Goal: Task Accomplishment & Management: Use online tool/utility

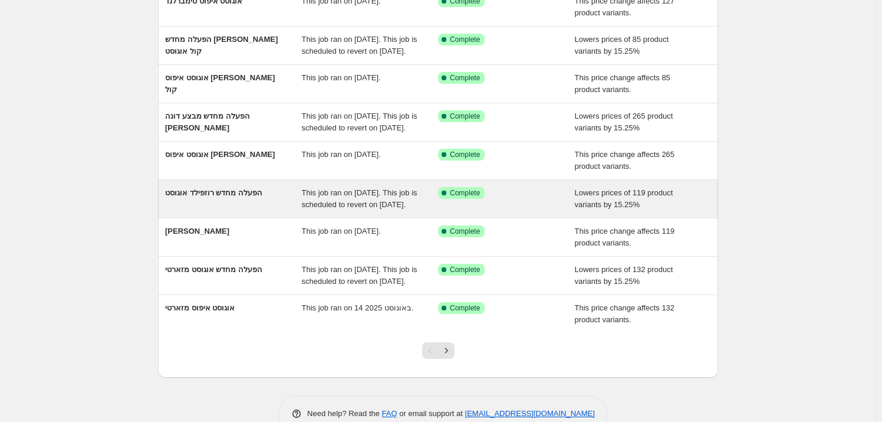
scroll to position [214, 0]
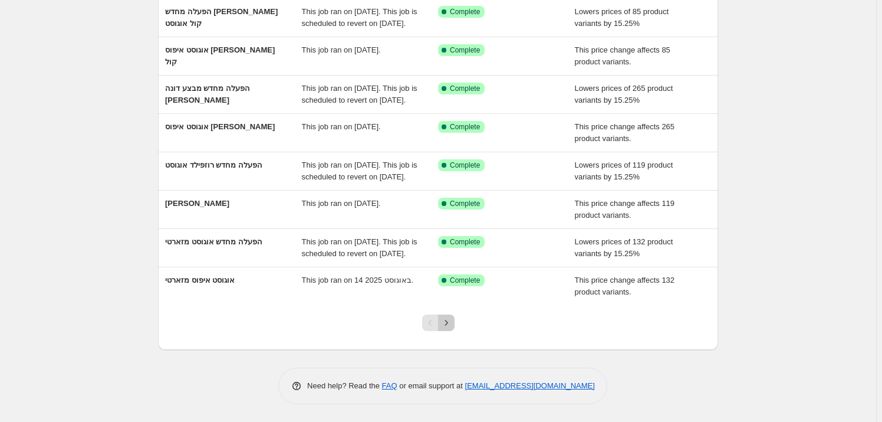
click at [445, 329] on icon "Next" at bounding box center [447, 323] width 12 height 12
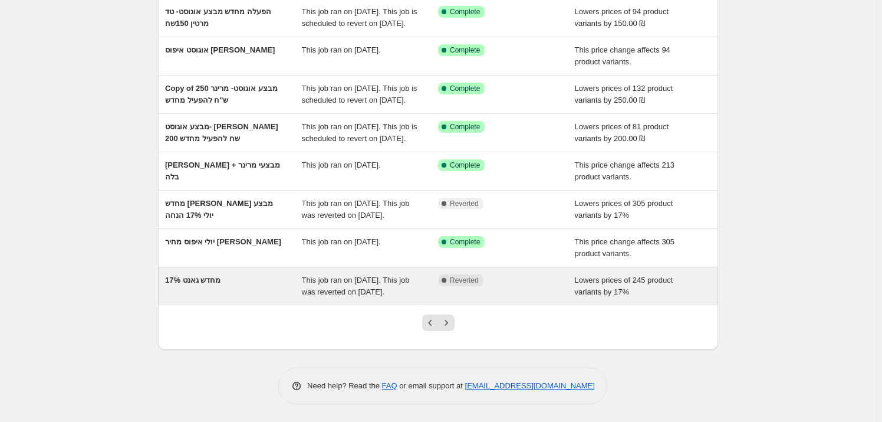
scroll to position [255, 0]
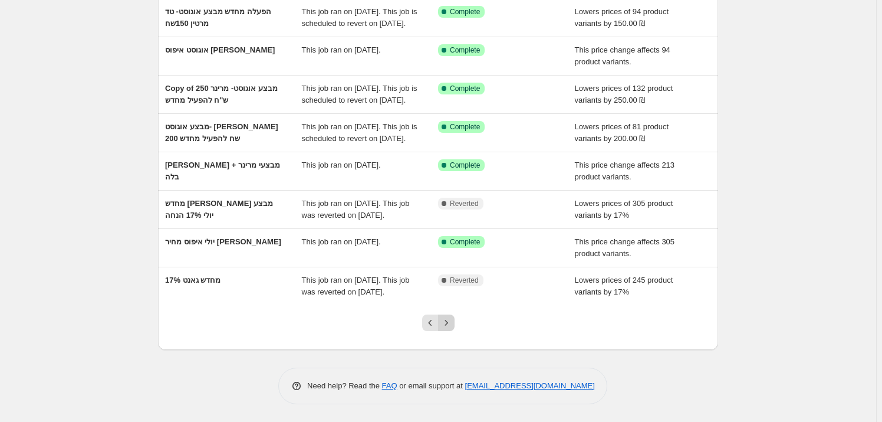
click at [452, 320] on icon "Next" at bounding box center [447, 323] width 12 height 12
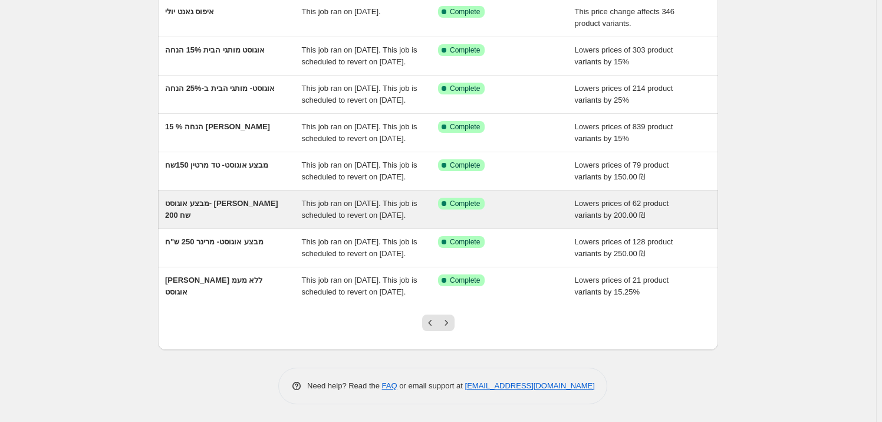
scroll to position [278, 0]
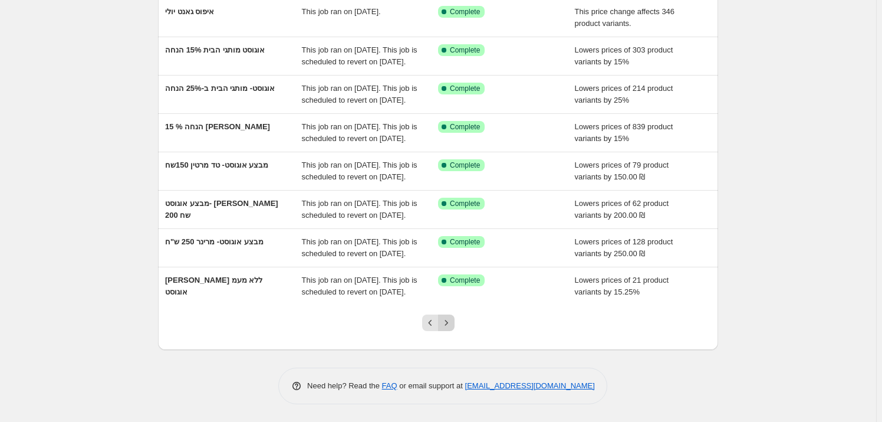
click at [455, 323] on button "Next" at bounding box center [446, 322] width 17 height 17
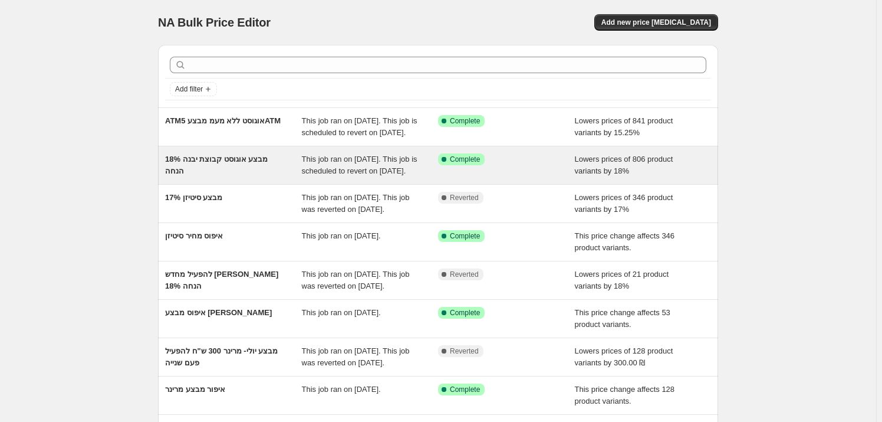
click at [229, 177] on div "מבצע אוגוסט קבוצת יבנה 18% הנחה" at bounding box center [233, 165] width 137 height 24
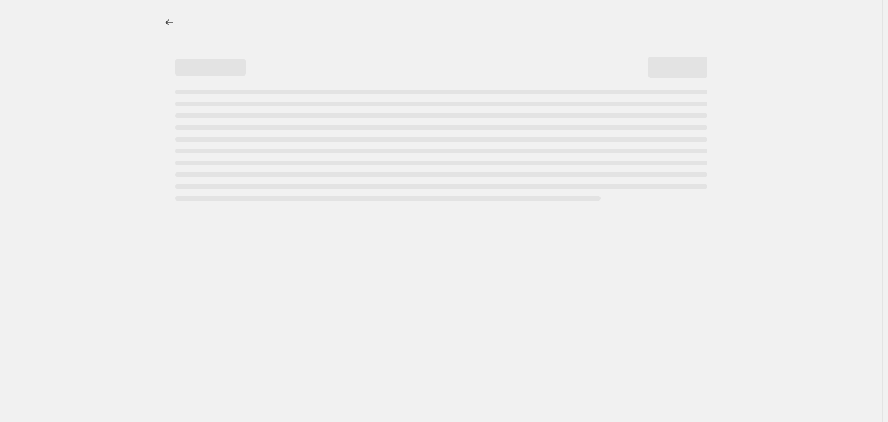
select select "percentage"
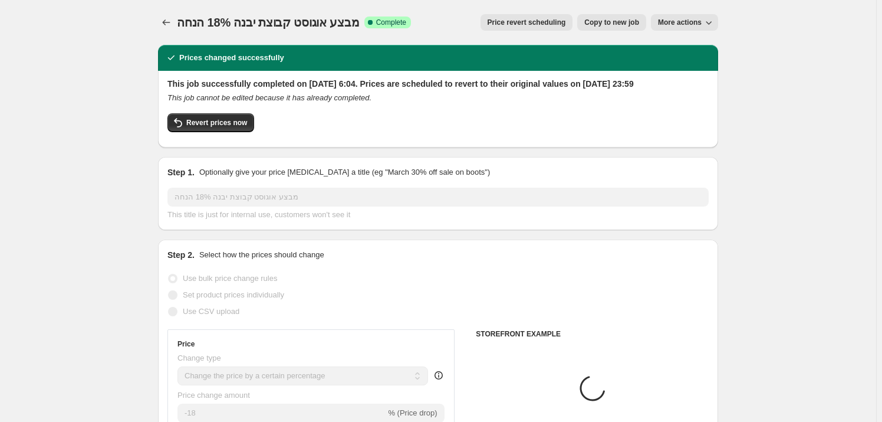
select select "vendor"
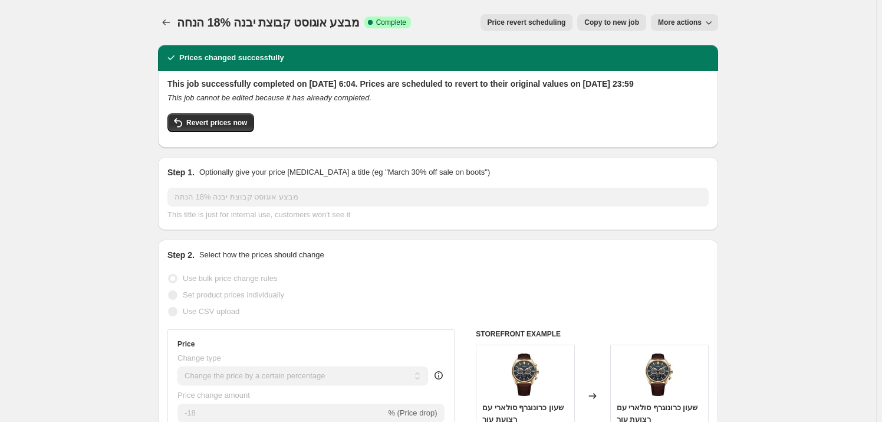
click at [615, 23] on span "Copy to new job" at bounding box center [612, 22] width 55 height 9
select select "percentage"
select select "vendor"
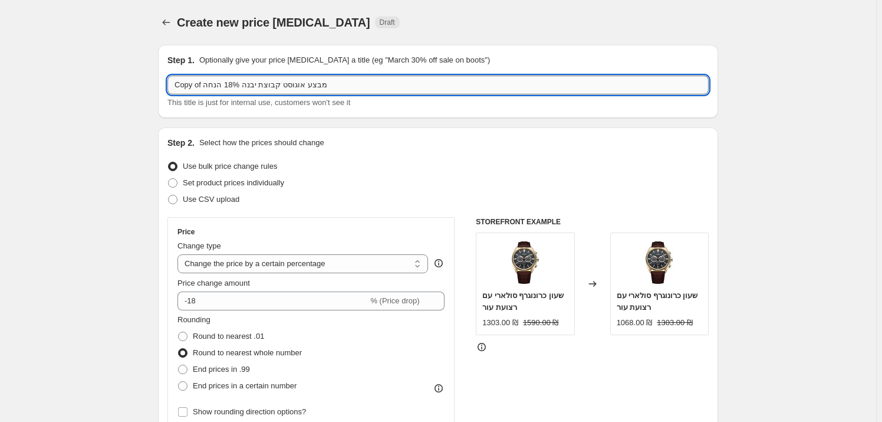
click at [290, 81] on input "Copy of מבצע אוגוסט קבוצת יבנה 18% הנחה" at bounding box center [438, 84] width 541 height 19
click at [236, 84] on input "Copy of מבצע ספטמבר 1-9.9.25 קבוצת יבנה 18% הנחה" at bounding box center [438, 84] width 541 height 19
drag, startPoint x: 204, startPoint y: 86, endPoint x: 160, endPoint y: 83, distance: 44.4
click at [160, 83] on div "Step 1. Optionally give your price [MEDICAL_DATA] a title (eg "March 30% off sa…" at bounding box center [438, 81] width 560 height 73
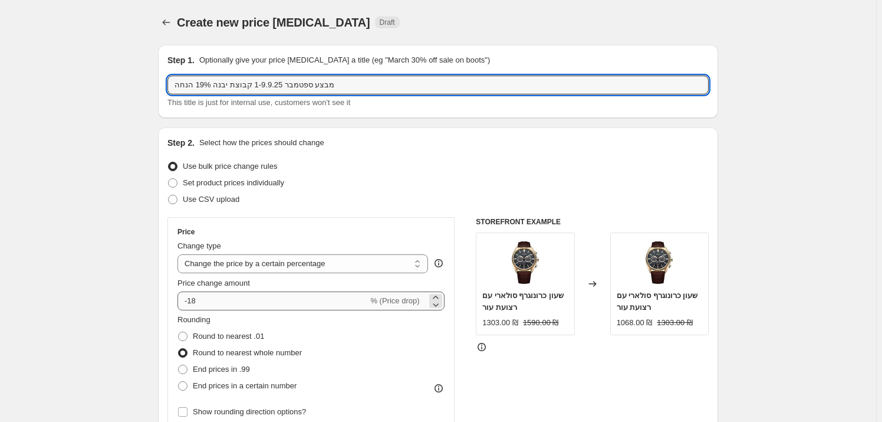
type input "מבצע ספטמבר 1-9.9.25 קבוצת יבנה 19% הנחה"
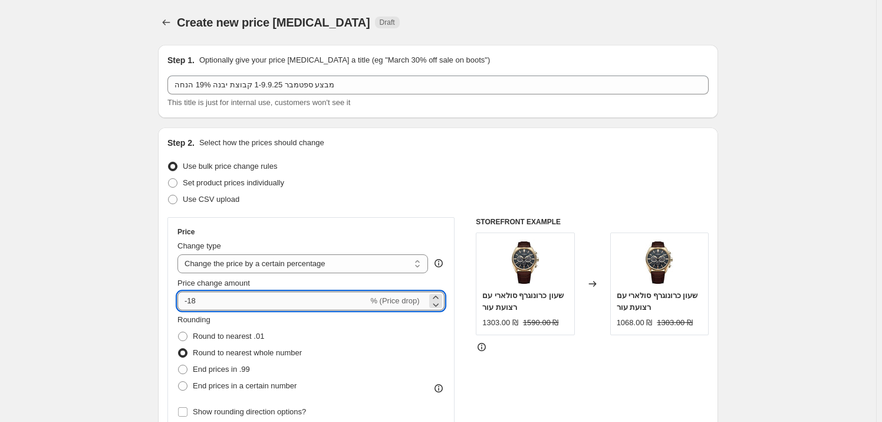
click at [198, 300] on input "-18" at bounding box center [273, 300] width 191 height 19
type input "-19"
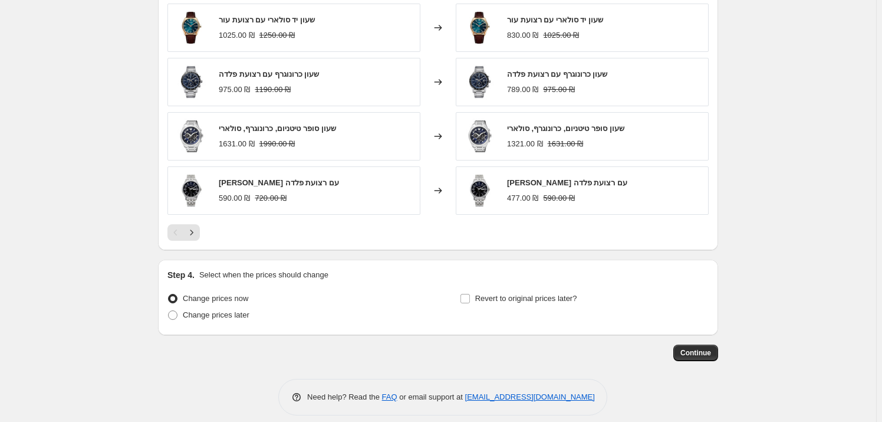
scroll to position [941, 0]
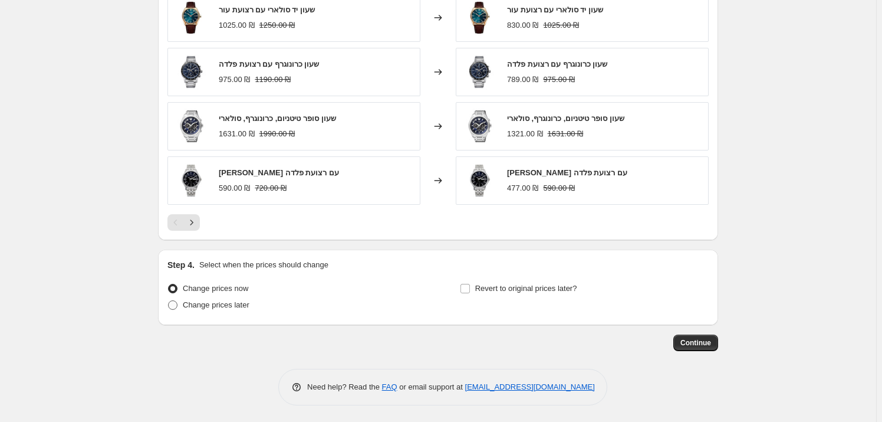
click at [178, 311] on label "Change prices later" at bounding box center [209, 305] width 82 height 17
click at [169, 301] on input "Change prices later" at bounding box center [168, 300] width 1 height 1
radio input "true"
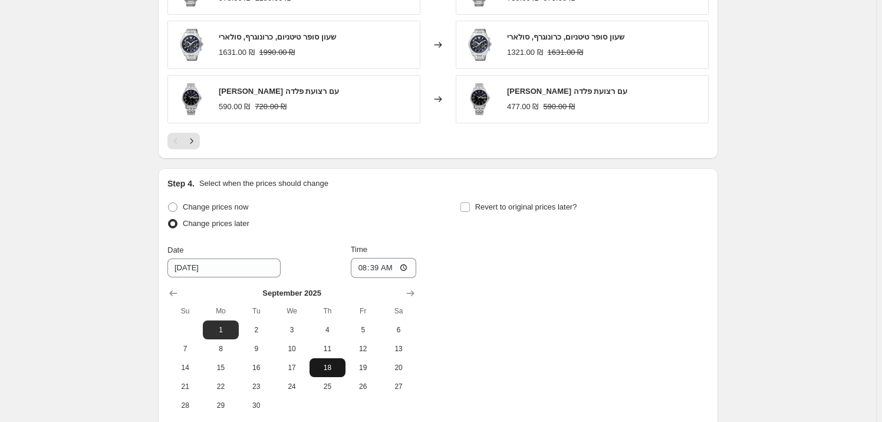
scroll to position [1048, 0]
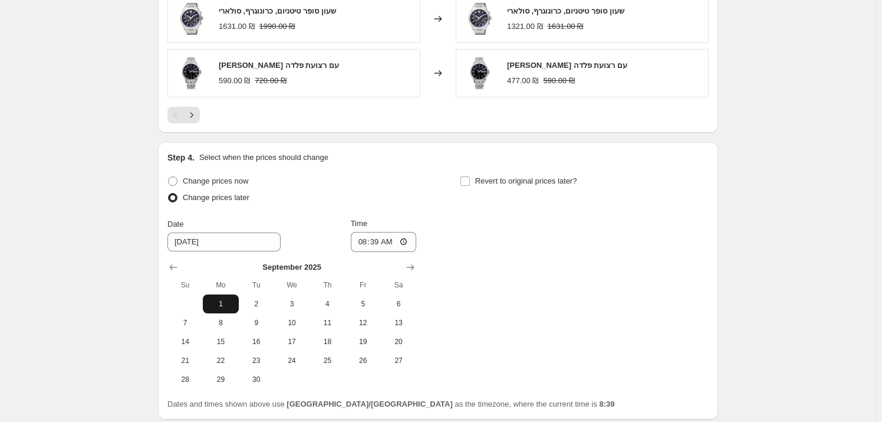
click at [223, 301] on span "1" at bounding box center [221, 303] width 26 height 9
click at [395, 237] on input "08:39" at bounding box center [384, 242] width 66 height 20
type input "06:00"
click at [411, 180] on div "Change prices now" at bounding box center [292, 181] width 249 height 17
click at [477, 177] on label "Revert to original prices later?" at bounding box center [518, 181] width 117 height 17
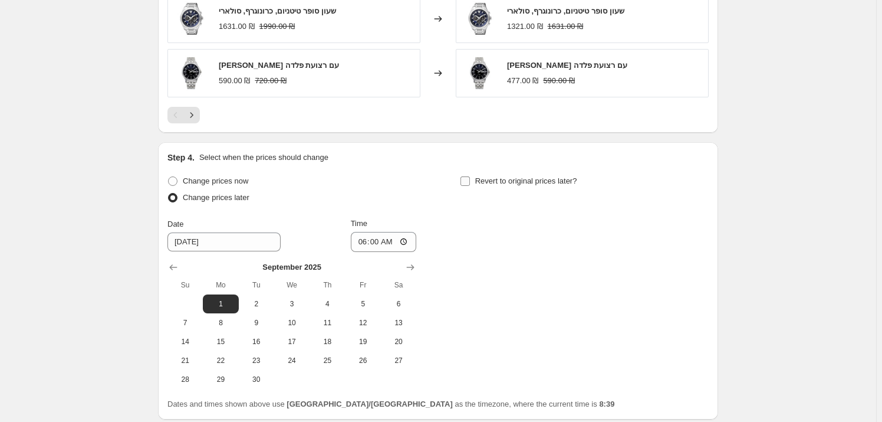
click at [470, 177] on input "Revert to original prices later?" at bounding box center [465, 180] width 9 height 9
checkbox input "true"
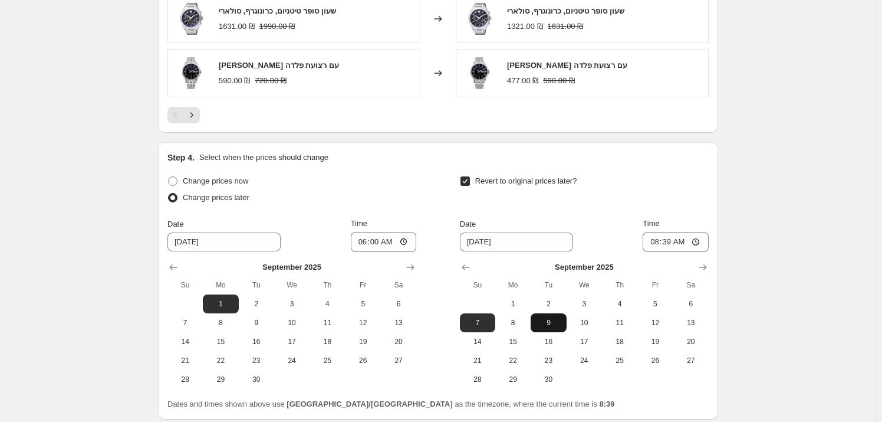
click at [560, 323] on span "9" at bounding box center [549, 322] width 26 height 9
type input "[DATE]"
click at [685, 239] on input "08:39" at bounding box center [676, 242] width 66 height 20
type input "23:59"
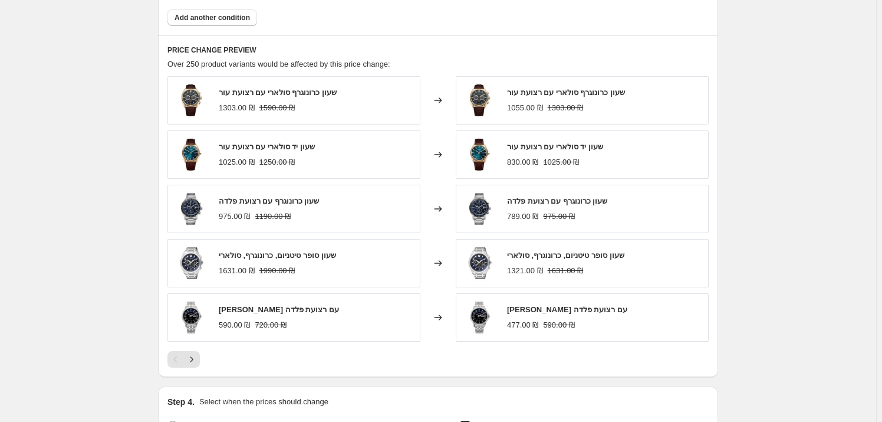
scroll to position [1143, 0]
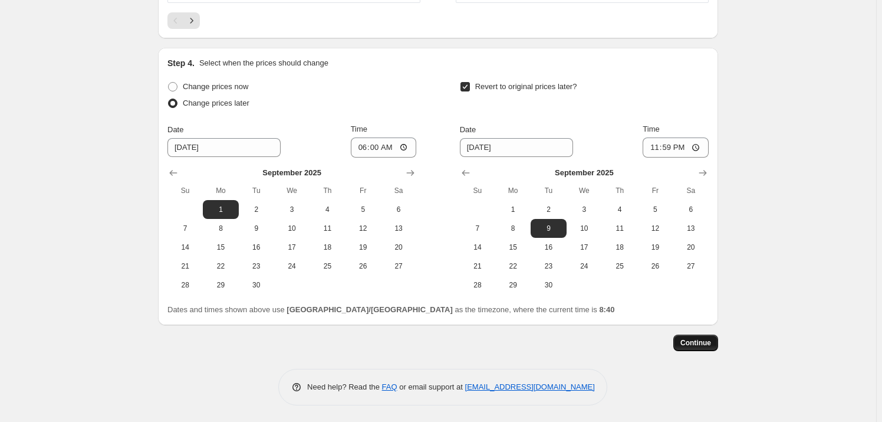
click at [711, 342] on span "Continue" at bounding box center [696, 342] width 31 height 9
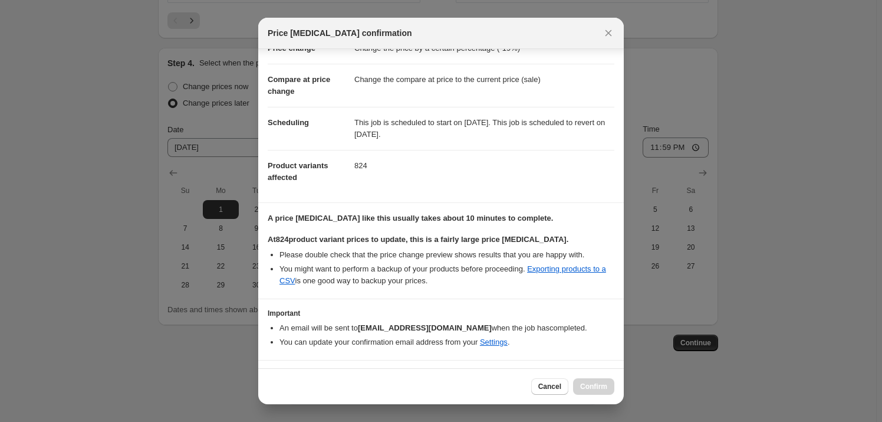
scroll to position [64, 0]
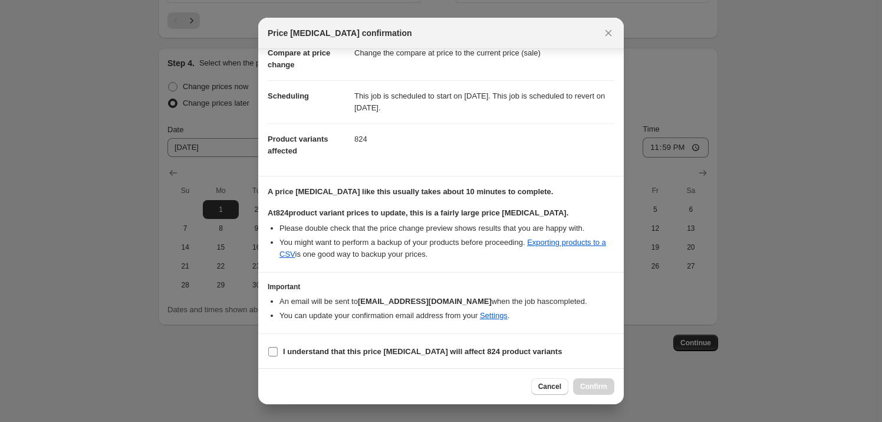
click at [395, 348] on b "I understand that this price [MEDICAL_DATA] will affect 824 product variants" at bounding box center [422, 351] width 279 height 9
click at [278, 348] on input "I understand that this price [MEDICAL_DATA] will affect 824 product variants" at bounding box center [272, 351] width 9 height 9
checkbox input "true"
click at [599, 388] on span "Confirm" at bounding box center [593, 386] width 27 height 9
type input "מבצע ספטמבר 1-9.9.25 קבוצת יבנה 19% הנחה"
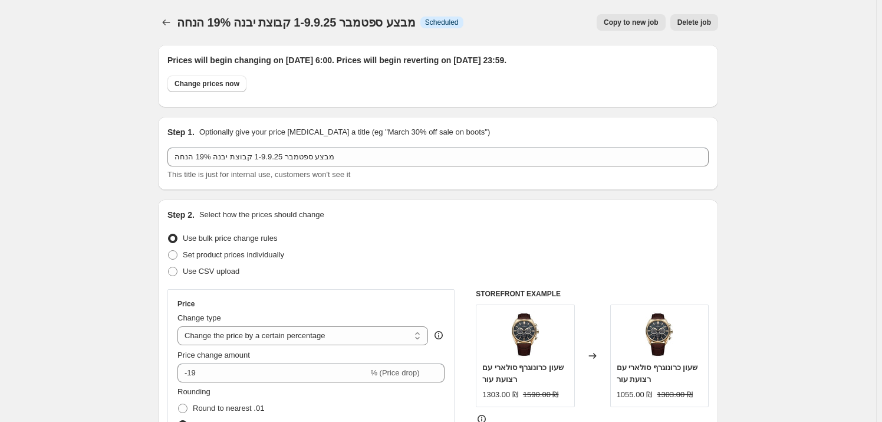
click at [630, 16] on button "Copy to new job" at bounding box center [631, 22] width 69 height 17
select select "percentage"
select select "vendor"
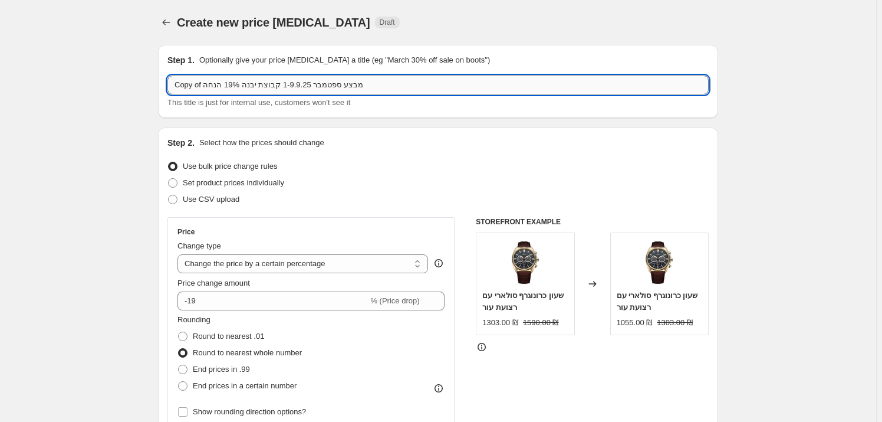
drag, startPoint x: 284, startPoint y: 84, endPoint x: 310, endPoint y: 86, distance: 25.4
click at [310, 86] on input "Copy of מבצע ספטמבר 1-9.9.25 קבוצת יבנה 19% הנחה" at bounding box center [438, 84] width 541 height 19
click at [228, 88] on input "Copy of מבצע ספטמבר [DATE]-[DATE] קבוצת יבנה 19% הנחה" at bounding box center [438, 84] width 541 height 19
drag, startPoint x: 202, startPoint y: 85, endPoint x: 141, endPoint y: 80, distance: 61.5
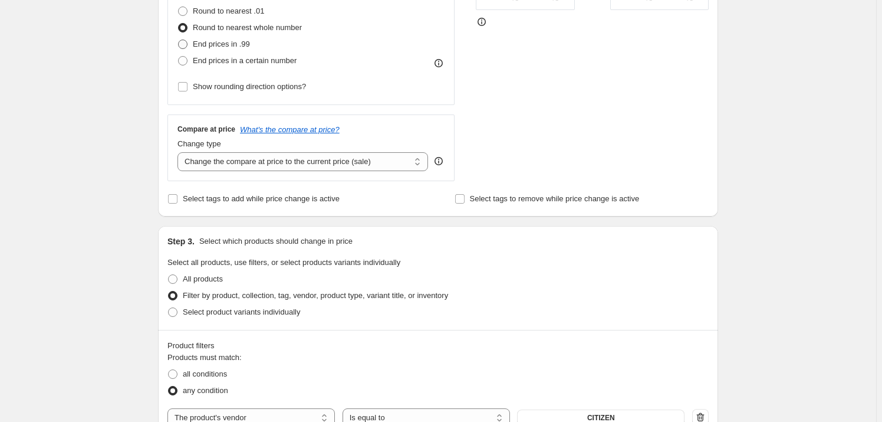
scroll to position [268, 0]
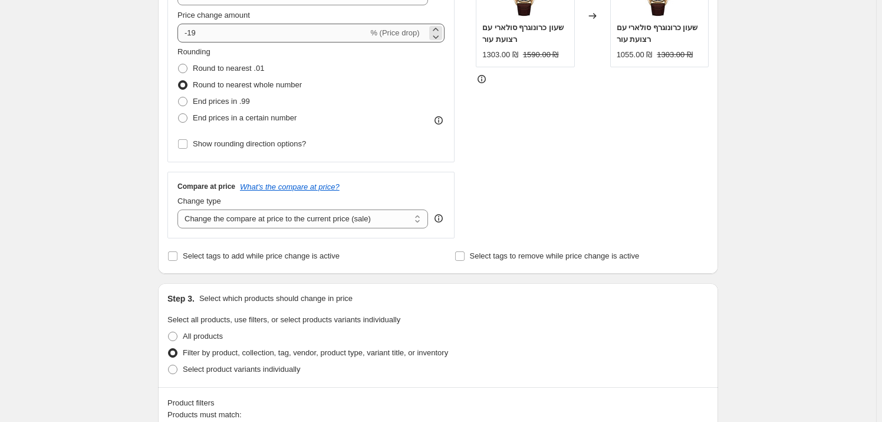
type input "מבצע ספטמבר [DATE]-[DATE] קבוצת יבנה 20% הנחה"
drag, startPoint x: 192, startPoint y: 32, endPoint x: 216, endPoint y: 34, distance: 24.3
click at [214, 34] on input "-19" at bounding box center [273, 33] width 191 height 19
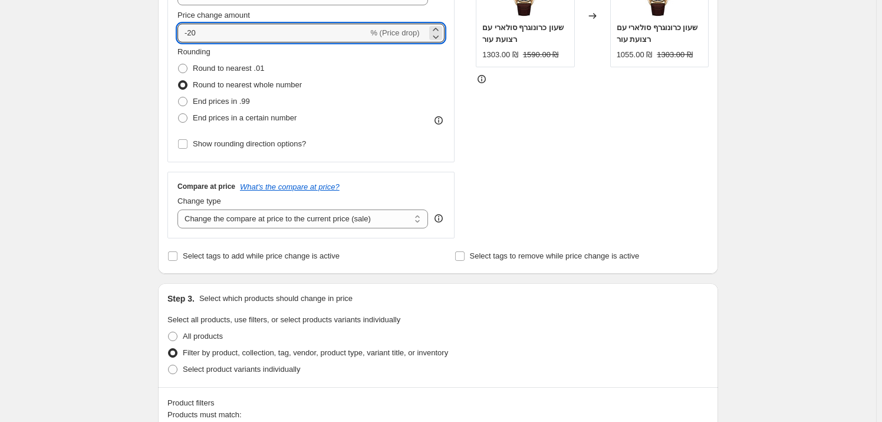
type input "-20"
click at [109, 104] on div "Create new price [MEDICAL_DATA]. This page is ready Create new price [MEDICAL_D…" at bounding box center [438, 414] width 876 height 1364
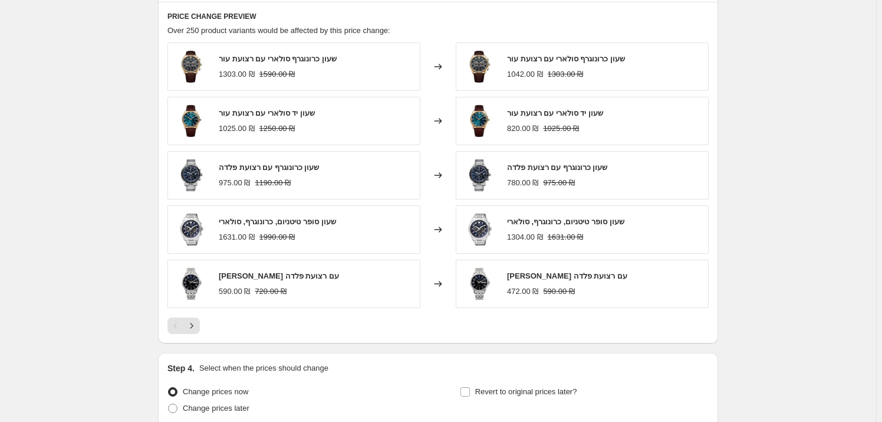
scroll to position [941, 0]
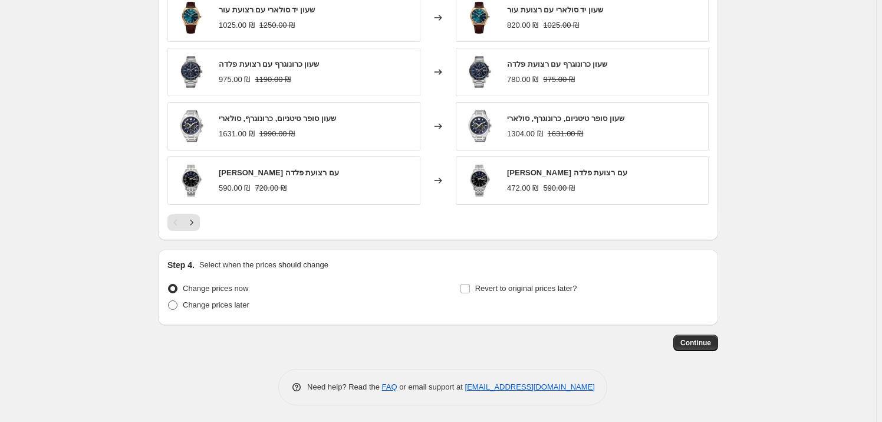
click at [189, 307] on span "Change prices later" at bounding box center [216, 304] width 67 height 9
click at [169, 301] on input "Change prices later" at bounding box center [168, 300] width 1 height 1
radio input "true"
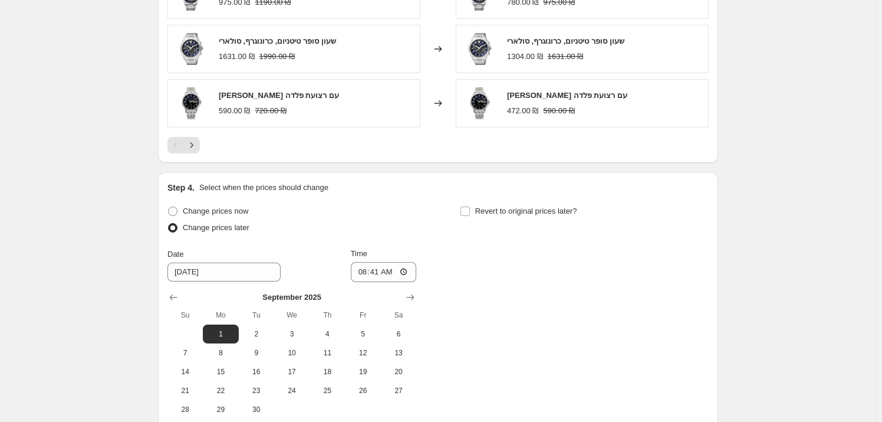
scroll to position [1143, 0]
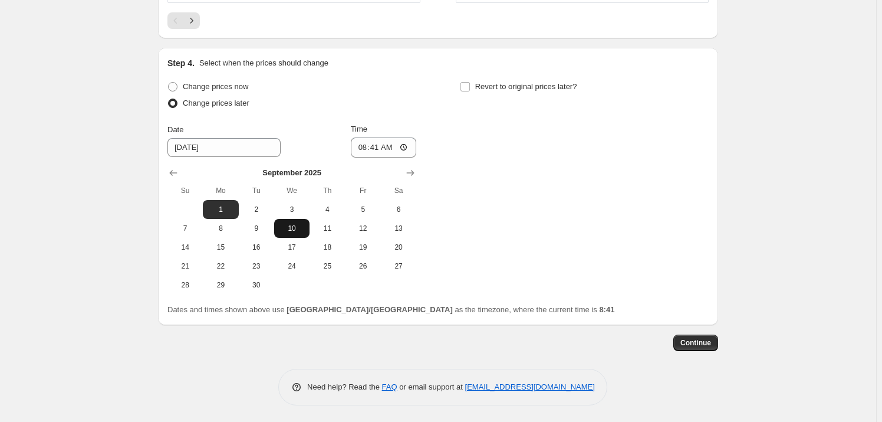
click at [298, 231] on span "10" at bounding box center [292, 228] width 26 height 9
type input "[DATE]"
click at [395, 148] on input "08:41" at bounding box center [384, 147] width 66 height 20
type input "06:00"
drag, startPoint x: 366, startPoint y: 104, endPoint x: 474, endPoint y: 101, distance: 108.0
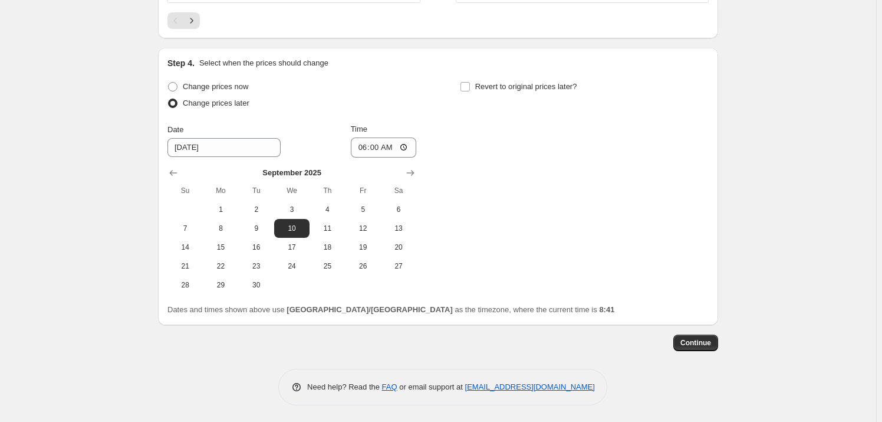
click at [372, 103] on div "Change prices later" at bounding box center [292, 103] width 249 height 17
click at [468, 88] on input "Revert to original prices later?" at bounding box center [465, 86] width 9 height 9
checkbox input "true"
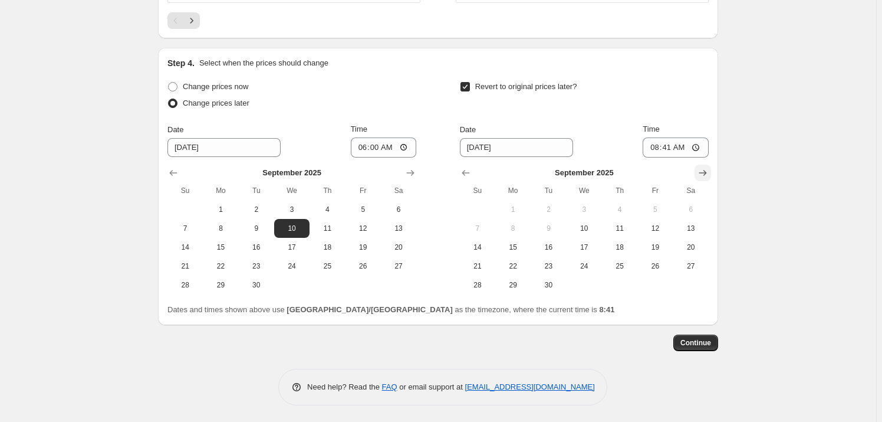
click at [707, 172] on icon "Show next month, October 2025" at bounding box center [704, 173] width 8 height 6
click at [472, 168] on icon "Show previous month, September 2025" at bounding box center [466, 173] width 12 height 12
click at [472, 168] on icon "Show previous month, August 2025" at bounding box center [466, 173] width 12 height 12
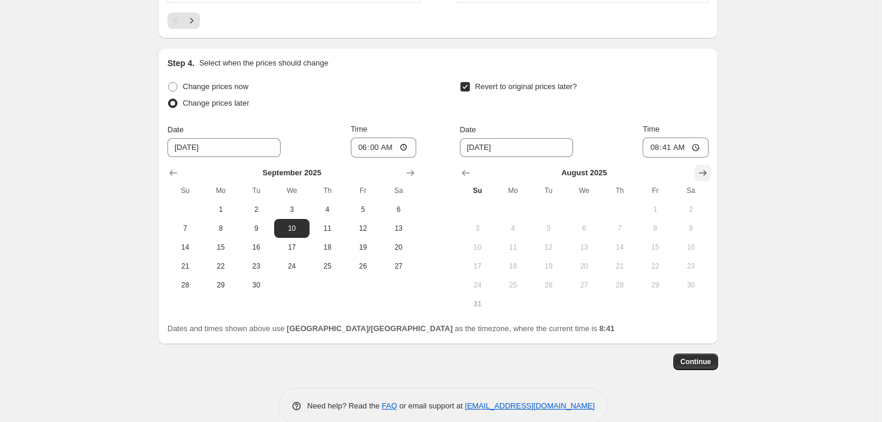
click at [709, 174] on icon "Show next month, September 2025" at bounding box center [703, 173] width 12 height 12
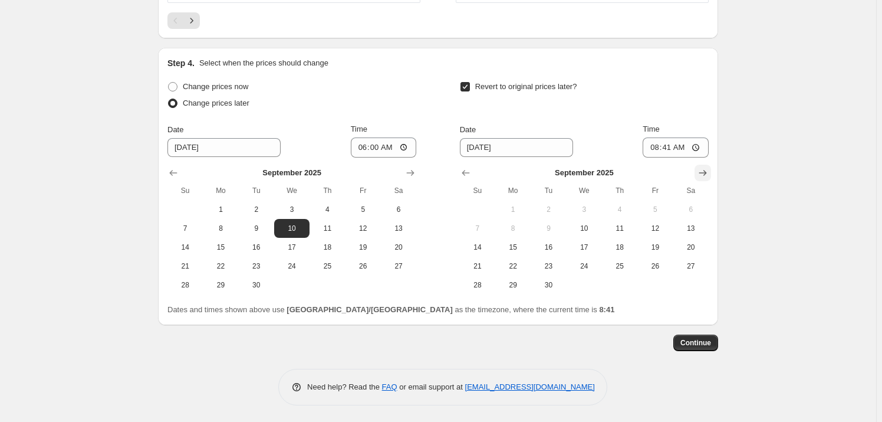
click at [704, 174] on icon "Show next month, October 2025" at bounding box center [703, 173] width 12 height 12
click at [586, 248] on span "15" at bounding box center [585, 246] width 26 height 9
type input "[DATE]"
click at [690, 145] on input "08:41" at bounding box center [676, 147] width 66 height 20
type input "23:59"
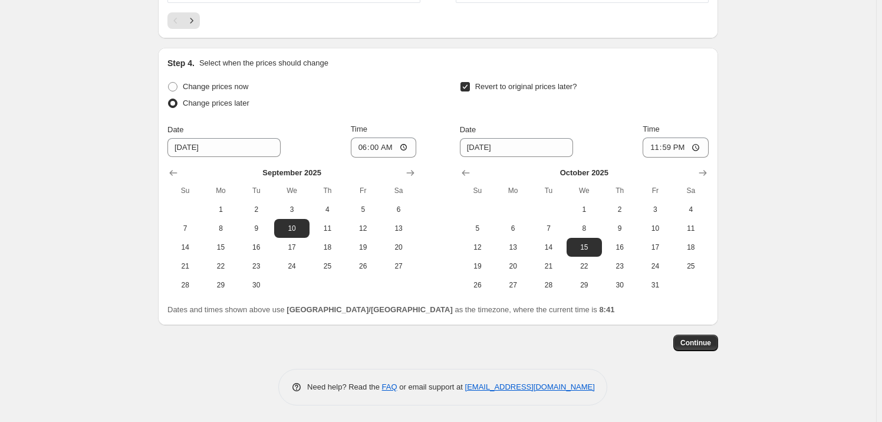
click at [705, 338] on span "Continue" at bounding box center [696, 342] width 31 height 9
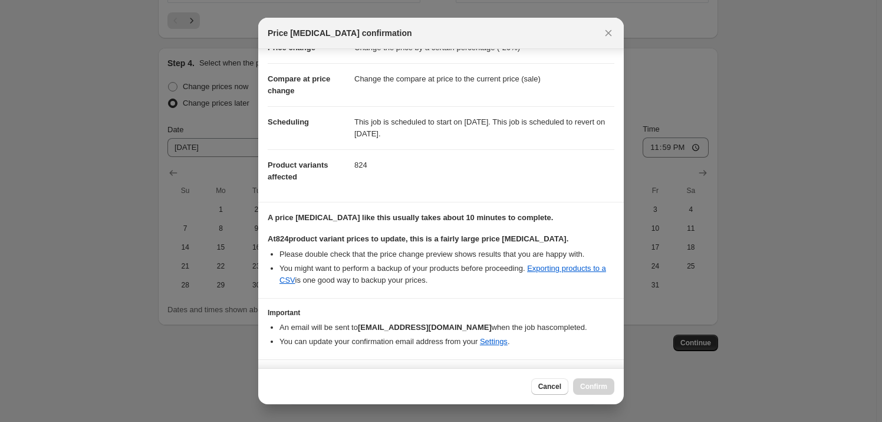
scroll to position [64, 0]
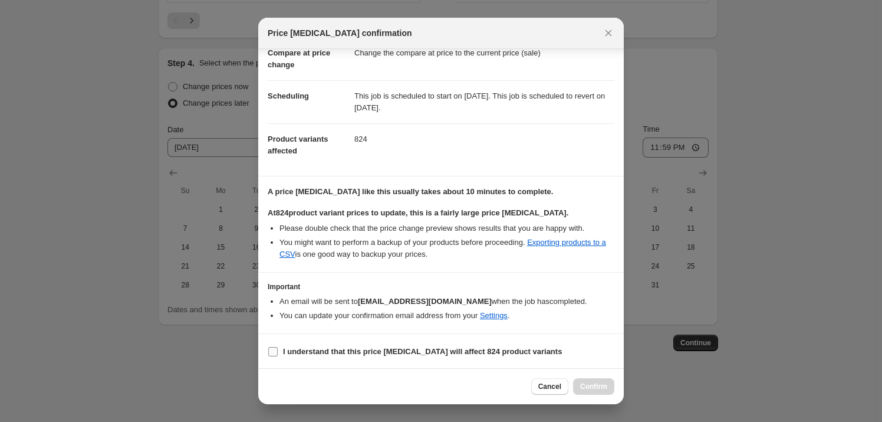
click at [388, 352] on b "I understand that this price [MEDICAL_DATA] will affect 824 product variants" at bounding box center [422, 351] width 279 height 9
click at [278, 352] on input "I understand that this price [MEDICAL_DATA] will affect 824 product variants" at bounding box center [272, 351] width 9 height 9
checkbox input "true"
click at [596, 390] on span "Confirm" at bounding box center [593, 386] width 27 height 9
type input "מבצע ספטמבר [DATE]-[DATE] קבוצת יבנה 20% הנחה"
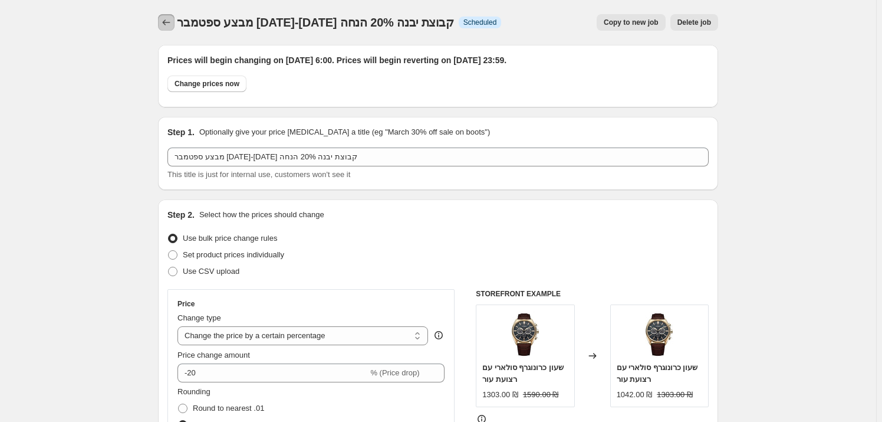
click at [172, 19] on icon "Price change jobs" at bounding box center [166, 23] width 12 height 12
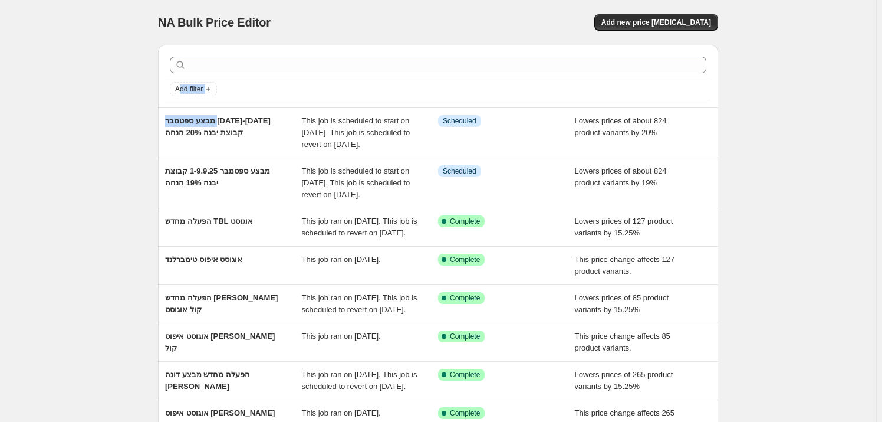
drag, startPoint x: 153, startPoint y: 110, endPoint x: 165, endPoint y: 78, distance: 34.2
click at [180, 85] on div "Add filter מבצע ספטמבר [DATE]-[DATE] קבוצת יבנה 20% הנחה This job is scheduled …" at bounding box center [434, 297] width 570 height 524
click at [130, 62] on div "NA Bulk Price Editor. This page is ready NA Bulk Price Editor Add new price [ME…" at bounding box center [438, 315] width 876 height 631
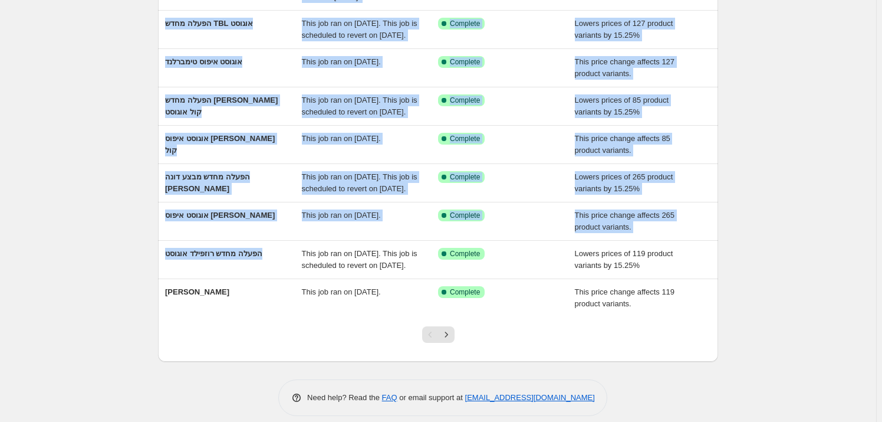
scroll to position [278, 0]
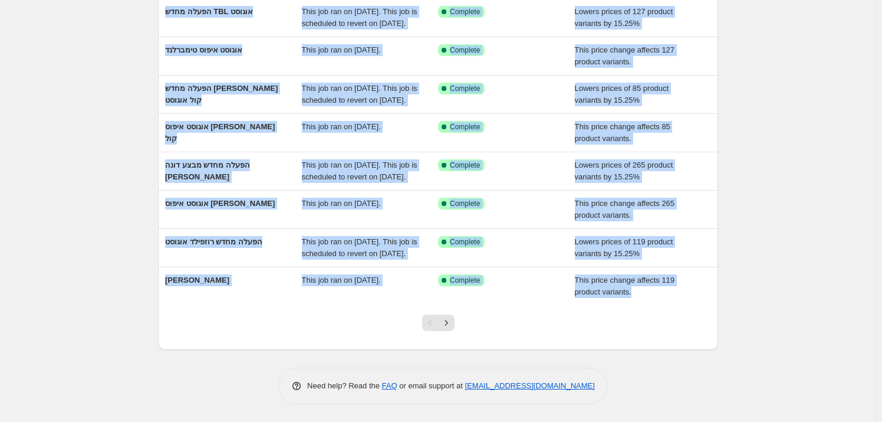
drag, startPoint x: 163, startPoint y: 116, endPoint x: 291, endPoint y: 329, distance: 249.2
click at [281, 337] on div "Add filter מבצע ספטמבר [DATE]-[DATE] קבוצת יבנה 20% הנחה This job is scheduled …" at bounding box center [438, 92] width 560 height 514
click at [294, 327] on div at bounding box center [438, 327] width 560 height 45
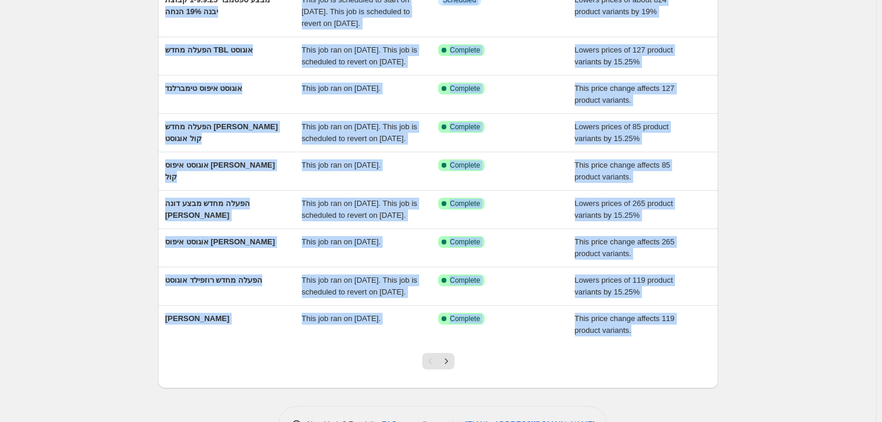
scroll to position [11, 0]
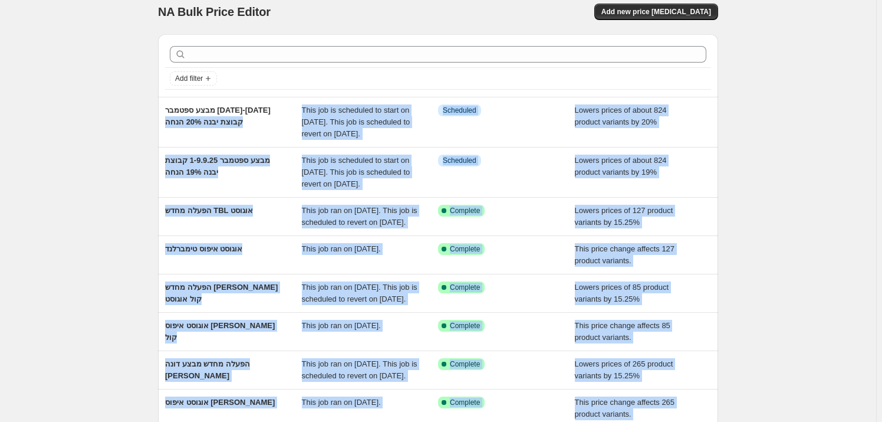
drag, startPoint x: 247, startPoint y: 295, endPoint x: 135, endPoint y: 130, distance: 199.6
click at [139, 131] on div "NA Bulk Price Editor. This page is ready NA Bulk Price Editor Add new price [ME…" at bounding box center [438, 304] width 876 height 631
click at [135, 130] on div "NA Bulk Price Editor. This page is ready NA Bulk Price Editor Add new price [ME…" at bounding box center [438, 304] width 876 height 631
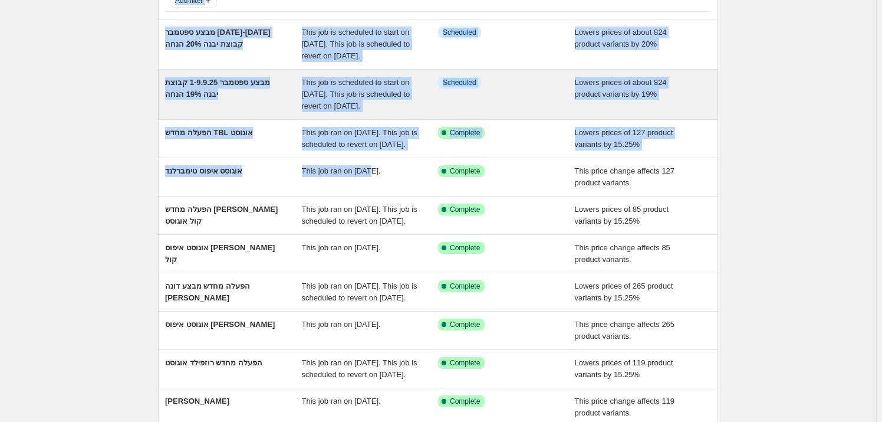
scroll to position [0, 0]
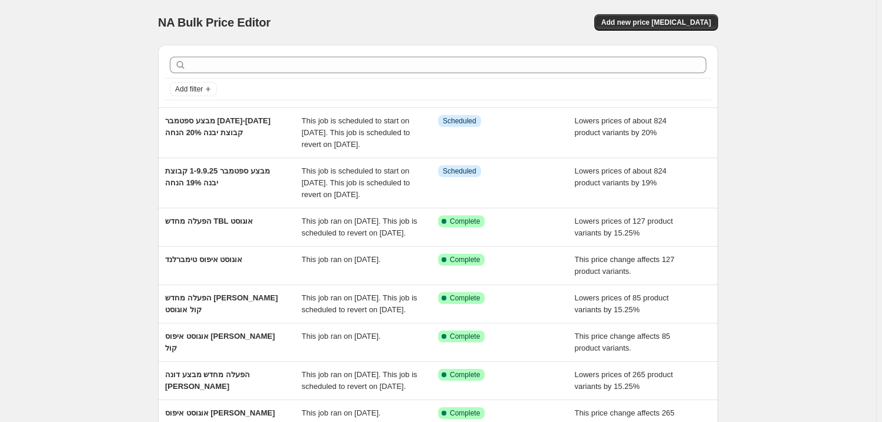
drag, startPoint x: 148, startPoint y: 13, endPoint x: 165, endPoint y: 21, distance: 18.7
click at [165, 21] on div "NA Bulk Price Editor. This page is ready NA Bulk Price Editor Add new price [ME…" at bounding box center [438, 315] width 589 height 631
drag, startPoint x: 162, startPoint y: 19, endPoint x: 152, endPoint y: 2, distance: 19.5
click at [152, 2] on div "NA Bulk Price Editor. This page is ready NA Bulk Price Editor Add new price [ME…" at bounding box center [438, 315] width 589 height 631
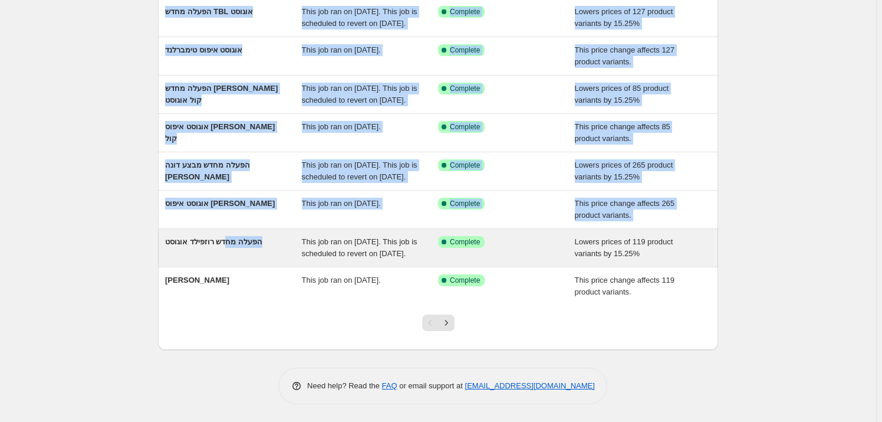
scroll to position [268, 0]
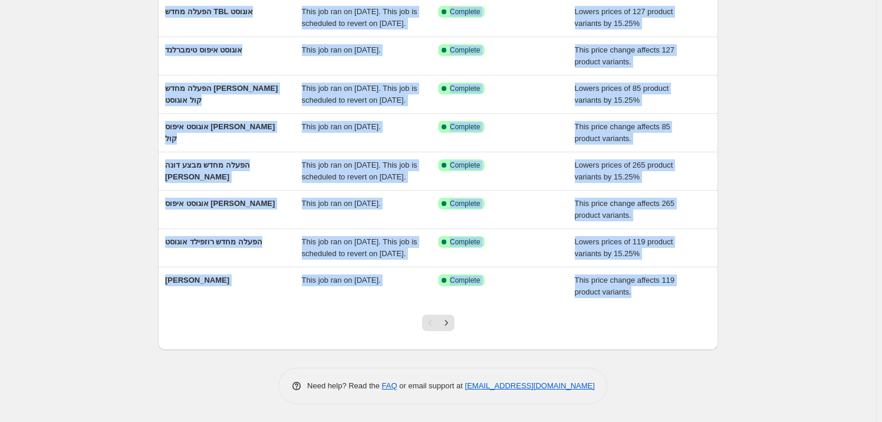
drag, startPoint x: 160, startPoint y: 15, endPoint x: 84, endPoint y: 323, distance: 317.3
click at [62, 356] on div "NA Bulk Price Editor. This page is ready NA Bulk Price Editor Add new price [ME…" at bounding box center [438, 106] width 876 height 631
click at [84, 323] on div "NA Bulk Price Editor. This page is ready NA Bulk Price Editor Add new price [ME…" at bounding box center [438, 106] width 876 height 631
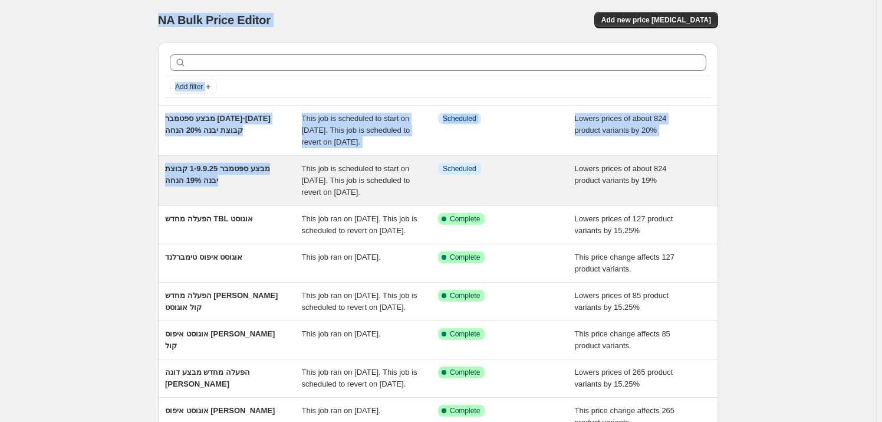
scroll to position [0, 0]
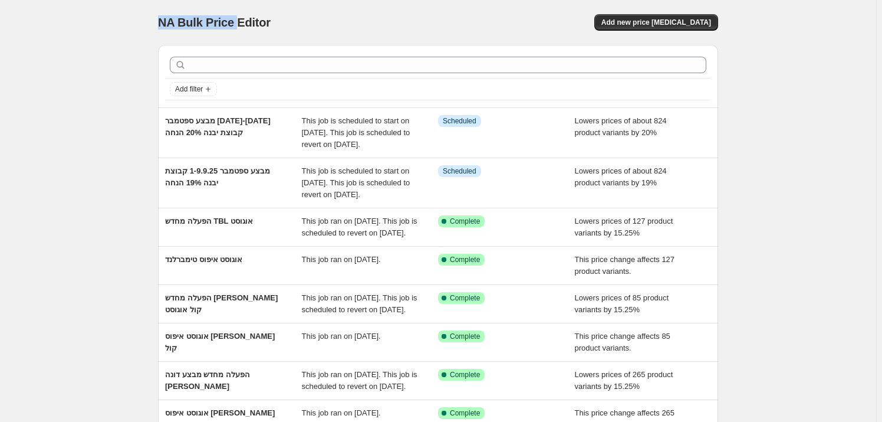
drag, startPoint x: 163, startPoint y: 14, endPoint x: 237, endPoint y: 21, distance: 74.7
click at [238, 21] on span "NA Bulk Price Editor" at bounding box center [214, 22] width 113 height 13
click at [237, 21] on span "NA Bulk Price Editor" at bounding box center [214, 22] width 113 height 13
drag, startPoint x: 162, startPoint y: 24, endPoint x: 276, endPoint y: 38, distance: 115.3
click at [276, 38] on div "NA Bulk Price Editor. This page is ready NA Bulk Price Editor Add new price [ME…" at bounding box center [438, 22] width 560 height 45
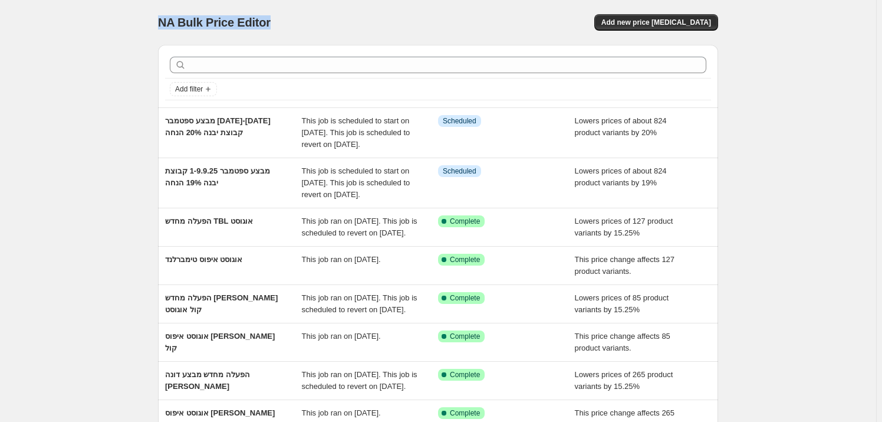
click at [255, 23] on span "NA Bulk Price Editor" at bounding box center [214, 22] width 113 height 13
click at [241, 27] on span "NA Bulk Price Editor" at bounding box center [214, 22] width 113 height 13
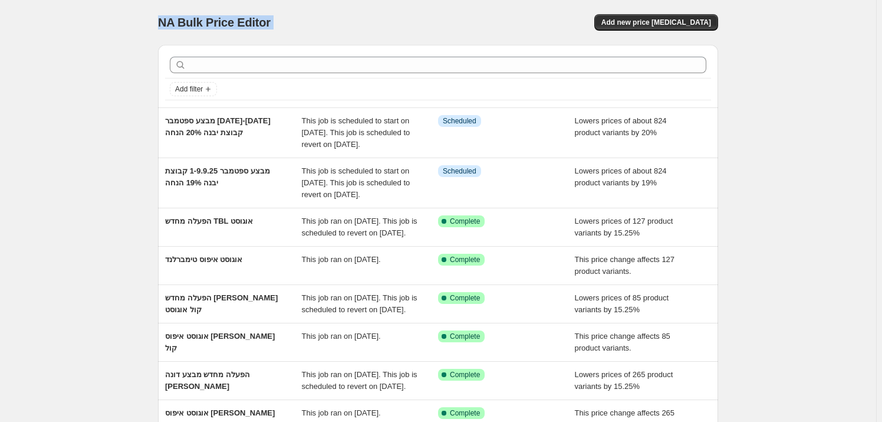
click at [241, 27] on span "NA Bulk Price Editor" at bounding box center [214, 22] width 113 height 13
click at [266, 35] on div "NA Bulk Price Editor. This page is ready NA Bulk Price Editor Add new price [ME…" at bounding box center [438, 22] width 560 height 45
click at [253, 22] on span "NA Bulk Price Editor" at bounding box center [214, 22] width 113 height 13
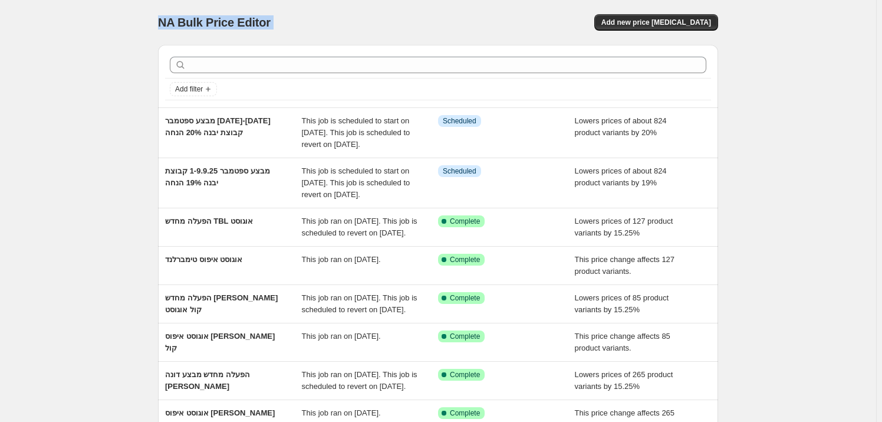
click at [253, 22] on span "NA Bulk Price Editor" at bounding box center [214, 22] width 113 height 13
click at [225, 28] on span "NA Bulk Price Editor" at bounding box center [214, 22] width 113 height 13
click at [225, 25] on span "NA Bulk Price Editor" at bounding box center [214, 22] width 113 height 13
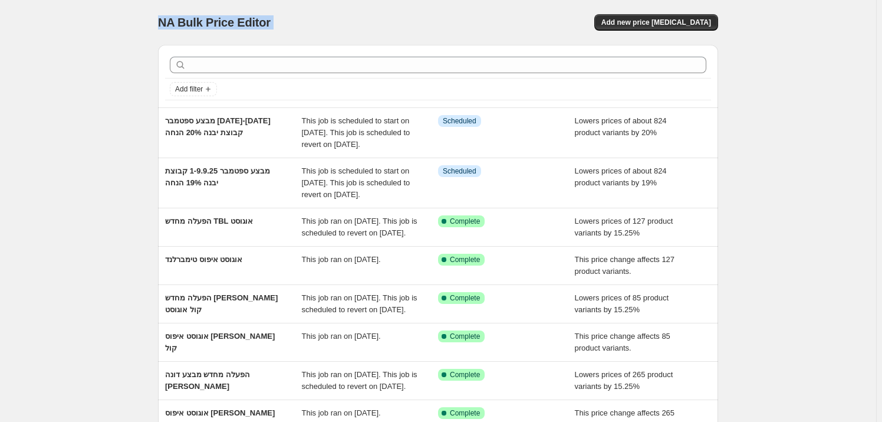
click at [225, 25] on span "NA Bulk Price Editor" at bounding box center [214, 22] width 113 height 13
click at [234, 22] on span "NA Bulk Price Editor" at bounding box center [214, 22] width 113 height 13
click at [234, 19] on span "NA Bulk Price Editor" at bounding box center [214, 22] width 113 height 13
click at [218, 24] on span "NA Bulk Price Editor" at bounding box center [214, 22] width 113 height 13
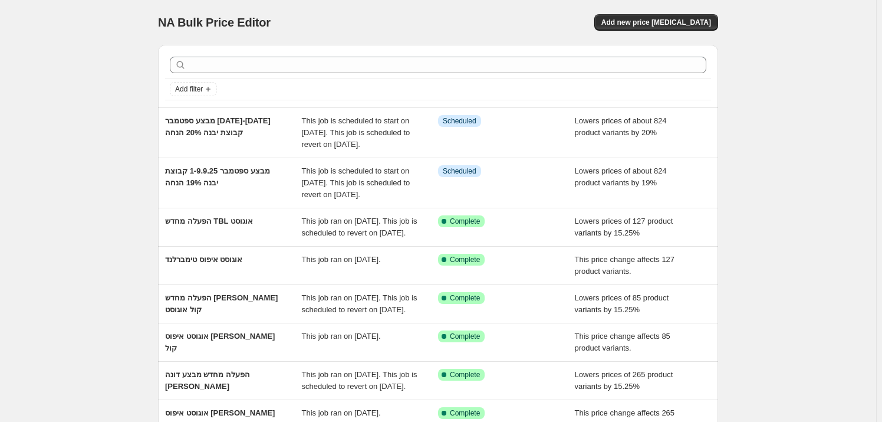
click at [218, 22] on span "NA Bulk Price Editor" at bounding box center [214, 22] width 113 height 13
click at [219, 35] on div "NA Bulk Price Editor. This page is ready NA Bulk Price Editor Add new price [ME…" at bounding box center [438, 22] width 560 height 45
click at [219, 22] on span "NA Bulk Price Editor" at bounding box center [214, 22] width 113 height 13
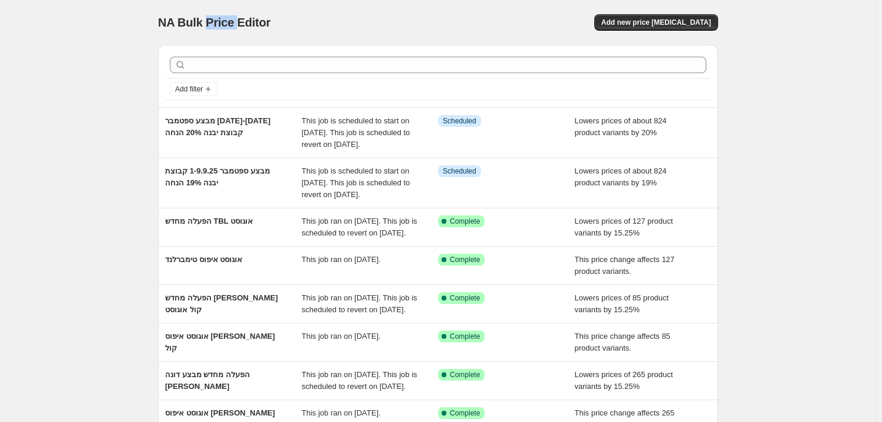
click at [219, 22] on span "NA Bulk Price Editor" at bounding box center [214, 22] width 113 height 13
click at [218, 23] on span "NA Bulk Price Editor" at bounding box center [214, 22] width 113 height 13
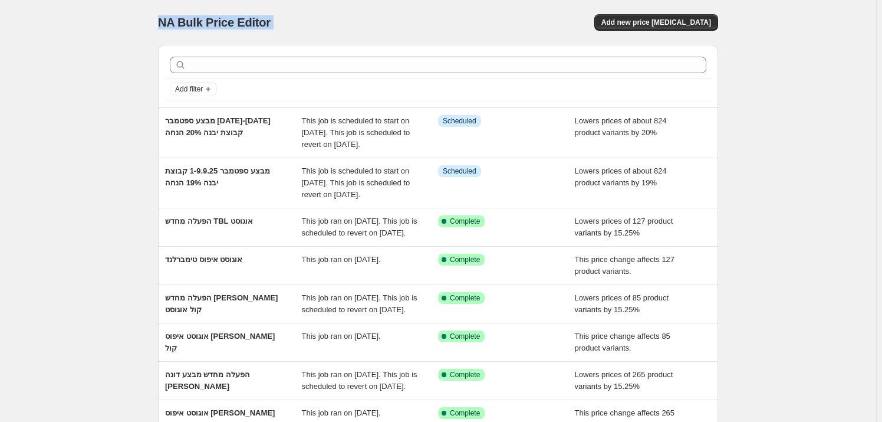
click at [165, 17] on span "NA Bulk Price Editor" at bounding box center [214, 22] width 113 height 13
click at [179, 28] on span "NA Bulk Price Editor" at bounding box center [214, 22] width 113 height 13
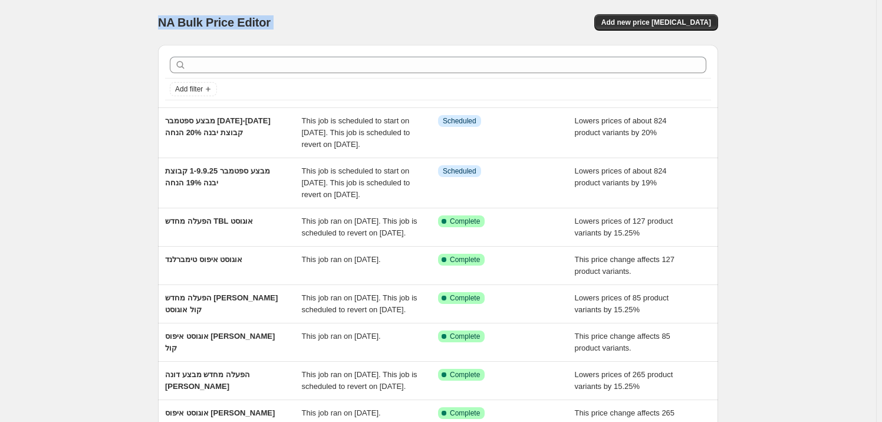
click at [179, 28] on span "NA Bulk Price Editor" at bounding box center [214, 22] width 113 height 13
click at [220, 22] on span "NA Bulk Price Editor" at bounding box center [214, 22] width 113 height 13
click at [237, 25] on span "NA Bulk Price Editor" at bounding box center [214, 22] width 113 height 13
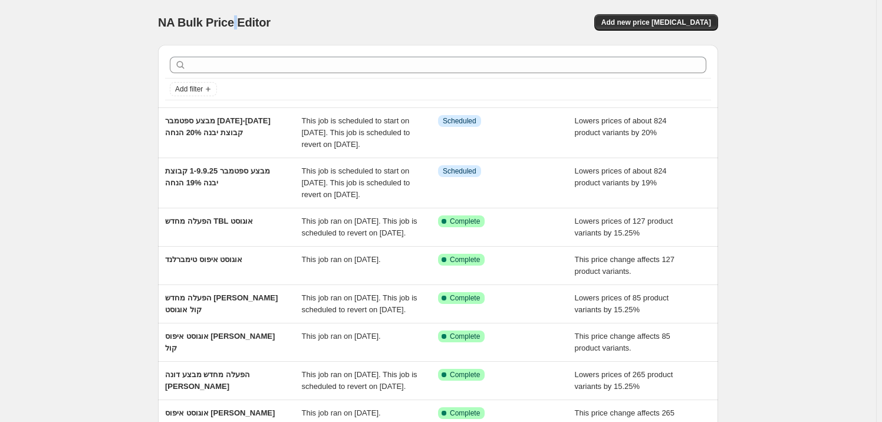
click at [237, 25] on span "NA Bulk Price Editor" at bounding box center [214, 22] width 113 height 13
click at [180, 33] on div "NA Bulk Price Editor. This page is ready NA Bulk Price Editor Add new price [ME…" at bounding box center [438, 22] width 560 height 45
click at [199, 26] on span "NA Bulk Price Editor" at bounding box center [214, 22] width 113 height 13
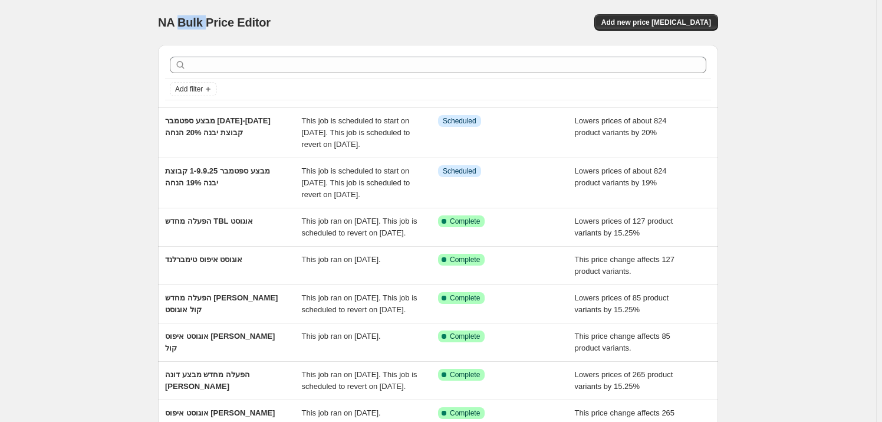
click at [199, 26] on span "NA Bulk Price Editor" at bounding box center [214, 22] width 113 height 13
click at [231, 22] on span "NA Bulk Price Editor" at bounding box center [214, 22] width 113 height 13
click at [248, 29] on span "NA Bulk Price Editor" at bounding box center [214, 22] width 113 height 13
click at [248, 28] on span "NA Bulk Price Editor" at bounding box center [214, 22] width 113 height 13
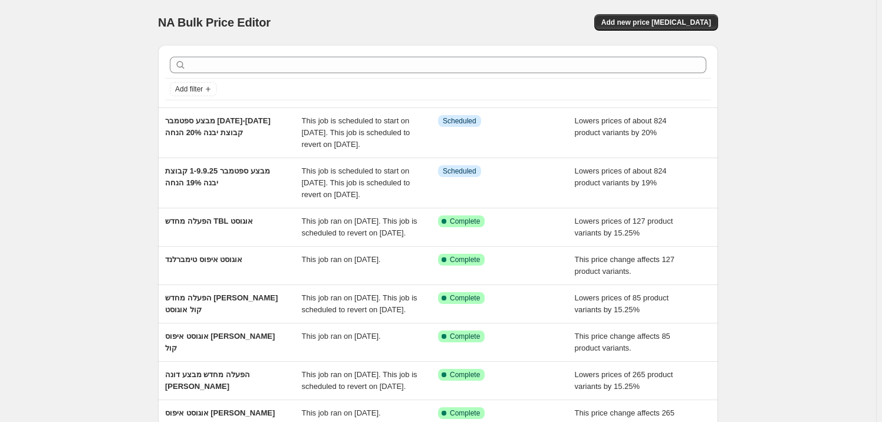
click at [187, 24] on span "NA Bulk Price Editor" at bounding box center [214, 22] width 113 height 13
click at [186, 24] on span "NA Bulk Price Editor" at bounding box center [214, 22] width 113 height 13
click at [205, 24] on span "NA Bulk Price Editor" at bounding box center [214, 22] width 113 height 13
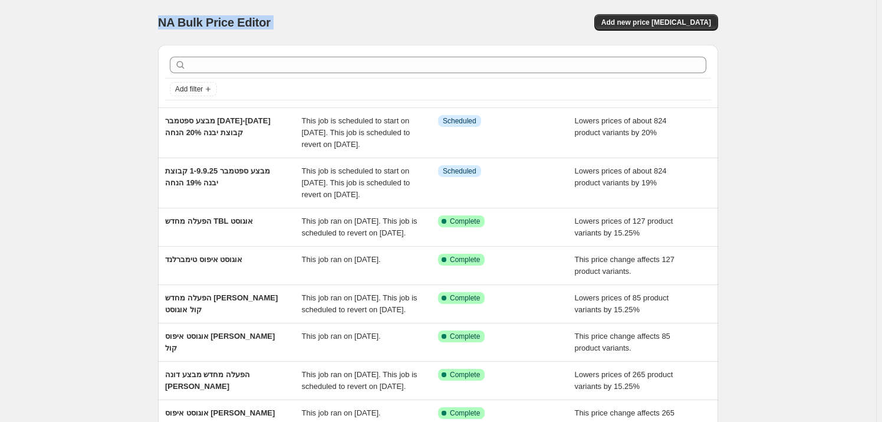
click at [205, 24] on span "NA Bulk Price Editor" at bounding box center [214, 22] width 113 height 13
click at [175, 25] on span "NA Bulk Price Editor" at bounding box center [214, 22] width 113 height 13
click at [157, 29] on div "NA Bulk Price Editor. This page is ready NA Bulk Price Editor Add new price [ME…" at bounding box center [438, 315] width 589 height 631
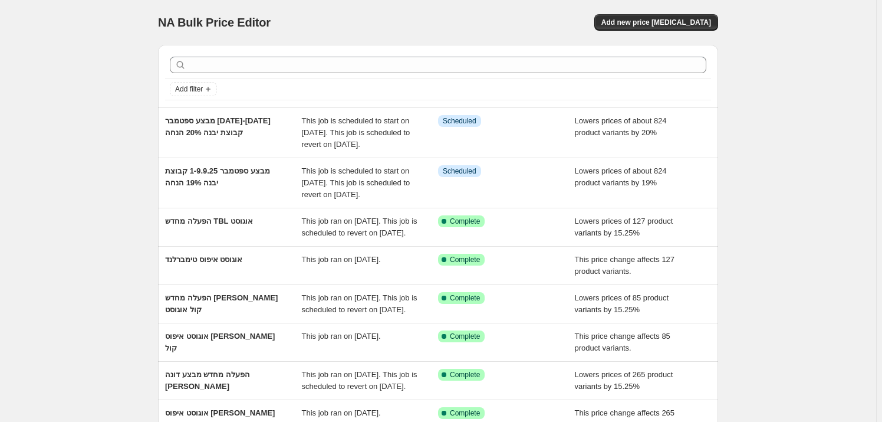
click at [178, 22] on span "NA Bulk Price Editor" at bounding box center [214, 22] width 113 height 13
click at [179, 23] on span "NA Bulk Price Editor" at bounding box center [214, 22] width 113 height 13
click at [208, 22] on span "NA Bulk Price Editor" at bounding box center [214, 22] width 113 height 13
click at [253, 28] on span "NA Bulk Price Editor" at bounding box center [214, 22] width 113 height 13
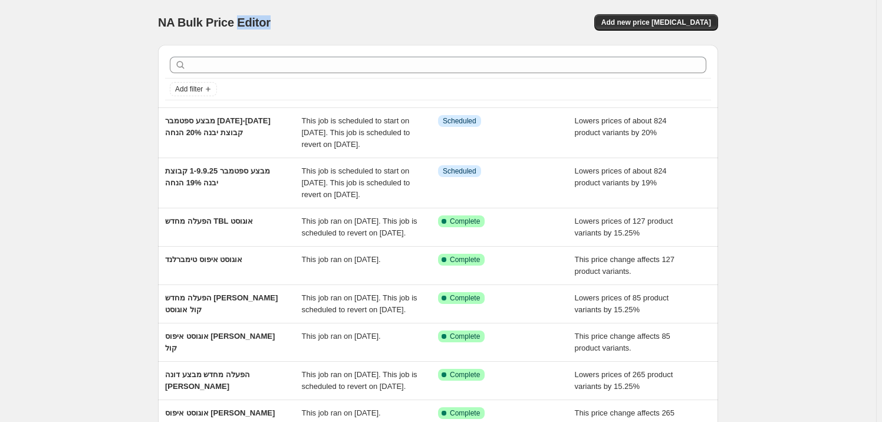
click at [253, 28] on span "NA Bulk Price Editor" at bounding box center [214, 22] width 113 height 13
click at [192, 23] on span "NA Bulk Price Editor" at bounding box center [214, 22] width 113 height 13
click at [192, 24] on span "NA Bulk Price Editor" at bounding box center [214, 22] width 113 height 13
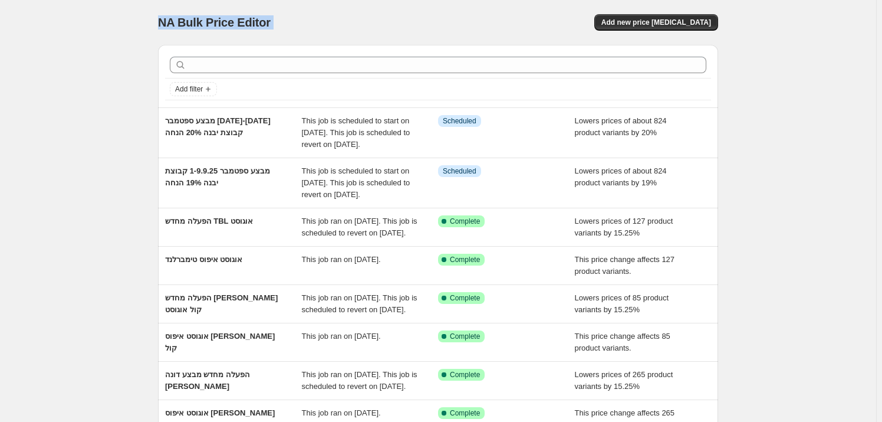
click at [223, 34] on div "NA Bulk Price Editor. This page is ready NA Bulk Price Editor Add new price [ME…" at bounding box center [438, 22] width 560 height 45
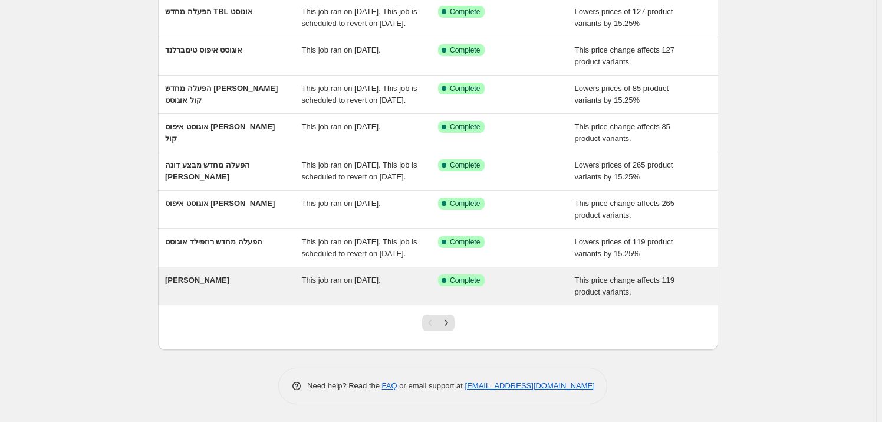
scroll to position [278, 0]
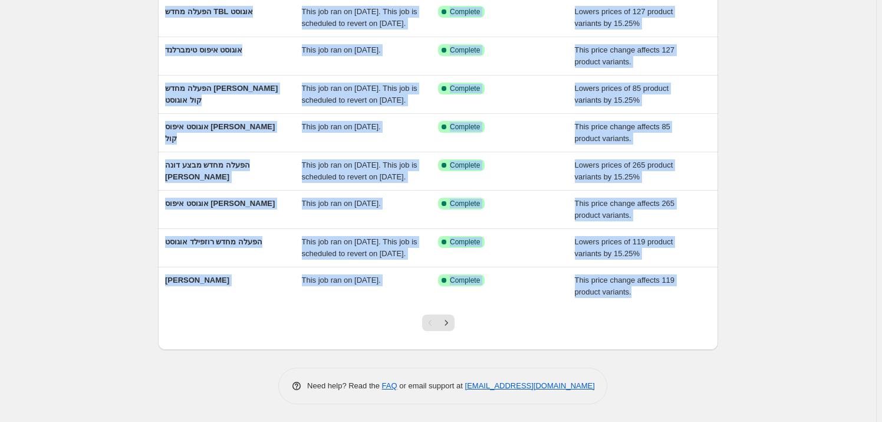
drag, startPoint x: 159, startPoint y: 24, endPoint x: 693, endPoint y: 342, distance: 622.1
click at [693, 342] on div "NA Bulk Price Editor. This page is ready NA Bulk Price Editor Add new price [ME…" at bounding box center [438, 106] width 589 height 631
click at [692, 342] on div at bounding box center [438, 327] width 560 height 45
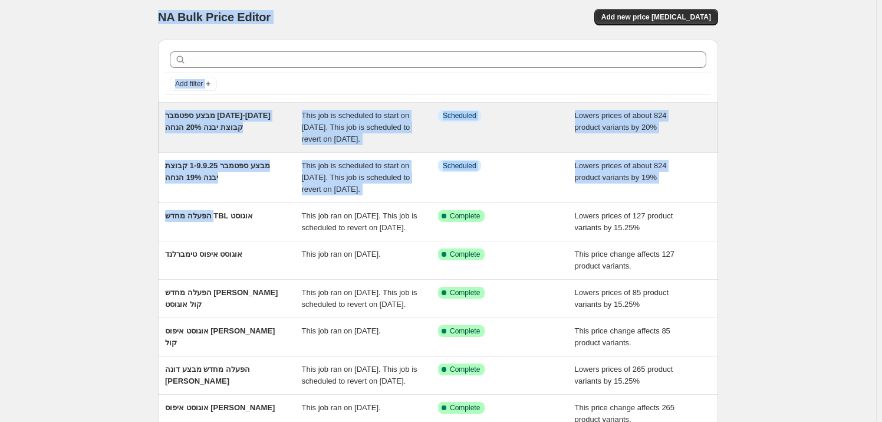
scroll to position [0, 0]
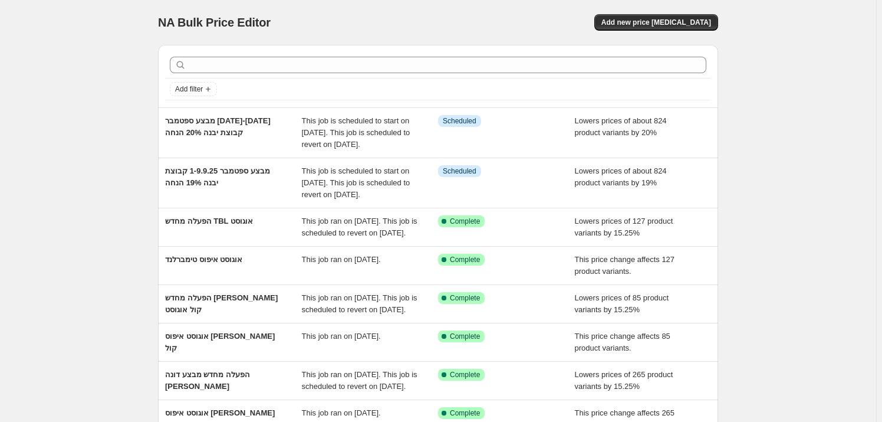
drag, startPoint x: 150, startPoint y: 15, endPoint x: 165, endPoint y: 21, distance: 16.1
click at [165, 21] on div "NA Bulk Price Editor. This page is ready NA Bulk Price Editor Add new price [ME…" at bounding box center [438, 315] width 589 height 631
click at [165, 21] on span "NA Bulk Price Editor" at bounding box center [214, 22] width 113 height 13
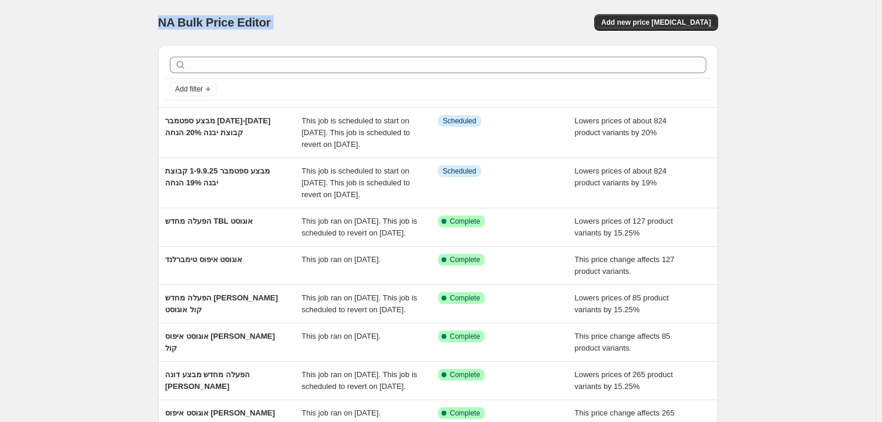
click at [185, 27] on span "NA Bulk Price Editor" at bounding box center [214, 22] width 113 height 13
click at [211, 40] on div "NA Bulk Price Editor. This page is ready NA Bulk Price Editor Add new price [ME…" at bounding box center [438, 22] width 560 height 45
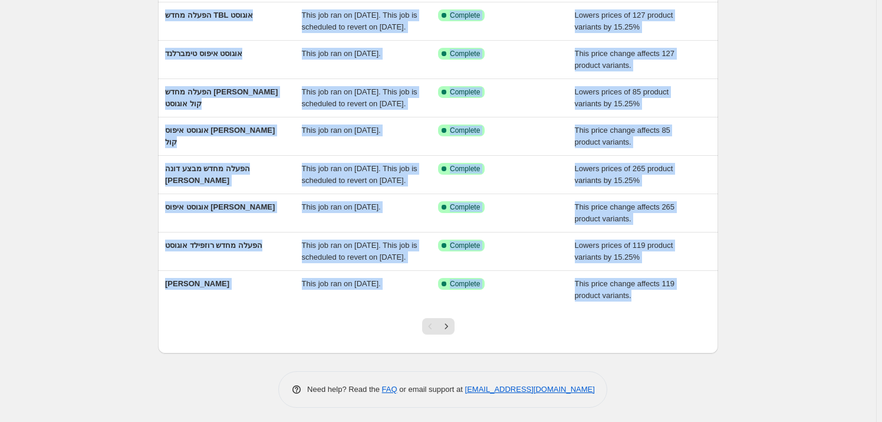
scroll to position [214, 0]
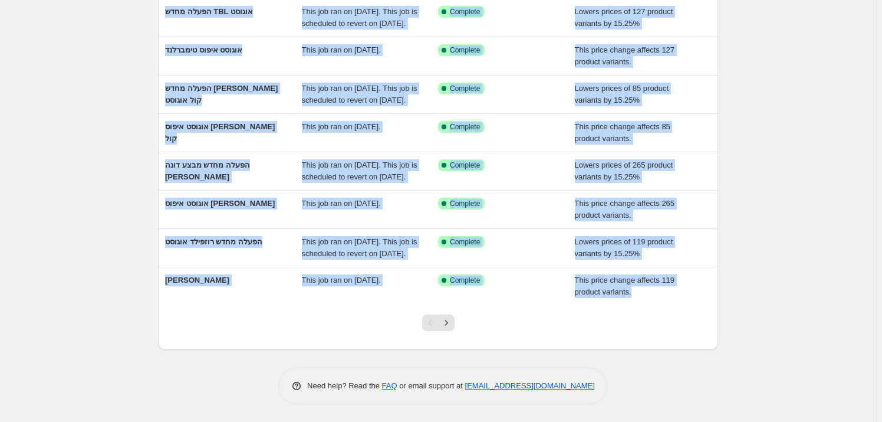
drag, startPoint x: 212, startPoint y: 20, endPoint x: 761, endPoint y: 385, distance: 658.6
click at [761, 385] on div "NA Bulk Price Editor. This page is ready NA Bulk Price Editor Add new price [ME…" at bounding box center [438, 106] width 876 height 631
click at [772, 376] on div "NA Bulk Price Editor. This page is ready NA Bulk Price Editor Add new price [ME…" at bounding box center [438, 106] width 876 height 631
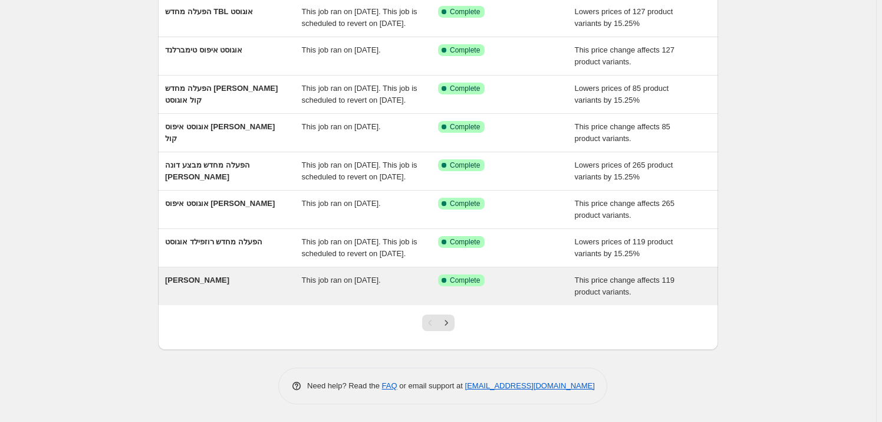
scroll to position [278, 0]
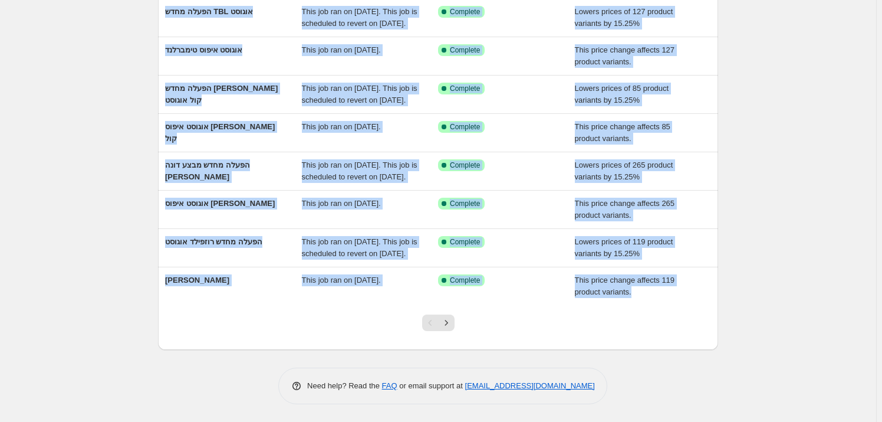
drag, startPoint x: 160, startPoint y: 22, endPoint x: 769, endPoint y: 288, distance: 664.3
click at [769, 288] on div "NA Bulk Price Editor. This page is ready NA Bulk Price Editor Add new price [ME…" at bounding box center [438, 106] width 876 height 631
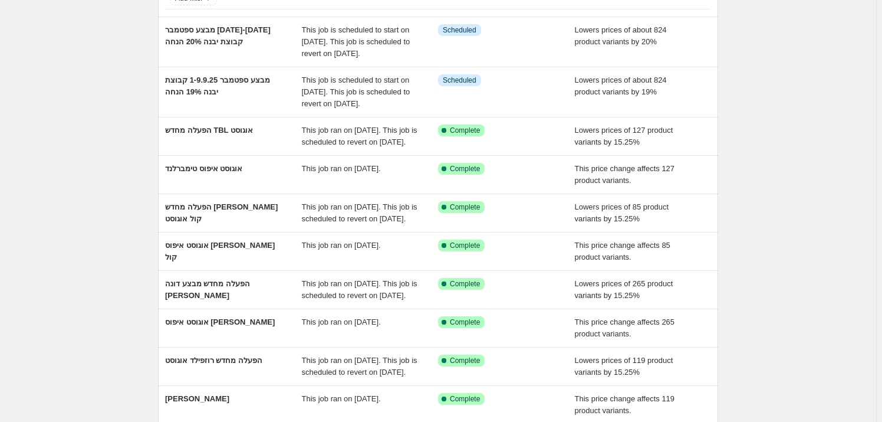
scroll to position [0, 0]
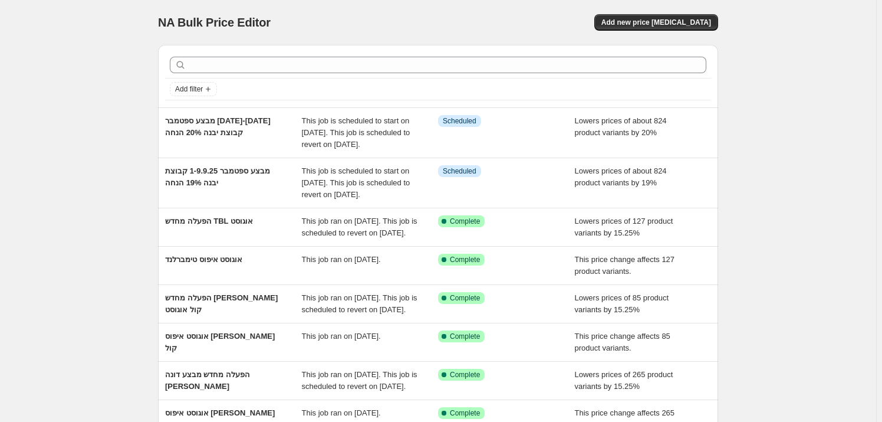
click at [162, 22] on span "NA Bulk Price Editor" at bounding box center [214, 22] width 113 height 13
click at [214, 29] on span "NA Bulk Price Editor" at bounding box center [214, 22] width 113 height 13
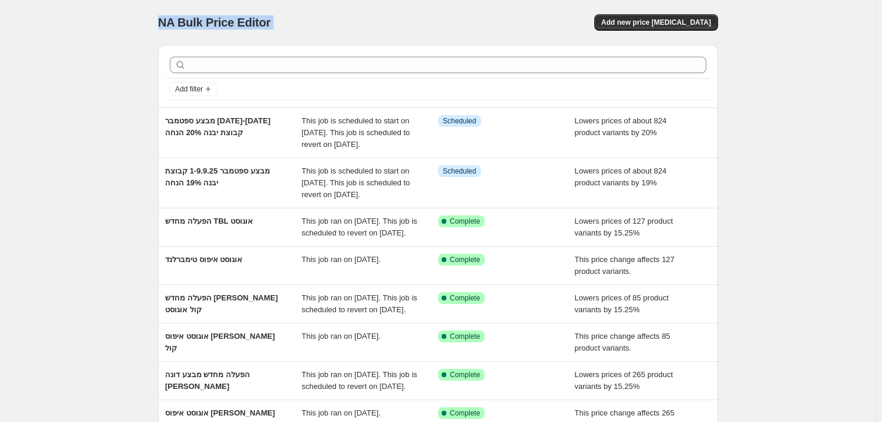
click at [214, 29] on span "NA Bulk Price Editor" at bounding box center [214, 22] width 113 height 13
click at [190, 25] on span "NA Bulk Price Editor" at bounding box center [214, 22] width 113 height 13
click at [226, 31] on div "NA Bulk Price Editor. This page is ready NA Bulk Price Editor Add new price [ME…" at bounding box center [438, 22] width 560 height 45
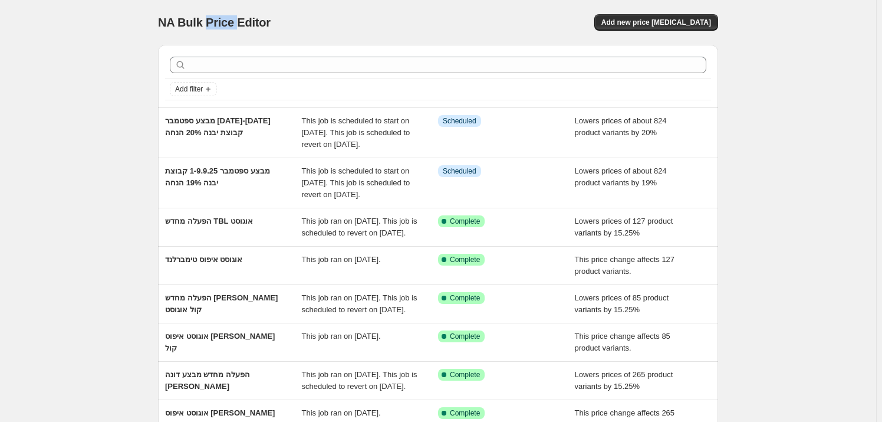
click at [226, 31] on div "NA Bulk Price Editor. This page is ready NA Bulk Price Editor Add new price [ME…" at bounding box center [438, 22] width 560 height 45
click at [256, 21] on span "NA Bulk Price Editor" at bounding box center [214, 22] width 113 height 13
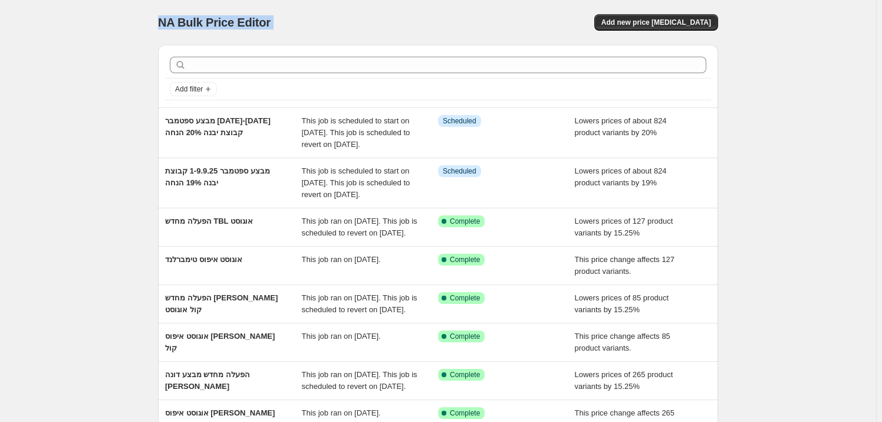
click at [191, 16] on span "NA Bulk Price Editor" at bounding box center [214, 22] width 113 height 13
click at [183, 29] on span "NA Bulk Price Editor" at bounding box center [214, 22] width 113 height 13
drag, startPoint x: 158, startPoint y: 22, endPoint x: 287, endPoint y: 25, distance: 129.2
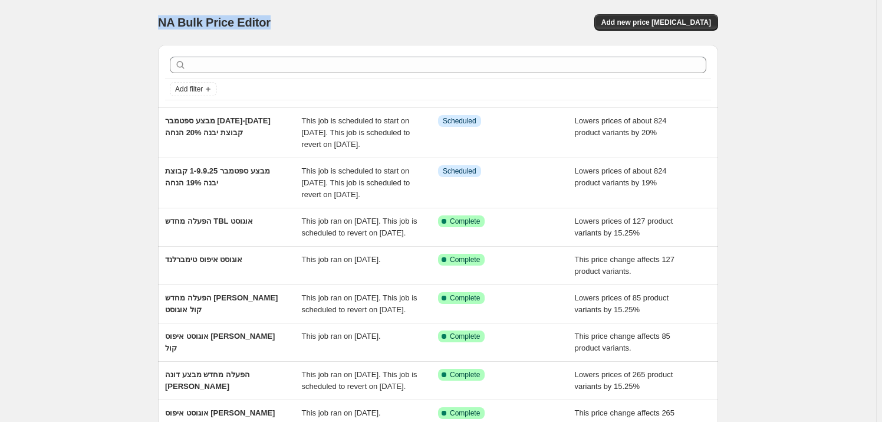
click at [287, 25] on div "NA Bulk Price Editor. This page is ready NA Bulk Price Editor Add new price [ME…" at bounding box center [438, 315] width 589 height 631
click at [287, 25] on div "NA Bulk Price Editor" at bounding box center [293, 22] width 270 height 17
click at [248, 19] on span "NA Bulk Price Editor" at bounding box center [214, 22] width 113 height 13
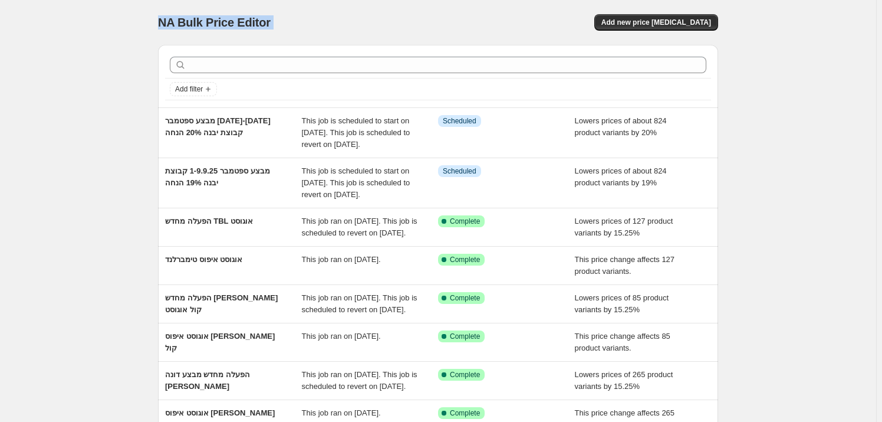
click at [183, 17] on span "NA Bulk Price Editor" at bounding box center [214, 22] width 113 height 13
click at [165, 19] on span "NA Bulk Price Editor" at bounding box center [214, 22] width 113 height 13
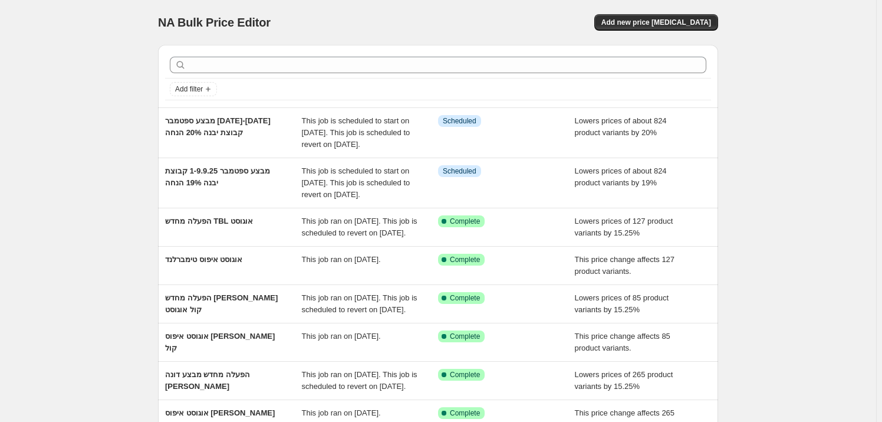
click at [199, 18] on span "NA Bulk Price Editor" at bounding box center [214, 22] width 113 height 13
click at [224, 22] on span "NA Bulk Price Editor" at bounding box center [214, 22] width 113 height 13
click at [247, 20] on span "NA Bulk Price Editor" at bounding box center [214, 22] width 113 height 13
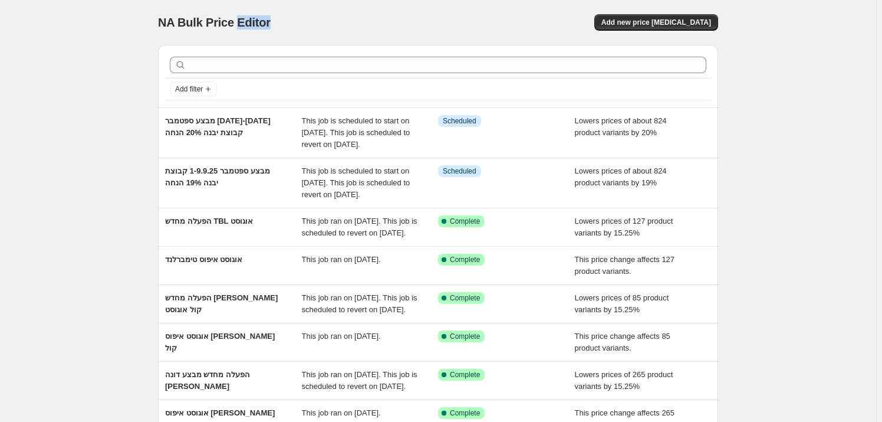
click at [247, 20] on span "NA Bulk Price Editor" at bounding box center [214, 22] width 113 height 13
click at [205, 21] on span "NA Bulk Price Editor" at bounding box center [214, 22] width 113 height 13
click at [151, 19] on div "NA Bulk Price Editor. This page is ready NA Bulk Price Editor Add new price [ME…" at bounding box center [438, 315] width 589 height 631
drag, startPoint x: 151, startPoint y: 19, endPoint x: 181, endPoint y: 21, distance: 30.1
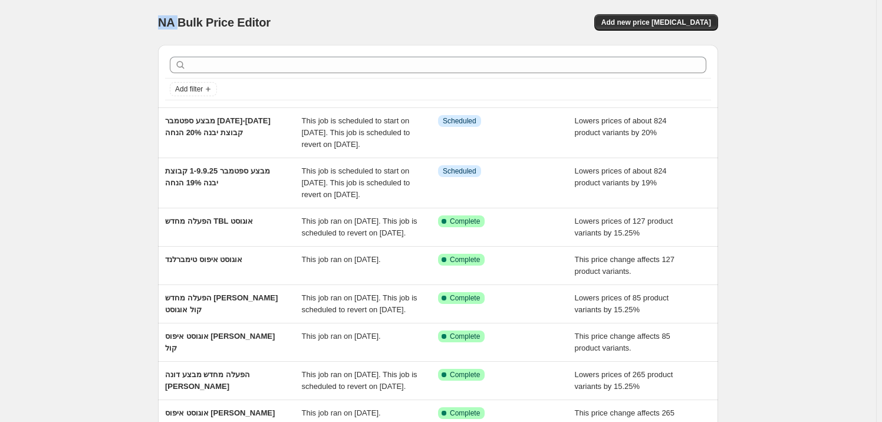
click at [151, 18] on div "NA Bulk Price Editor. This page is ready NA Bulk Price Editor Add new price [ME…" at bounding box center [438, 315] width 589 height 631
click at [181, 21] on span "NA Bulk Price Editor" at bounding box center [214, 22] width 113 height 13
click at [208, 21] on span "NA Bulk Price Editor" at bounding box center [214, 22] width 113 height 13
click at [254, 23] on span "NA Bulk Price Editor" at bounding box center [214, 22] width 113 height 13
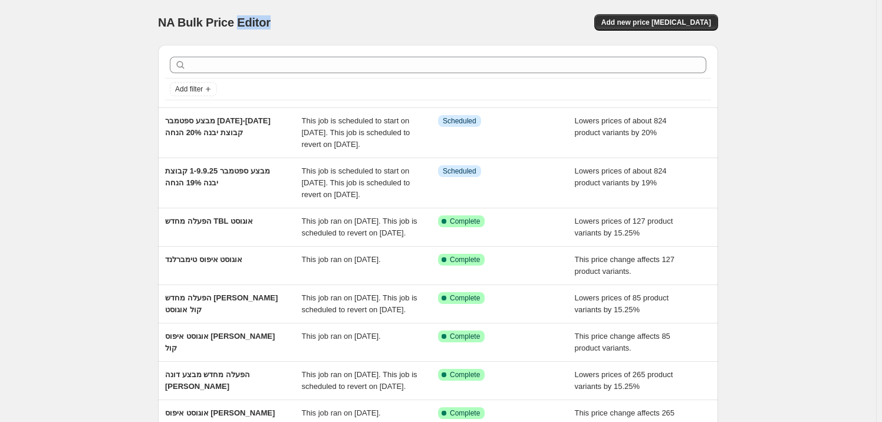
click at [254, 23] on span "NA Bulk Price Editor" at bounding box center [214, 22] width 113 height 13
click at [193, 29] on span "NA Bulk Price Editor" at bounding box center [214, 22] width 113 height 13
click at [235, 19] on span "NA Bulk Price Editor" at bounding box center [214, 22] width 113 height 13
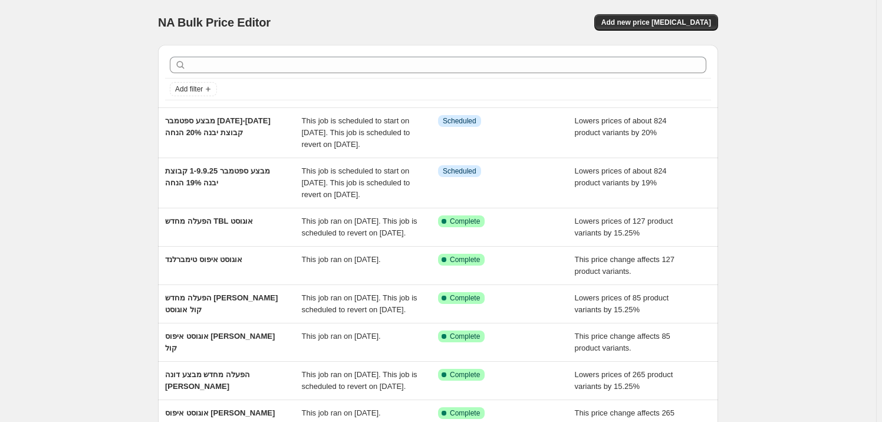
click at [273, 25] on div "NA Bulk Price Editor" at bounding box center [293, 22] width 270 height 17
click at [207, 22] on span "NA Bulk Price Editor" at bounding box center [214, 22] width 113 height 13
click at [233, 26] on span "NA Bulk Price Editor" at bounding box center [214, 22] width 113 height 13
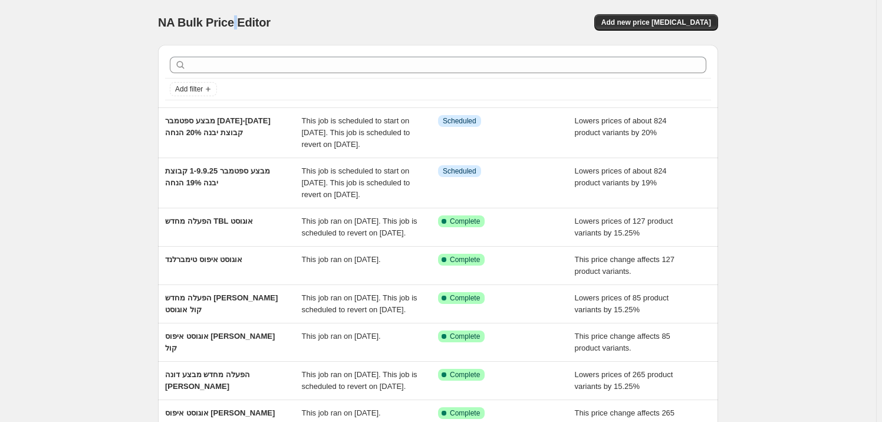
click at [233, 26] on span "NA Bulk Price Editor" at bounding box center [214, 22] width 113 height 13
click at [222, 23] on span "NA Bulk Price Editor" at bounding box center [214, 22] width 113 height 13
click at [250, 26] on span "NA Bulk Price Editor" at bounding box center [214, 22] width 113 height 13
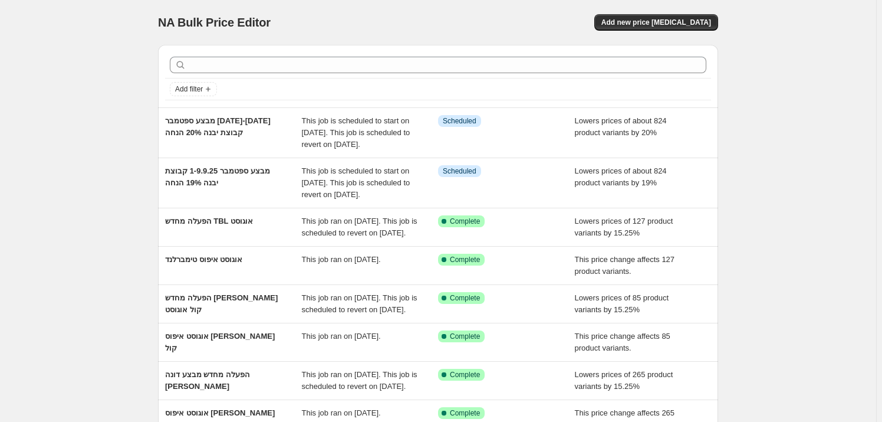
click at [157, 27] on div "NA Bulk Price Editor. This page is ready NA Bulk Price Editor Add new price [ME…" at bounding box center [438, 315] width 589 height 631
click at [188, 21] on span "NA Bulk Price Editor" at bounding box center [214, 22] width 113 height 13
click at [209, 22] on span "NA Bulk Price Editor" at bounding box center [214, 22] width 113 height 13
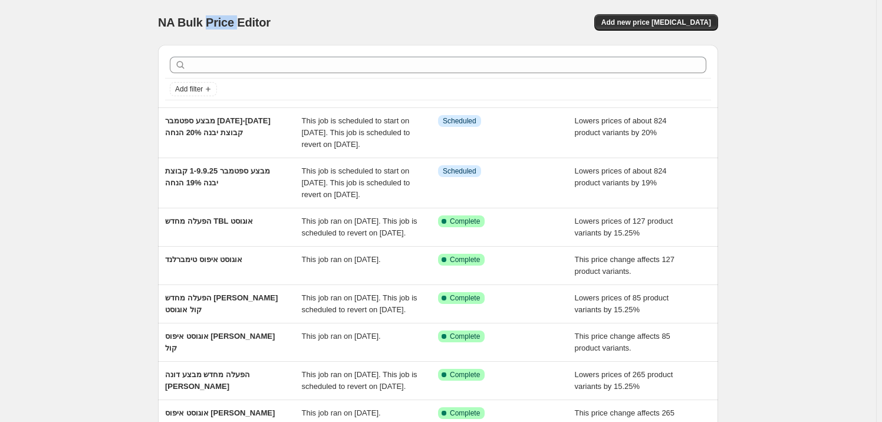
click at [236, 27] on span "NA Bulk Price Editor" at bounding box center [214, 22] width 113 height 13
click at [252, 30] on div "NA Bulk Price Editor" at bounding box center [293, 22] width 270 height 17
click at [200, 18] on span "NA Bulk Price Editor" at bounding box center [214, 22] width 113 height 13
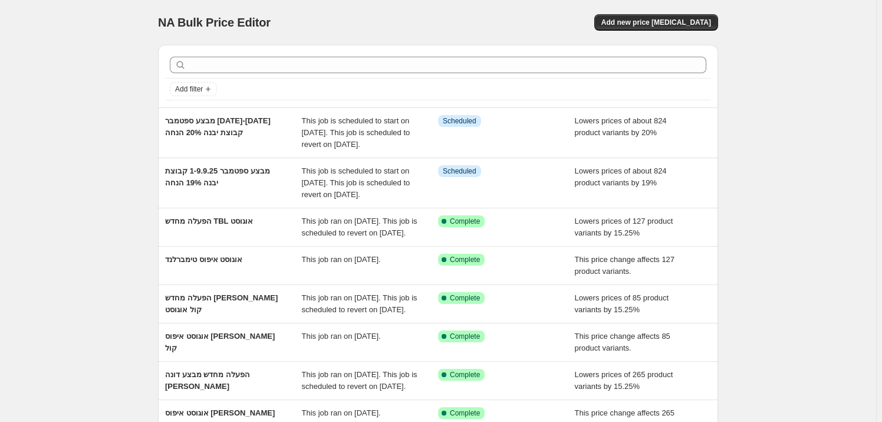
click at [157, 22] on div "NA Bulk Price Editor. This page is ready NA Bulk Price Editor Add new price [ME…" at bounding box center [438, 315] width 589 height 631
click at [215, 21] on span "NA Bulk Price Editor" at bounding box center [214, 22] width 113 height 13
click at [212, 16] on span "NA Bulk Price Editor" at bounding box center [214, 22] width 113 height 13
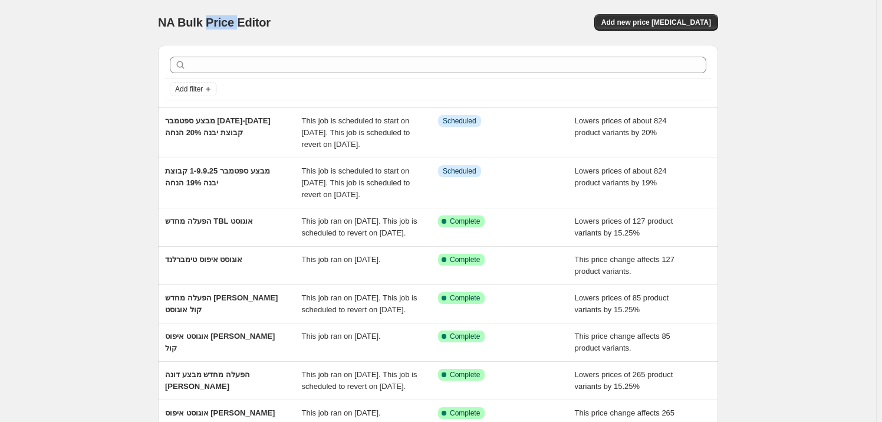
click at [212, 16] on span "NA Bulk Price Editor" at bounding box center [214, 22] width 113 height 13
click at [185, 25] on span "NA Bulk Price Editor" at bounding box center [214, 22] width 113 height 13
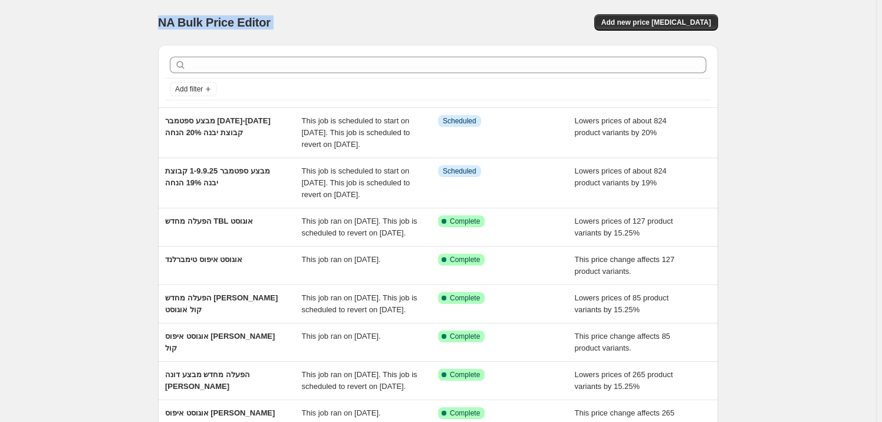
click at [225, 35] on div "NA Bulk Price Editor. This page is ready NA Bulk Price Editor Add new price [ME…" at bounding box center [438, 22] width 560 height 45
click at [251, 27] on span "NA Bulk Price Editor" at bounding box center [214, 22] width 113 height 13
click at [218, 27] on span "NA Bulk Price Editor" at bounding box center [214, 22] width 113 height 13
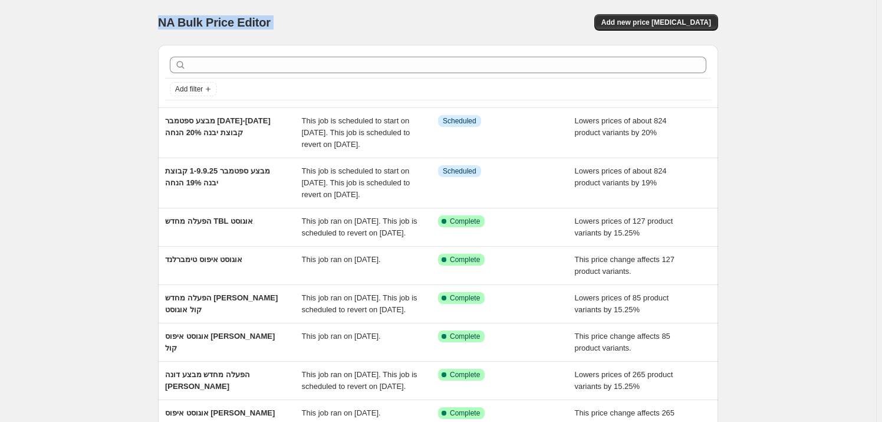
click at [218, 27] on span "NA Bulk Price Editor" at bounding box center [214, 22] width 113 height 13
click at [179, 34] on div "NA Bulk Price Editor. This page is ready NA Bulk Price Editor Add new price [ME…" at bounding box center [438, 22] width 560 height 45
click at [186, 27] on span "NA Bulk Price Editor" at bounding box center [214, 22] width 113 height 13
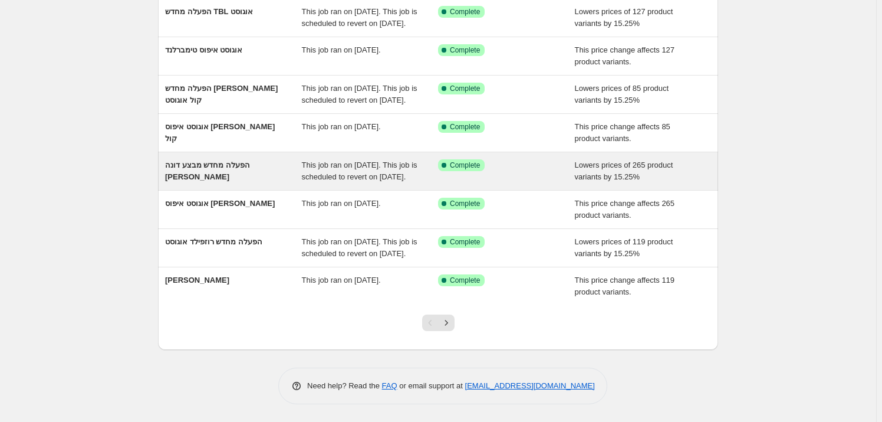
scroll to position [214, 0]
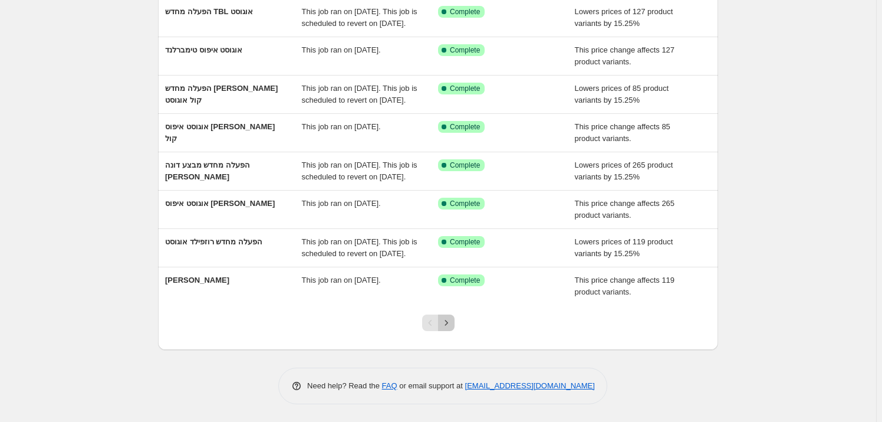
click at [448, 329] on icon "Next" at bounding box center [447, 323] width 12 height 12
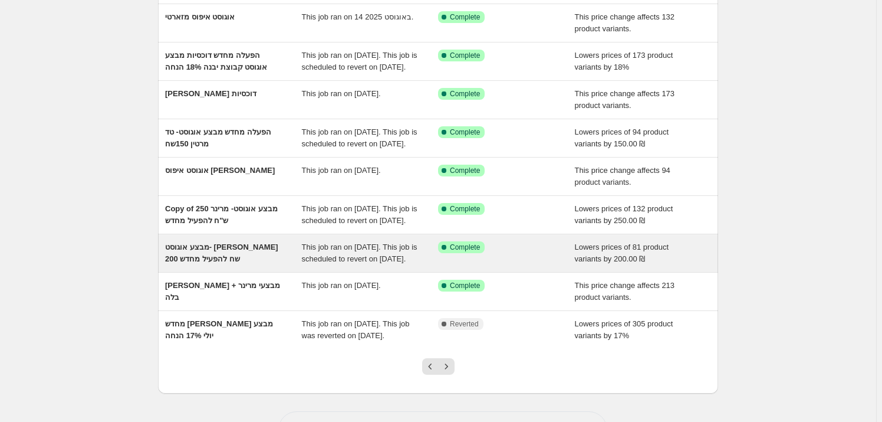
scroll to position [160, 0]
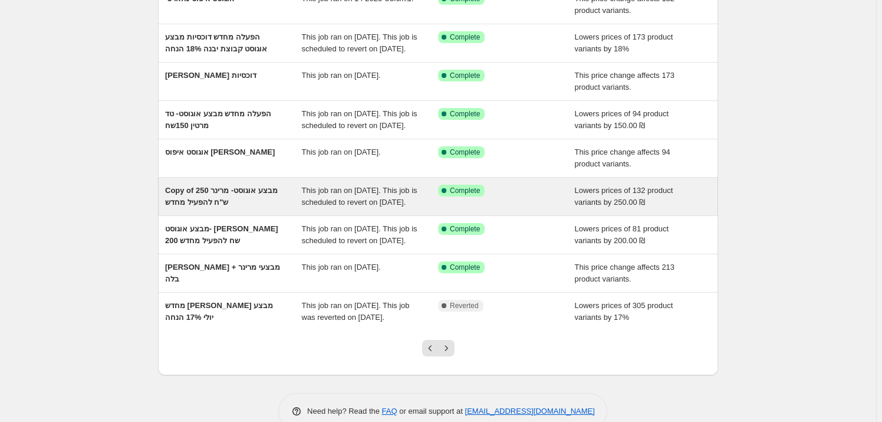
click at [251, 208] on div "Copy of מבצע אוגוסט- מרינר 250 ש"ח להפעיל מחדש" at bounding box center [233, 197] width 137 height 24
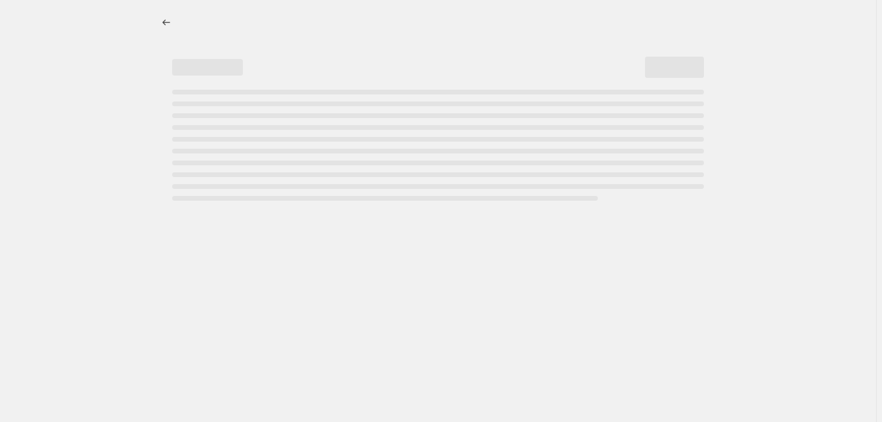
select select "by"
select select "vendor"
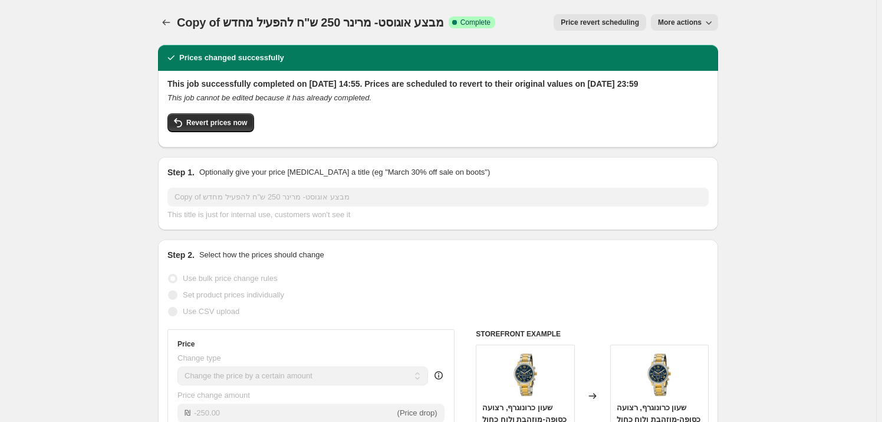
click at [684, 25] on span "More actions" at bounding box center [680, 22] width 44 height 9
click at [689, 41] on span "Copy to new job" at bounding box center [695, 47] width 64 height 12
select select "by"
select select "vendor"
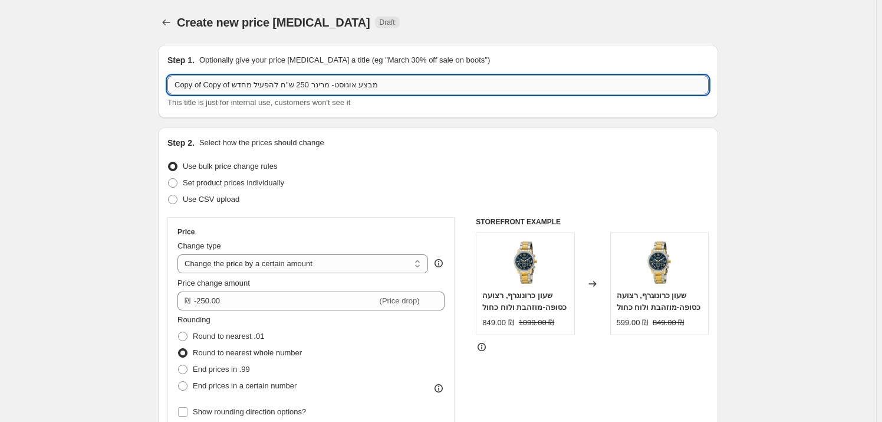
click at [350, 85] on input "Copy of Copy of מבצע אוגוסט- מרינר 250 ש"ח להפעיל מחדש" at bounding box center [438, 84] width 541 height 19
click at [352, 85] on input "Copy of Copy of מבצע אוגוסט- מרינר 250 ש"ח להפעיל מחדש" at bounding box center [438, 84] width 541 height 19
click at [307, 86] on input "Copy of Copy of מבצע ספטמבר- מרינר 250 ש"ח להפעיל מחדש" at bounding box center [438, 84] width 541 height 19
drag, startPoint x: 297, startPoint y: 84, endPoint x: 155, endPoint y: 85, distance: 142.2
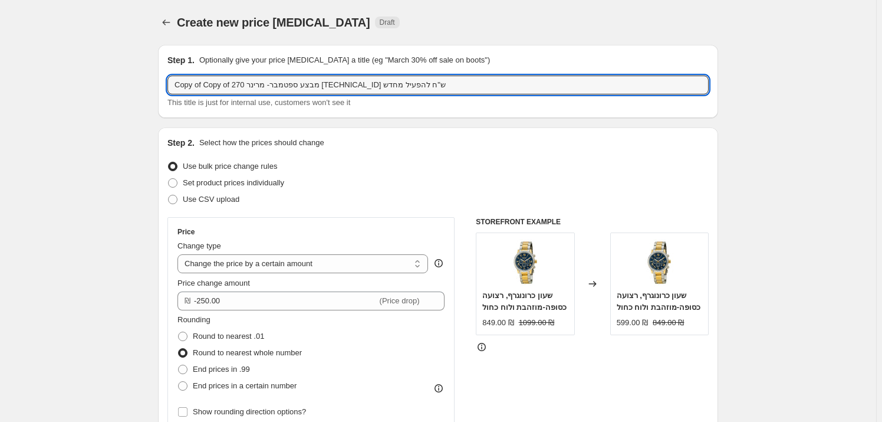
click at [195, 83] on input "Copy of Copy of מבצע ספטמבר- מרינר 270 [TECHNICAL_ID] ש"ח להפעיל מחדש" at bounding box center [438, 84] width 541 height 19
click at [185, 88] on input "Copy of Copy of מבצע ספטמבר- מרינר 270 [TECHNICAL_ID] ש"ח להפעיל מחדש" at bounding box center [438, 84] width 541 height 19
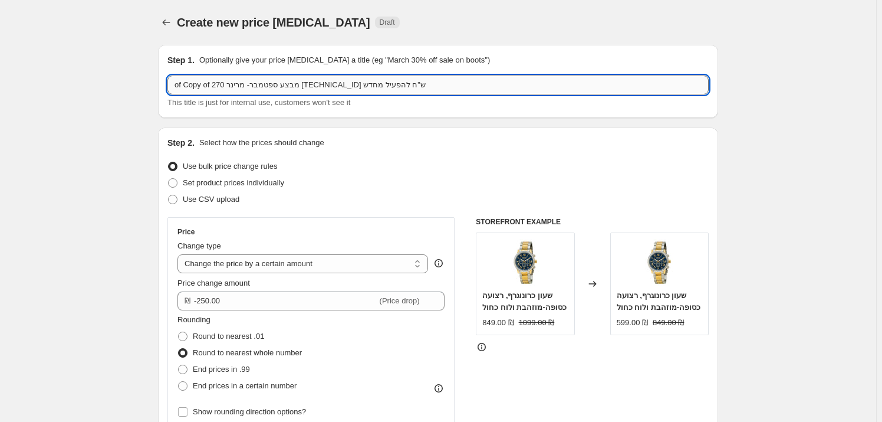
click at [197, 84] on input "of Copy of מבצע ספטמבר- מרינר 270 [TECHNICAL_ID] ש"ח להפעיל מחדש" at bounding box center [438, 84] width 541 height 19
click at [196, 84] on input "of Copy of מבצע ספטמבר- מרינר 270 [TECHNICAL_ID] ש"ח להפעיל מחדש" at bounding box center [438, 84] width 541 height 19
click at [195, 83] on input "of Cpy of מבצע ספטמבר- מרינר 270 [TECHNICAL_ID] ש"ח להפעיל מחדש" at bounding box center [438, 84] width 541 height 19
click at [193, 85] on input "of of מבצע ספטמבר- מרינר 270 [TECHNICAL_ID] ש"ח להפעיל מחדש" at bounding box center [438, 84] width 541 height 19
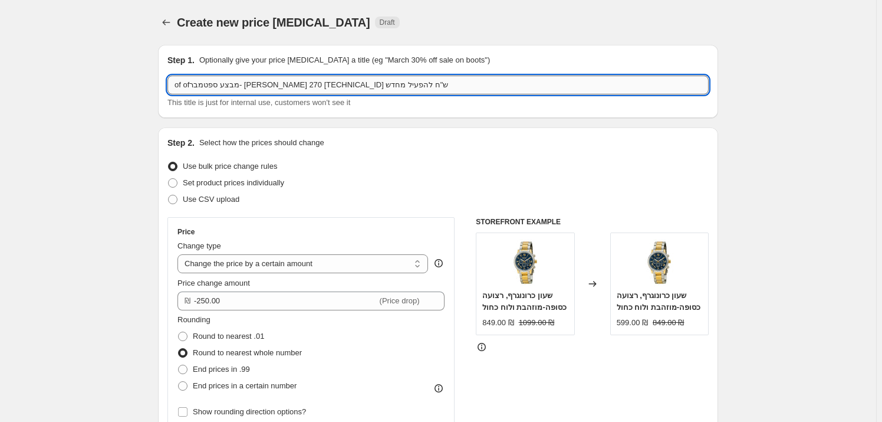
click at [189, 86] on input "of ofמבצע ספטמבר- [PERSON_NAME] 270 [TECHNICAL_ID] ש"ח להפעיל מחדש" at bounding box center [438, 84] width 541 height 19
click at [177, 84] on input "of ספטמבר- [PERSON_NAME] 270 [TECHNICAL_ID] ש"ח להפעיל מחדש" at bounding box center [438, 84] width 541 height 19
click at [184, 86] on input "ספטמבר- [PERSON_NAME] 270 [TECHNICAL_ID] ש"ח להפעיל מחדש" at bounding box center [438, 84] width 541 height 19
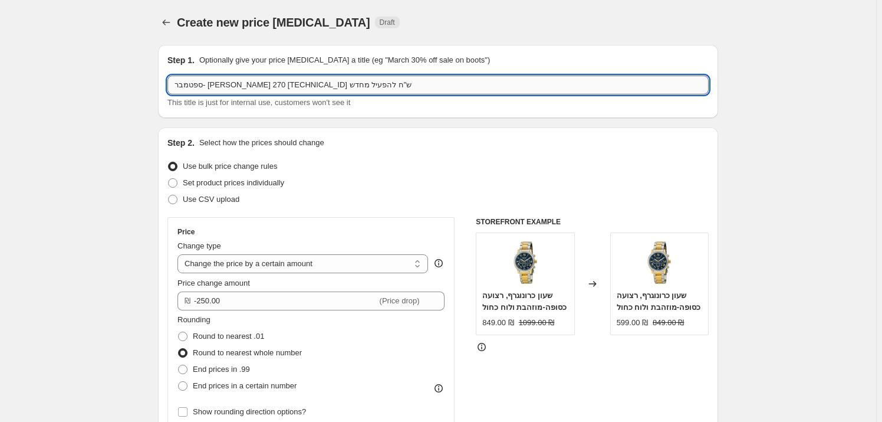
click at [184, 86] on input "ספטמבר- [PERSON_NAME] 270 [TECHNICAL_ID] ש"ח להפעיל מחדש" at bounding box center [438, 84] width 541 height 19
click at [189, 82] on input "ספטמבר- [PERSON_NAME] 270 [TECHNICAL_ID] ש"ח להפעיל" at bounding box center [438, 84] width 541 height 19
click at [183, 84] on input "ספטמבר- [PERSON_NAME] 270 [TECHNICAL_ID] ש"ח מבצע" at bounding box center [438, 84] width 541 height 19
click at [182, 84] on input "ספטמבר- [PERSON_NAME] 270 [TECHNICAL_ID] ש"ח מבצע" at bounding box center [438, 84] width 541 height 19
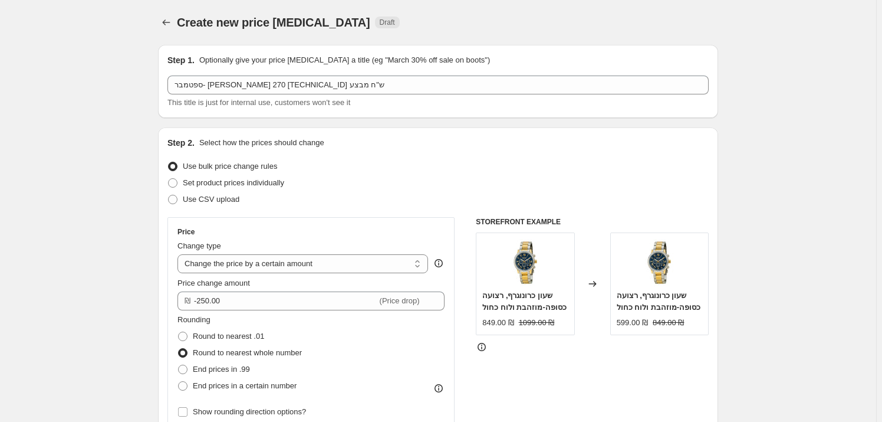
click at [205, 99] on span "This title is just for internal use, customers won't see it" at bounding box center [259, 102] width 183 height 9
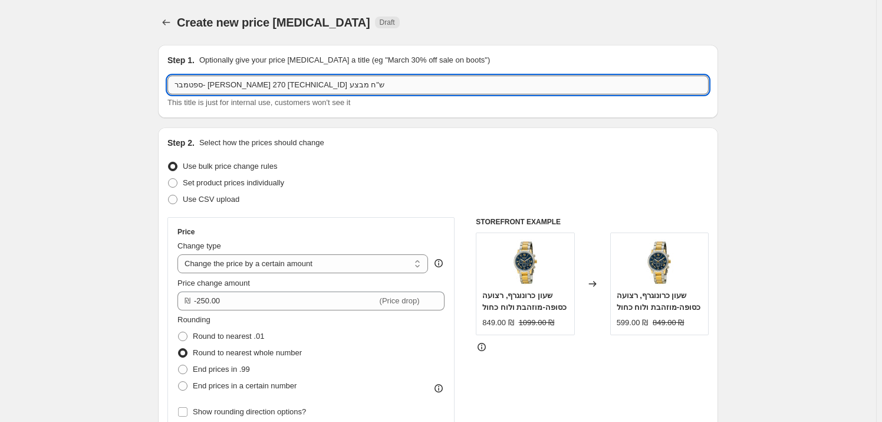
click at [195, 87] on input "ספטמבר- [PERSON_NAME] 270 [TECHNICAL_ID] ש"ח מבצע" at bounding box center [438, 84] width 541 height 19
click at [260, 86] on input "ספטמבר- [PERSON_NAME] 270 [TECHNICAL_ID] ש"ח" at bounding box center [438, 84] width 541 height 19
click at [244, 76] on input "ספטמבר מבצע ספטמבר [PERSON_NAME] 270 [TECHNICAL_ID] ש"ח" at bounding box center [438, 84] width 541 height 19
click at [247, 83] on input "ספטמבר מבצע ספטמבר [PERSON_NAME] 270 [TECHNICAL_ID] ש"ח" at bounding box center [438, 84] width 541 height 19
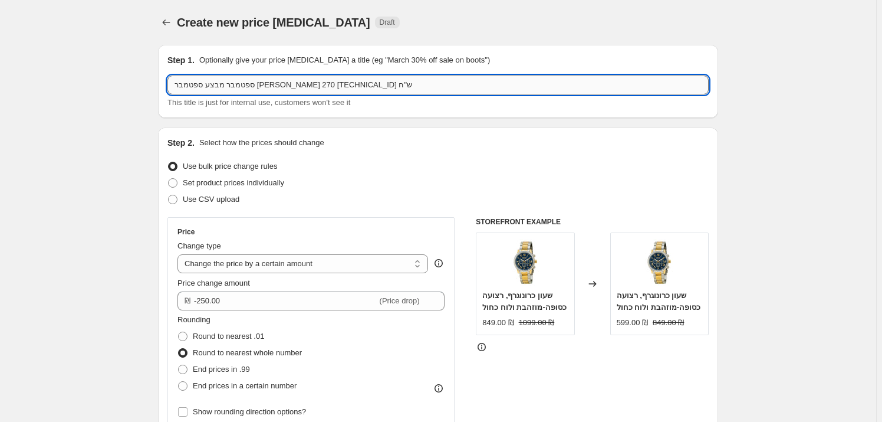
click at [247, 83] on input "ספטמבר מבצע ספטמבר [PERSON_NAME] 270 [TECHNICAL_ID] ש"ח" at bounding box center [438, 84] width 541 height 19
click at [333, 86] on input "ספטמבר מבצע ספטמבר מרינר- 270 [TECHNICAL_ID] ש"ח" at bounding box center [438, 84] width 541 height 19
click at [205, 87] on input "מבצע ספטמבר מרינר- 270 [TECHNICAL_ID] ש"ח" at bounding box center [438, 84] width 541 height 19
click at [211, 87] on input "מבצע ספטמבר מרינר- 270 1.9-9.25 ש"ח" at bounding box center [438, 84] width 541 height 19
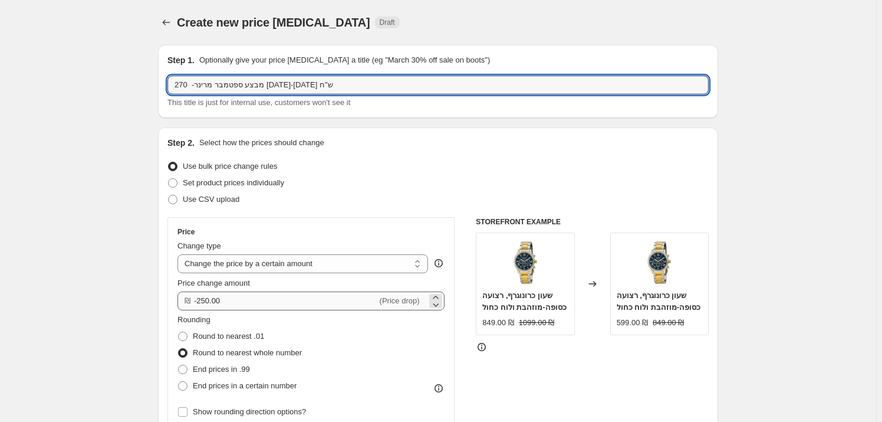
type input "מבצע ספטמבר מרינר- 270 [DATE]-[DATE] ש"ח"
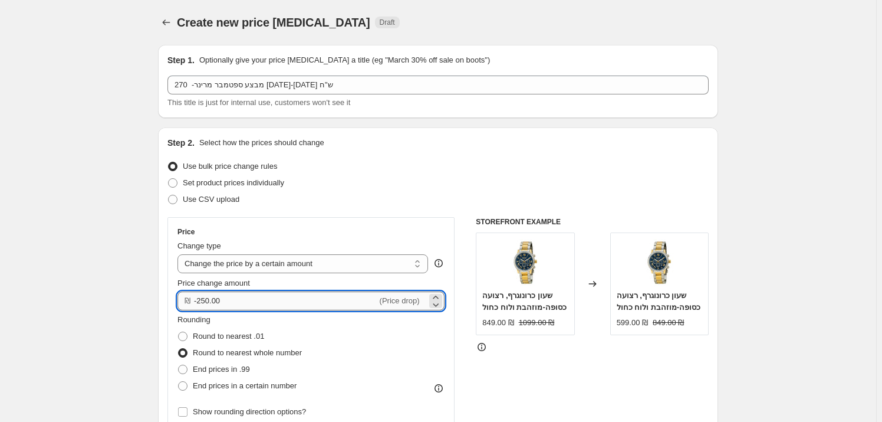
drag, startPoint x: 205, startPoint y: 306, endPoint x: 202, endPoint y: 299, distance: 6.9
click at [205, 303] on input "-250.00" at bounding box center [285, 300] width 183 height 19
type input "-270.00"
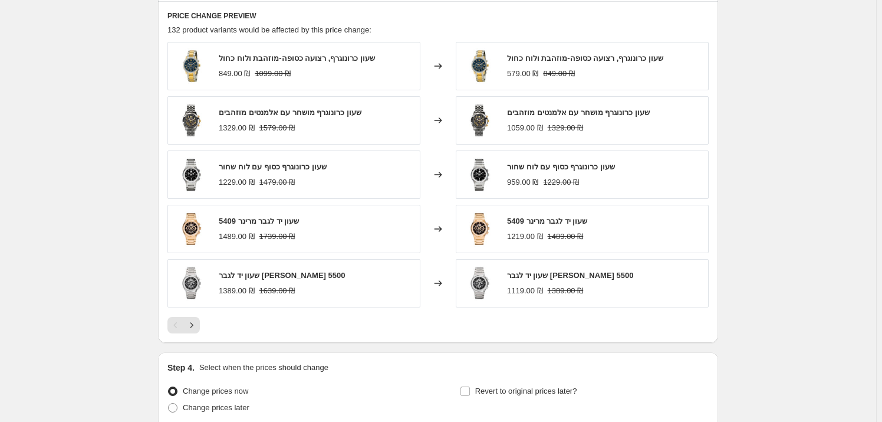
scroll to position [889, 0]
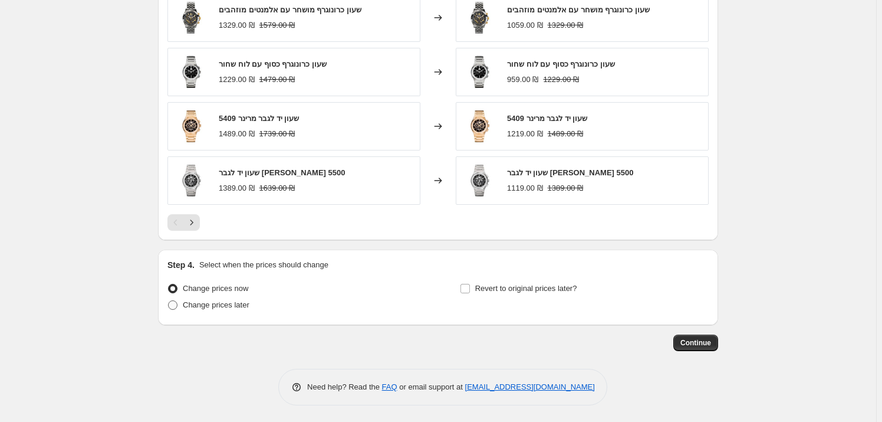
click at [214, 311] on label "Change prices later" at bounding box center [209, 305] width 82 height 17
click at [169, 301] on input "Change prices later" at bounding box center [168, 300] width 1 height 1
radio input "true"
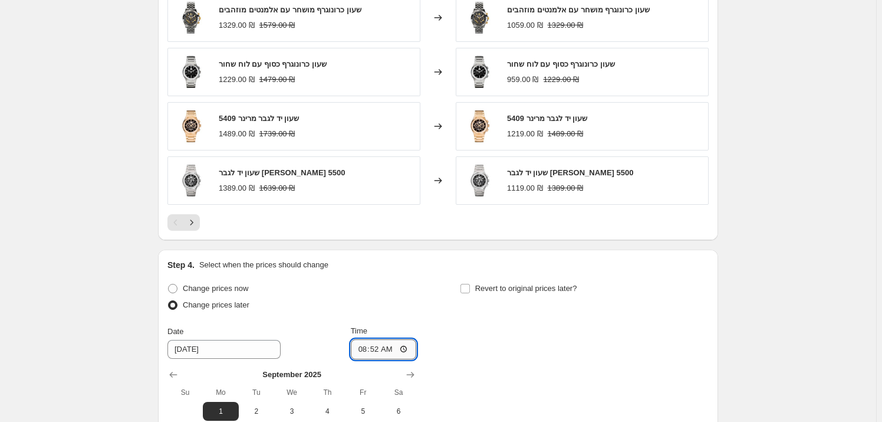
click at [400, 353] on input "08:52" at bounding box center [384, 349] width 66 height 20
type input "06:00"
click at [448, 270] on div "Step 4. Select when the prices should change Change prices now Change prices la…" at bounding box center [438, 388] width 541 height 258
click at [474, 287] on label "Revert to original prices later?" at bounding box center [518, 288] width 117 height 17
click at [470, 287] on input "Revert to original prices later?" at bounding box center [465, 288] width 9 height 9
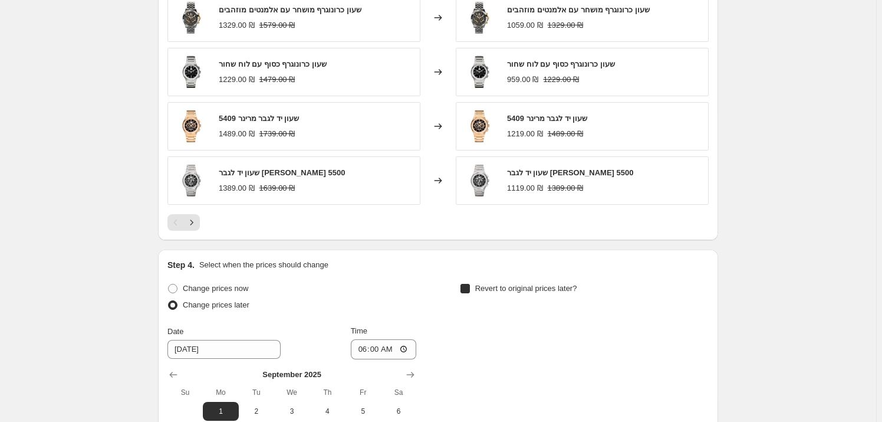
checkbox input "true"
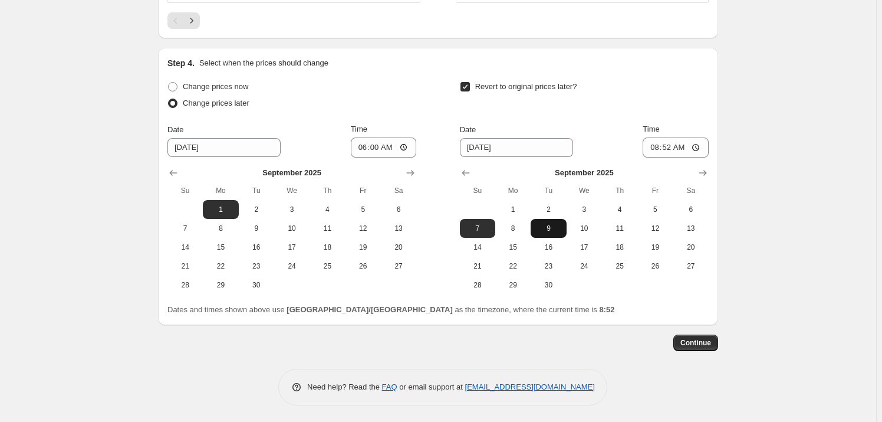
click at [566, 229] on button "9" at bounding box center [548, 228] width 35 height 19
type input "[DATE]"
click at [688, 147] on input "08:52" at bounding box center [676, 147] width 66 height 20
type input "23:59"
drag, startPoint x: 741, startPoint y: 143, endPoint x: 679, endPoint y: 301, distance: 169.8
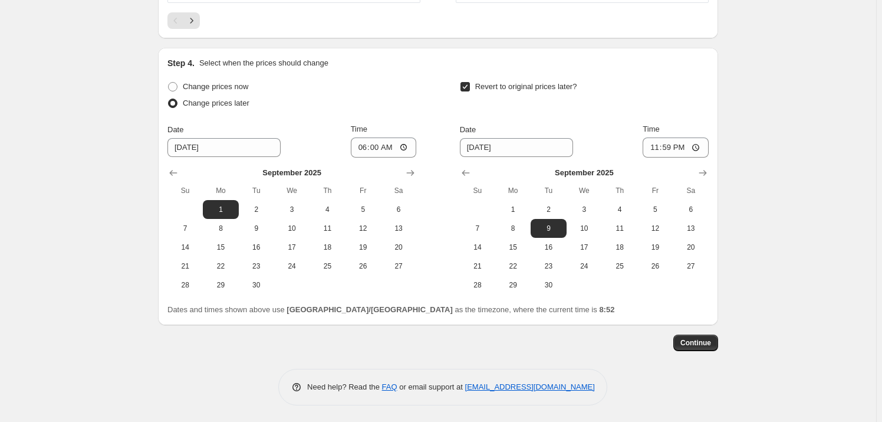
click at [696, 347] on button "Continue" at bounding box center [696, 342] width 45 height 17
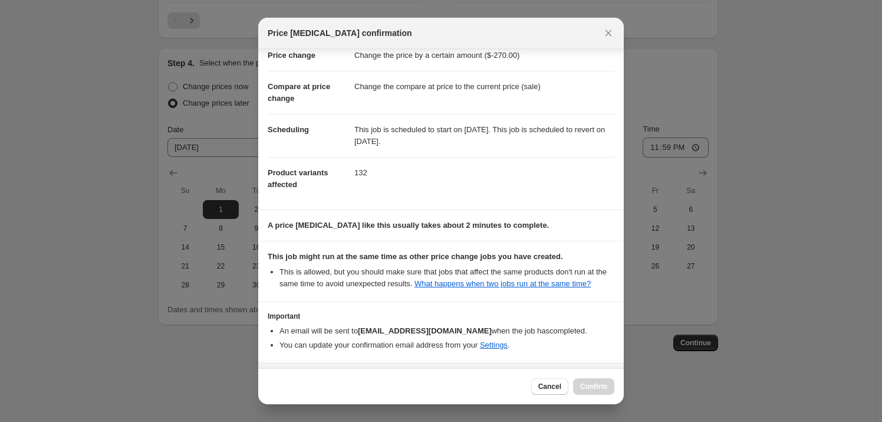
scroll to position [71, 0]
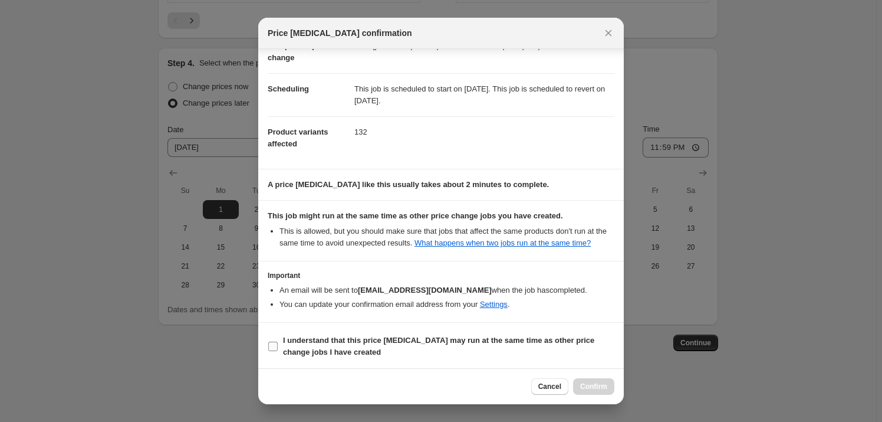
click at [377, 342] on b "I understand that this price [MEDICAL_DATA] may run at the same time as other p…" at bounding box center [438, 346] width 311 height 21
click at [278, 342] on input "I understand that this price [MEDICAL_DATA] may run at the same time as other p…" at bounding box center [272, 346] width 9 height 9
checkbox input "true"
click at [593, 387] on span "Confirm" at bounding box center [593, 386] width 27 height 9
type input "מבצע ספטמבר מרינר- 270 [DATE]-[DATE] ש"ח"
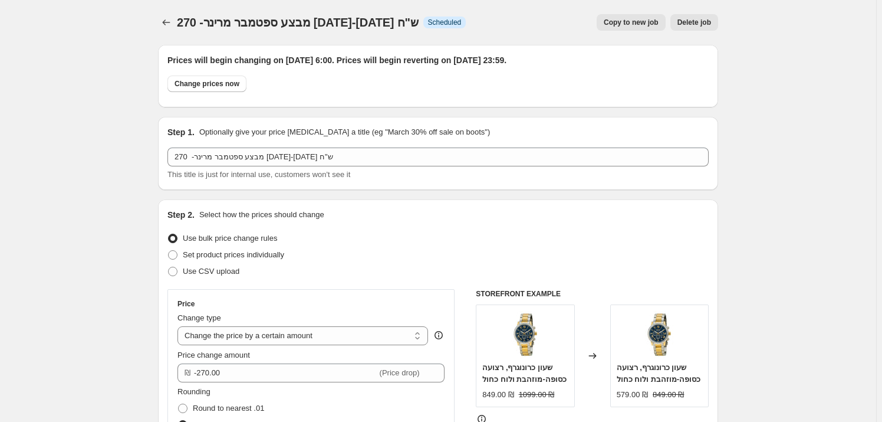
click at [645, 25] on span "Copy to new job" at bounding box center [631, 22] width 55 height 9
select select "by"
select select "vendor"
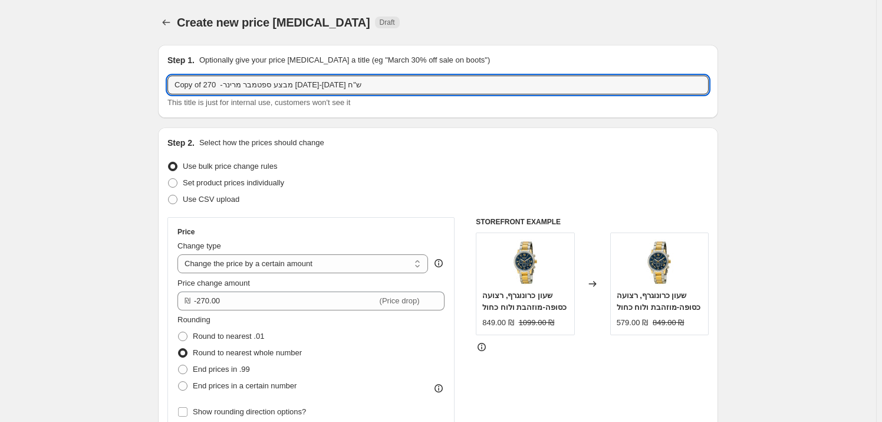
drag, startPoint x: 269, startPoint y: 83, endPoint x: 143, endPoint y: 84, distance: 126.2
click at [245, 81] on input "Copy of מבצע ספטמבר מרינר- 270 [DATE]-[DATE] ש"ח" at bounding box center [438, 84] width 541 height 19
click at [216, 86] on input "Copy of מבצע ספטמבר מרינר- 270 1.9- ש"ח" at bounding box center [438, 84] width 541 height 19
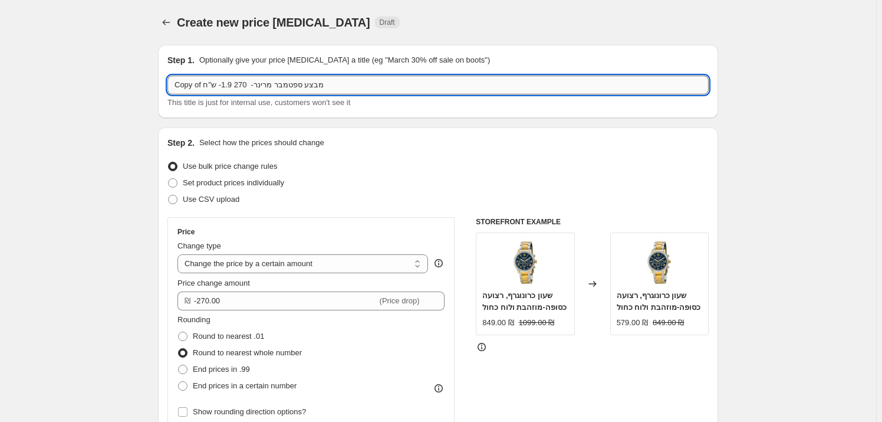
click at [216, 86] on input "Copy of מבצע ספטמבר מרינר- 270 1.9- ש"ח" at bounding box center [438, 84] width 541 height 19
click at [229, 87] on input "Copy of מבצע ספטמבר מרינר- 270 1.9-" at bounding box center [438, 84] width 541 height 19
click at [228, 87] on input "Copy of מבצע ספטמבר מרינר- 270 1.9-" at bounding box center [438, 84] width 541 height 19
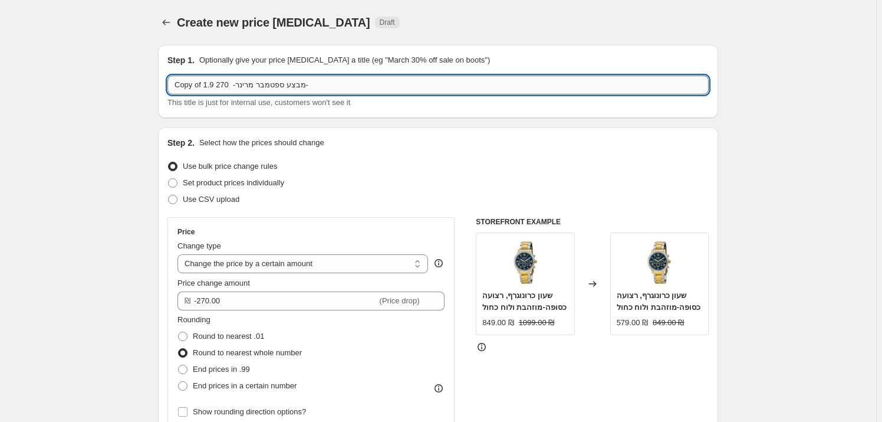
click at [222, 84] on input "Copy of מבצע ספטמבר מרינר- 270 1.9-" at bounding box center [438, 84] width 541 height 19
click at [223, 83] on input "Copy of מבצע ספטמבר מרינר- 270 1.9-" at bounding box center [438, 84] width 541 height 19
click at [214, 83] on input "Copy of מבצע ספטמבר מרינר- 1.9-" at bounding box center [438, 84] width 541 height 19
type input "- Copy of מבצע ספטמבר מרינר- 1.9"
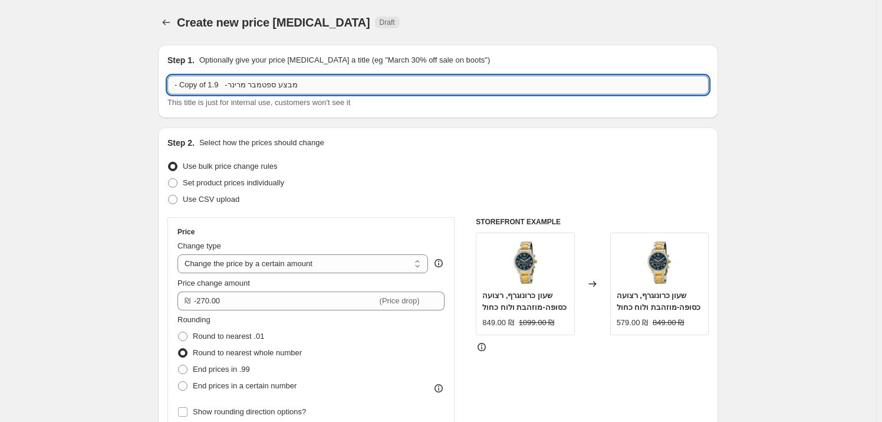
click at [188, 84] on input "- Copy of מבצע ספטמבר מרינר- 1.9" at bounding box center [438, 84] width 541 height 19
type input "מבצע מרינר ספטמבר- [DATE]-[DATE] 300 ש"ח הנחה"
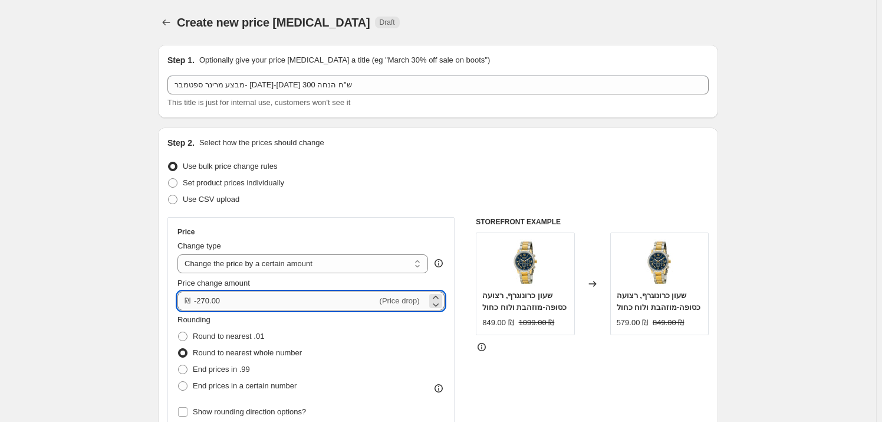
drag, startPoint x: 198, startPoint y: 301, endPoint x: 210, endPoint y: 300, distance: 11.8
click at [210, 300] on input "-270.00" at bounding box center [285, 300] width 183 height 19
type input "-300.00"
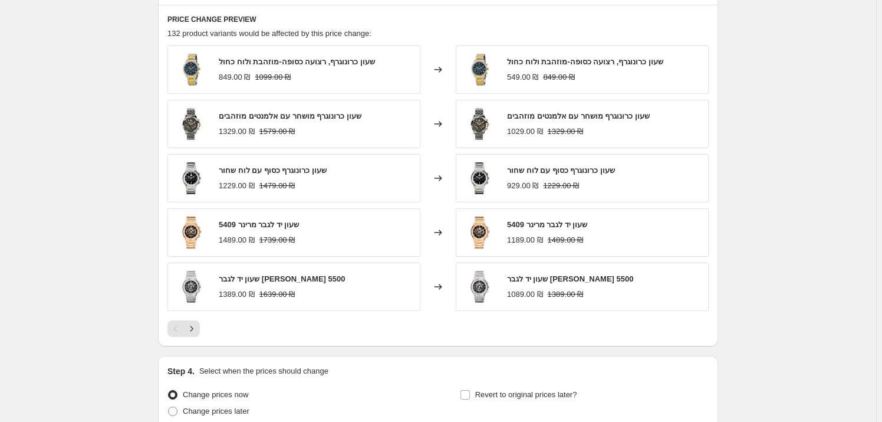
scroll to position [889, 0]
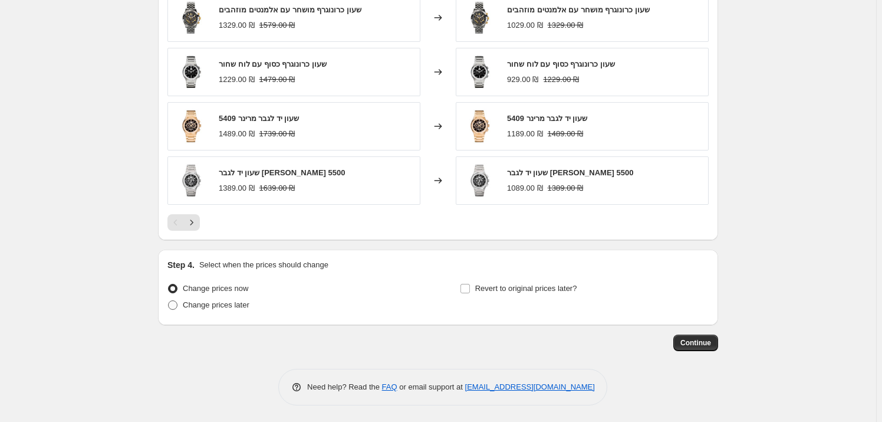
click at [212, 311] on label "Change prices later" at bounding box center [209, 305] width 82 height 17
click at [169, 301] on input "Change prices later" at bounding box center [168, 300] width 1 height 1
radio input "true"
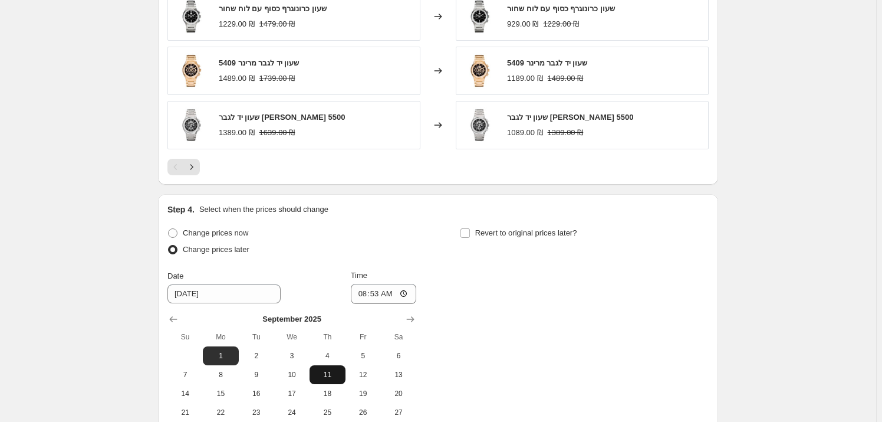
scroll to position [996, 0]
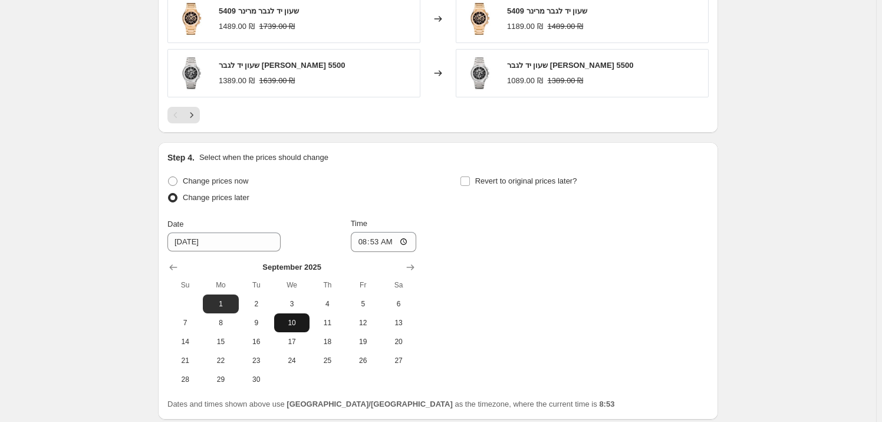
click at [292, 330] on button "10" at bounding box center [291, 322] width 35 height 19
type input "[DATE]"
click at [396, 240] on input "08:53" at bounding box center [384, 242] width 66 height 20
type input "06:09"
type input "06:00"
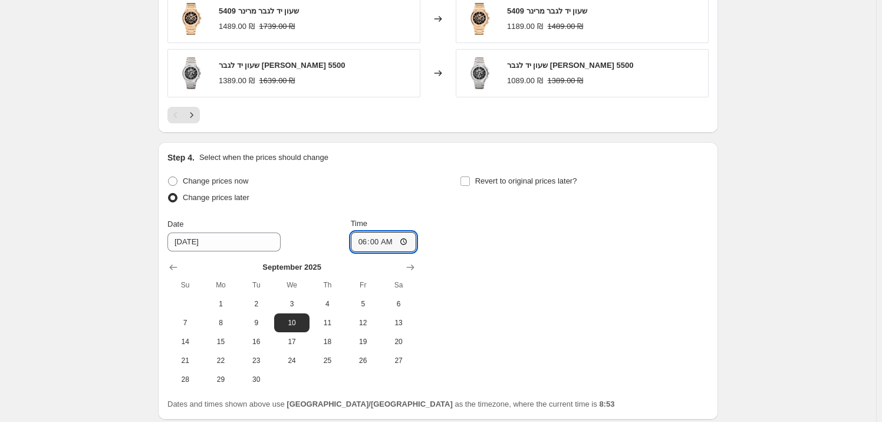
click at [432, 180] on div "Change prices now Change prices later Date [DATE] Time 06:00 [DATE] Su Mo Tu We…" at bounding box center [438, 281] width 541 height 216
click at [474, 179] on label "Revert to original prices later?" at bounding box center [518, 181] width 117 height 17
click at [470, 179] on input "Revert to original prices later?" at bounding box center [465, 180] width 9 height 9
checkbox input "true"
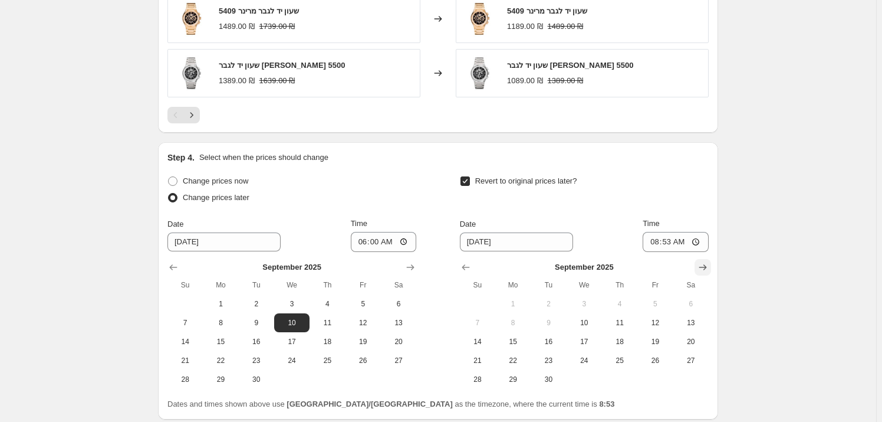
click at [706, 269] on icon "Show next month, October 2025" at bounding box center [703, 267] width 12 height 12
click at [586, 343] on span "15" at bounding box center [585, 341] width 26 height 9
type input "[DATE]"
click at [687, 243] on input "08:53" at bounding box center [676, 242] width 66 height 20
type input "23:59"
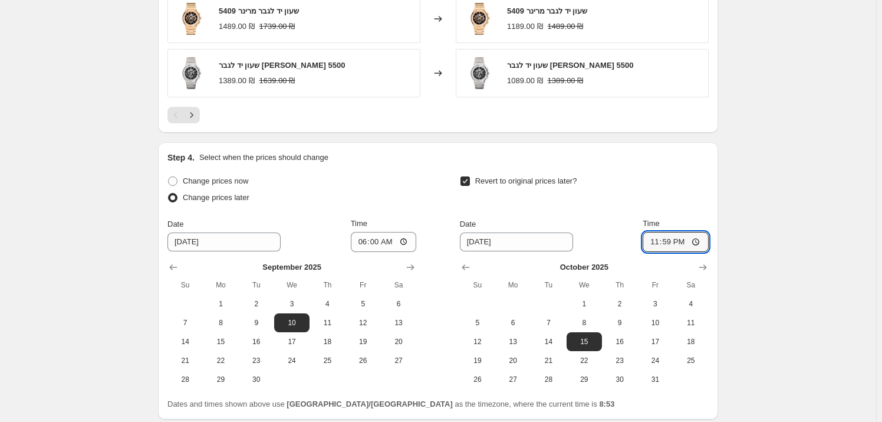
click at [619, 164] on div "Step 4. Select when the prices should change Change prices now Change prices la…" at bounding box center [438, 281] width 541 height 258
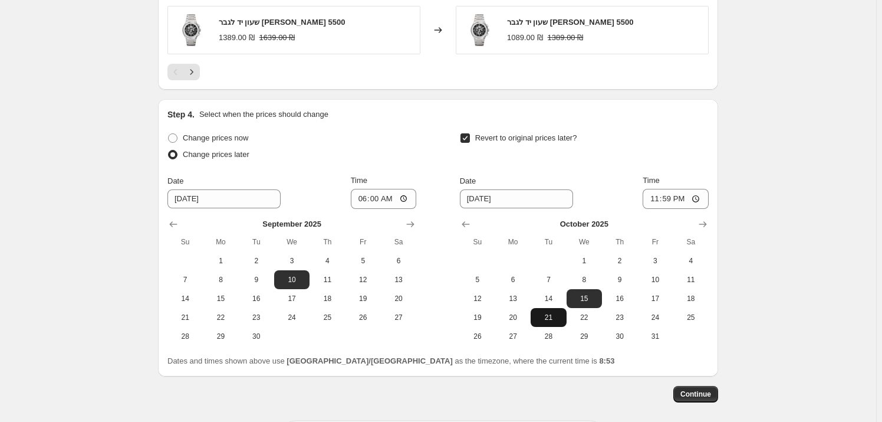
scroll to position [1091, 0]
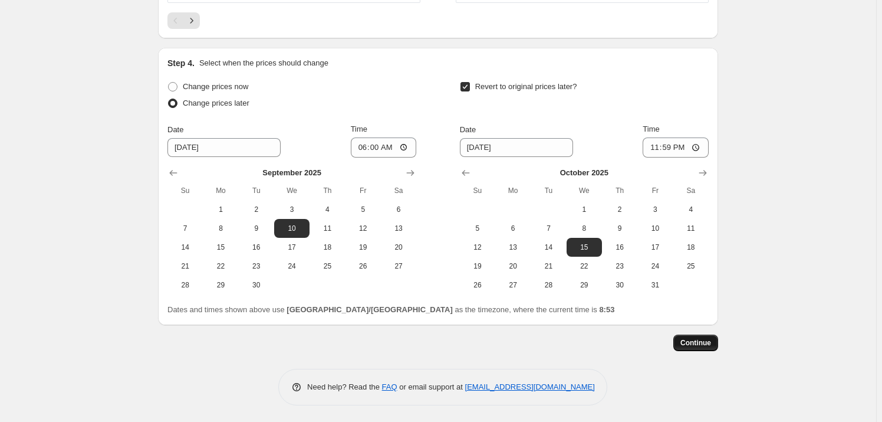
click at [692, 342] on span "Continue" at bounding box center [696, 342] width 31 height 9
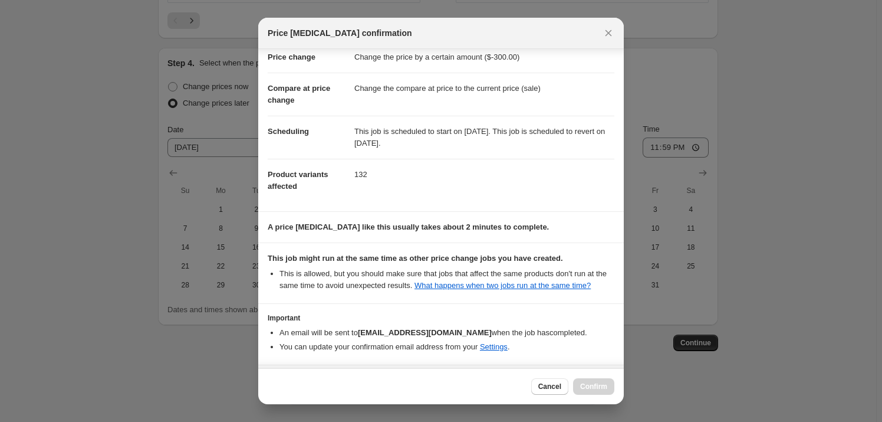
scroll to position [71, 0]
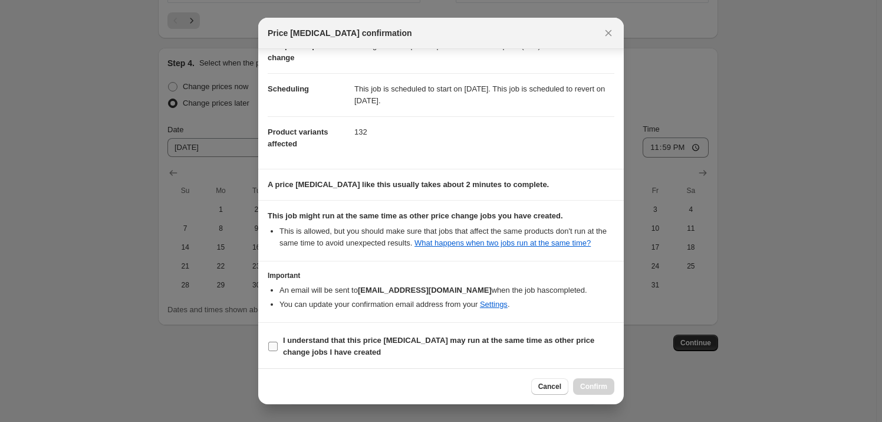
click at [380, 337] on b "I understand that this price [MEDICAL_DATA] may run at the same time as other p…" at bounding box center [438, 346] width 311 height 21
click at [278, 342] on input "I understand that this price [MEDICAL_DATA] may run at the same time as other p…" at bounding box center [272, 346] width 9 height 9
checkbox input "true"
click at [605, 388] on span "Confirm" at bounding box center [593, 386] width 27 height 9
type input "מבצע מרינר ספטמבר- [DATE]-[DATE] 300 ש"ח הנחה"
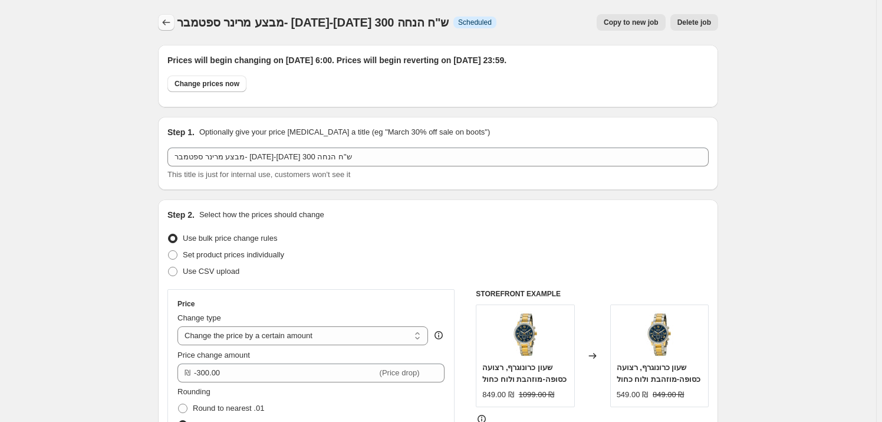
drag, startPoint x: 159, startPoint y: 13, endPoint x: 165, endPoint y: 17, distance: 7.2
click at [166, 18] on icon "Price change jobs" at bounding box center [166, 23] width 12 height 12
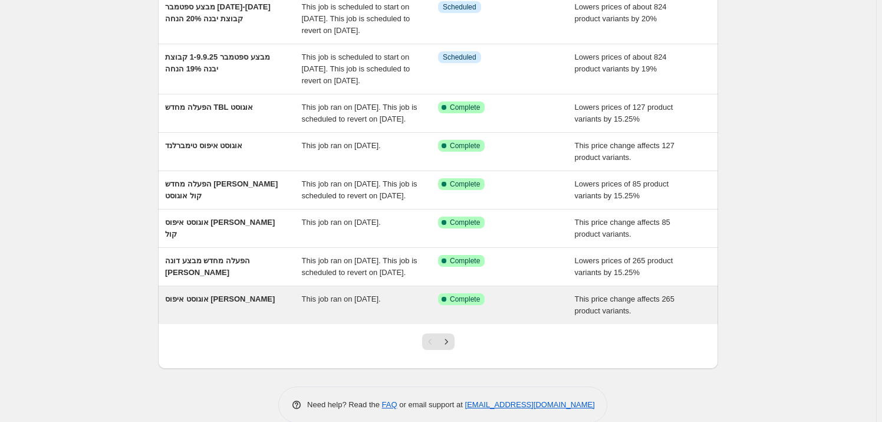
scroll to position [314, 0]
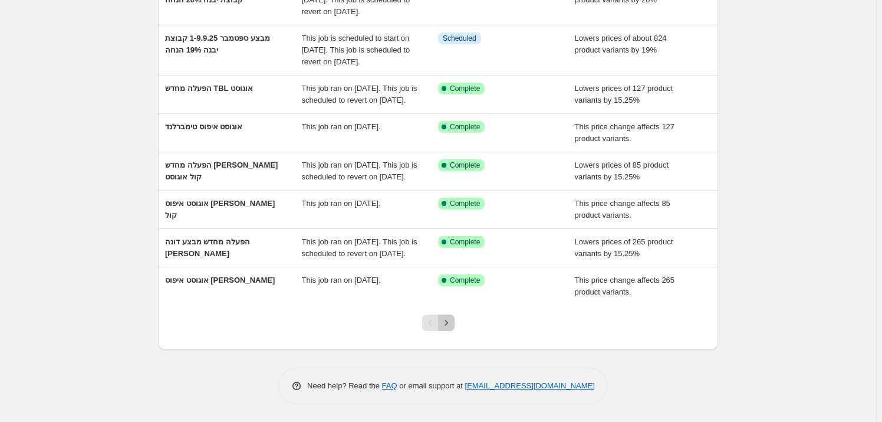
click at [443, 326] on icon "Next" at bounding box center [447, 323] width 12 height 12
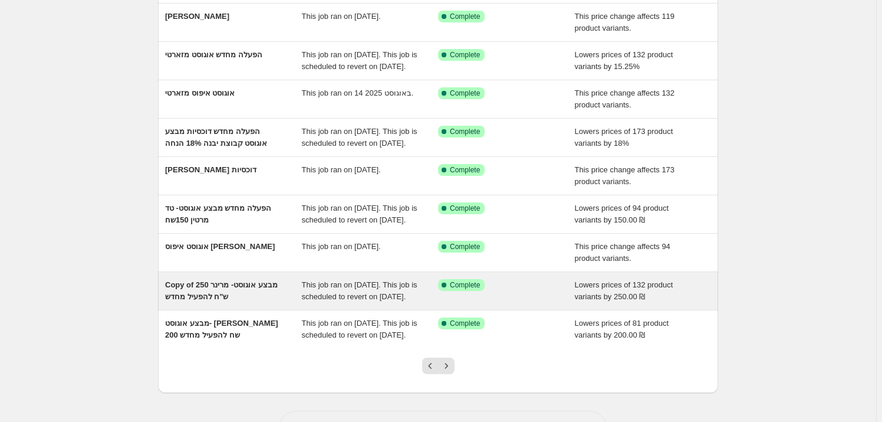
scroll to position [160, 0]
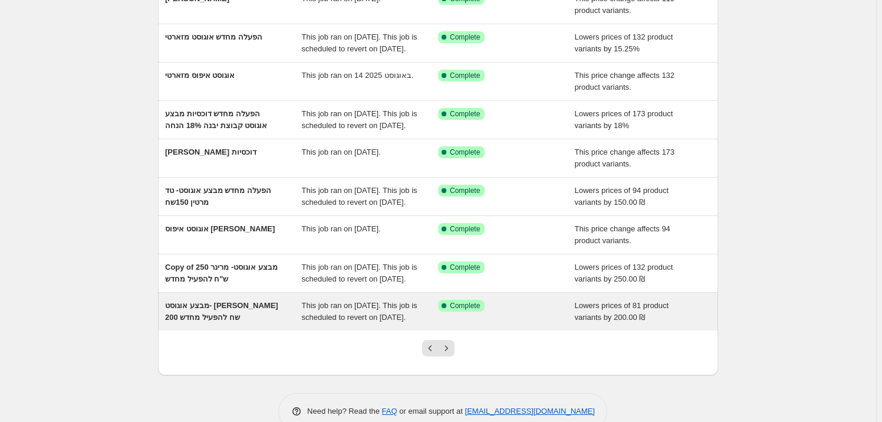
click at [236, 321] on span "מבצע אוגוסט- [PERSON_NAME] 200 שח להפעיל מחדש" at bounding box center [221, 311] width 113 height 21
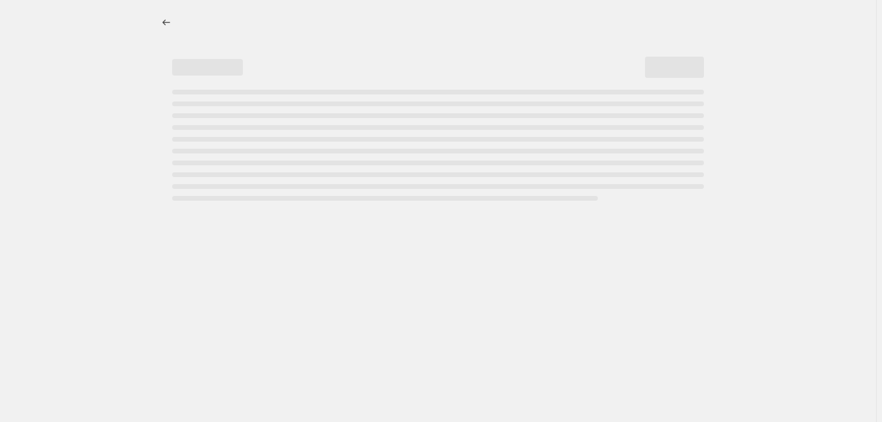
select select "by"
select select "vendor"
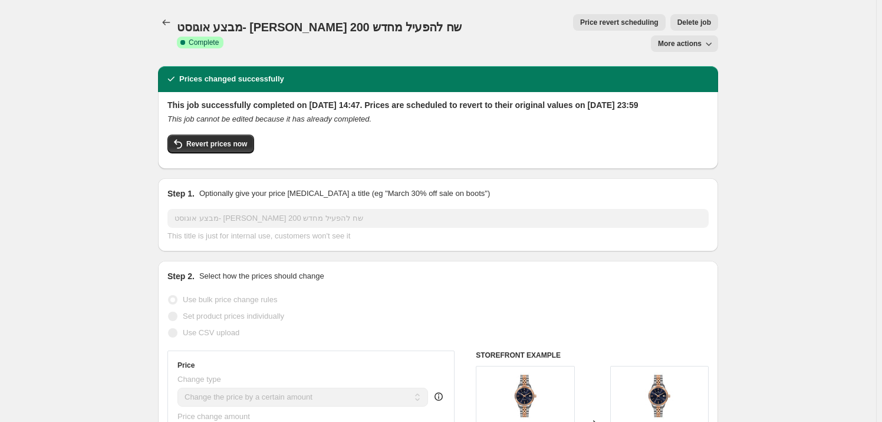
click at [684, 35] on button "More actions" at bounding box center [684, 43] width 67 height 17
click at [704, 52] on span "Copy to new job" at bounding box center [695, 47] width 64 height 12
select select "by"
select select "vendor"
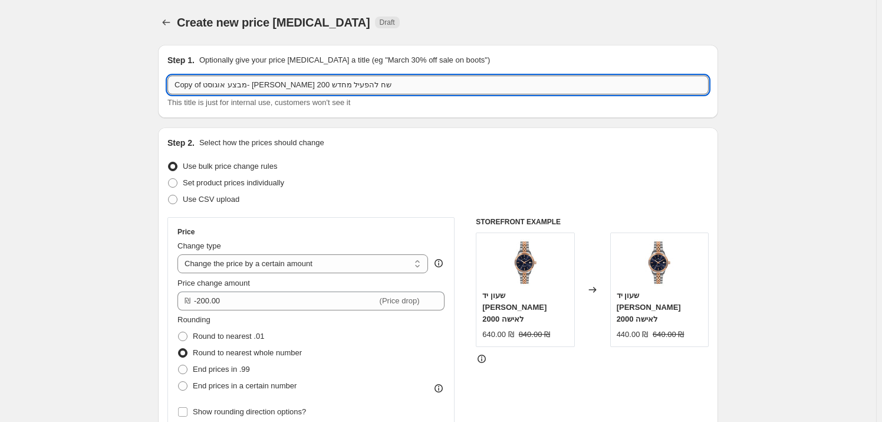
click at [327, 83] on input "Copy of מבצע אוגוסט- [PERSON_NAME] 200 שח להפעיל מחדש" at bounding box center [438, 84] width 541 height 19
click at [271, 84] on input "Copy of מבצע ספטמבר- [PERSON_NAME] 200 שח להפעיל מחדש" at bounding box center [438, 84] width 541 height 19
click at [276, 83] on input "Copy of מבצע ספטמבר- [PERSON_NAME] 200 שח להפעיל מחדש" at bounding box center [438, 84] width 541 height 19
drag, startPoint x: 253, startPoint y: 80, endPoint x: 175, endPoint y: 81, distance: 77.9
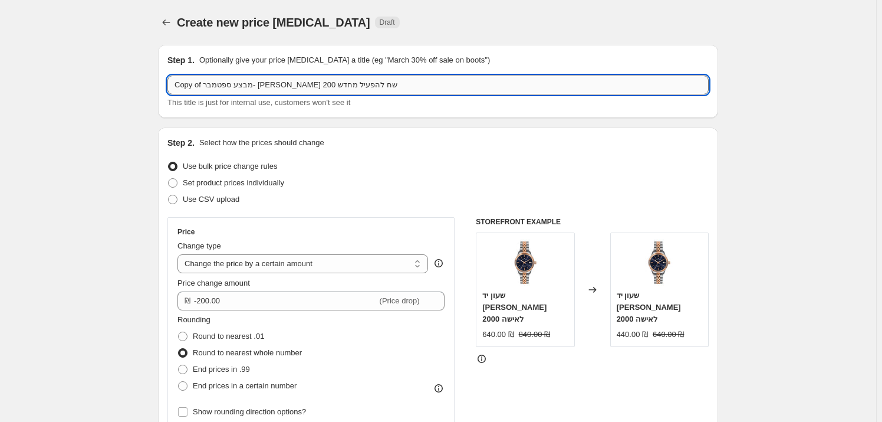
click at [167, 86] on div "Step 1. Optionally give your price [MEDICAL_DATA] a title (eg "March 30% off sa…" at bounding box center [438, 81] width 560 height 73
click at [175, 80] on input "Copy of מבצע ספטמבר- [PERSON_NAME] 200 שח להפעיל מחדש" at bounding box center [438, 84] width 541 height 19
click at [201, 81] on input "of מבצע ספטמבר- [PERSON_NAME] 200 שח להפעיל מחדש" at bounding box center [438, 84] width 541 height 19
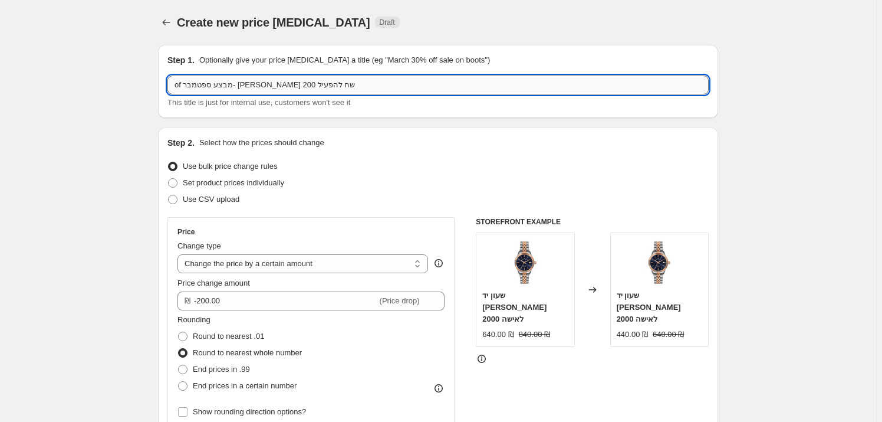
click at [180, 86] on input "of מבצע ספטמבר- [PERSON_NAME] 200 שח להפעיל" at bounding box center [438, 84] width 541 height 19
click at [183, 84] on input "מבצע ספטמבר- [PERSON_NAME] 200 שח להפעיל" at bounding box center [438, 84] width 541 height 19
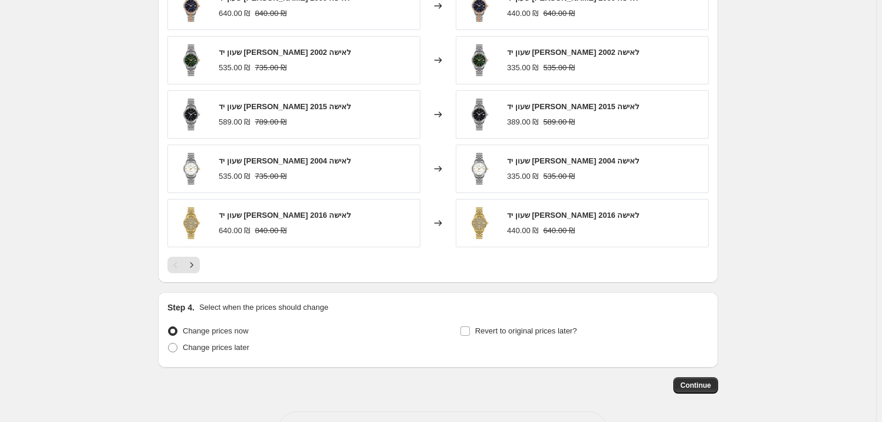
scroll to position [889, 0]
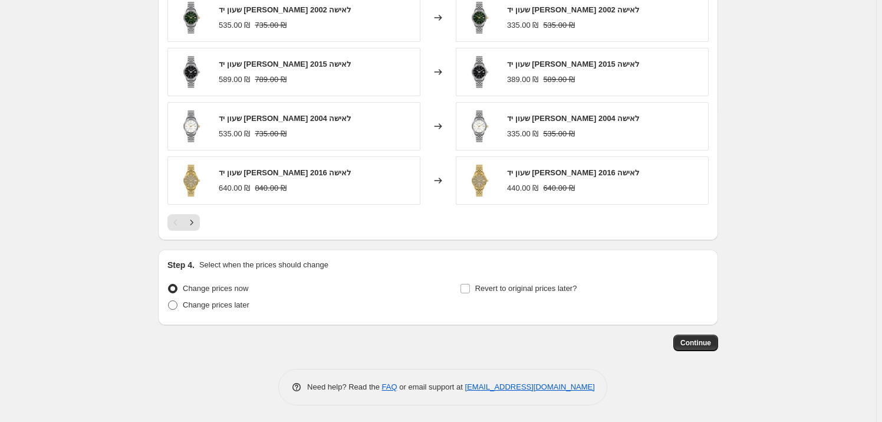
type input "מבצע ספטמבר- [PERSON_NAME] 200 שח [DATE]-[DATE]"
click at [219, 303] on span "Change prices later" at bounding box center [216, 304] width 67 height 9
click at [169, 301] on input "Change prices later" at bounding box center [168, 300] width 1 height 1
radio input "true"
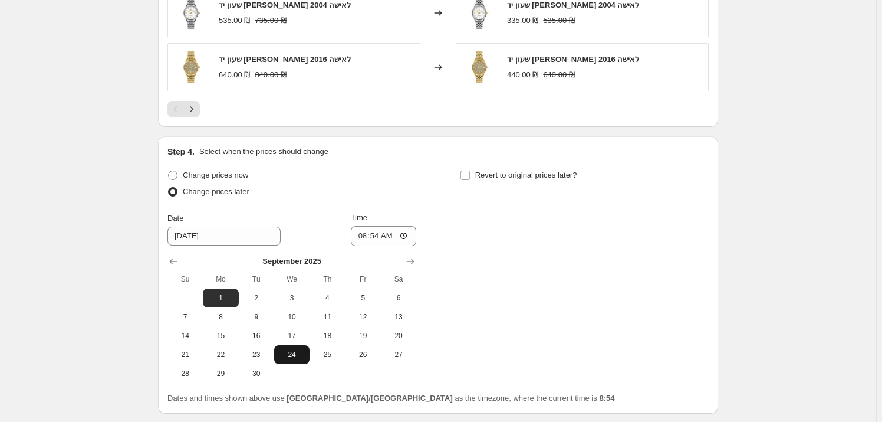
scroll to position [1050, 0]
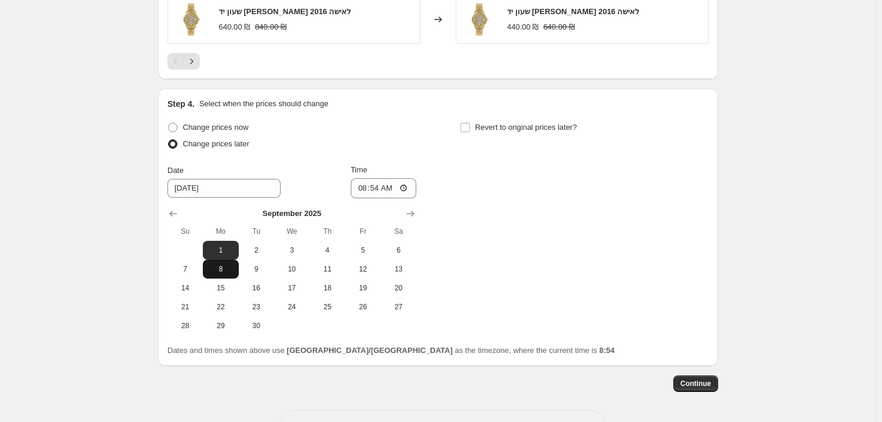
click at [234, 264] on span "8" at bounding box center [221, 268] width 26 height 9
type input "[DATE]"
click at [402, 186] on input "08:54" at bounding box center [384, 188] width 66 height 20
click at [398, 187] on input "08:54" at bounding box center [384, 188] width 66 height 20
type input "06:00"
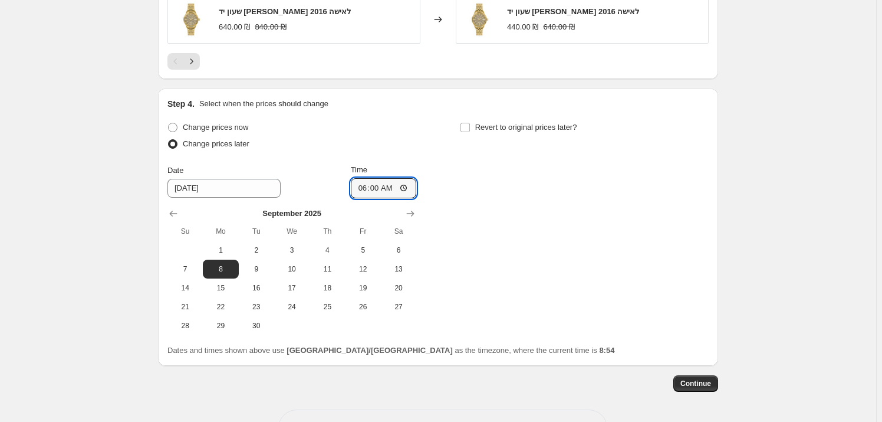
click at [437, 111] on div "Step 4. Select when the prices should change Change prices now Change prices la…" at bounding box center [438, 227] width 541 height 258
drag, startPoint x: 468, startPoint y: 124, endPoint x: 484, endPoint y: 157, distance: 36.9
click at [468, 125] on input "Revert to original prices later?" at bounding box center [465, 127] width 9 height 9
checkbox input "true"
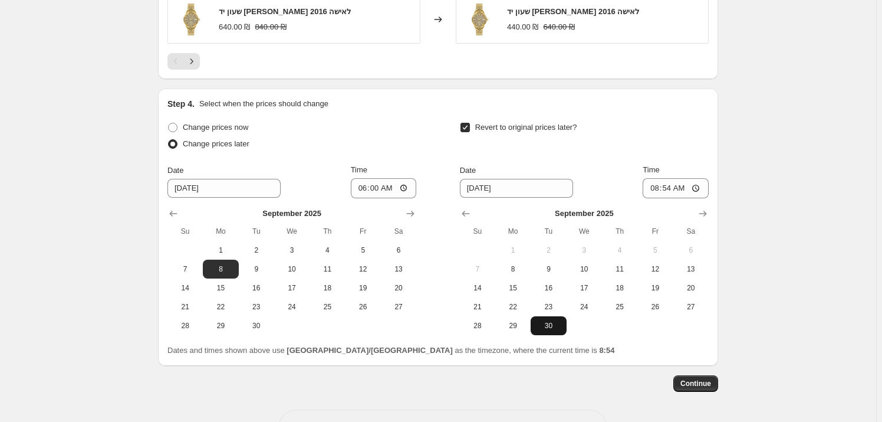
click at [552, 323] on span "30" at bounding box center [549, 325] width 26 height 9
type input "[DATE]"
click at [692, 189] on input "08:54" at bounding box center [676, 188] width 66 height 20
type input "23:59"
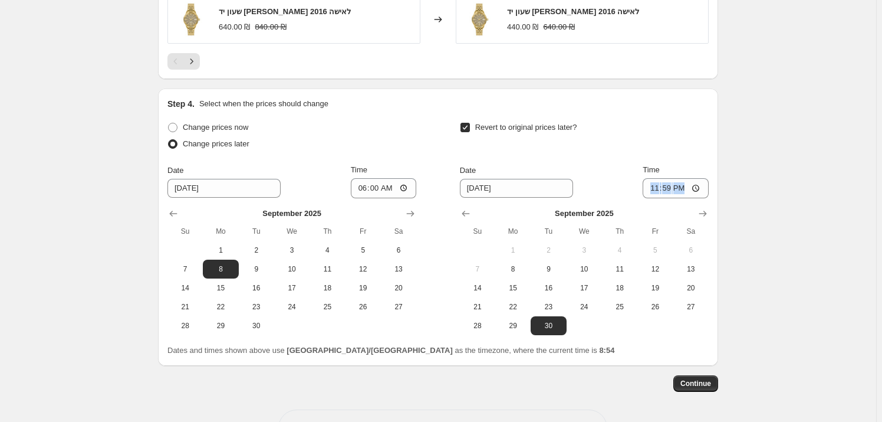
click at [701, 384] on span "Continue" at bounding box center [696, 383] width 31 height 9
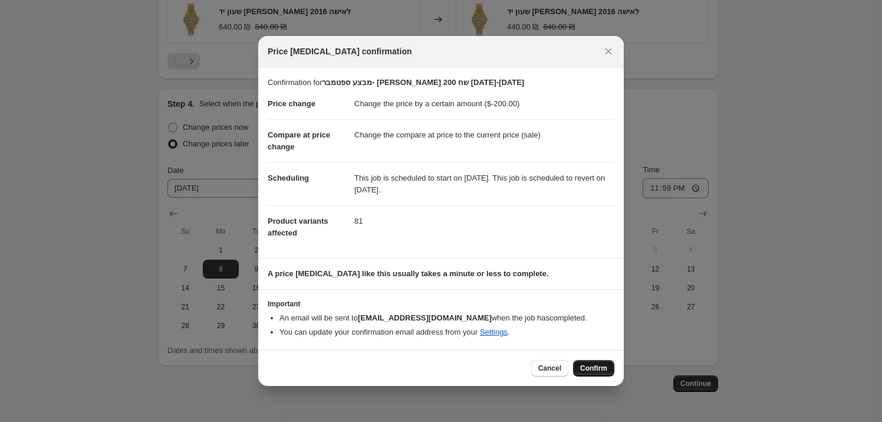
click at [595, 368] on span "Confirm" at bounding box center [593, 367] width 27 height 9
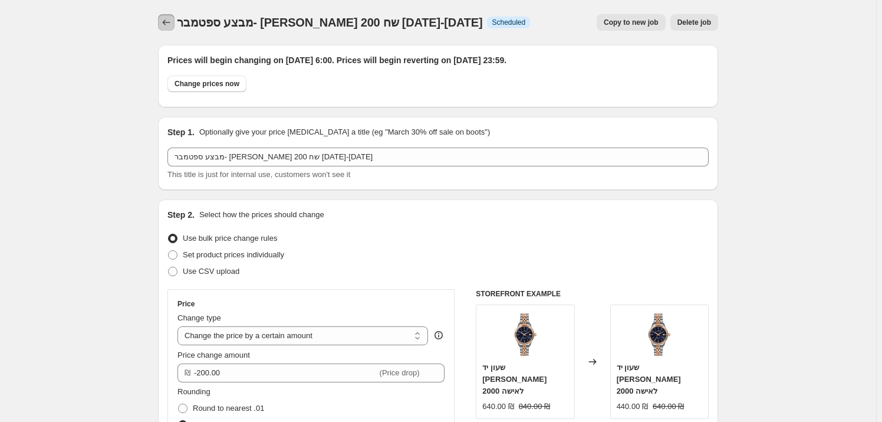
click at [166, 19] on icon "Price change jobs" at bounding box center [166, 23] width 12 height 12
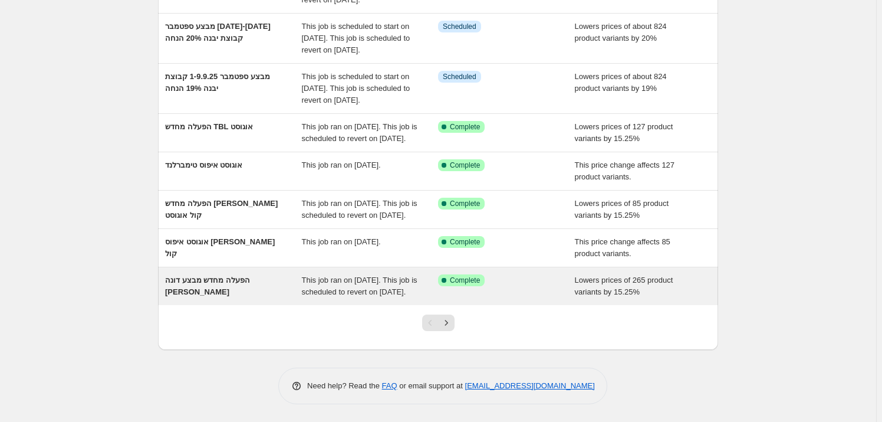
scroll to position [321, 0]
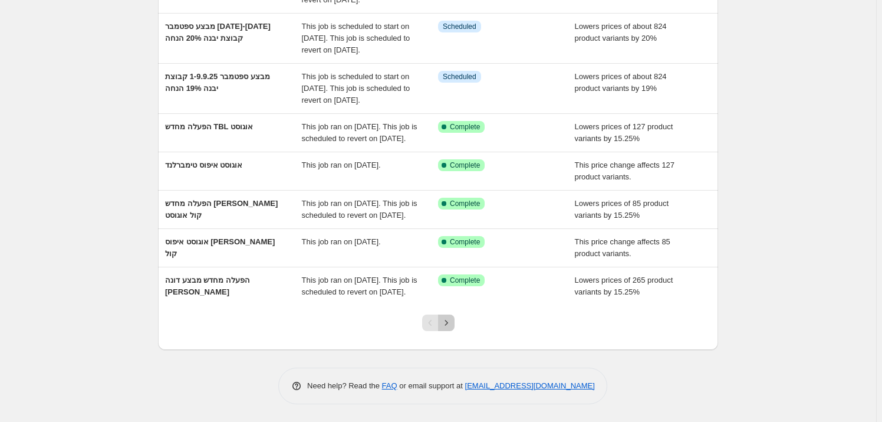
click at [445, 329] on icon "Next" at bounding box center [447, 323] width 12 height 12
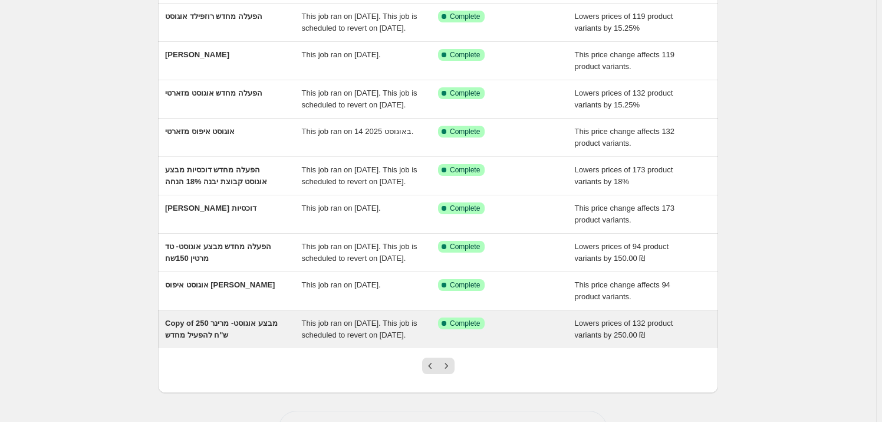
scroll to position [160, 0]
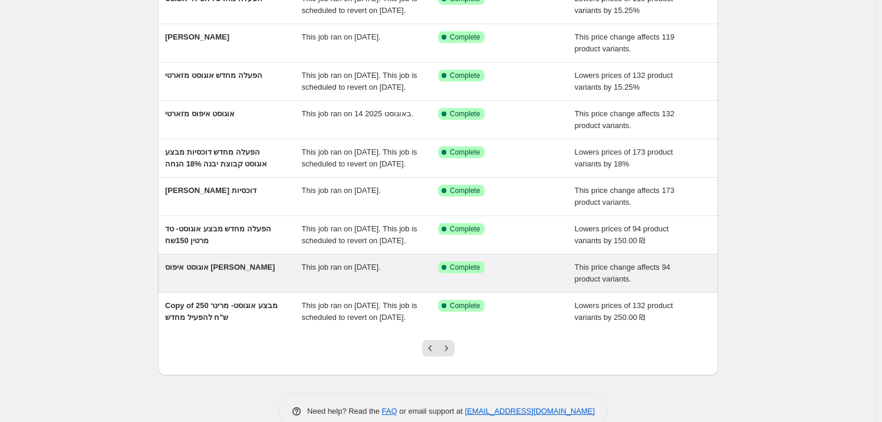
click at [235, 285] on div "אוגוסט איפוס [PERSON_NAME]" at bounding box center [233, 273] width 137 height 24
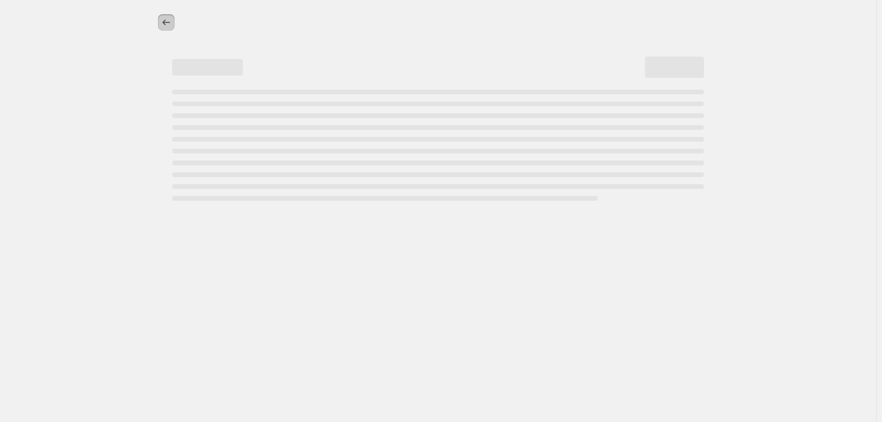
select select "ecap"
select select "remove"
select select "vendor"
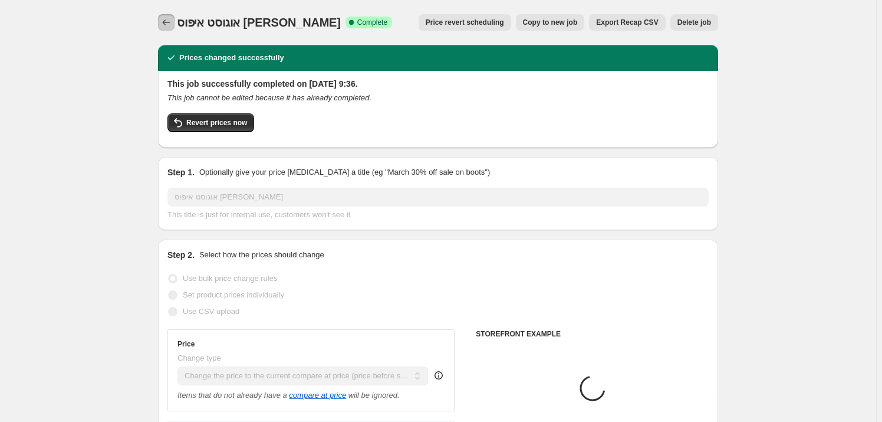
click at [165, 22] on icon "Price change jobs" at bounding box center [166, 23] width 12 height 12
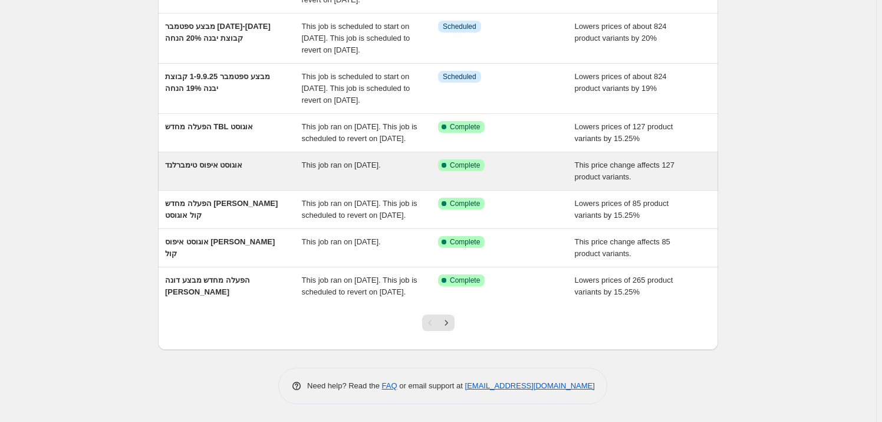
scroll to position [337, 0]
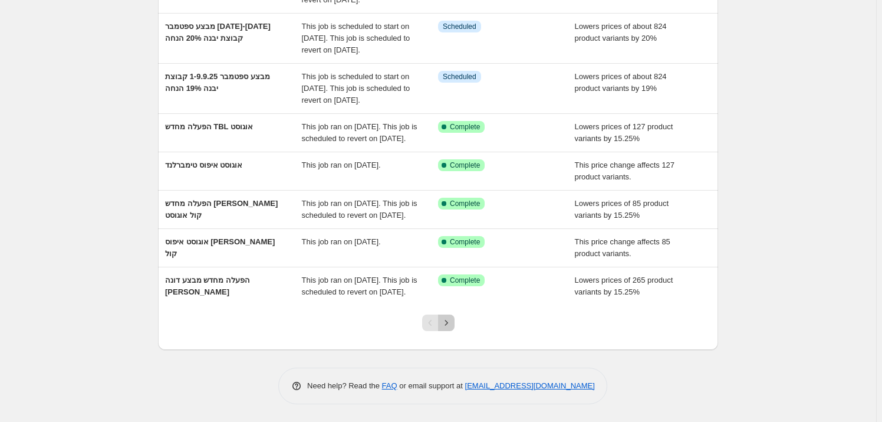
click at [447, 323] on icon "Next" at bounding box center [447, 323] width 12 height 12
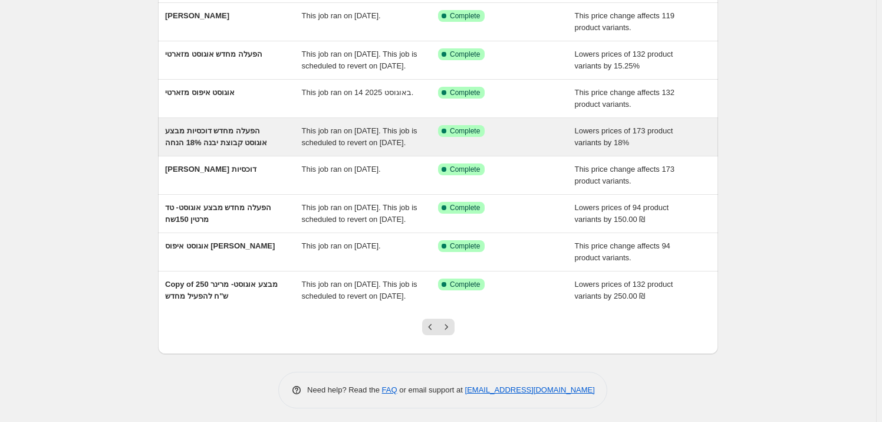
scroll to position [214, 0]
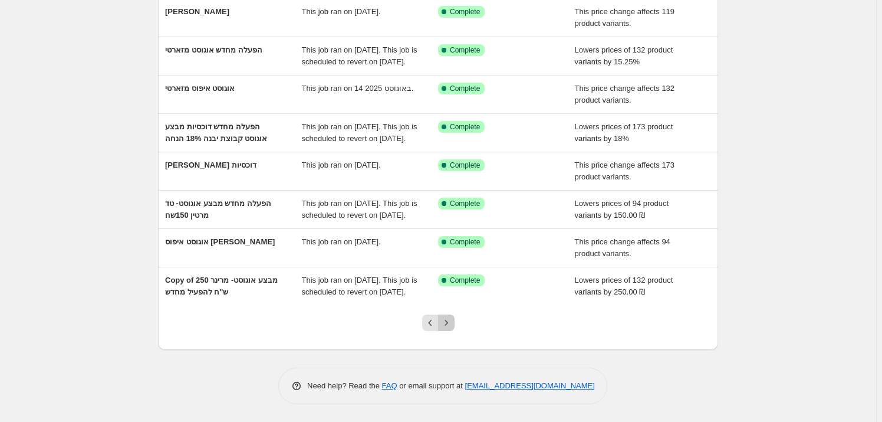
click at [451, 329] on icon "Next" at bounding box center [447, 323] width 12 height 12
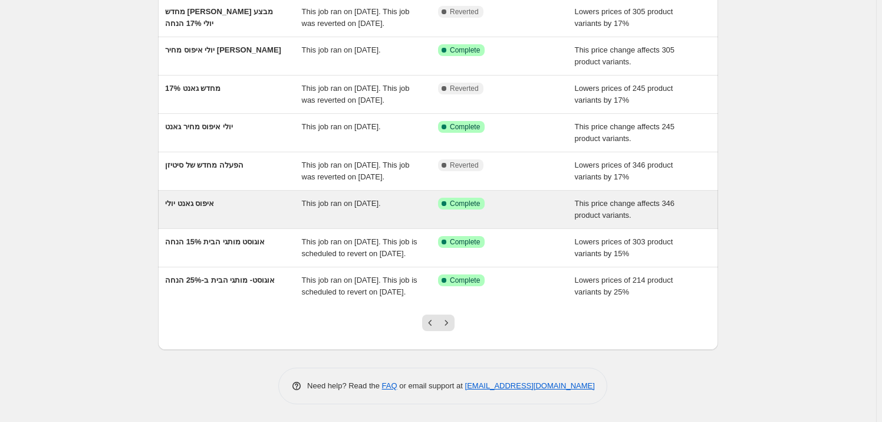
scroll to position [255, 0]
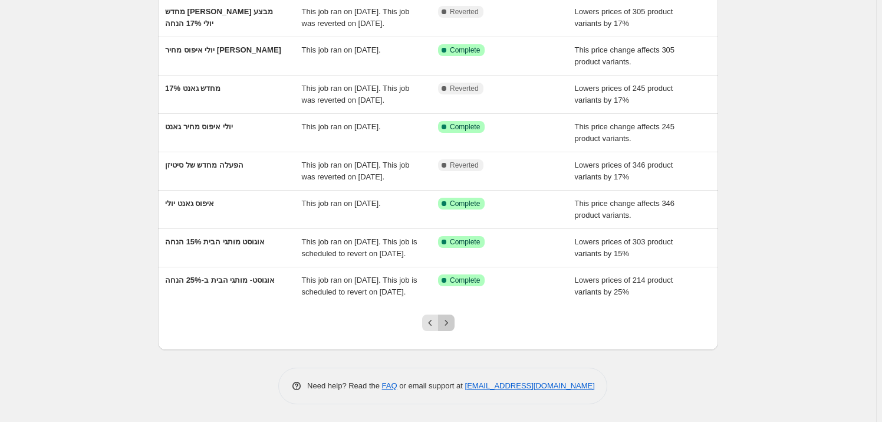
click at [448, 323] on icon "Next" at bounding box center [447, 323] width 12 height 12
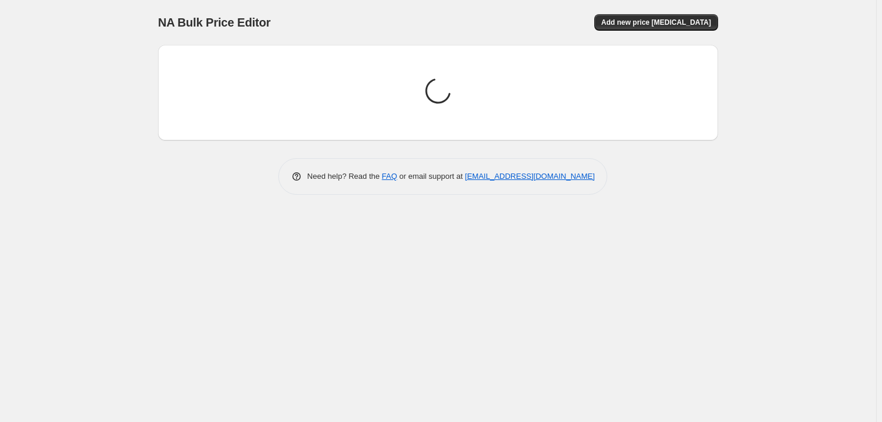
scroll to position [0, 0]
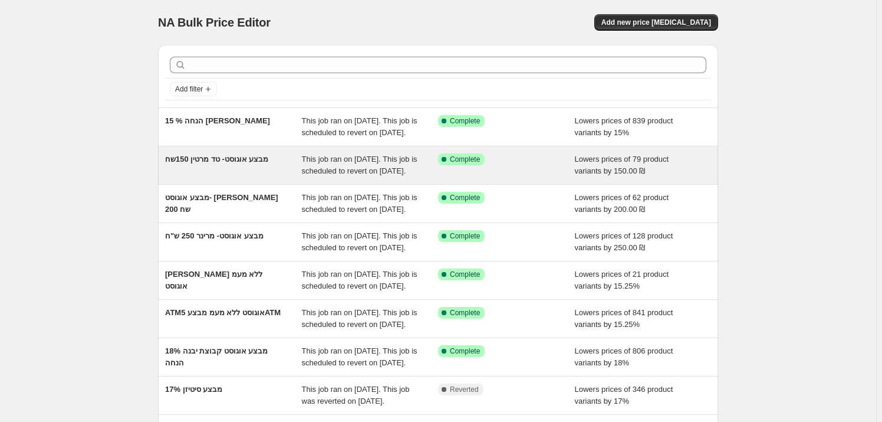
click at [216, 177] on div "מבצע אוגוסט- טד מרטין 150שח" at bounding box center [233, 165] width 137 height 24
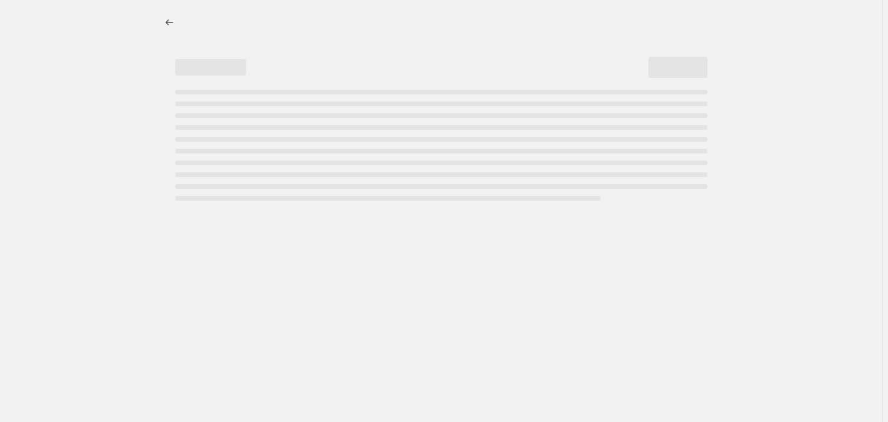
select select "by"
select select "vendor"
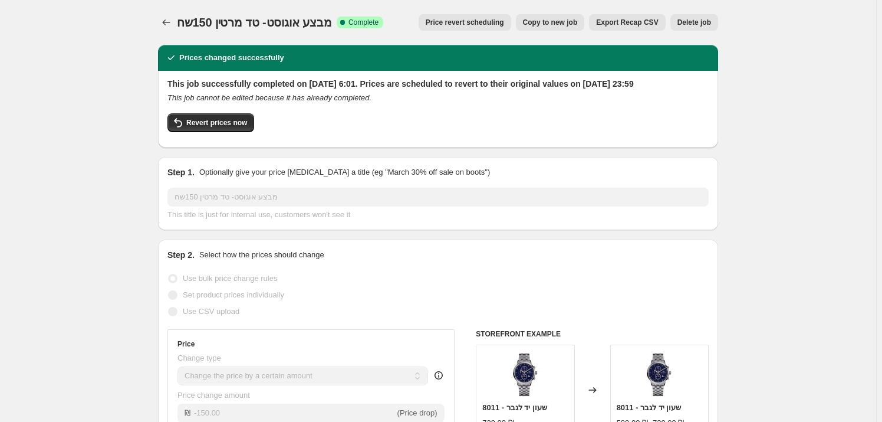
click at [565, 24] on span "Copy to new job" at bounding box center [550, 22] width 55 height 9
select select "by"
select select "vendor"
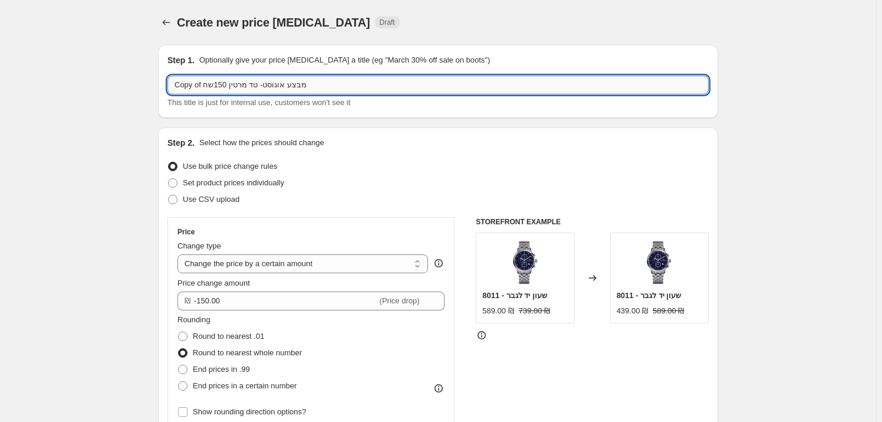
click at [273, 84] on input "Copy of מבצע אוגוסט- טד מרטין 150שח" at bounding box center [438, 84] width 541 height 19
drag, startPoint x: 205, startPoint y: 83, endPoint x: 173, endPoint y: 74, distance: 32.5
click at [173, 74] on div "Step 1. Optionally give your price [MEDICAL_DATA] a title (eg "March 30% off sa…" at bounding box center [438, 81] width 541 height 54
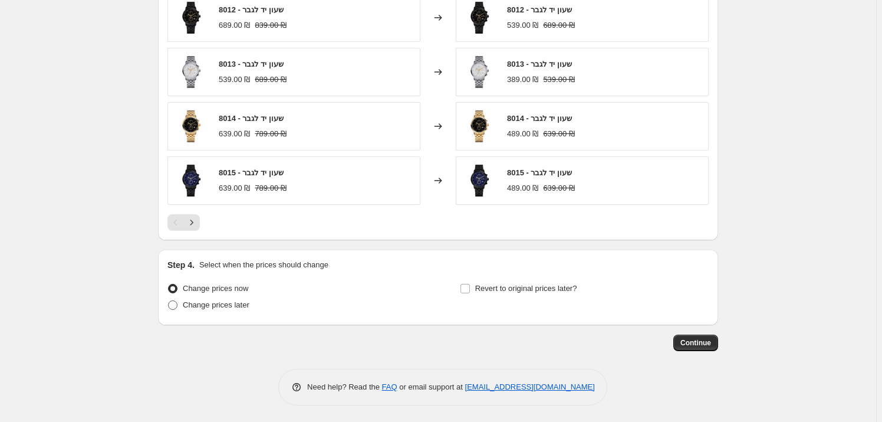
type input "מבצע ספטמבר- [PERSON_NAME] 150שח"
click at [214, 310] on span "Change prices later" at bounding box center [216, 305] width 67 height 12
click at [169, 301] on input "Change prices later" at bounding box center [168, 300] width 1 height 1
radio input "true"
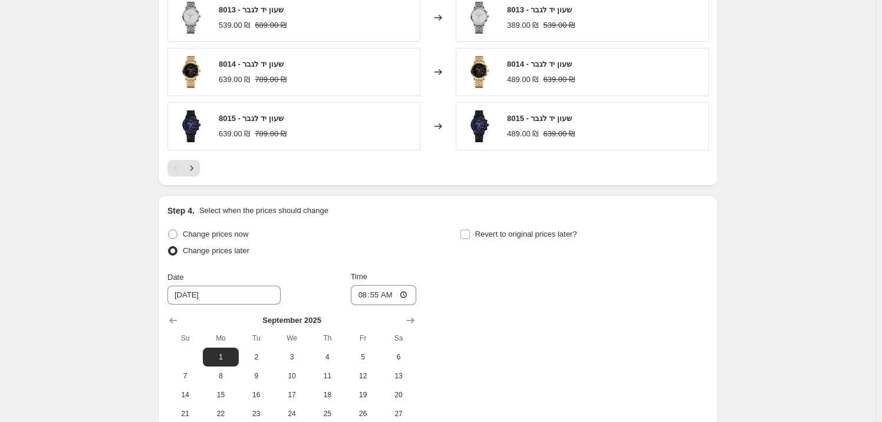
scroll to position [1050, 0]
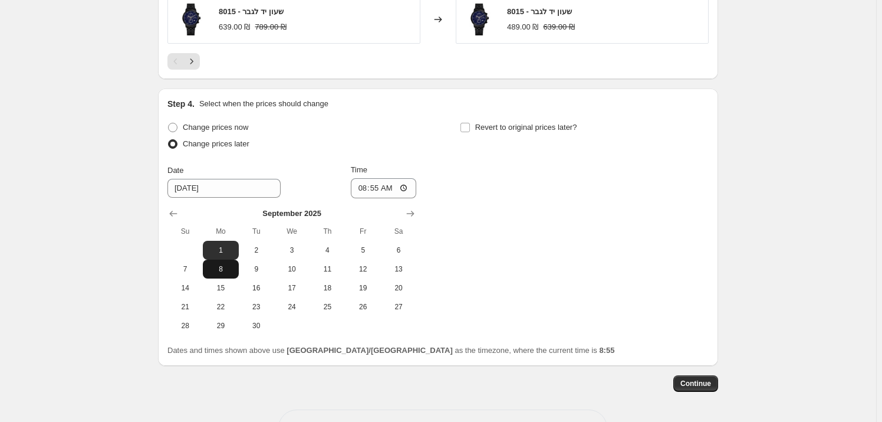
click at [231, 267] on span "8" at bounding box center [221, 268] width 26 height 9
type input "[DATE]"
click at [391, 191] on input "08:55" at bounding box center [384, 188] width 66 height 20
type input "06:00"
click at [410, 136] on div "Change prices later" at bounding box center [292, 144] width 249 height 17
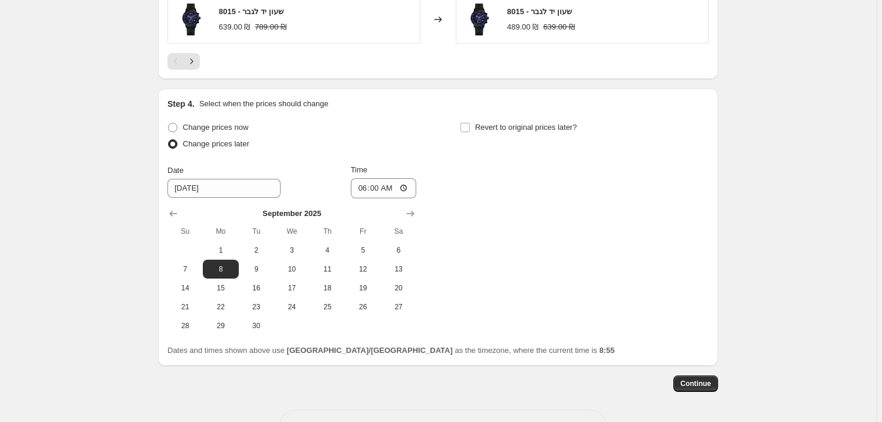
click at [475, 113] on div "Step 4. Select when the prices should change Change prices now Change prices la…" at bounding box center [438, 227] width 541 height 258
click at [473, 123] on label "Revert to original prices later?" at bounding box center [518, 127] width 117 height 17
click at [470, 123] on input "Revert to original prices later?" at bounding box center [465, 127] width 9 height 9
checkbox input "true"
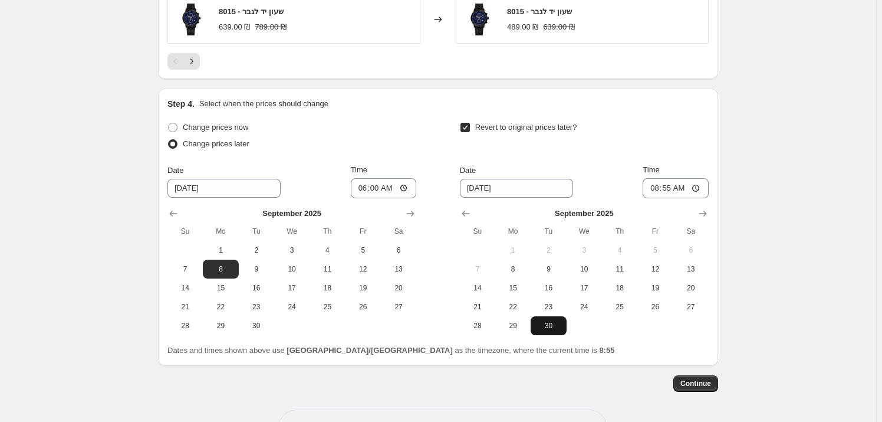
drag, startPoint x: 556, startPoint y: 321, endPoint x: 583, endPoint y: 291, distance: 40.5
click at [554, 321] on span "30" at bounding box center [549, 325] width 26 height 9
type input "[DATE]"
click at [685, 183] on input "08:55" at bounding box center [676, 188] width 66 height 20
type input "23:59"
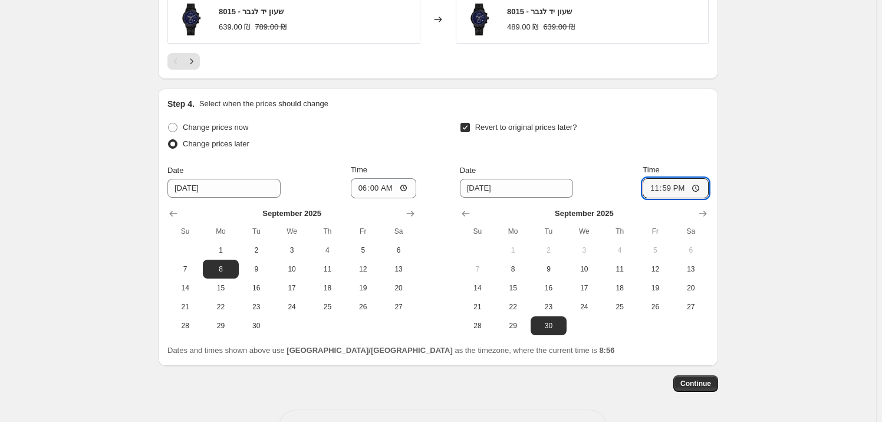
click at [714, 381] on button "Continue" at bounding box center [696, 383] width 45 height 17
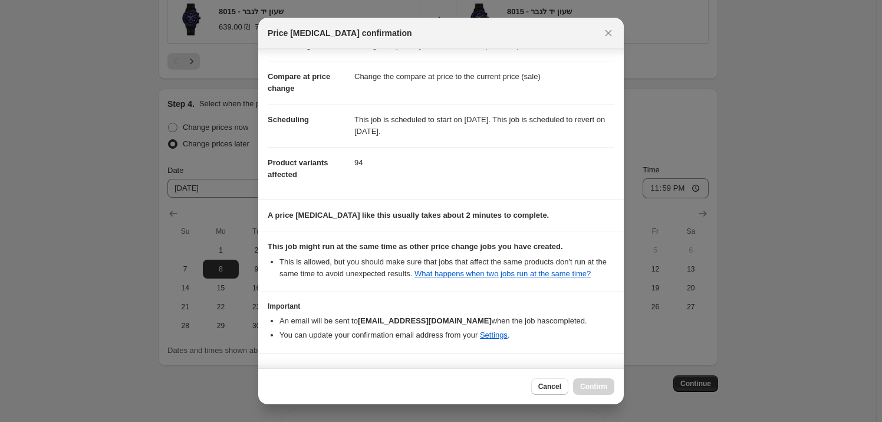
scroll to position [71, 0]
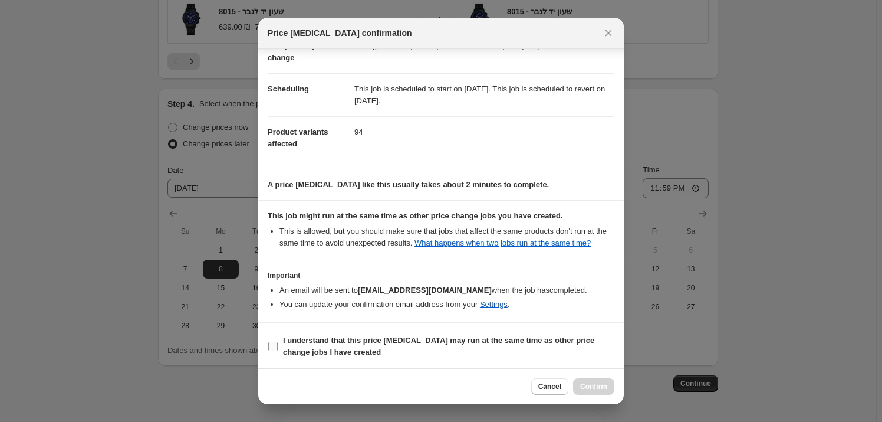
click at [463, 337] on b "I understand that this price [MEDICAL_DATA] may run at the same time as other p…" at bounding box center [438, 346] width 311 height 21
click at [278, 342] on input "I understand that this price [MEDICAL_DATA] may run at the same time as other p…" at bounding box center [272, 346] width 9 height 9
checkbox input "true"
click at [612, 383] on button "Confirm" at bounding box center [593, 386] width 41 height 17
type input "מבצע ספטמבר- [PERSON_NAME] 150שח"
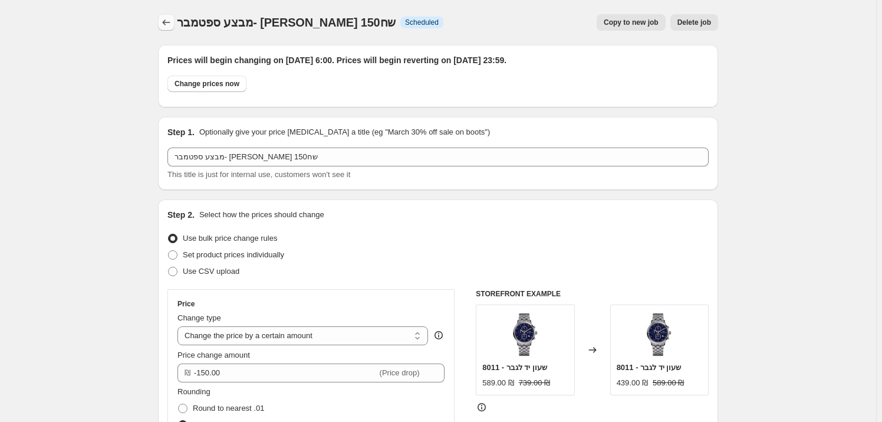
click at [170, 24] on icon "Price change jobs" at bounding box center [166, 23] width 12 height 12
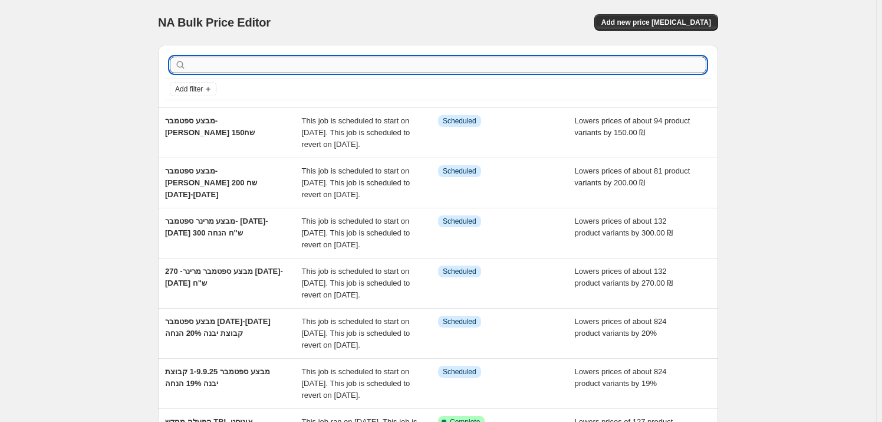
click at [224, 61] on input "text" at bounding box center [448, 65] width 518 height 17
type input "5 ATM"
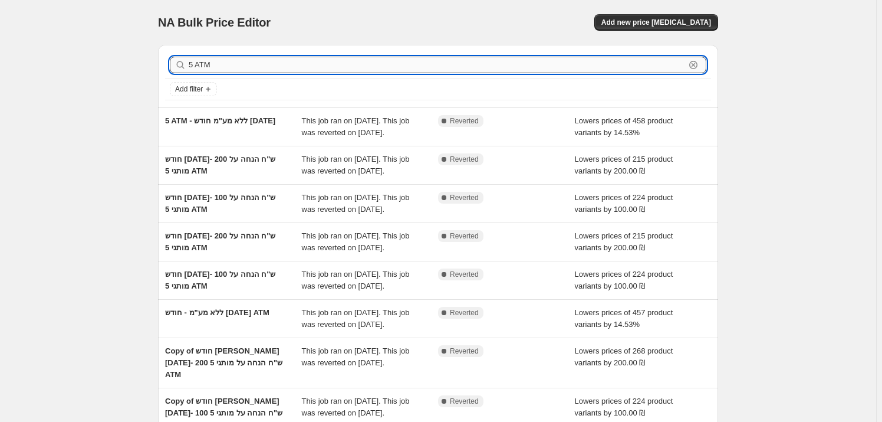
click at [234, 65] on input "5 ATM" at bounding box center [437, 65] width 497 height 17
drag, startPoint x: 222, startPoint y: 70, endPoint x: 125, endPoint y: 56, distance: 98.3
click at [126, 56] on div "NA Bulk Price Editor. This page is ready NA Bulk Price Editor Add new price [ME…" at bounding box center [438, 315] width 876 height 631
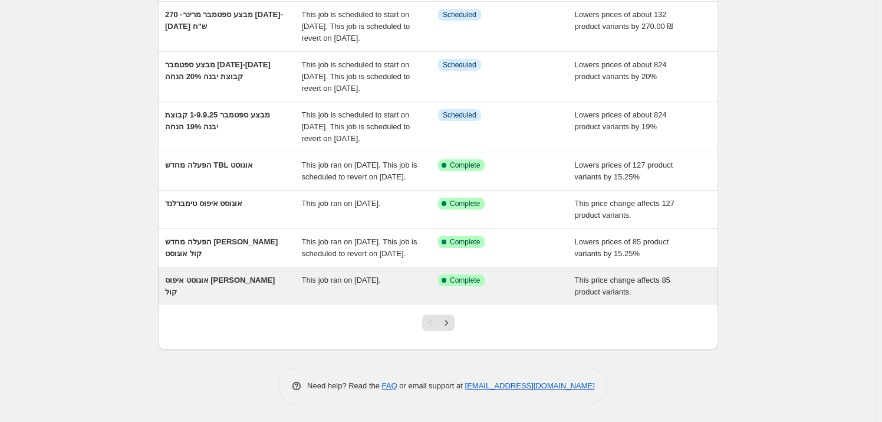
scroll to position [321, 0]
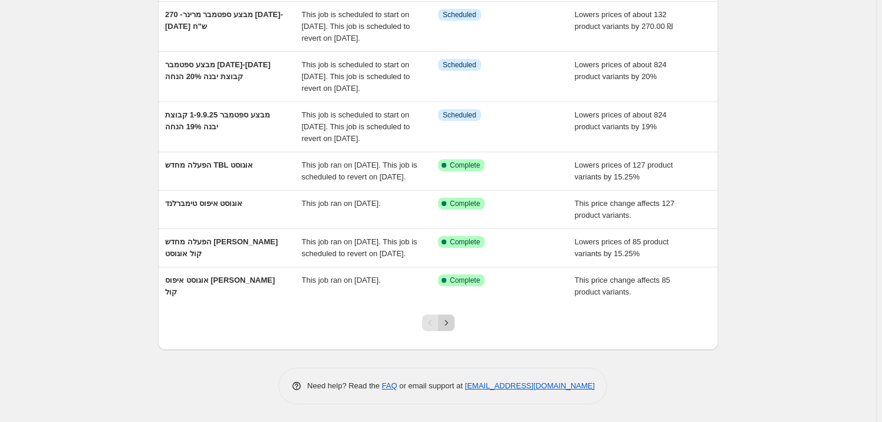
click at [451, 329] on icon "Next" at bounding box center [447, 323] width 12 height 12
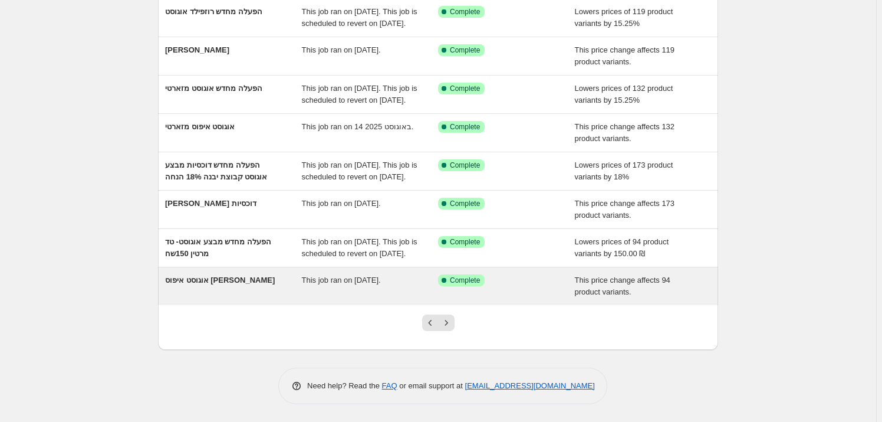
scroll to position [243, 0]
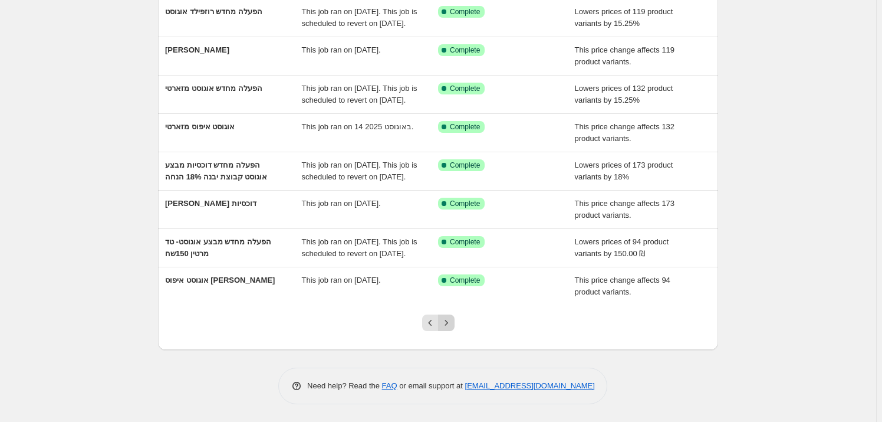
click at [452, 323] on icon "Next" at bounding box center [447, 323] width 12 height 12
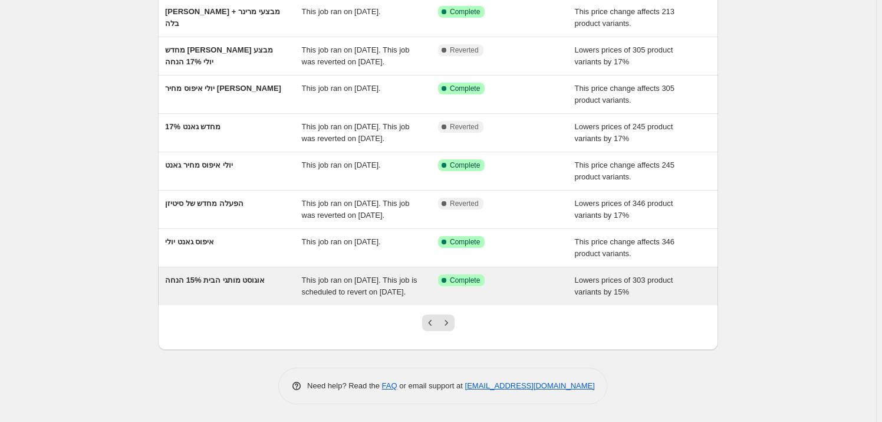
scroll to position [214, 0]
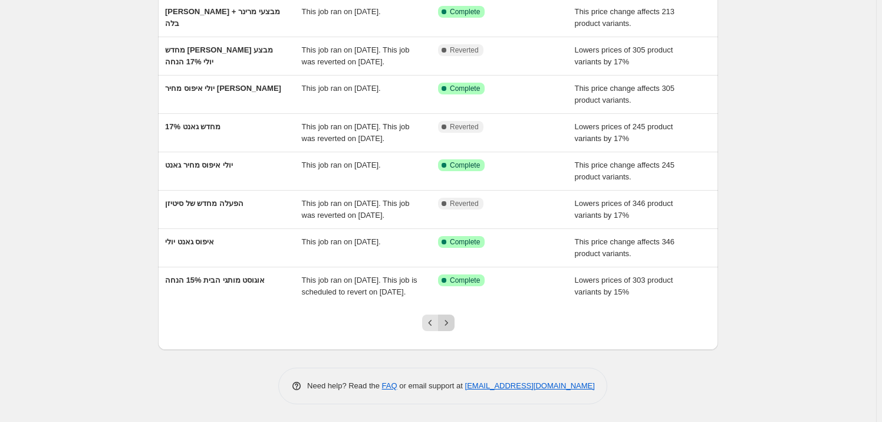
click at [446, 329] on icon "Next" at bounding box center [447, 323] width 12 height 12
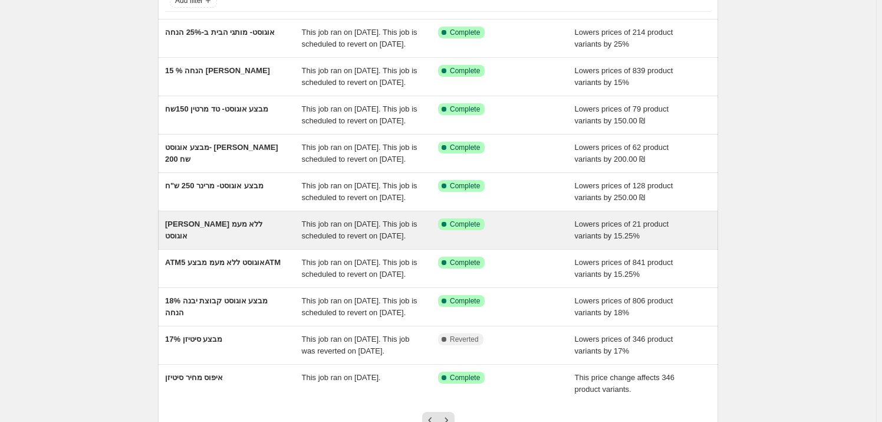
scroll to position [107, 0]
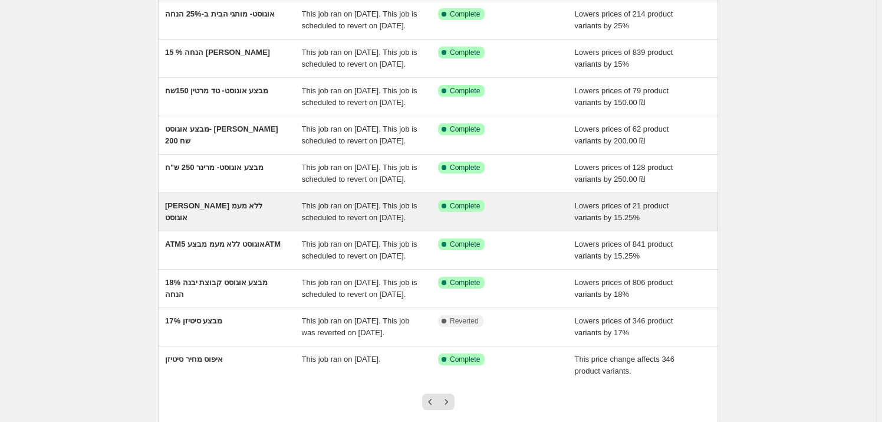
click at [212, 224] on div "[PERSON_NAME] ללא מעמ אוגוסט" at bounding box center [233, 212] width 137 height 24
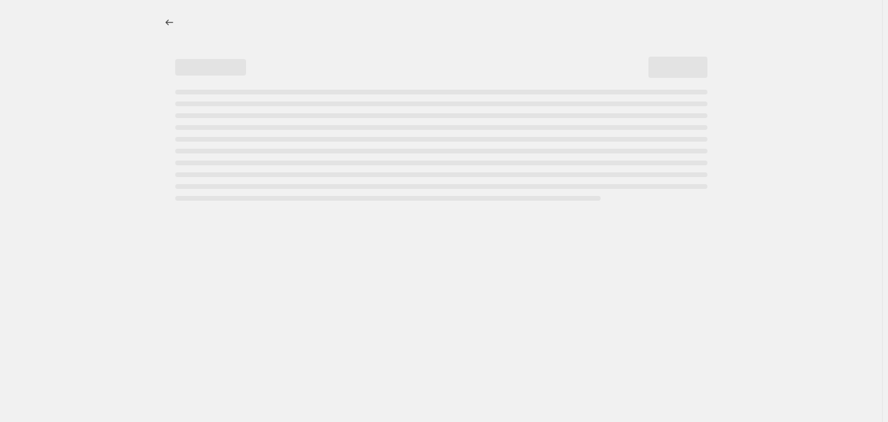
select select "percentage"
select select "vendor"
select select "product_type"
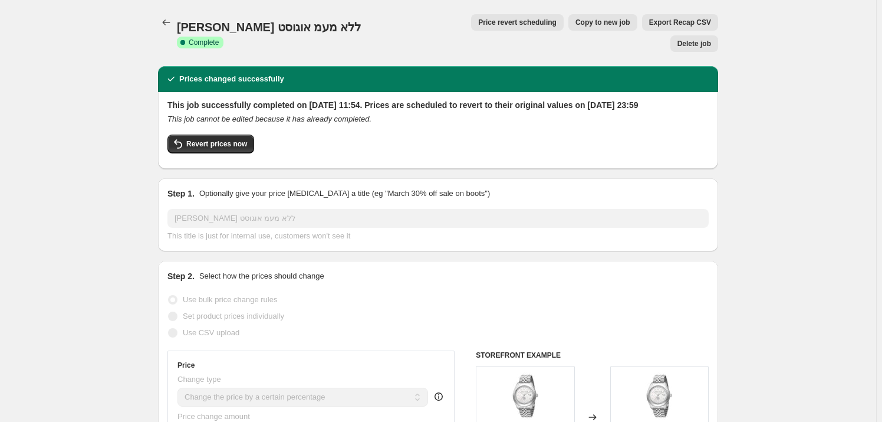
click at [576, 26] on span "Copy to new job" at bounding box center [603, 22] width 55 height 9
select select "percentage"
select select "vendor"
select select "product_type"
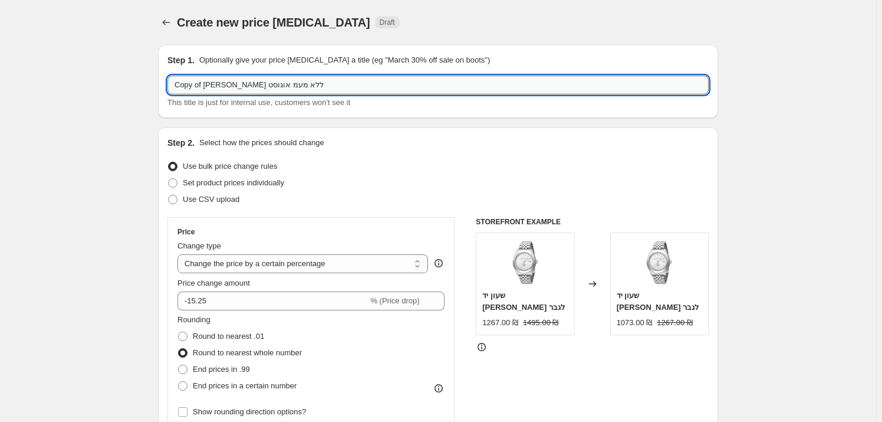
drag, startPoint x: 227, startPoint y: 86, endPoint x: 214, endPoint y: 90, distance: 14.2
click at [192, 88] on input "Copy of [PERSON_NAME] ללא מעמ אוגוסט" at bounding box center [438, 84] width 541 height 19
click at [215, 89] on input "Copy of [PERSON_NAME] ללא מעמ אוגוסט" at bounding box center [438, 84] width 541 height 19
click at [199, 85] on input "Copy of [PERSON_NAME] ללא מעמ אוגוסט" at bounding box center [438, 84] width 541 height 19
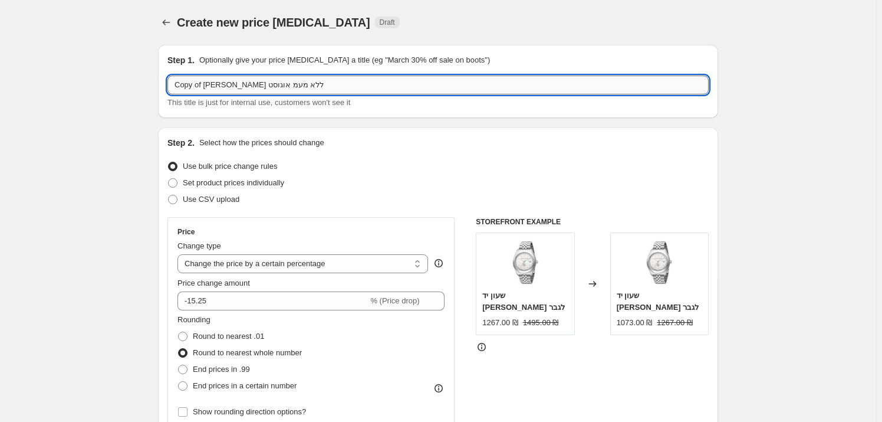
click at [199, 85] on input "Copy of [PERSON_NAME] ללא מעמ אוגוסט" at bounding box center [438, 84] width 541 height 19
click at [189, 85] on input "Copy [PERSON_NAME] ללא מעמ אוגוסט" at bounding box center [438, 84] width 541 height 19
click at [191, 84] on input "[PERSON_NAME] ללא מעמ אוגוסט" at bounding box center [438, 84] width 541 height 19
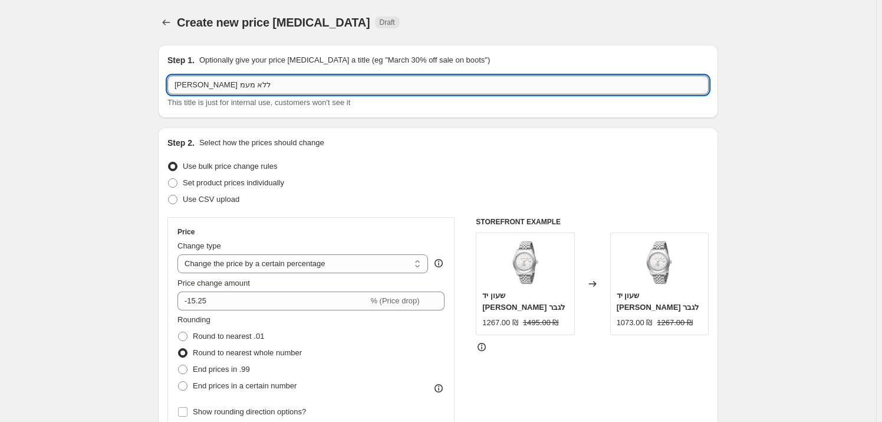
drag, startPoint x: 205, startPoint y: 87, endPoint x: 172, endPoint y: 89, distance: 32.5
click at [172, 89] on input "[PERSON_NAME] ללא מעמ" at bounding box center [438, 84] width 541 height 19
click at [182, 84] on input "[PERSON_NAME] ל" at bounding box center [438, 84] width 541 height 19
type input "[PERSON_NAME]"
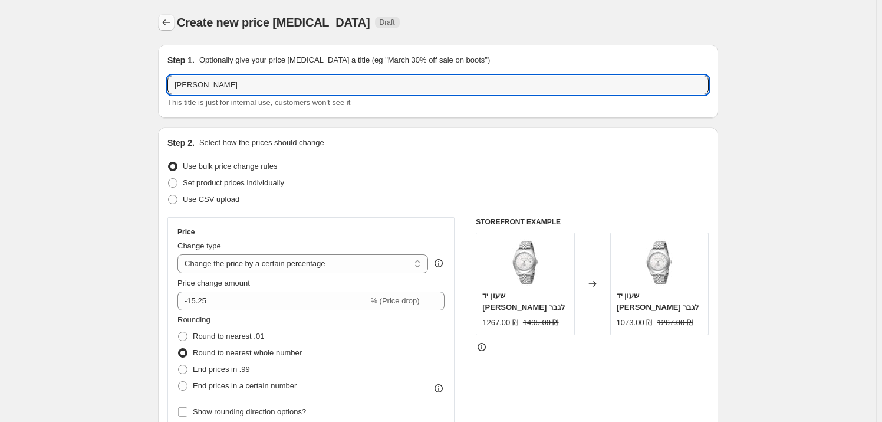
click at [162, 15] on button "Price change jobs" at bounding box center [166, 22] width 17 height 17
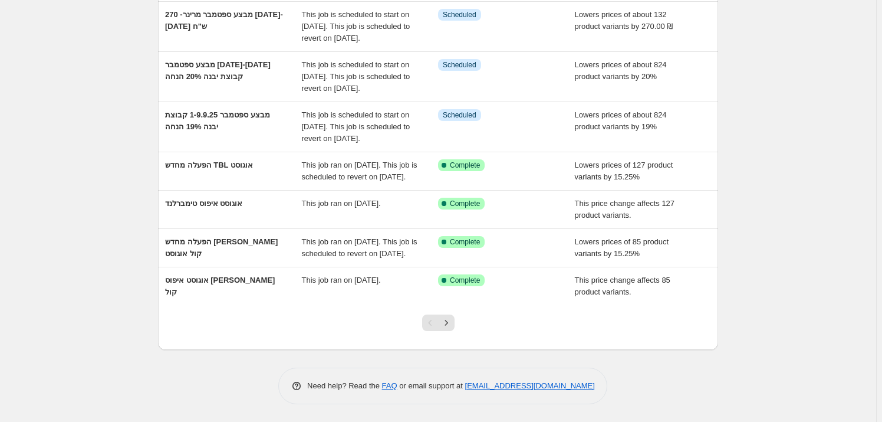
scroll to position [349, 0]
click at [448, 317] on icon "Next" at bounding box center [447, 323] width 12 height 12
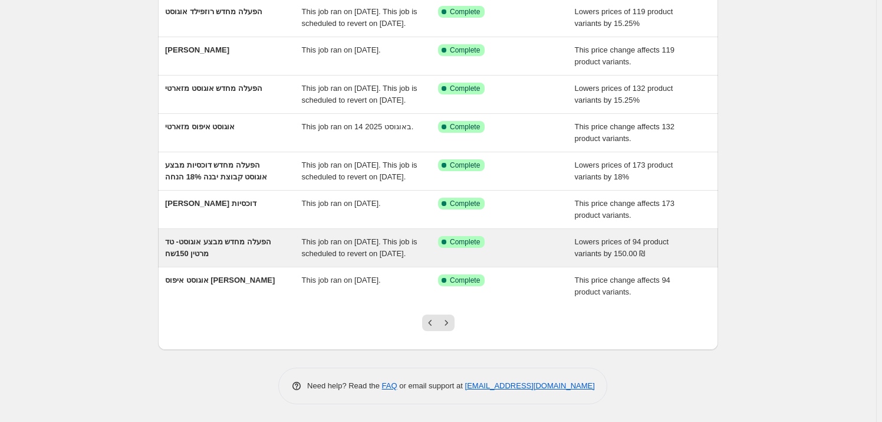
scroll to position [214, 0]
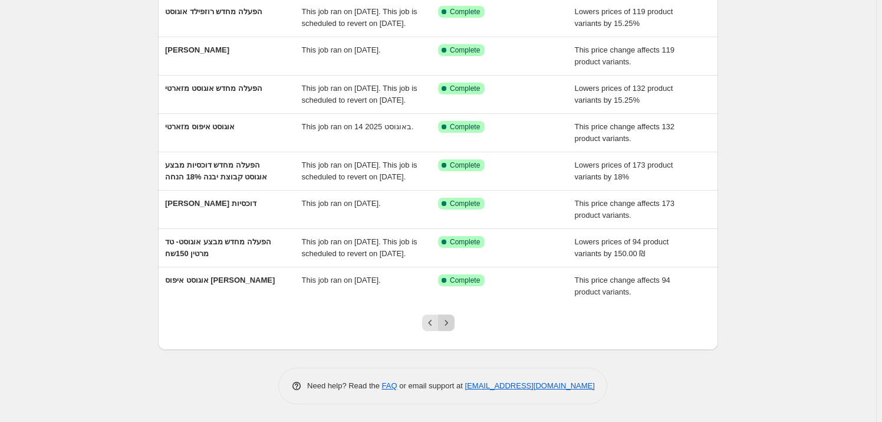
click at [445, 329] on icon "Next" at bounding box center [447, 323] width 12 height 12
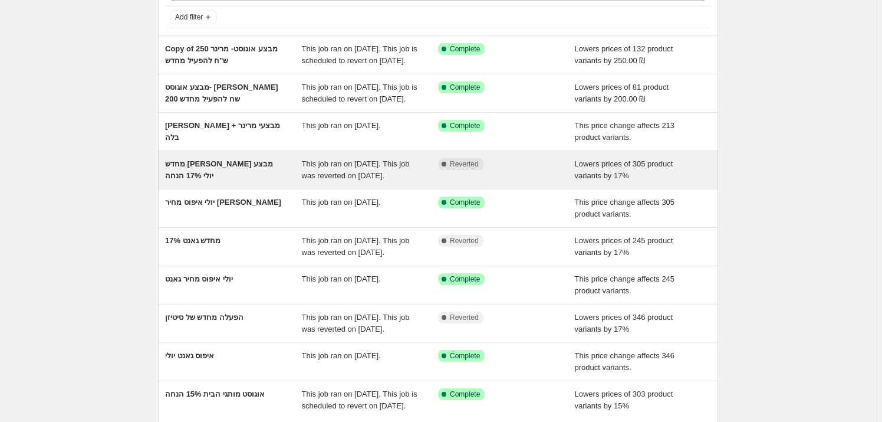
scroll to position [53, 0]
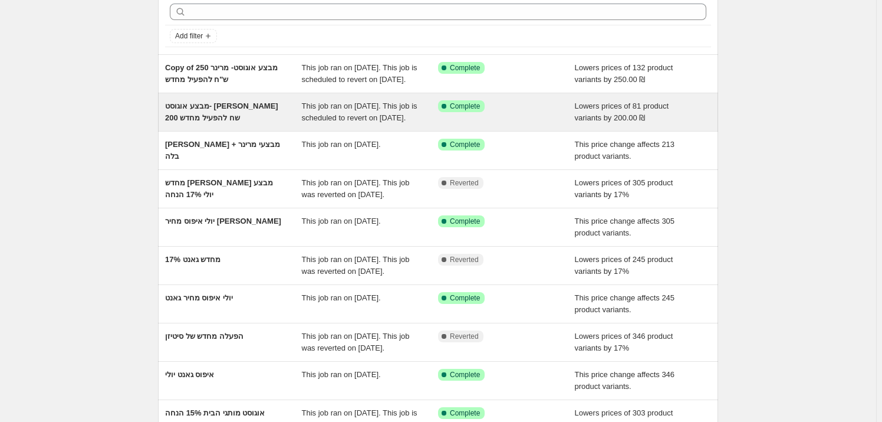
click at [218, 124] on div "מבצע אוגוסט- [PERSON_NAME] 200 שח להפעיל מחדש" at bounding box center [233, 112] width 137 height 24
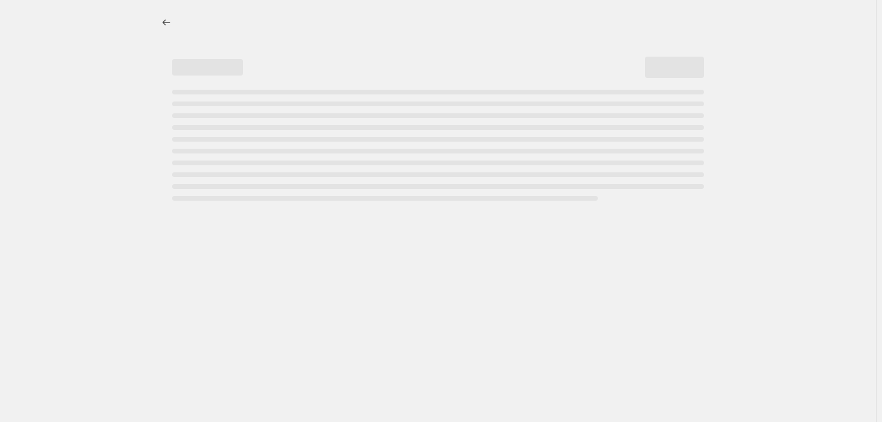
select select "by"
select select "vendor"
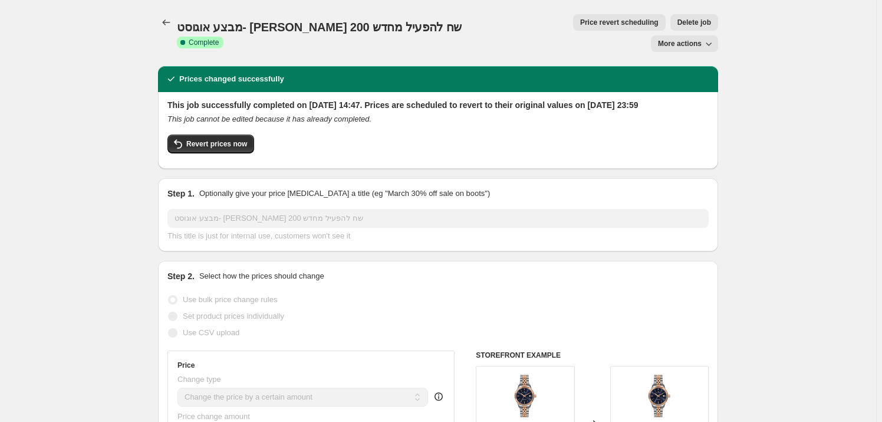
click at [706, 38] on icon "button" at bounding box center [709, 44] width 12 height 12
click at [694, 44] on span "Copy to new job" at bounding box center [690, 46] width 55 height 9
select select "by"
select select "vendor"
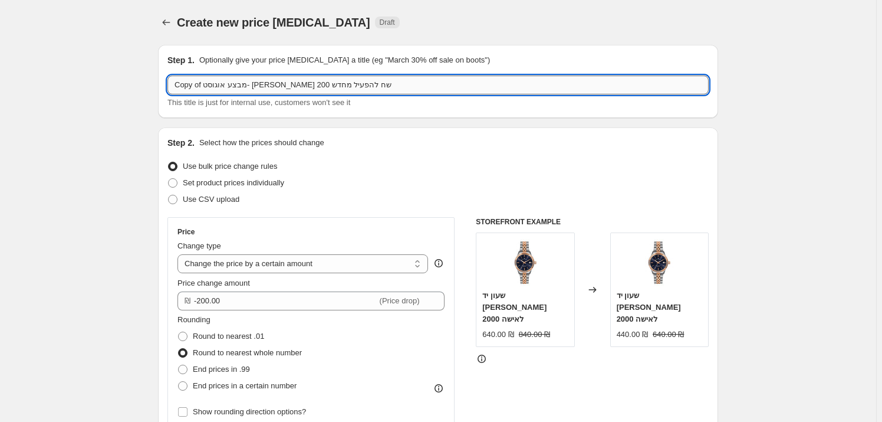
click at [196, 83] on input "Copy of מבצע אוגוסט- [PERSON_NAME] 200 שח להפעיל מחדש" at bounding box center [438, 84] width 541 height 19
click at [189, 86] on input "Copy מבצע אוגוסט- [PERSON_NAME] 200 שח להפעיל מחדש" at bounding box center [438, 84] width 541 height 19
click at [196, 80] on input "מבצע אוגוסט- [PERSON_NAME] 200 שח להפעיל מחדש" at bounding box center [438, 84] width 541 height 19
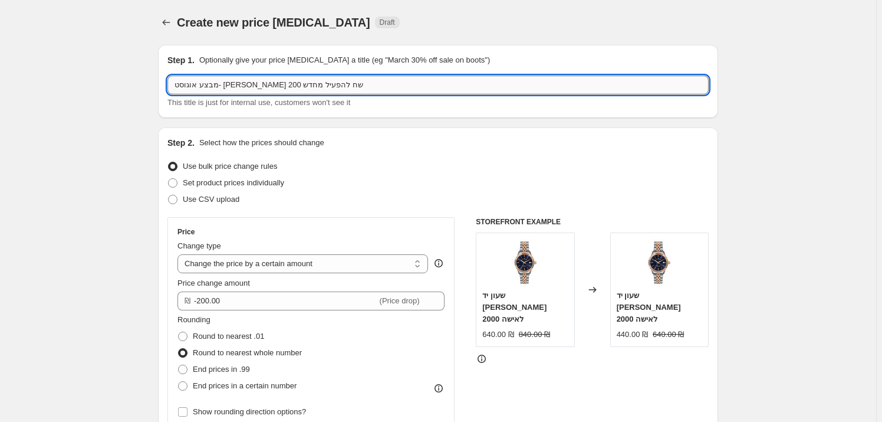
click at [195, 81] on input "מבצע אוגוסט- [PERSON_NAME] 200 שח להפעיל מחדש" at bounding box center [438, 84] width 541 height 19
click at [194, 86] on input "מבצע אוגוסט- [PERSON_NAME] 200 שח להפעיל" at bounding box center [438, 84] width 541 height 19
click at [255, 87] on input "מבצע אוגוסט- [PERSON_NAME] 200 שח" at bounding box center [438, 84] width 541 height 19
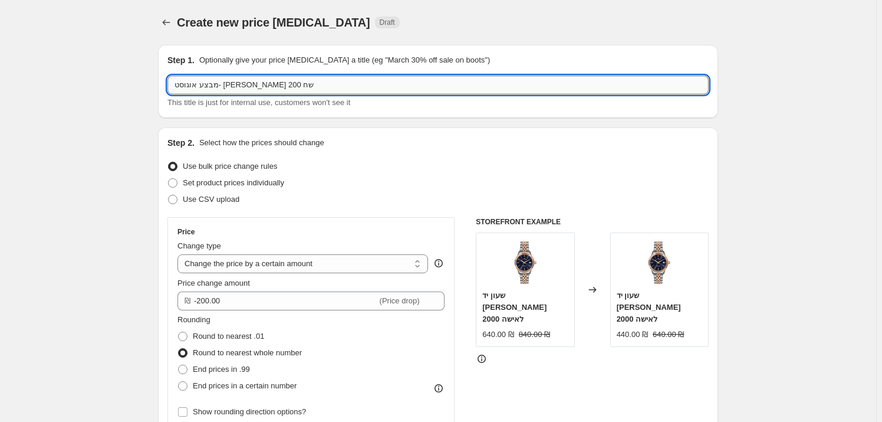
click at [255, 88] on input "מבצע אוגוסט- [PERSON_NAME] 200 שח" at bounding box center [438, 84] width 541 height 19
drag, startPoint x: 233, startPoint y: 87, endPoint x: 205, endPoint y: 83, distance: 28.7
click at [205, 83] on input "מבצע ספטמבר- [PERSON_NAME] 200 שח" at bounding box center [438, 84] width 541 height 19
click at [219, 84] on input "מבצע ספטמבר- [PERSON_NAME] 200 שח" at bounding box center [438, 84] width 541 height 19
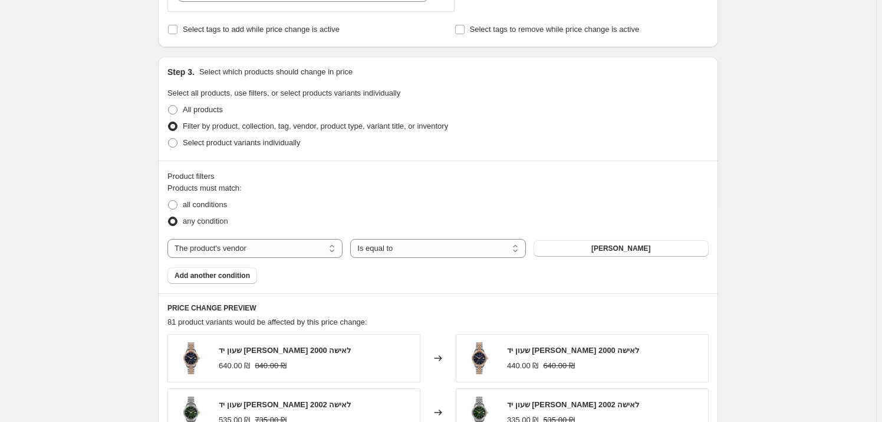
scroll to position [590, 0]
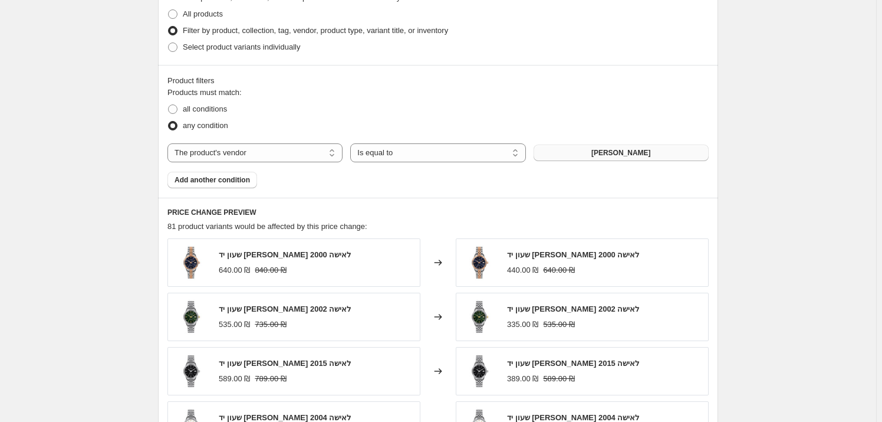
type input "מבצע ספטמבר- [PERSON_NAME] 200 שח"
click at [593, 146] on button "[PERSON_NAME]" at bounding box center [621, 153] width 175 height 17
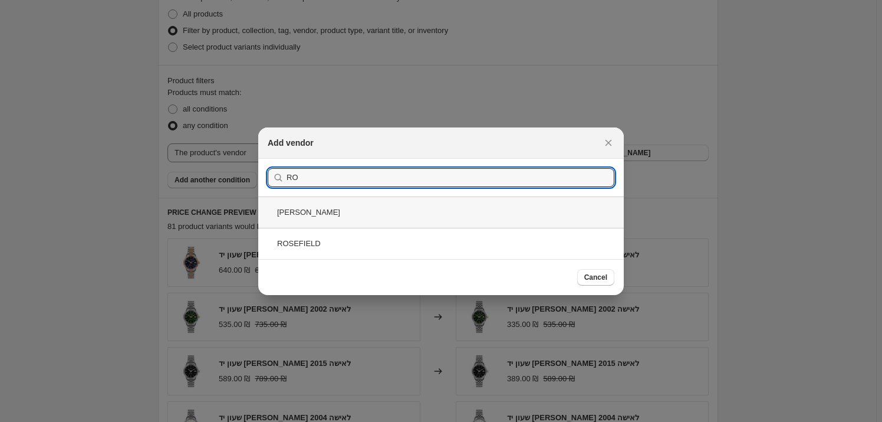
type input "RO"
click at [343, 211] on div "[PERSON_NAME]" at bounding box center [441, 211] width 366 height 31
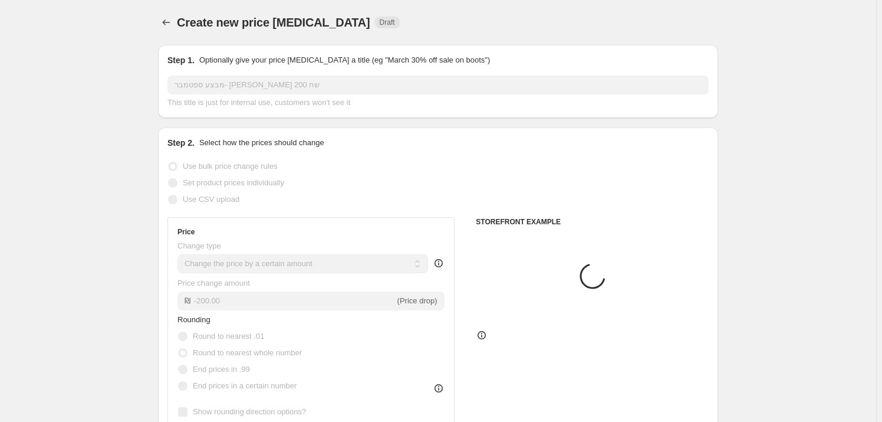
scroll to position [590, 0]
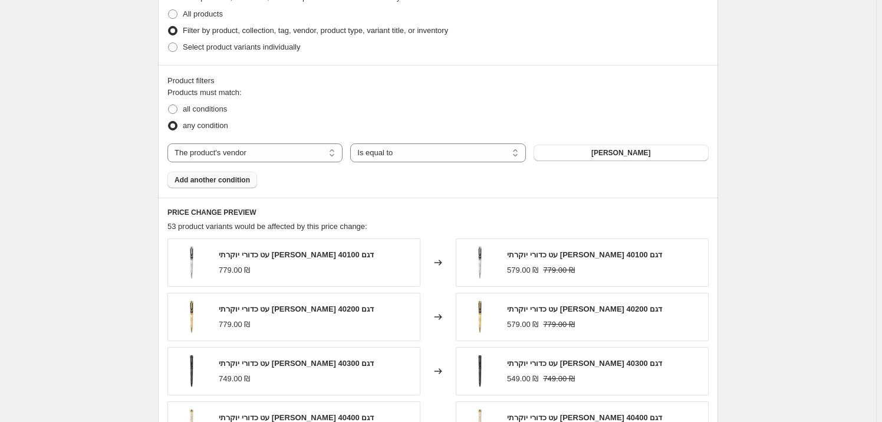
click at [225, 183] on span "Add another condition" at bounding box center [212, 179] width 75 height 9
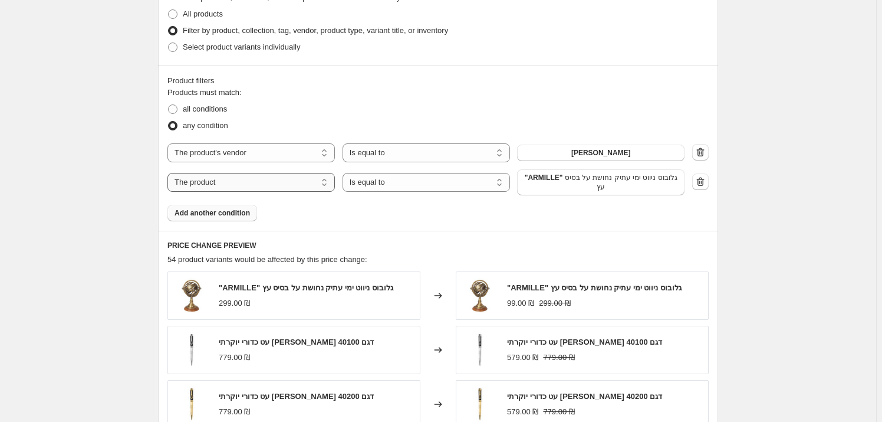
click at [270, 186] on select "The product The product's collection The product's tag The product's vendor The…" at bounding box center [252, 182] width 168 height 19
select select "product_type"
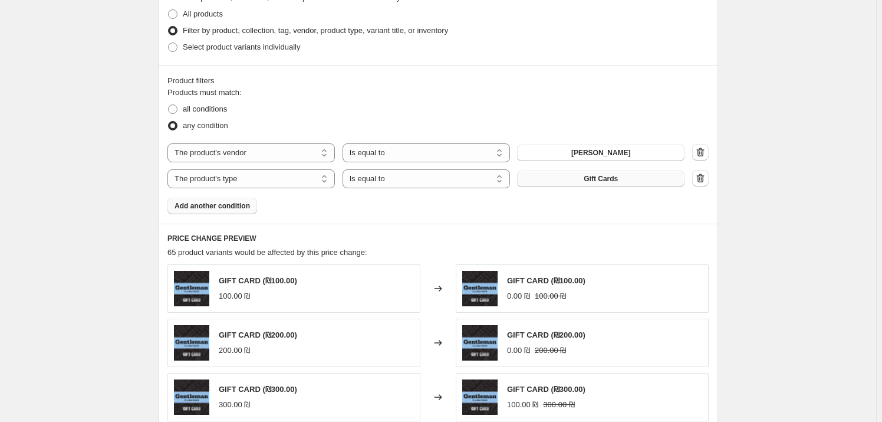
click at [617, 182] on span "Gift Cards" at bounding box center [601, 178] width 34 height 9
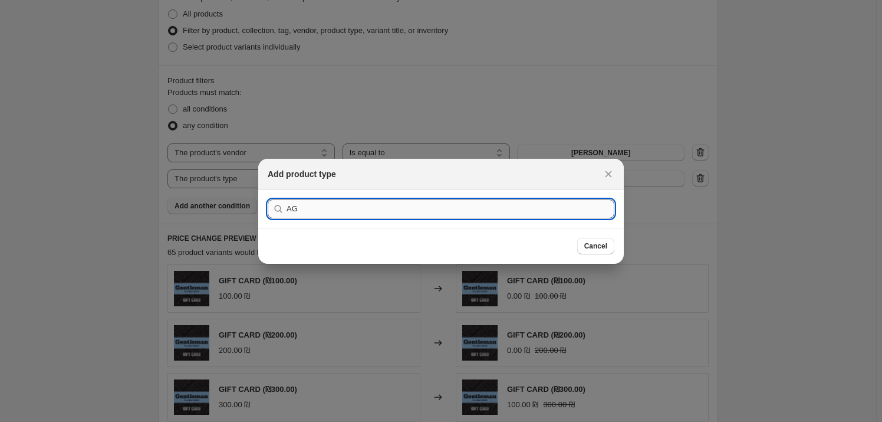
type input "A"
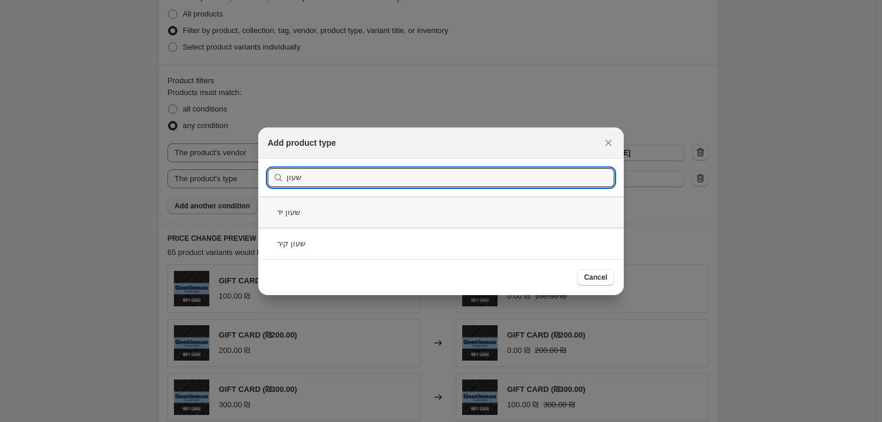
type input "שעון"
click at [395, 214] on div "שעון יד" at bounding box center [441, 211] width 366 height 31
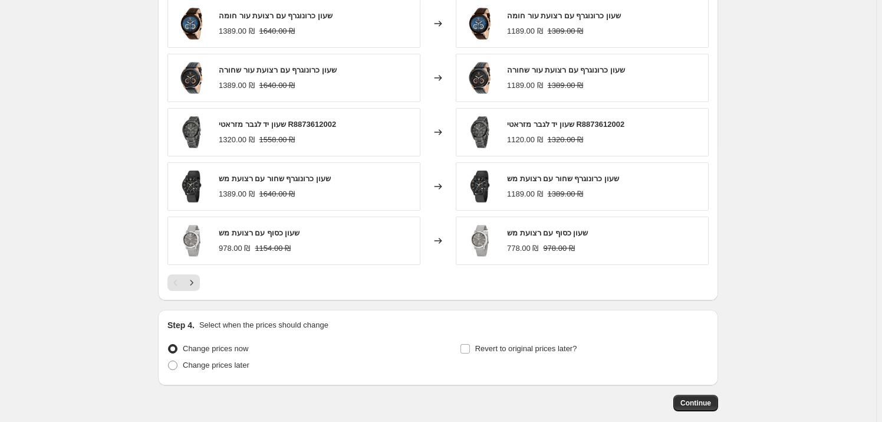
scroll to position [915, 0]
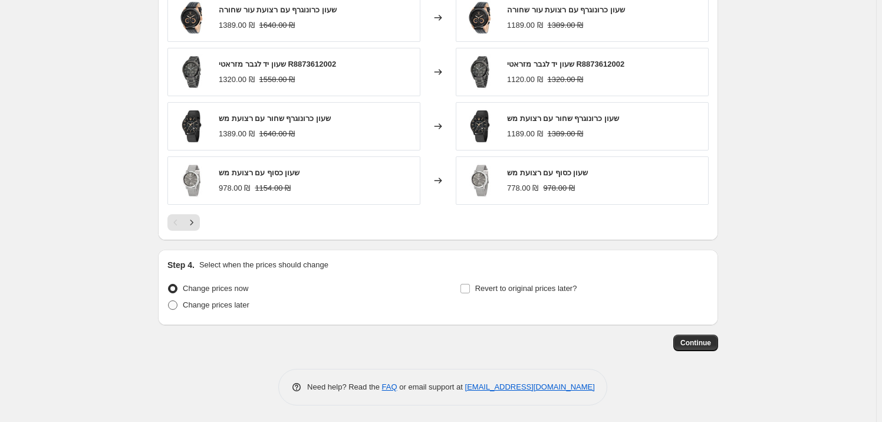
click at [177, 310] on label "Change prices later" at bounding box center [209, 305] width 82 height 17
click at [169, 301] on input "Change prices later" at bounding box center [168, 300] width 1 height 1
radio input "true"
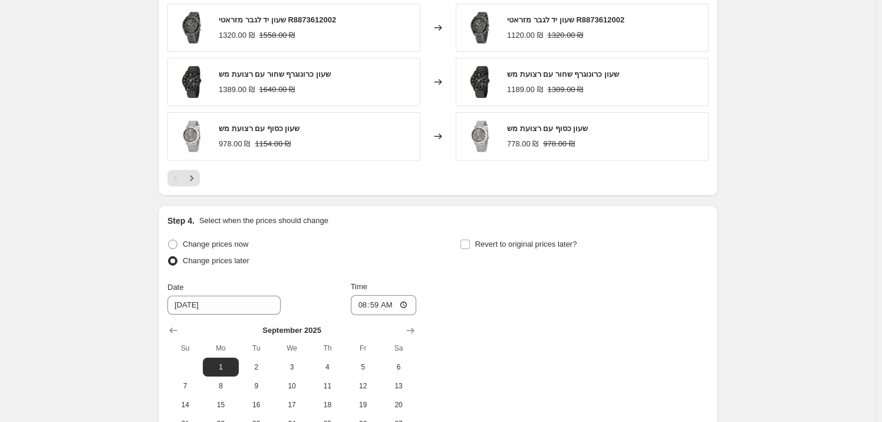
scroll to position [1076, 0]
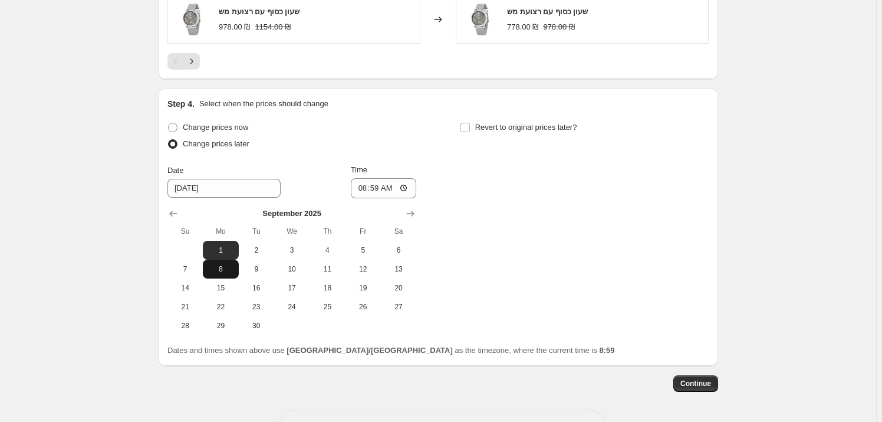
click at [229, 267] on span "8" at bounding box center [221, 268] width 26 height 9
type input "[DATE]"
click at [392, 180] on input "08:59" at bounding box center [384, 188] width 66 height 20
type input "06:00"
click at [495, 131] on label "Revert to original prices later?" at bounding box center [518, 127] width 117 height 17
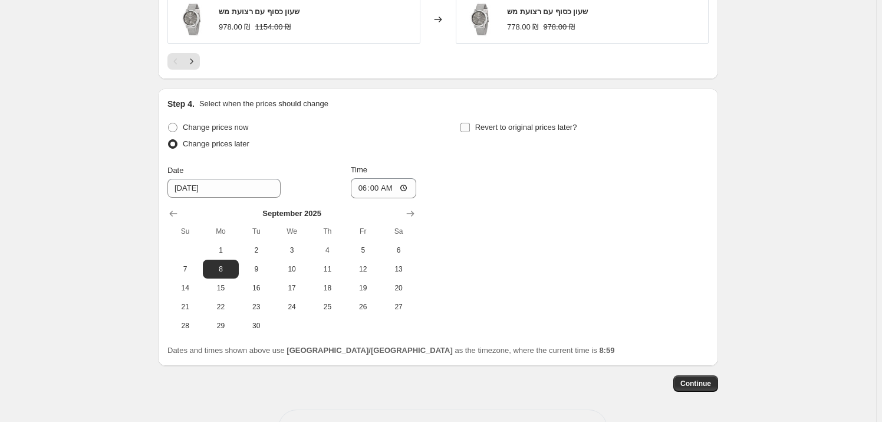
click at [470, 131] on input "Revert to original prices later?" at bounding box center [465, 127] width 9 height 9
checkbox input "true"
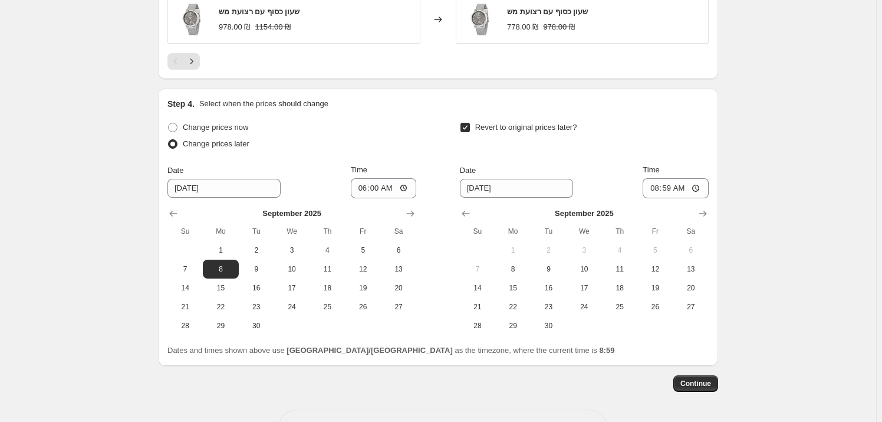
scroll to position [1117, 0]
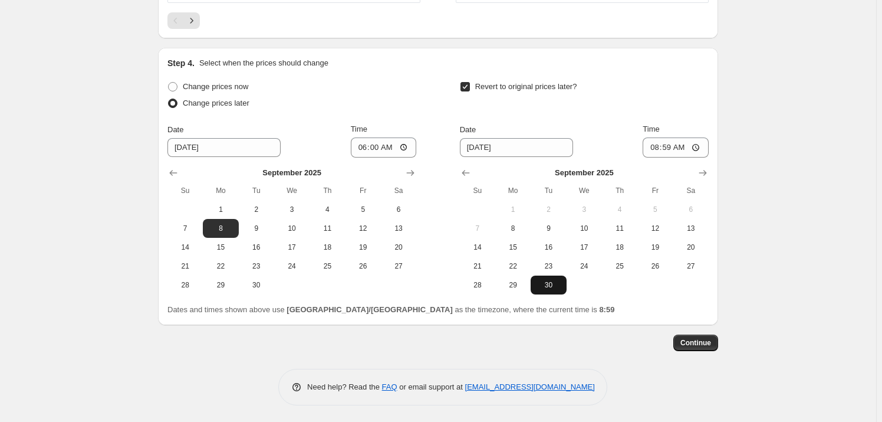
click at [553, 283] on span "30" at bounding box center [549, 284] width 26 height 9
type input "[DATE]"
click at [688, 147] on input "08:59" at bounding box center [676, 147] width 66 height 20
type input "23:59"
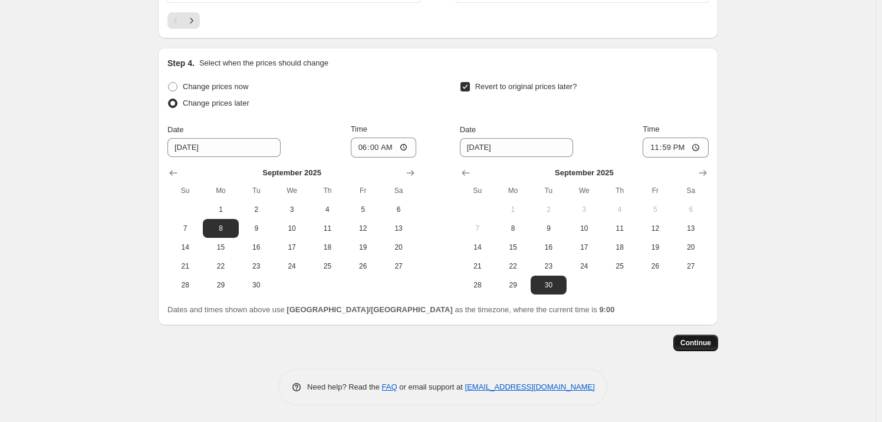
click at [705, 342] on span "Continue" at bounding box center [696, 342] width 31 height 9
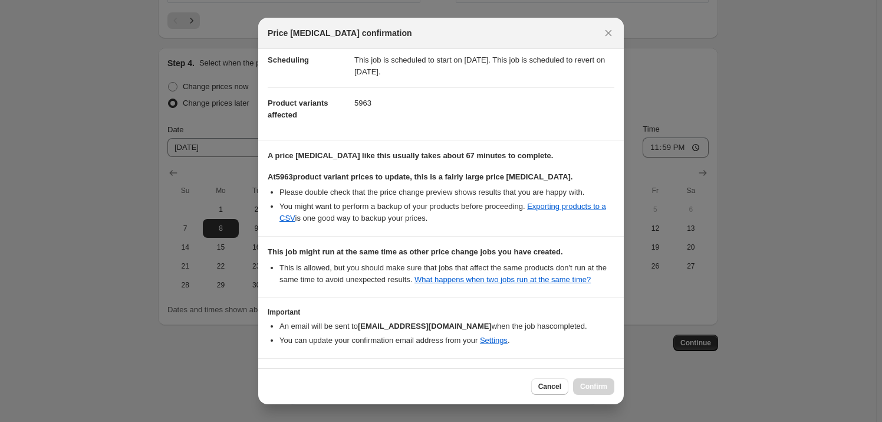
scroll to position [136, 0]
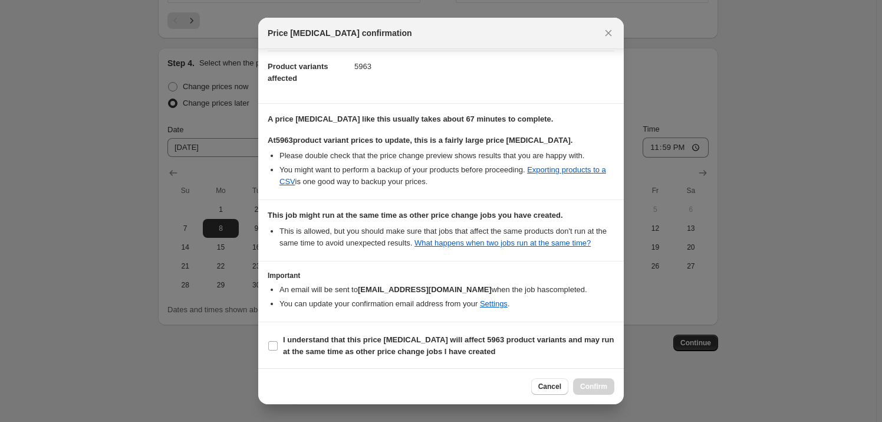
click at [357, 329] on section "I understand that this price [MEDICAL_DATA] will affect 5963 product variants a…" at bounding box center [441, 345] width 366 height 47
click at [357, 342] on b "I understand that this price [MEDICAL_DATA] will affect 5963 product variants a…" at bounding box center [448, 345] width 331 height 21
click at [278, 342] on input "I understand that this price [MEDICAL_DATA] will affect 5963 product variants a…" at bounding box center [272, 345] width 9 height 9
checkbox input "true"
click at [601, 388] on span "Confirm" at bounding box center [593, 386] width 27 height 9
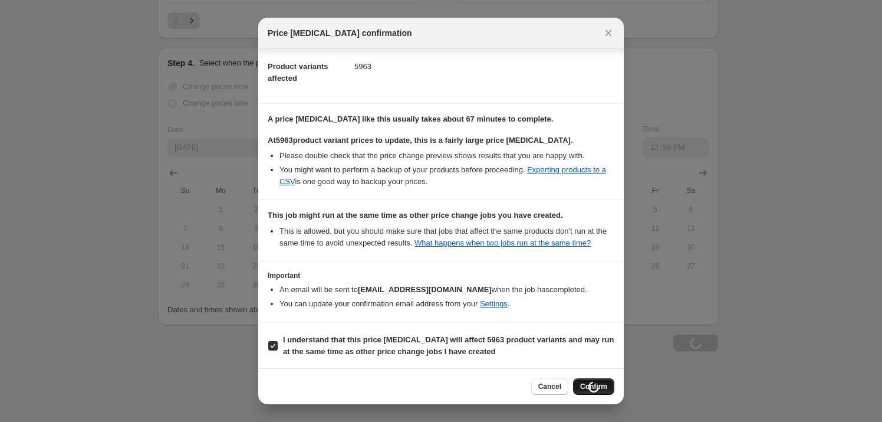
type input "מבצע ספטמבר- [PERSON_NAME] 200 שח"
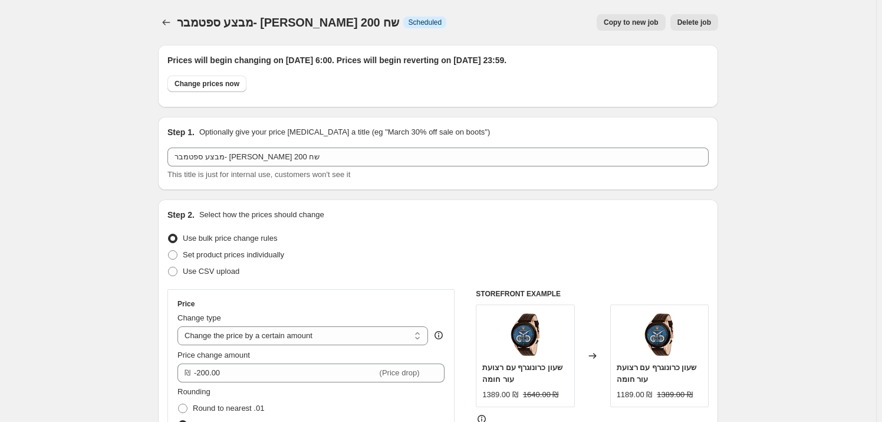
click at [649, 28] on button "Copy to new job" at bounding box center [631, 22] width 69 height 17
select select "by"
select select "vendor"
select select "product_type"
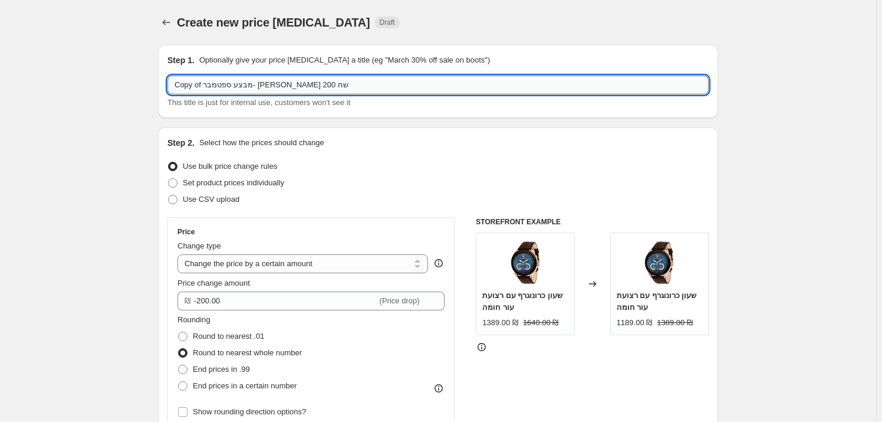
click at [265, 81] on input "Copy of מבצע ספטמבר- [PERSON_NAME] 200 שח" at bounding box center [438, 84] width 541 height 19
click at [246, 86] on input "Copy of מבצע ספטמבר- קוואלי 200 שח" at bounding box center [438, 84] width 541 height 19
drag, startPoint x: 204, startPoint y: 84, endPoint x: 171, endPoint y: 81, distance: 33.2
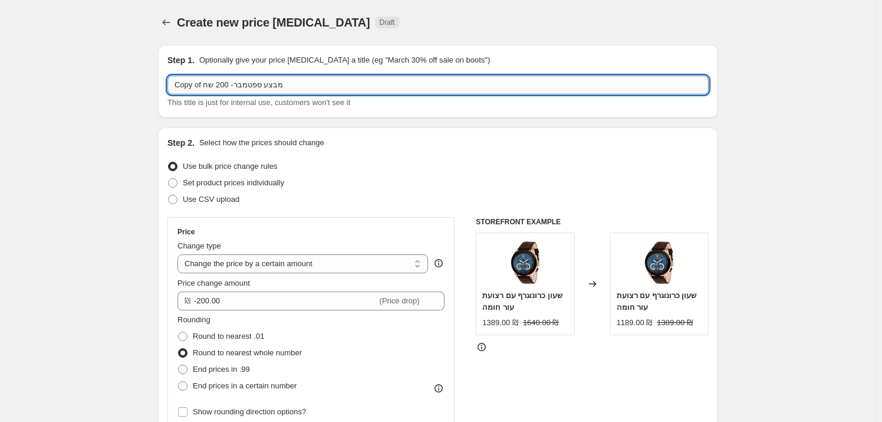
click at [166, 81] on div "Step 1. Optionally give your price [MEDICAL_DATA] a title (eg "March 30% off sa…" at bounding box center [438, 81] width 560 height 73
click at [209, 80] on input "מבצע ספטמבר- 200 שח" at bounding box center [438, 84] width 541 height 19
click at [206, 90] on input "מבצע ספטמבר- 200 שח" at bounding box center [438, 84] width 541 height 19
click at [206, 87] on input "מבצע ספטמבר- 200 שח" at bounding box center [438, 84] width 541 height 19
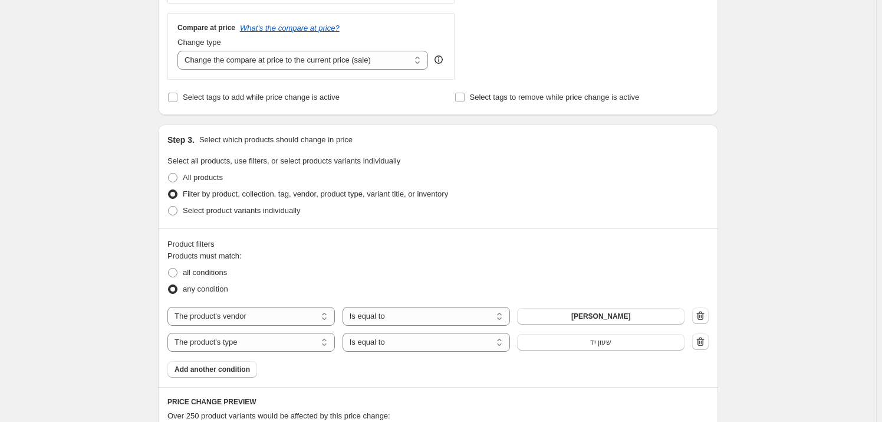
scroll to position [482, 0]
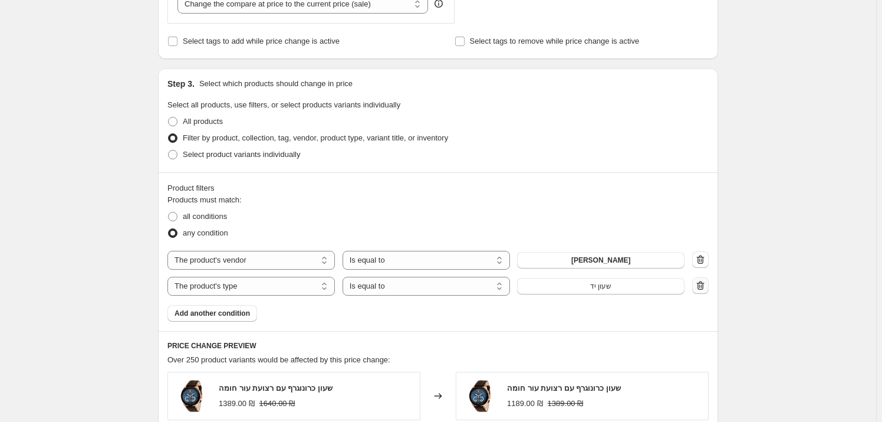
type input "מבצע ספטמבר-[PERSON_NAME] קול+מזארטי+בולובה 200 שח"
click at [696, 280] on button "button" at bounding box center [700, 285] width 17 height 17
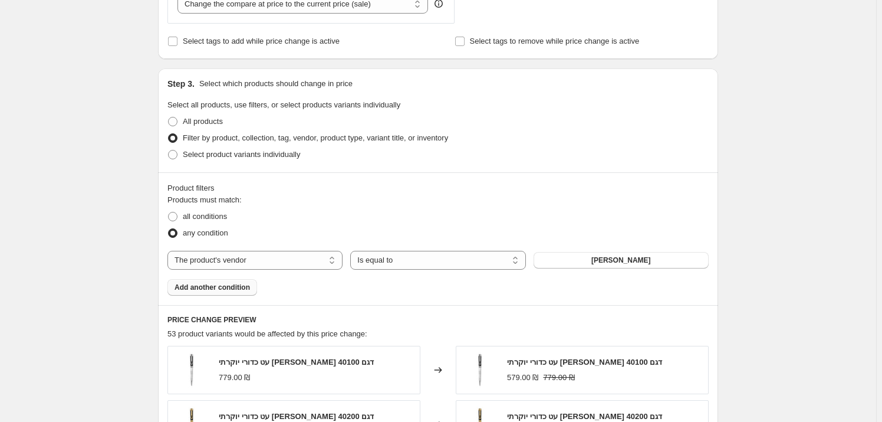
click at [222, 284] on span "Add another condition" at bounding box center [212, 287] width 75 height 9
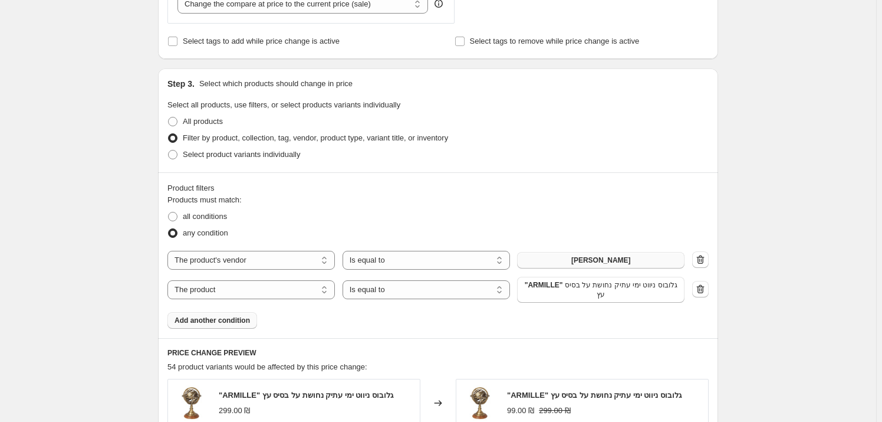
click at [637, 264] on button "[PERSON_NAME]" at bounding box center [601, 260] width 168 height 17
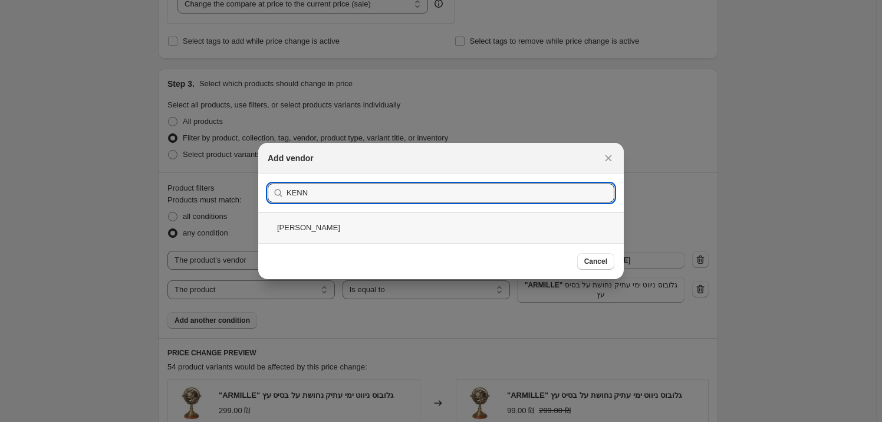
type input "KENN"
click at [319, 235] on div "[PERSON_NAME]" at bounding box center [441, 227] width 366 height 31
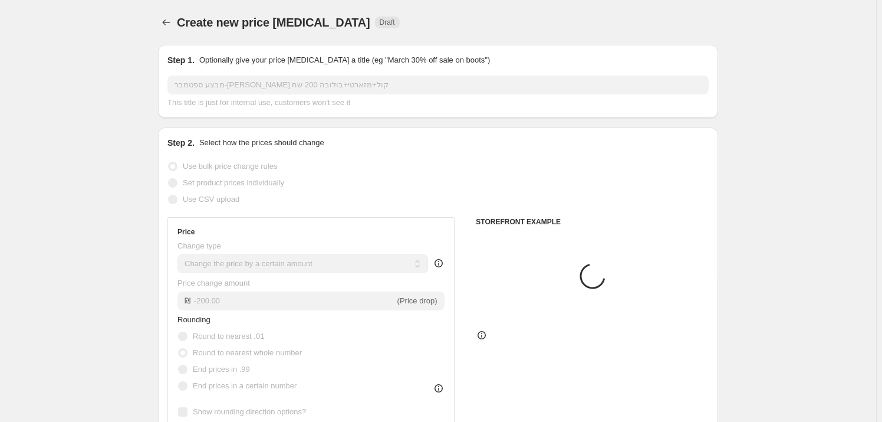
scroll to position [482, 0]
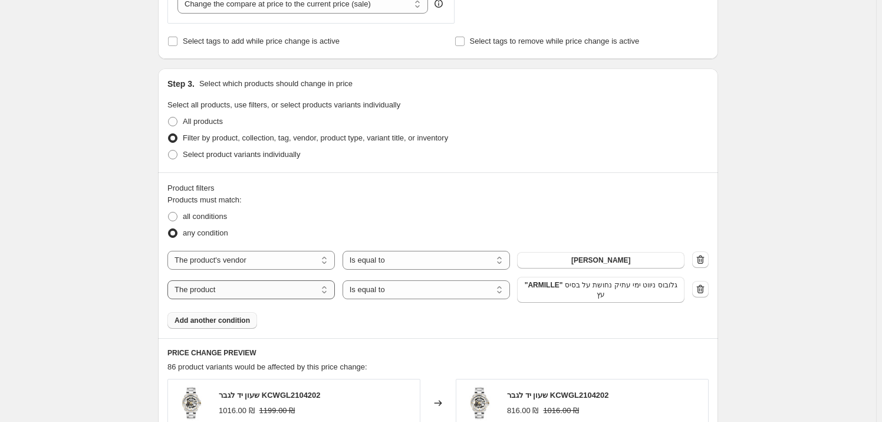
click at [218, 294] on select "The product The product's collection The product's tag The product's vendor The…" at bounding box center [252, 289] width 168 height 19
select select "vendor"
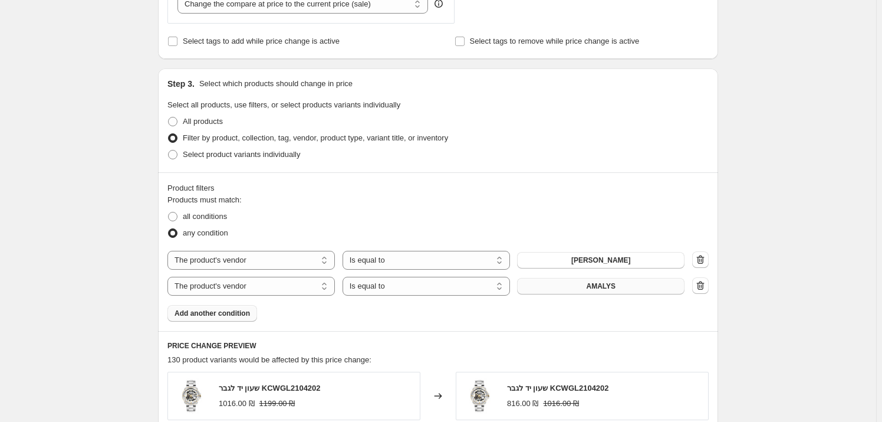
click at [581, 288] on button "AMALYS" at bounding box center [601, 286] width 168 height 17
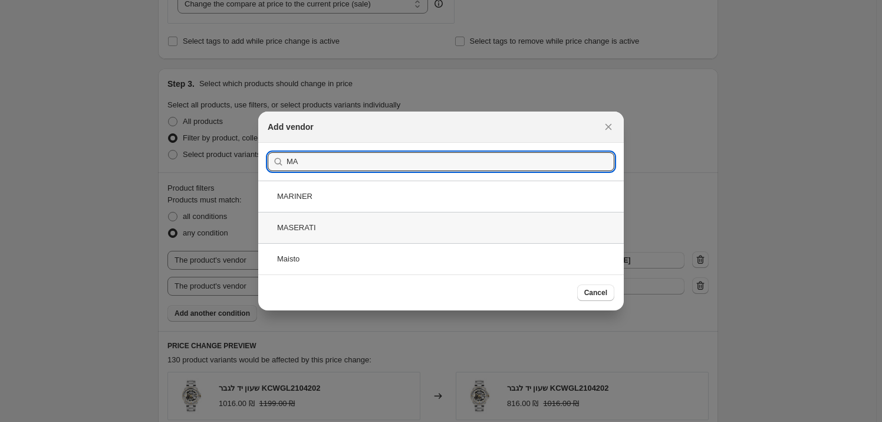
type input "MA"
click at [354, 235] on div "MASERATI" at bounding box center [441, 227] width 366 height 31
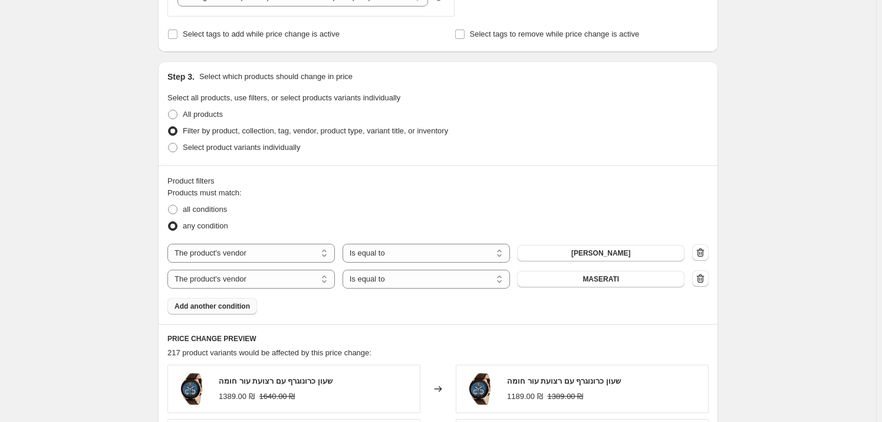
scroll to position [590, 0]
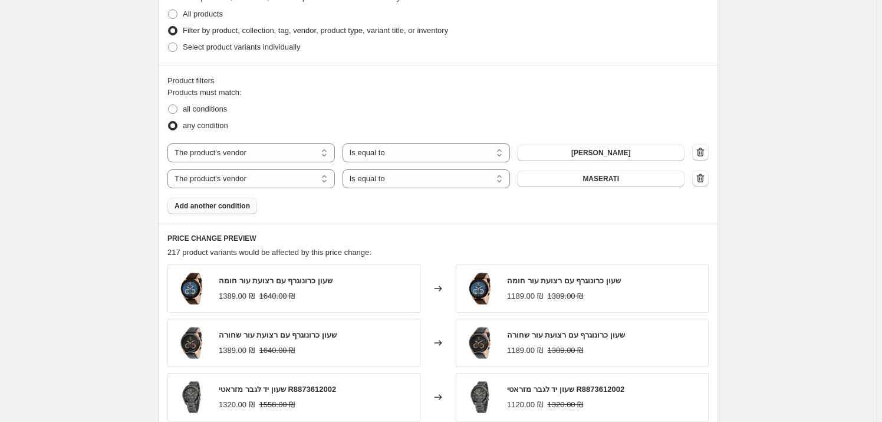
click at [230, 207] on span "Add another condition" at bounding box center [212, 205] width 75 height 9
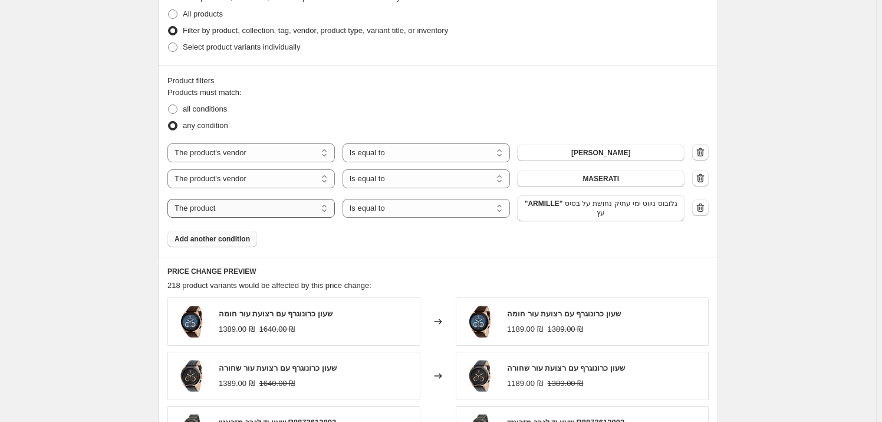
click at [291, 212] on select "The product The product's collection The product's tag The product's vendor The…" at bounding box center [252, 208] width 168 height 19
select select "vendor"
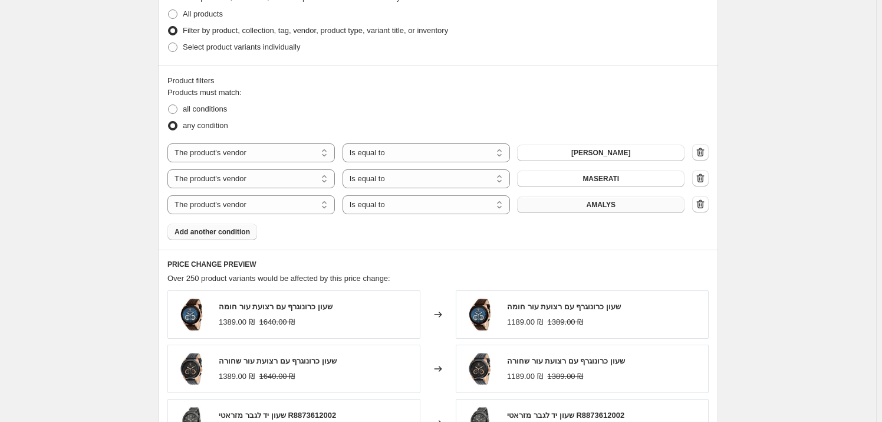
click at [572, 202] on button "AMALYS" at bounding box center [601, 204] width 168 height 17
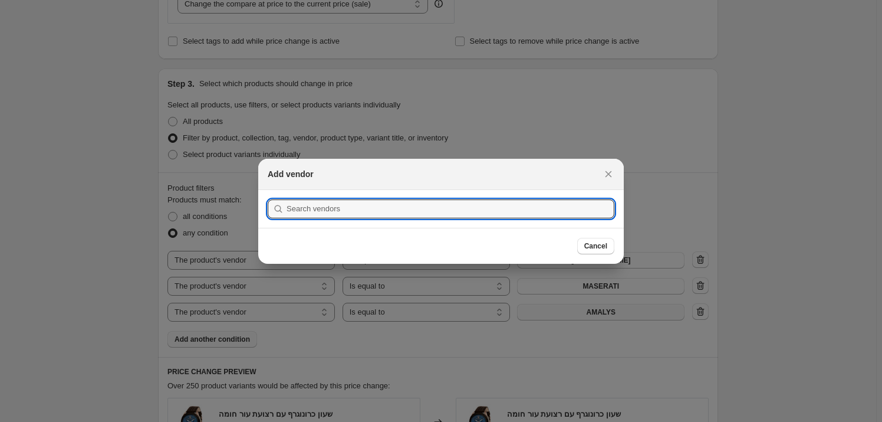
scroll to position [0, 0]
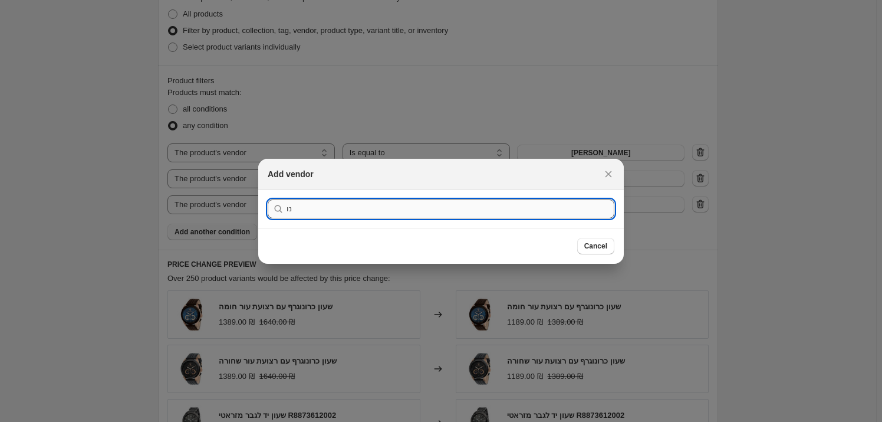
type input "נ"
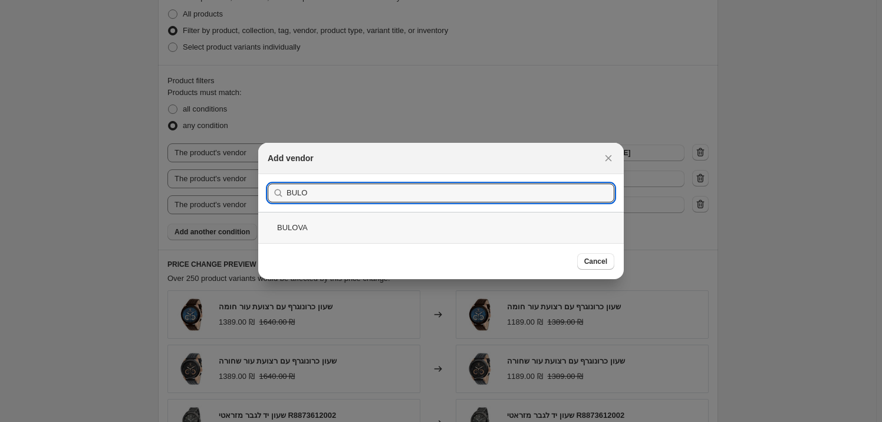
type input "BULO"
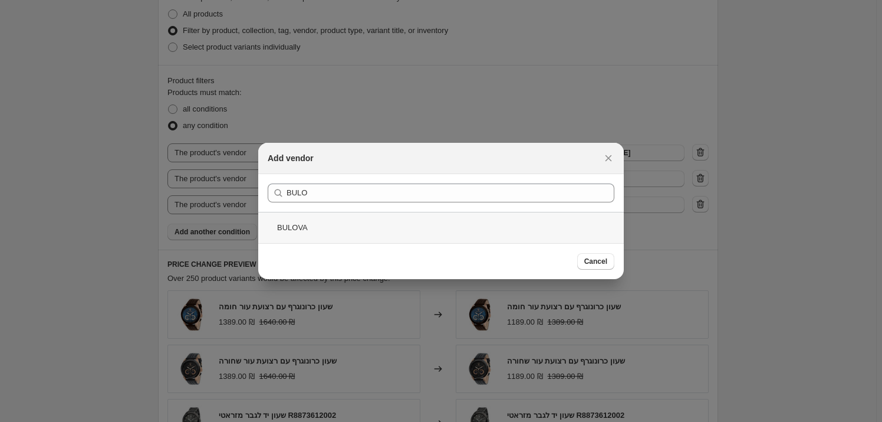
click at [365, 231] on div "BULOVA" at bounding box center [441, 227] width 366 height 31
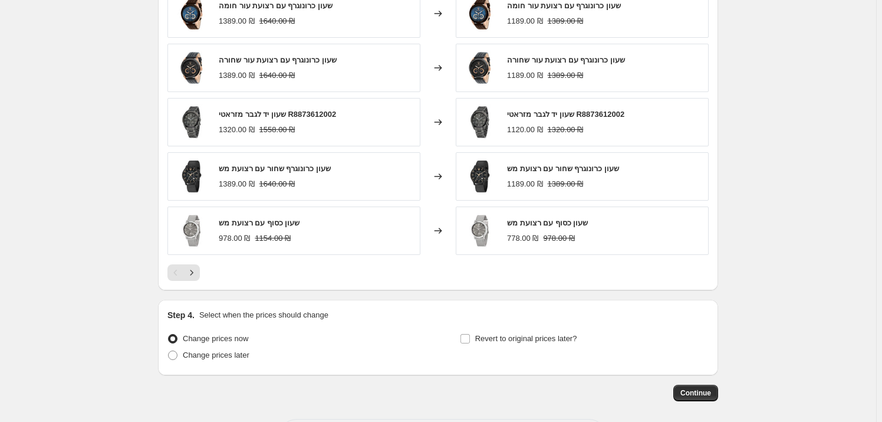
scroll to position [941, 0]
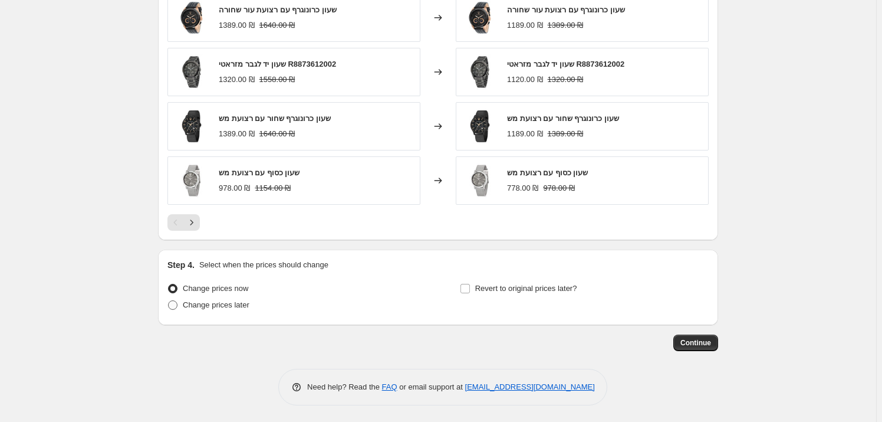
click at [191, 306] on span "Change prices later" at bounding box center [216, 304] width 67 height 9
click at [169, 301] on input "Change prices later" at bounding box center [168, 300] width 1 height 1
radio input "true"
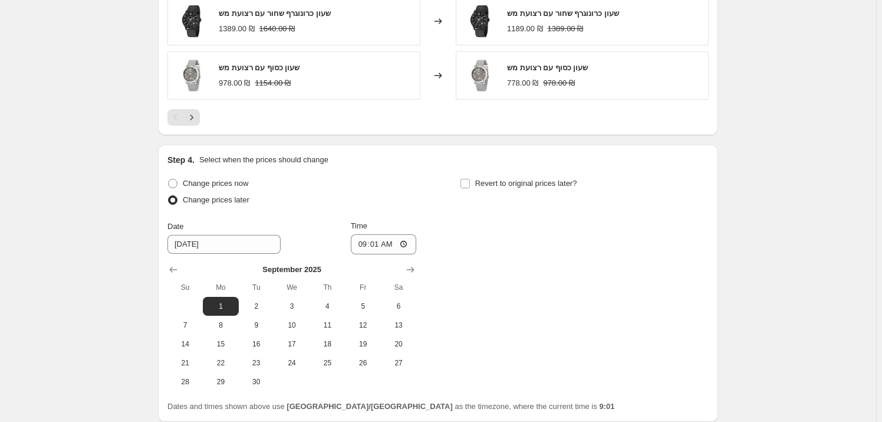
scroll to position [1143, 0]
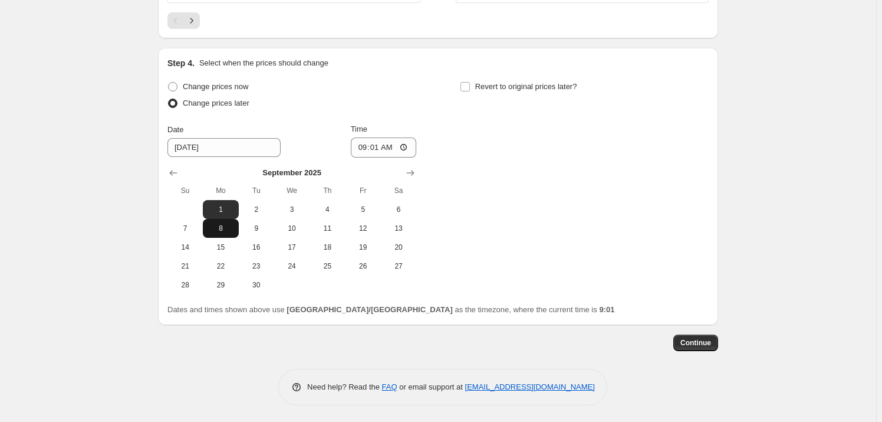
click at [218, 231] on span "8" at bounding box center [221, 228] width 26 height 9
type input "[DATE]"
click at [395, 148] on input "09:01" at bounding box center [384, 147] width 66 height 20
type input "06:00"
click at [476, 83] on label "Revert to original prices later?" at bounding box center [518, 86] width 117 height 17
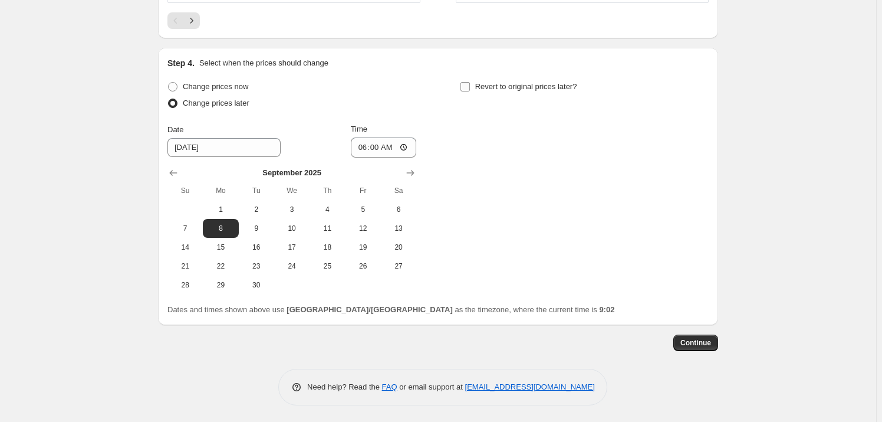
click at [470, 83] on input "Revert to original prices later?" at bounding box center [465, 86] width 9 height 9
checkbox input "true"
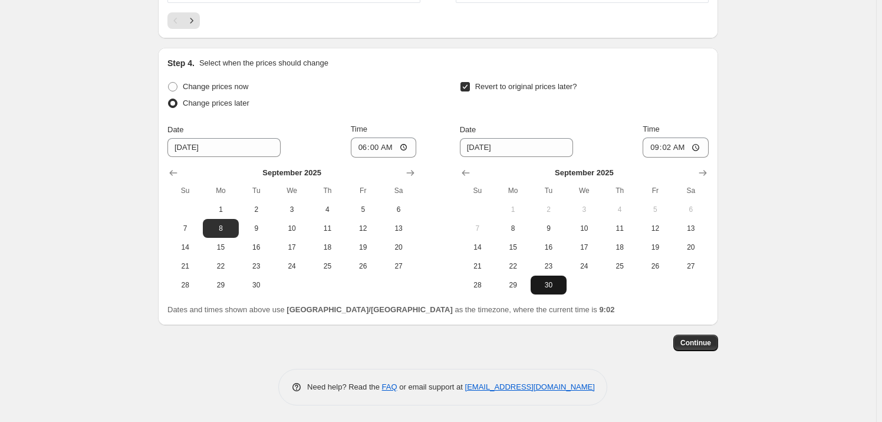
click at [539, 288] on button "30" at bounding box center [548, 284] width 35 height 19
type input "[DATE]"
drag, startPoint x: 695, startPoint y: 139, endPoint x: 690, endPoint y: 145, distance: 7.6
click at [695, 139] on input "09:02" at bounding box center [676, 147] width 66 height 20
type input "23:59"
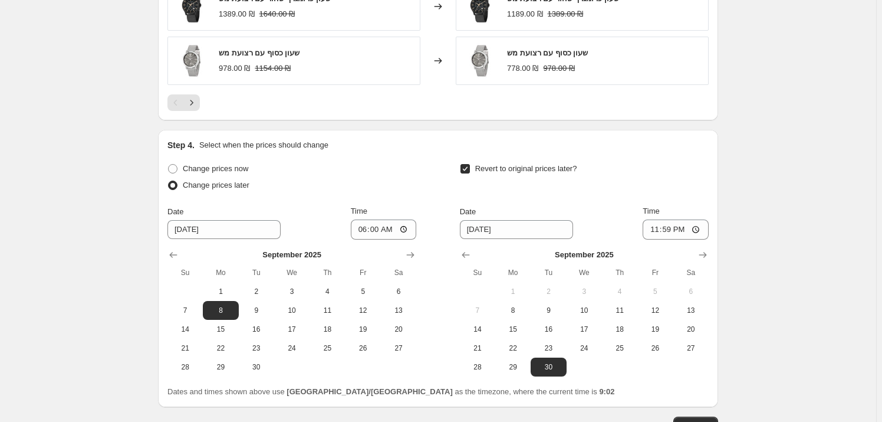
scroll to position [1126, 0]
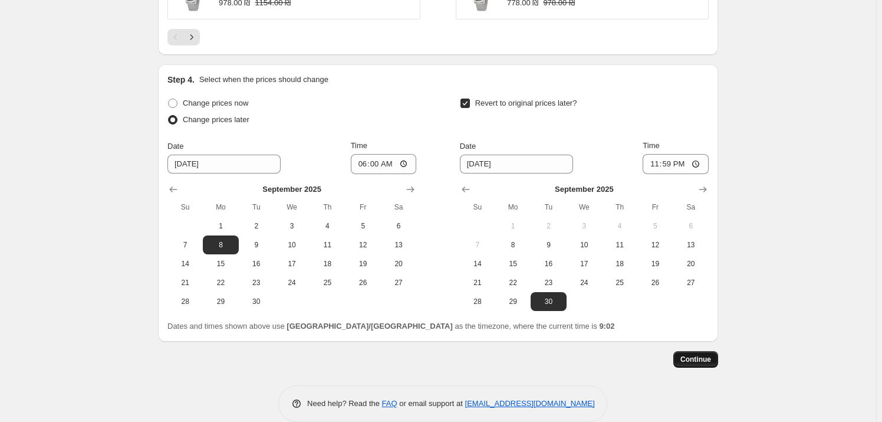
click at [715, 363] on button "Continue" at bounding box center [696, 359] width 45 height 17
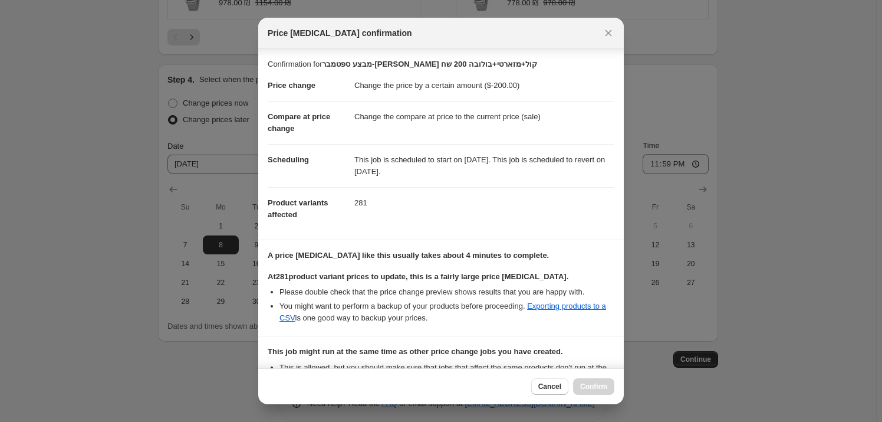
scroll to position [136, 0]
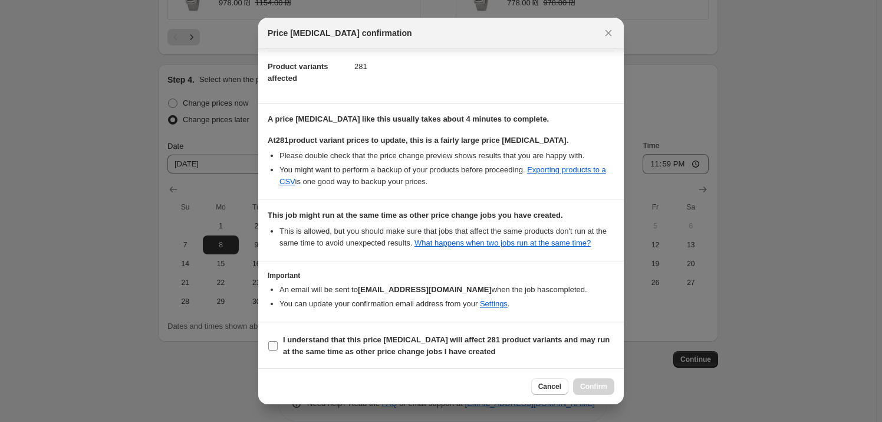
click at [303, 334] on span "I understand that this price [MEDICAL_DATA] will affect 281 product variants an…" at bounding box center [448, 346] width 331 height 24
click at [278, 341] on input "I understand that this price [MEDICAL_DATA] will affect 281 product variants an…" at bounding box center [272, 345] width 9 height 9
checkbox input "true"
click at [608, 389] on button "Confirm" at bounding box center [593, 386] width 41 height 17
type input "מבצע ספטמבר-[PERSON_NAME] קול+מזארטי+בולובה 200 שח"
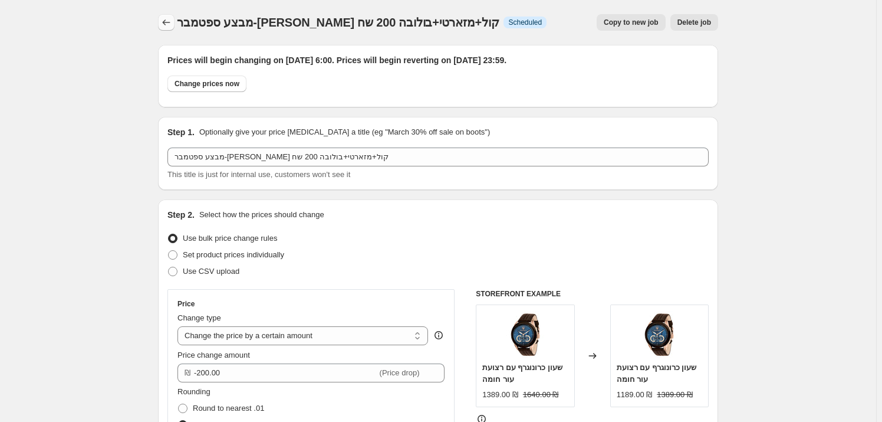
click at [165, 23] on icon "Price change jobs" at bounding box center [166, 23] width 12 height 12
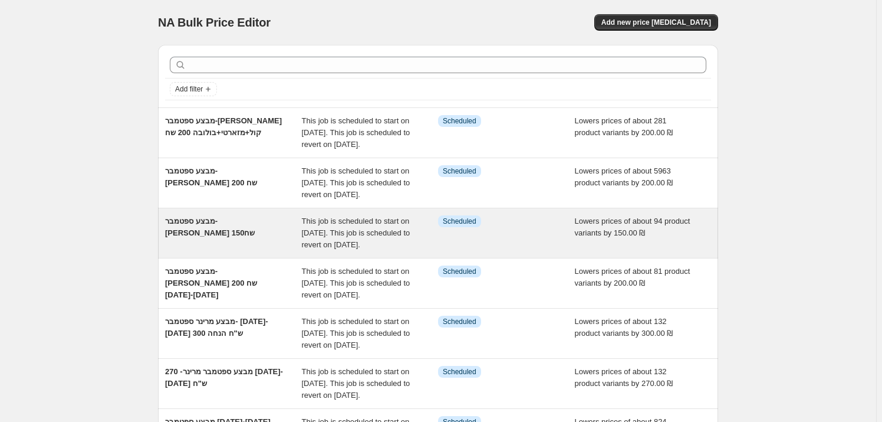
click at [247, 251] on div "מבצע ספטמבר- [PERSON_NAME] 150שח" at bounding box center [233, 232] width 137 height 35
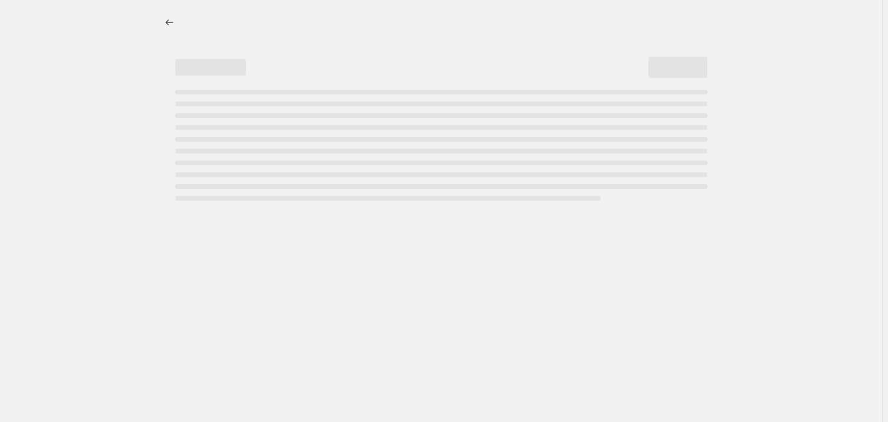
select select "by"
select select "vendor"
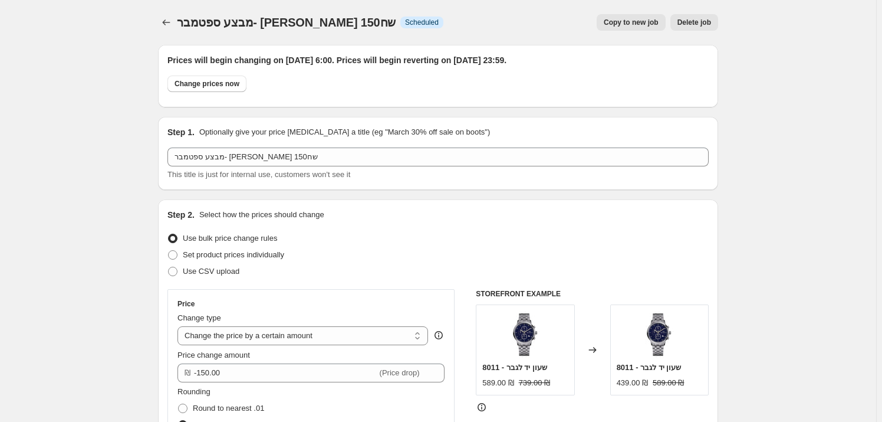
click at [616, 24] on span "Copy to new job" at bounding box center [631, 22] width 55 height 9
select select "by"
select select "vendor"
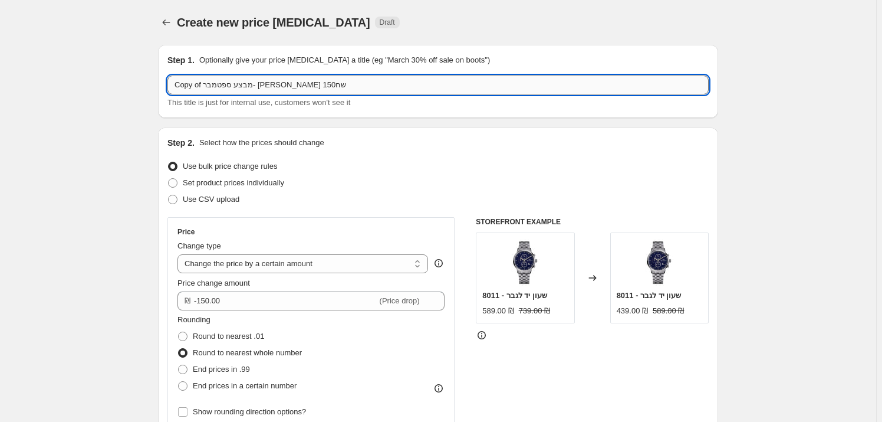
click at [221, 86] on input "Copy of מבצע ספטמבר- [PERSON_NAME] 150שח" at bounding box center [438, 84] width 541 height 19
click at [221, 85] on input "Copy of מבצע ספטמבר- [PERSON_NAME] 150שח" at bounding box center [438, 84] width 541 height 19
click at [202, 83] on input "Copy of מבצע ספטמבר- [PERSON_NAME]" at bounding box center [438, 84] width 541 height 19
click at [201, 83] on input "Copy of מבצע ספטמבר- [PERSON_NAME]" at bounding box center [438, 84] width 541 height 19
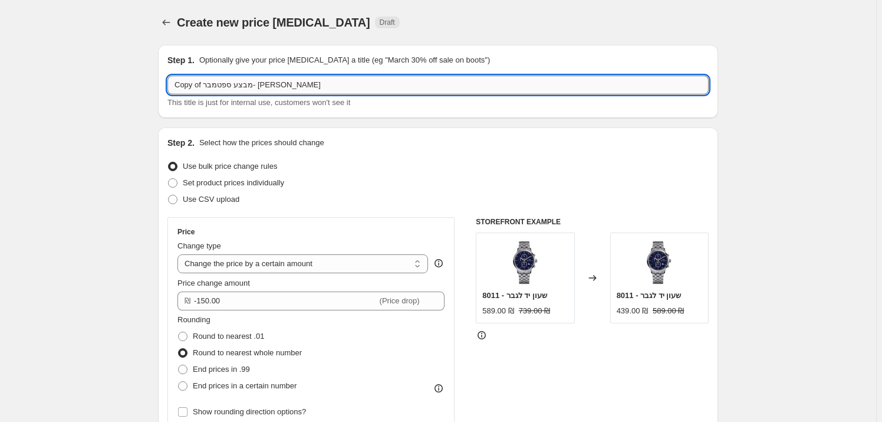
click at [201, 83] on input "Copy of מבצע ספטמבר- [PERSON_NAME]" at bounding box center [438, 84] width 541 height 19
click at [183, 84] on input "Copy מבצע ספטמבר- [PERSON_NAME]" at bounding box center [438, 84] width 541 height 19
click at [184, 83] on input "מבצע ספטמבר- [PERSON_NAME]" at bounding box center [438, 84] width 541 height 19
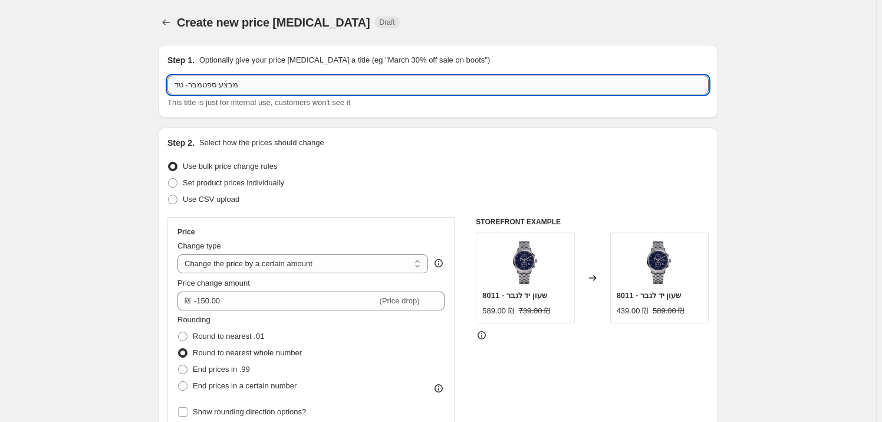
click at [182, 84] on input "מבצע ספטמבר- טד" at bounding box center [438, 84] width 541 height 19
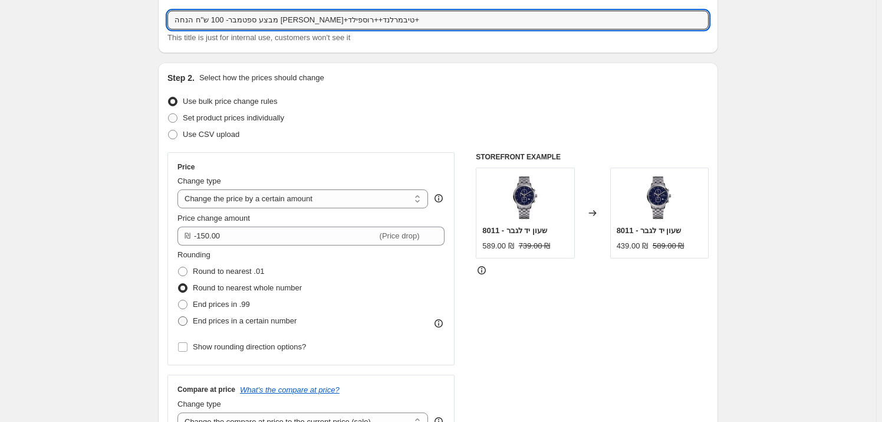
scroll to position [160, 0]
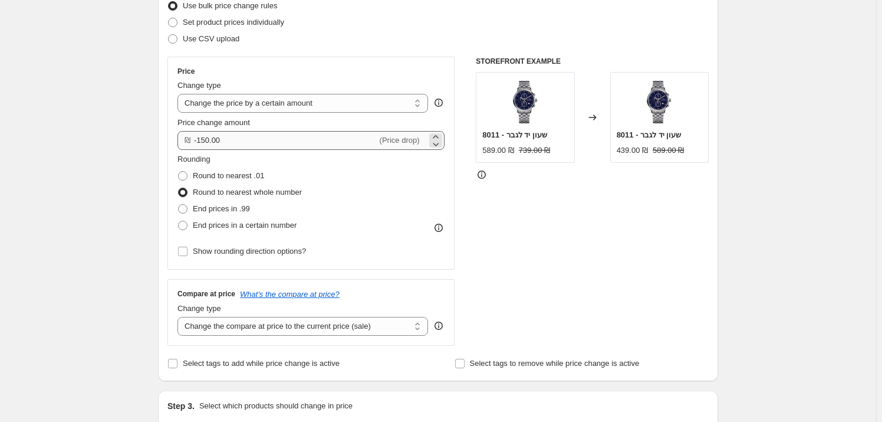
type input "מבצע ספטמבר- 100 ש"ח הנחה [PERSON_NAME]+טיבמרלנד++רוספילד+"
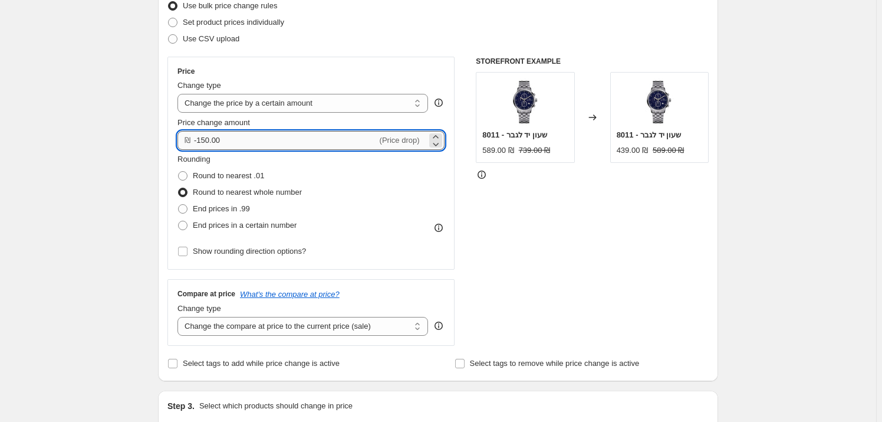
drag, startPoint x: 204, startPoint y: 145, endPoint x: 198, endPoint y: 146, distance: 6.0
click at [201, 144] on input "-150.00" at bounding box center [285, 140] width 183 height 19
type input "-100.00"
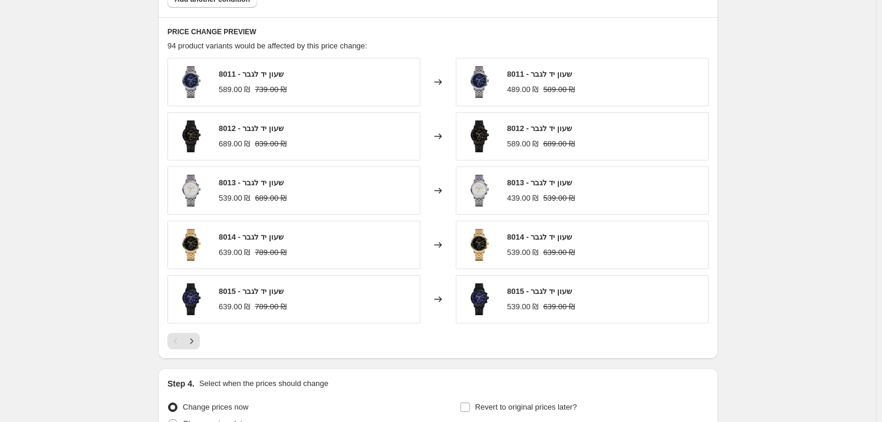
scroll to position [590, 0]
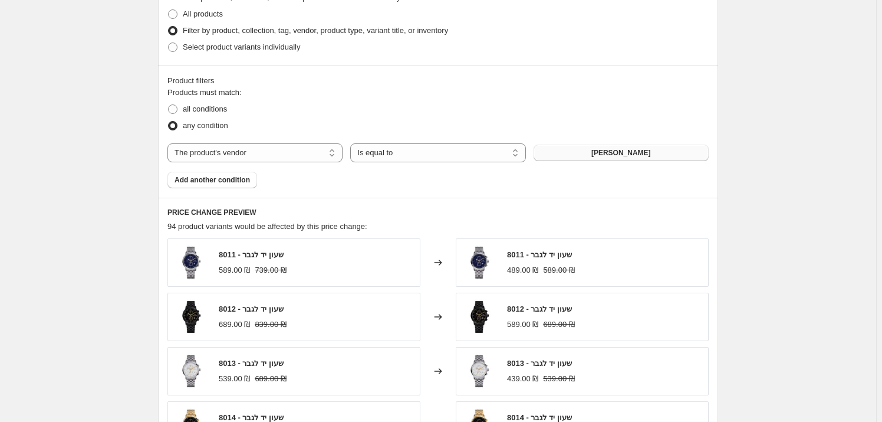
click at [595, 152] on button "[PERSON_NAME]" at bounding box center [621, 153] width 175 height 17
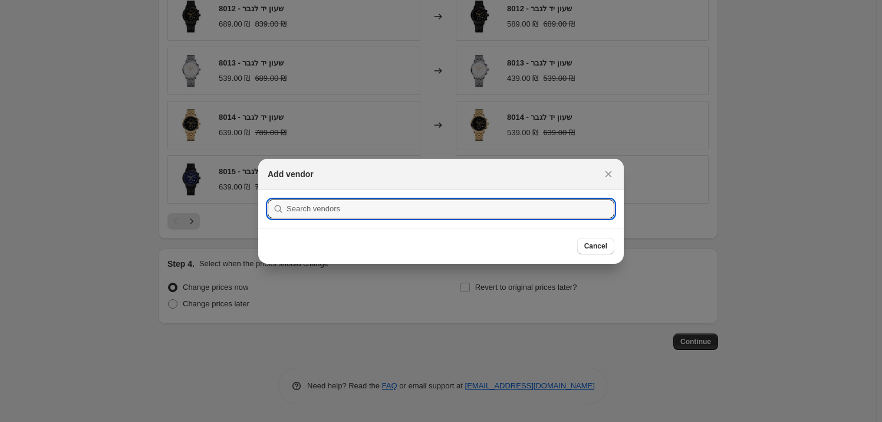
scroll to position [0, 0]
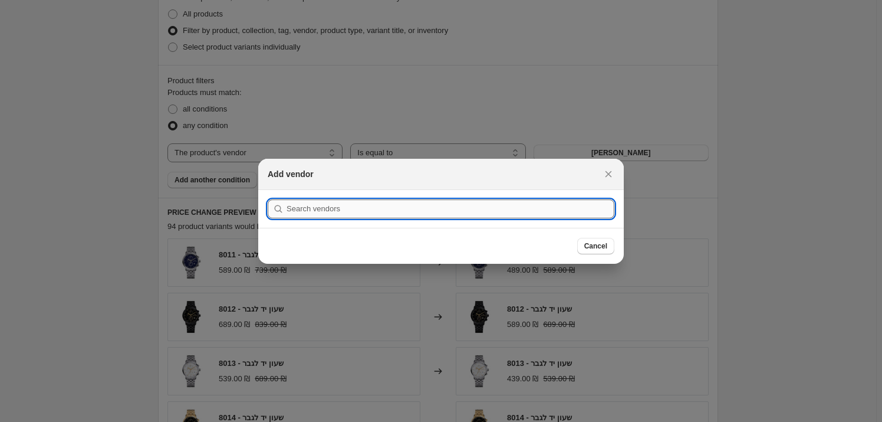
type input "ג"
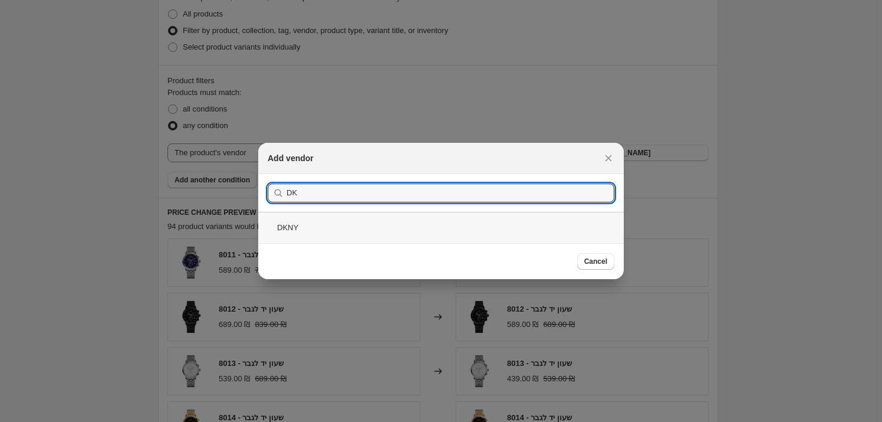
type input "DK"
click at [375, 221] on div "DKNY" at bounding box center [441, 227] width 366 height 31
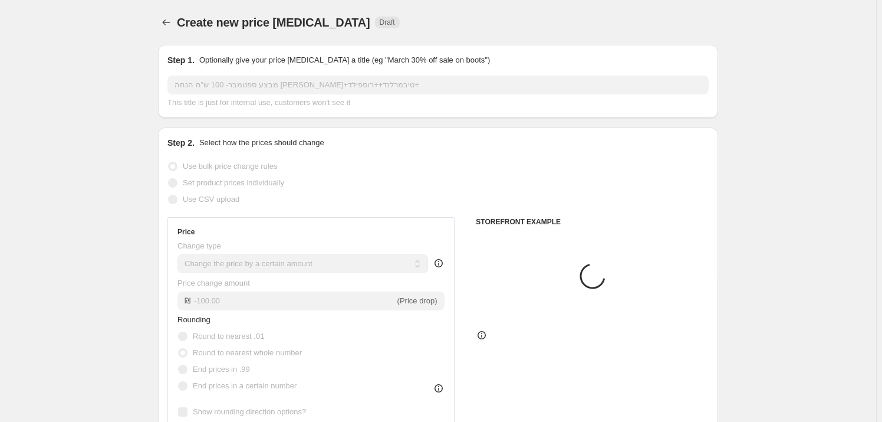
scroll to position [590, 0]
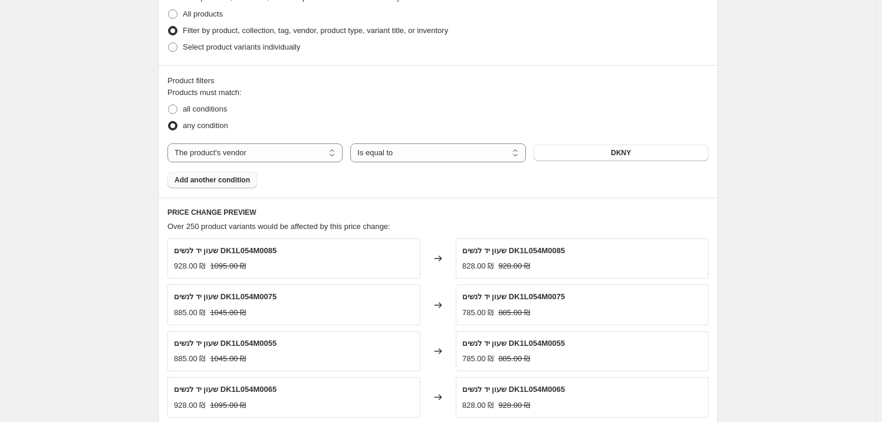
click at [238, 174] on button "Add another condition" at bounding box center [213, 180] width 90 height 17
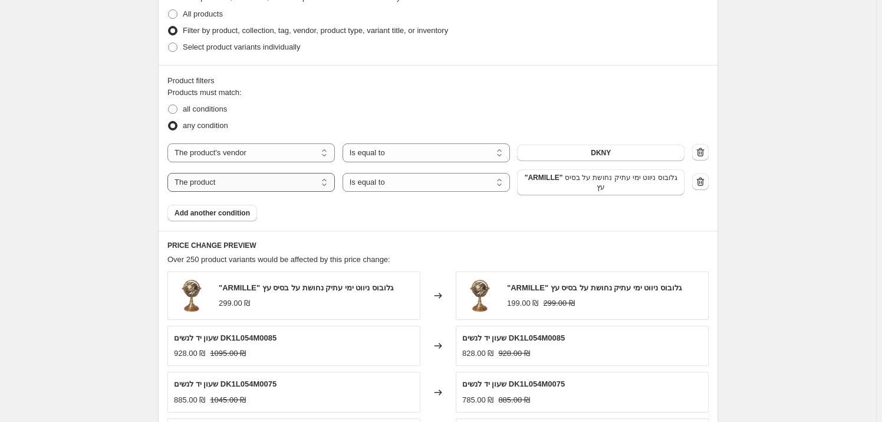
click at [280, 178] on select "The product The product's collection The product's tag The product's vendor The…" at bounding box center [252, 182] width 168 height 19
select select "vendor"
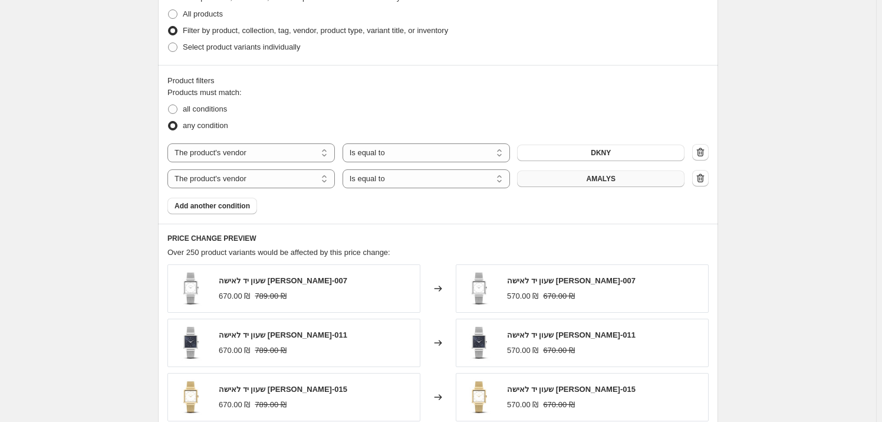
click at [577, 175] on button "AMALYS" at bounding box center [601, 178] width 168 height 17
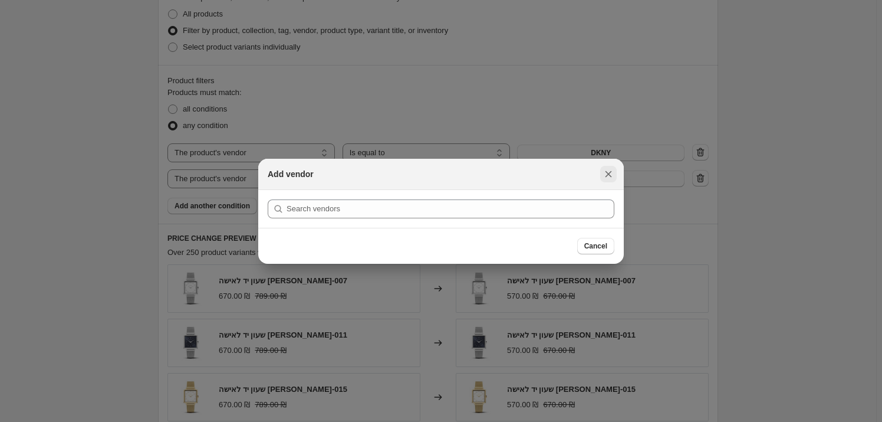
click at [602, 168] on button "Close" at bounding box center [608, 174] width 17 height 17
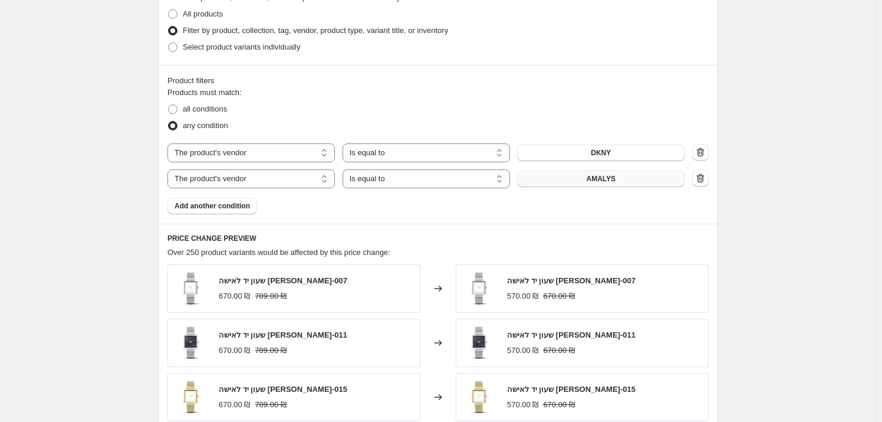
click at [610, 177] on span "AMALYS" at bounding box center [600, 178] width 29 height 9
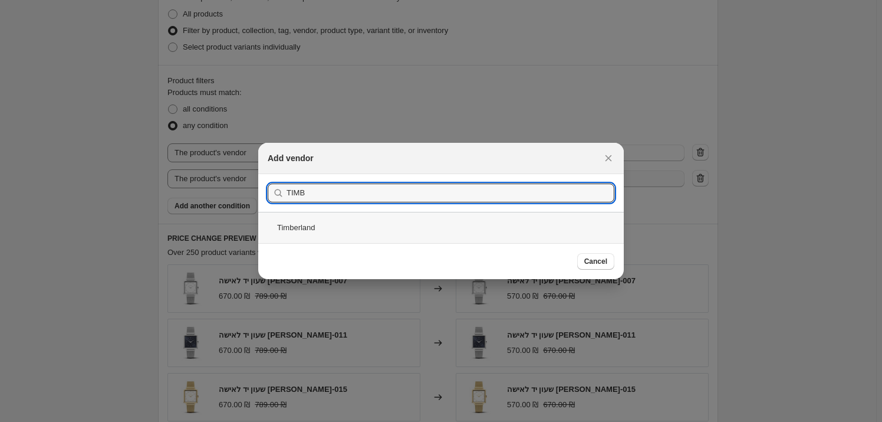
type input "TIMB"
click at [360, 235] on div "Timberland" at bounding box center [441, 227] width 366 height 31
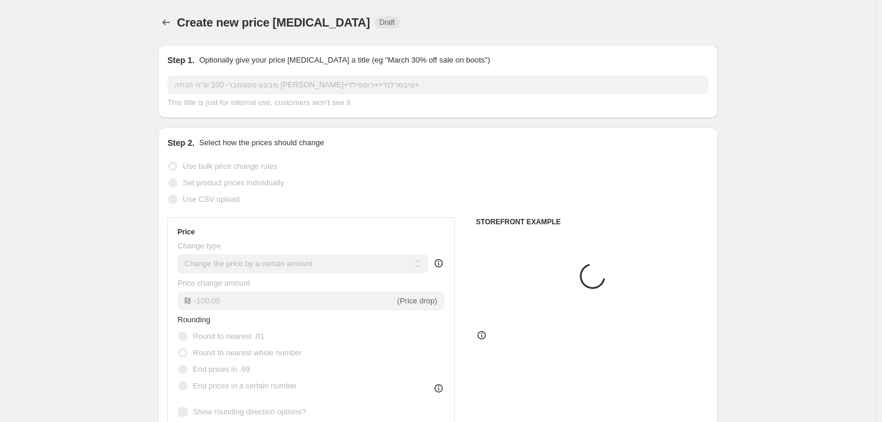
scroll to position [590, 0]
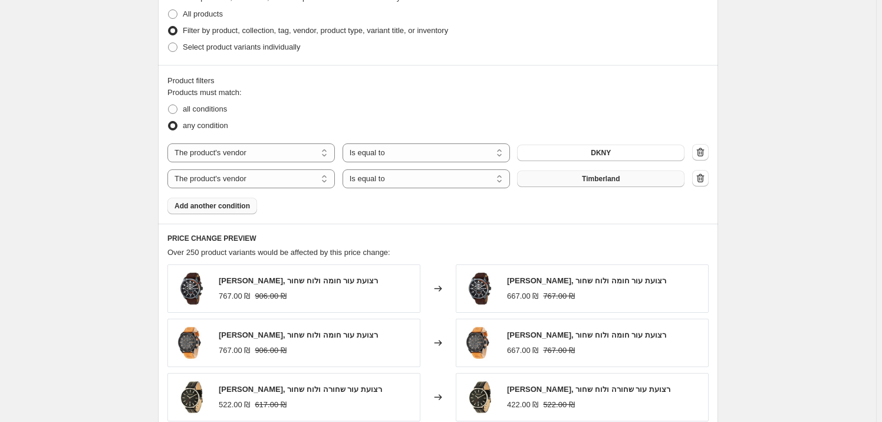
click at [234, 208] on span "Add another condition" at bounding box center [212, 205] width 75 height 9
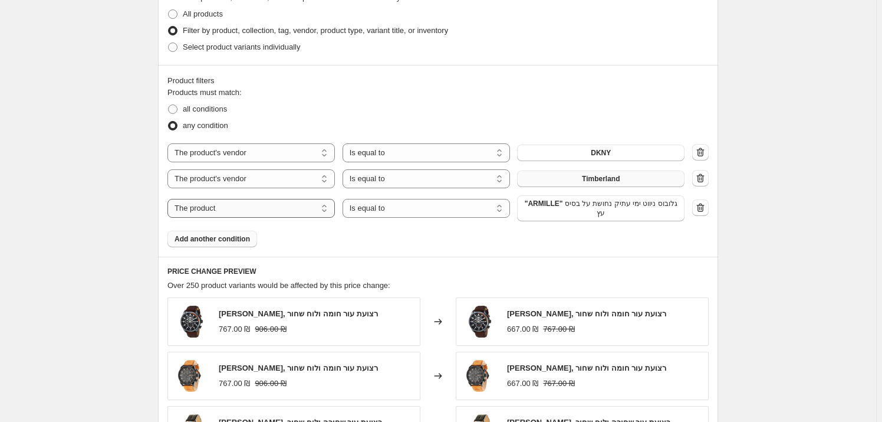
click at [298, 210] on select "The product The product's collection The product's tag The product's vendor The…" at bounding box center [252, 208] width 168 height 19
select select "vendor"
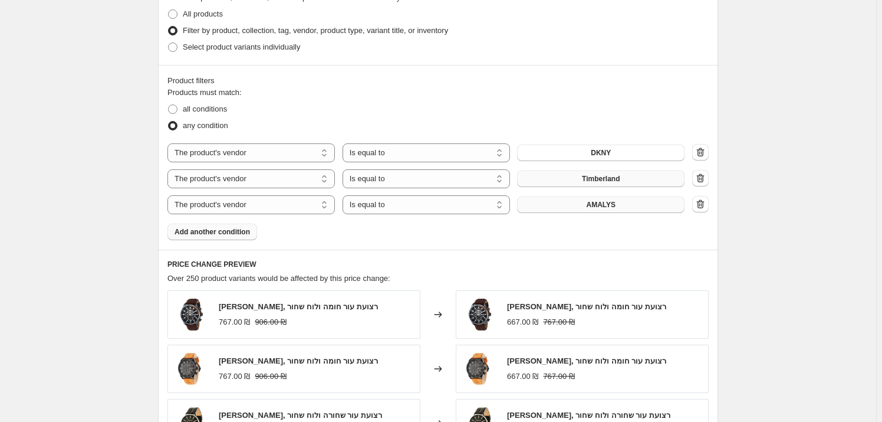
click at [586, 211] on button "AMALYS" at bounding box center [601, 204] width 168 height 17
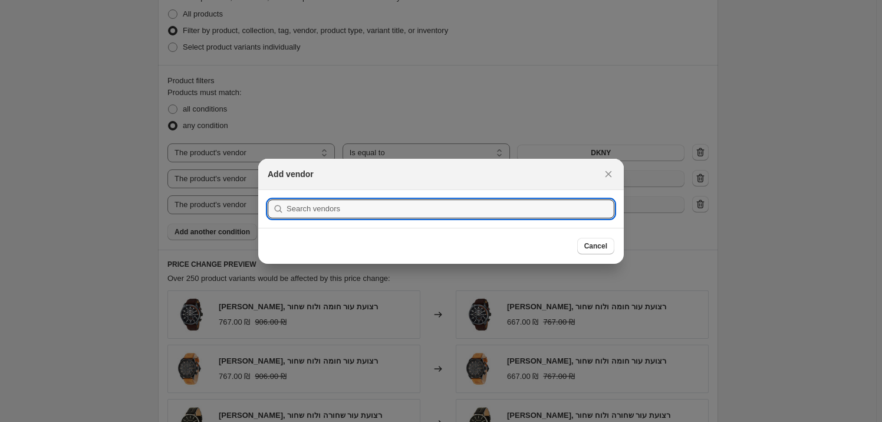
scroll to position [0, 0]
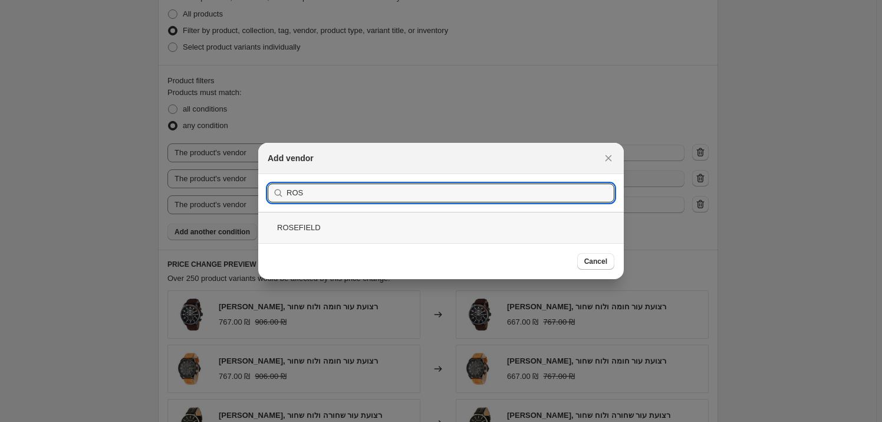
type input "ROS"
click at [513, 238] on div "ROSEFIELD" at bounding box center [441, 227] width 366 height 31
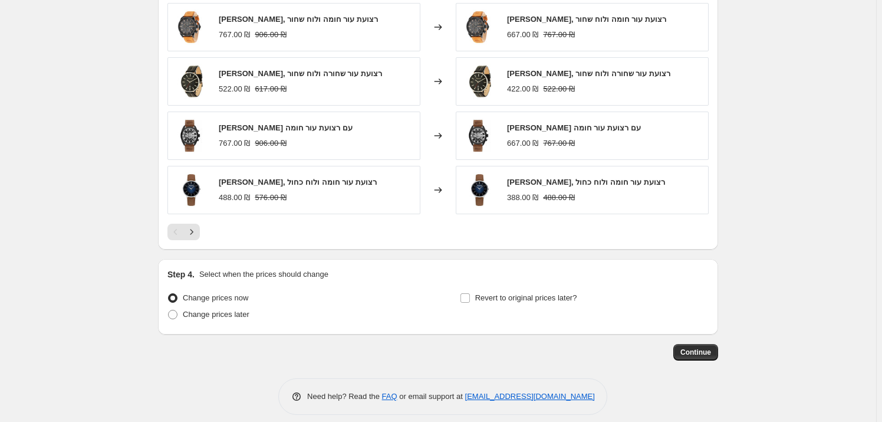
scroll to position [941, 0]
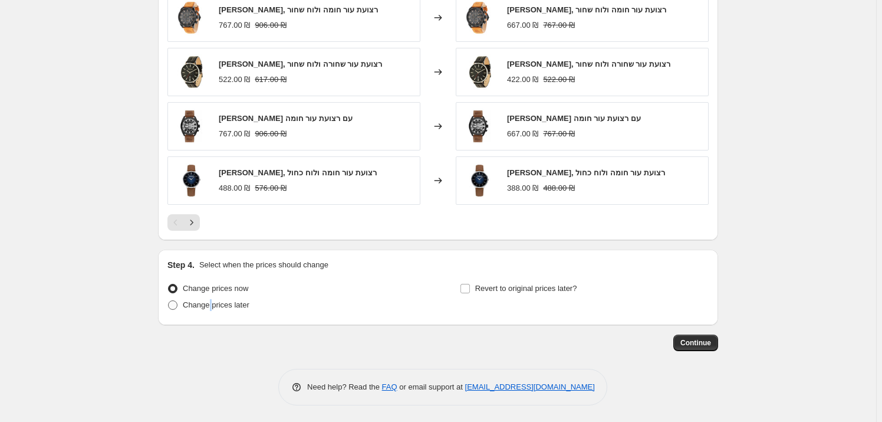
click at [212, 311] on label "Change prices later" at bounding box center [209, 305] width 82 height 17
click at [206, 304] on span "Change prices later" at bounding box center [216, 304] width 67 height 9
click at [169, 301] on input "Change prices later" at bounding box center [168, 300] width 1 height 1
radio input "true"
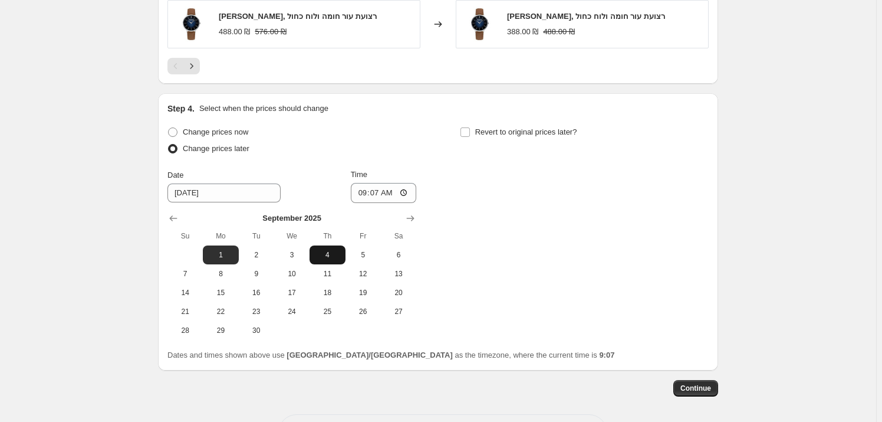
scroll to position [1102, 0]
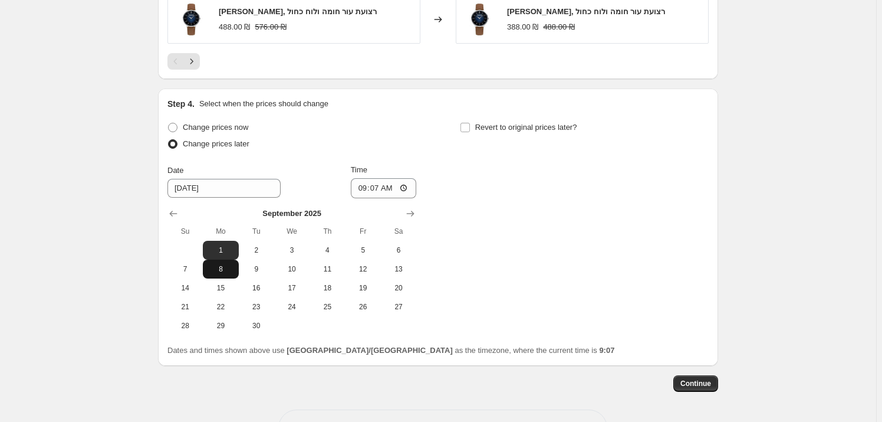
click at [237, 267] on button "8" at bounding box center [220, 269] width 35 height 19
type input "[DATE]"
click at [395, 193] on input "09:07" at bounding box center [384, 188] width 66 height 20
type input "08:00"
click at [441, 140] on div "Change prices now Change prices later Date [DATE] Time 08:00 [DATE] Su Mo Tu We…" at bounding box center [438, 227] width 541 height 216
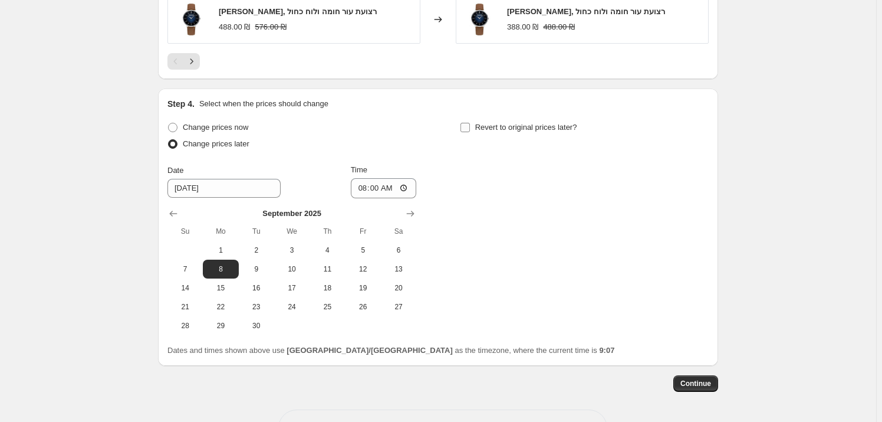
drag, startPoint x: 480, startPoint y: 118, endPoint x: 482, endPoint y: 126, distance: 8.4
click at [479, 119] on label "Revert to original prices later?" at bounding box center [518, 127] width 117 height 17
click at [470, 123] on input "Revert to original prices later?" at bounding box center [465, 127] width 9 height 9
checkbox input "true"
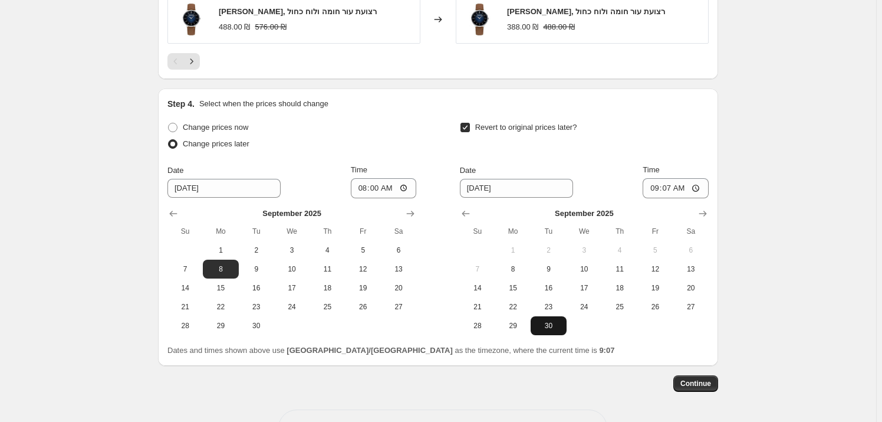
click at [560, 323] on span "30" at bounding box center [549, 325] width 26 height 9
type input "[DATE]"
click at [684, 189] on input "09:07" at bounding box center [676, 188] width 66 height 20
type input "23:59"
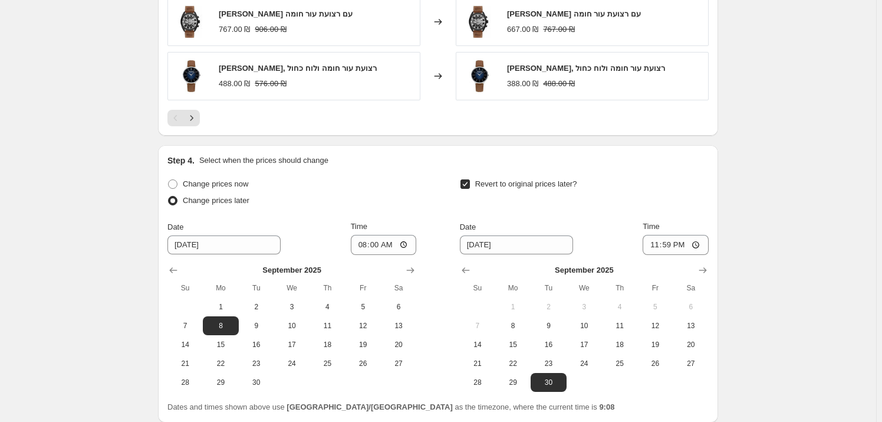
scroll to position [1143, 0]
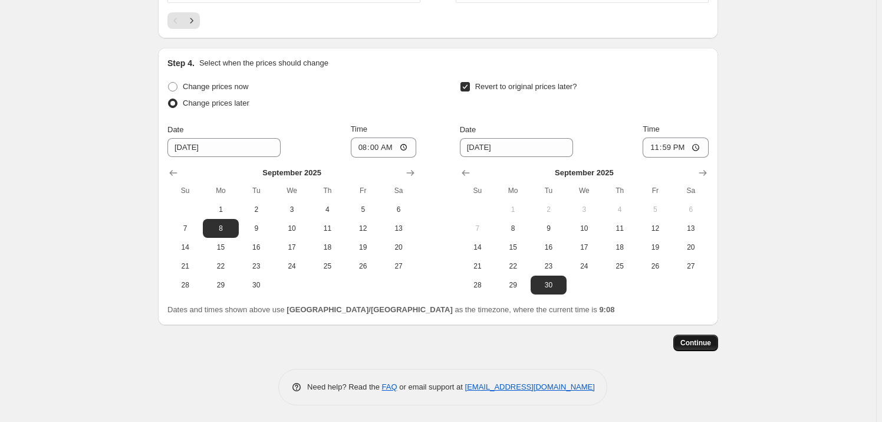
click at [711, 341] on span "Continue" at bounding box center [696, 342] width 31 height 9
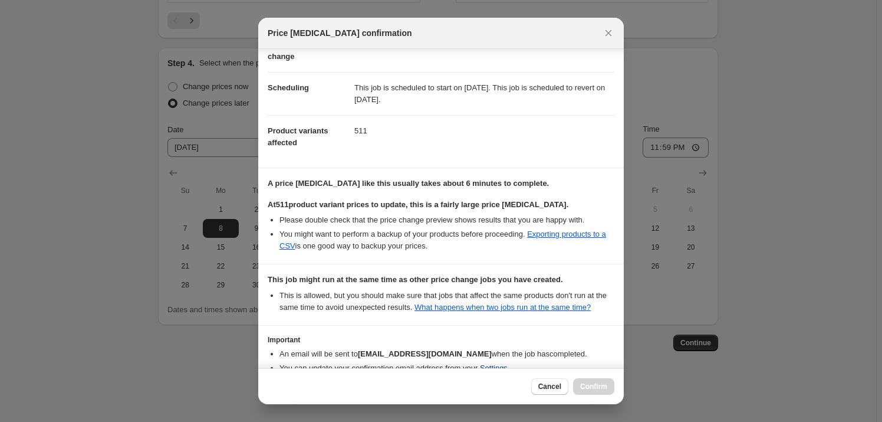
scroll to position [136, 0]
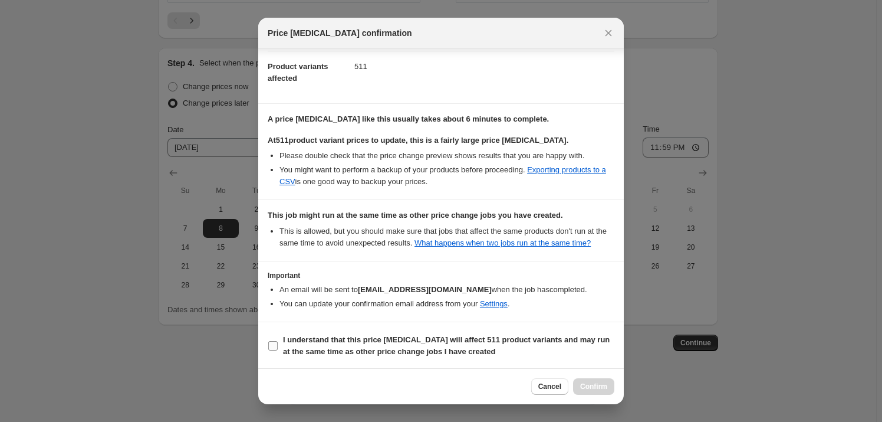
click at [465, 338] on b "I understand that this price [MEDICAL_DATA] will affect 511 product variants an…" at bounding box center [446, 345] width 327 height 21
click at [278, 341] on input "I understand that this price [MEDICAL_DATA] will affect 511 product variants an…" at bounding box center [272, 345] width 9 height 9
checkbox input "true"
click at [598, 378] on div "Cancel Confirm" at bounding box center [441, 386] width 366 height 36
click at [608, 382] on button "Confirm" at bounding box center [593, 386] width 41 height 17
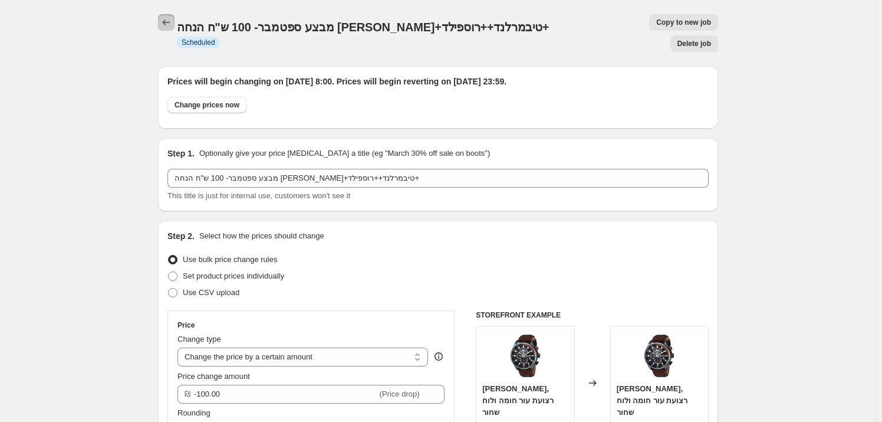
click at [175, 17] on button "Price change jobs" at bounding box center [166, 22] width 17 height 17
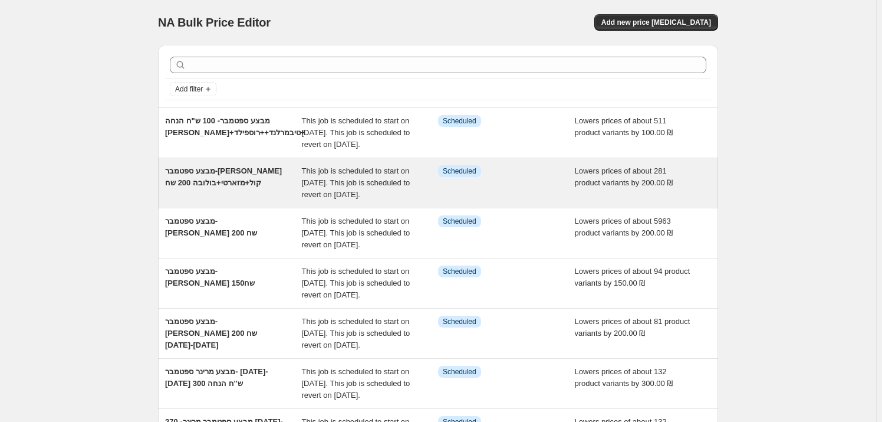
click at [240, 201] on div "מבצע ספטמבר-[PERSON_NAME] קול+מזארטי+בולובה 200 שח" at bounding box center [233, 182] width 137 height 35
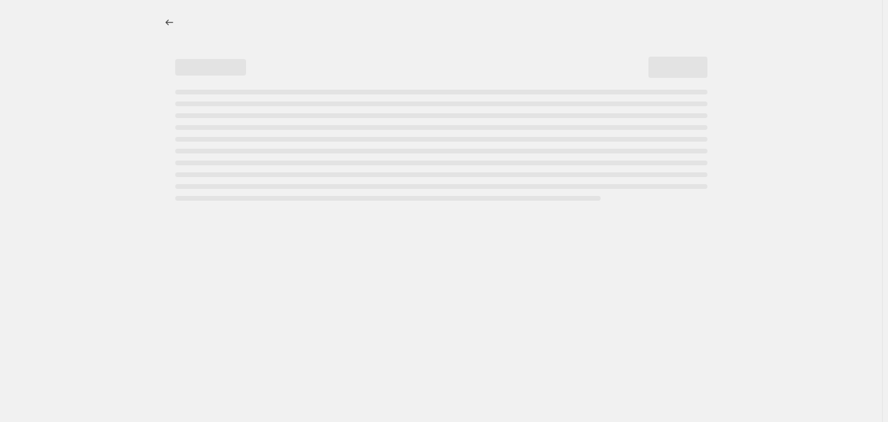
select select "by"
select select "vendor"
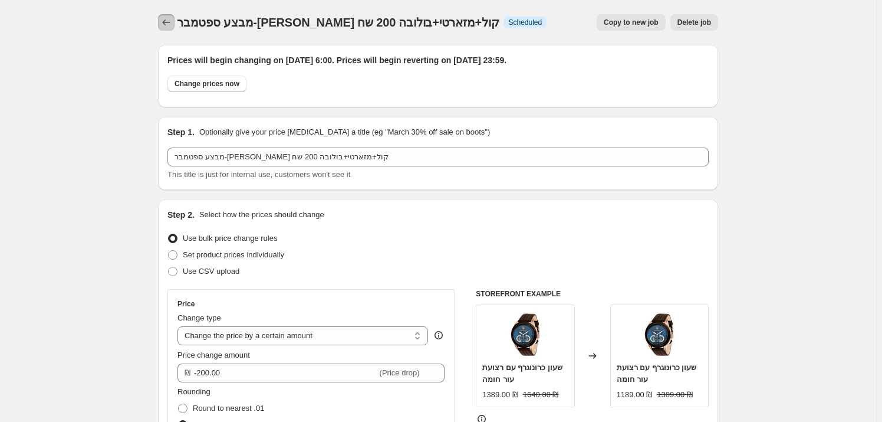
click at [165, 25] on icon "Price change jobs" at bounding box center [166, 23] width 12 height 12
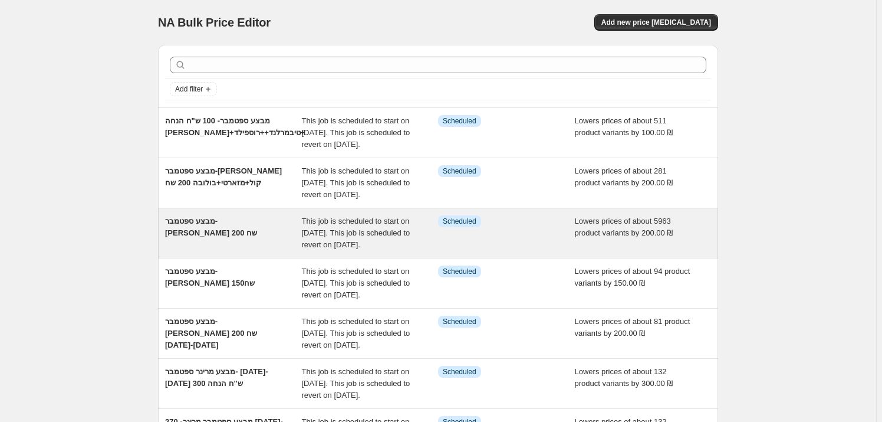
click at [250, 251] on div "מבצע ספטמבר- [PERSON_NAME] 200 שח" at bounding box center [233, 232] width 137 height 35
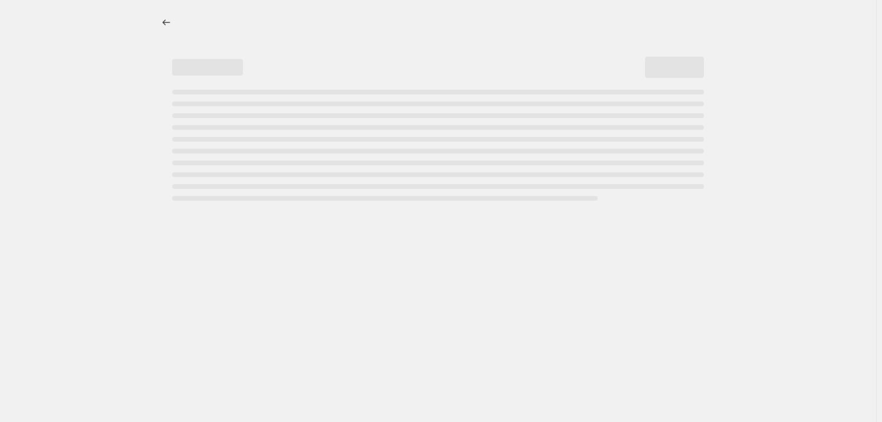
select select "by"
select select "vendor"
select select "product_type"
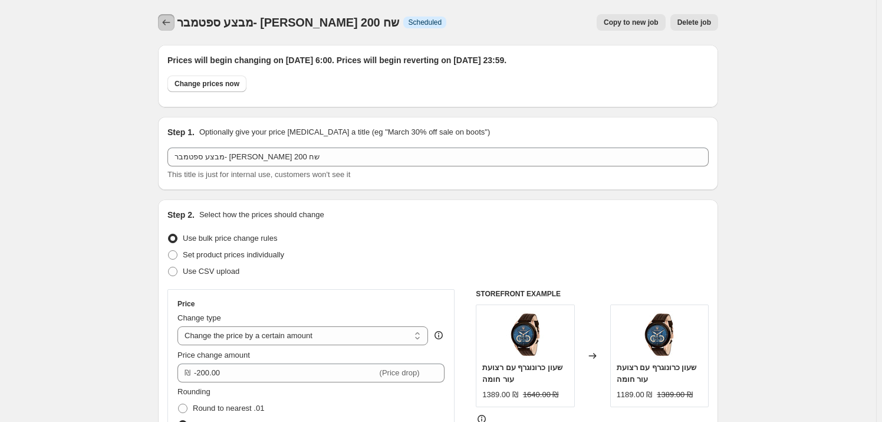
click at [168, 26] on icon "Price change jobs" at bounding box center [166, 23] width 12 height 12
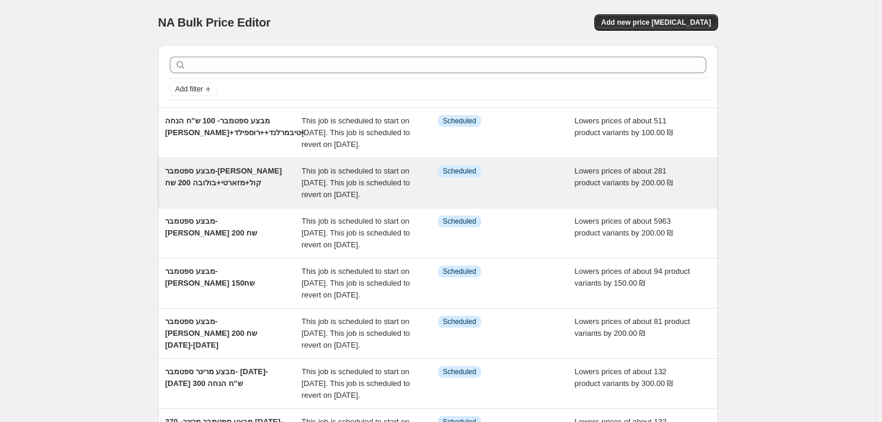
click at [257, 201] on div "מבצע ספטמבר-[PERSON_NAME] קול+מזארטי+בולובה 200 שח" at bounding box center [233, 182] width 137 height 35
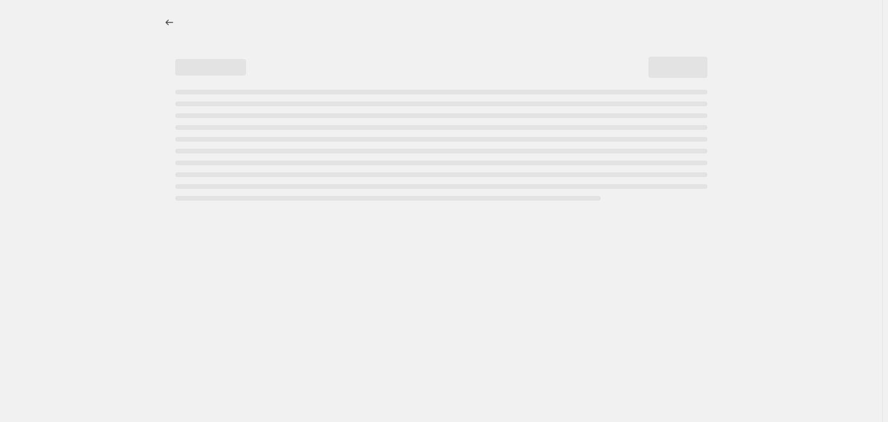
select select "by"
select select "vendor"
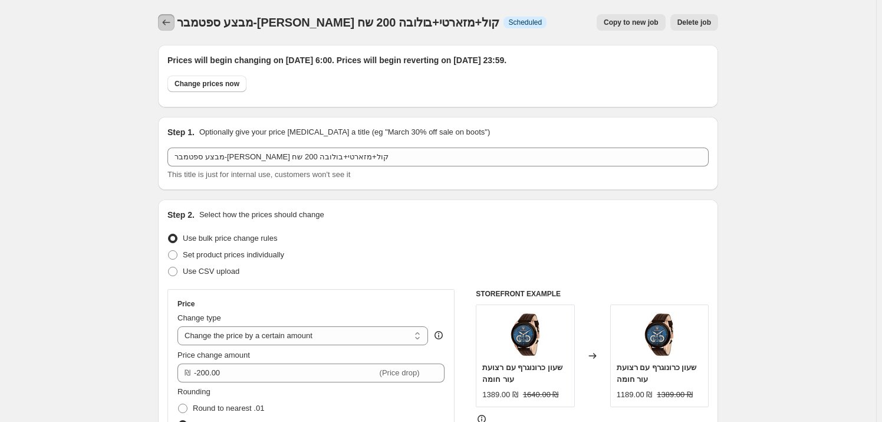
click at [166, 28] on button "Price change jobs" at bounding box center [166, 22] width 17 height 17
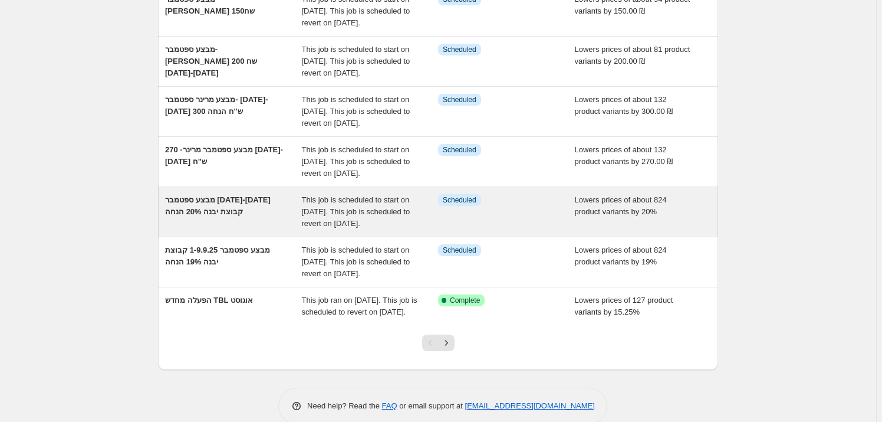
scroll to position [375, 0]
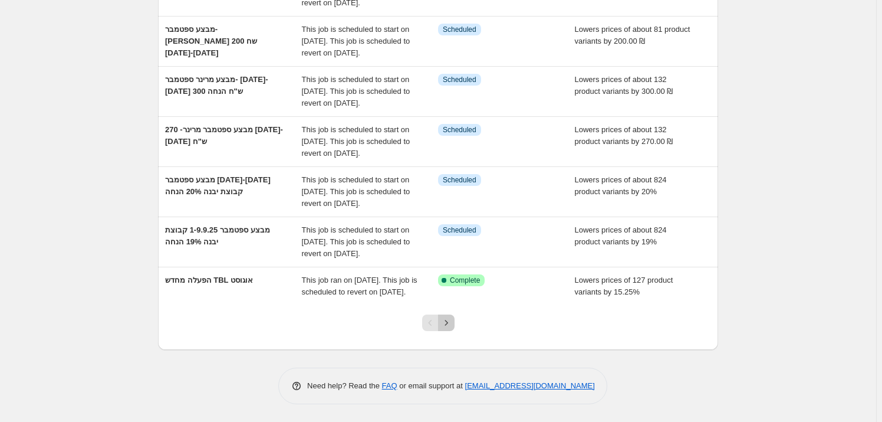
click at [455, 331] on button "Next" at bounding box center [446, 322] width 17 height 17
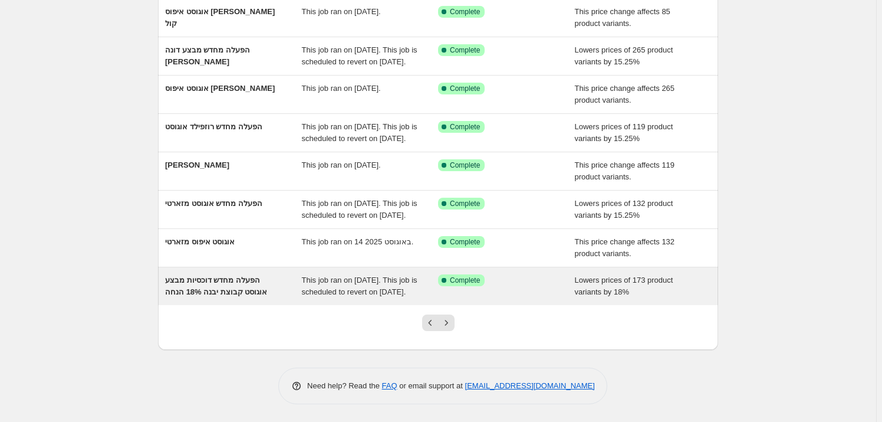
scroll to position [243, 0]
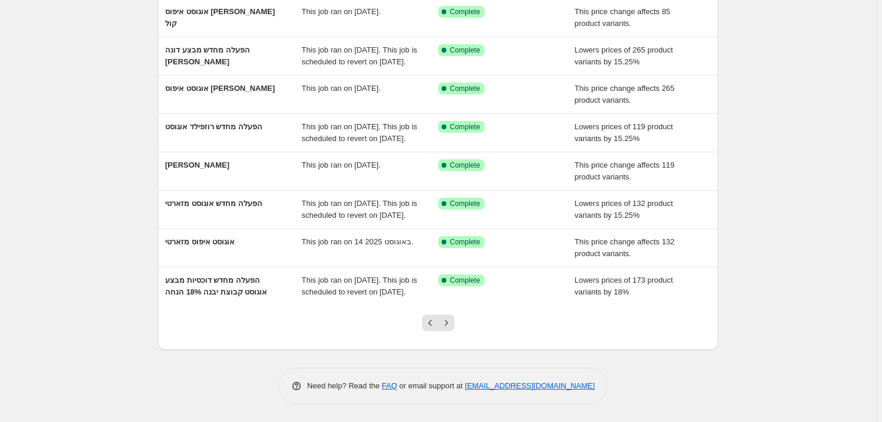
click at [462, 324] on div at bounding box center [439, 327] width 48 height 45
click at [452, 327] on icon "Next" at bounding box center [447, 323] width 12 height 12
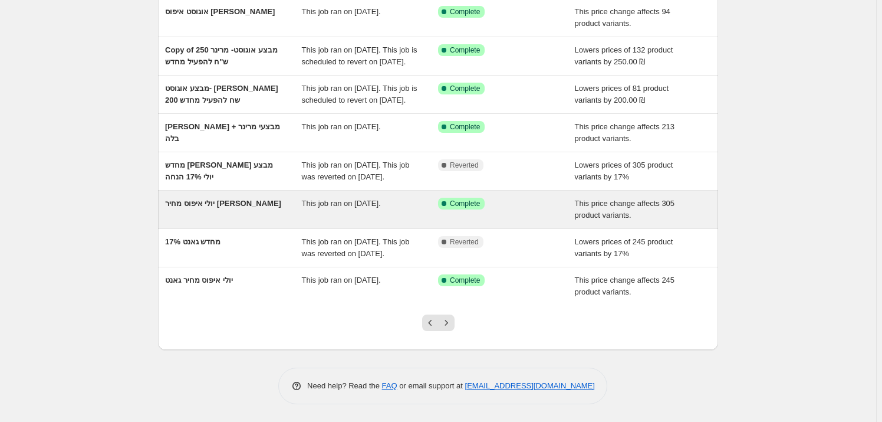
scroll to position [214, 0]
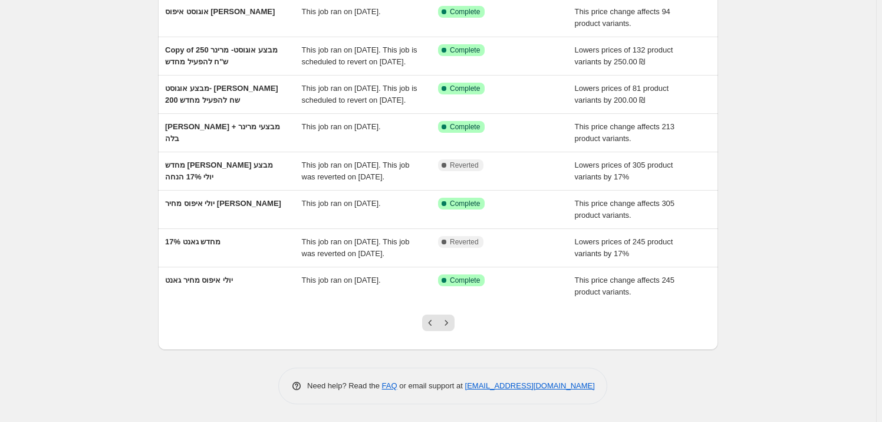
click at [456, 350] on div at bounding box center [439, 327] width 48 height 45
click at [449, 329] on icon "Next" at bounding box center [447, 323] width 12 height 12
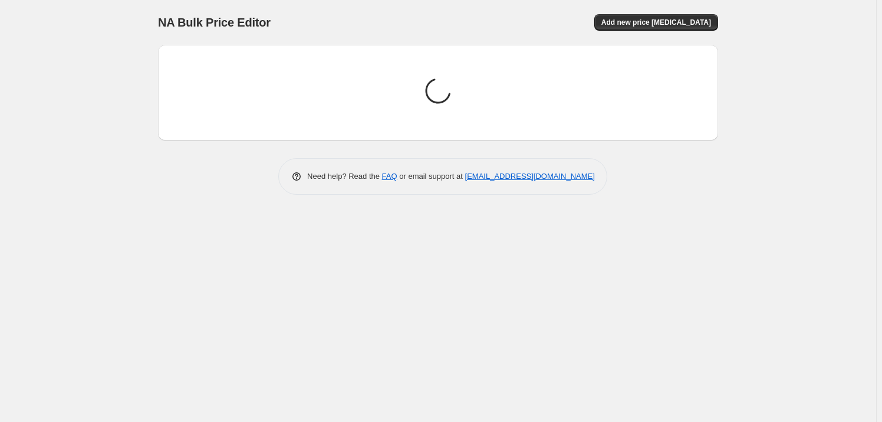
scroll to position [0, 0]
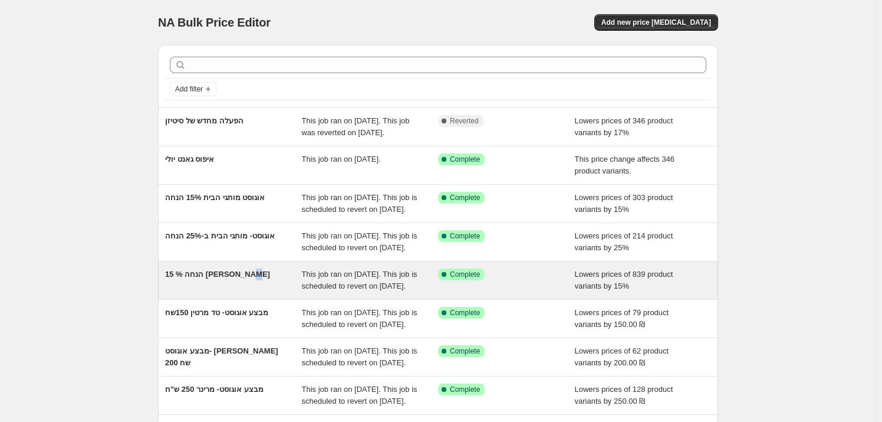
click at [212, 292] on div "15 % הנחה [PERSON_NAME]" at bounding box center [233, 280] width 137 height 24
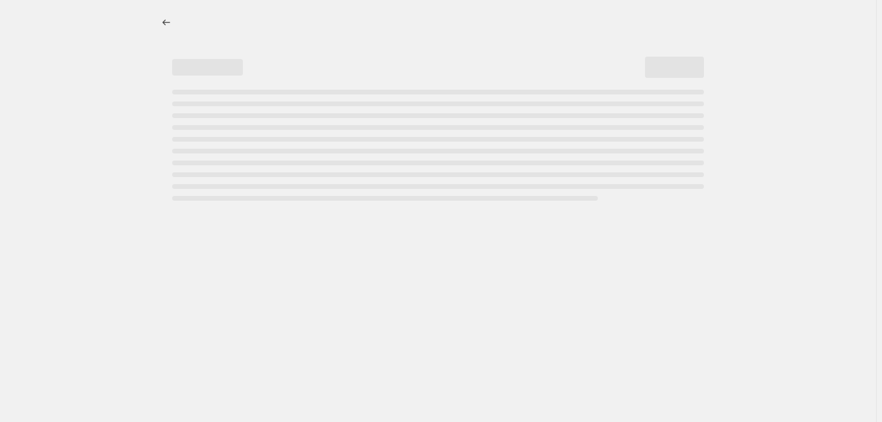
select select "percentage"
select select "vendor"
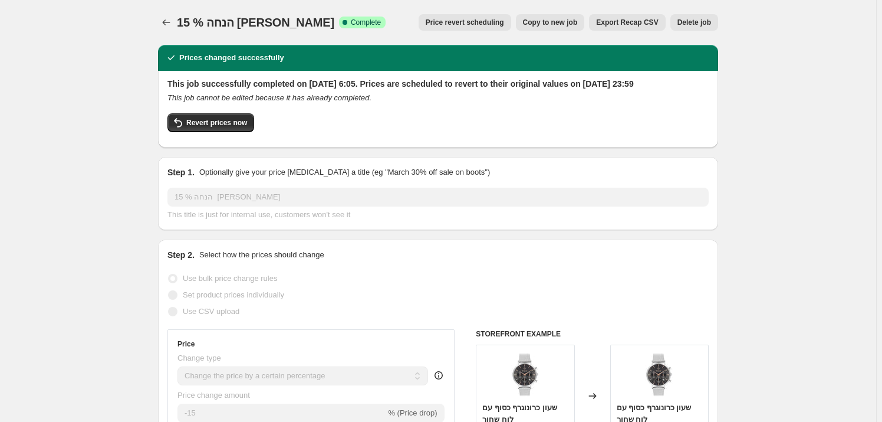
click at [578, 24] on span "Copy to new job" at bounding box center [550, 22] width 55 height 9
select select "percentage"
select select "vendor"
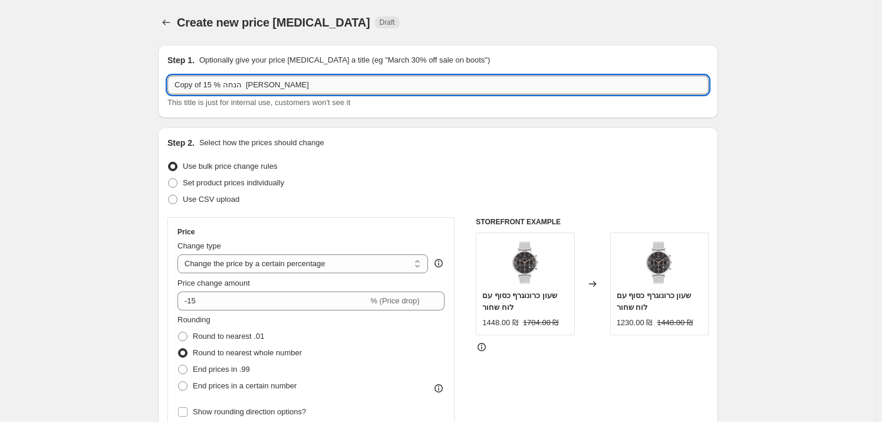
click at [270, 88] on input "Copy of 15 % הנחה [PERSON_NAME]" at bounding box center [438, 84] width 541 height 19
click at [278, 86] on input "Copy of 15 % הנחה [PERSON_NAME]" at bounding box center [438, 84] width 541 height 19
click at [281, 81] on input "Copy of 15 % הנחה [PERSON_NAME]" at bounding box center [438, 84] width 541 height 19
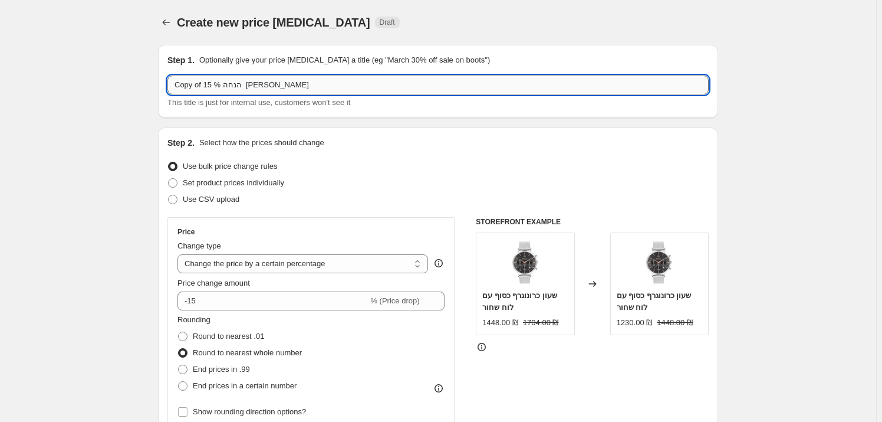
click at [281, 81] on input "Copy of 15 % הנחה [PERSON_NAME]" at bounding box center [438, 84] width 541 height 19
click at [277, 85] on input "Copy of 15 % הנחה [PERSON_NAME]" at bounding box center [438, 84] width 541 height 19
click at [277, 84] on input "Copy of 15 % הנחה [PERSON_NAME]" at bounding box center [438, 84] width 541 height 19
click at [261, 82] on input "Copy of 15 % הנחה ספטמבר [PERSON_NAME]" at bounding box center [438, 84] width 541 height 19
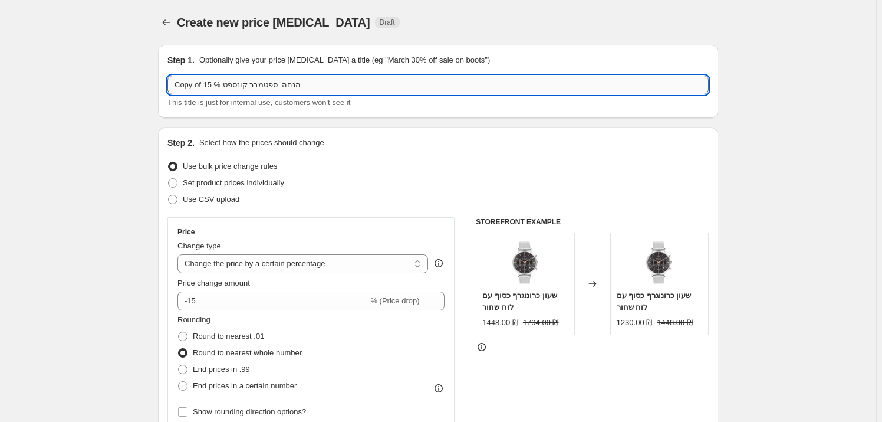
click at [247, 87] on input "Copy of 15 % הנחה ספטמבר קונספט" at bounding box center [438, 84] width 541 height 19
click at [247, 87] on input "Copy of 15 % הנחה ספטמבר" at bounding box center [438, 84] width 541 height 19
drag, startPoint x: 212, startPoint y: 84, endPoint x: 206, endPoint y: 83, distance: 6.6
click at [206, 83] on input "Copy of 15 % הנחה ספטמבר [PERSON_NAME]" at bounding box center [438, 84] width 541 height 19
click at [200, 78] on input "Copy of 17 % הנחה ספטמבר [PERSON_NAME]" at bounding box center [438, 84] width 541 height 19
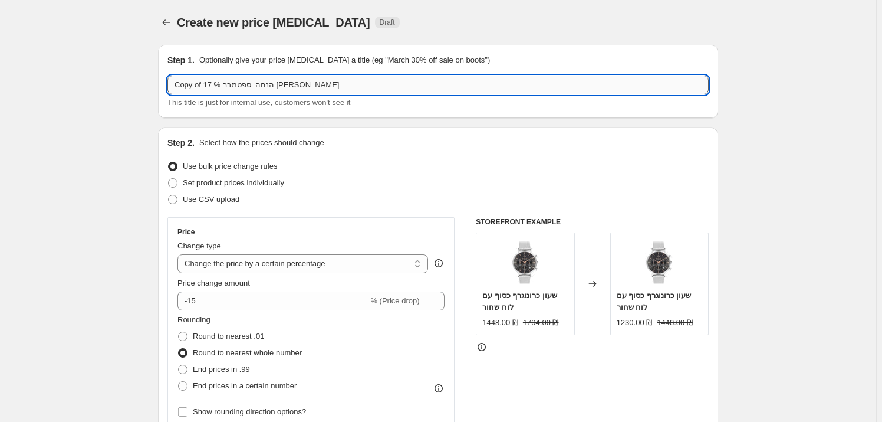
drag, startPoint x: 200, startPoint y: 78, endPoint x: 180, endPoint y: 81, distance: 20.4
click at [199, 78] on input "Copy of 17 % הנחה ספטמבר [PERSON_NAME]" at bounding box center [438, 84] width 541 height 19
click at [179, 87] on input "Copy 17 % הנחה ספטמבר טיים קונספט" at bounding box center [438, 84] width 541 height 19
type input "17 % הנחה ספטמבר [PERSON_NAME]"
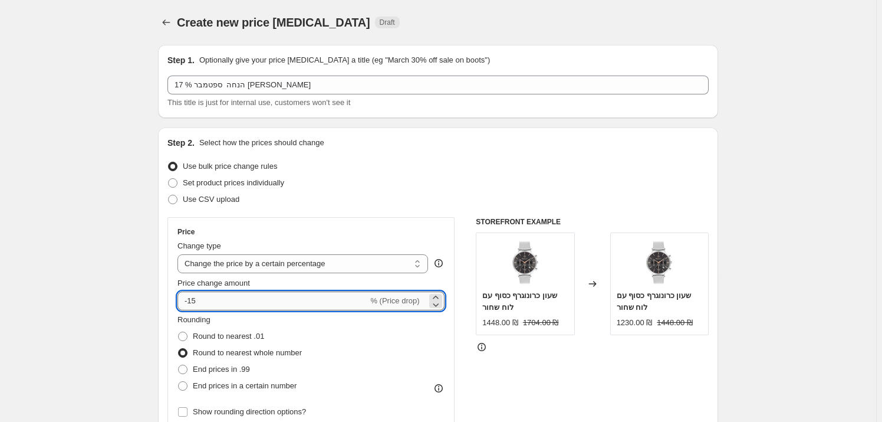
drag, startPoint x: 194, startPoint y: 299, endPoint x: 201, endPoint y: 304, distance: 8.8
click at [198, 300] on input "-15" at bounding box center [273, 300] width 191 height 19
type input "-17"
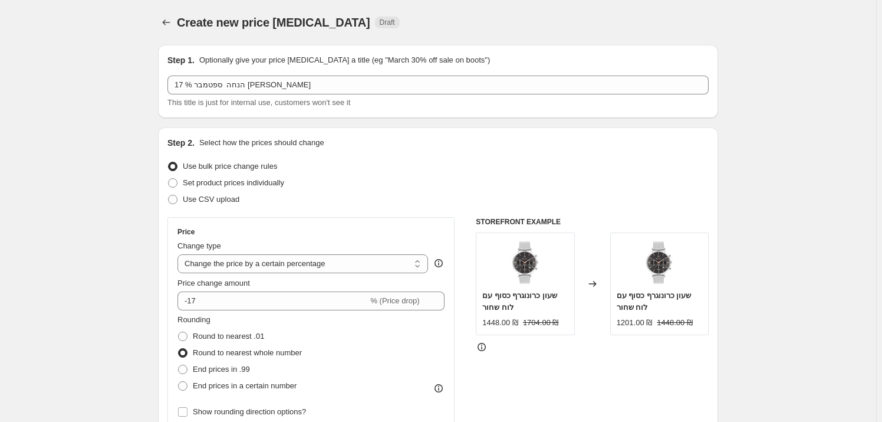
drag, startPoint x: 126, startPoint y: 293, endPoint x: 140, endPoint y: 290, distance: 14.5
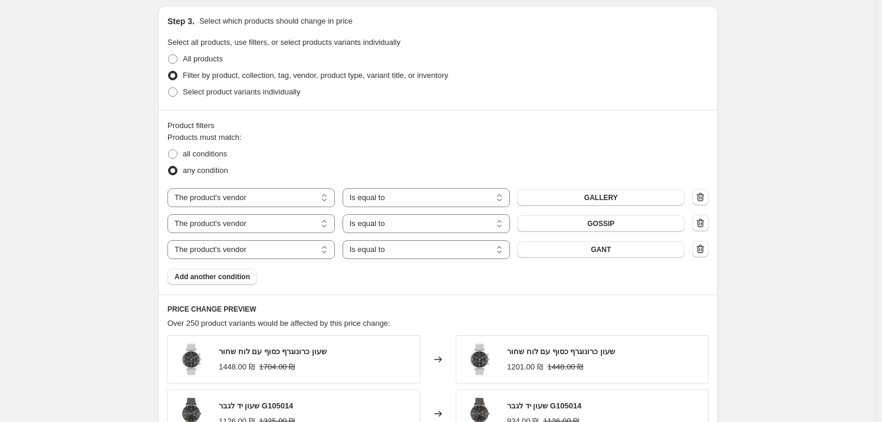
scroll to position [643, 0]
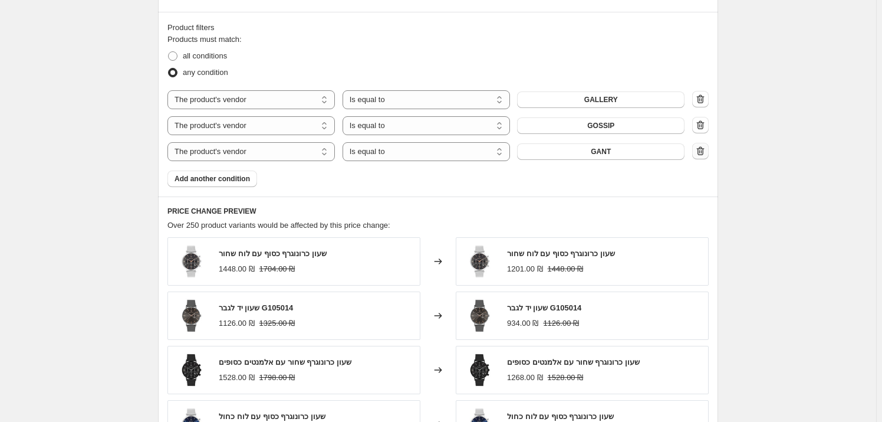
click at [701, 150] on icon "button" at bounding box center [700, 152] width 1 height 4
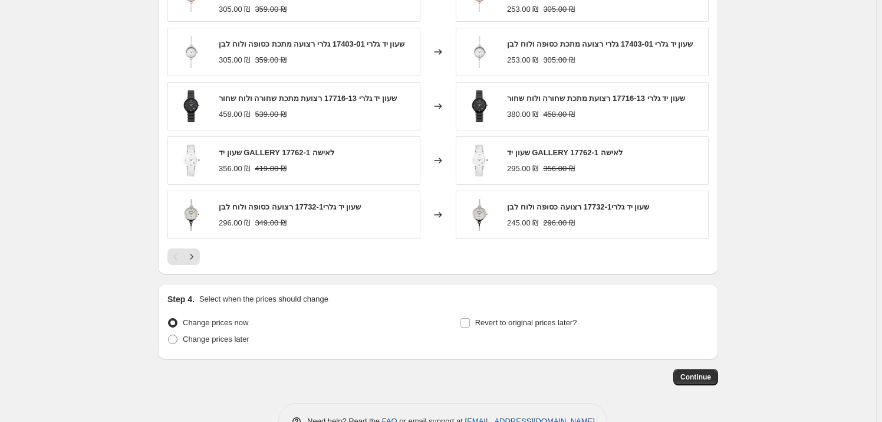
scroll to position [922, 0]
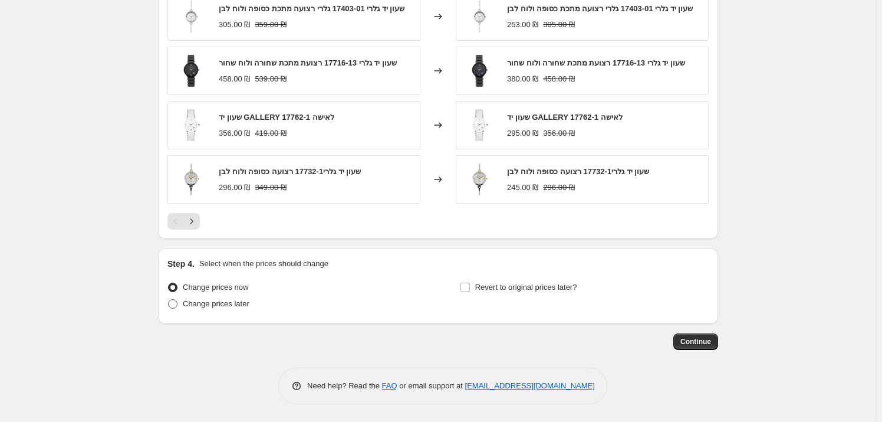
click at [207, 309] on span "Change prices later" at bounding box center [216, 304] width 67 height 12
click at [169, 300] on input "Change prices later" at bounding box center [168, 299] width 1 height 1
radio input "true"
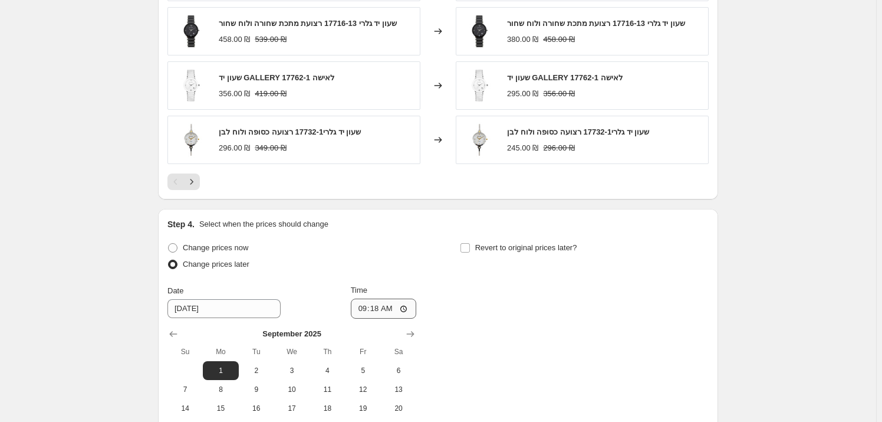
scroll to position [976, 0]
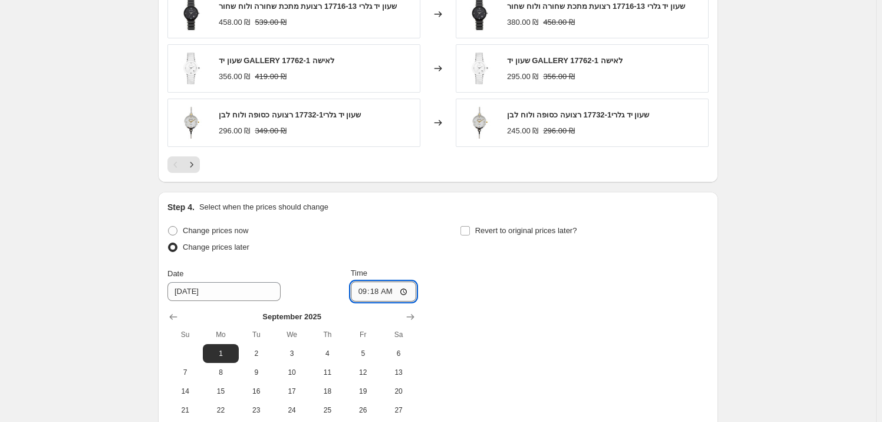
click at [388, 294] on input "09:18" at bounding box center [384, 291] width 66 height 20
type input "06:00"
click at [452, 246] on div "Change prices now Change prices later Date [DATE] Time 06:00 [DATE] Su Mo Tu We…" at bounding box center [438, 330] width 541 height 216
click at [470, 235] on input "Revert to original prices later?" at bounding box center [465, 230] width 9 height 9
checkbox input "true"
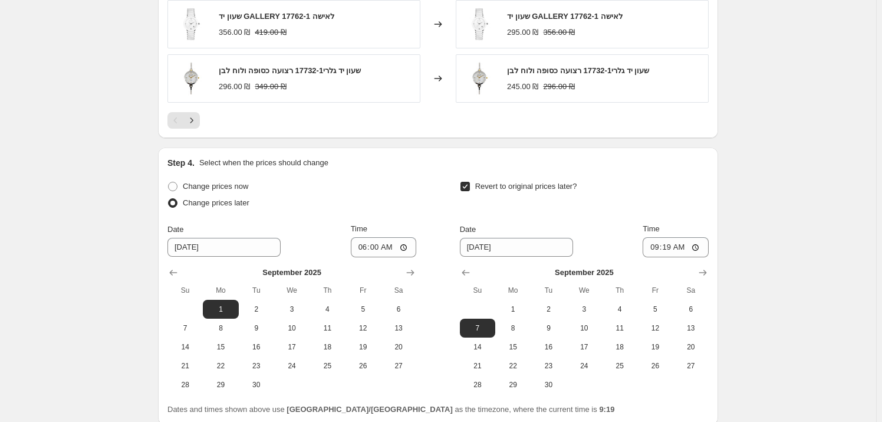
scroll to position [1084, 0]
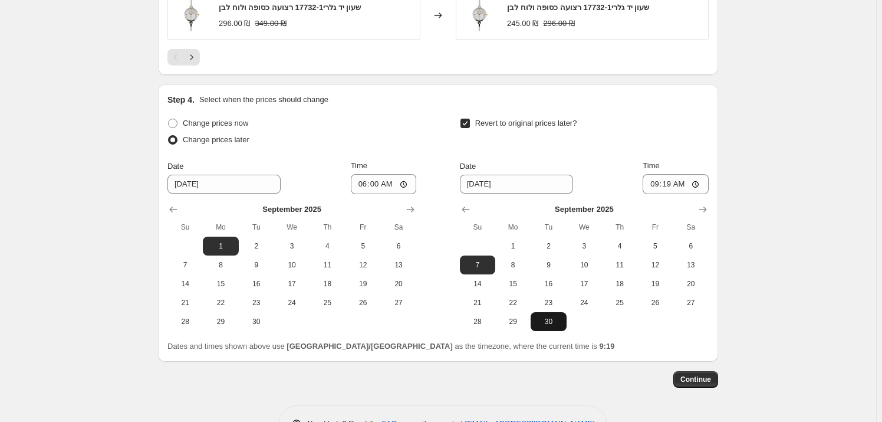
click at [547, 326] on span "30" at bounding box center [549, 321] width 26 height 9
type input "[DATE]"
click at [687, 183] on input "09:19" at bounding box center [676, 184] width 66 height 20
type input "23:59"
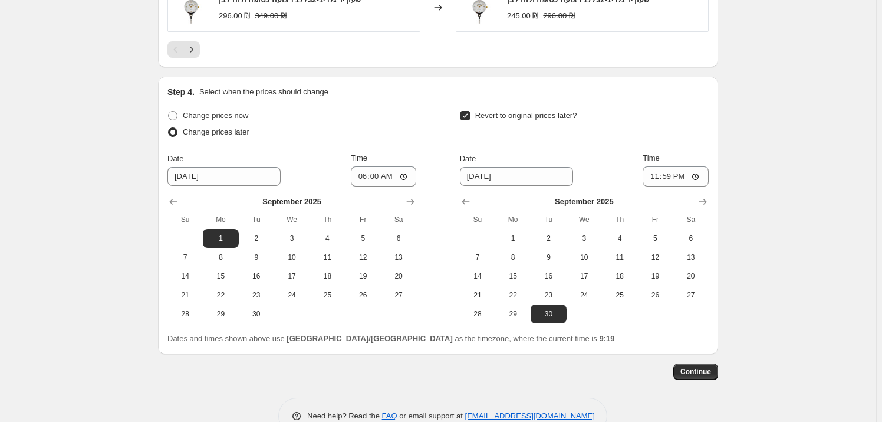
scroll to position [1124, 0]
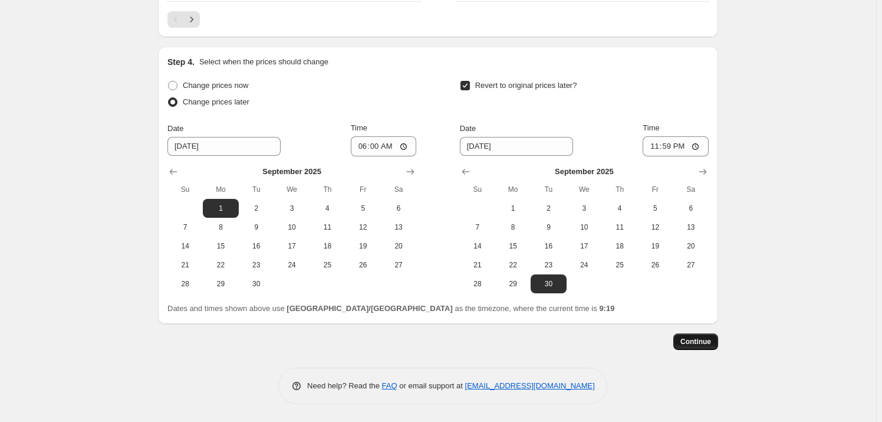
click at [708, 342] on span "Continue" at bounding box center [696, 341] width 31 height 9
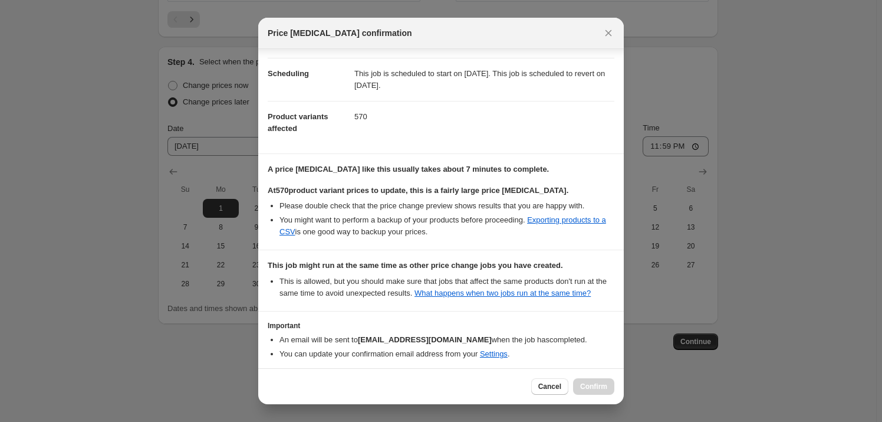
scroll to position [136, 0]
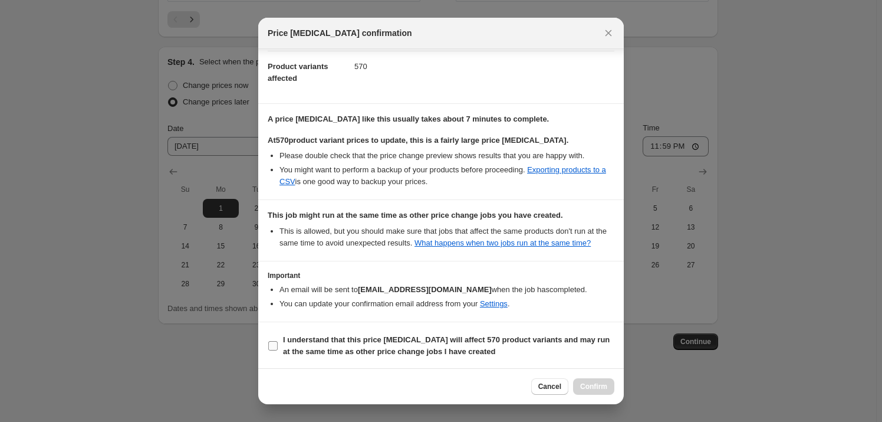
click at [439, 353] on b "I understand that this price [MEDICAL_DATA] will affect 570 product variants an…" at bounding box center [446, 345] width 327 height 21
click at [278, 350] on input "I understand that this price [MEDICAL_DATA] will affect 570 product variants an…" at bounding box center [272, 345] width 9 height 9
checkbox input "true"
click at [603, 392] on button "Confirm" at bounding box center [593, 386] width 41 height 17
type input "17 % הנחה ספטמבר [PERSON_NAME]"
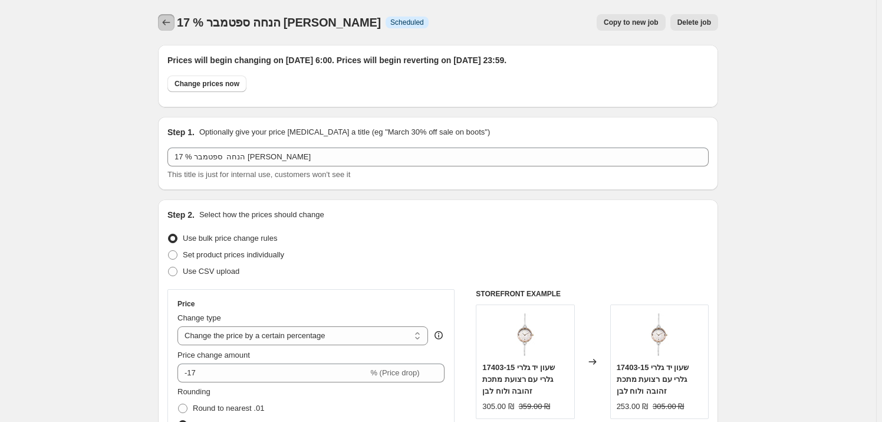
click at [165, 26] on icon "Price change jobs" at bounding box center [166, 23] width 12 height 12
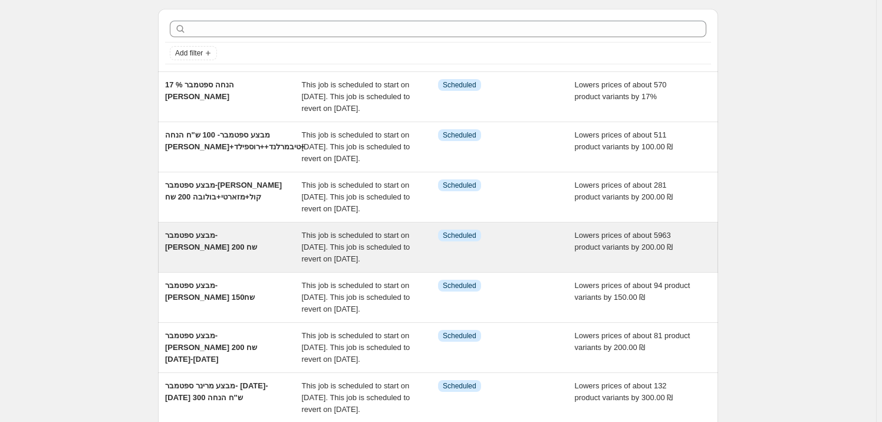
scroll to position [53, 0]
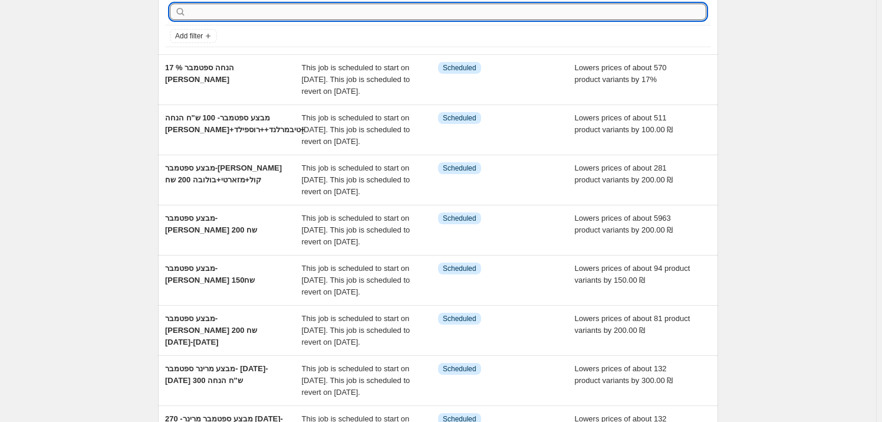
click at [283, 10] on input "text" at bounding box center [448, 12] width 518 height 17
type input "ע"
type input "GAN"
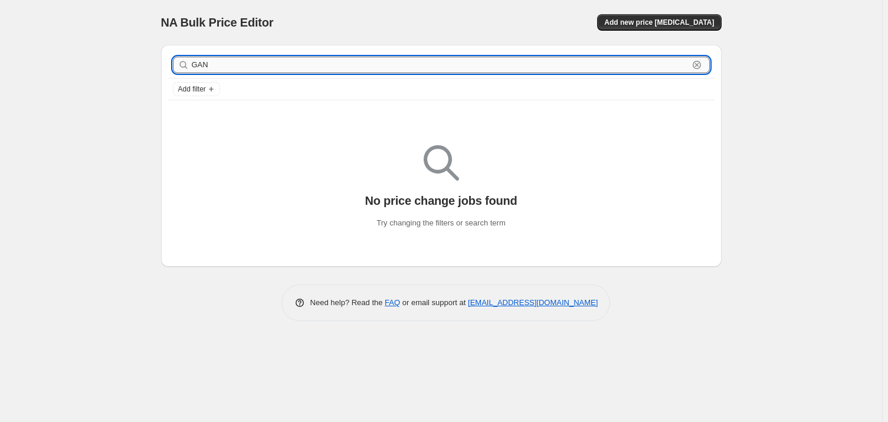
click at [221, 57] on input "GAN" at bounding box center [440, 65] width 497 height 17
type input "GANT"
drag, startPoint x: 229, startPoint y: 63, endPoint x: 125, endPoint y: 75, distance: 104.6
click at [128, 75] on div "NA Bulk Price Editor. This page is ready NA Bulk Price Editor Add new price [ME…" at bounding box center [441, 211] width 882 height 422
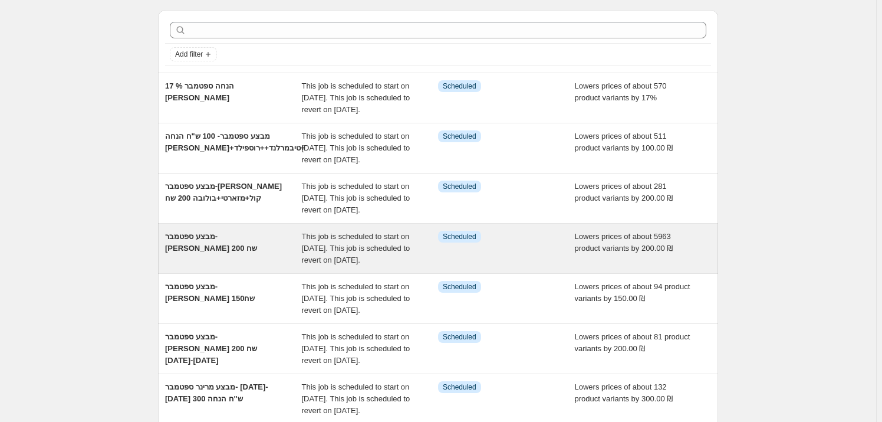
scroll to position [53, 0]
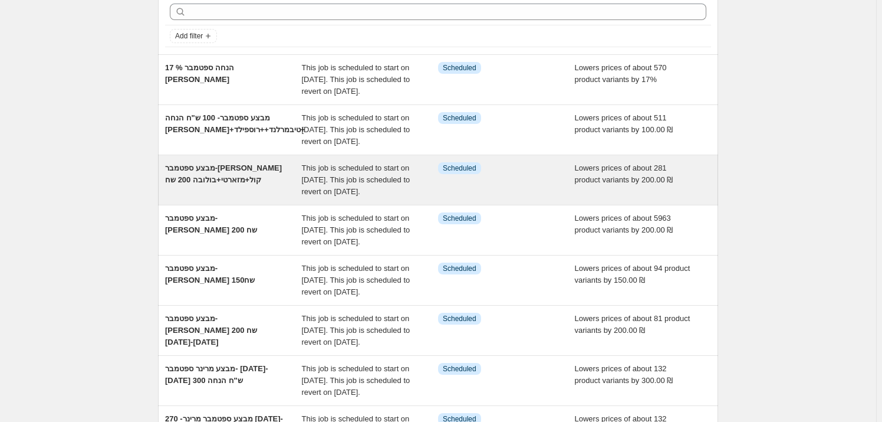
click at [185, 198] on div "מבצע ספטמבר-[PERSON_NAME] קול+מזארטי+בולובה 200 שח" at bounding box center [233, 179] width 137 height 35
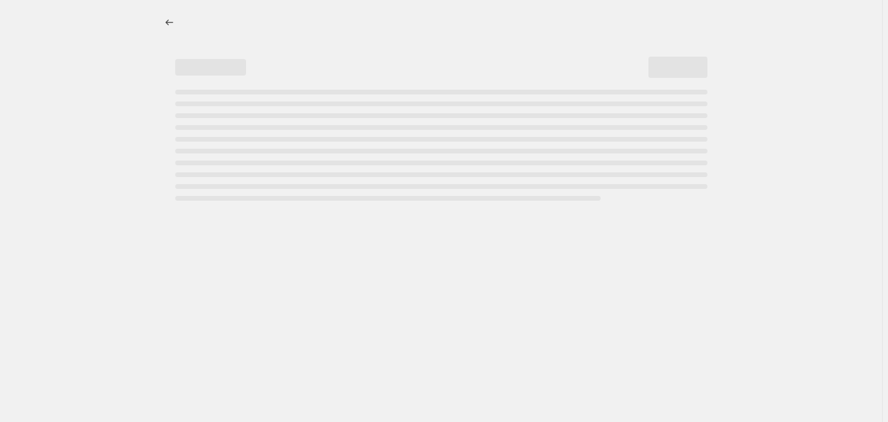
select select "by"
select select "vendor"
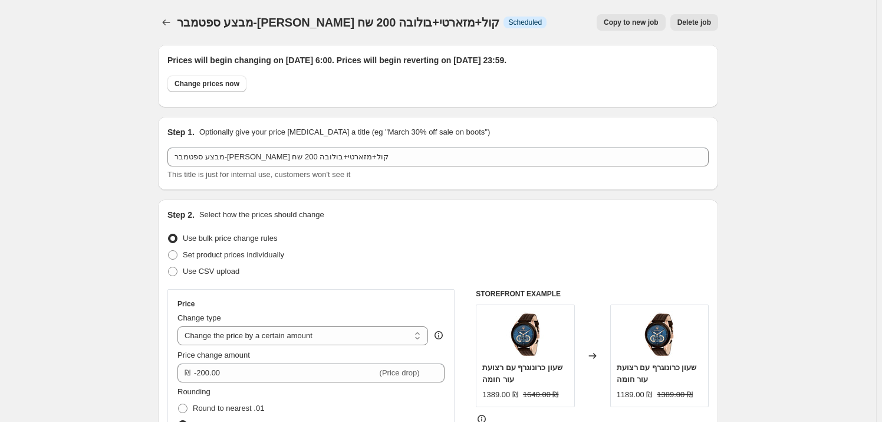
click at [635, 19] on span "Copy to new job" at bounding box center [631, 22] width 55 height 9
select select "by"
select select "vendor"
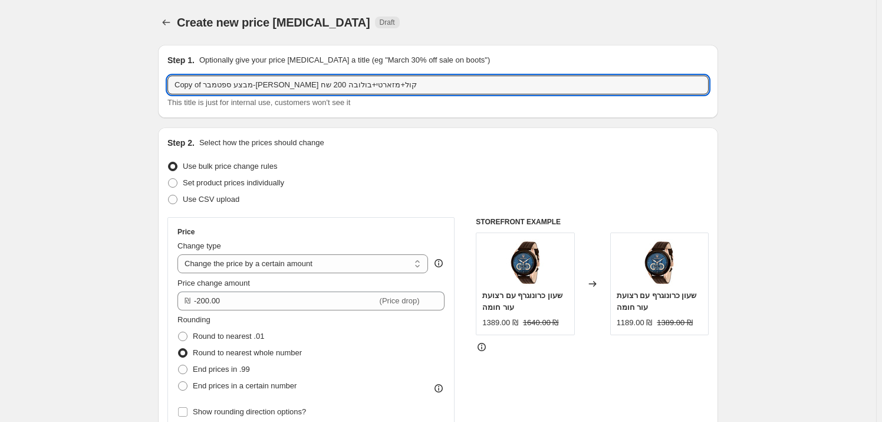
drag, startPoint x: 377, startPoint y: 83, endPoint x: 104, endPoint y: 105, distance: 274.0
type input "N"
type input "מבצע ספטמבר+ גאנט 250 ש"ח הנחה (לא כולל גאנט פרסטיז)"
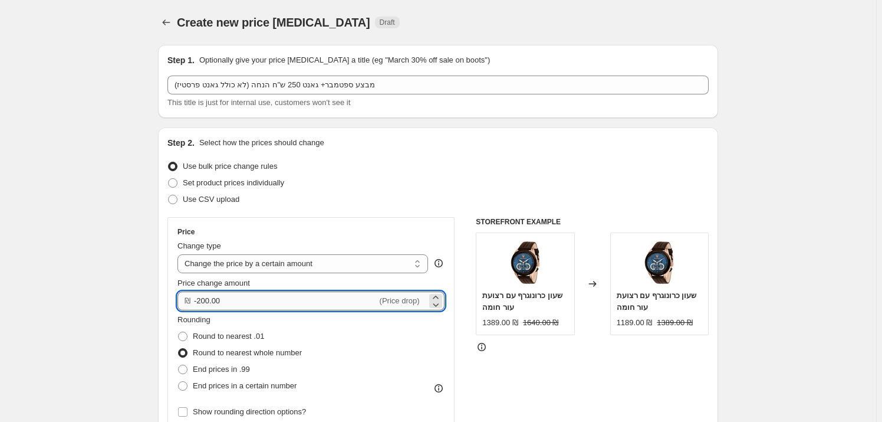
click at [203, 303] on input "-200.00" at bounding box center [285, 300] width 183 height 19
type input "-250.00"
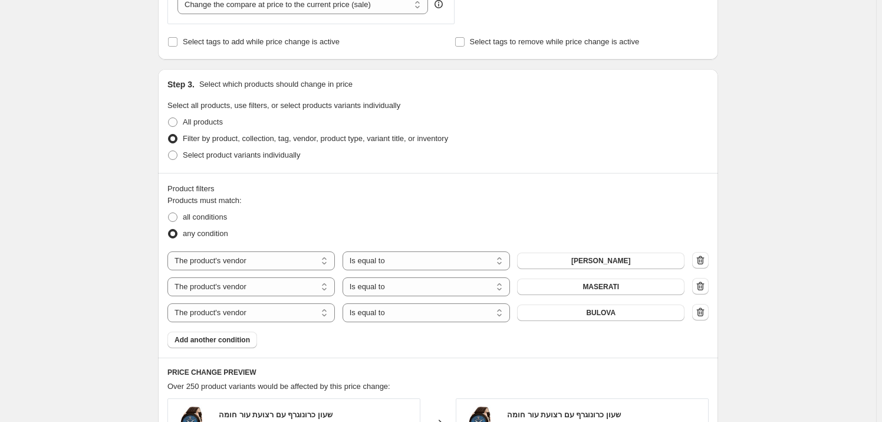
scroll to position [482, 0]
drag, startPoint x: 705, startPoint y: 285, endPoint x: 705, endPoint y: 307, distance: 21.2
click at [705, 286] on icon "button" at bounding box center [701, 285] width 8 height 9
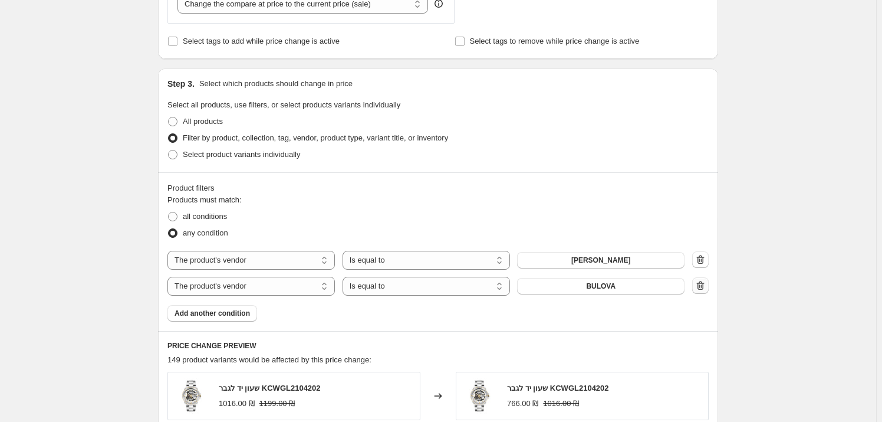
click at [701, 285] on icon "button" at bounding box center [701, 285] width 8 height 9
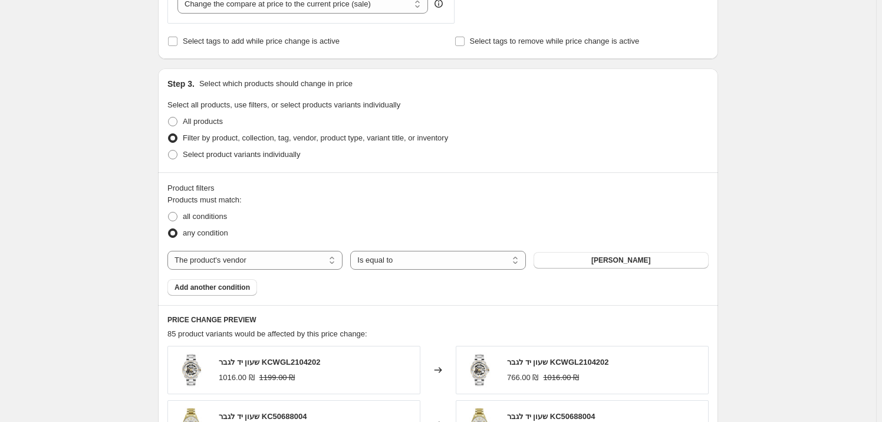
click at [620, 259] on span "[PERSON_NAME]" at bounding box center [622, 259] width 60 height 9
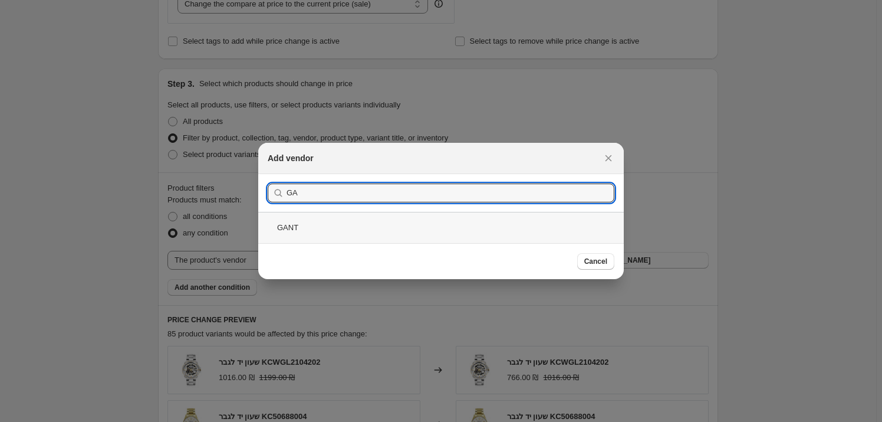
type input "GA"
click at [336, 228] on div "GANT" at bounding box center [441, 227] width 366 height 31
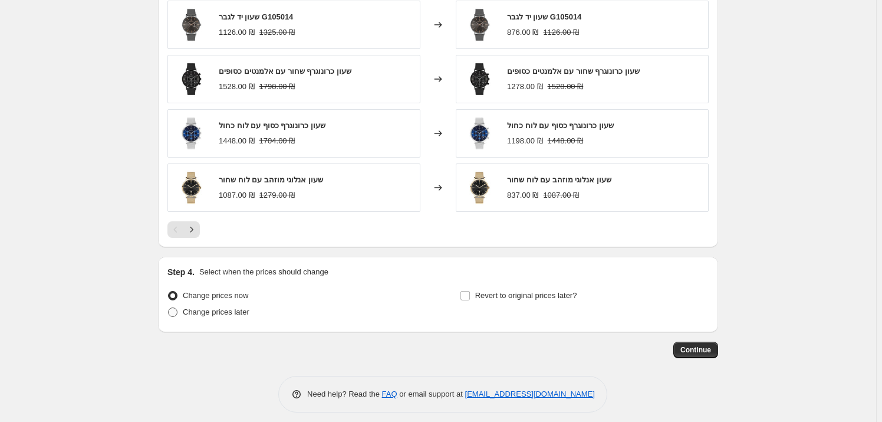
scroll to position [889, 0]
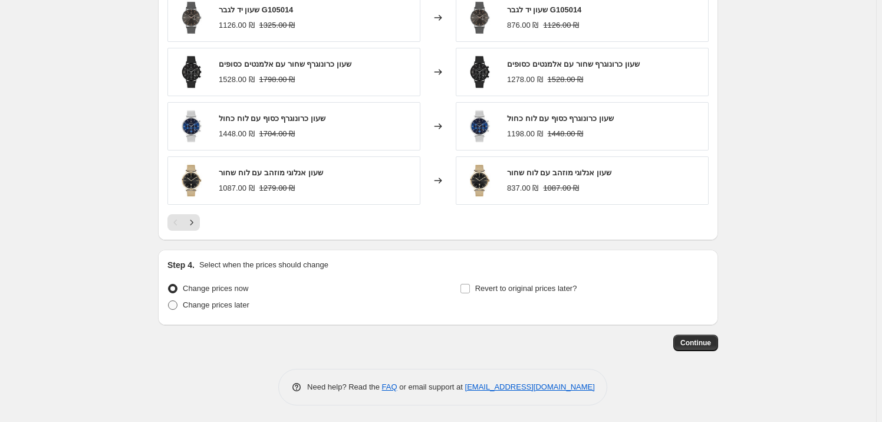
click at [212, 309] on span "Change prices later" at bounding box center [216, 304] width 67 height 9
click at [169, 301] on input "Change prices later" at bounding box center [168, 300] width 1 height 1
radio input "true"
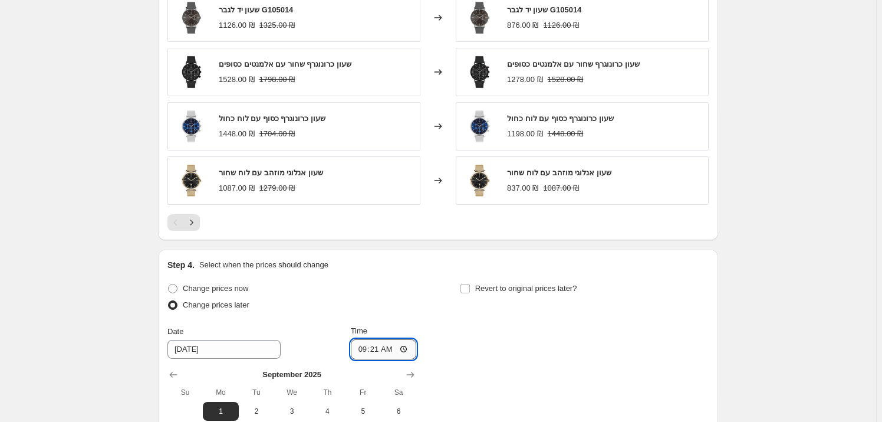
click at [402, 347] on input "09:21" at bounding box center [384, 349] width 66 height 20
type input "06:00"
click at [434, 271] on div "Step 4. Select when the prices should change Change prices now Change prices la…" at bounding box center [438, 388] width 541 height 258
click at [471, 287] on span at bounding box center [465, 288] width 11 height 11
click at [470, 287] on input "Revert to original prices later?" at bounding box center [465, 288] width 9 height 9
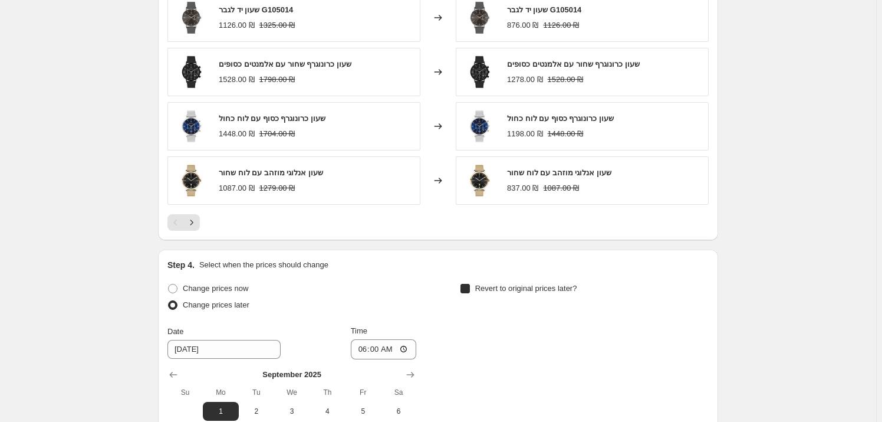
checkbox input "true"
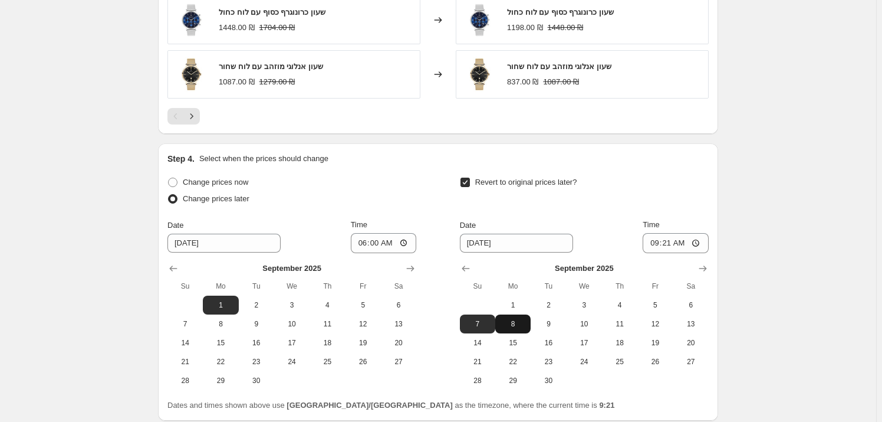
scroll to position [996, 0]
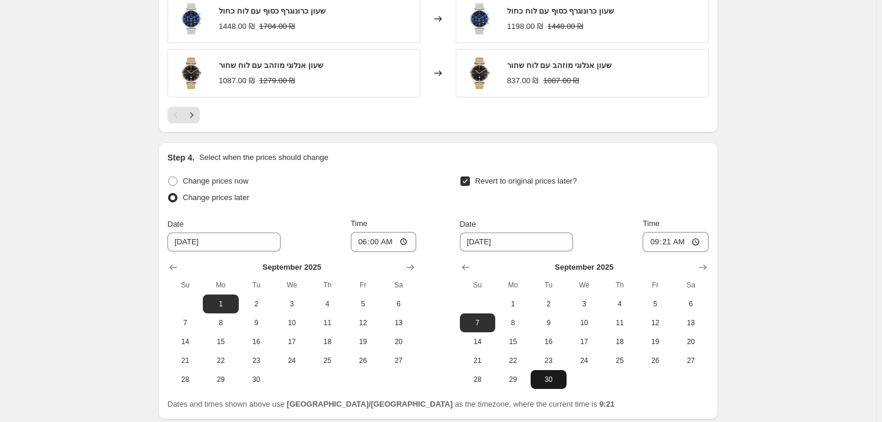
click at [549, 370] on button "30" at bounding box center [548, 379] width 35 height 19
type input "[DATE]"
click at [687, 237] on input "09:21" at bounding box center [676, 242] width 66 height 20
type input "23:59"
drag, startPoint x: 727, startPoint y: 256, endPoint x: 740, endPoint y: 249, distance: 15.0
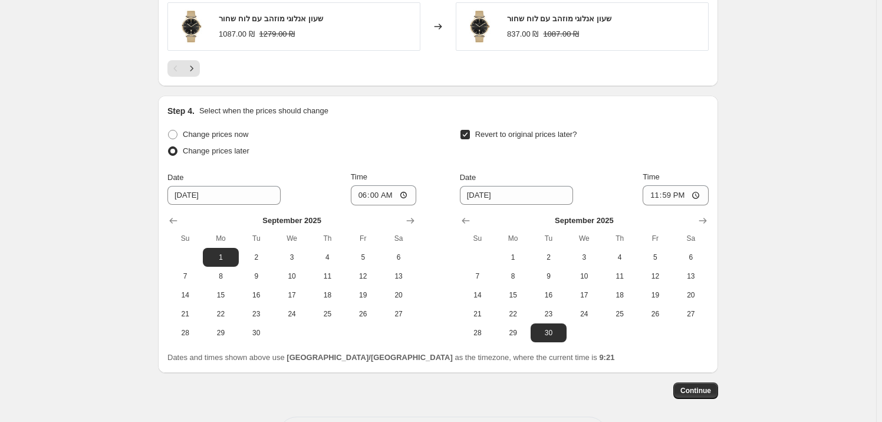
scroll to position [1091, 0]
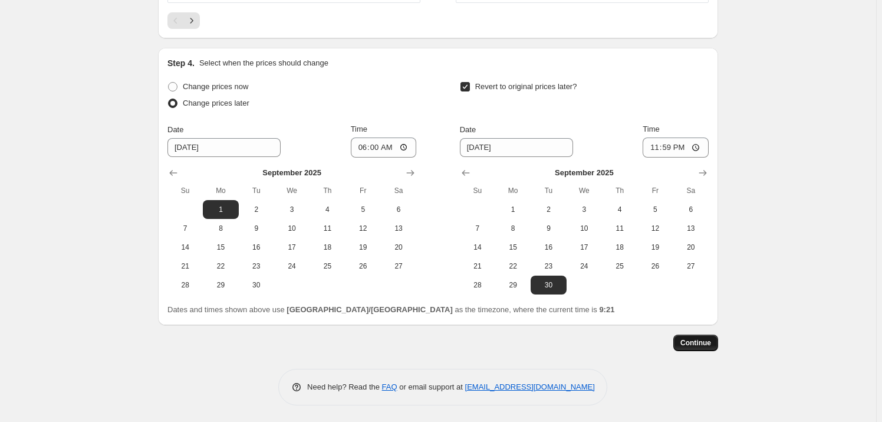
click at [698, 341] on span "Continue" at bounding box center [696, 342] width 31 height 9
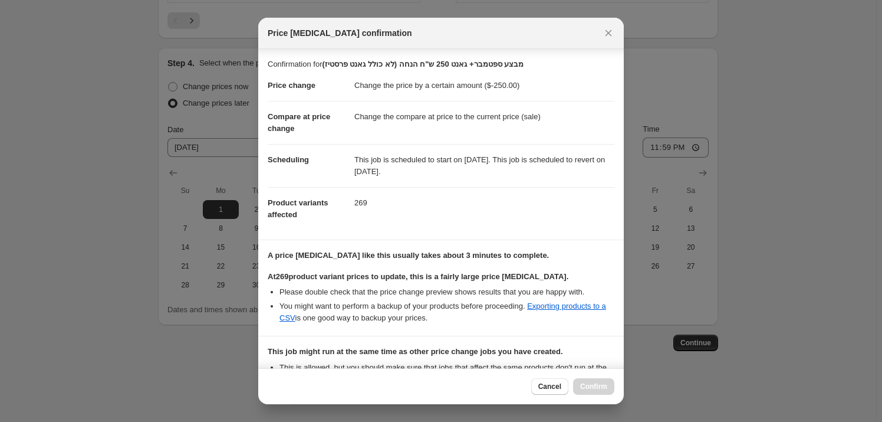
scroll to position [136, 0]
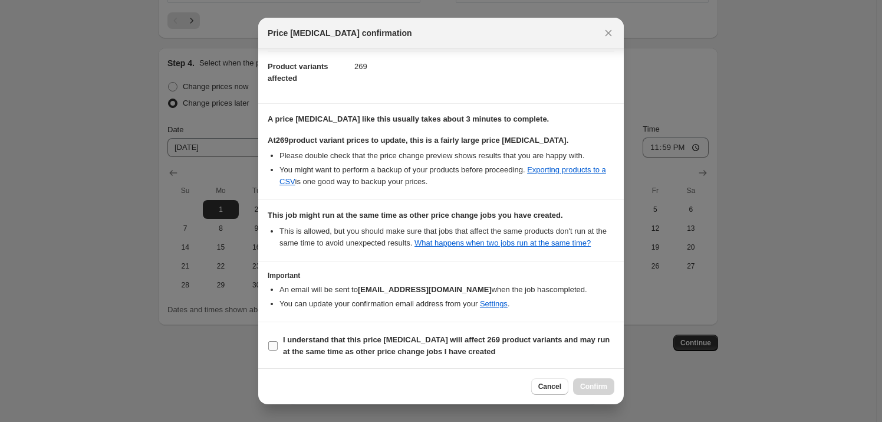
click at [488, 337] on b "I understand that this price [MEDICAL_DATA] will affect 269 product variants an…" at bounding box center [446, 345] width 327 height 21
click at [278, 341] on input "I understand that this price [MEDICAL_DATA] will affect 269 product variants an…" at bounding box center [272, 345] width 9 height 9
checkbox input "true"
click at [595, 384] on span "Confirm" at bounding box center [593, 386] width 27 height 9
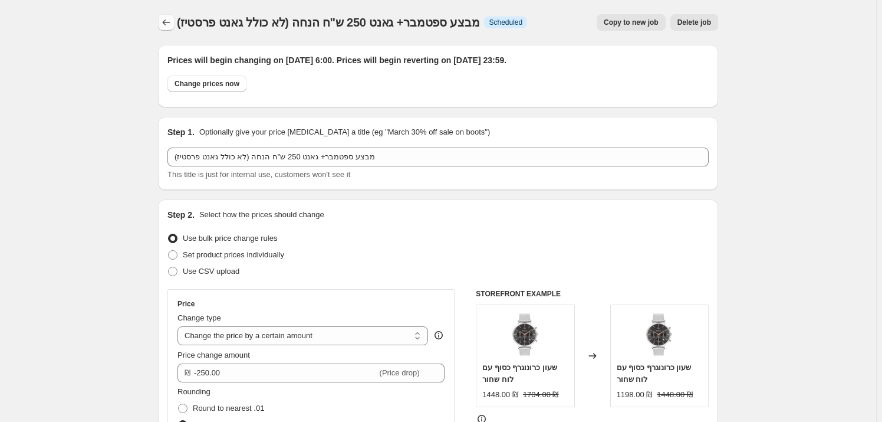
click at [171, 21] on icon "Price change jobs" at bounding box center [166, 23] width 12 height 12
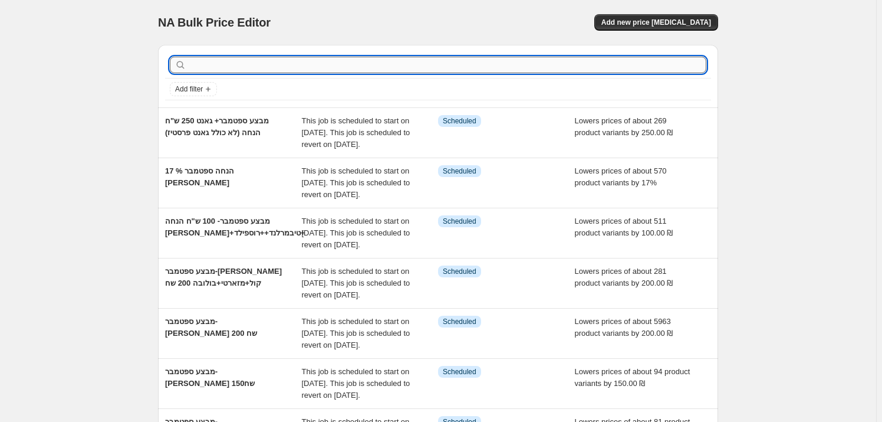
click at [277, 66] on input "text" at bounding box center [448, 65] width 518 height 17
type input "T"
type input "איפוס"
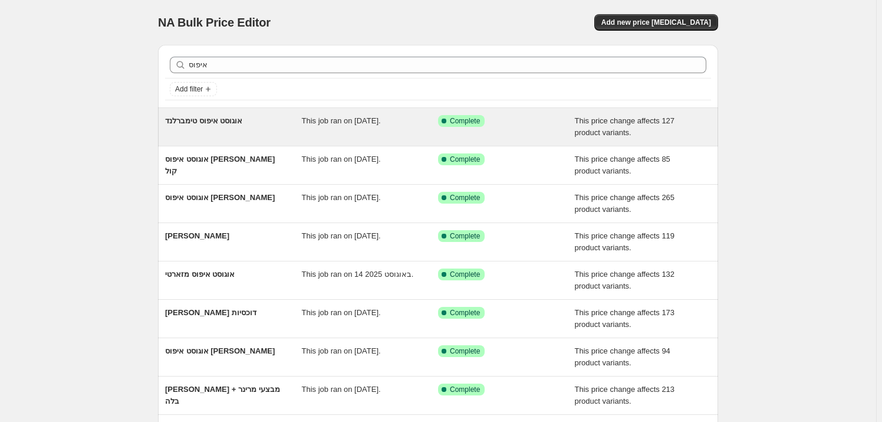
click at [241, 139] on div "[PERSON_NAME] This job ran on [DATE]. Success Complete Complete This price chan…" at bounding box center [438, 127] width 560 height 38
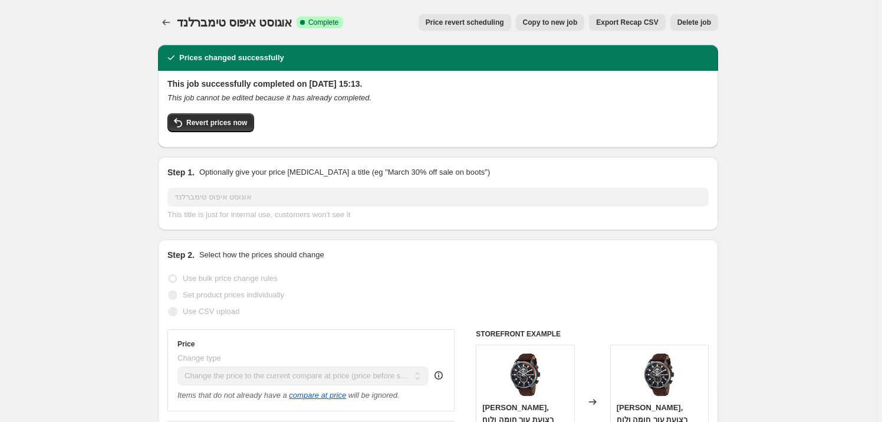
click at [575, 24] on span "Copy to new job" at bounding box center [550, 22] width 55 height 9
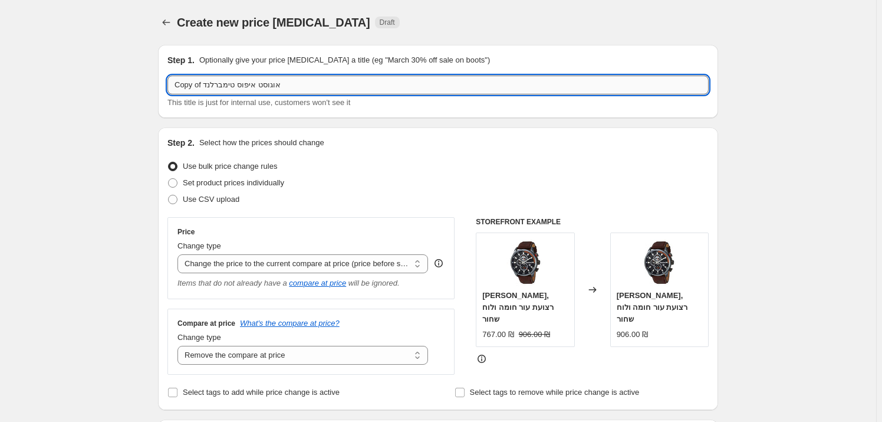
click at [273, 84] on input "Copy of אוגוסט איפוס טימברלנד" at bounding box center [438, 84] width 541 height 19
click at [223, 84] on input "Copy of ספטמבר איפוס טימברלנד" at bounding box center [438, 84] width 541 height 19
click at [200, 87] on input "Copy of ספטמבר איפוס" at bounding box center [438, 84] width 541 height 19
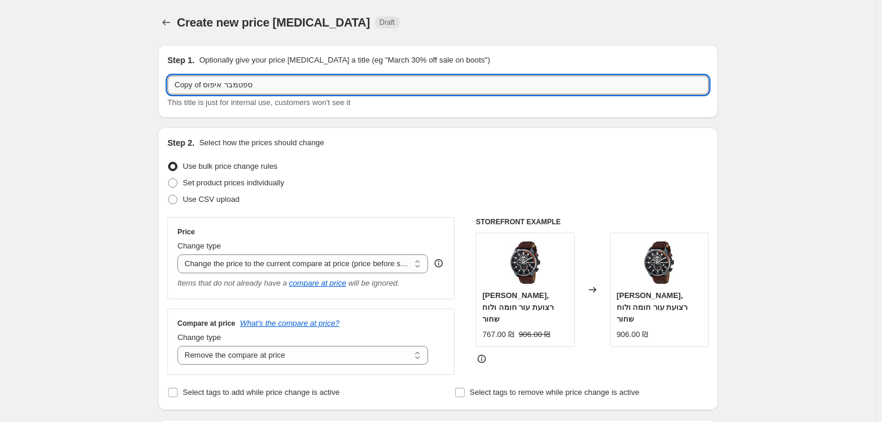
click at [200, 87] on input "Copy of ספטמבר איפוס" at bounding box center [438, 84] width 541 height 19
click at [183, 86] on input "Copy ספטמבר איפוס" at bounding box center [438, 84] width 541 height 19
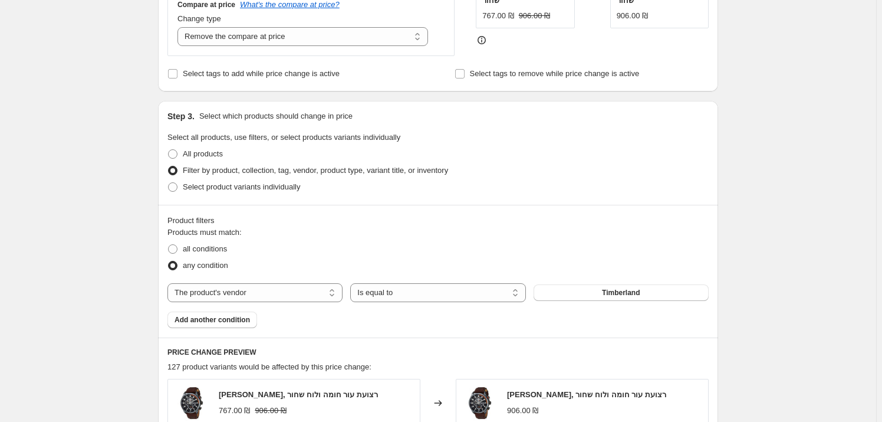
scroll to position [429, 0]
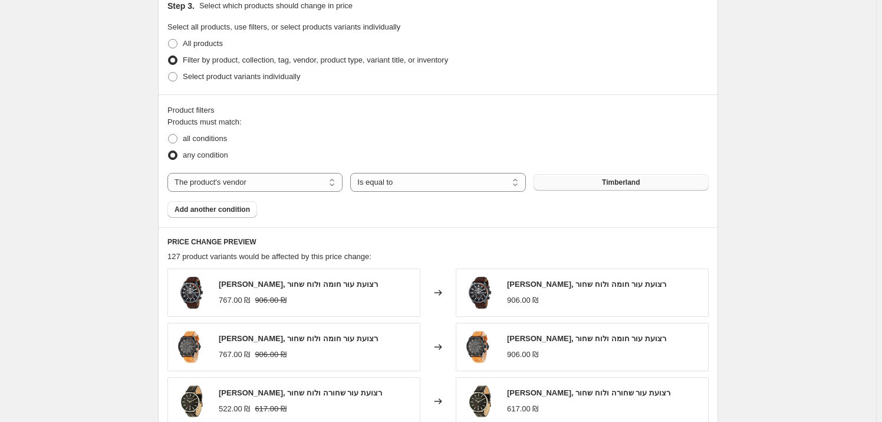
click at [621, 186] on span "Timberland" at bounding box center [621, 182] width 38 height 9
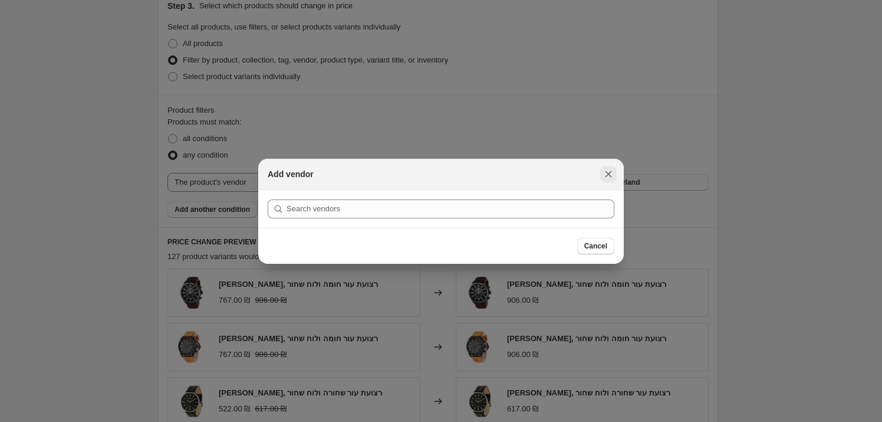
click at [613, 173] on icon "Close" at bounding box center [609, 174] width 12 height 12
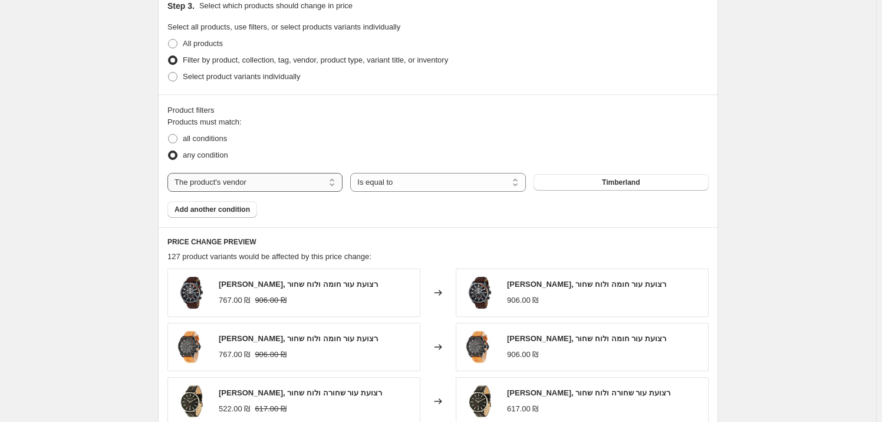
click at [334, 181] on select "The product The product's collection The product's tag The product's vendor The…" at bounding box center [255, 182] width 175 height 19
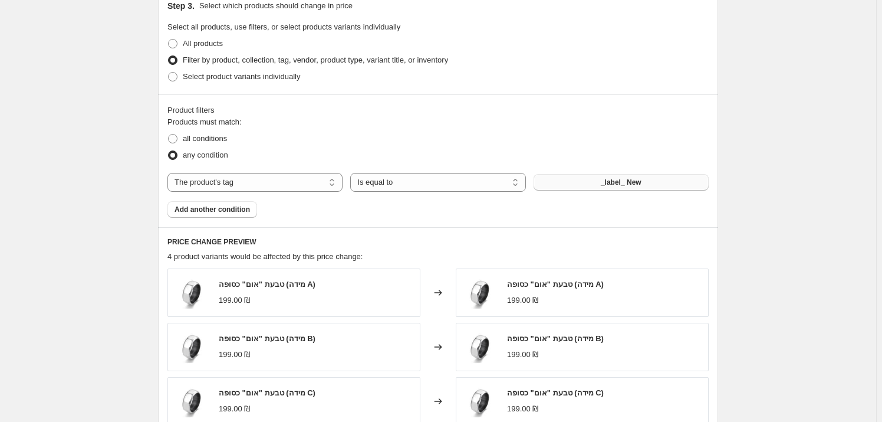
click at [602, 180] on button "_label_ New" at bounding box center [621, 182] width 175 height 17
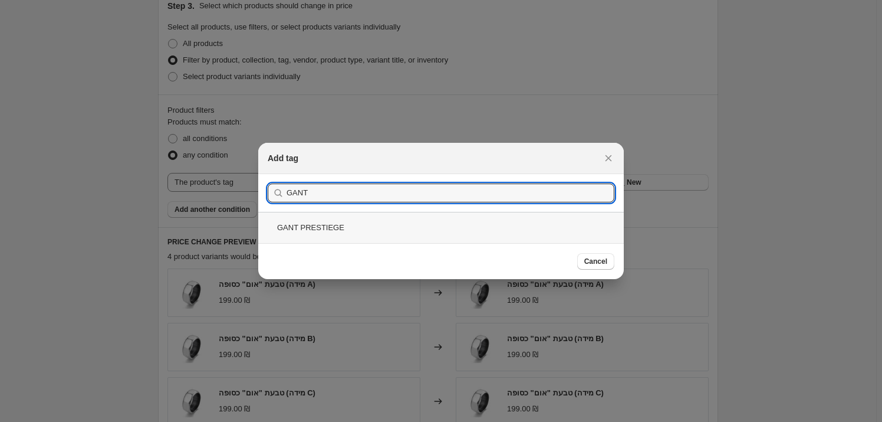
click at [416, 237] on div "GANT PRESTIEGE" at bounding box center [441, 227] width 366 height 31
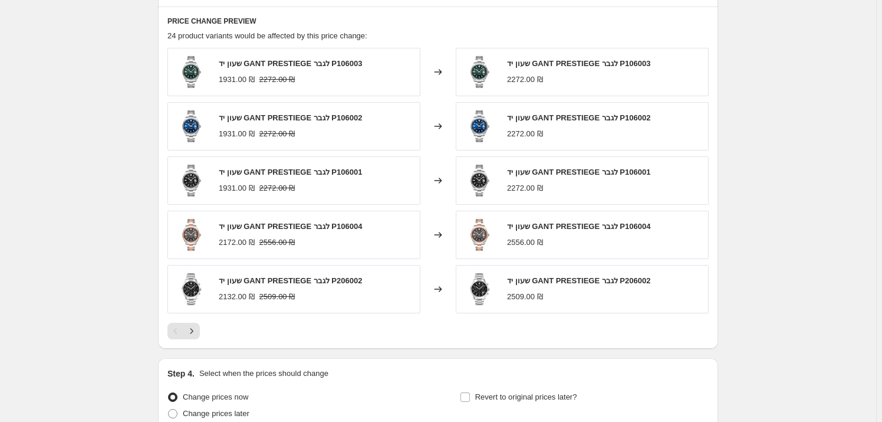
scroll to position [750, 0]
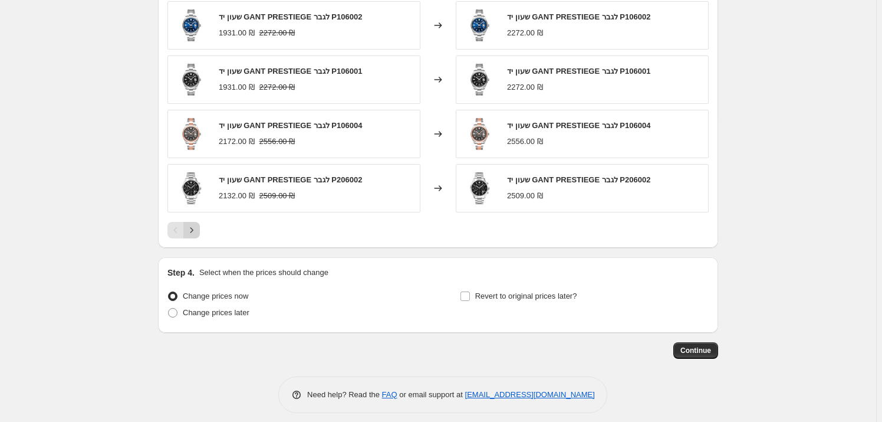
click at [192, 229] on icon "Next" at bounding box center [192, 230] width 12 height 12
click at [195, 232] on icon "Next" at bounding box center [192, 230] width 12 height 12
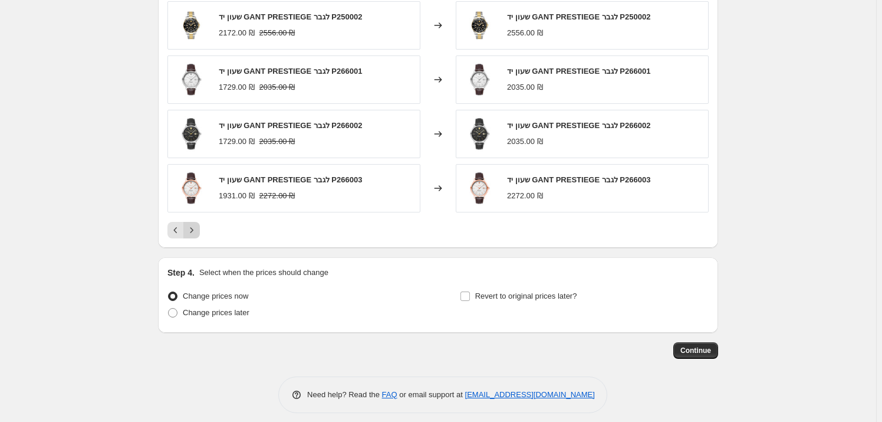
click at [195, 232] on icon "Next" at bounding box center [192, 230] width 12 height 12
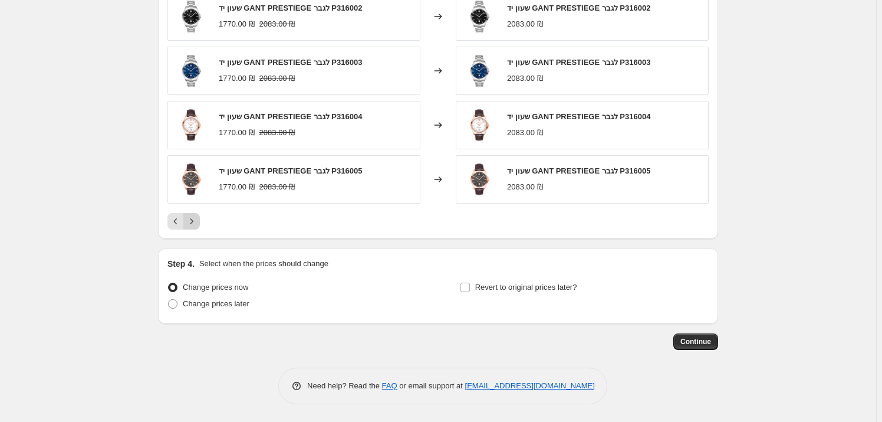
scroll to position [704, 0]
click at [195, 232] on div "PRICE CHANGE PREVIEW 24 product variants would be affected by this price change…" at bounding box center [438, 95] width 560 height 287
click at [234, 305] on span "Change prices later" at bounding box center [216, 304] width 67 height 9
click at [169, 301] on input "Change prices later" at bounding box center [168, 300] width 1 height 1
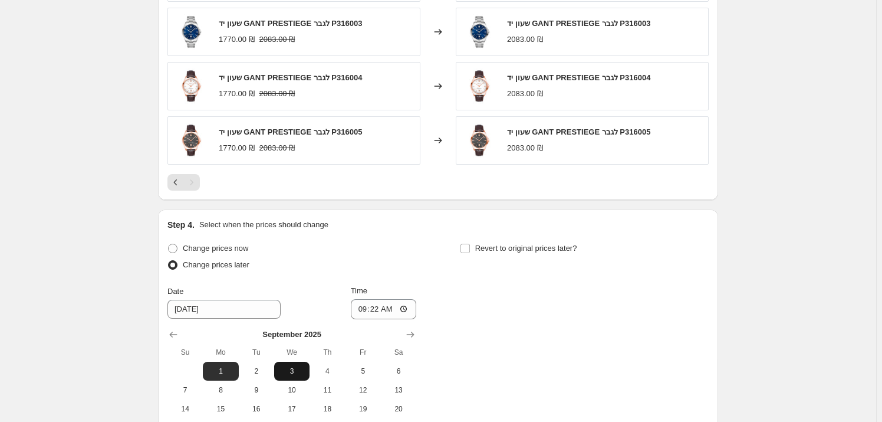
scroll to position [811, 0]
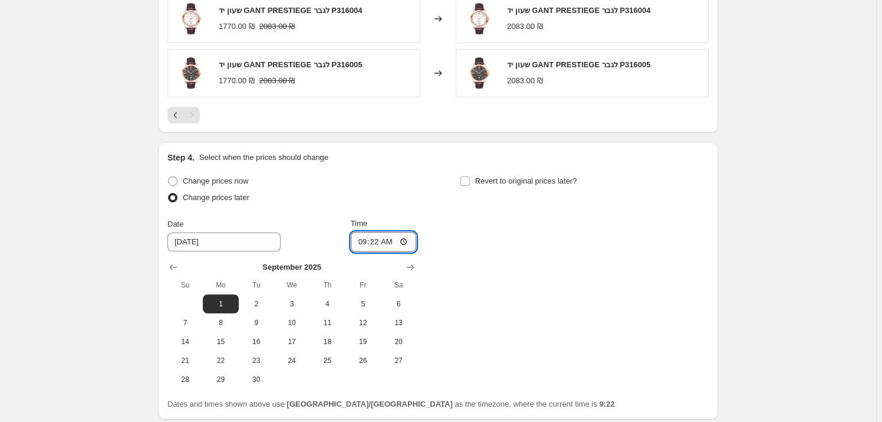
click at [400, 241] on input "09:22" at bounding box center [384, 242] width 66 height 20
click at [399, 154] on div "Step 4. Select when the prices should change" at bounding box center [438, 158] width 541 height 12
click at [470, 177] on input "Revert to original prices later?" at bounding box center [465, 180] width 9 height 9
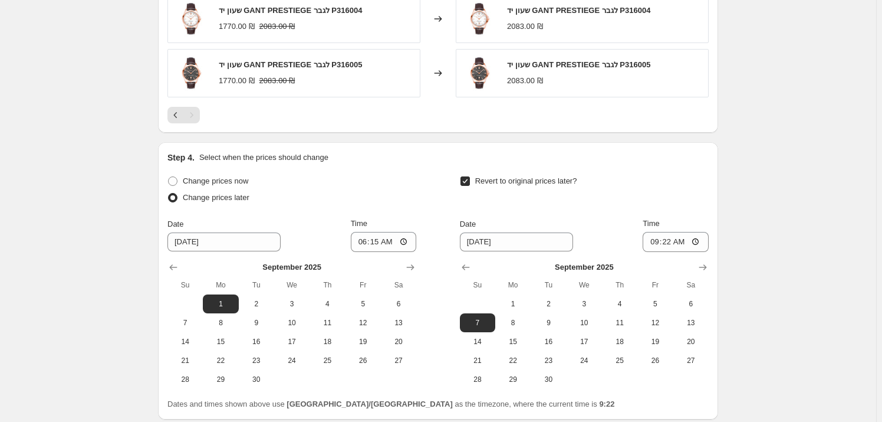
click at [467, 176] on input "Revert to original prices later?" at bounding box center [465, 180] width 9 height 9
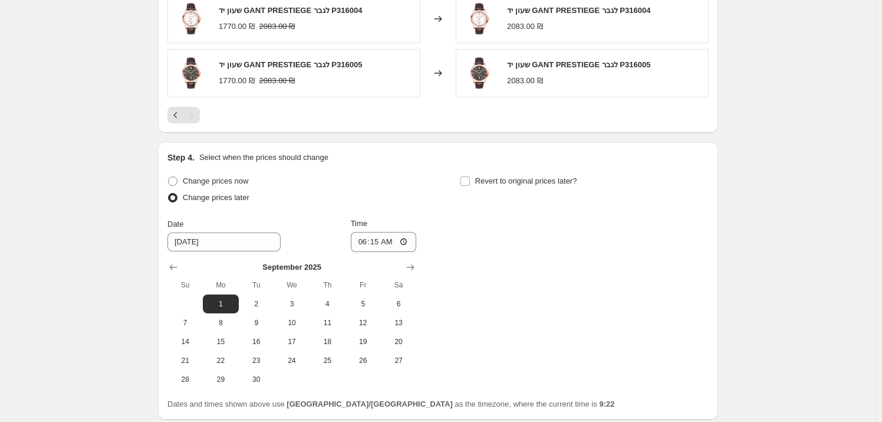
click at [435, 188] on div "Change prices now Change prices later Date [DATE] Time 06:[DATE] Mo Tu We Th Fr…" at bounding box center [438, 281] width 541 height 216
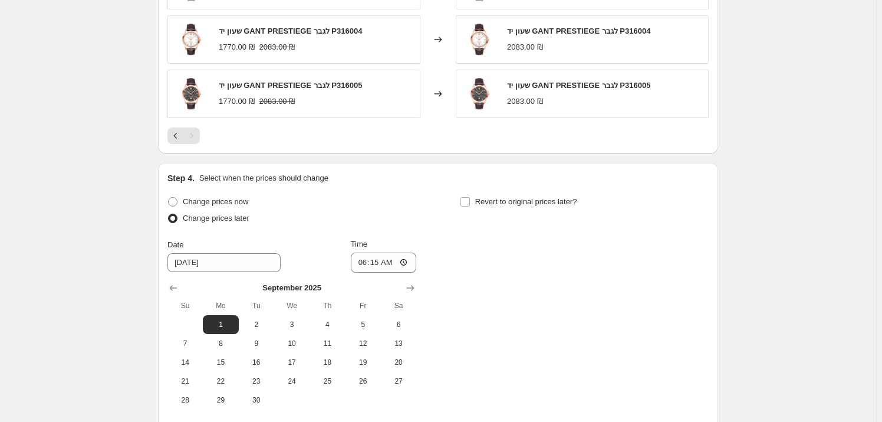
scroll to position [905, 0]
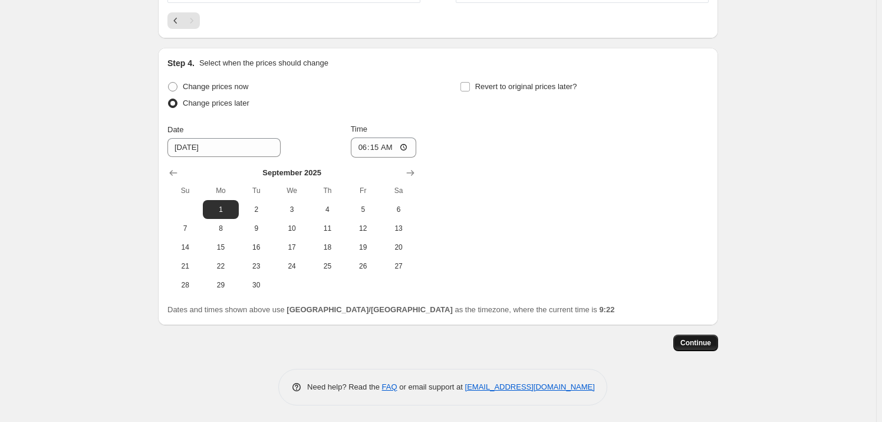
click at [705, 344] on span "Continue" at bounding box center [696, 342] width 31 height 9
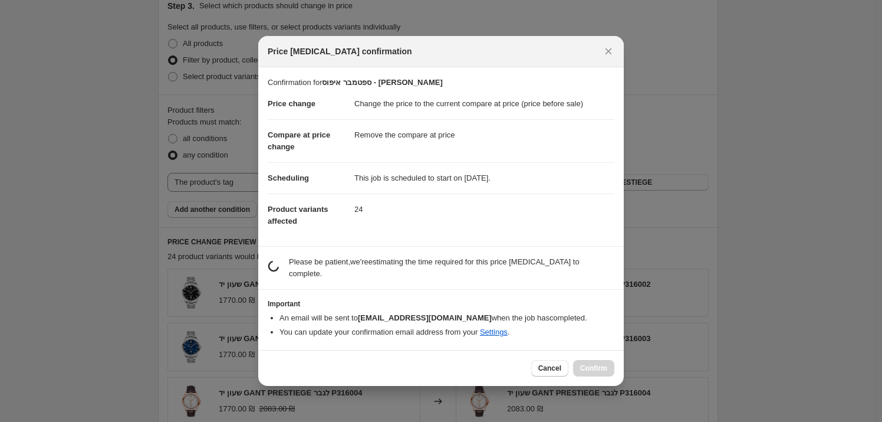
scroll to position [0, 0]
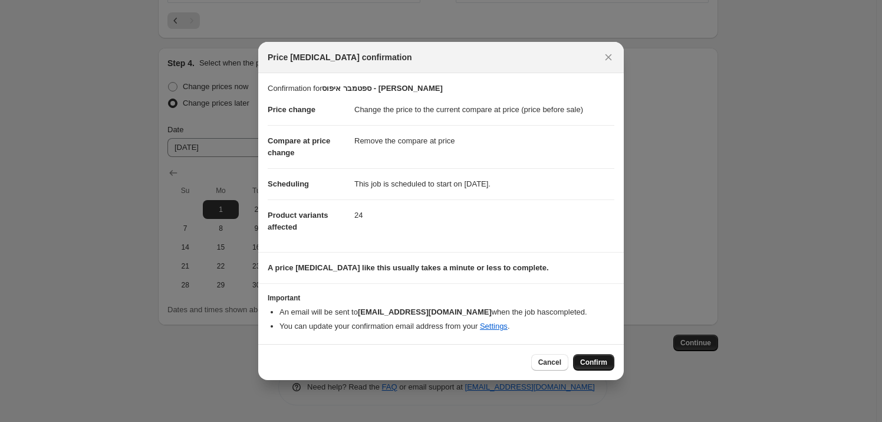
click at [610, 363] on button "Confirm" at bounding box center [593, 362] width 41 height 17
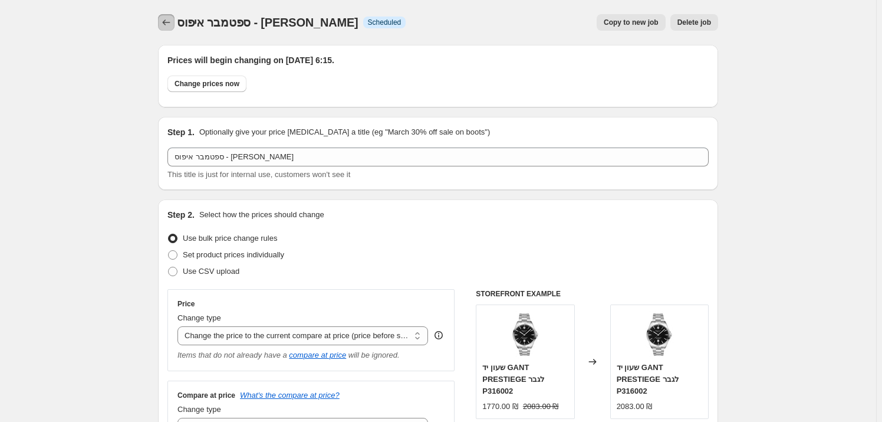
click at [160, 21] on button "Price change jobs" at bounding box center [166, 22] width 17 height 17
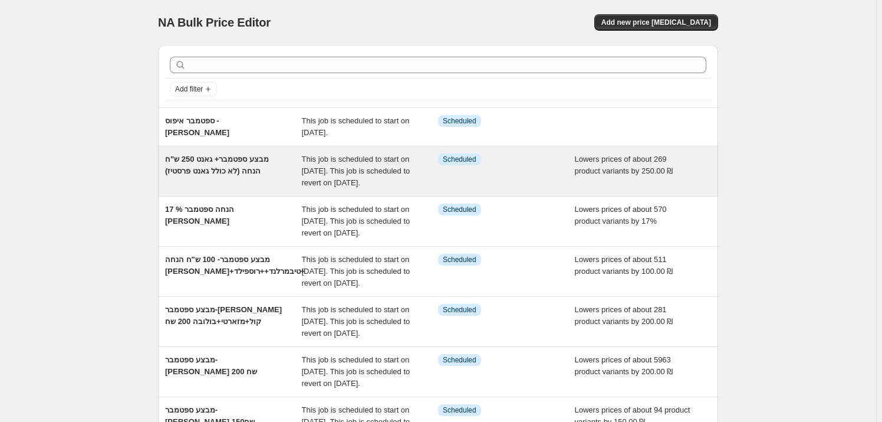
click at [226, 170] on span "מבצע ספטמבר+ גאנט 250 ש"ח הנחה (לא כולל גאנט פרסטיז)" at bounding box center [217, 165] width 104 height 21
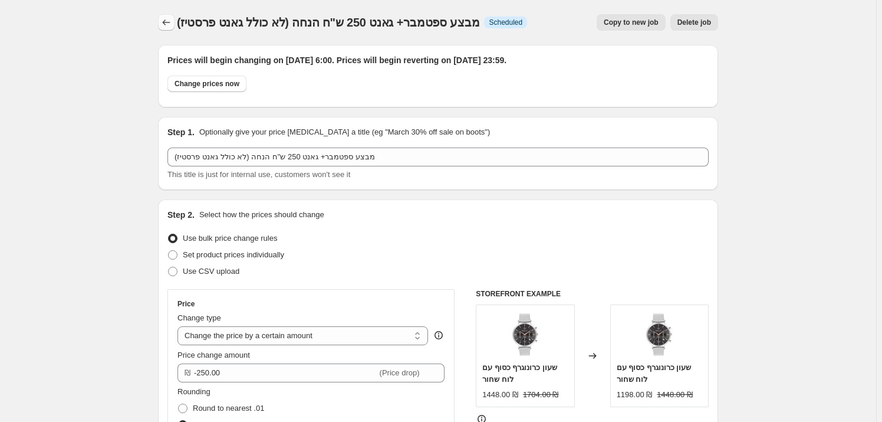
click at [170, 26] on icon "Price change jobs" at bounding box center [166, 23] width 12 height 12
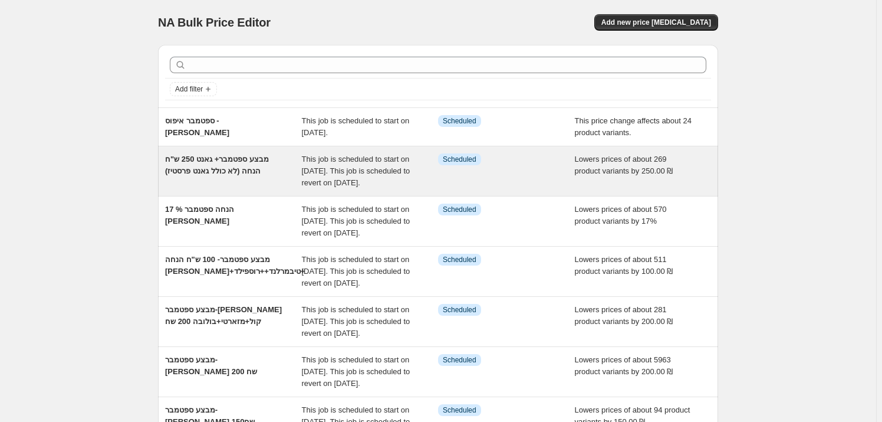
click at [273, 182] on div "מבצע ספטמבר+ גאנט 250 ש"ח הנחה (לא כולל גאנט פרסטיז)" at bounding box center [233, 170] width 137 height 35
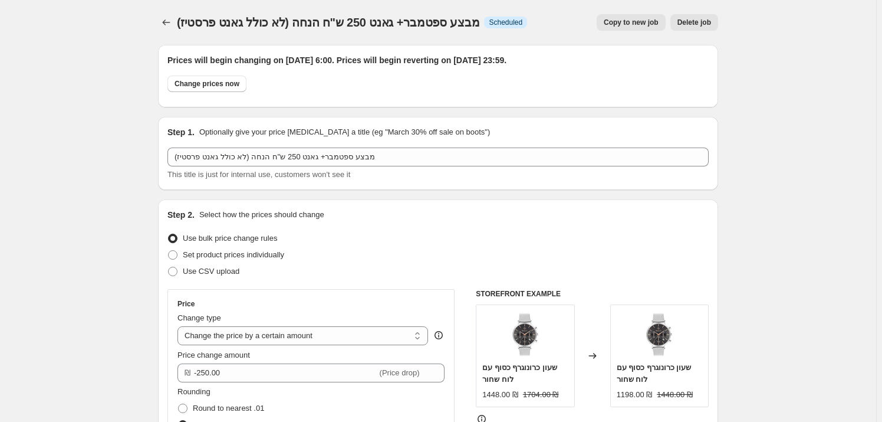
click at [648, 24] on span "Copy to new job" at bounding box center [631, 22] width 55 height 9
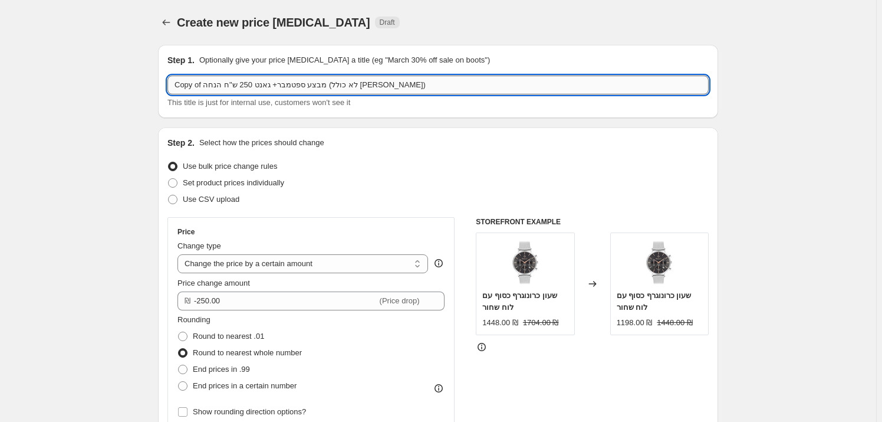
drag, startPoint x: 353, startPoint y: 83, endPoint x: 193, endPoint y: 83, distance: 159.8
click at [193, 83] on input "Copy of מבצע ספטמבר+ גאנט 250 ש"ח הנחה (לא כולל [PERSON_NAME])" at bounding box center [438, 84] width 541 height 19
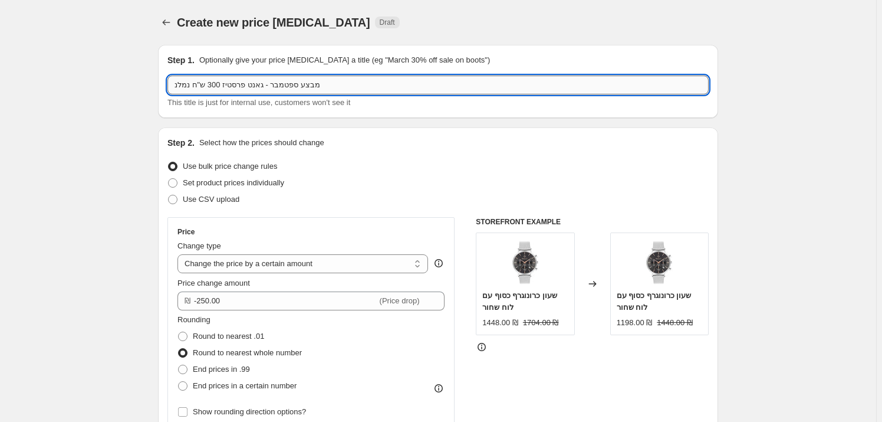
click at [219, 83] on input "מבצע ספטמבר - גאנט פרסטיז 300 ש"ח נמלנ" at bounding box center [438, 84] width 541 height 19
click at [186, 84] on input "מבצע ספטמבר - גאנט פרסטיז 350 ש"ח נמלנ" at bounding box center [438, 84] width 541 height 19
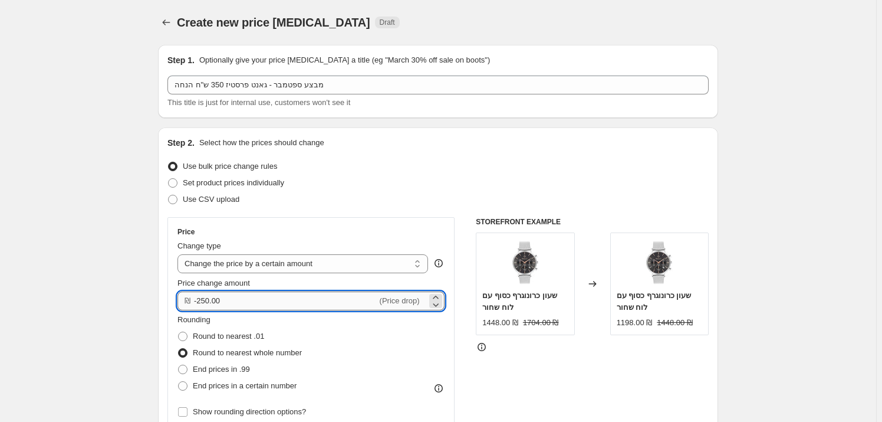
click at [199, 301] on input "-250.00" at bounding box center [285, 300] width 183 height 19
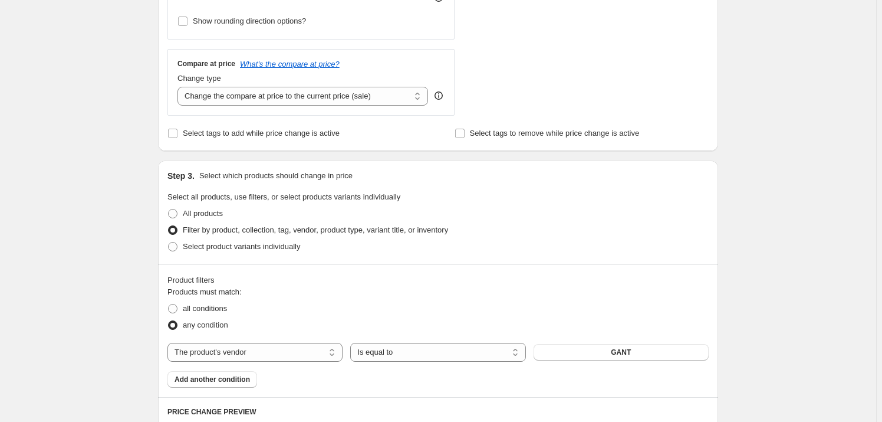
scroll to position [482, 0]
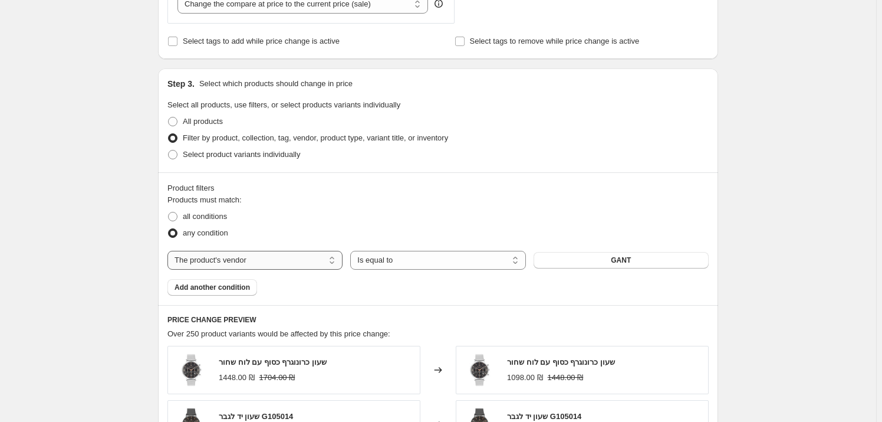
click at [296, 261] on select "The product The product's collection The product's tag The product's vendor The…" at bounding box center [255, 260] width 175 height 19
click at [600, 260] on button "_label_ New" at bounding box center [621, 260] width 175 height 17
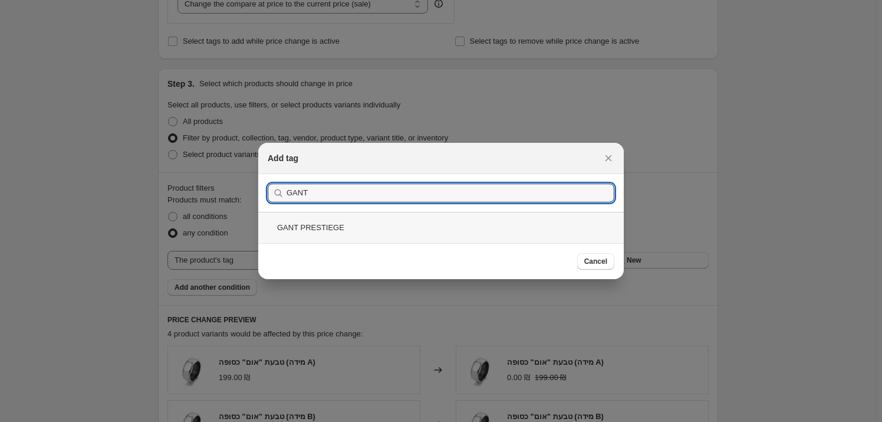
click at [316, 228] on div "GANT PRESTIEGE" at bounding box center [441, 227] width 366 height 31
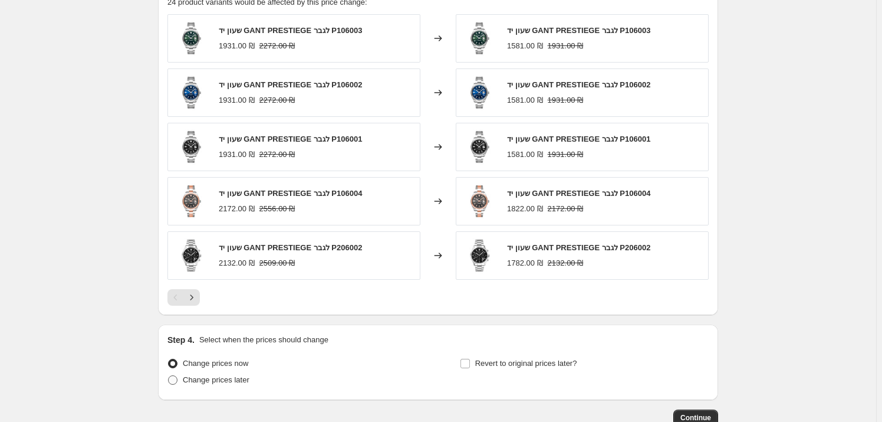
scroll to position [889, 0]
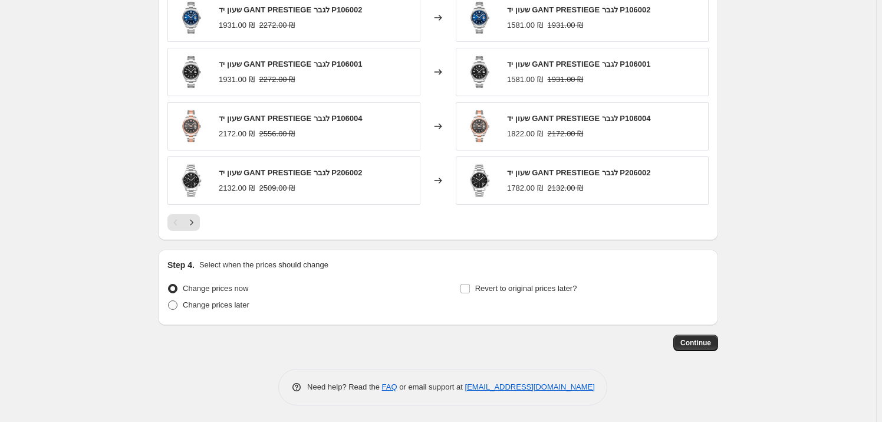
click at [218, 304] on span "Change prices later" at bounding box center [216, 304] width 67 height 9
click at [169, 301] on input "Change prices later" at bounding box center [168, 300] width 1 height 1
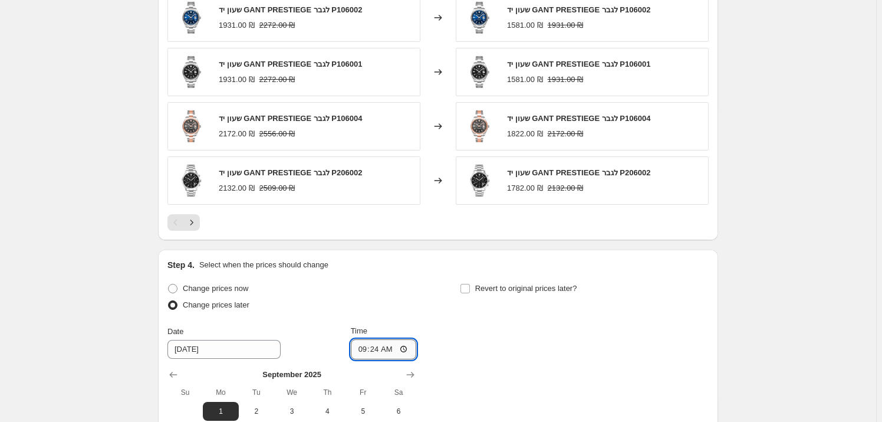
click at [398, 351] on input "09:24" at bounding box center [384, 349] width 66 height 20
click at [482, 293] on span "Revert to original prices later?" at bounding box center [526, 289] width 102 height 12
click at [470, 293] on input "Revert to original prices later?" at bounding box center [465, 288] width 9 height 9
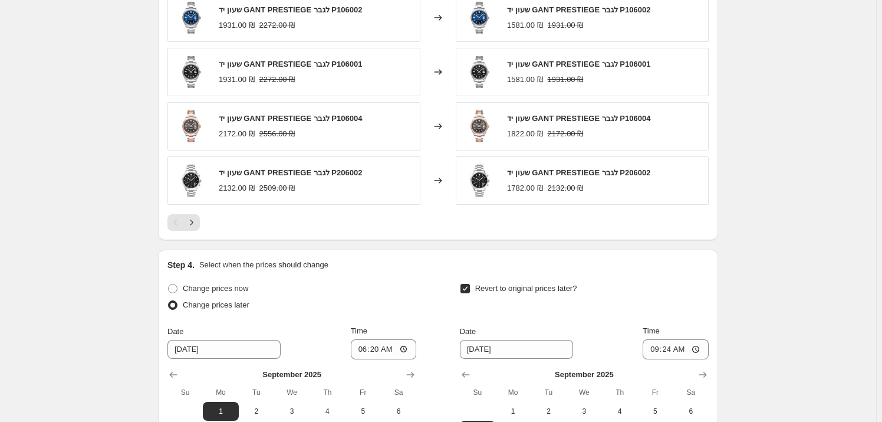
scroll to position [1050, 0]
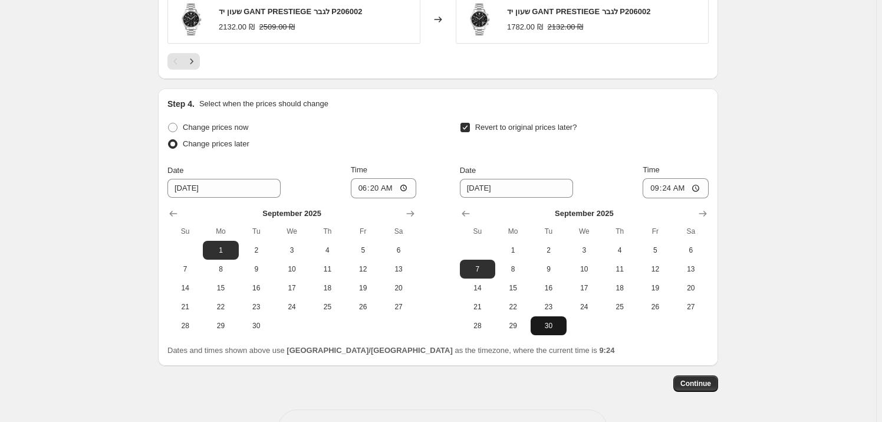
click at [546, 324] on span "30" at bounding box center [549, 325] width 26 height 9
click at [685, 186] on input "09:24" at bounding box center [676, 188] width 66 height 20
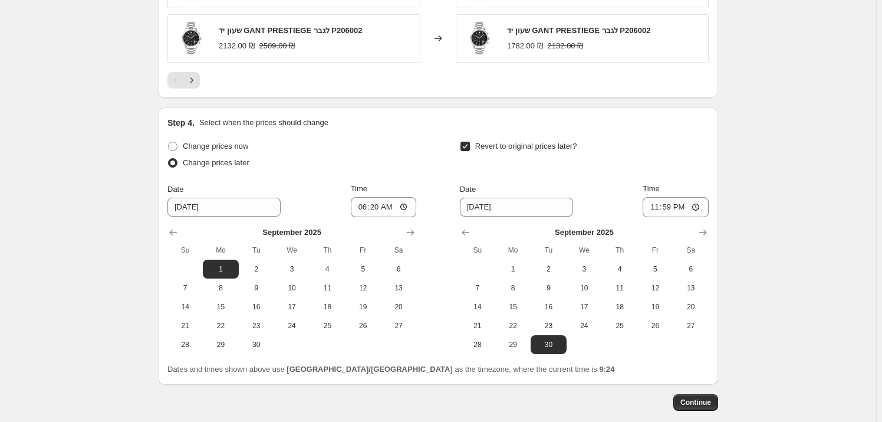
scroll to position [1091, 0]
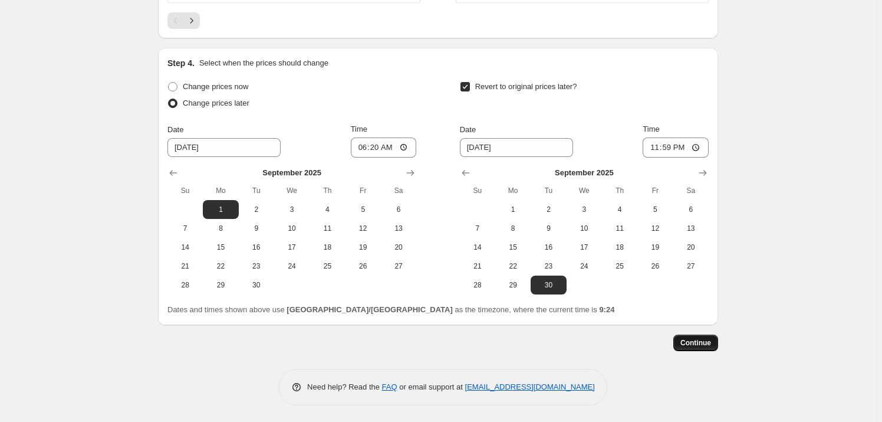
click at [711, 344] on span "Continue" at bounding box center [696, 342] width 31 height 9
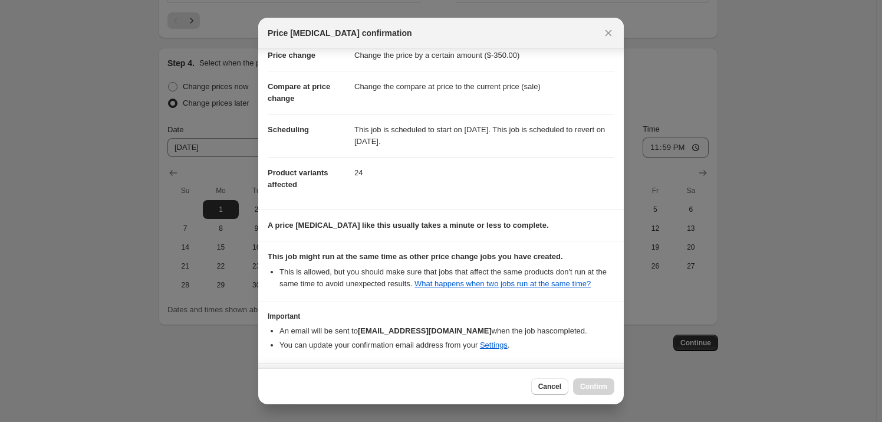
scroll to position [71, 0]
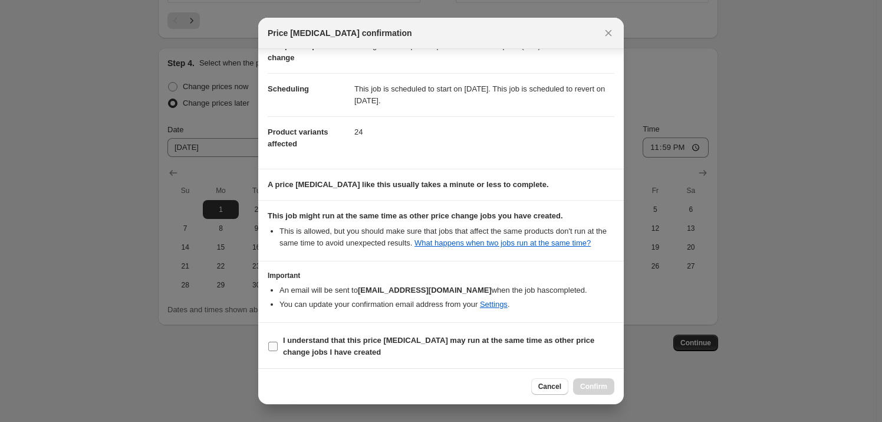
click at [423, 336] on b "I understand that this price [MEDICAL_DATA] may run at the same time as other p…" at bounding box center [438, 346] width 311 height 21
click at [278, 342] on input "I understand that this price [MEDICAL_DATA] may run at the same time as other p…" at bounding box center [272, 346] width 9 height 9
click at [604, 379] on button "Confirm" at bounding box center [593, 386] width 41 height 17
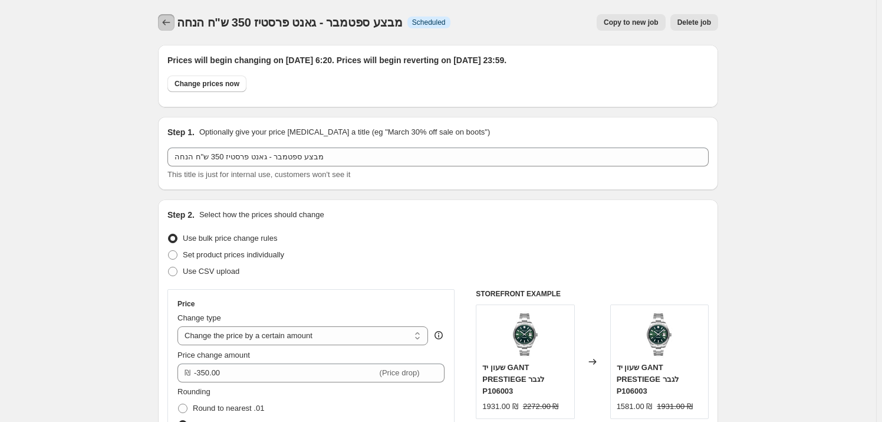
click at [165, 23] on icon "Price change jobs" at bounding box center [166, 23] width 12 height 12
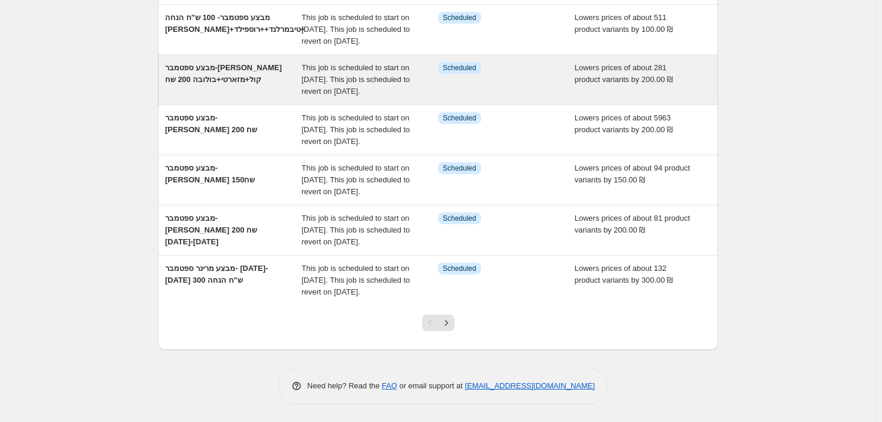
scroll to position [396, 0]
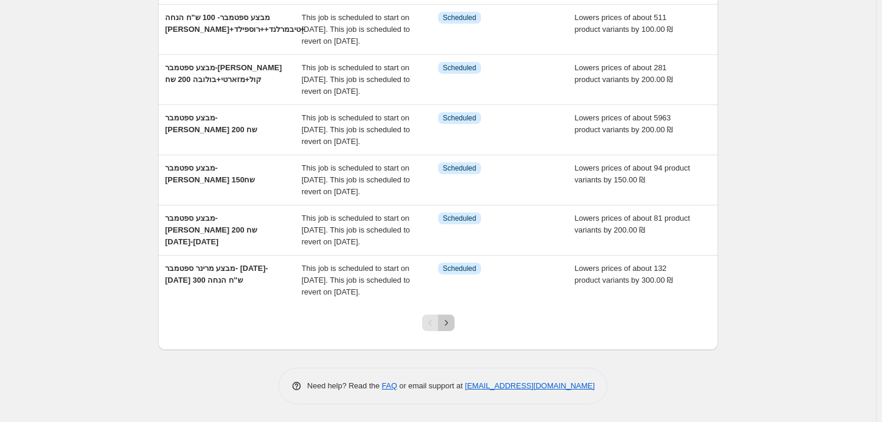
click at [455, 323] on button "Next" at bounding box center [446, 322] width 17 height 17
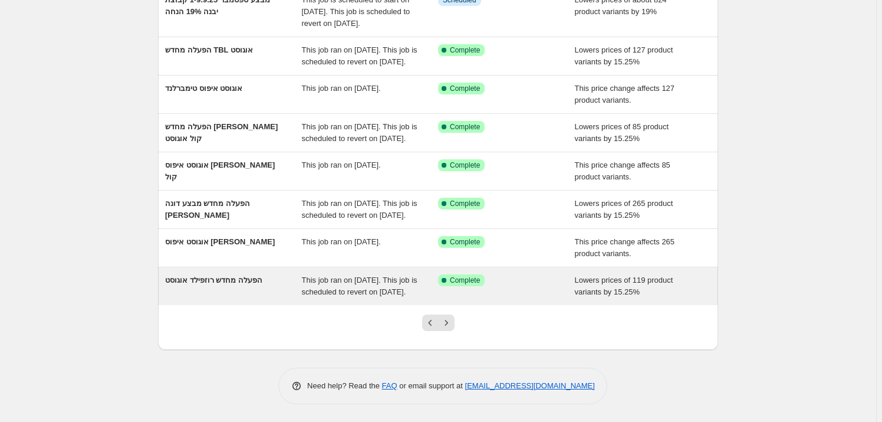
scroll to position [268, 0]
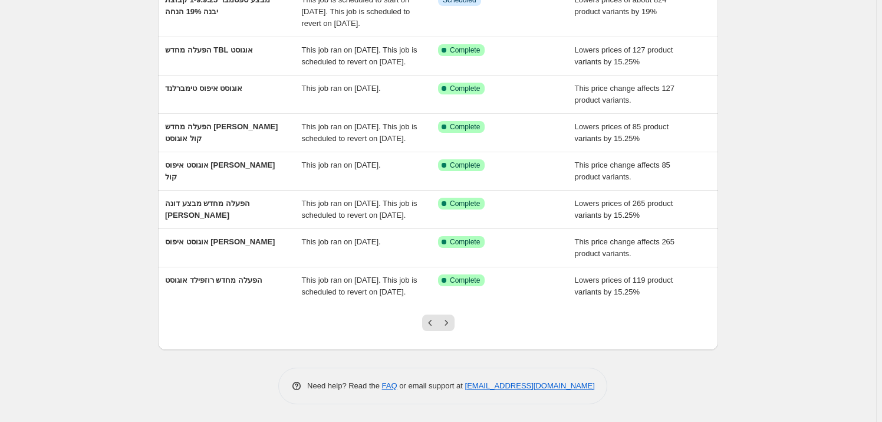
click at [466, 350] on div at bounding box center [438, 327] width 560 height 45
click at [452, 329] on icon "Next" at bounding box center [447, 323] width 12 height 12
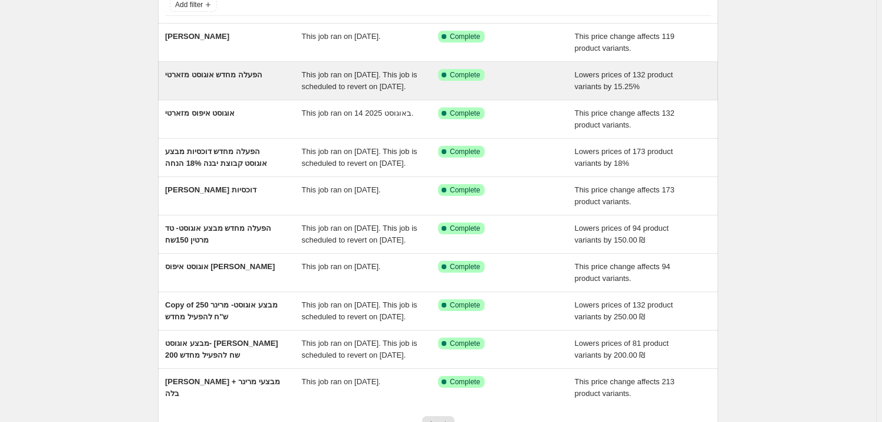
scroll to position [0, 0]
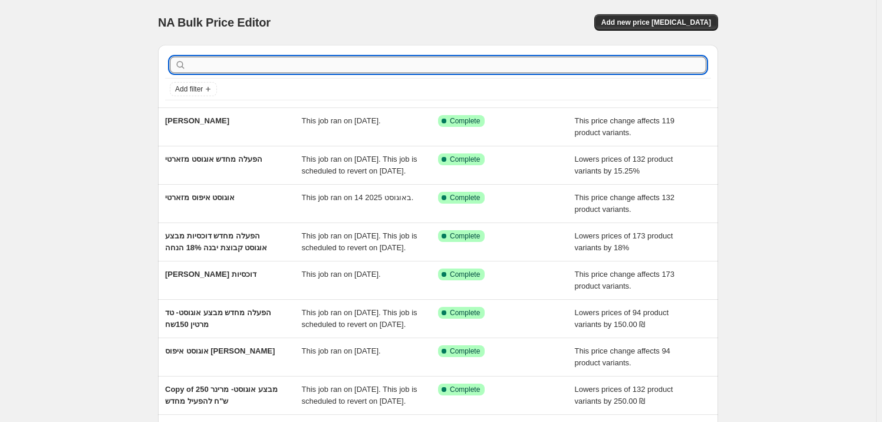
click at [319, 65] on input "text" at bounding box center [448, 65] width 518 height 17
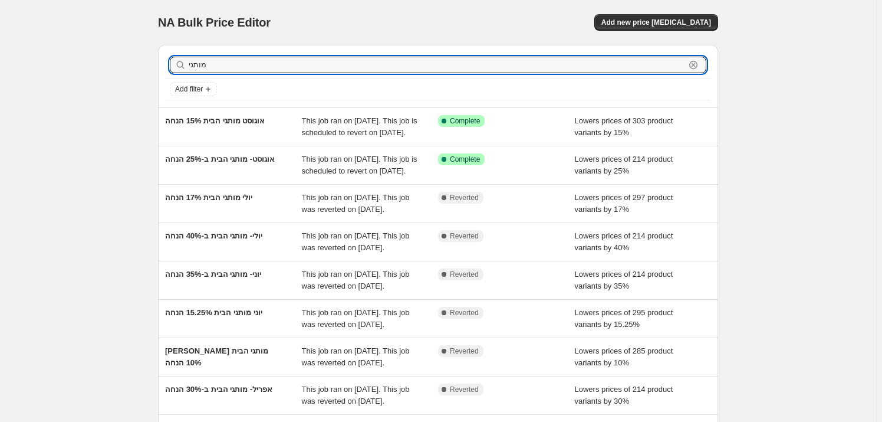
drag, startPoint x: 245, startPoint y: 63, endPoint x: 153, endPoint y: 73, distance: 92.6
click at [155, 73] on div "מותגי Clear Add filter אוגוסט מותגי הבית 15% הנחה This job ran on [DATE]. This …" at bounding box center [434, 285] width 570 height 500
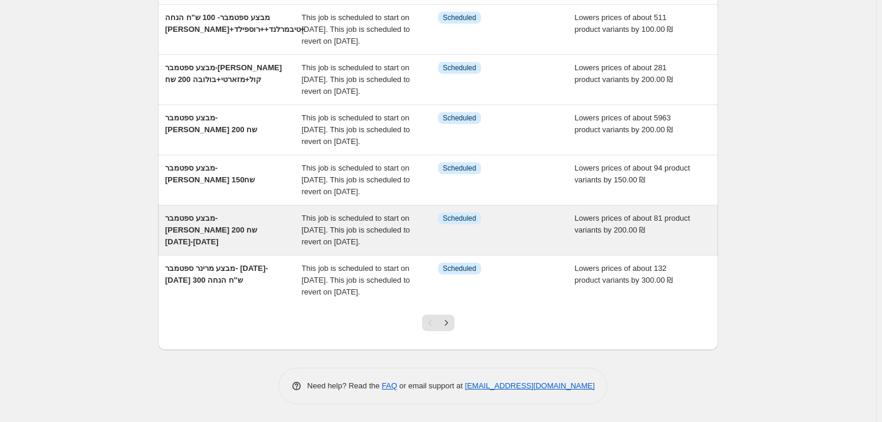
scroll to position [396, 0]
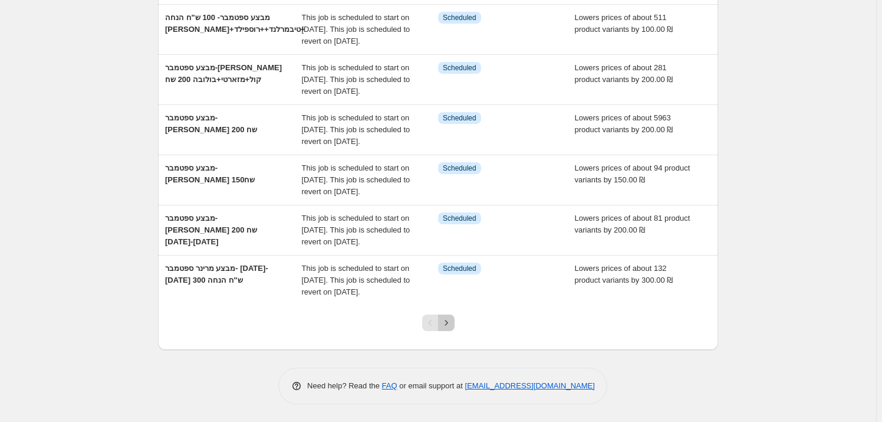
click at [442, 319] on button "Next" at bounding box center [446, 322] width 17 height 17
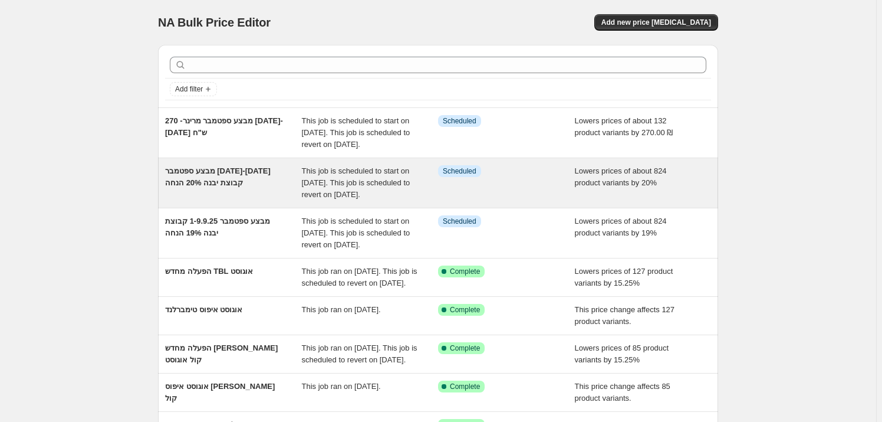
click at [241, 187] on span "מבצע ספטמבר [DATE]-[DATE] קבוצת יבנה 20% הנחה" at bounding box center [218, 176] width 106 height 21
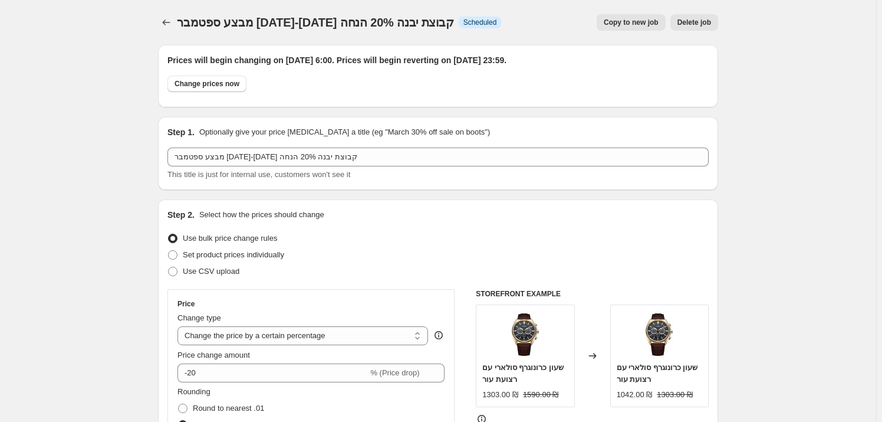
click at [632, 20] on span "Copy to new job" at bounding box center [631, 22] width 55 height 9
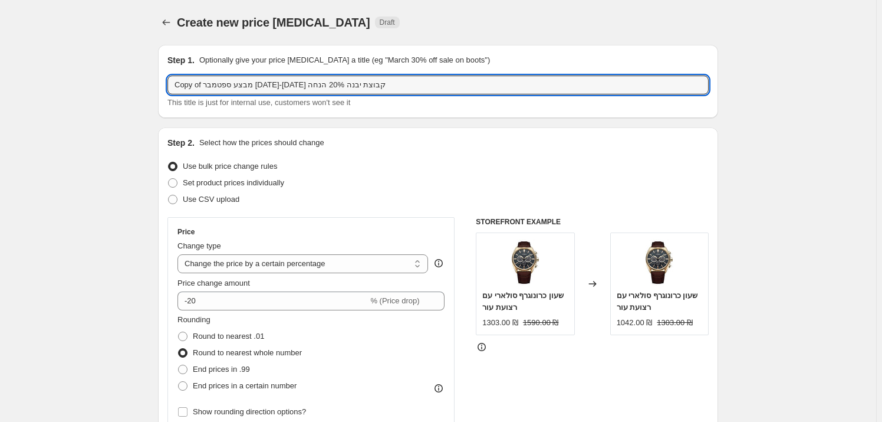
drag, startPoint x: 330, startPoint y: 83, endPoint x: 140, endPoint y: 87, distance: 190.5
click at [203, 79] on input "Copy of מבצע ספטמבר [DATE]-[DATE] קבוצת יבנה 20% הנחה" at bounding box center [438, 84] width 541 height 19
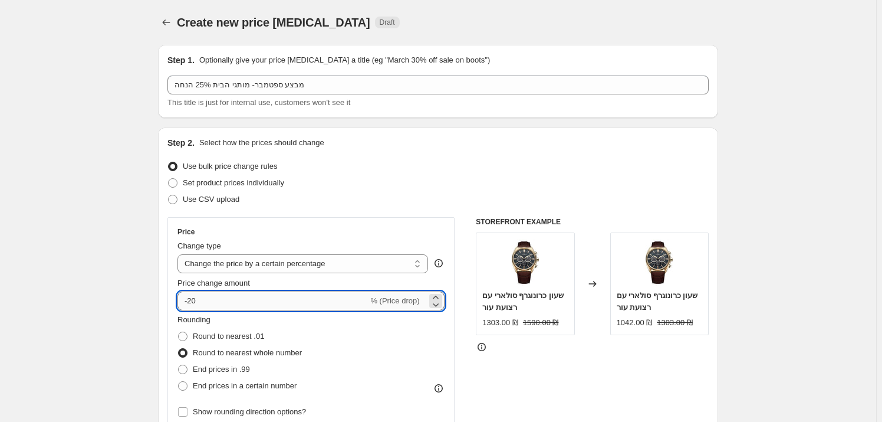
drag, startPoint x: 201, startPoint y: 298, endPoint x: 193, endPoint y: 299, distance: 7.2
click at [193, 299] on input "-20" at bounding box center [273, 300] width 191 height 19
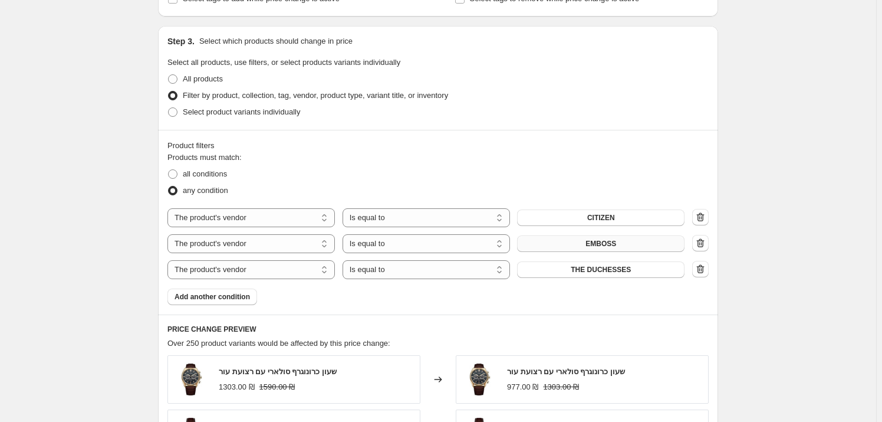
scroll to position [536, 0]
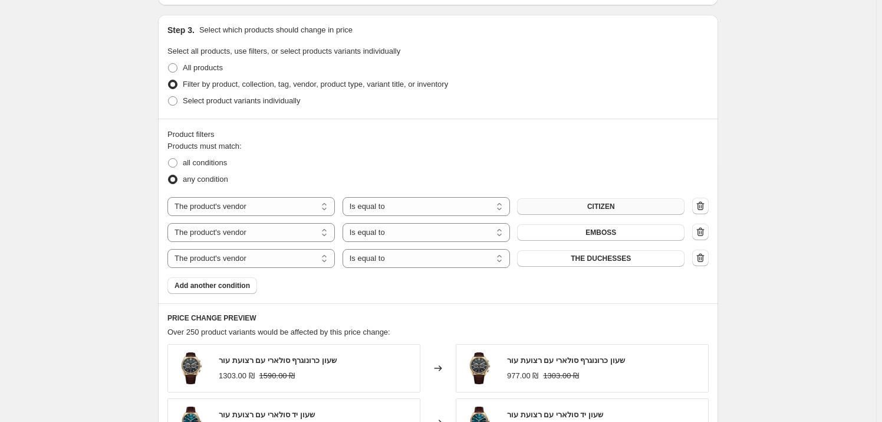
click at [562, 209] on button "CITIZEN" at bounding box center [601, 206] width 168 height 17
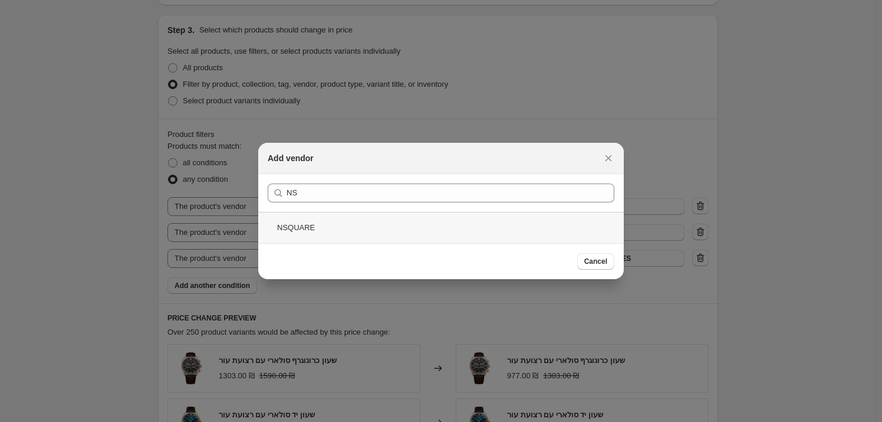
click at [410, 225] on div "NSQUARE" at bounding box center [441, 227] width 366 height 31
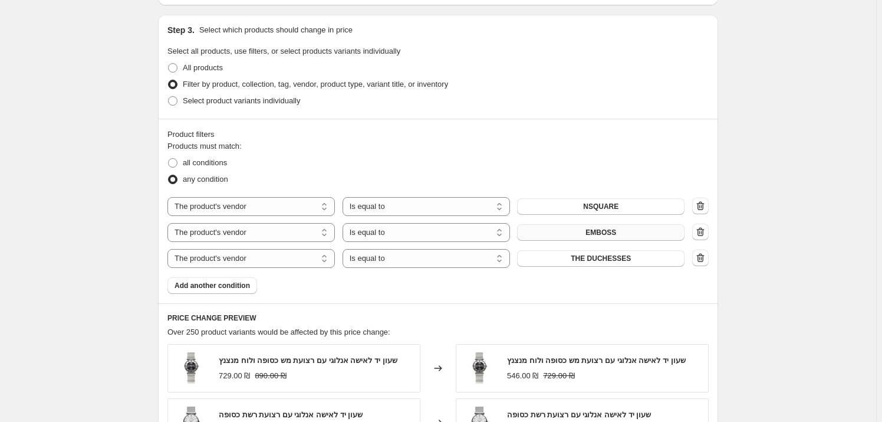
click at [604, 230] on span "EMBOSS" at bounding box center [601, 232] width 31 height 9
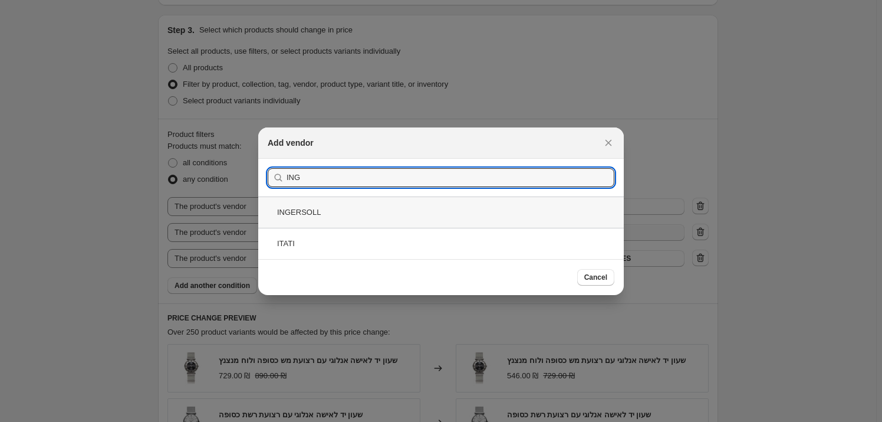
click at [509, 214] on div "INGERSOLL" at bounding box center [441, 211] width 366 height 31
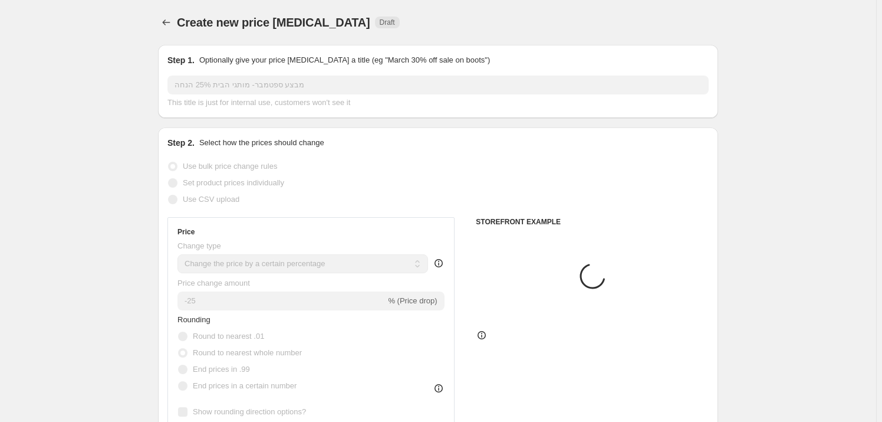
scroll to position [536, 0]
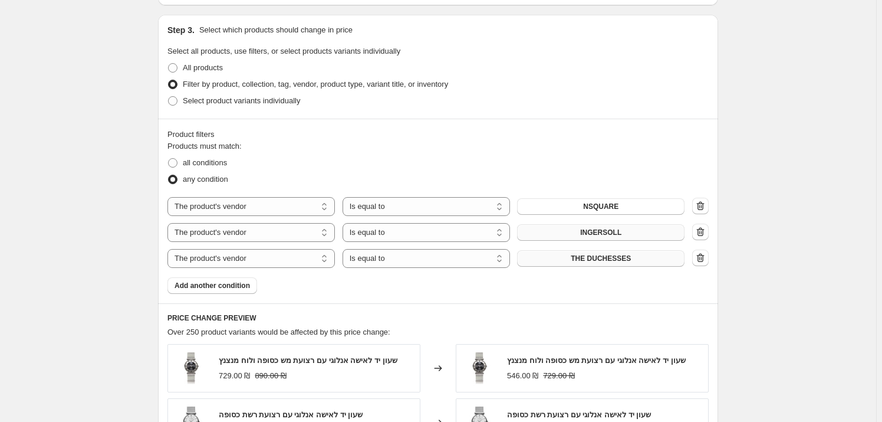
click at [609, 264] on button "THE DUCHESSES" at bounding box center [601, 258] width 168 height 17
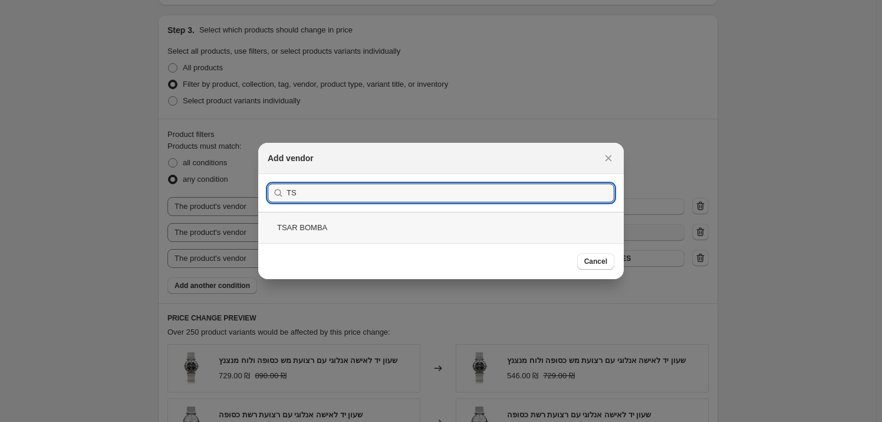
click at [409, 232] on div "TSAR BOMBA" at bounding box center [441, 227] width 366 height 31
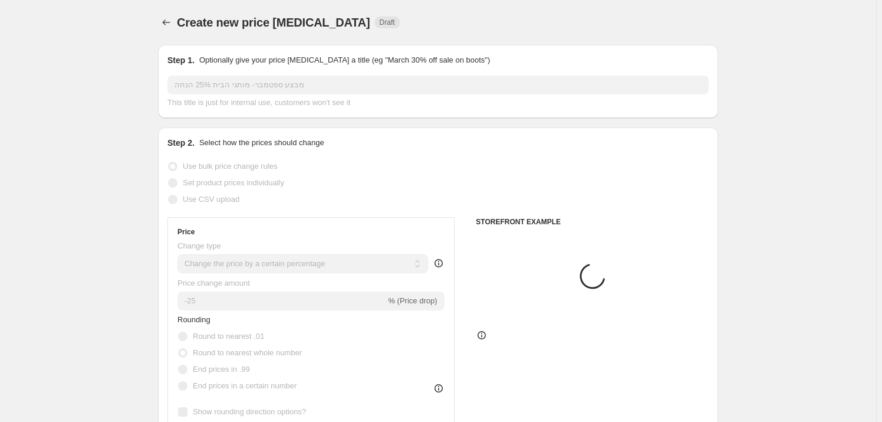
scroll to position [536, 0]
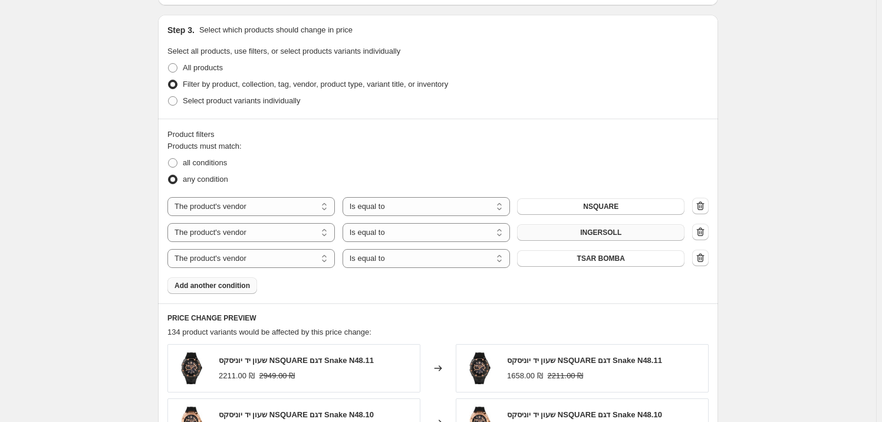
click at [209, 287] on span "Add another condition" at bounding box center [212, 285] width 75 height 9
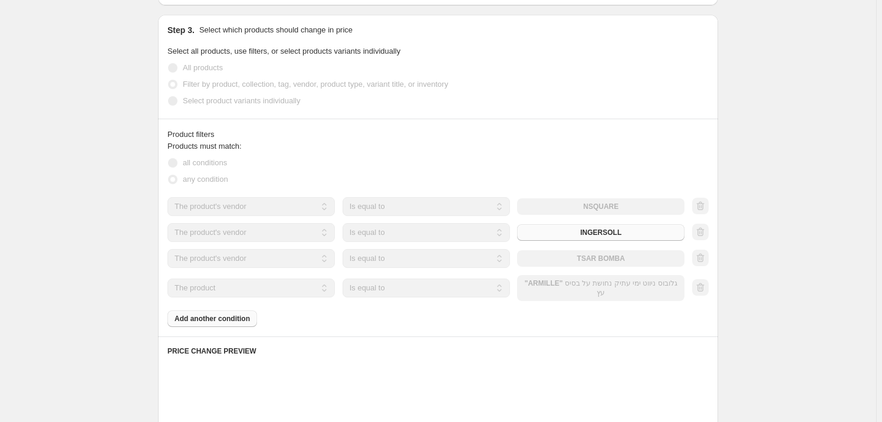
click at [323, 295] on select "The product The product's collection The product's tag The product's vendor The…" at bounding box center [252, 287] width 168 height 19
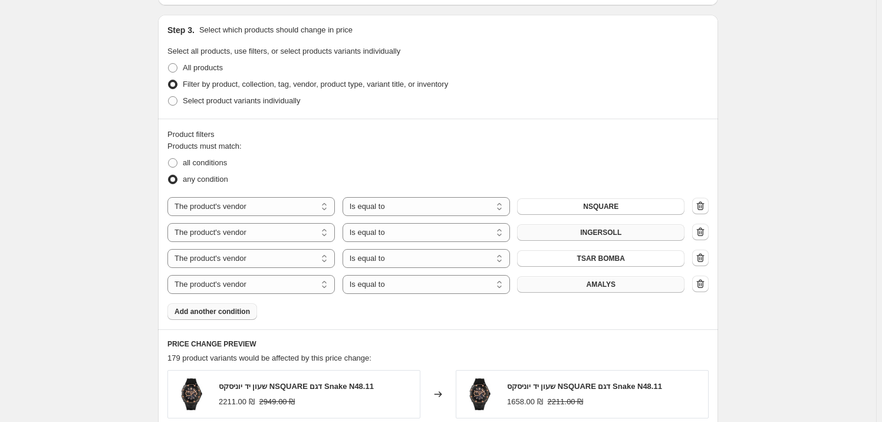
click at [628, 285] on button "AMALYS" at bounding box center [601, 284] width 168 height 17
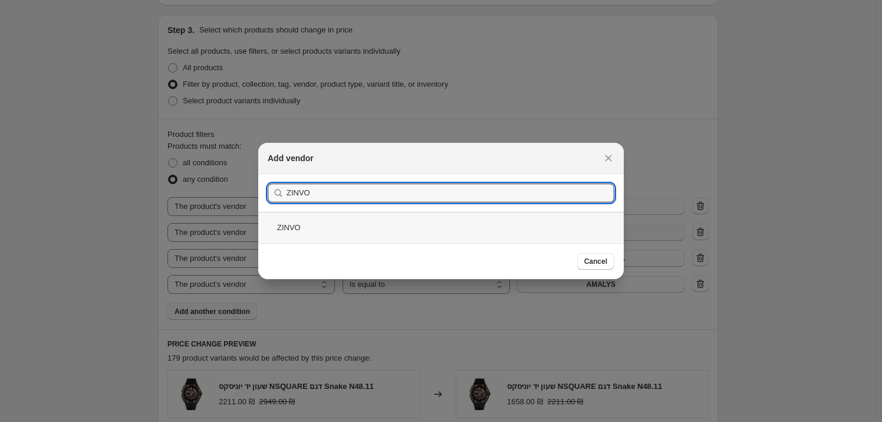
click at [388, 234] on div "ZINVO" at bounding box center [441, 227] width 366 height 31
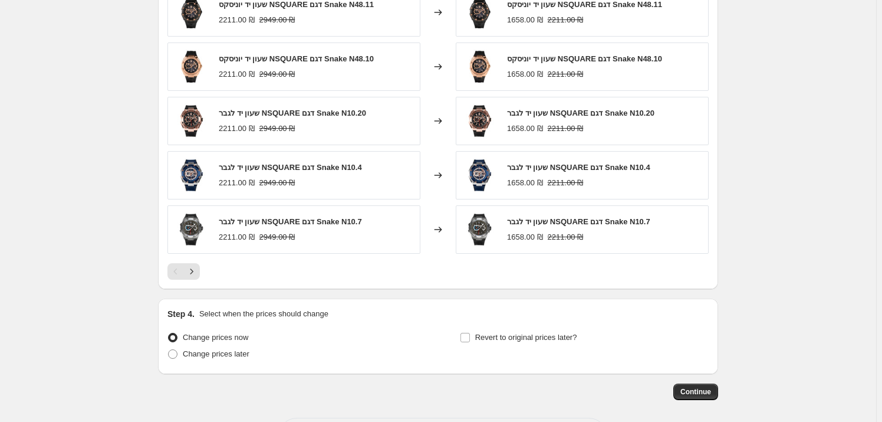
scroll to position [967, 0]
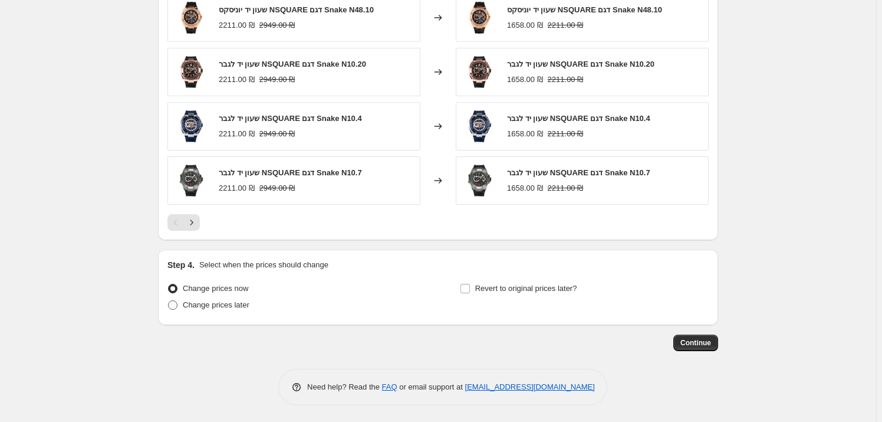
click at [231, 307] on span "Change prices later" at bounding box center [216, 304] width 67 height 9
click at [169, 301] on input "Change prices later" at bounding box center [168, 300] width 1 height 1
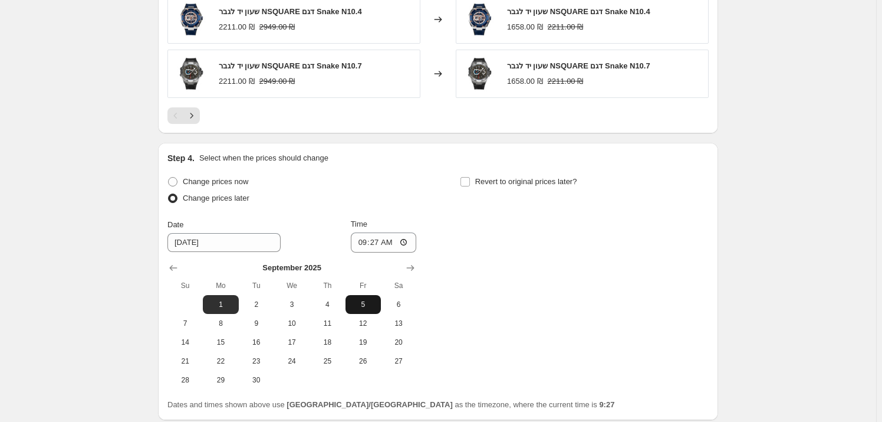
scroll to position [1073, 0]
click at [229, 300] on span "1" at bounding box center [221, 304] width 26 height 9
click at [380, 242] on input "09:27" at bounding box center [384, 242] width 66 height 20
click at [399, 242] on input "09:27" at bounding box center [384, 242] width 66 height 20
click at [524, 199] on div "Revert to original prices later?" at bounding box center [584, 190] width 249 height 35
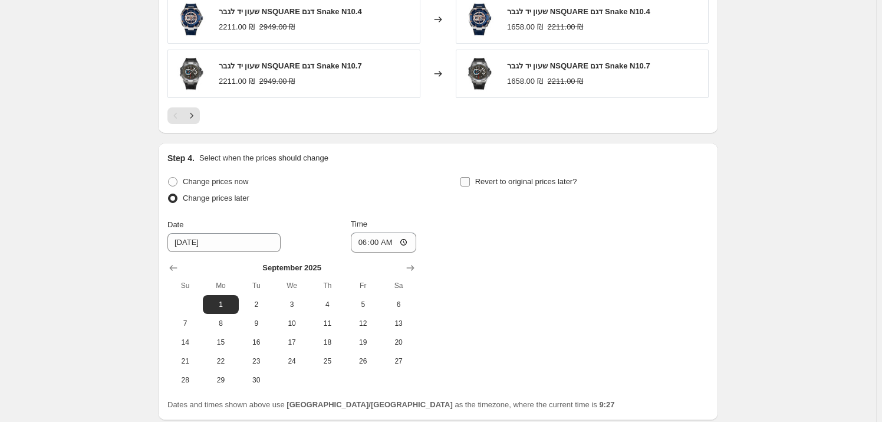
click at [476, 186] on label "Revert to original prices later?" at bounding box center [518, 181] width 117 height 17
click at [470, 186] on input "Revert to original prices later?" at bounding box center [465, 181] width 9 height 9
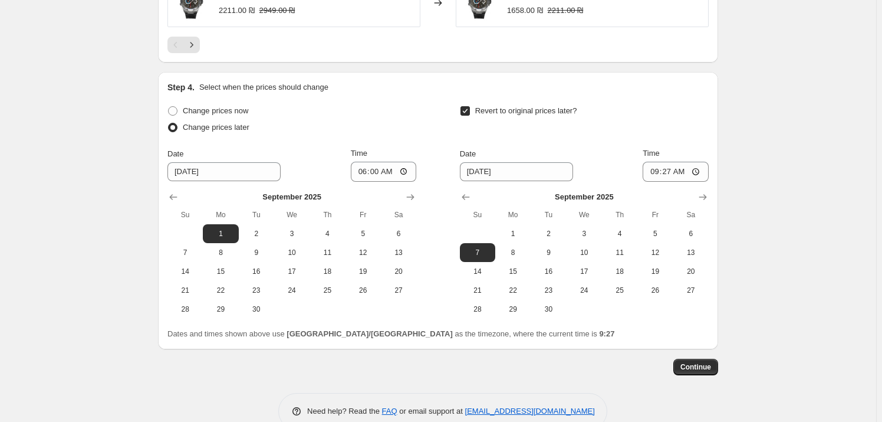
scroll to position [1168, 0]
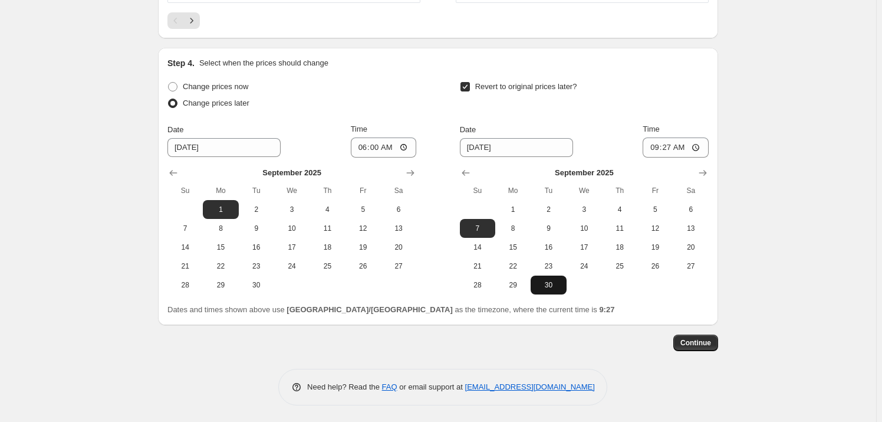
click at [544, 286] on span "30" at bounding box center [549, 284] width 26 height 9
click at [695, 146] on input "09:27" at bounding box center [676, 147] width 66 height 20
click at [690, 149] on input "09:27" at bounding box center [676, 147] width 66 height 20
drag, startPoint x: 741, startPoint y: 140, endPoint x: 721, endPoint y: 275, distance: 136.1
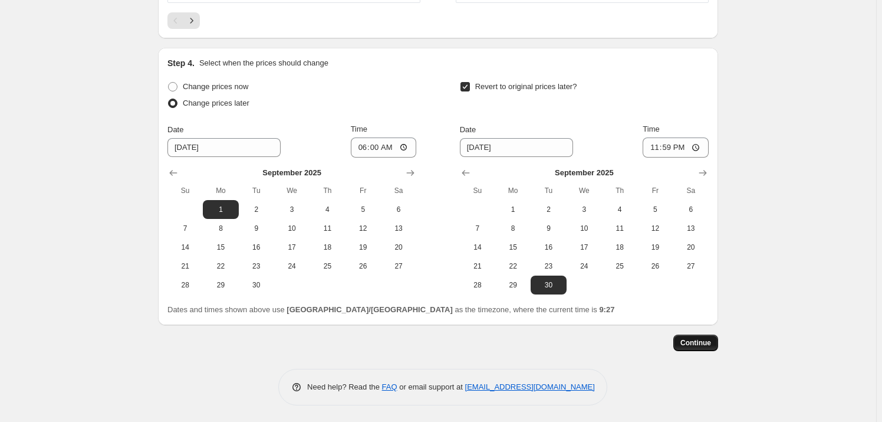
click at [687, 338] on span "Continue" at bounding box center [696, 342] width 31 height 9
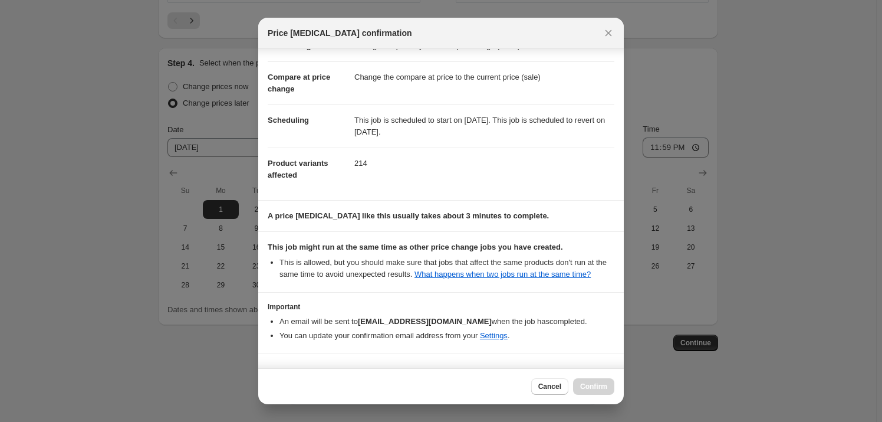
scroll to position [71, 0]
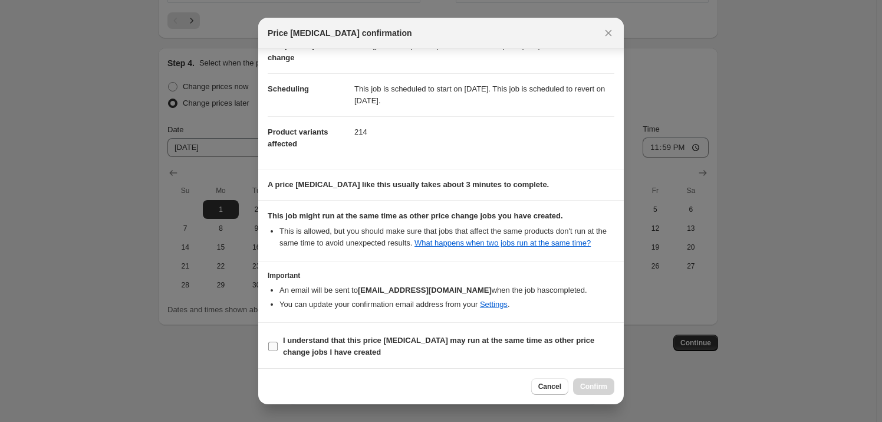
click at [448, 336] on b "I understand that this price [MEDICAL_DATA] may run at the same time as other p…" at bounding box center [438, 346] width 311 height 21
click at [278, 342] on input "I understand that this price [MEDICAL_DATA] may run at the same time as other p…" at bounding box center [272, 346] width 9 height 9
click at [597, 388] on span "Confirm" at bounding box center [593, 386] width 27 height 9
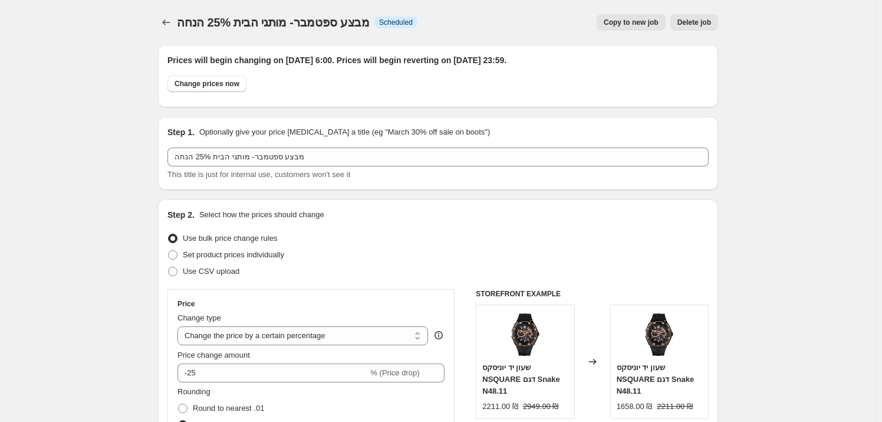
click at [632, 19] on span "Copy to new job" at bounding box center [631, 22] width 55 height 9
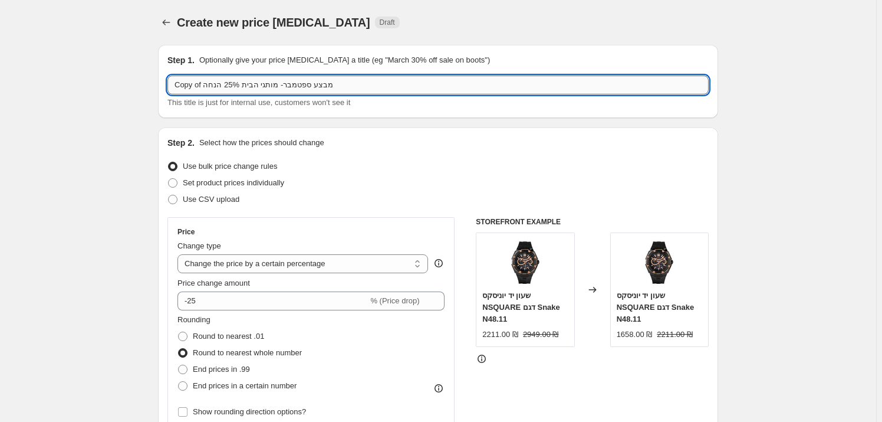
click at [224, 87] on input "Copy of מבצע ספטמבר- מותגי הבית 25% הנחה" at bounding box center [438, 84] width 541 height 19
click at [226, 85] on input "Copy of מבצע ספטמבר- מותגי הבית 2הנחה" at bounding box center [438, 84] width 541 height 19
drag, startPoint x: 206, startPoint y: 85, endPoint x: 158, endPoint y: 80, distance: 48.7
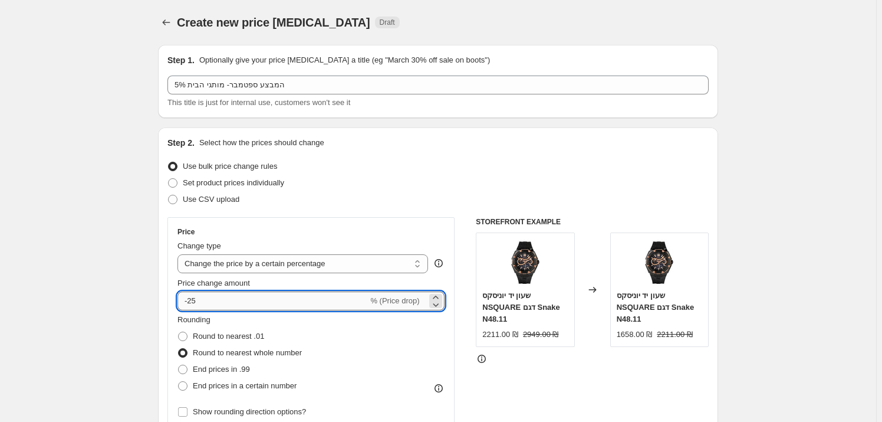
click at [192, 301] on input "-25" at bounding box center [273, 300] width 191 height 19
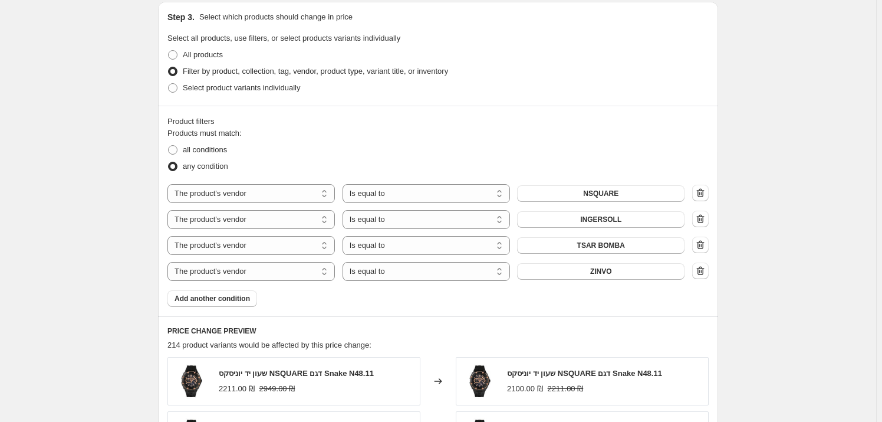
scroll to position [591, 0]
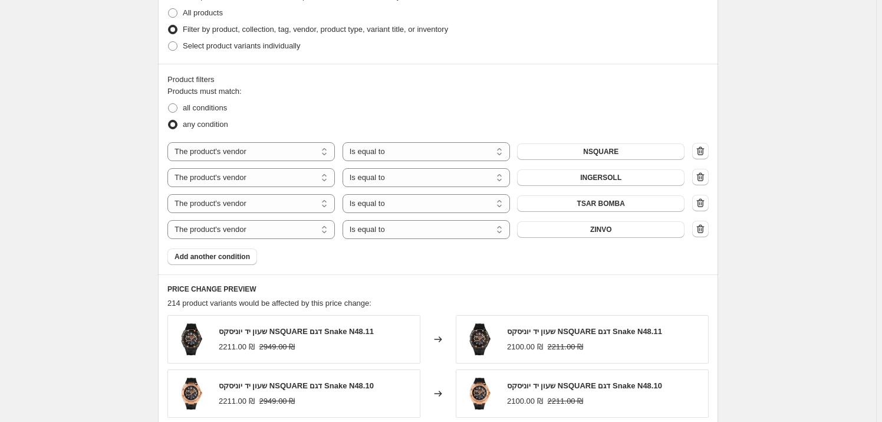
drag, startPoint x: 708, startPoint y: 230, endPoint x: 697, endPoint y: 202, distance: 30.4
click at [707, 228] on icon "button" at bounding box center [701, 229] width 12 height 12
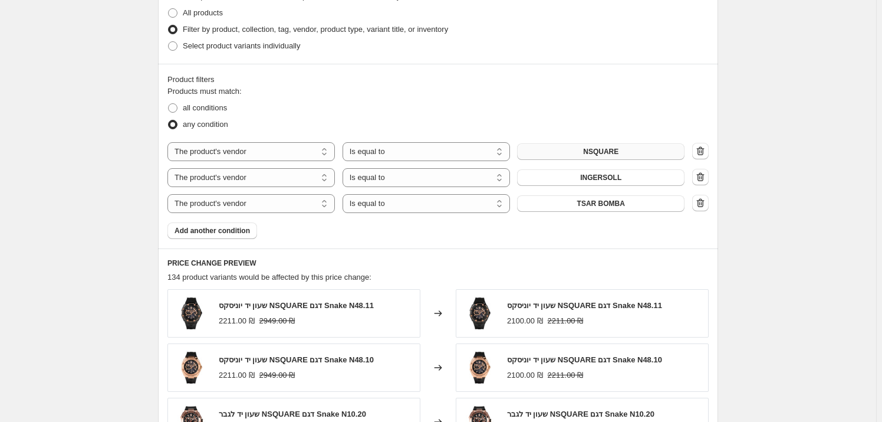
click at [636, 150] on button "NSQUARE" at bounding box center [601, 151] width 168 height 17
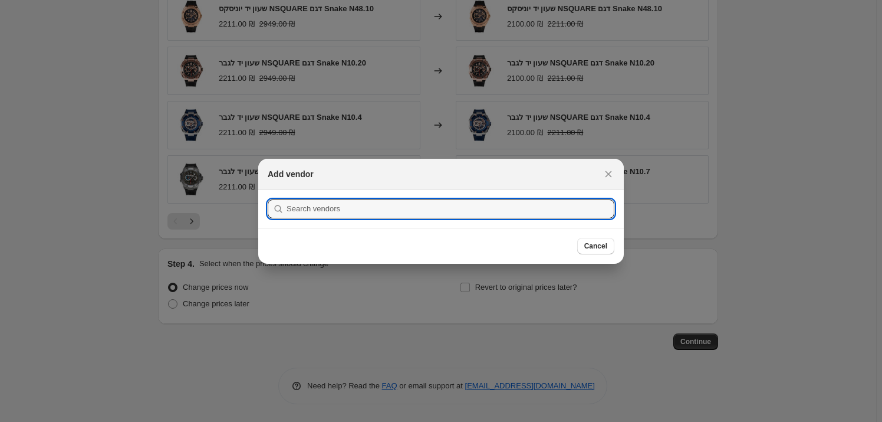
scroll to position [0, 0]
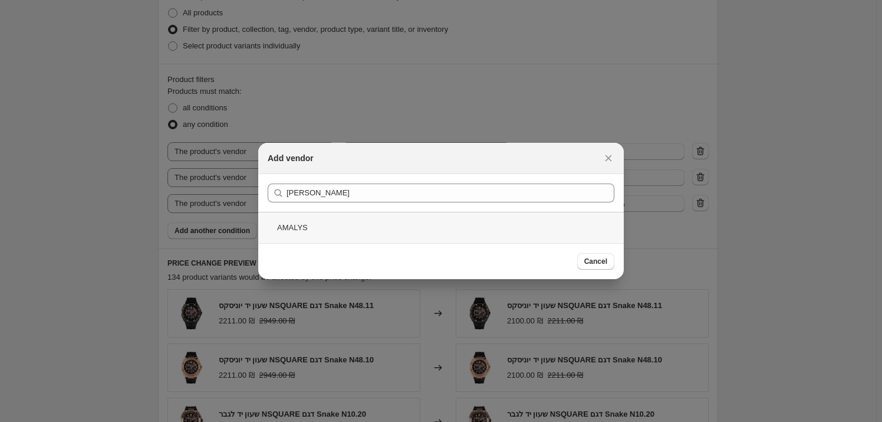
click at [319, 231] on div "AMALYS" at bounding box center [441, 227] width 366 height 31
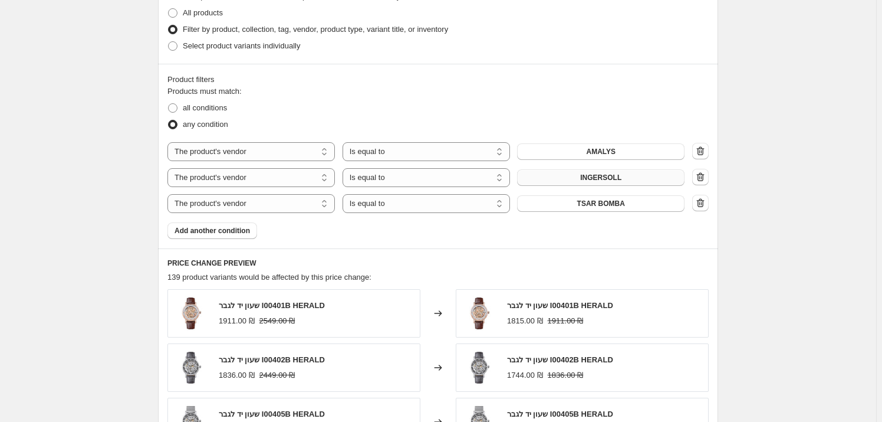
click at [592, 180] on span "INGERSOLL" at bounding box center [600, 177] width 41 height 9
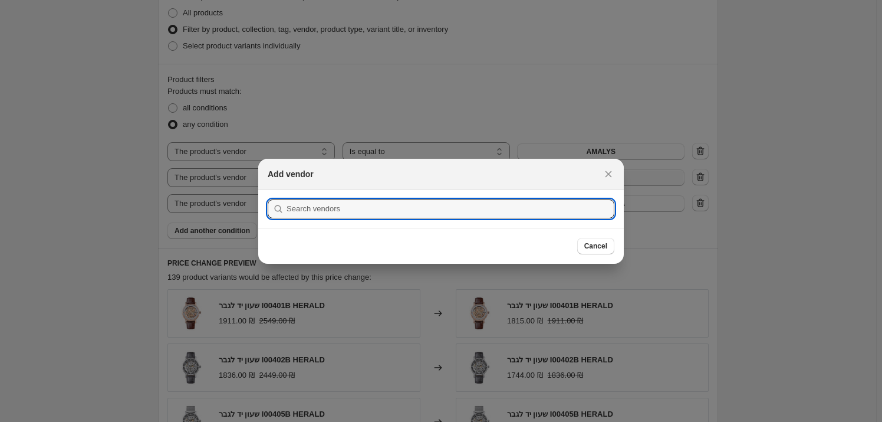
scroll to position [0, 0]
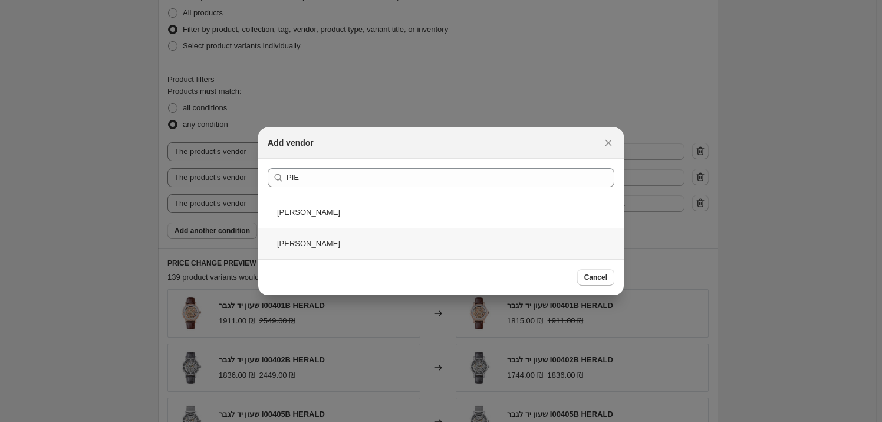
click at [366, 245] on div "[PERSON_NAME]" at bounding box center [441, 243] width 366 height 31
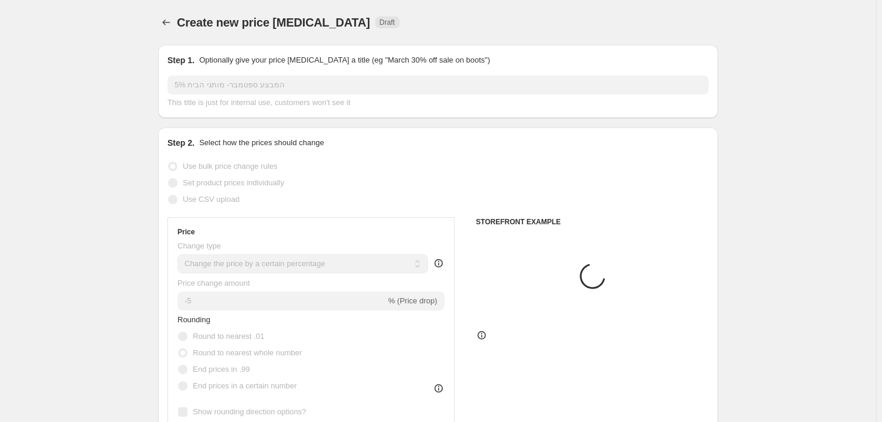
scroll to position [591, 0]
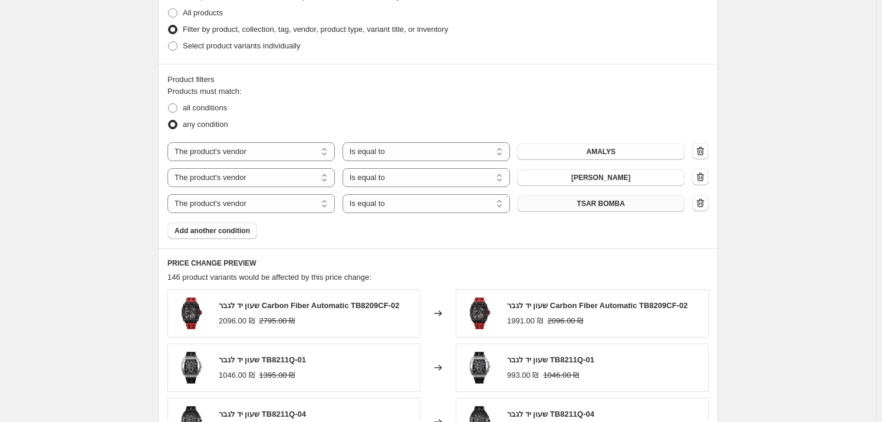
click at [584, 204] on span "TSAR BOMBA" at bounding box center [601, 203] width 48 height 9
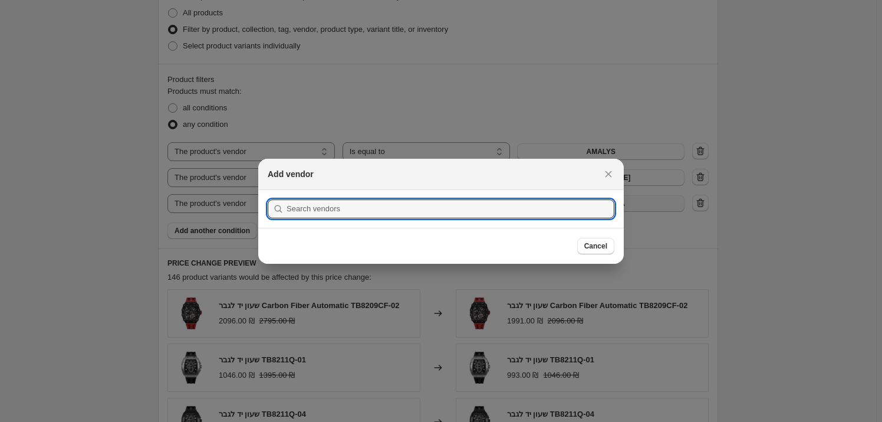
scroll to position [0, 0]
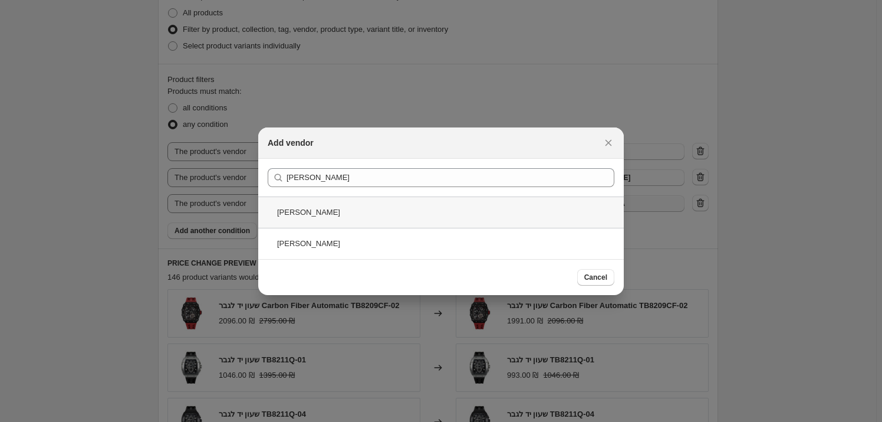
click at [438, 217] on div "[PERSON_NAME]" at bounding box center [441, 211] width 366 height 31
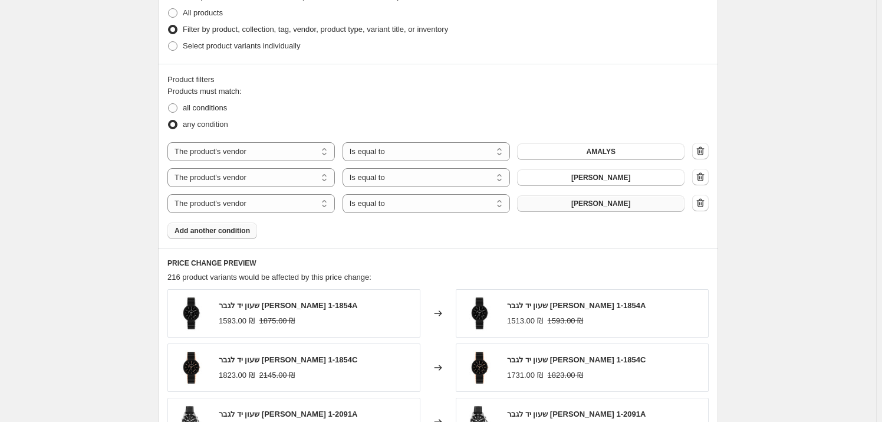
click at [240, 233] on span "Add another condition" at bounding box center [212, 230] width 75 height 9
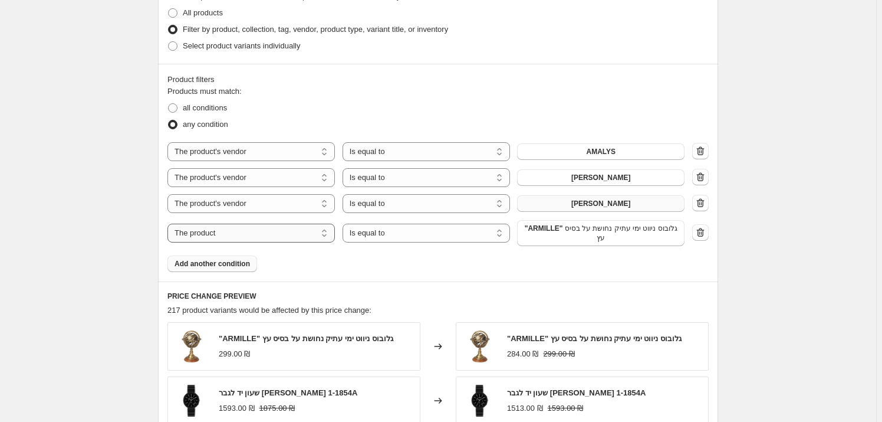
click at [325, 230] on select "The product The product's collection The product's tag The product's vendor The…" at bounding box center [252, 233] width 168 height 19
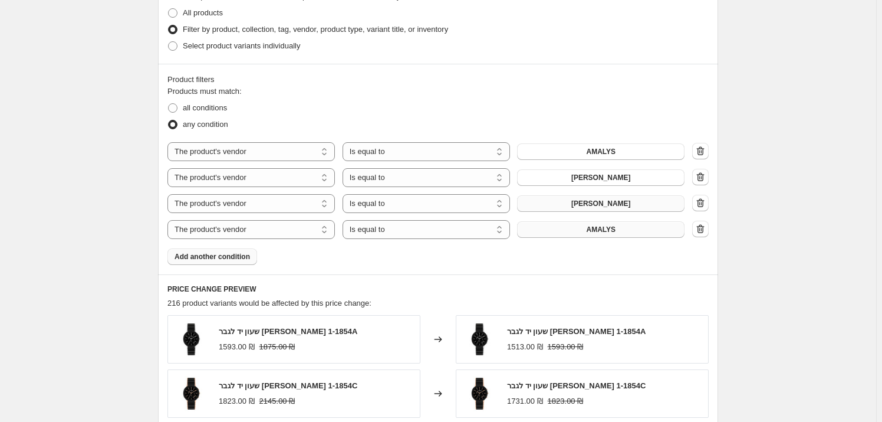
click at [596, 229] on span "AMALYS" at bounding box center [600, 229] width 29 height 9
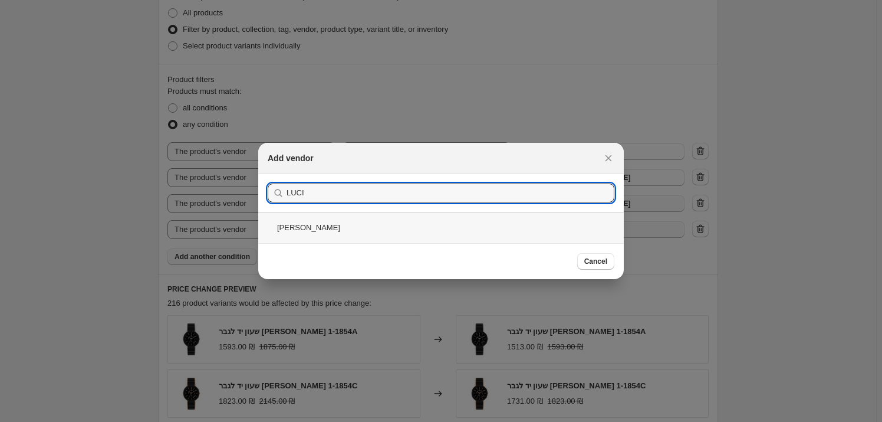
click at [521, 231] on div "[PERSON_NAME]" at bounding box center [441, 227] width 366 height 31
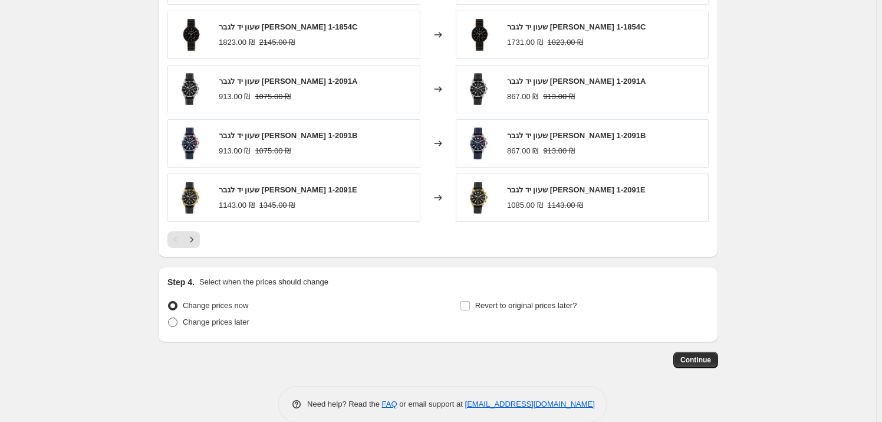
scroll to position [967, 0]
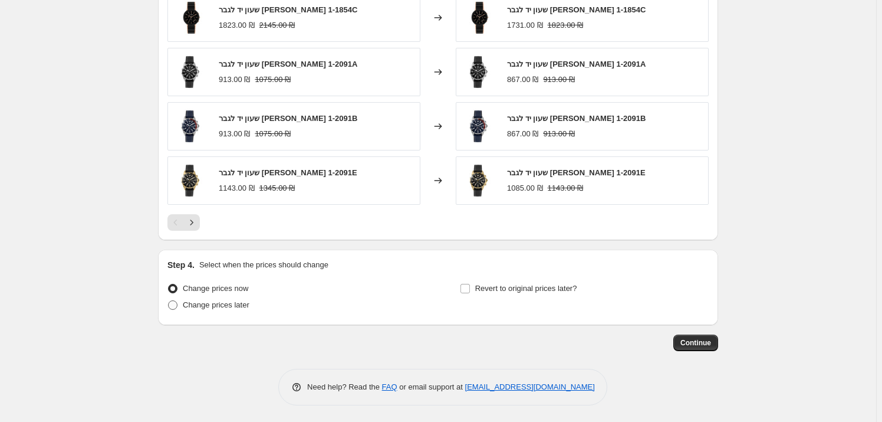
click at [212, 300] on span "Change prices later" at bounding box center [216, 304] width 67 height 9
click at [169, 300] on input "Change prices later" at bounding box center [168, 300] width 1 height 1
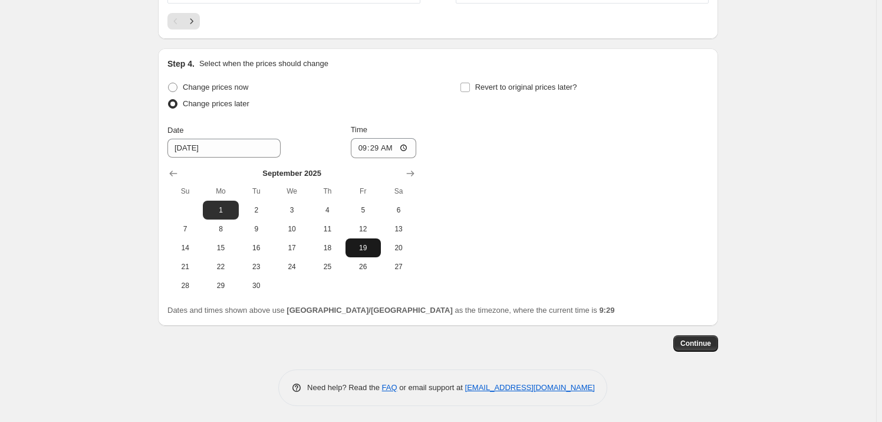
scroll to position [1168, 0]
click at [395, 146] on input "09:29" at bounding box center [384, 147] width 66 height 20
click at [480, 78] on label "Revert to original prices later?" at bounding box center [518, 86] width 117 height 17
click at [470, 82] on input "Revert to original prices later?" at bounding box center [465, 86] width 9 height 9
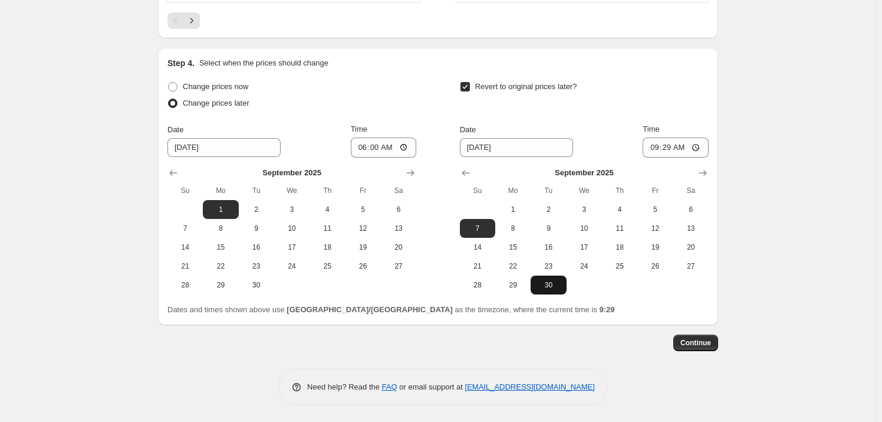
drag, startPoint x: 559, startPoint y: 286, endPoint x: 566, endPoint y: 280, distance: 9.2
click at [561, 286] on span "30" at bounding box center [549, 284] width 26 height 9
click at [683, 145] on input "09:29" at bounding box center [676, 147] width 66 height 20
click at [701, 343] on span "Continue" at bounding box center [696, 342] width 31 height 9
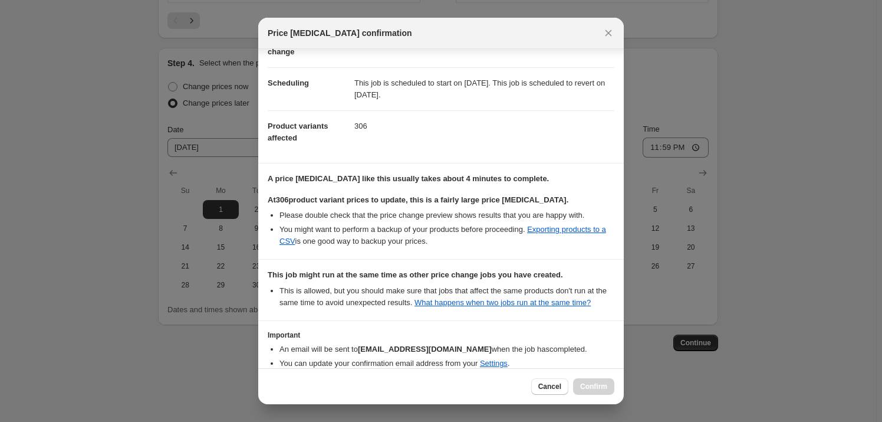
scroll to position [136, 0]
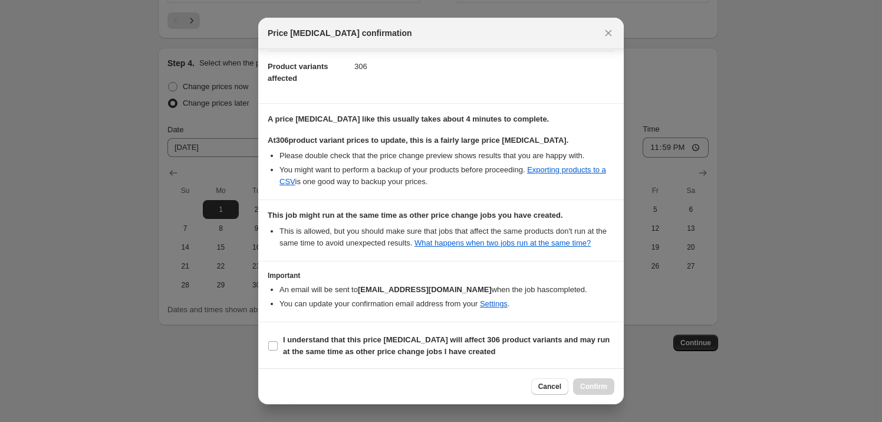
drag, startPoint x: 462, startPoint y: 329, endPoint x: 469, endPoint y: 340, distance: 12.9
click at [462, 330] on section "I understand that this price [MEDICAL_DATA] will affect 306 product variants an…" at bounding box center [441, 345] width 366 height 47
click at [472, 344] on span "I understand that this price [MEDICAL_DATA] will affect 306 product variants an…" at bounding box center [448, 346] width 331 height 24
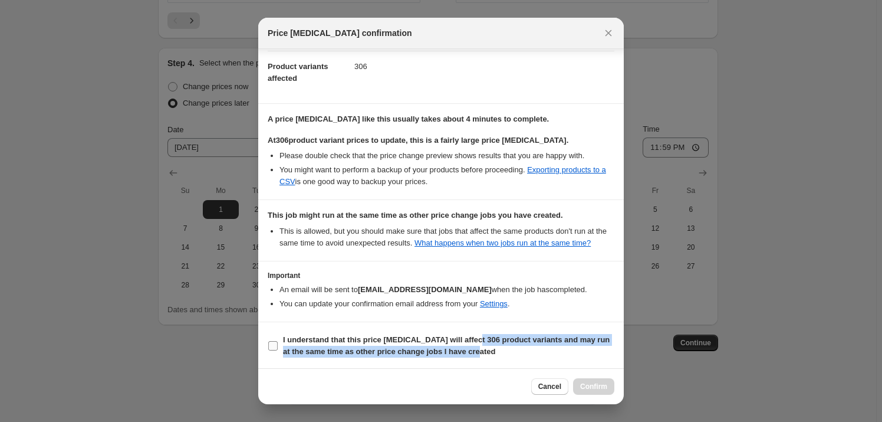
click at [372, 349] on b "I understand that this price [MEDICAL_DATA] will affect 306 product variants an…" at bounding box center [446, 345] width 327 height 21
click at [278, 349] on input "I understand that this price [MEDICAL_DATA] will affect 306 product variants an…" at bounding box center [272, 345] width 9 height 9
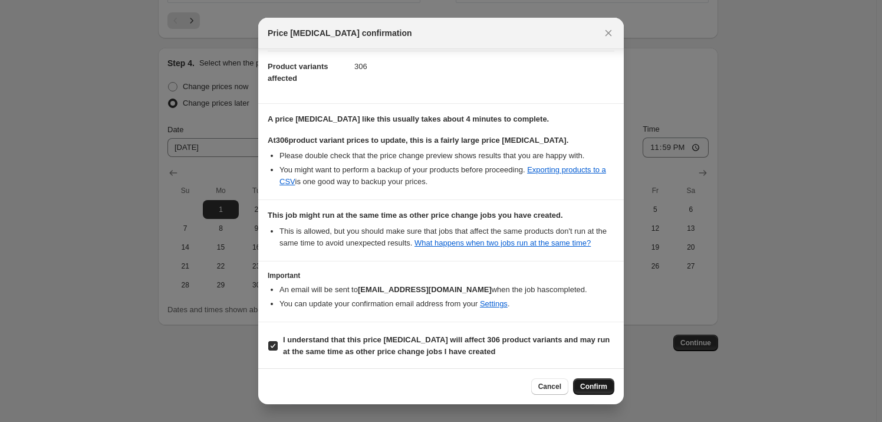
click at [600, 386] on span "Confirm" at bounding box center [593, 386] width 27 height 9
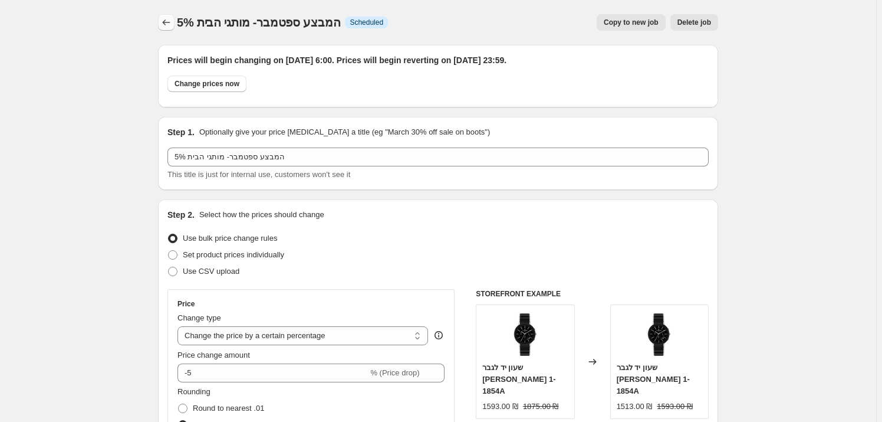
click at [162, 18] on button "Price change jobs" at bounding box center [166, 22] width 17 height 17
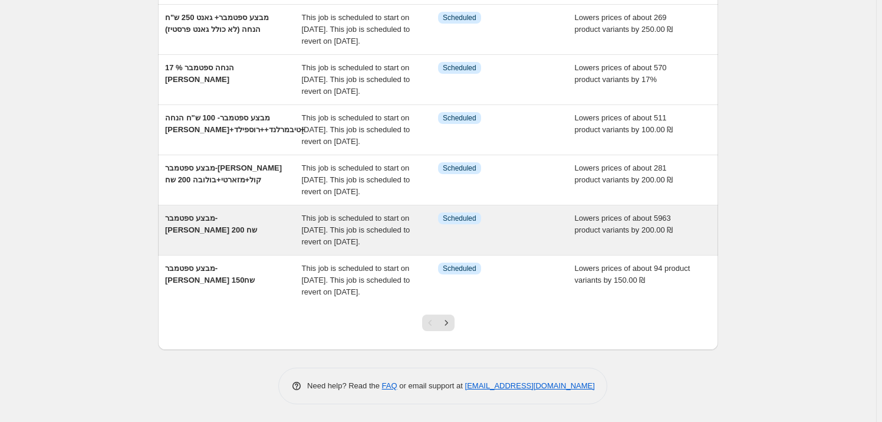
scroll to position [396, 0]
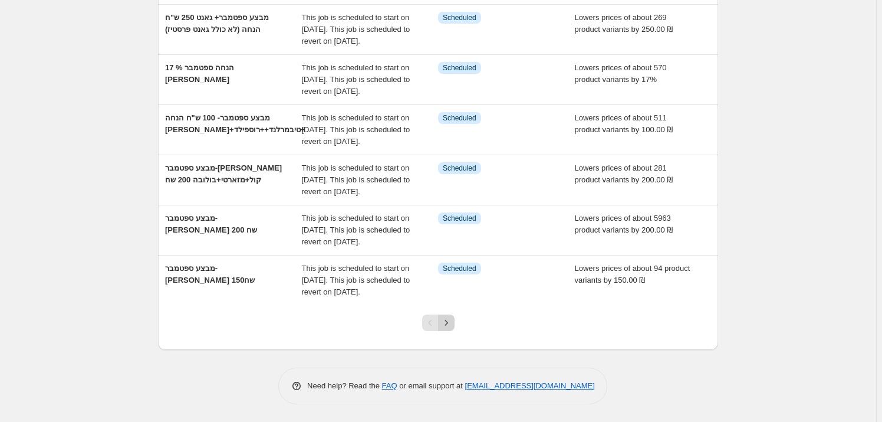
click at [447, 320] on icon "Next" at bounding box center [447, 323] width 12 height 12
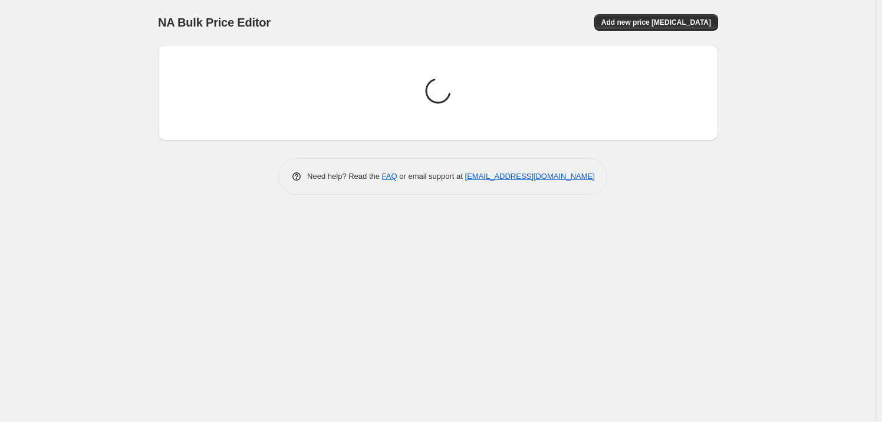
scroll to position [0, 0]
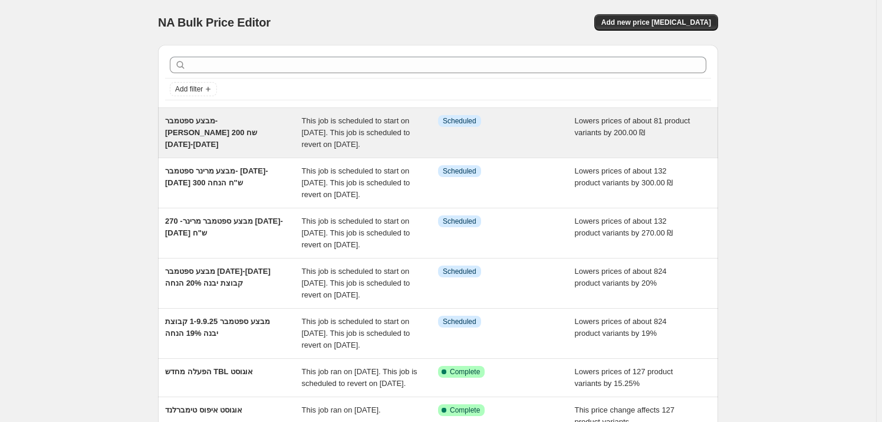
click at [223, 136] on div "מבצע ספטמבר- [PERSON_NAME] 200 שח [DATE]-[DATE]" at bounding box center [233, 132] width 137 height 35
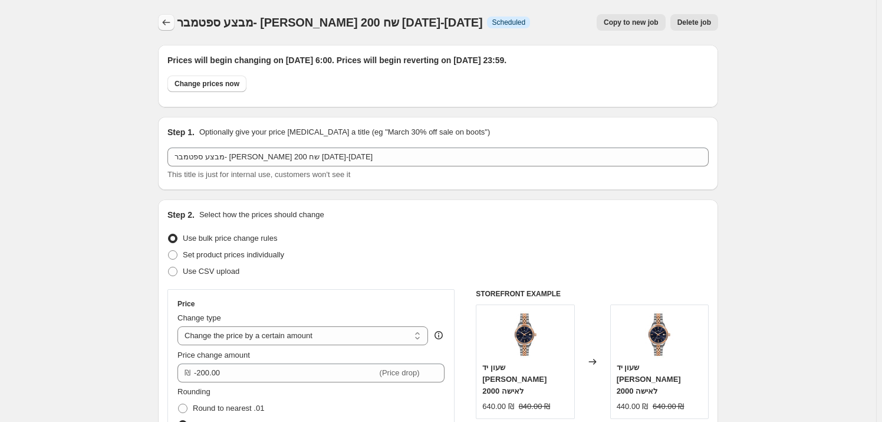
click at [169, 15] on button "Price change jobs" at bounding box center [166, 22] width 17 height 17
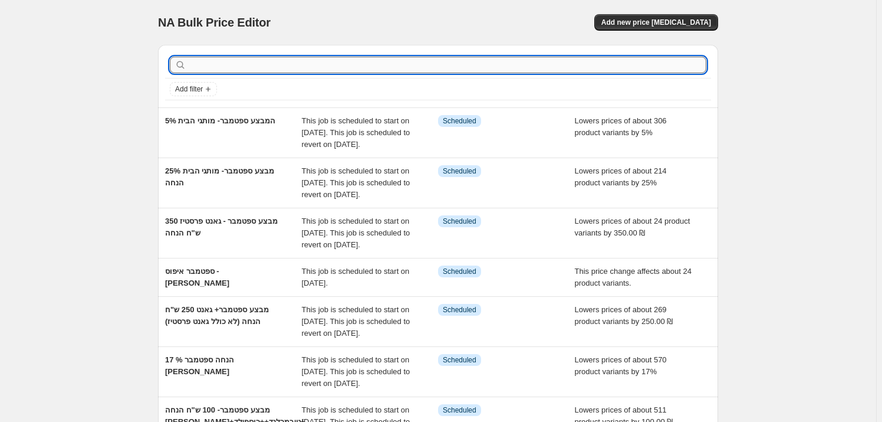
click at [239, 62] on input "text" at bounding box center [448, 65] width 518 height 17
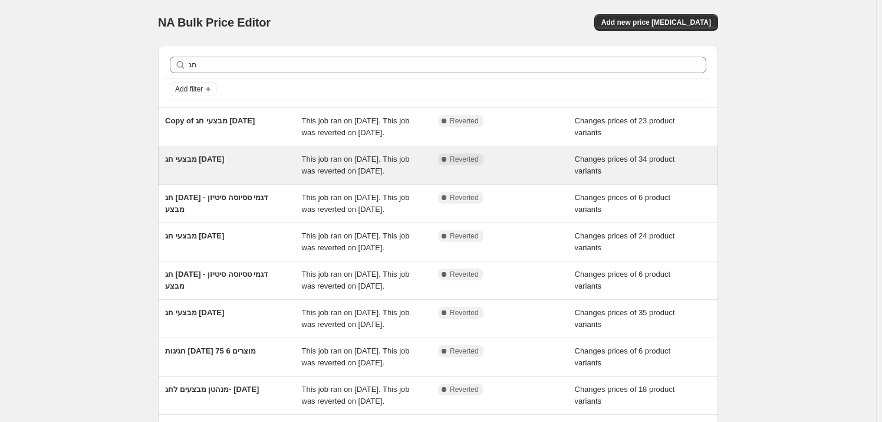
click at [171, 177] on div "מבצעי חג [DATE]" at bounding box center [233, 165] width 137 height 24
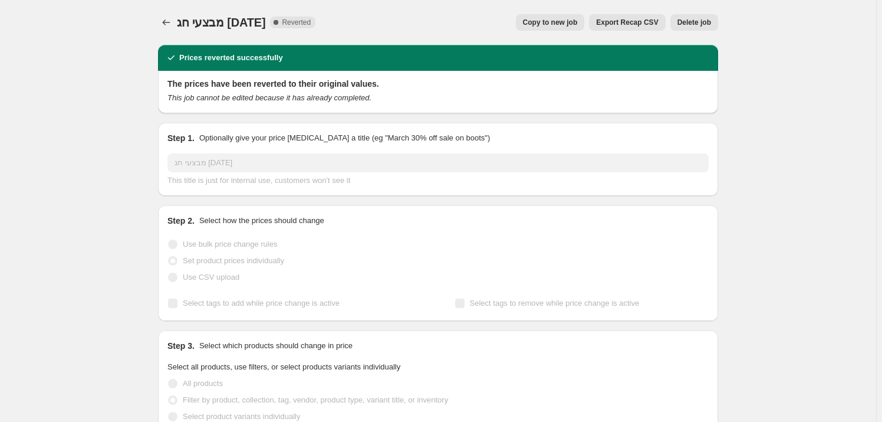
click at [572, 23] on span "Copy to new job" at bounding box center [550, 22] width 55 height 9
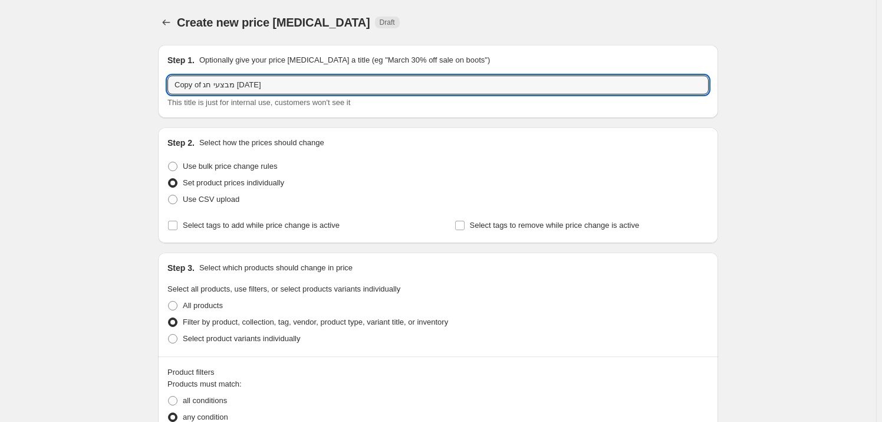
drag, startPoint x: 221, startPoint y: 87, endPoint x: 159, endPoint y: 80, distance: 62.3
click at [206, 81] on input "Copy of מבצעי חג [DATE]" at bounding box center [438, 84] width 541 height 19
click at [192, 85] on input "Copy of מבצעי חג [DATE]" at bounding box center [438, 84] width 541 height 19
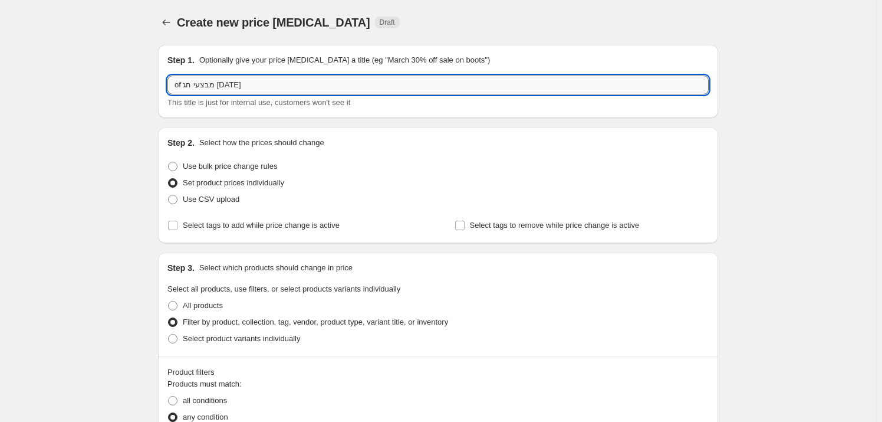
click at [183, 83] on input "of מבצעי חג [DATE]" at bounding box center [438, 84] width 541 height 19
click at [176, 83] on input "of מבצעי חג [DATE]" at bounding box center [438, 84] width 541 height 19
click at [183, 83] on input "of מבצעי חג [DATE]" at bounding box center [438, 84] width 541 height 19
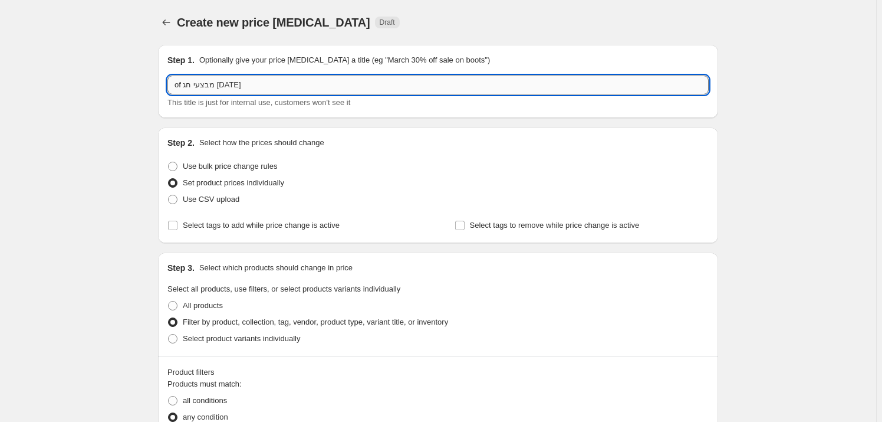
click at [180, 83] on input "of מבצעי חג [DATE]" at bounding box center [438, 84] width 541 height 19
click at [179, 83] on input "of מבצעי חג [DATE]" at bounding box center [438, 84] width 541 height 19
click at [183, 83] on input "מבצעי חג [DATE]" at bounding box center [438, 84] width 541 height 19
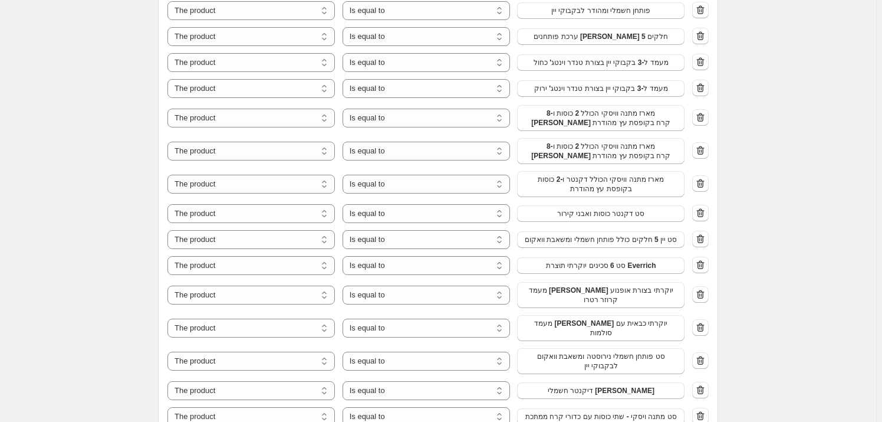
scroll to position [1019, 0]
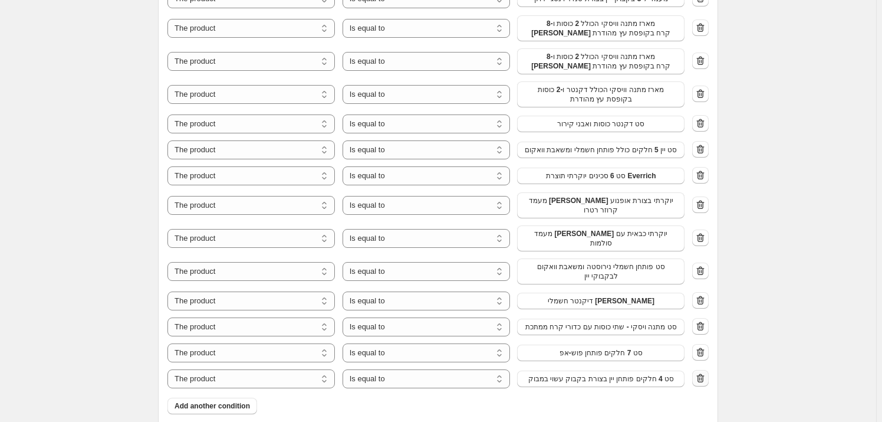
click at [702, 372] on icon "button" at bounding box center [701, 378] width 12 height 12
click at [700, 346] on icon "button" at bounding box center [701, 352] width 12 height 12
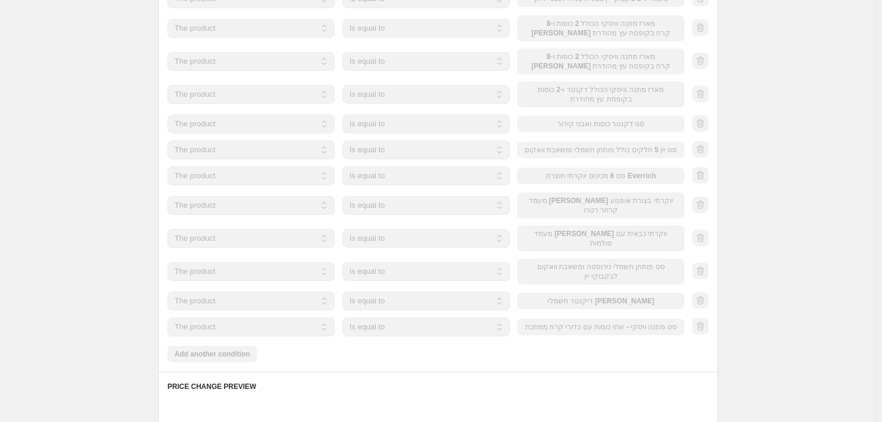
click at [703, 318] on div at bounding box center [700, 327] width 17 height 18
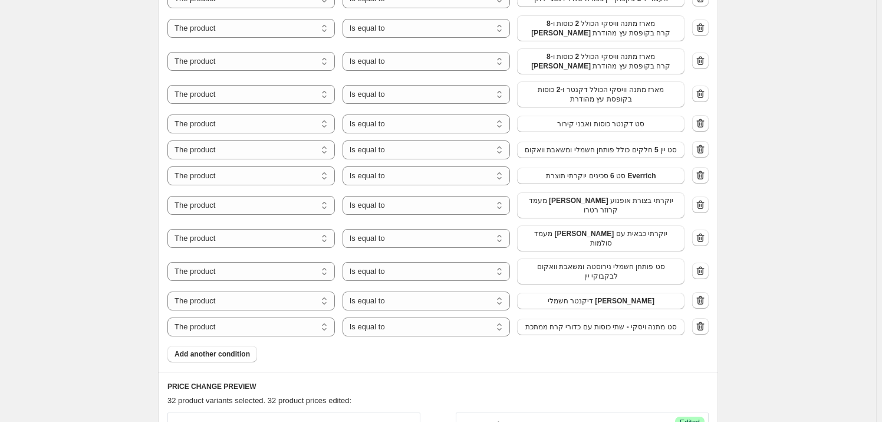
click at [703, 320] on icon "button" at bounding box center [701, 326] width 12 height 12
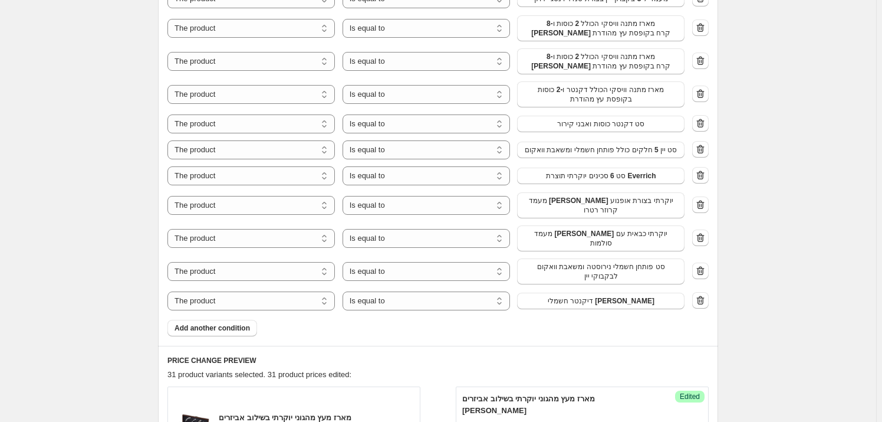
click at [703, 294] on icon "button" at bounding box center [701, 300] width 12 height 12
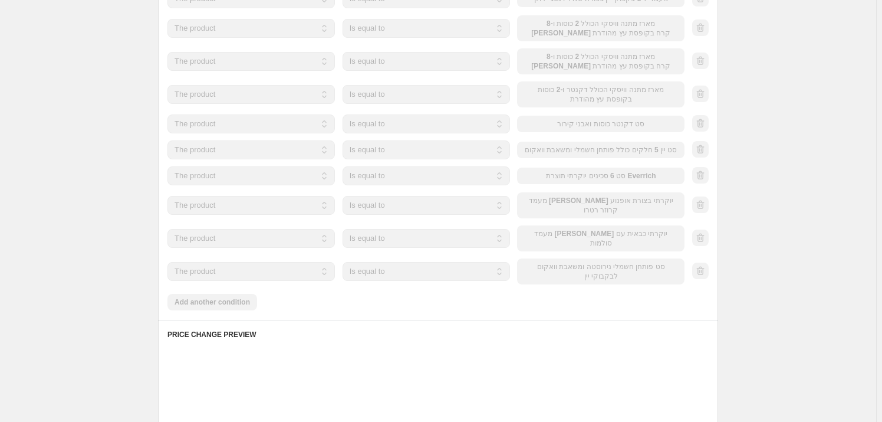
click at [702, 262] on div at bounding box center [700, 271] width 17 height 18
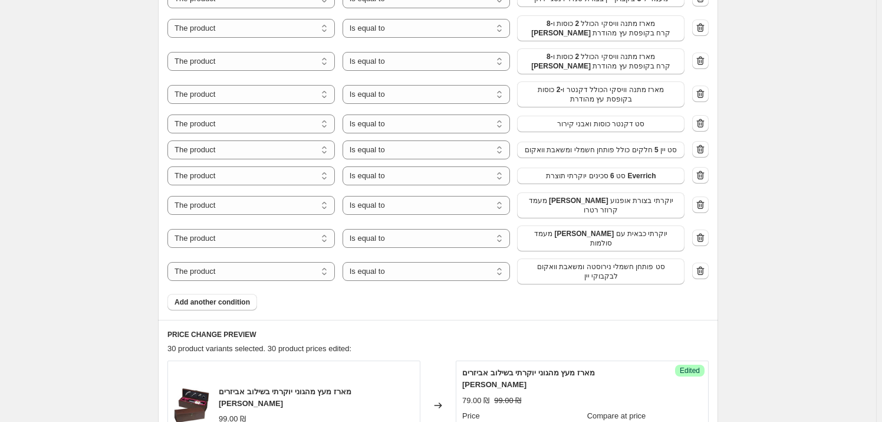
click at [702, 265] on icon "button" at bounding box center [701, 271] width 12 height 12
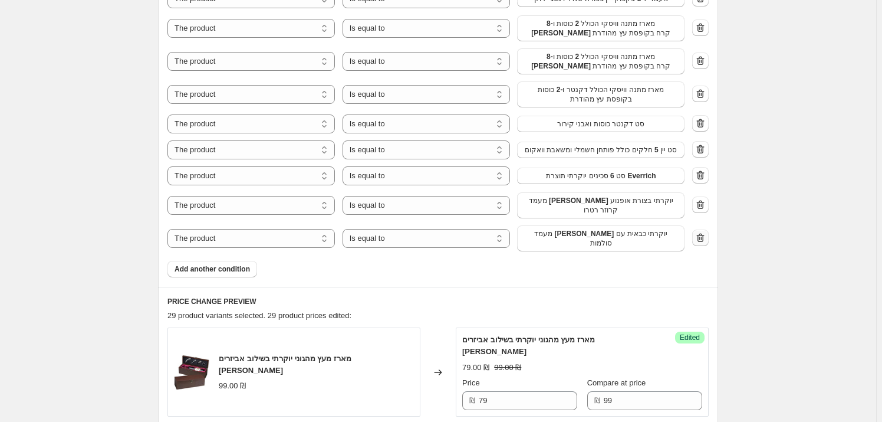
click at [702, 232] on icon "button" at bounding box center [701, 238] width 12 height 12
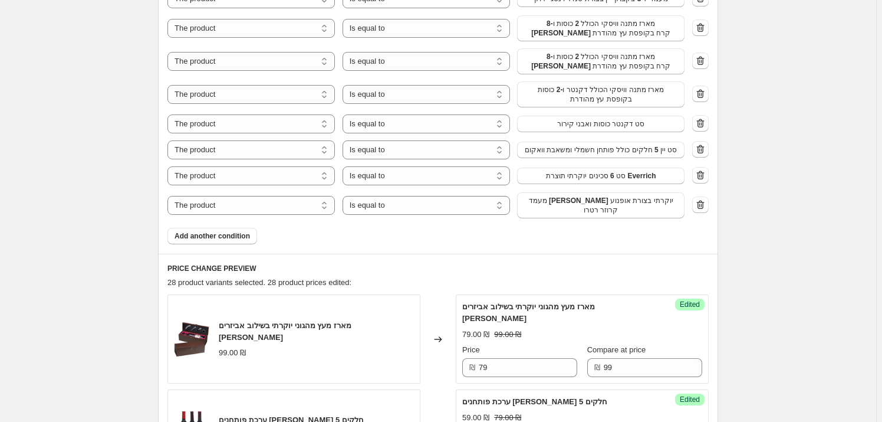
click at [705, 199] on icon "button" at bounding box center [701, 205] width 12 height 12
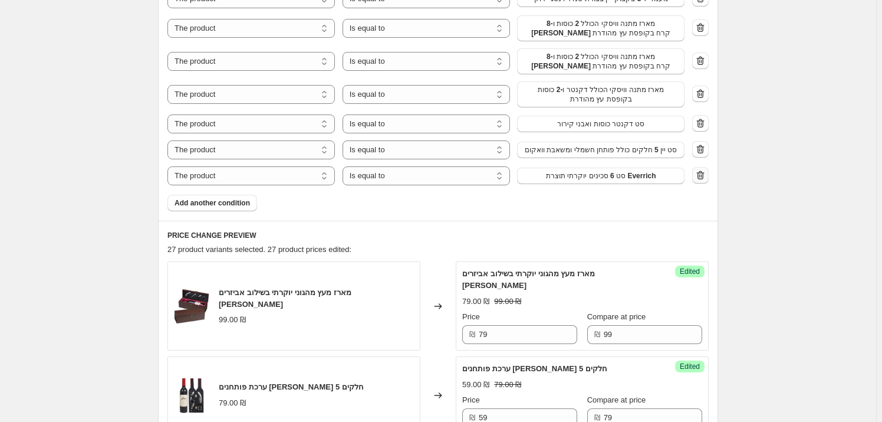
click at [705, 169] on icon "button" at bounding box center [701, 175] width 12 height 12
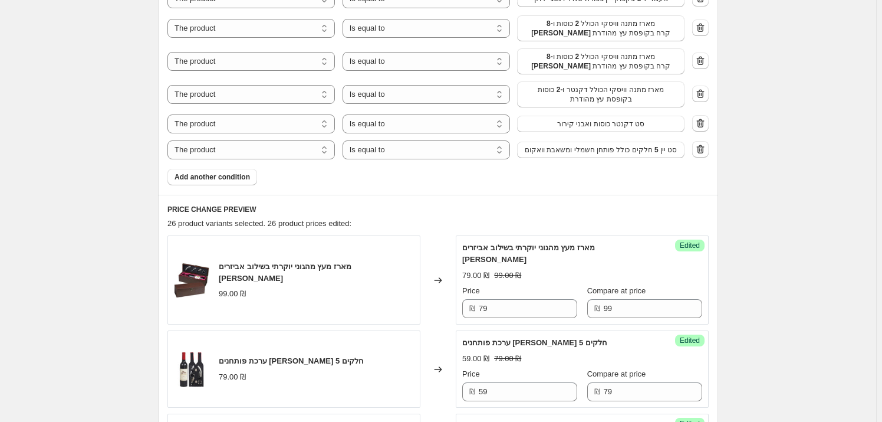
click at [701, 145] on icon "button" at bounding box center [701, 149] width 8 height 9
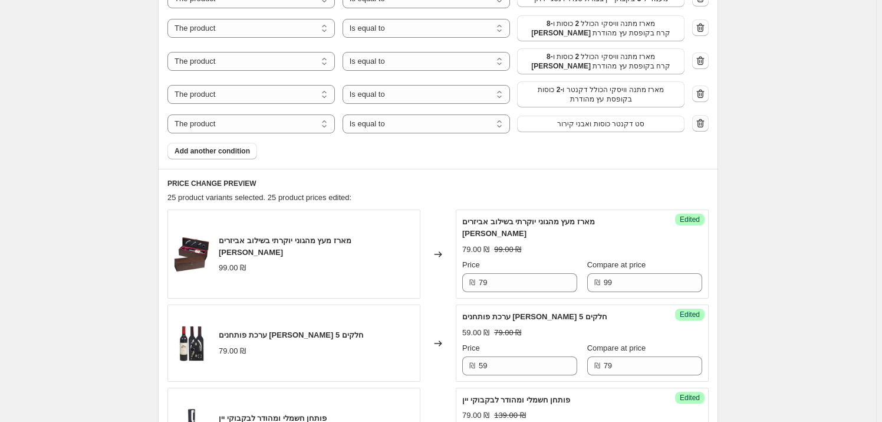
click at [703, 117] on icon "button" at bounding box center [701, 123] width 12 height 12
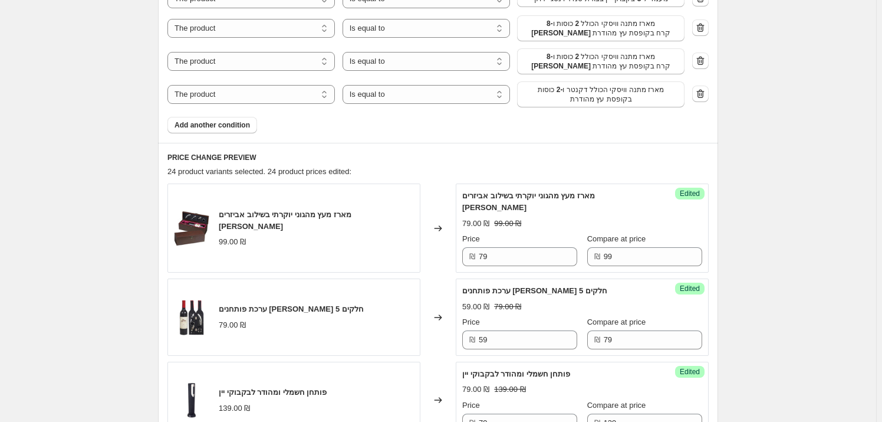
click at [702, 93] on icon "button" at bounding box center [701, 95] width 1 height 4
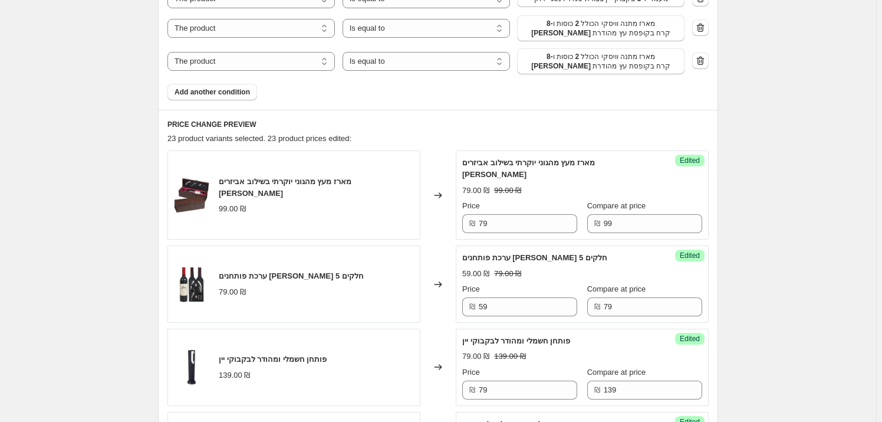
click at [707, 55] on icon "button" at bounding box center [701, 61] width 12 height 12
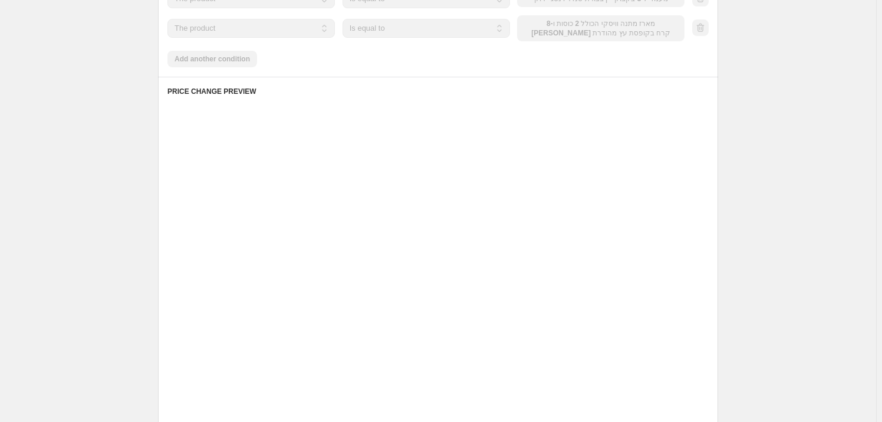
scroll to position [911, 0]
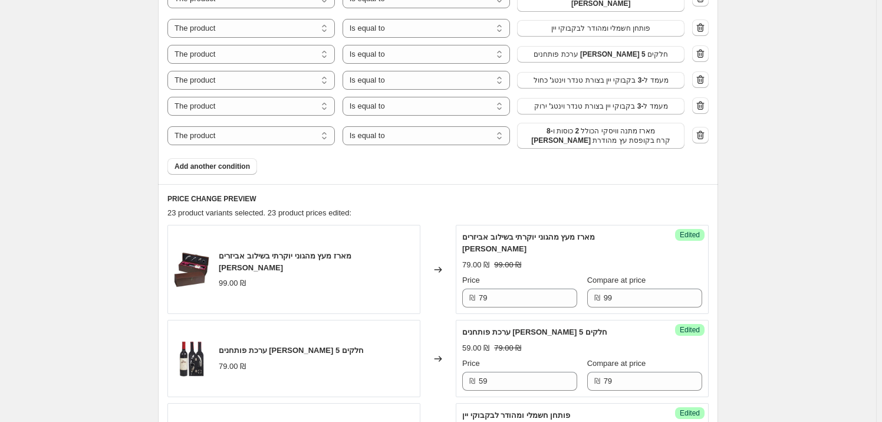
click at [704, 131] on icon "button" at bounding box center [701, 135] width 8 height 9
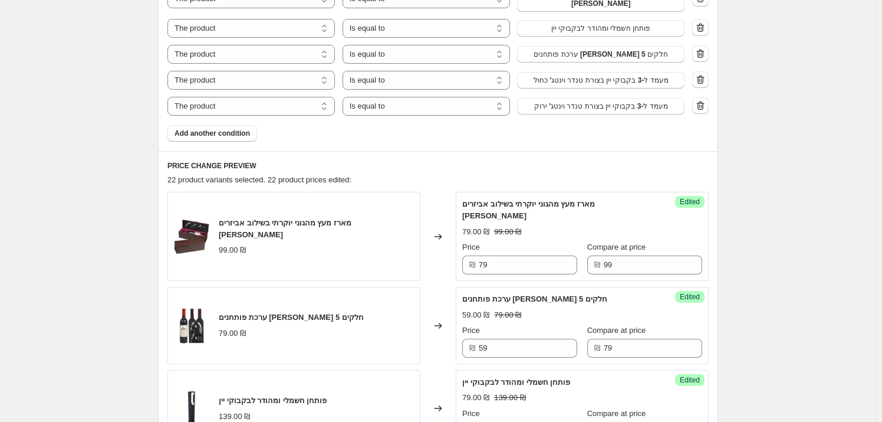
click at [707, 100] on icon "button" at bounding box center [701, 106] width 12 height 12
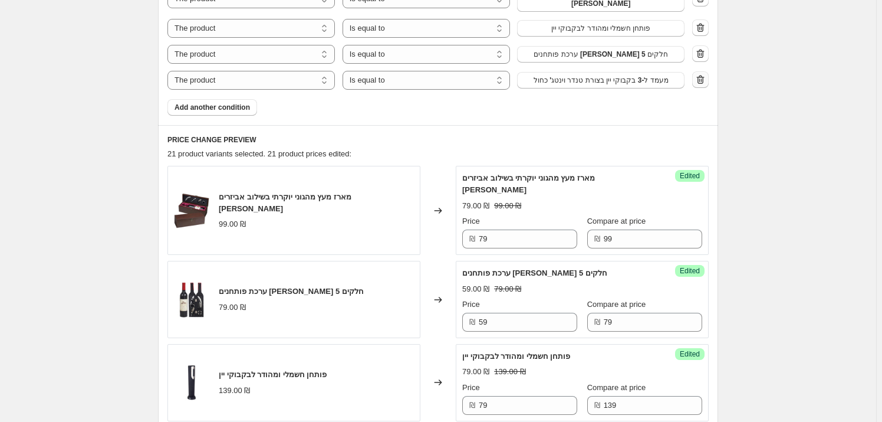
click at [702, 74] on icon "button" at bounding box center [701, 80] width 12 height 12
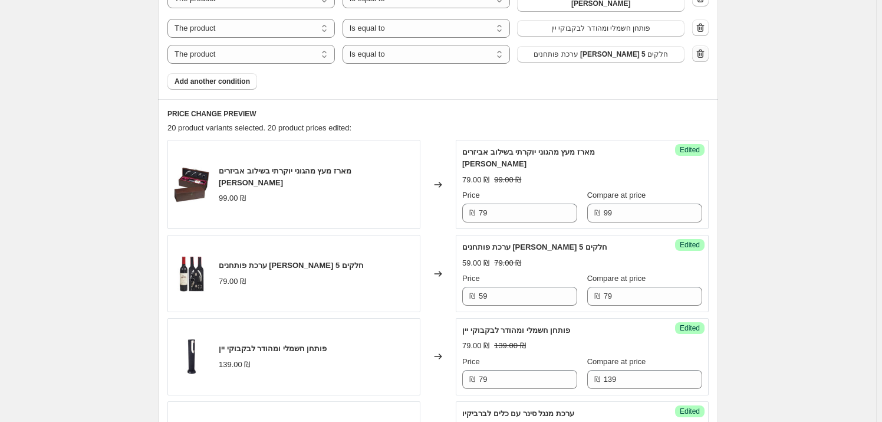
click at [705, 48] on icon "button" at bounding box center [701, 54] width 12 height 12
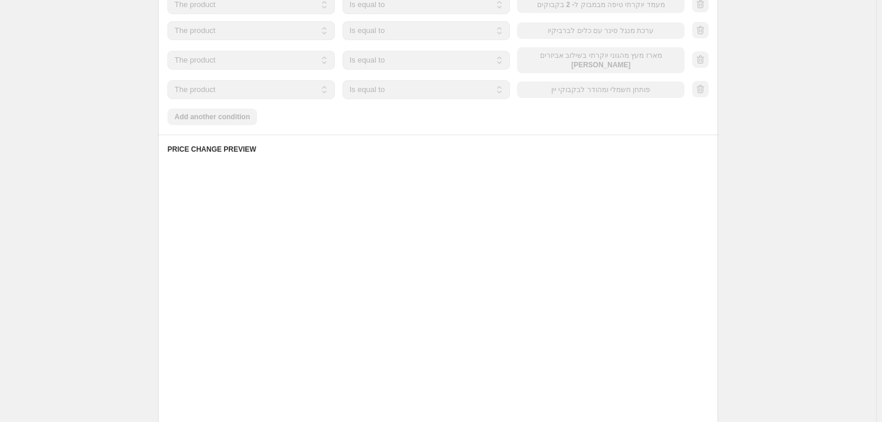
scroll to position [804, 0]
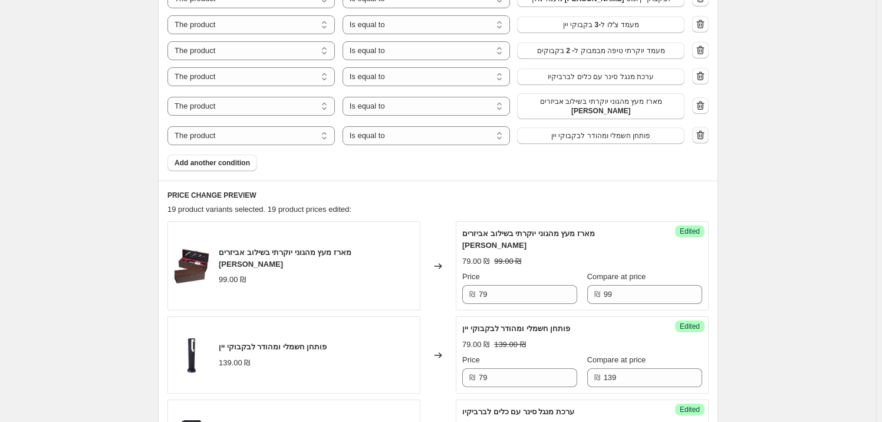
click at [707, 127] on button "button" at bounding box center [700, 135] width 17 height 17
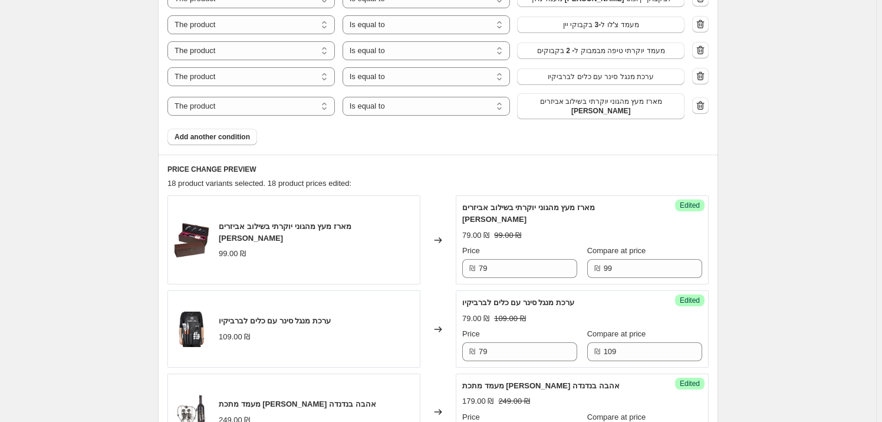
click at [704, 101] on icon "button" at bounding box center [701, 105] width 8 height 9
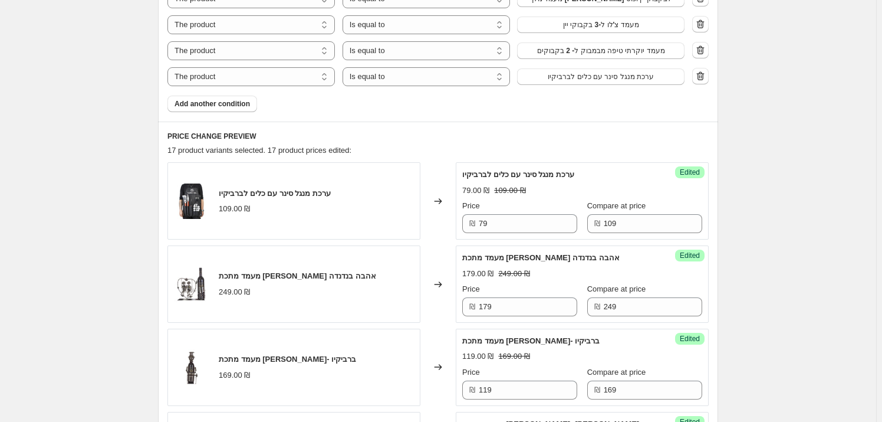
click at [707, 70] on icon "button" at bounding box center [701, 76] width 12 height 12
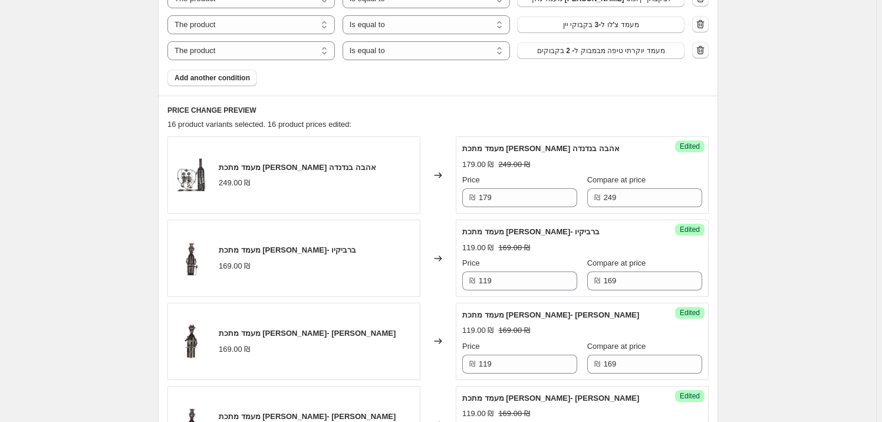
click at [702, 49] on icon "button" at bounding box center [701, 51] width 1 height 4
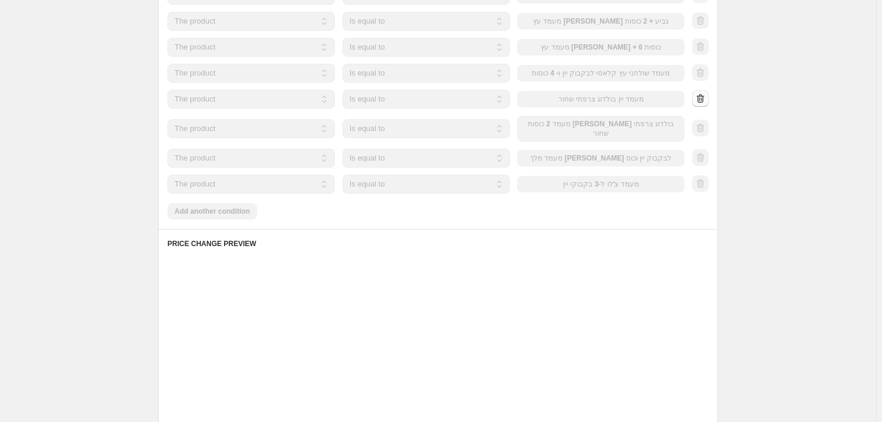
scroll to position [643, 0]
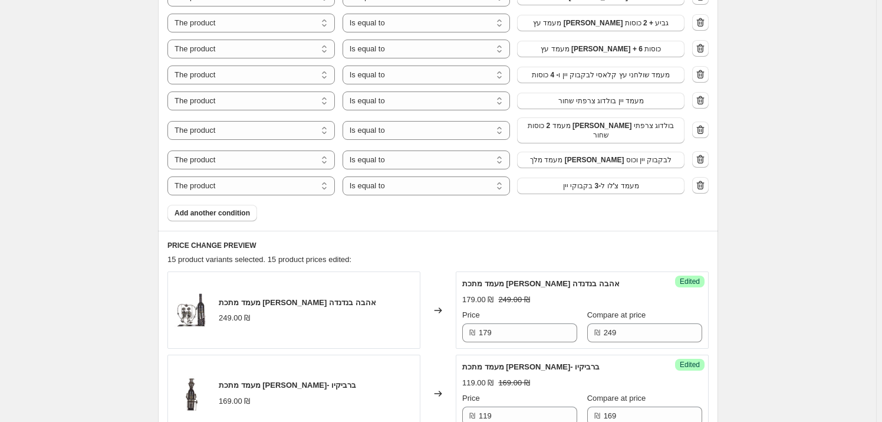
click at [705, 155] on icon "button" at bounding box center [701, 159] width 8 height 9
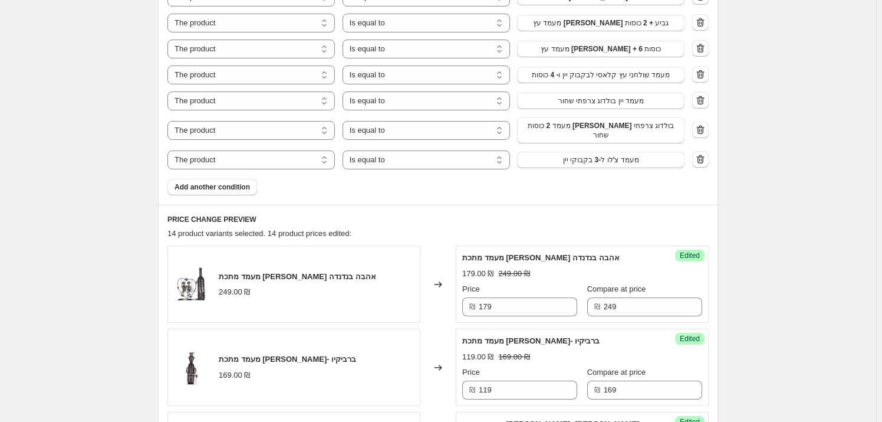
drag, startPoint x: 704, startPoint y: 130, endPoint x: 706, endPoint y: 111, distance: 19.0
click at [704, 151] on button "button" at bounding box center [700, 159] width 17 height 17
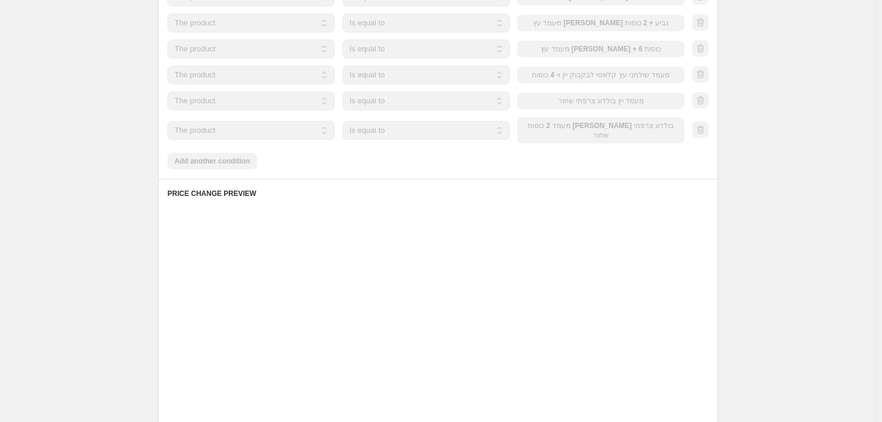
drag, startPoint x: 706, startPoint y: 105, endPoint x: 706, endPoint y: 93, distance: 11.8
click at [706, 122] on div at bounding box center [700, 131] width 17 height 18
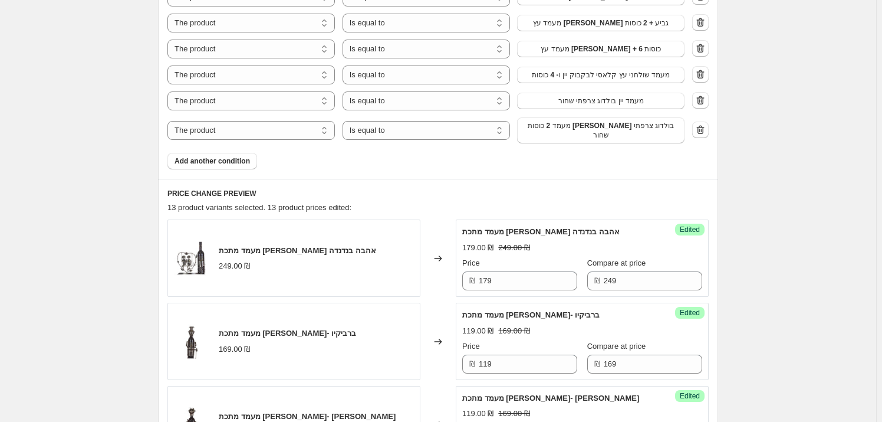
click at [704, 94] on icon "button" at bounding box center [701, 100] width 12 height 12
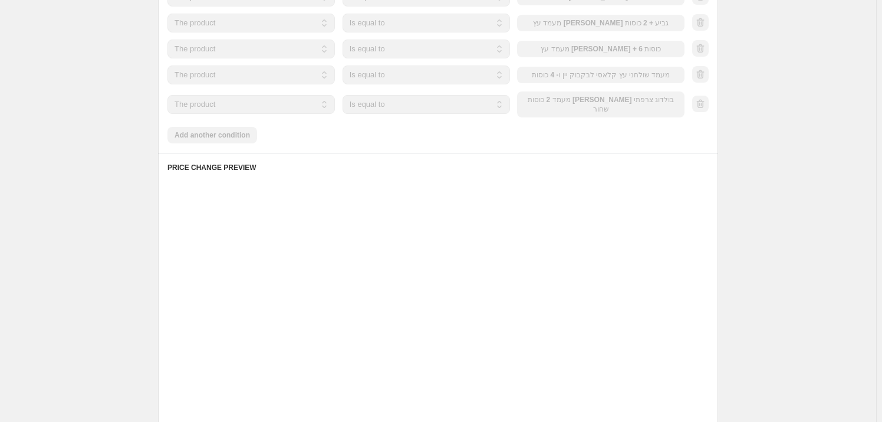
drag, startPoint x: 705, startPoint y: 116, endPoint x: 701, endPoint y: 99, distance: 17.0
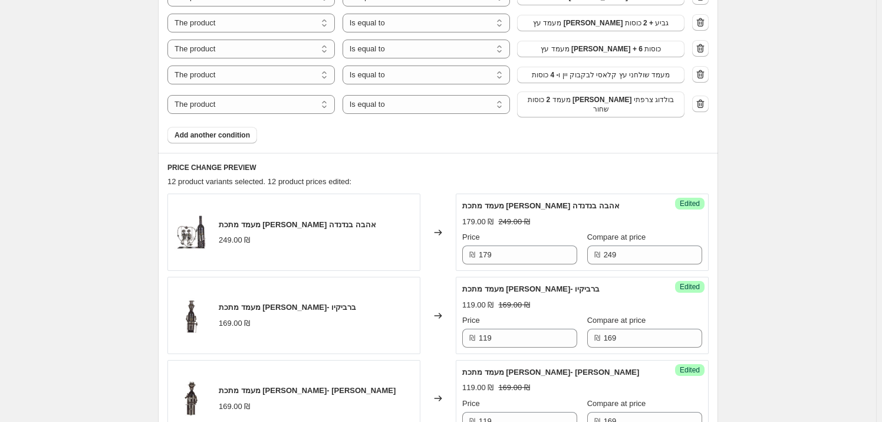
drag, startPoint x: 701, startPoint y: 87, endPoint x: 701, endPoint y: 80, distance: 7.1
click at [701, 100] on icon "button" at bounding box center [701, 104] width 8 height 9
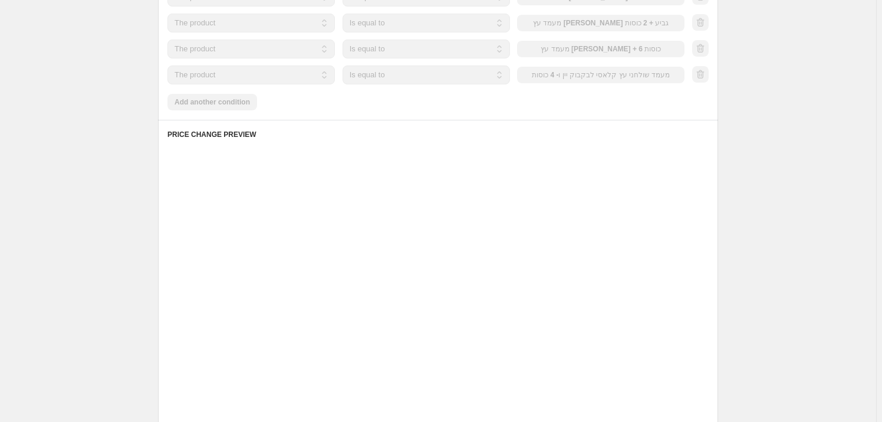
click at [705, 66] on div at bounding box center [700, 75] width 17 height 18
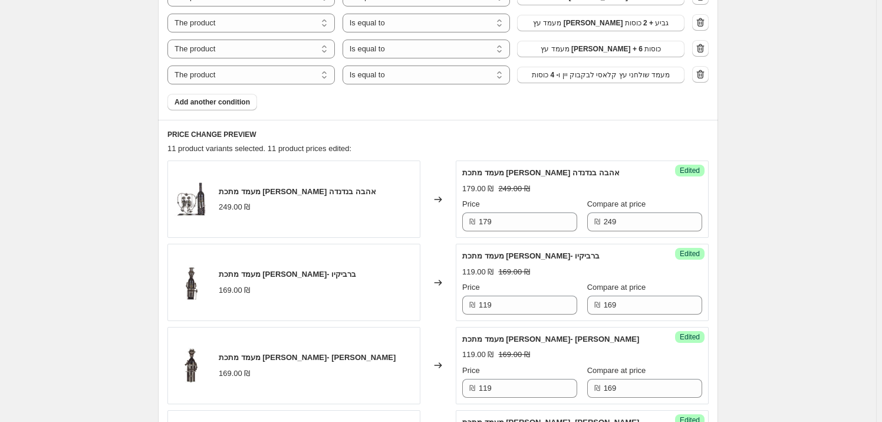
click at [703, 66] on button "button" at bounding box center [700, 74] width 17 height 17
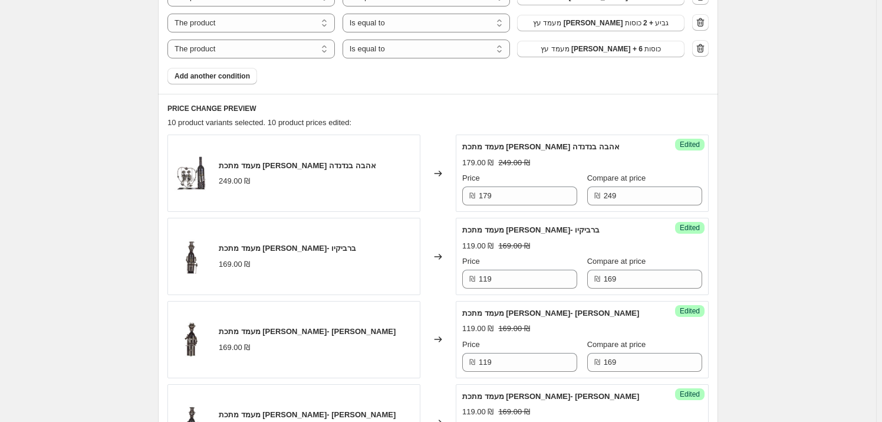
click at [706, 42] on icon "button" at bounding box center [701, 48] width 12 height 12
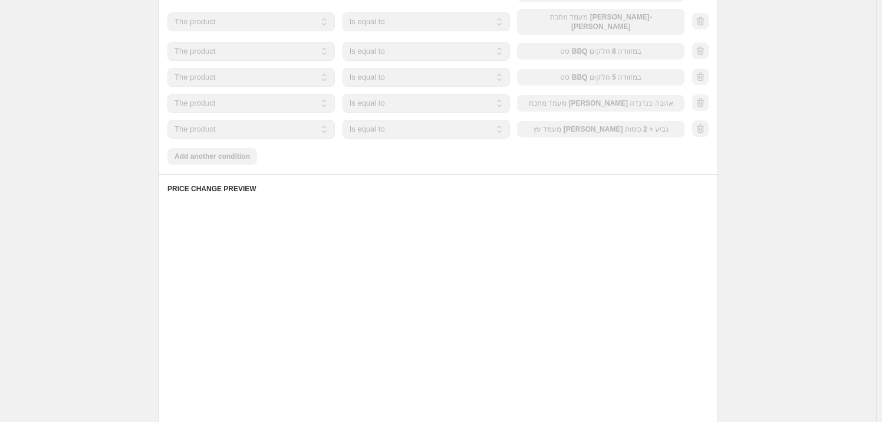
scroll to position [536, 0]
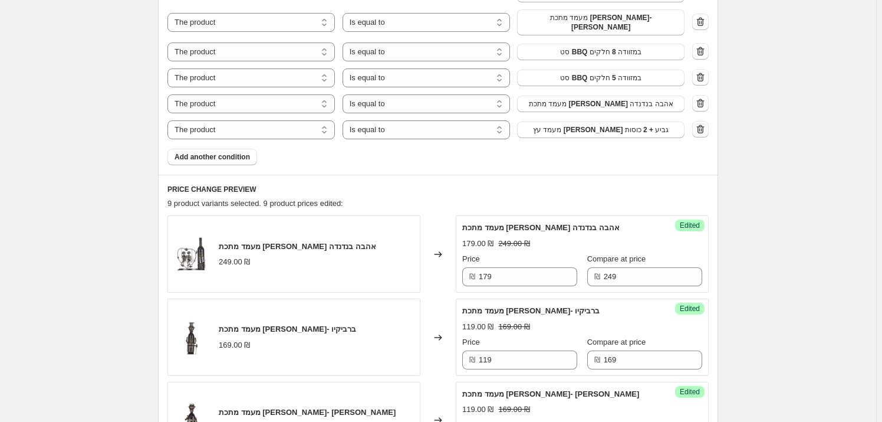
click at [704, 123] on icon "button" at bounding box center [701, 129] width 12 height 12
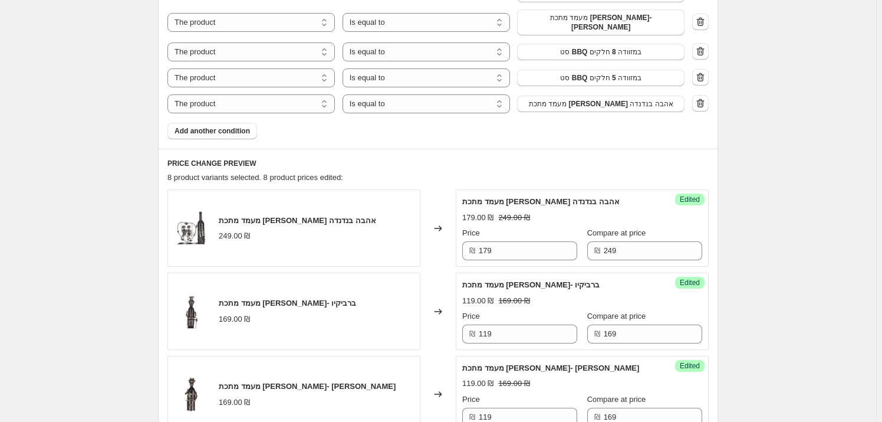
click at [703, 99] on icon "button" at bounding box center [701, 103] width 8 height 9
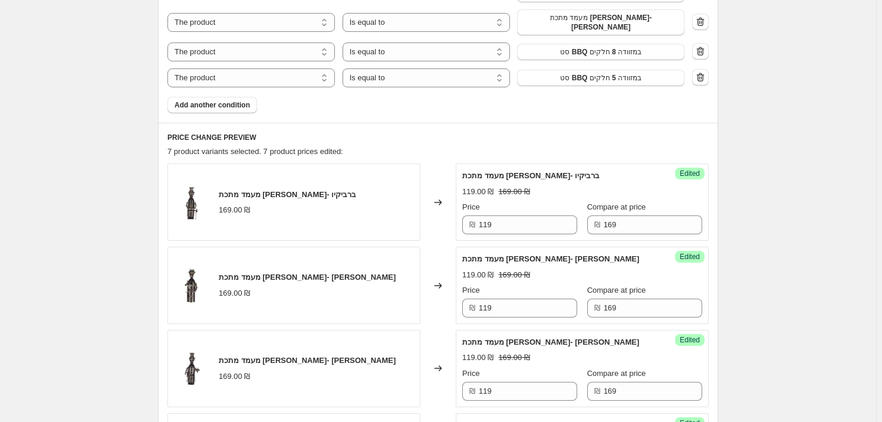
click at [703, 71] on icon "button" at bounding box center [701, 77] width 12 height 12
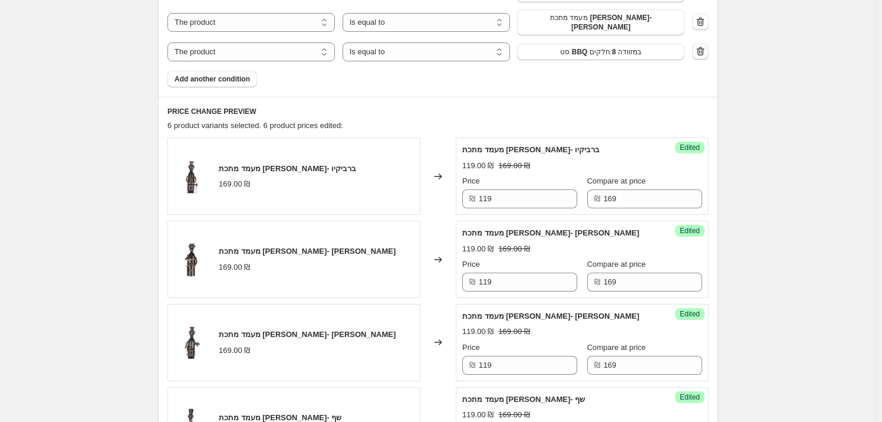
click at [707, 45] on icon "button" at bounding box center [701, 51] width 12 height 12
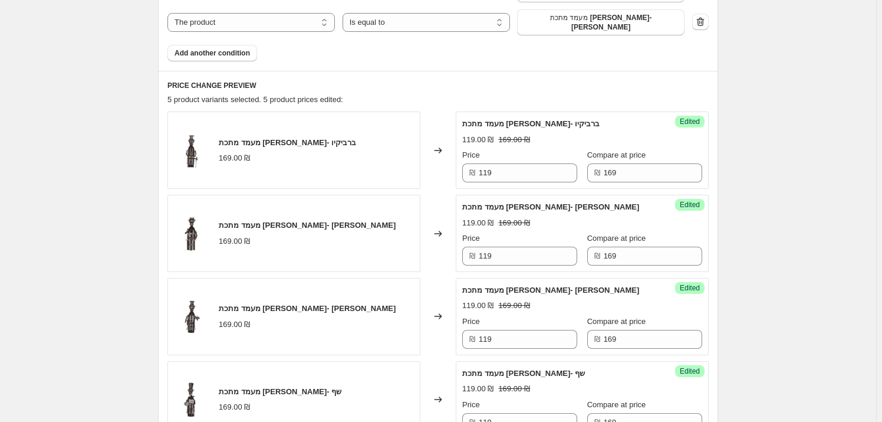
click at [709, 14] on button "button" at bounding box center [700, 22] width 17 height 17
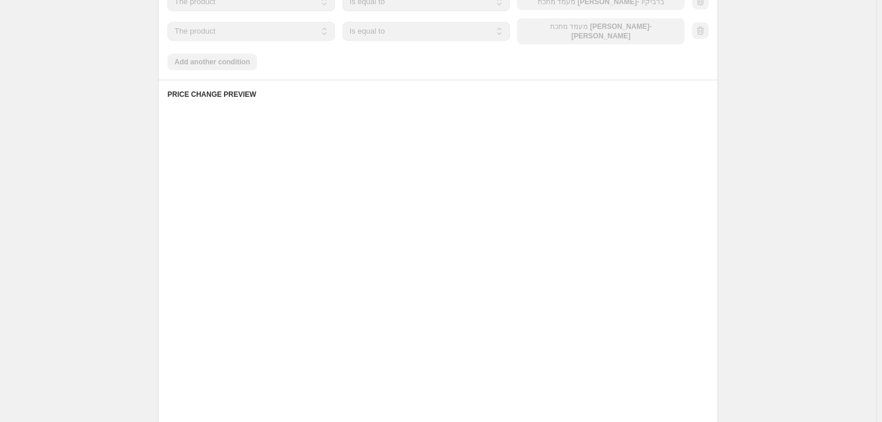
scroll to position [429, 0]
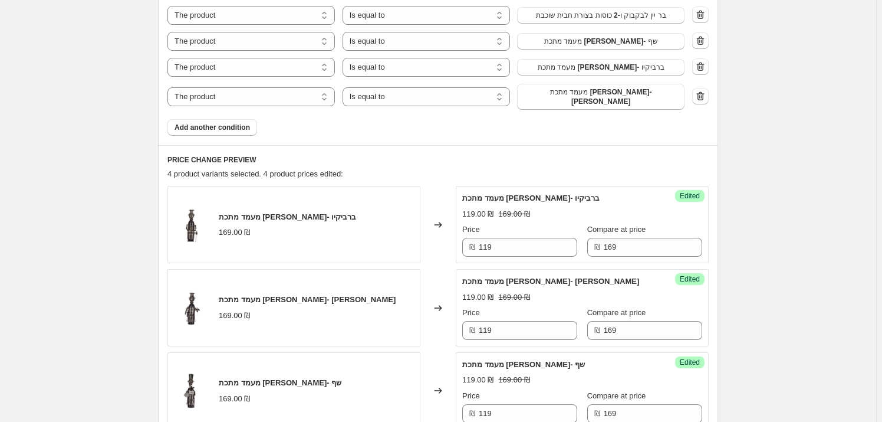
click at [701, 77] on div "The product The product's collection The product's tag The product's vendor The…" at bounding box center [438, 58] width 541 height 104
click at [701, 92] on icon "button" at bounding box center [701, 96] width 8 height 9
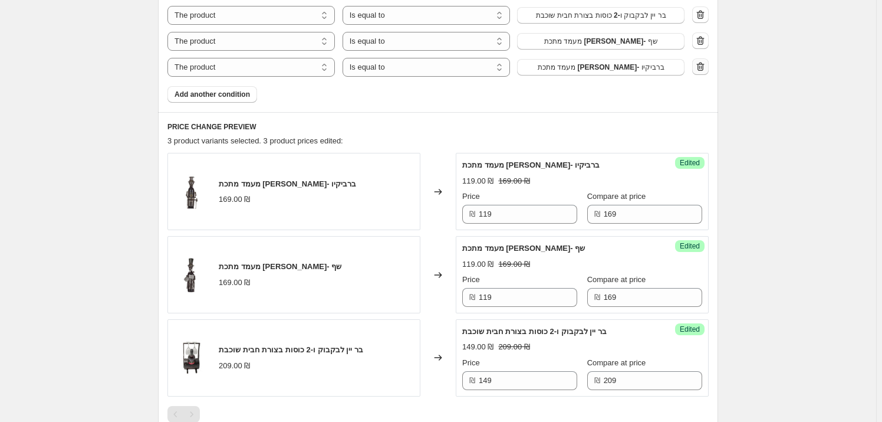
click at [704, 62] on div at bounding box center [700, 67] width 17 height 18
click at [707, 69] on icon "button" at bounding box center [701, 67] width 12 height 12
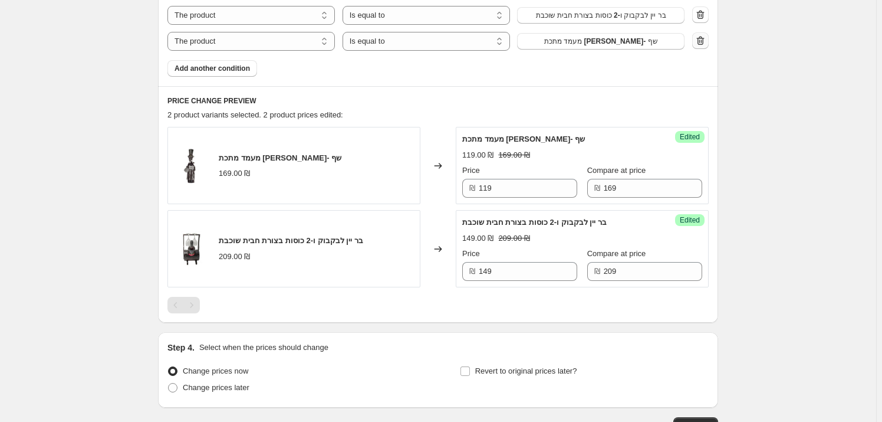
click at [707, 42] on icon "button" at bounding box center [701, 41] width 12 height 12
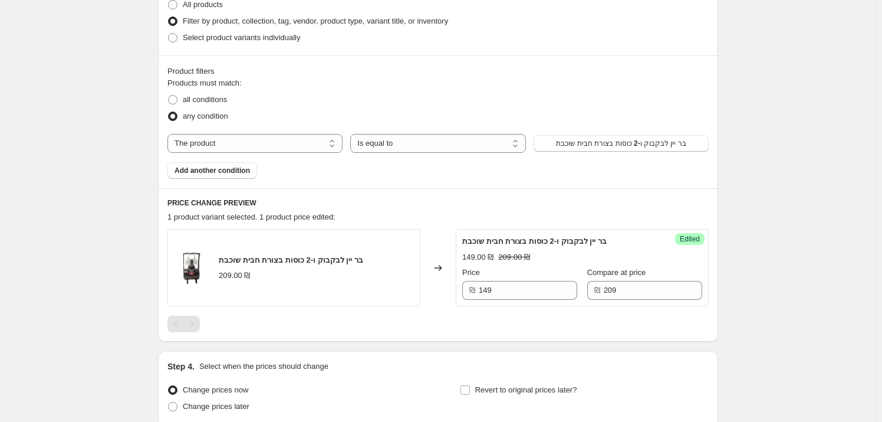
scroll to position [298, 0]
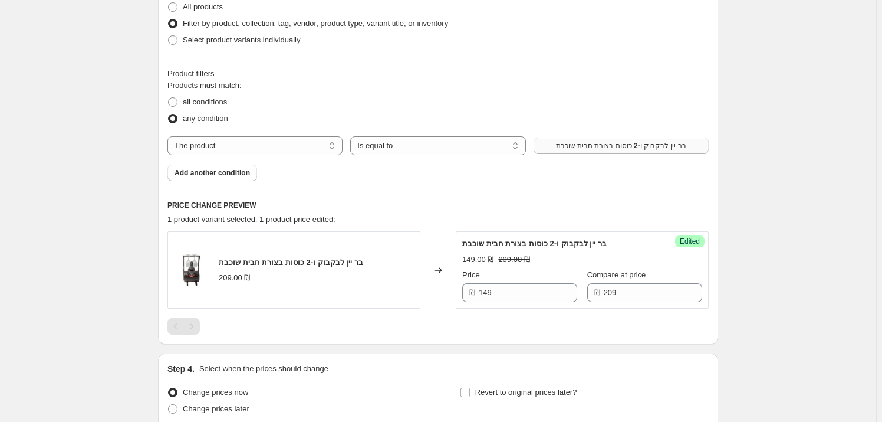
click at [615, 145] on span "בר יין לבקבוק ו-2 כוסות בצורת חבית שוכבת" at bounding box center [621, 145] width 130 height 9
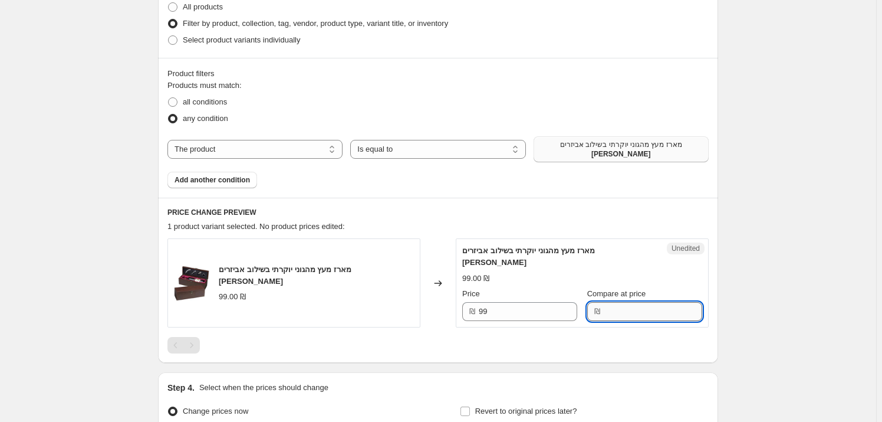
click at [621, 302] on input "Compare at price" at bounding box center [653, 311] width 99 height 19
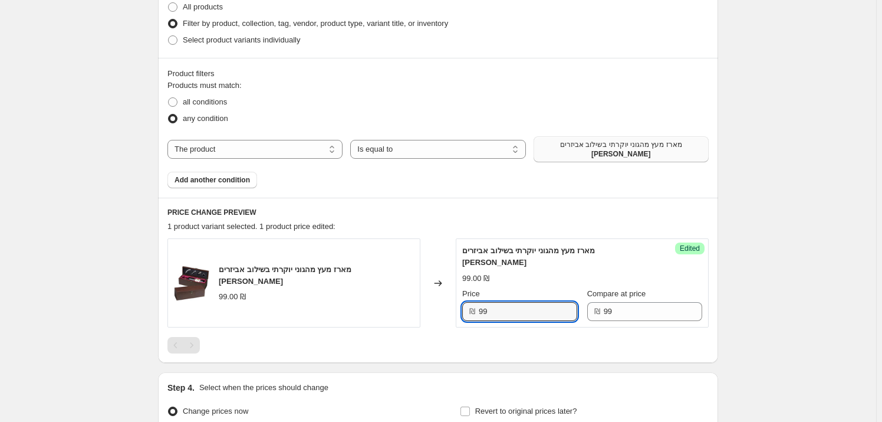
drag, startPoint x: 508, startPoint y: 295, endPoint x: 470, endPoint y: 293, distance: 37.8
click at [470, 302] on div "₪ 99" at bounding box center [519, 311] width 115 height 19
click at [517, 198] on div "PRICE CHANGE PREVIEW 1 product variant selected. 1 product price edited: מארז מ…" at bounding box center [438, 280] width 560 height 165
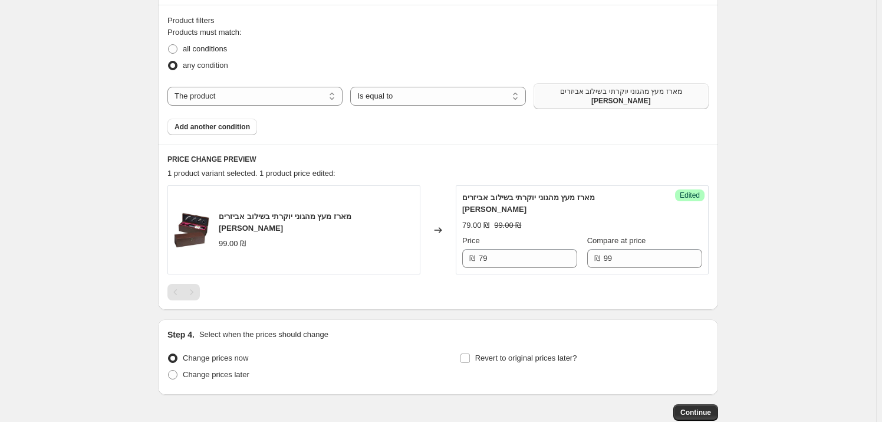
scroll to position [402, 0]
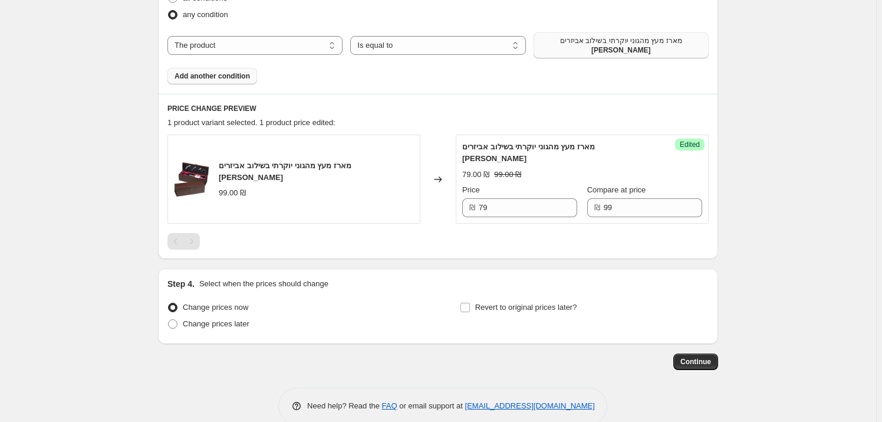
click at [218, 71] on span "Add another condition" at bounding box center [212, 75] width 75 height 9
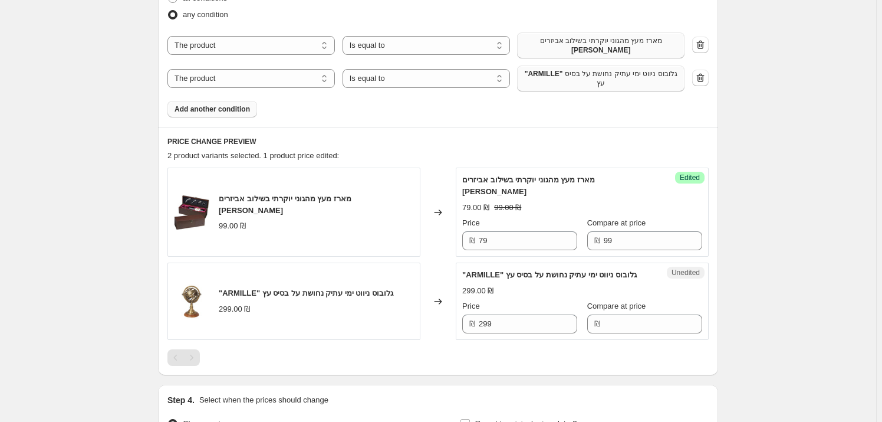
click at [573, 74] on span ""ARMILLE" גלובוס ניווט ימי עתיק נחושת על בסיס עץ" at bounding box center [600, 78] width 153 height 19
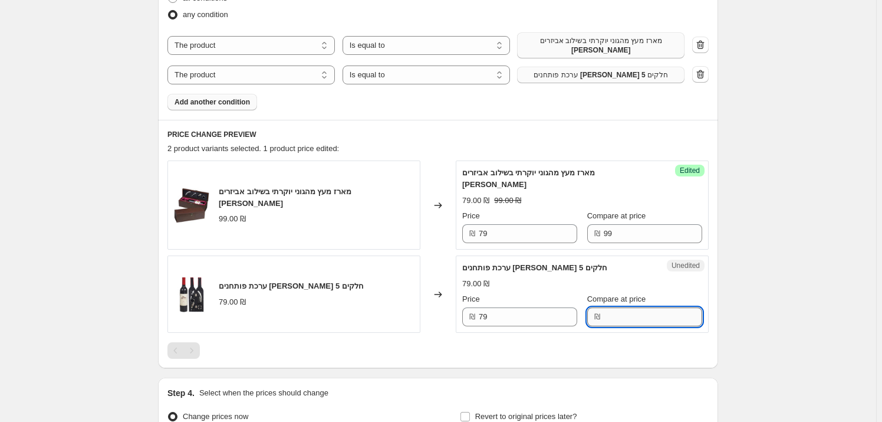
click at [605, 307] on input "Compare at price" at bounding box center [653, 316] width 99 height 19
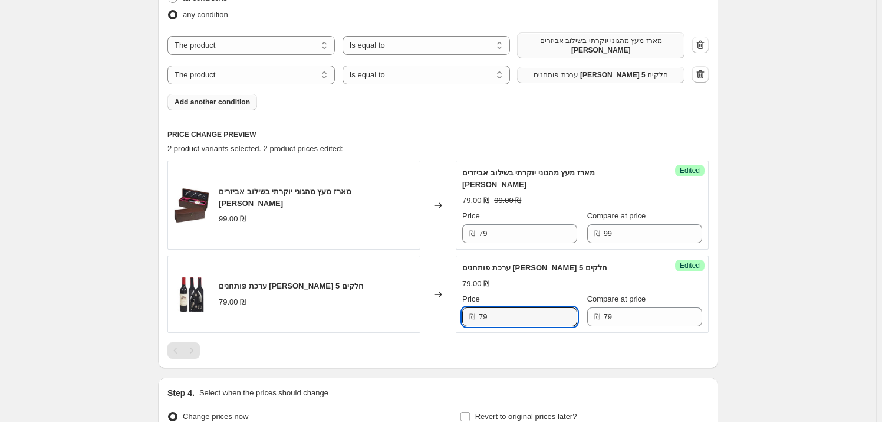
drag, startPoint x: 507, startPoint y: 299, endPoint x: 452, endPoint y: 313, distance: 55.9
click at [452, 313] on div "ערכת פותחנים [PERSON_NAME] 5 חלקים 79.00 ₪ Changed to Success Edited ערכת פותחנ…" at bounding box center [438, 293] width 541 height 77
click at [818, 297] on div "Create new price [MEDICAL_DATA]. This page is ready Create new price [MEDICAL_D…" at bounding box center [438, 74] width 876 height 953
click at [213, 97] on span "Add another condition" at bounding box center [212, 101] width 75 height 9
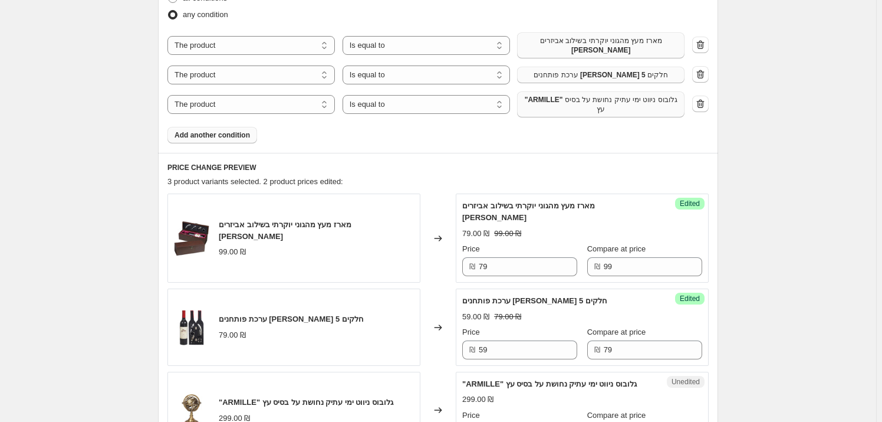
click at [584, 100] on span ""ARMILLE" גלובוס ניווט ימי עתיק נחושת על בסיס עץ" at bounding box center [600, 104] width 153 height 19
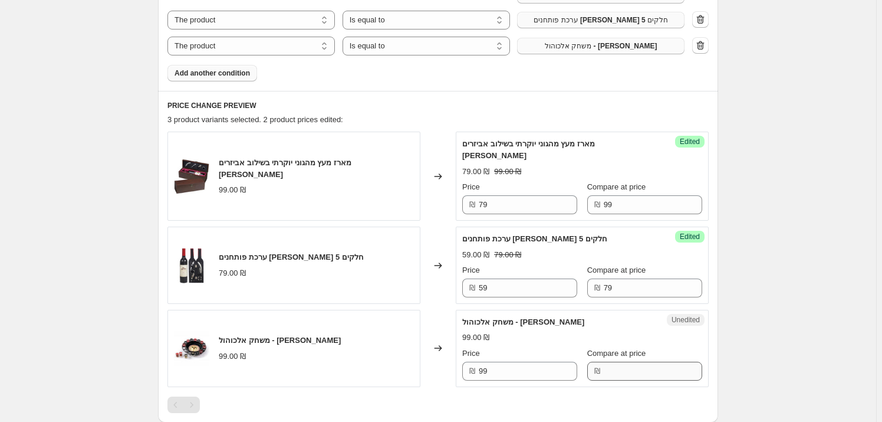
scroll to position [510, 0]
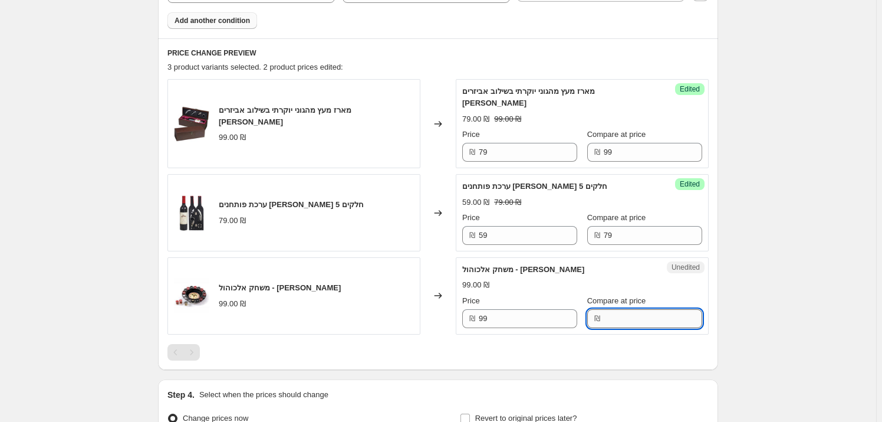
click at [612, 309] on input "Compare at price" at bounding box center [653, 318] width 99 height 19
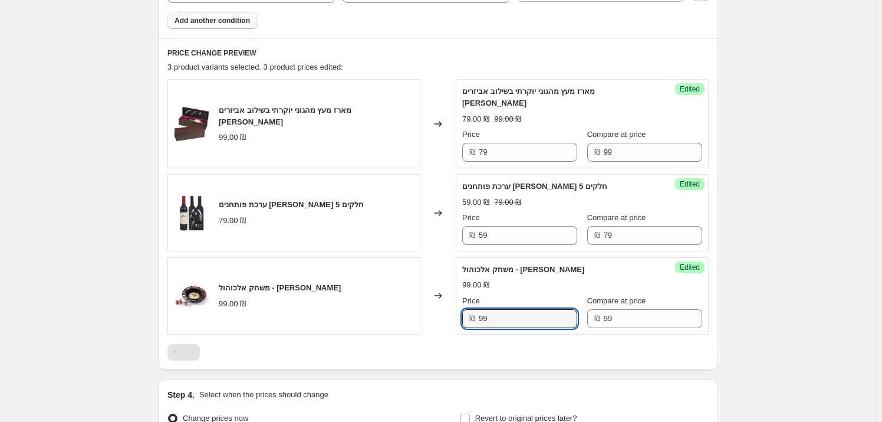
drag, startPoint x: 504, startPoint y: 301, endPoint x: 471, endPoint y: 304, distance: 33.8
click at [471, 309] on div "₪ 99" at bounding box center [519, 318] width 115 height 19
click at [776, 307] on div "Create new price [MEDICAL_DATA]. This page is ready Create new price [MEDICAL_D…" at bounding box center [438, 21] width 876 height 1062
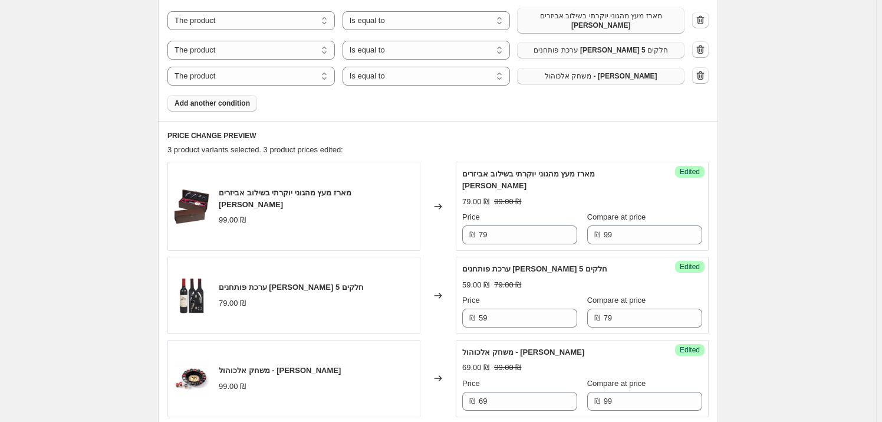
scroll to position [349, 0]
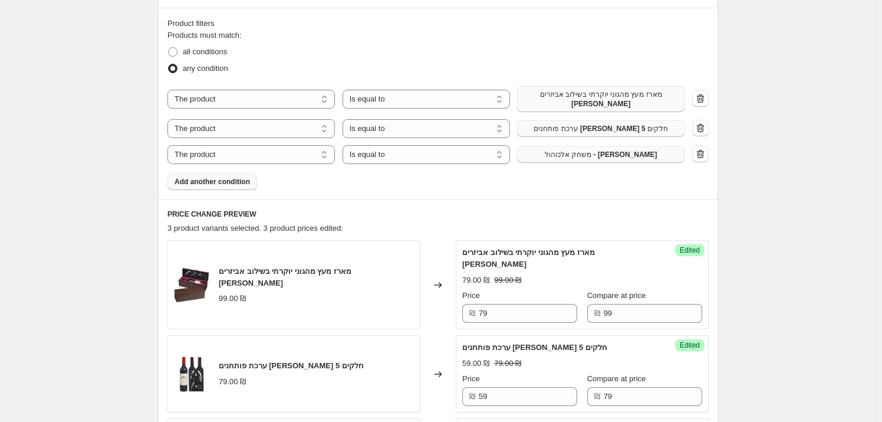
click at [224, 177] on span "Add another condition" at bounding box center [212, 181] width 75 height 9
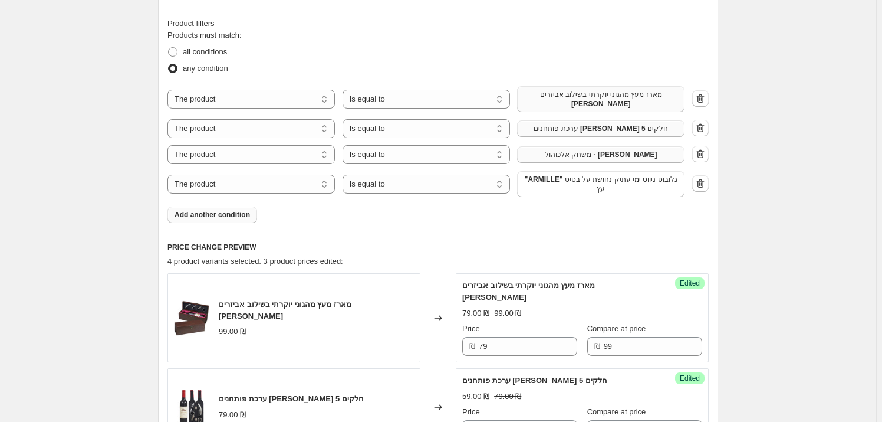
click at [579, 182] on span ""ARMILLE" גלובוס ניווט ימי עתיק נחושת על בסיס עץ" at bounding box center [600, 184] width 153 height 19
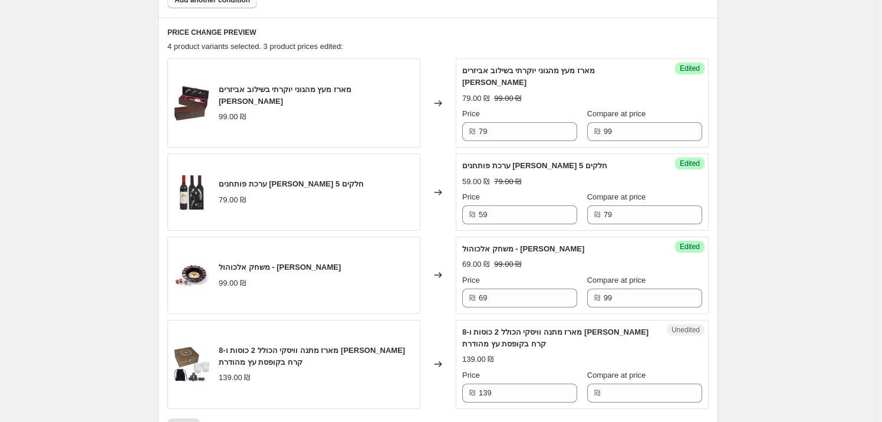
scroll to position [748, 0]
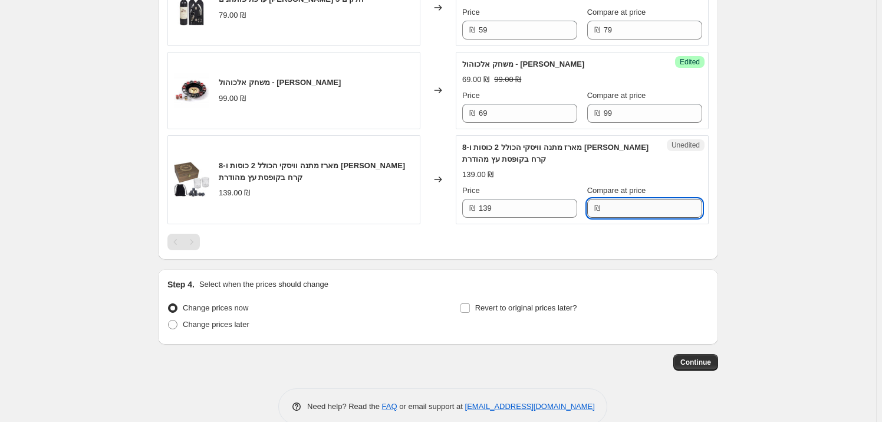
click at [622, 199] on input "Compare at price" at bounding box center [653, 208] width 99 height 19
click at [505, 199] on input "139" at bounding box center [528, 208] width 99 height 19
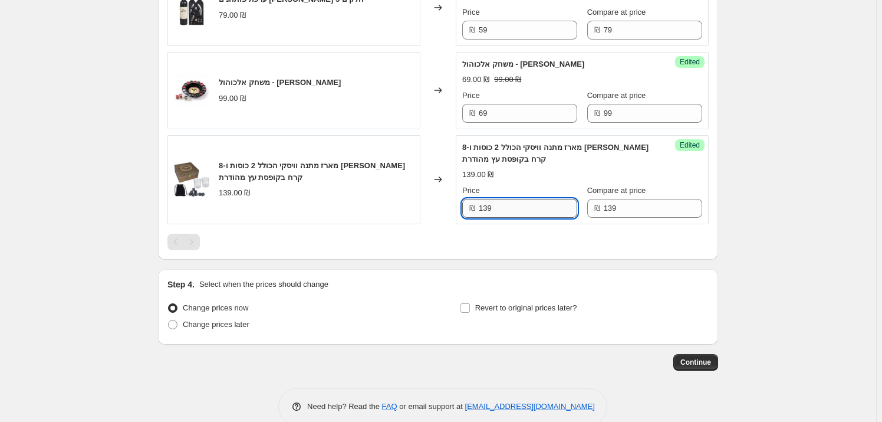
click at [505, 199] on input "139" at bounding box center [528, 208] width 99 height 19
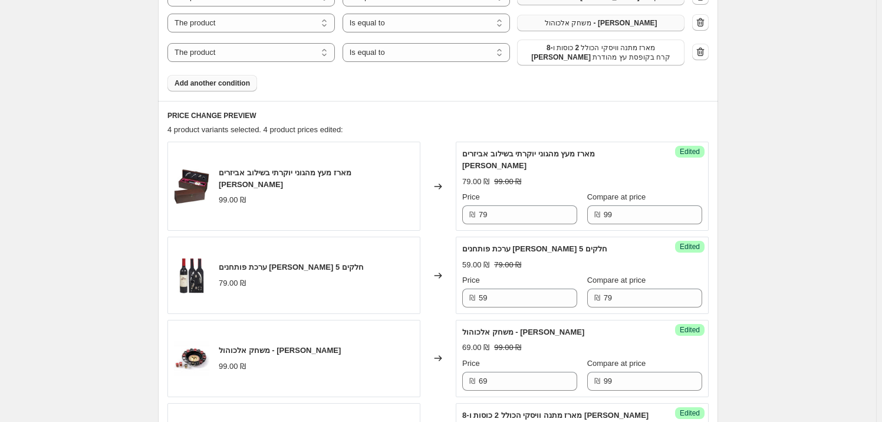
scroll to position [480, 0]
click at [228, 80] on span "Add another condition" at bounding box center [212, 83] width 75 height 9
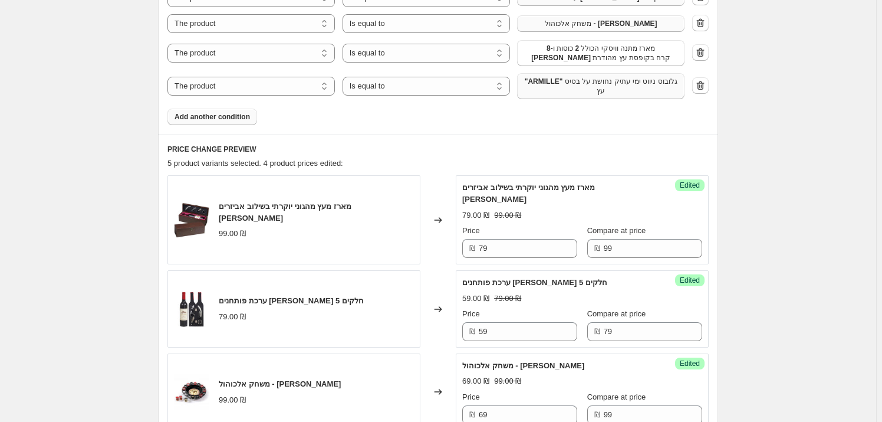
click at [586, 78] on span ""ARMILLE" גלובוס ניווט ימי עתיק נחושת על בסיס עץ" at bounding box center [600, 86] width 153 height 19
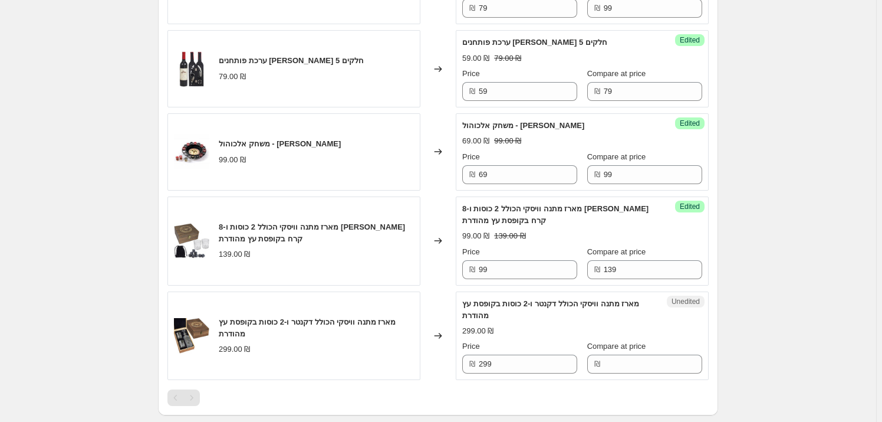
scroll to position [876, 0]
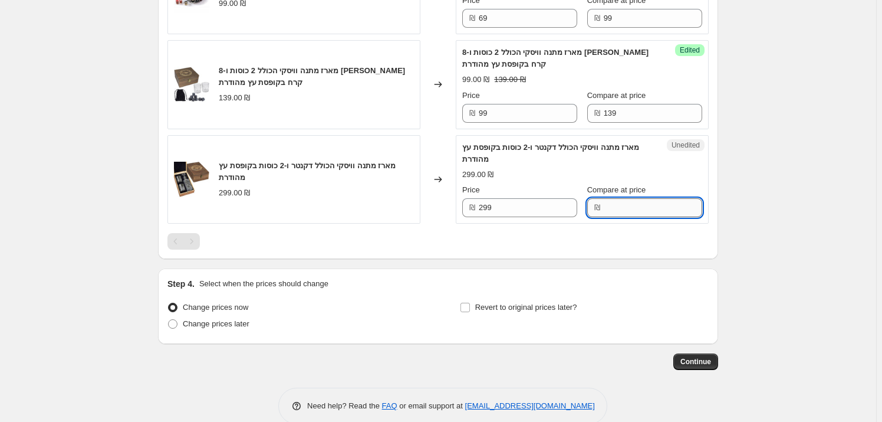
click at [629, 198] on input "Compare at price" at bounding box center [653, 207] width 99 height 19
click at [531, 198] on input "299" at bounding box center [528, 207] width 99 height 19
drag, startPoint x: 534, startPoint y: 193, endPoint x: 540, endPoint y: 188, distance: 7.1
click at [540, 198] on input "299" at bounding box center [528, 207] width 99 height 19
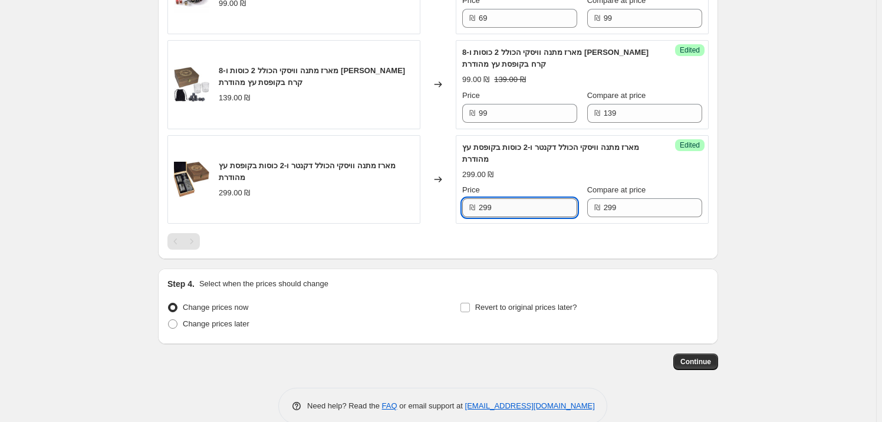
click at [540, 198] on input "299" at bounding box center [528, 207] width 99 height 19
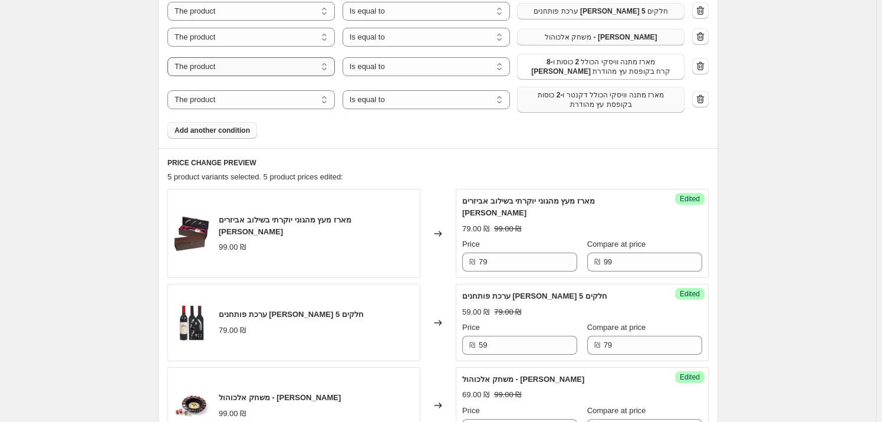
scroll to position [447, 0]
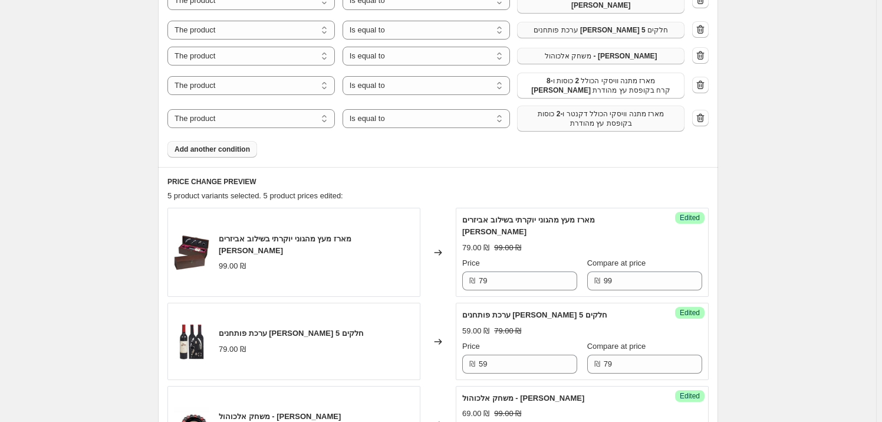
click at [226, 141] on button "Add another condition" at bounding box center [213, 149] width 90 height 17
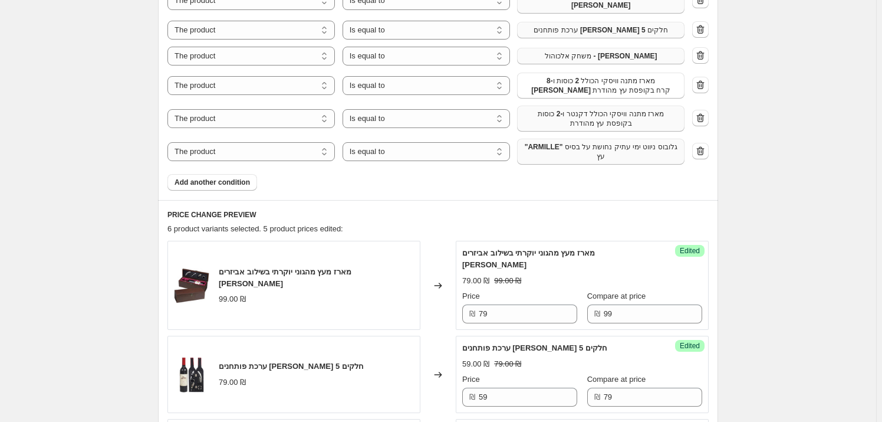
click at [604, 150] on span ""ARMILLE" גלובוס ניווט ימי עתיק נחושת על בסיס עץ" at bounding box center [600, 151] width 153 height 19
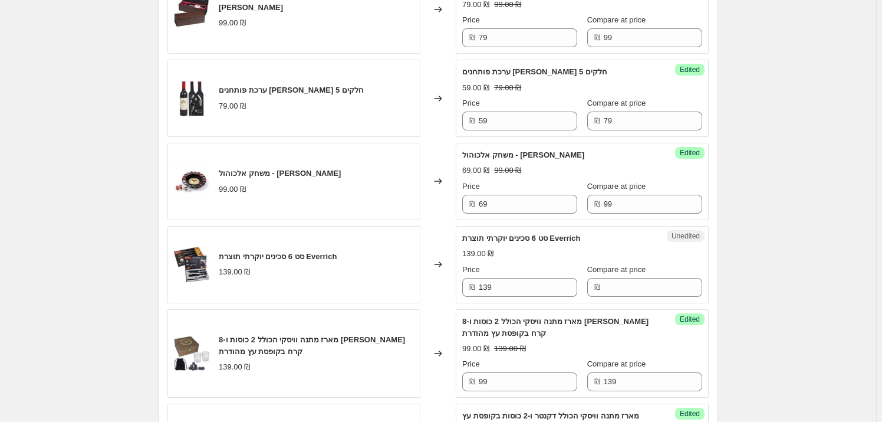
scroll to position [715, 0]
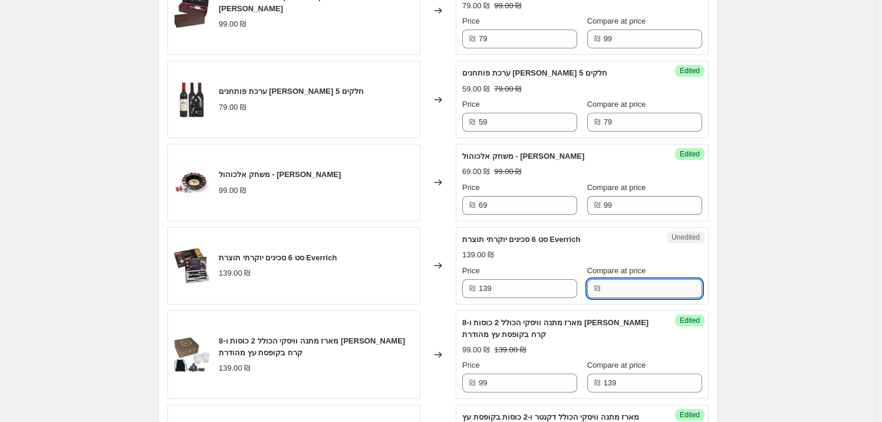
click at [611, 279] on input "Compare at price" at bounding box center [653, 288] width 99 height 19
click at [524, 279] on input "139" at bounding box center [528, 288] width 99 height 19
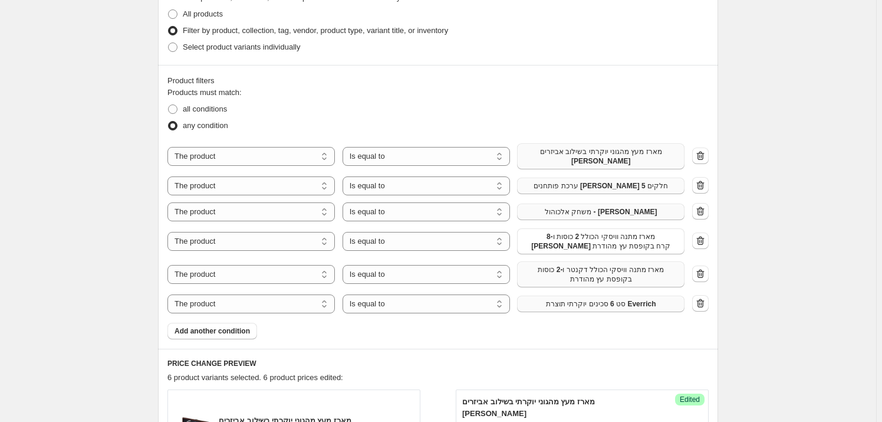
scroll to position [340, 0]
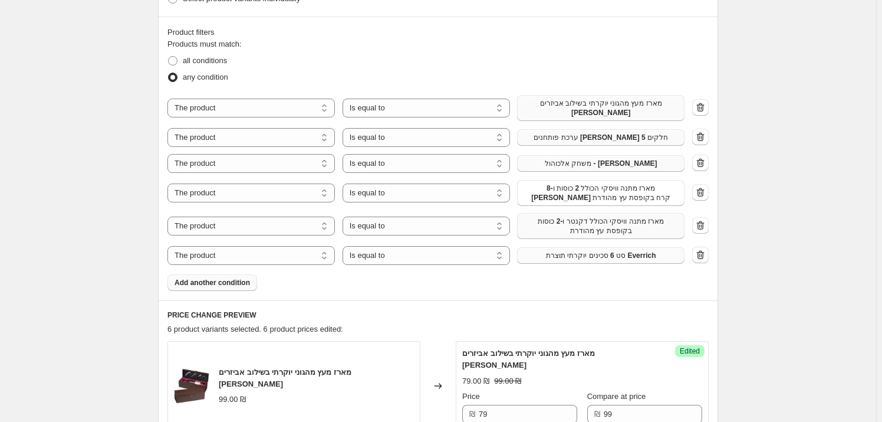
click at [220, 283] on button "Add another condition" at bounding box center [213, 282] width 90 height 17
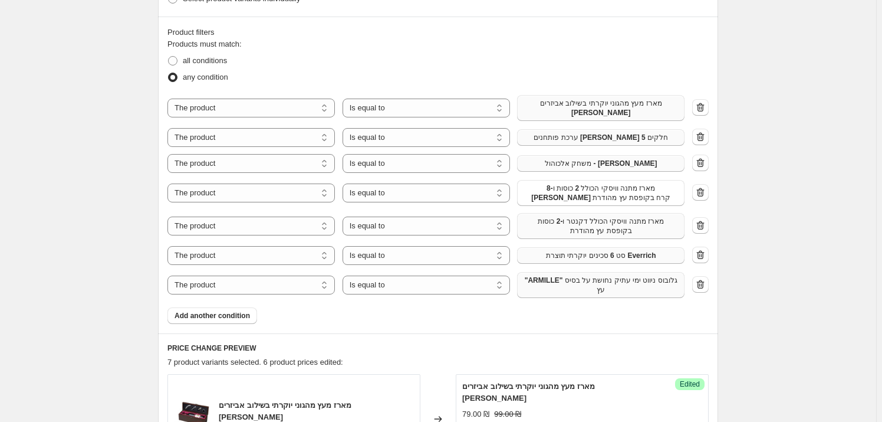
click at [649, 275] on span ""ARMILLE" גלובוס ניווט ימי עתיק נחושת על בסיס עץ" at bounding box center [600, 284] width 153 height 19
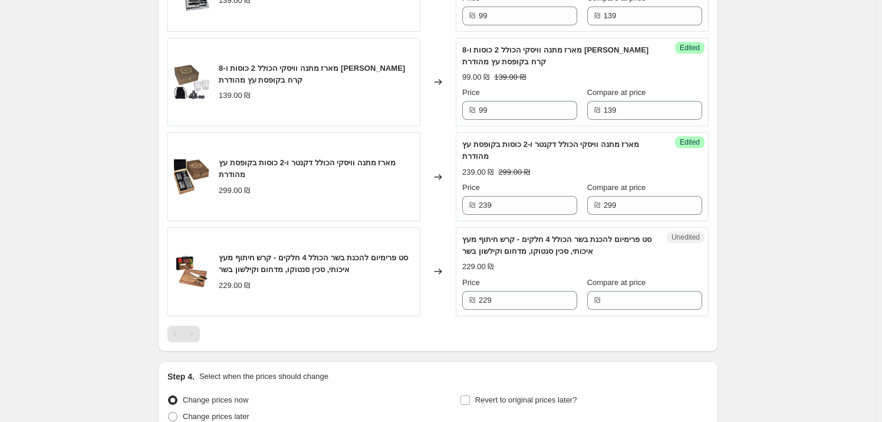
scroll to position [1091, 0]
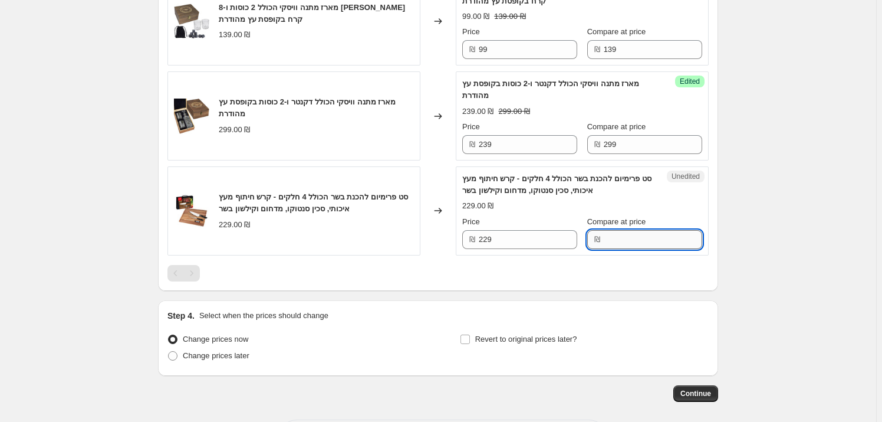
click at [619, 230] on input "Compare at price" at bounding box center [653, 239] width 99 height 19
click at [518, 230] on input "229" at bounding box center [528, 239] width 99 height 19
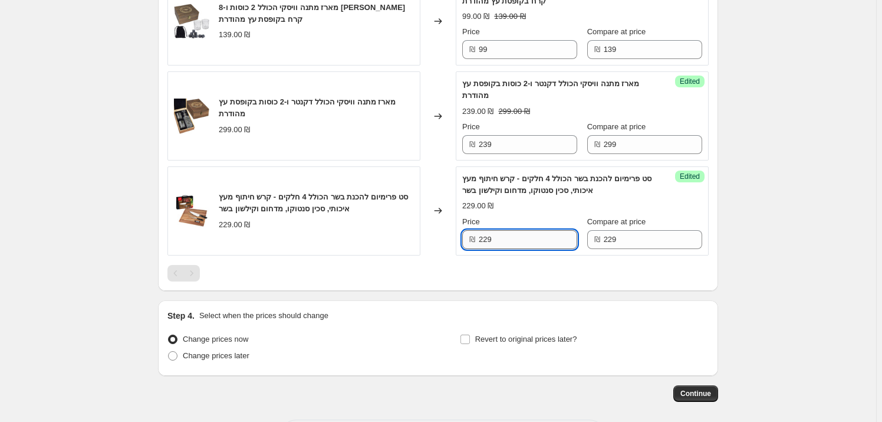
click at [517, 230] on input "229" at bounding box center [528, 239] width 99 height 19
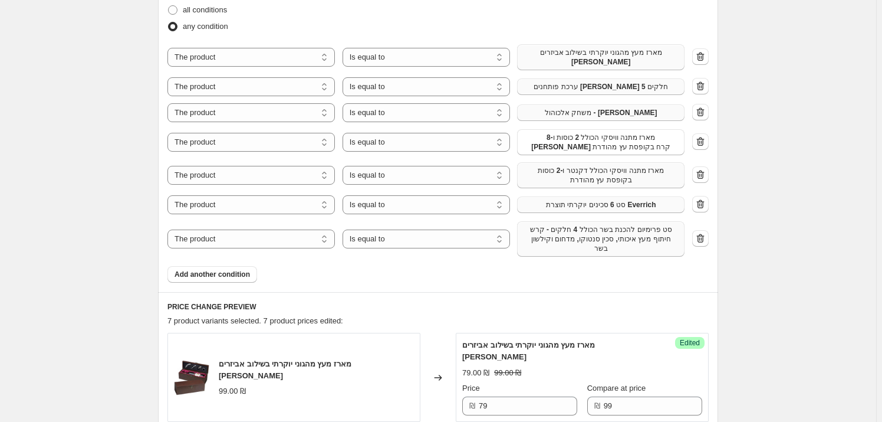
scroll to position [447, 0]
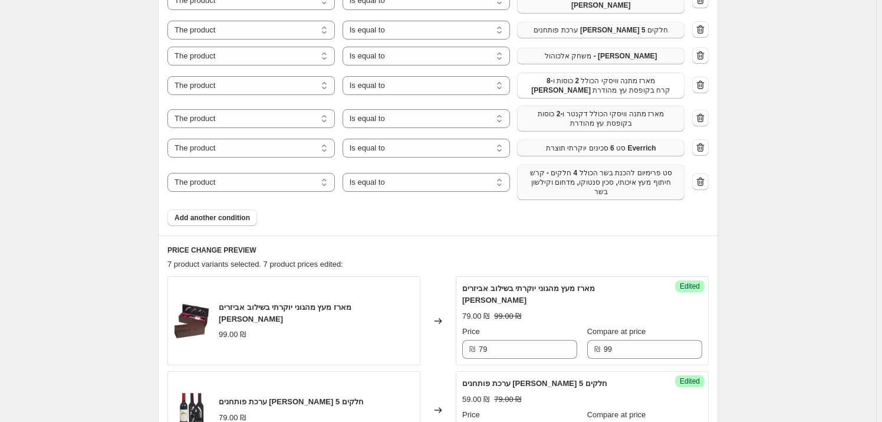
click at [230, 219] on div "Product filters Products must match: all conditions any condition The product T…" at bounding box center [438, 72] width 560 height 326
click at [227, 213] on span "Add another condition" at bounding box center [212, 217] width 75 height 9
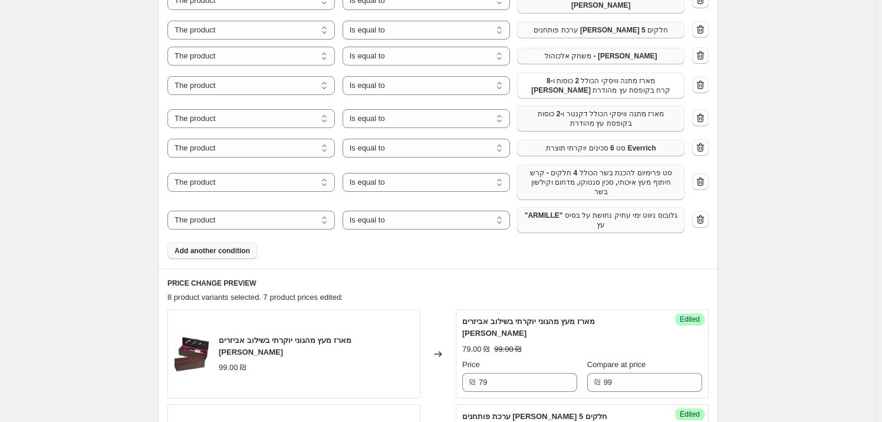
drag, startPoint x: 592, startPoint y: 195, endPoint x: 597, endPoint y: 199, distance: 7.1
click at [592, 195] on div "The product The product's collection The product's tag The product's vendor The…" at bounding box center [438, 110] width 541 height 245
click at [599, 212] on span ""ARMILLE" גלובוס ניווט ימי עתיק נחושת על בסיס עץ" at bounding box center [600, 220] width 153 height 19
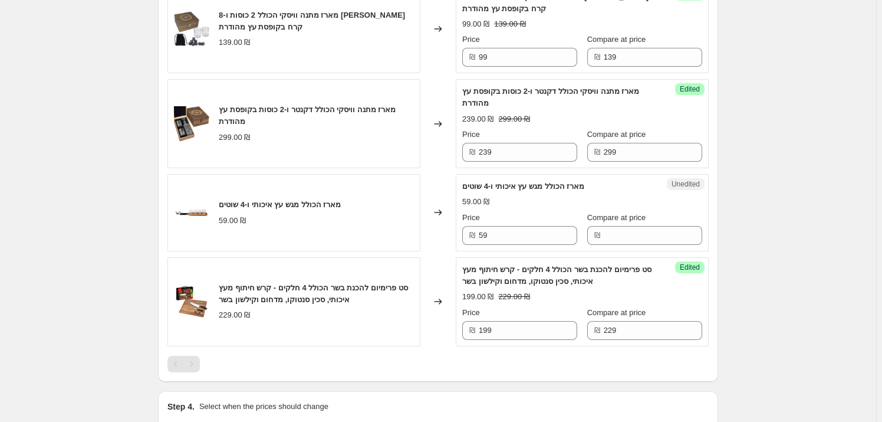
scroll to position [1091, 0]
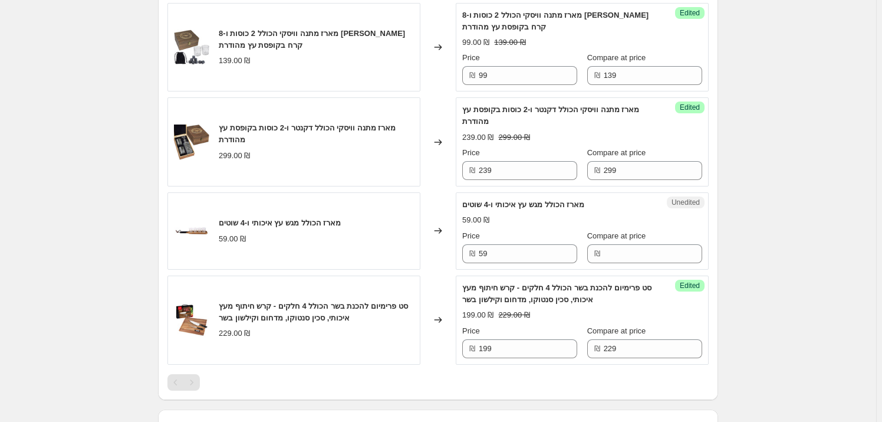
click at [619, 230] on div "Compare at price ₪" at bounding box center [644, 246] width 115 height 33
click at [619, 244] on input "Compare at price" at bounding box center [653, 253] width 99 height 19
click at [503, 244] on input "59" at bounding box center [528, 253] width 99 height 19
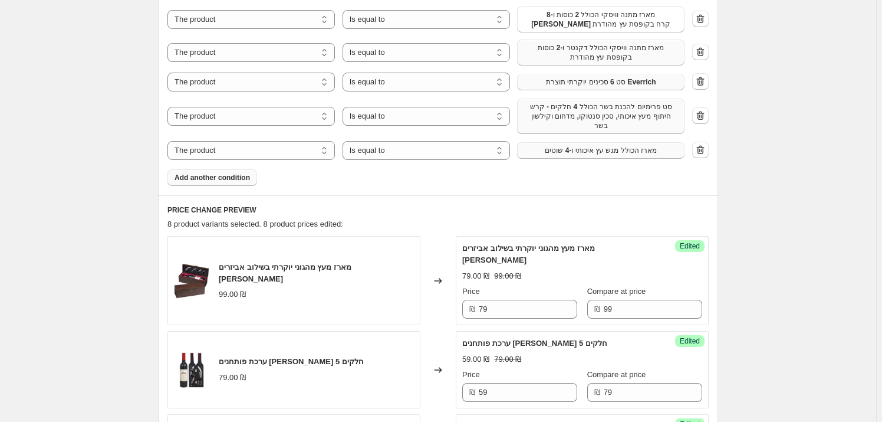
scroll to position [501, 0]
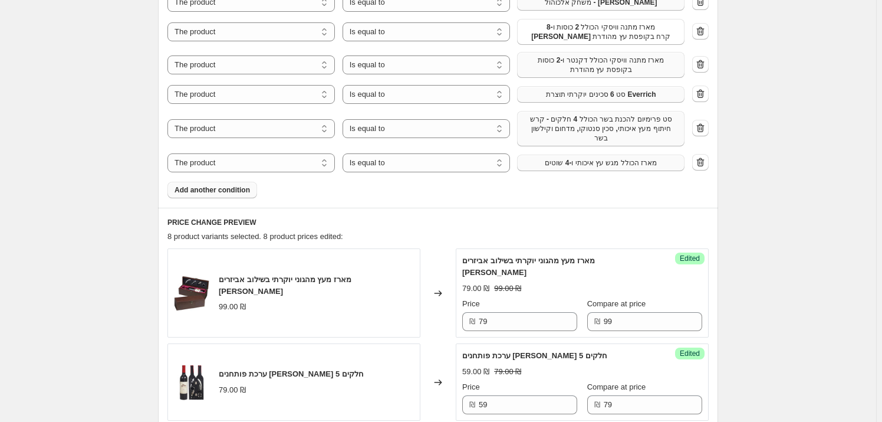
click at [230, 185] on span "Add another condition" at bounding box center [212, 189] width 75 height 9
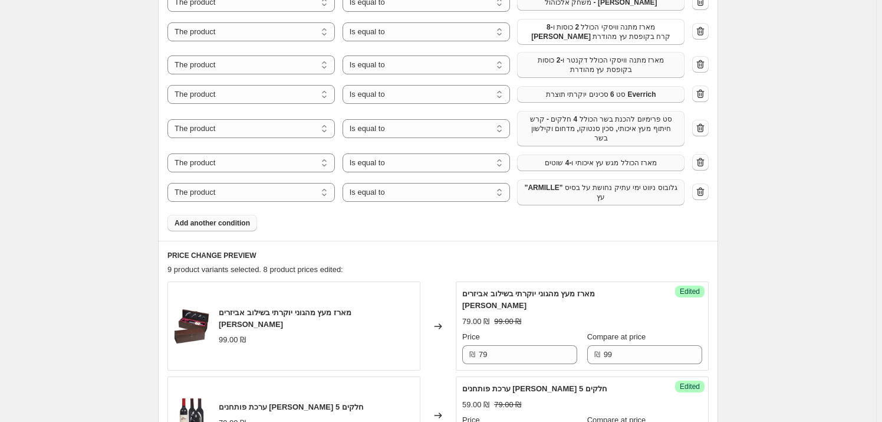
click at [583, 183] on span ""ARMILLE" גלובוס ניווט ימי עתיק נחושת על בסיס עץ" at bounding box center [600, 192] width 153 height 19
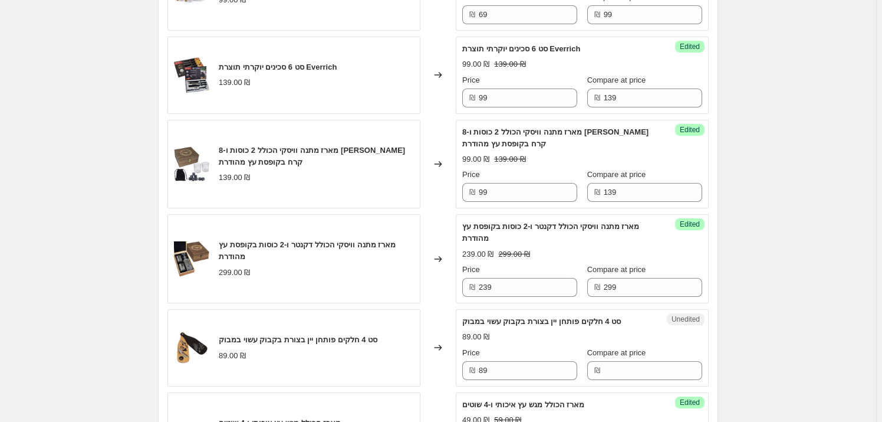
scroll to position [1037, 0]
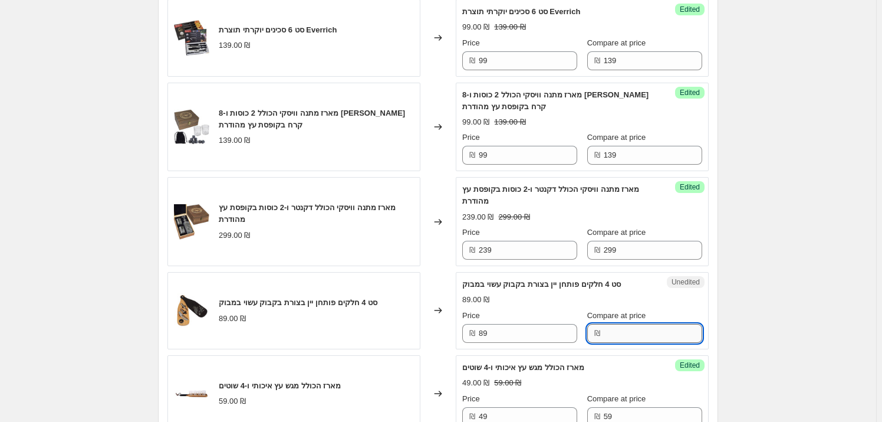
click at [621, 324] on input "Compare at price" at bounding box center [653, 333] width 99 height 19
click at [518, 324] on input "89" at bounding box center [528, 333] width 99 height 19
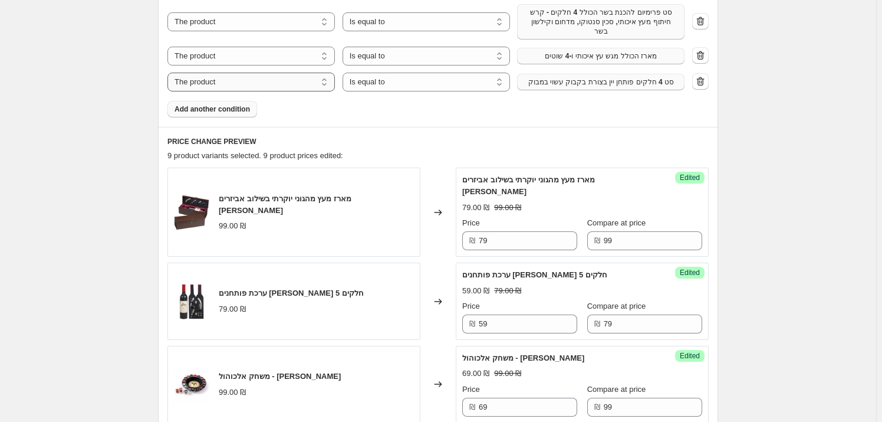
scroll to position [501, 0]
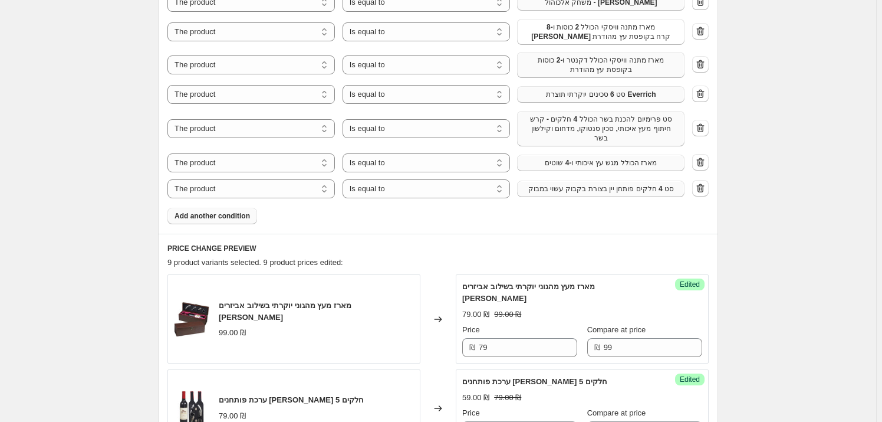
click at [212, 211] on span "Add another condition" at bounding box center [212, 215] width 75 height 9
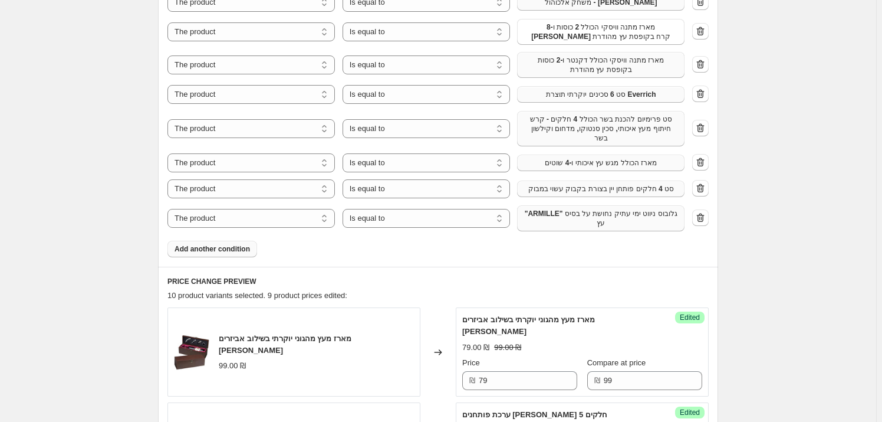
click at [637, 213] on span ""ARMILLE" גלובוס ניווט ימי עתיק נחושת על בסיס עץ" at bounding box center [600, 218] width 153 height 19
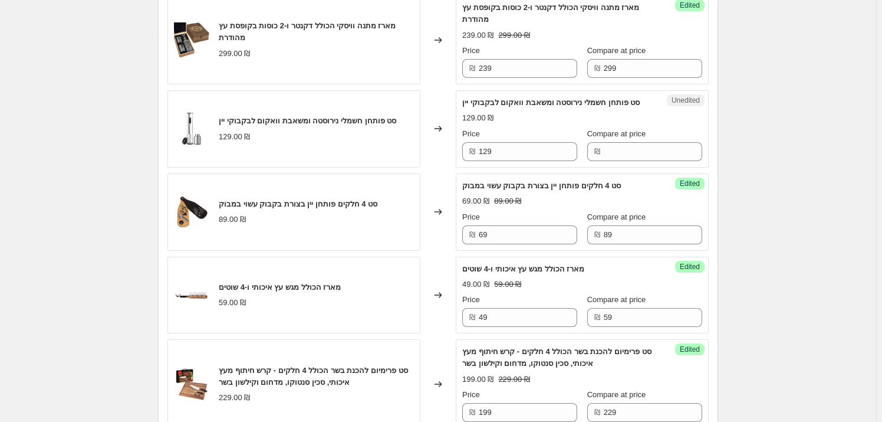
scroll to position [1251, 0]
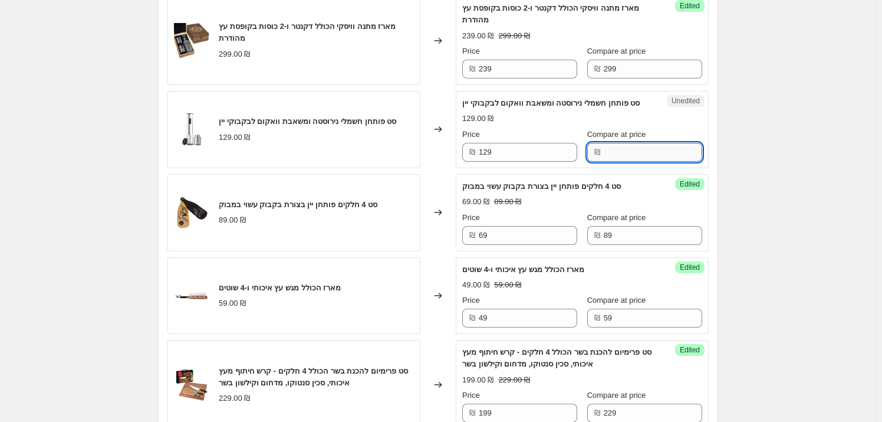
click at [615, 146] on input "Compare at price" at bounding box center [653, 152] width 99 height 19
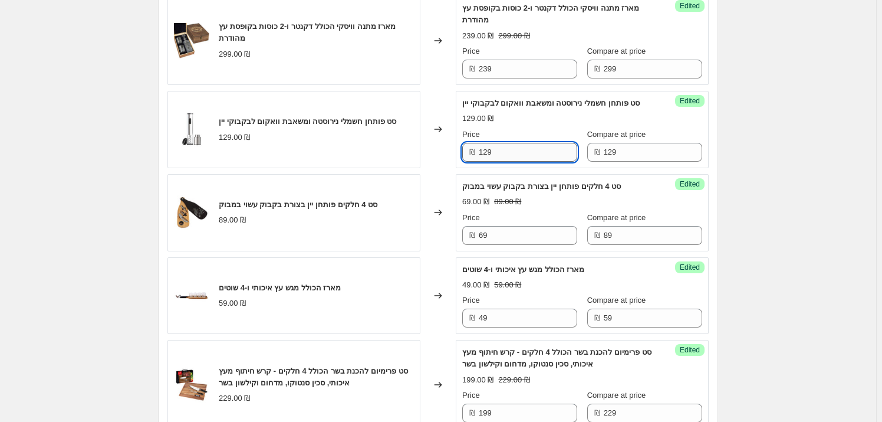
click at [518, 143] on input "129" at bounding box center [528, 152] width 99 height 19
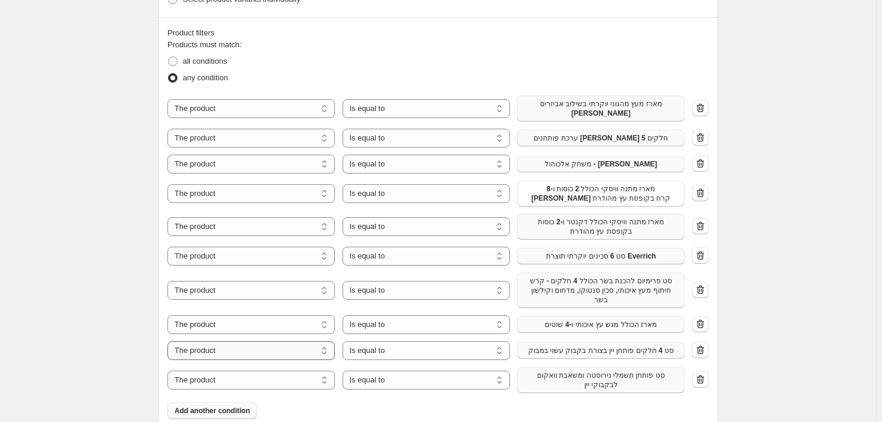
scroll to position [447, 0]
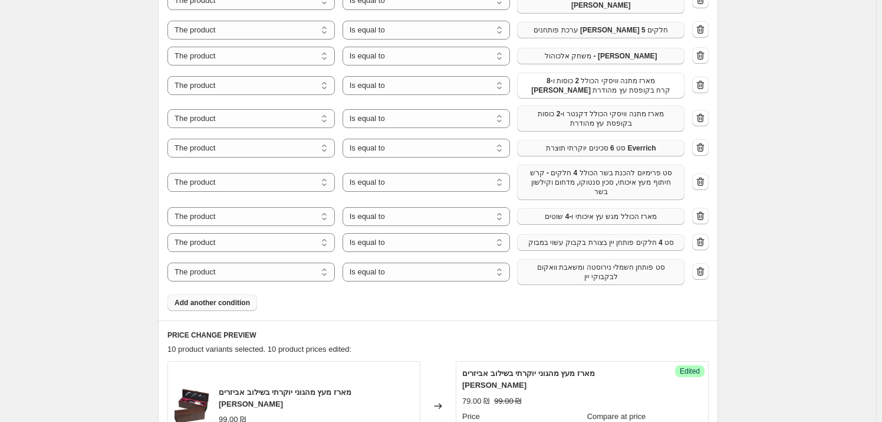
click at [232, 298] on span "Add another condition" at bounding box center [212, 302] width 75 height 9
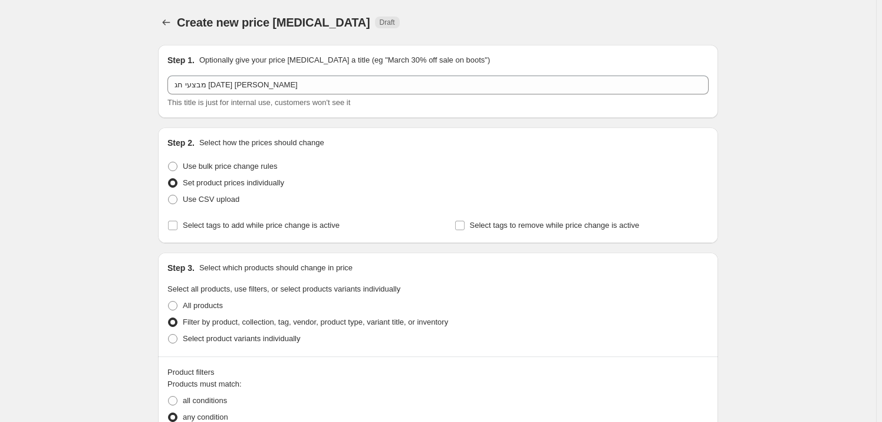
scroll to position [447, 0]
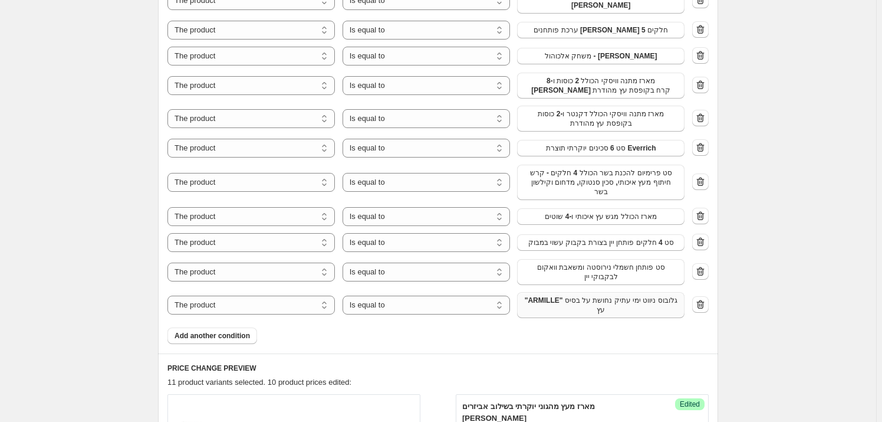
click at [596, 302] on span ""ARMILLE" גלובוס ניווט ימי עתיק נחושת על בסיס עץ" at bounding box center [600, 305] width 153 height 19
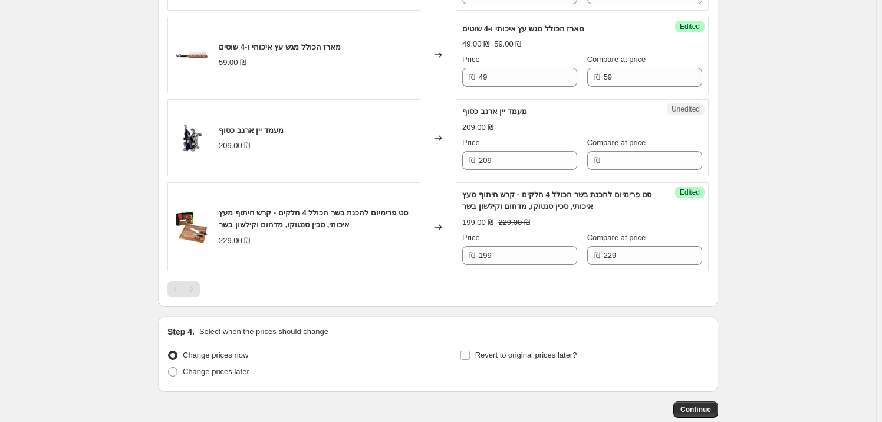
scroll to position [1519, 0]
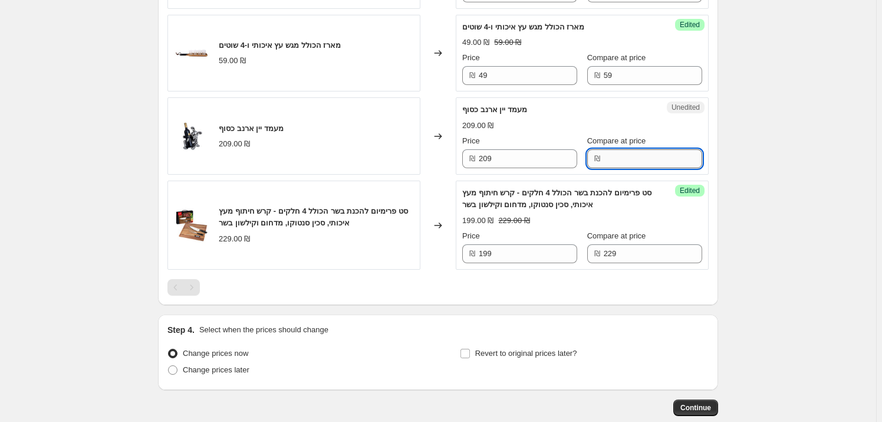
click at [613, 153] on input "Compare at price" at bounding box center [653, 158] width 99 height 19
type input "209"
click at [534, 149] on input "209" at bounding box center [528, 158] width 99 height 19
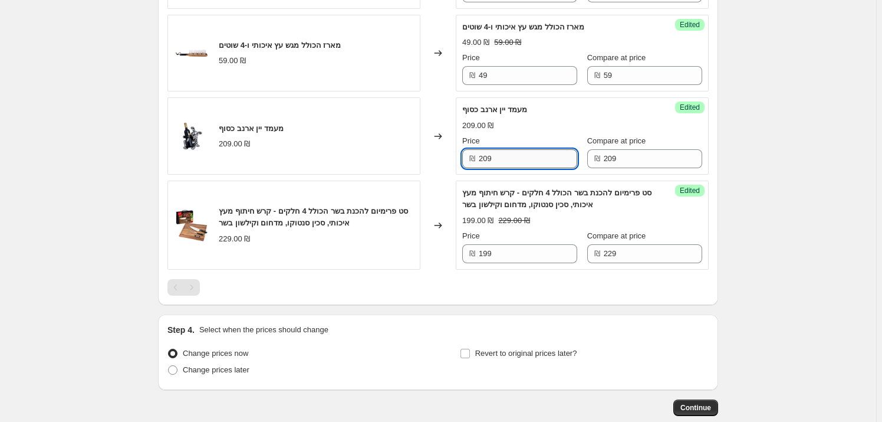
click at [534, 149] on input "209" at bounding box center [528, 158] width 99 height 19
type input "169"
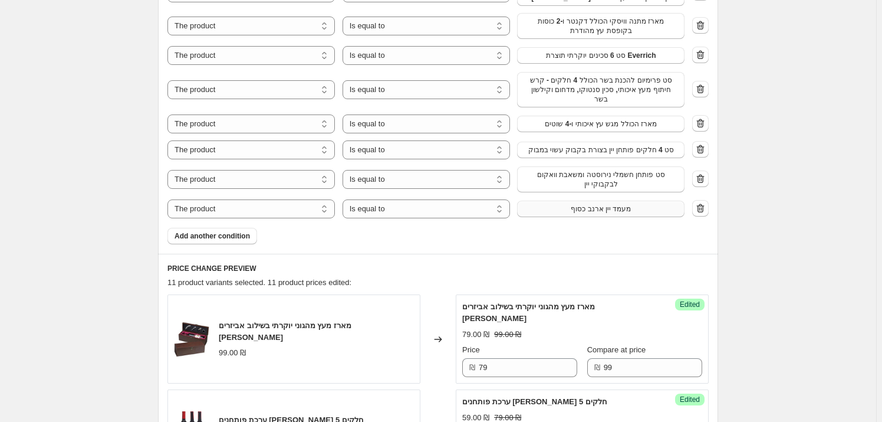
scroll to position [554, 0]
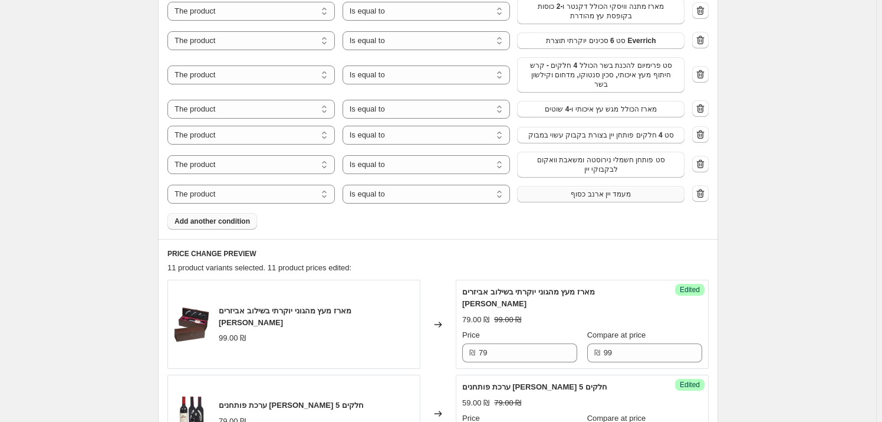
click at [232, 216] on span "Add another condition" at bounding box center [212, 220] width 75 height 9
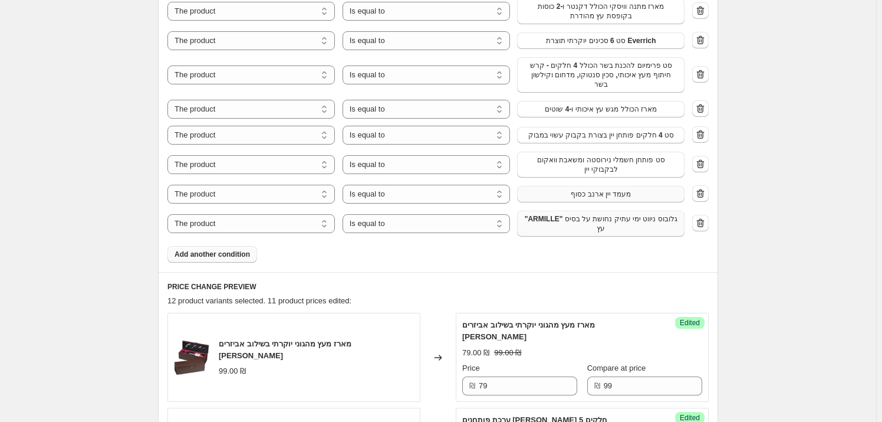
click at [570, 217] on span ""ARMILLE" גלובוס ניווט ימי עתיק נחושת על בסיס עץ" at bounding box center [600, 223] width 153 height 19
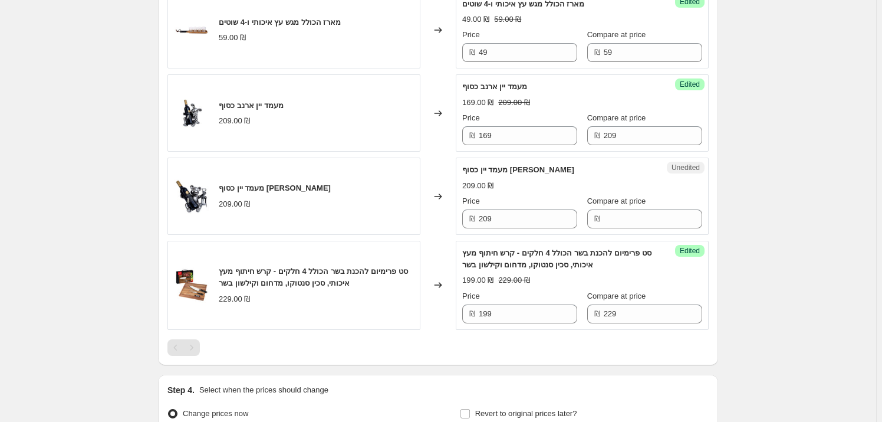
scroll to position [1573, 0]
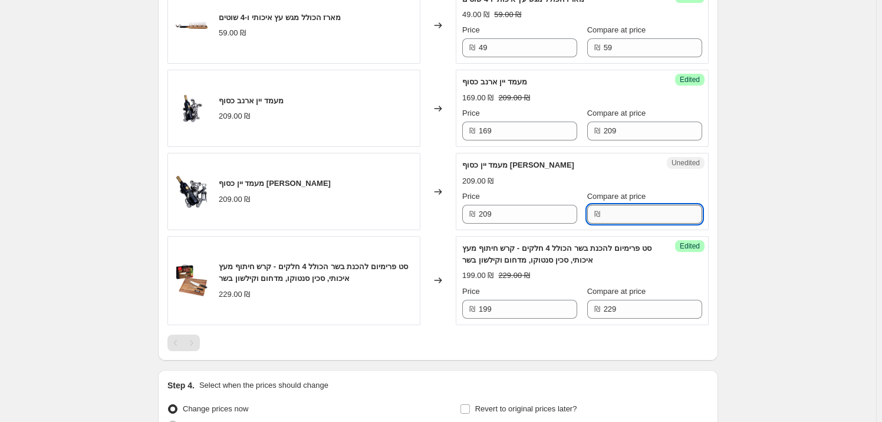
click at [630, 211] on input "Compare at price" at bounding box center [653, 214] width 99 height 19
type input "209"
click at [538, 211] on input "209" at bounding box center [528, 214] width 99 height 19
click at [536, 211] on input "209" at bounding box center [528, 214] width 99 height 19
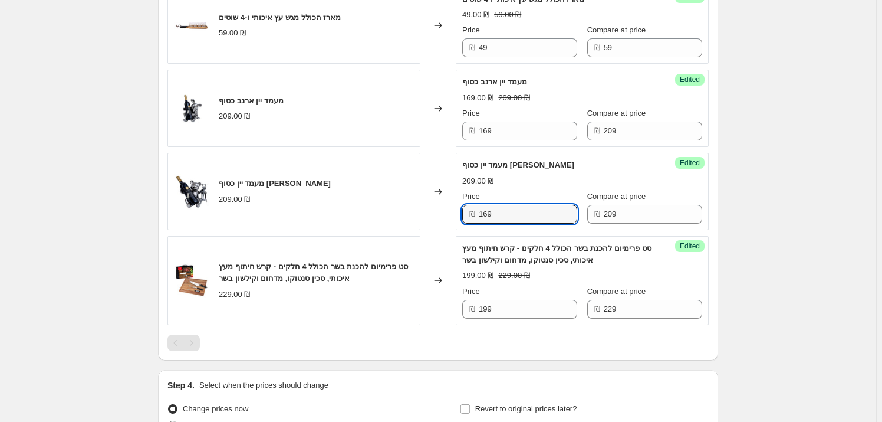
type input "169"
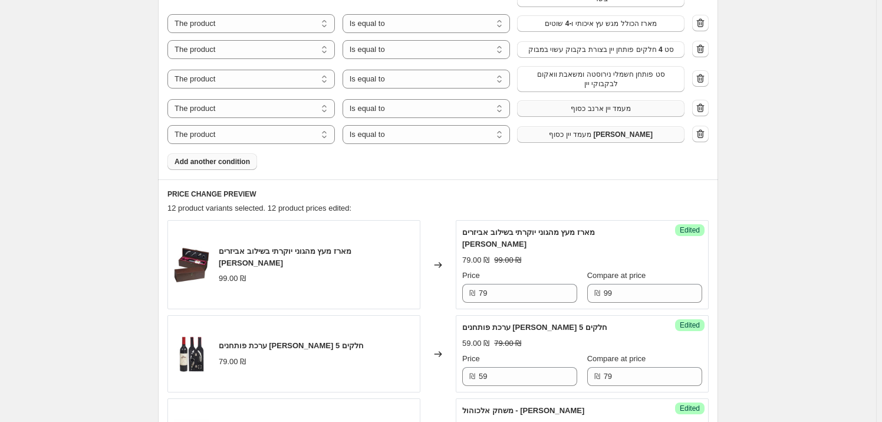
scroll to position [608, 0]
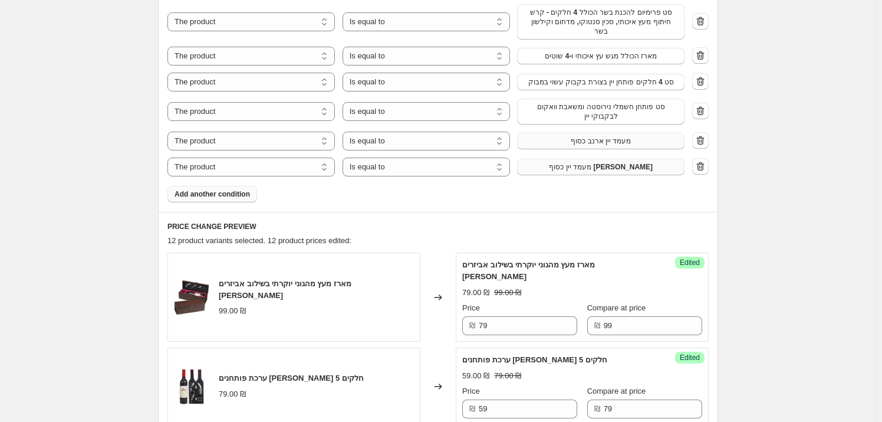
click at [238, 192] on button "Add another condition" at bounding box center [213, 194] width 90 height 17
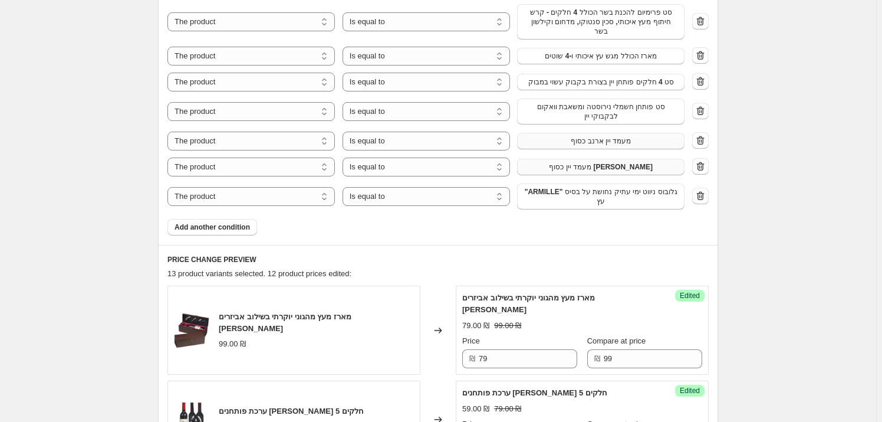
click at [576, 192] on span ""ARMILLE" גלובוס ניווט ימי עתיק נחושת על בסיס עץ" at bounding box center [600, 196] width 153 height 19
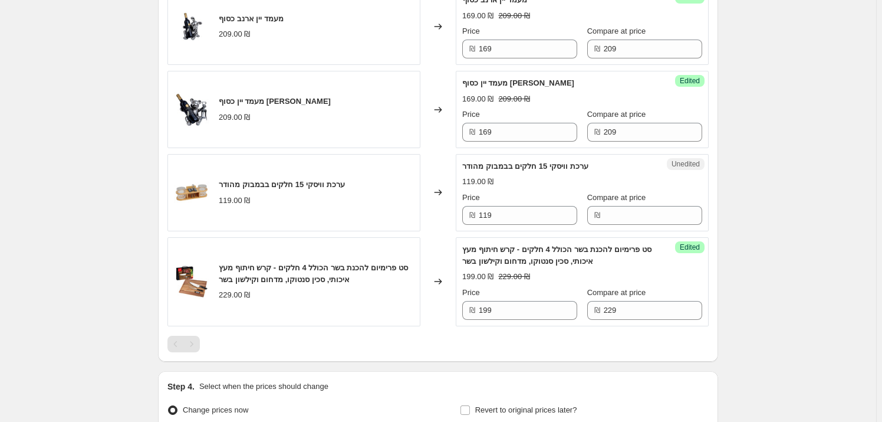
scroll to position [1734, 0]
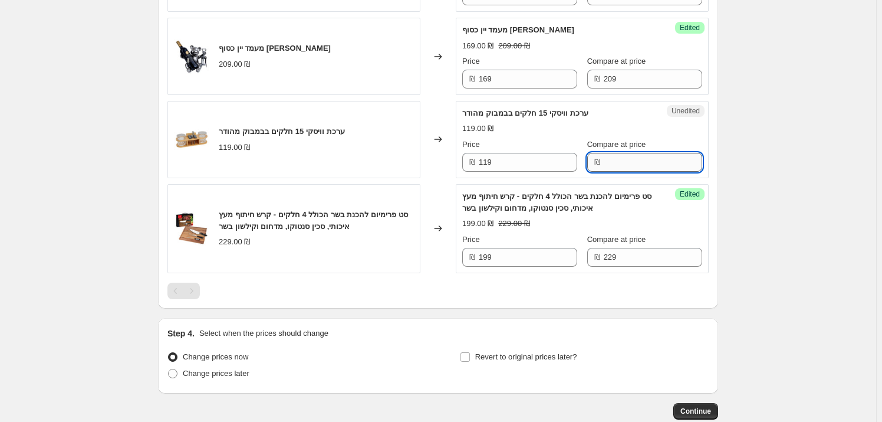
click at [641, 158] on input "Compare at price" at bounding box center [653, 162] width 99 height 19
type input "119"
click at [530, 153] on input "119" at bounding box center [528, 162] width 99 height 19
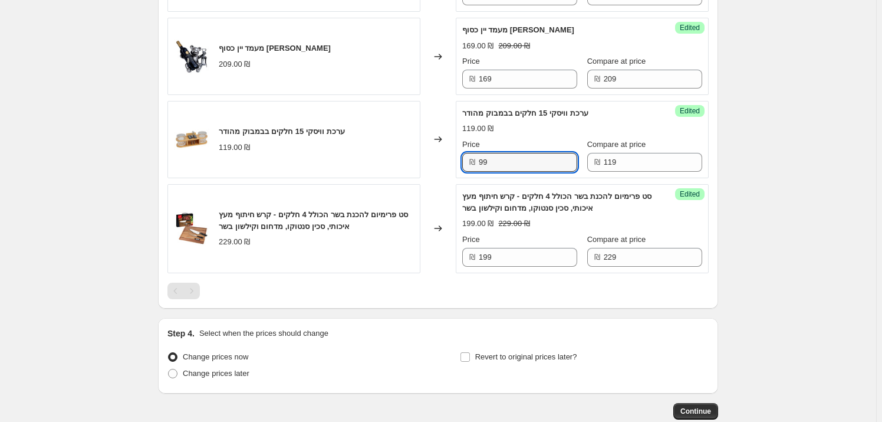
type input "99"
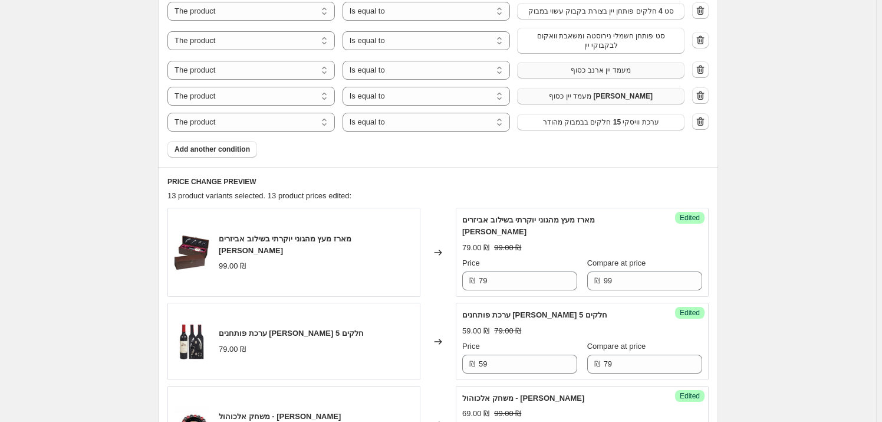
scroll to position [608, 0]
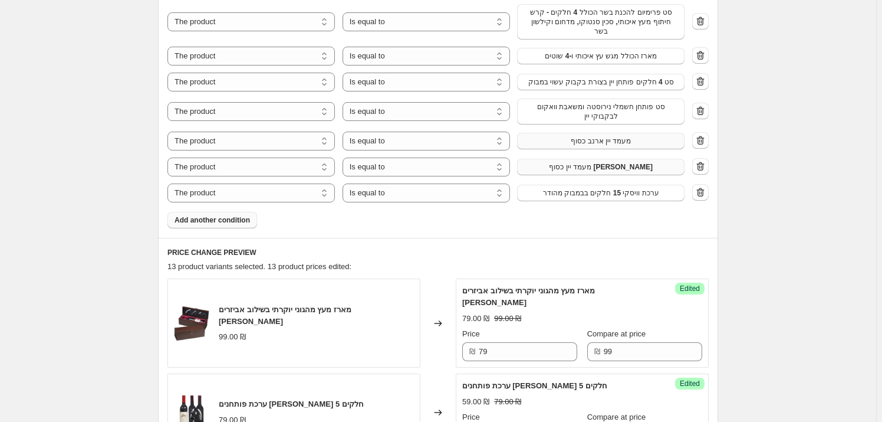
click at [212, 215] on span "Add another condition" at bounding box center [212, 219] width 75 height 9
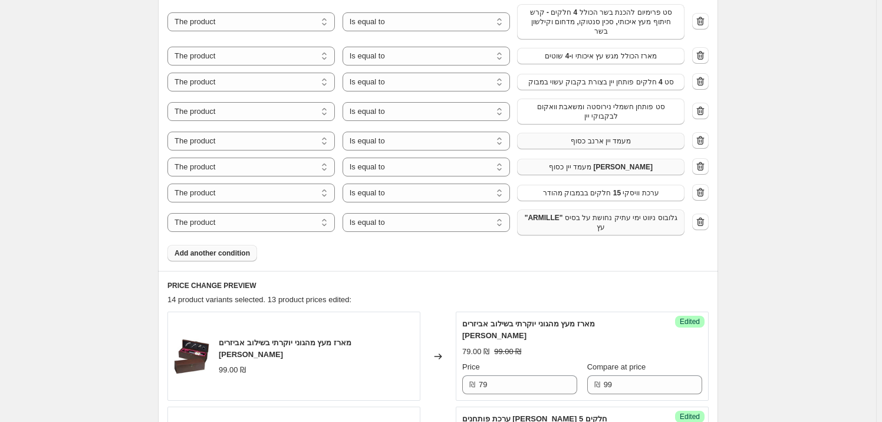
click at [570, 217] on span ""ARMILLE" גלובוס ניווט ימי עתיק נחושת על בסיס עץ" at bounding box center [600, 222] width 153 height 19
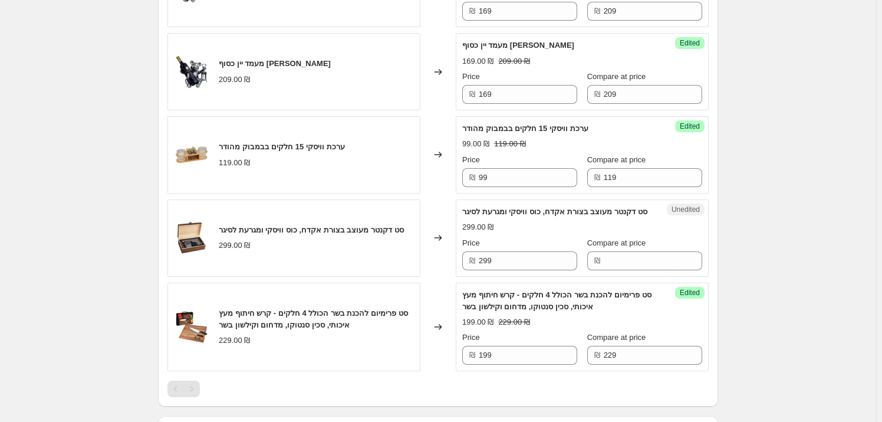
scroll to position [1895, 0]
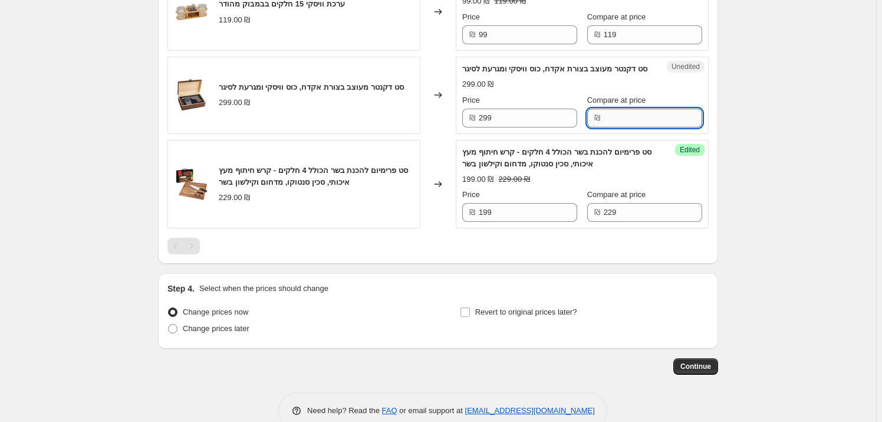
click at [604, 116] on input "Compare at price" at bounding box center [653, 118] width 99 height 19
type input "299"
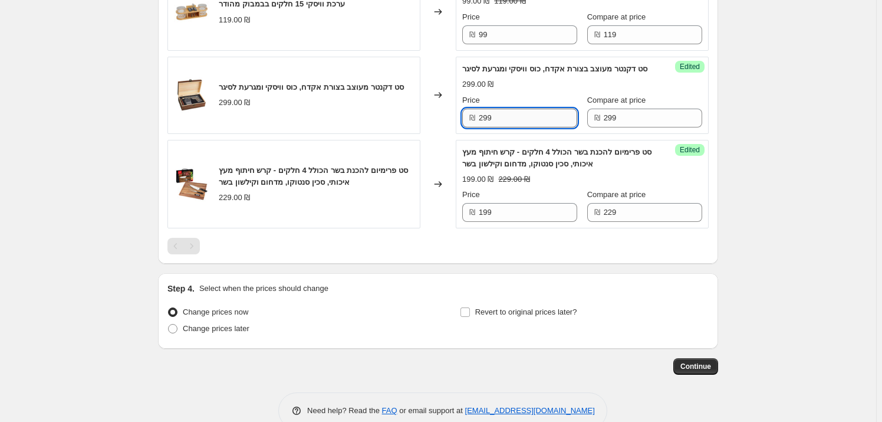
click at [550, 123] on input "299" at bounding box center [528, 118] width 99 height 19
type input "219"
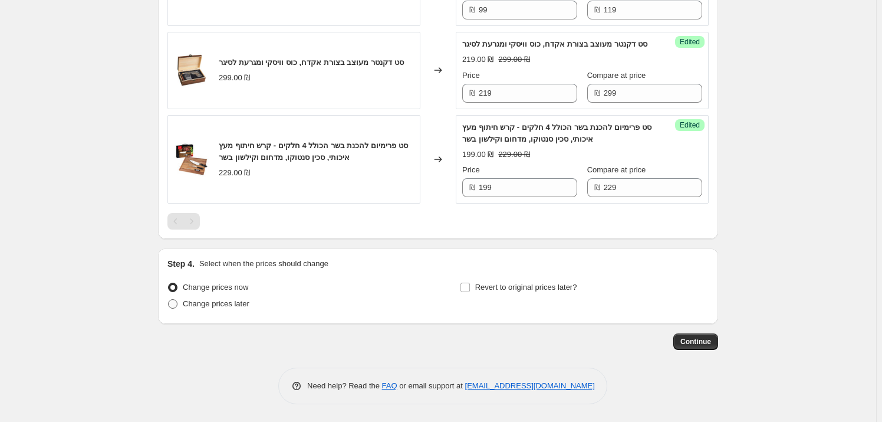
click at [215, 307] on span "Change prices later" at bounding box center [216, 303] width 67 height 9
click at [169, 300] on input "Change prices later" at bounding box center [168, 299] width 1 height 1
radio input "true"
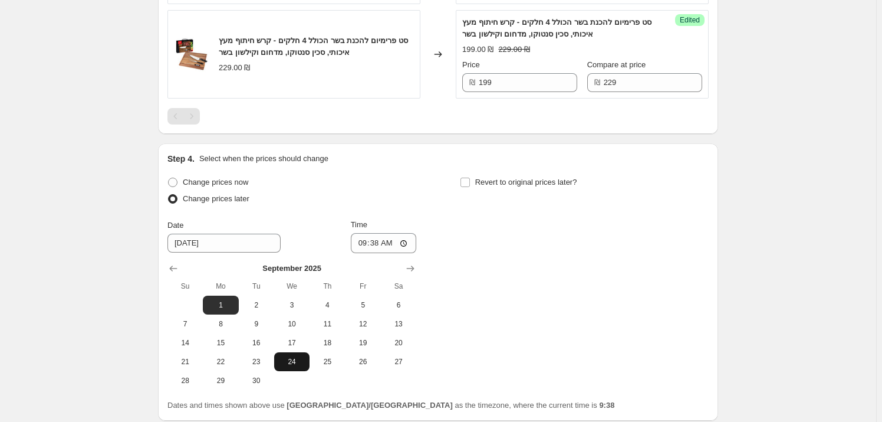
scroll to position [2082, 0]
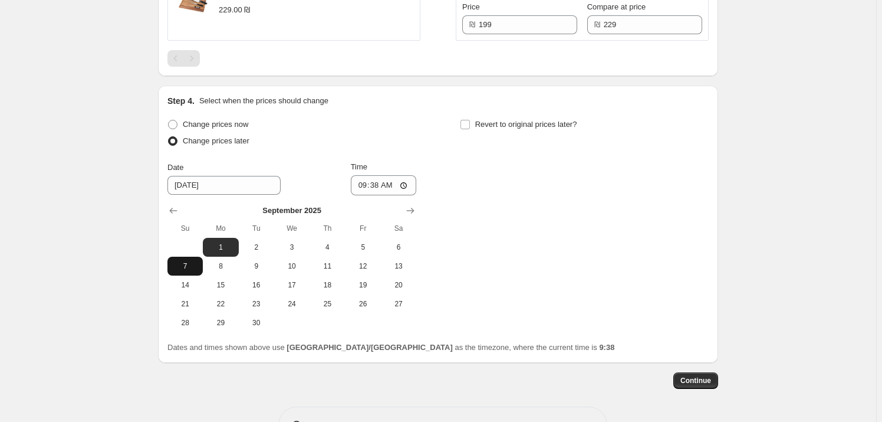
click at [193, 267] on span "7" at bounding box center [185, 265] width 26 height 9
type input "[DATE]"
click at [392, 188] on input "09:38" at bounding box center [384, 185] width 66 height 20
type input "06:00"
click at [432, 136] on div "Change prices now Change prices later Date 9/7/2025 Time 06:00 September 2025 S…" at bounding box center [438, 224] width 541 height 216
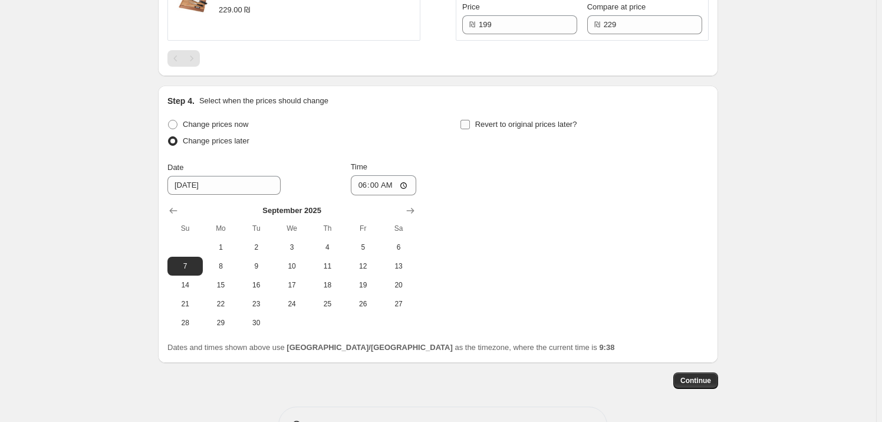
click at [470, 129] on input "Revert to original prices later?" at bounding box center [465, 124] width 9 height 9
checkbox input "true"
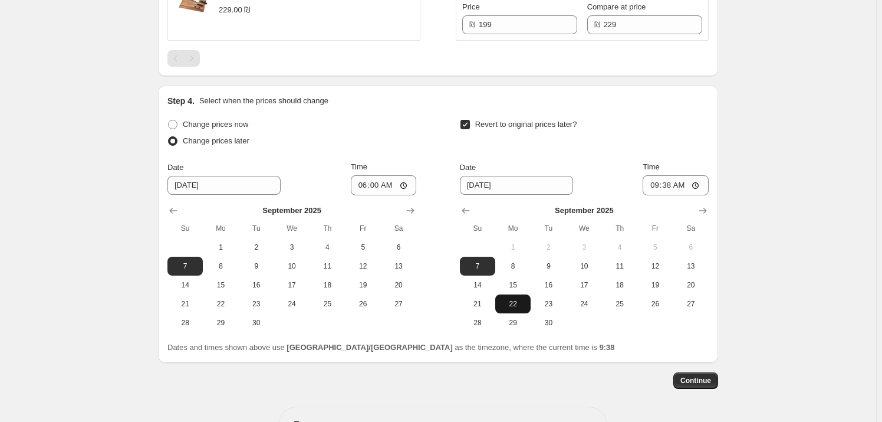
click at [505, 301] on span "22" at bounding box center [513, 303] width 26 height 9
type input "9/22/2025"
click at [685, 191] on input "09:38" at bounding box center [676, 185] width 66 height 20
type input "23:59"
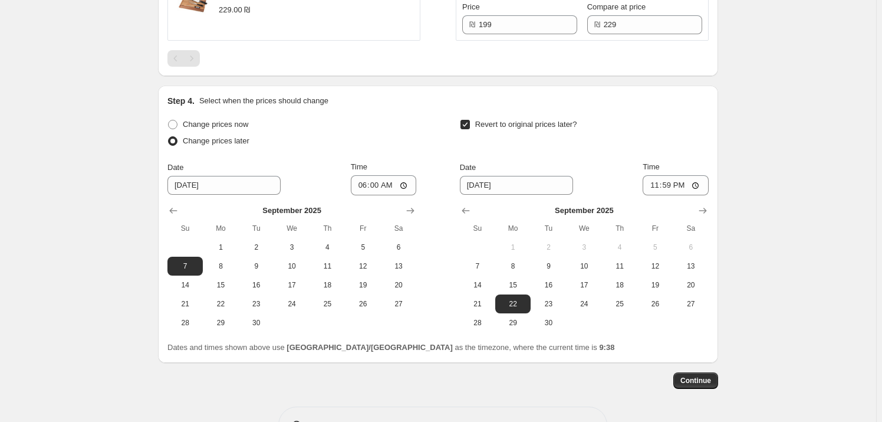
click at [717, 376] on button "Continue" at bounding box center [696, 380] width 45 height 17
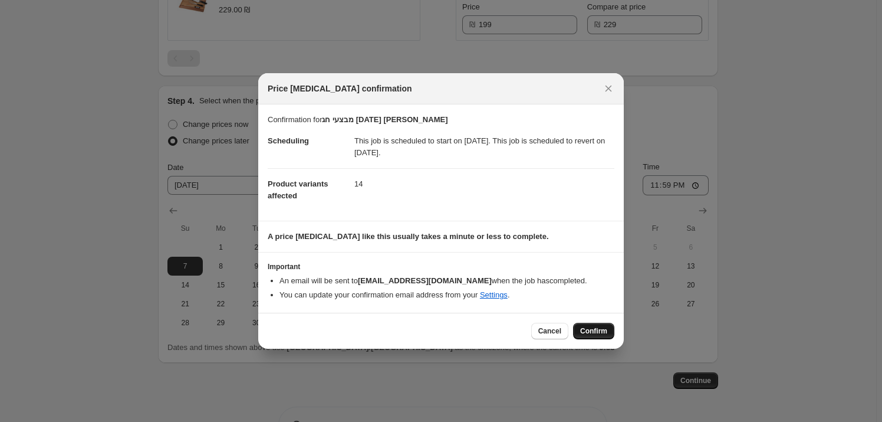
click at [597, 335] on span "Confirm" at bounding box center [593, 330] width 27 height 9
type input "מבצעי חג [DATE] [PERSON_NAME]"
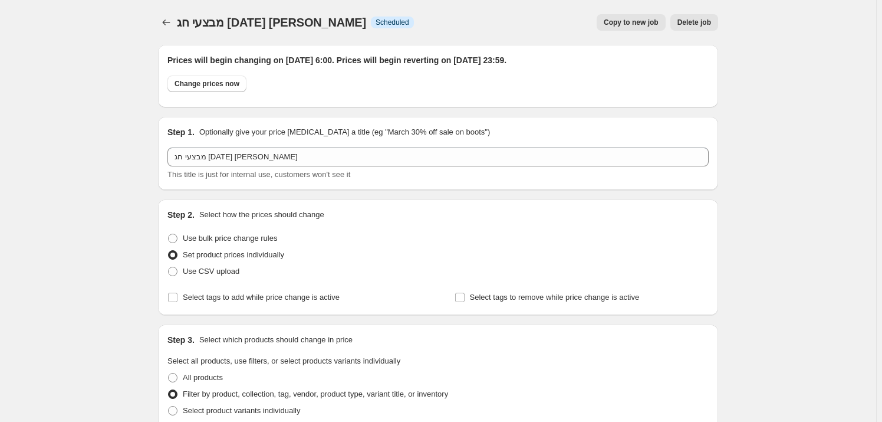
click at [625, 26] on span "Copy to new job" at bounding box center [631, 22] width 55 height 9
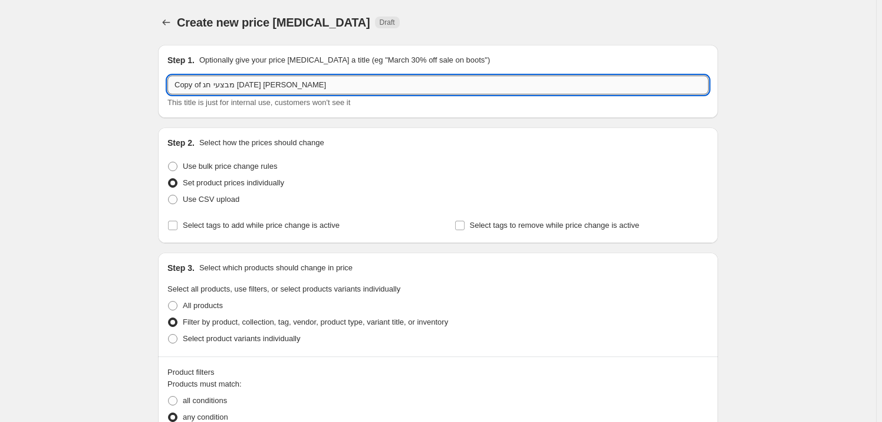
click at [192, 83] on input "Copy of מבצעי חג ראש השנה 2025 חכים זאוס" at bounding box center [438, 84] width 541 height 19
click at [180, 87] on input "of מבצעי חג ראש השנה 2025 חכים זאוס" at bounding box center [438, 84] width 541 height 19
click at [184, 85] on input "מבצעי חג [DATE] [PERSON_NAME]" at bounding box center [438, 84] width 541 height 19
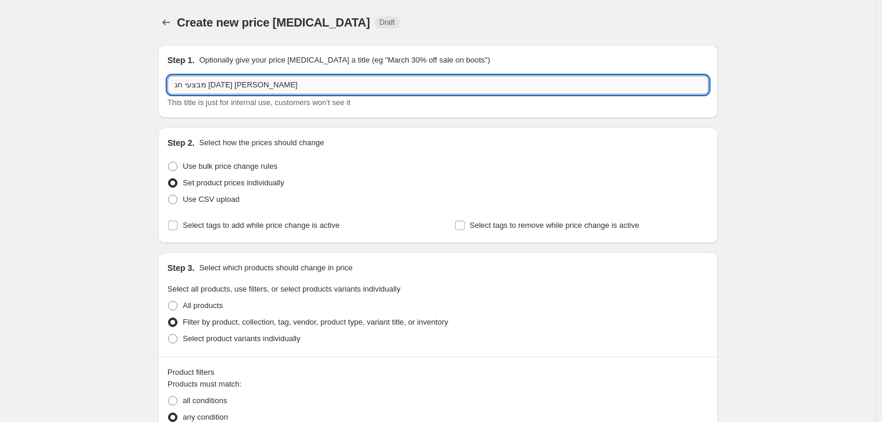
click at [184, 85] on input "מבצעי חג [DATE] [PERSON_NAME]" at bounding box center [438, 84] width 541 height 19
click at [188, 83] on input "מבצעי חג [DATE] [PERSON_NAME]" at bounding box center [438, 84] width 541 height 19
click at [188, 82] on input "מבצעי חג [DATE] [PERSON_NAME]" at bounding box center [438, 84] width 541 height 19
type input "מבצעי חג ראש השנה 2025 מנהטן"
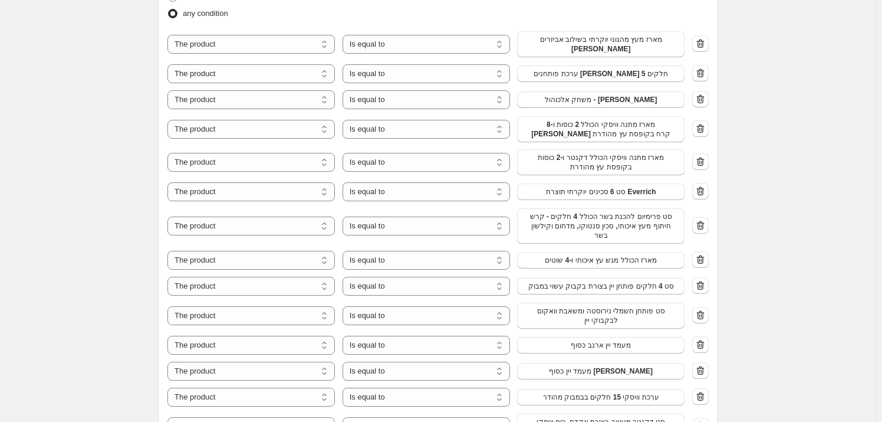
scroll to position [536, 0]
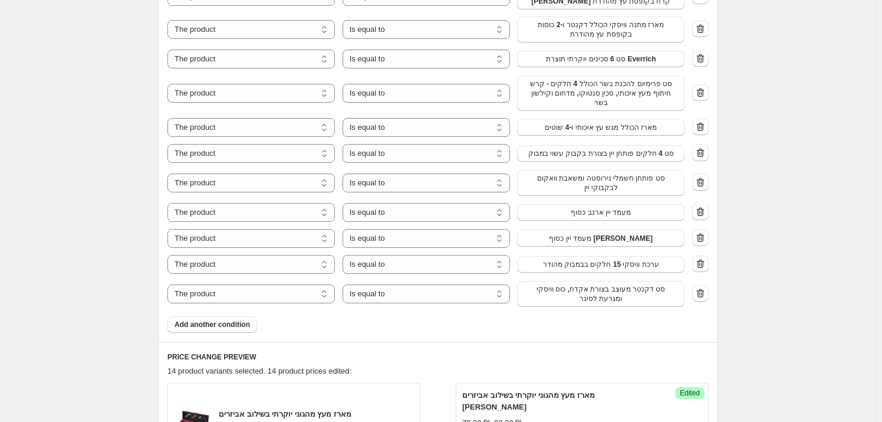
click at [698, 287] on icon "button" at bounding box center [701, 293] width 12 height 12
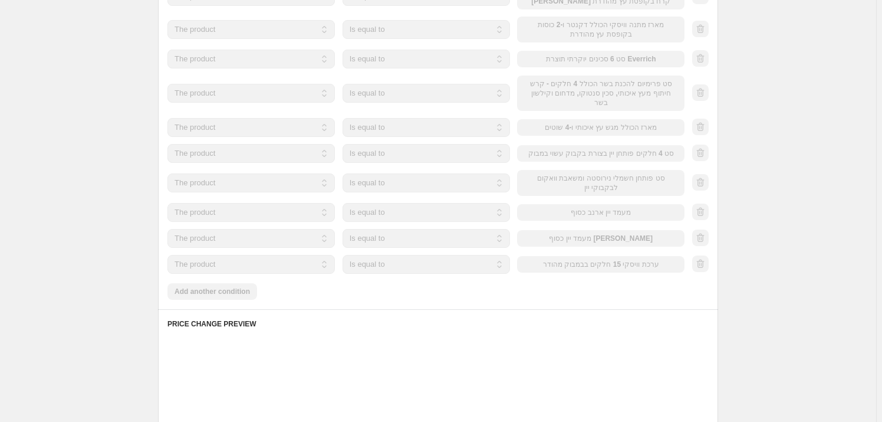
click at [698, 258] on icon "button" at bounding box center [701, 264] width 12 height 12
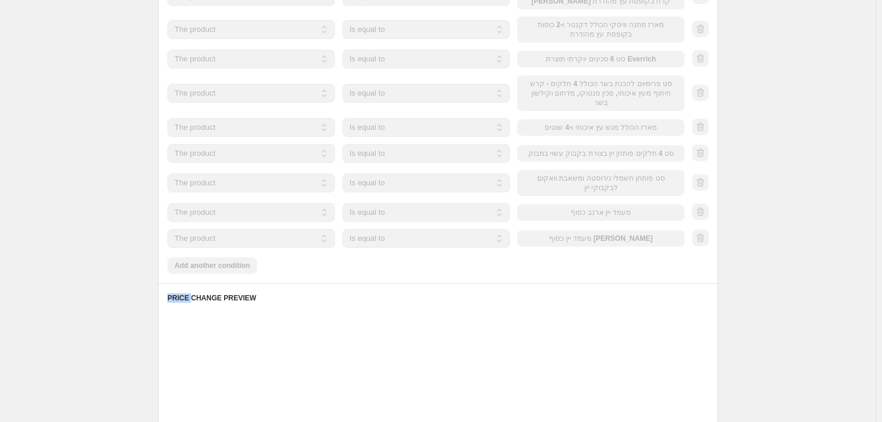
click at [698, 256] on div "Products must match: all conditions any condition The product The product's col…" at bounding box center [438, 58] width 541 height 432
click at [701, 237] on div at bounding box center [700, 238] width 17 height 18
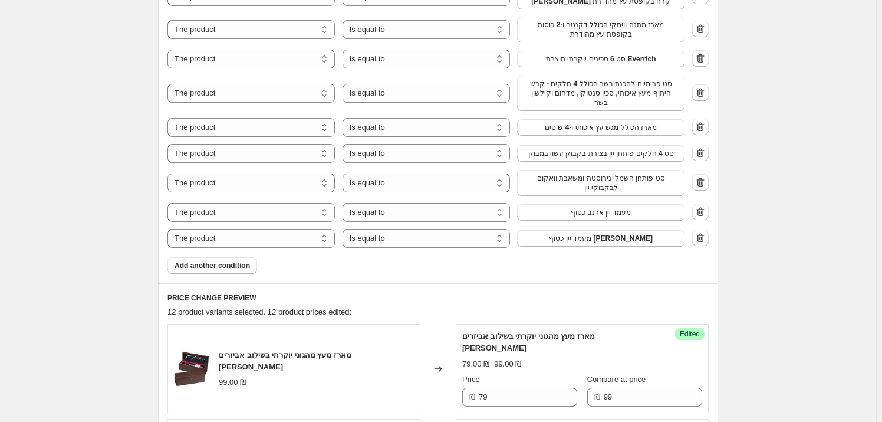
click at [708, 220] on div "The product The product's collection The product's tag The product's vendor The…" at bounding box center [438, 73] width 541 height 349
click at [708, 229] on button "button" at bounding box center [700, 237] width 17 height 17
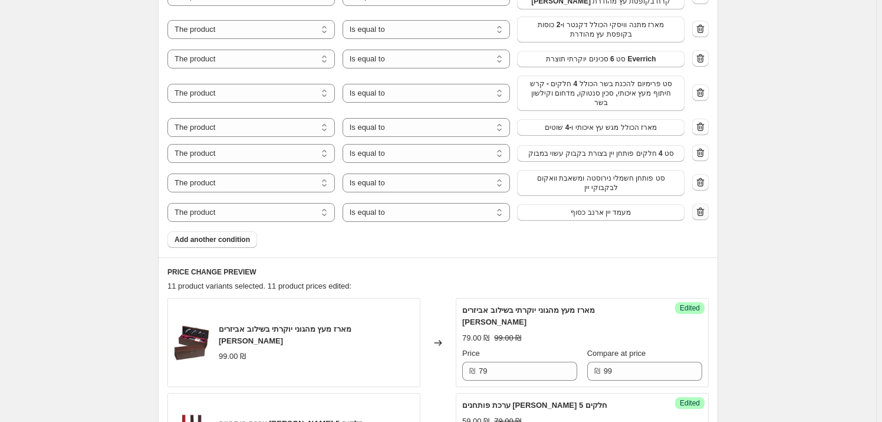
click at [704, 207] on icon "button" at bounding box center [701, 212] width 12 height 12
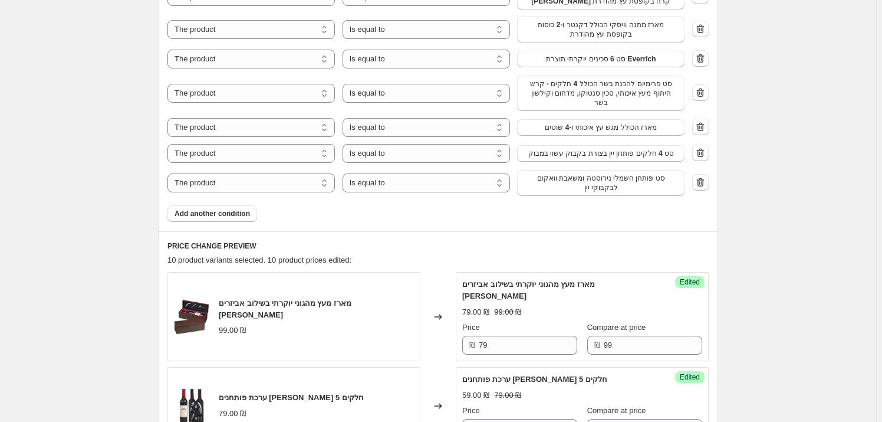
click at [701, 178] on icon "button" at bounding box center [701, 182] width 8 height 9
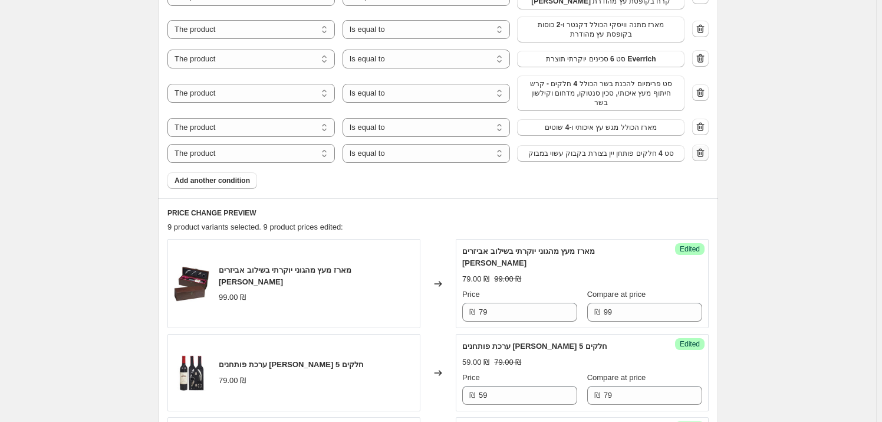
click at [705, 149] on icon "button" at bounding box center [701, 153] width 8 height 9
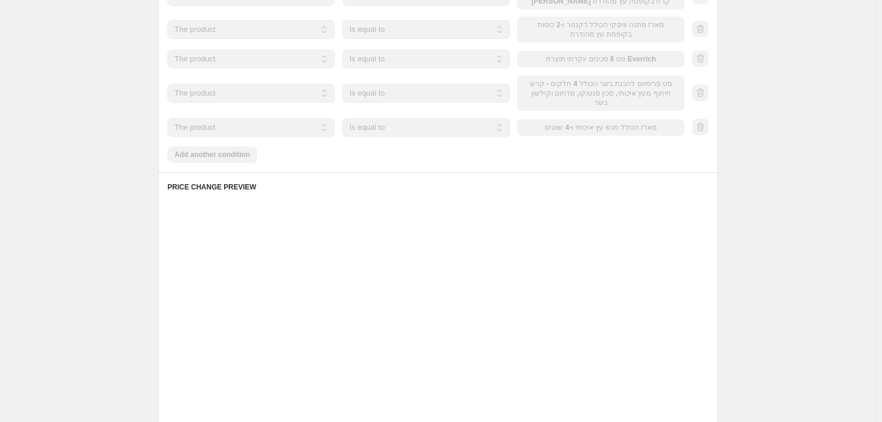
click at [703, 123] on icon "button" at bounding box center [701, 127] width 12 height 12
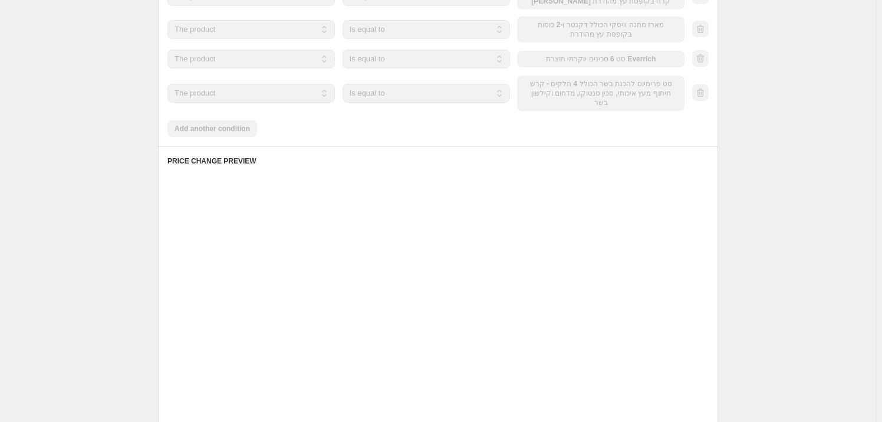
click at [702, 84] on div at bounding box center [700, 93] width 17 height 18
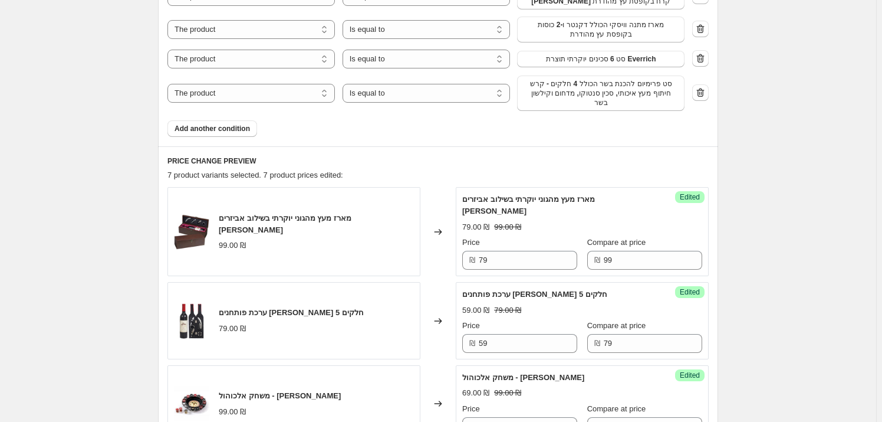
click at [702, 87] on icon "button" at bounding box center [701, 93] width 12 height 12
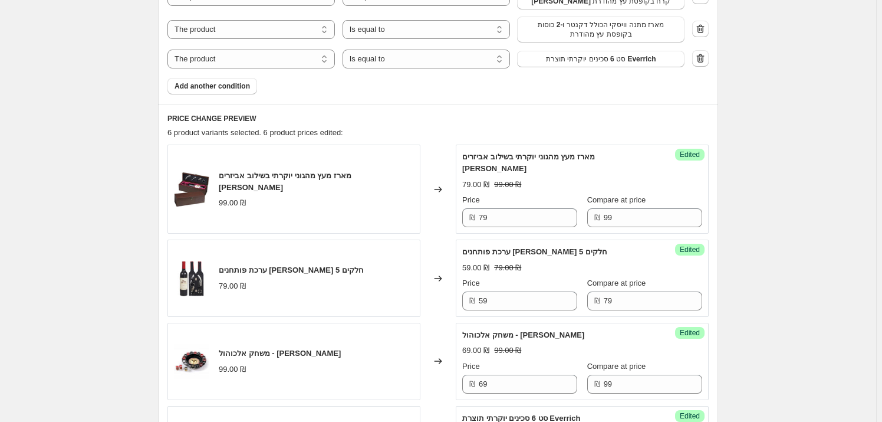
click at [702, 55] on icon "button" at bounding box center [701, 58] width 12 height 12
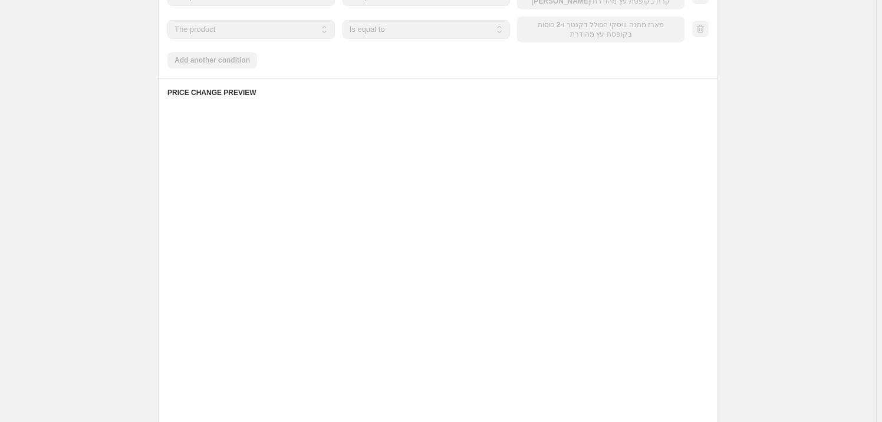
scroll to position [482, 0]
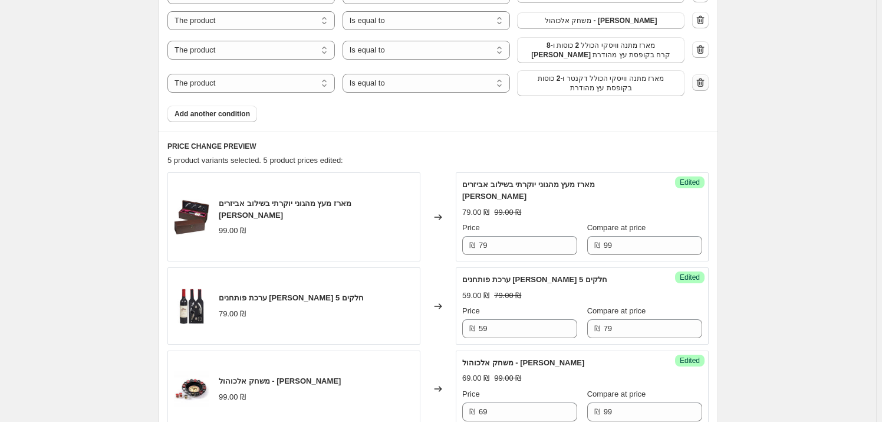
click at [705, 77] on icon "button" at bounding box center [701, 83] width 12 height 12
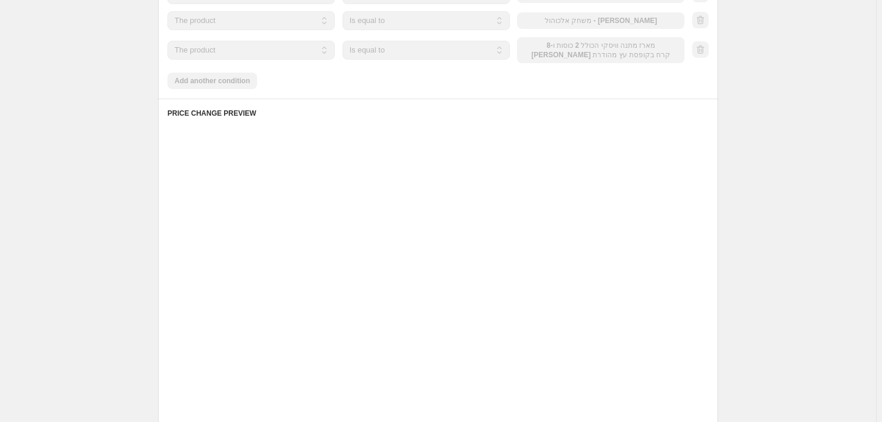
click at [705, 41] on div at bounding box center [700, 50] width 17 height 18
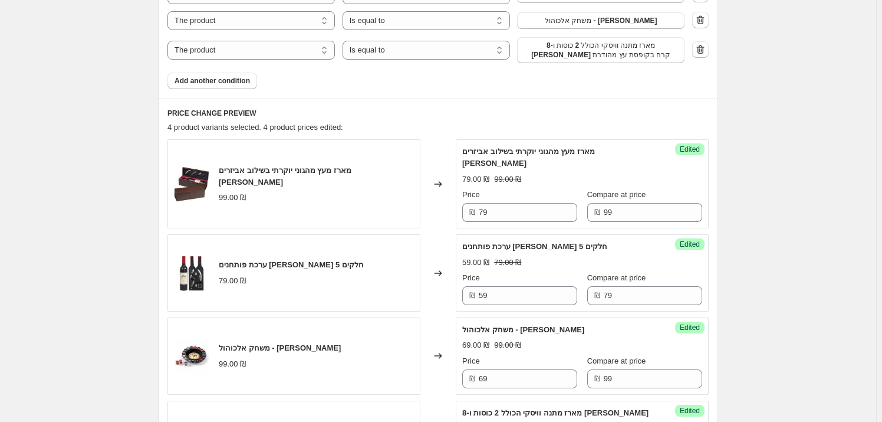
click at [705, 44] on icon "button" at bounding box center [701, 50] width 12 height 12
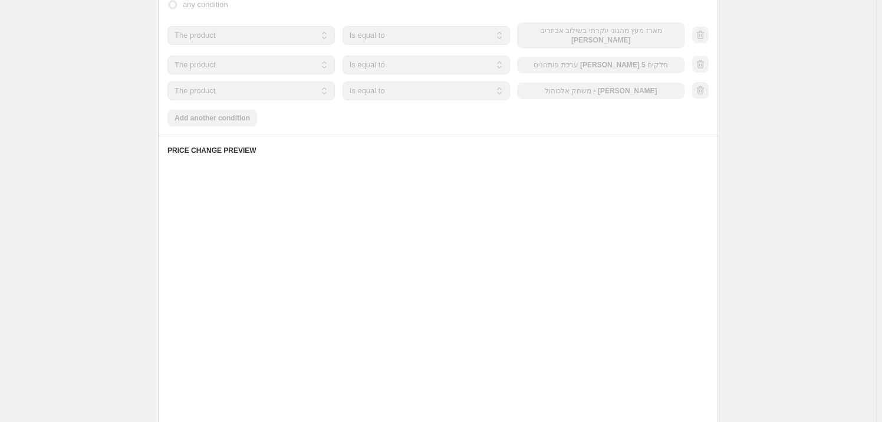
scroll to position [375, 0]
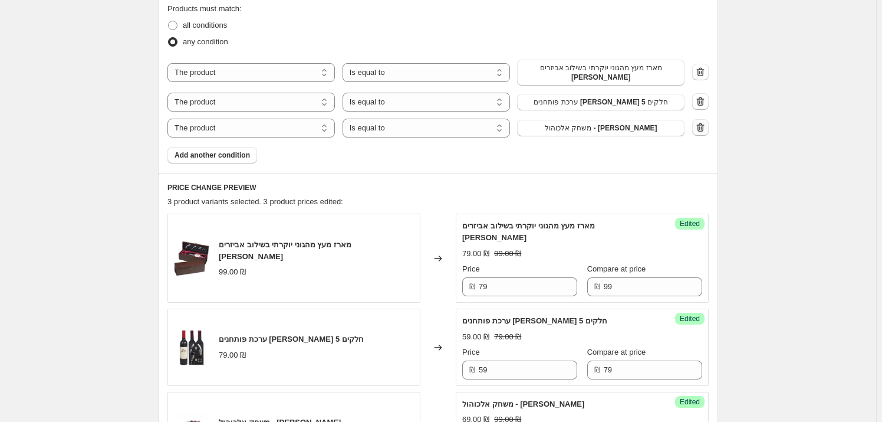
click at [705, 122] on icon "button" at bounding box center [701, 128] width 12 height 12
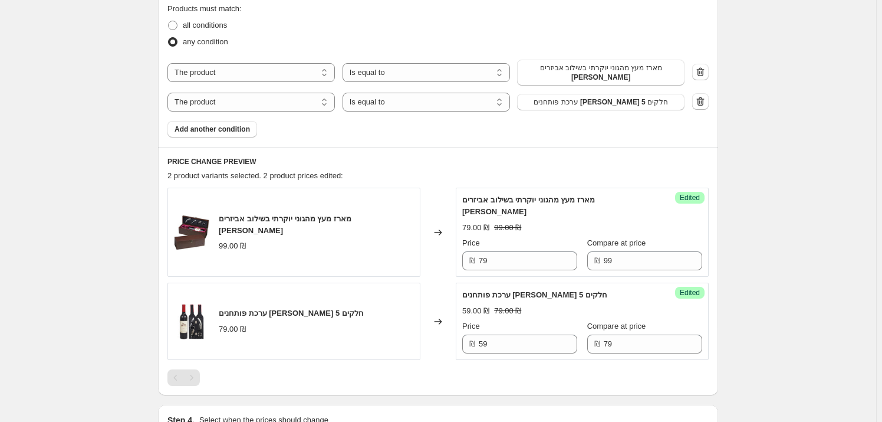
click at [702, 98] on icon "button" at bounding box center [701, 101] width 8 height 9
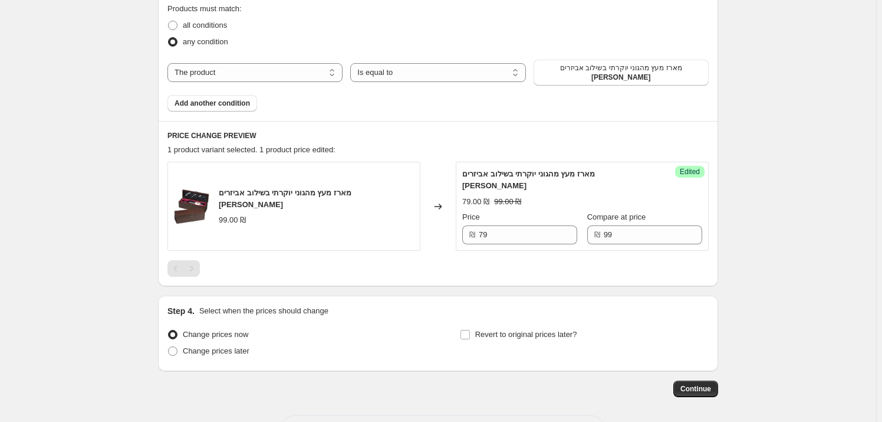
click at [645, 65] on span "מארז מעץ מהגוני יוקרתי בשילוב אביזרים [PERSON_NAME]" at bounding box center [621, 72] width 161 height 19
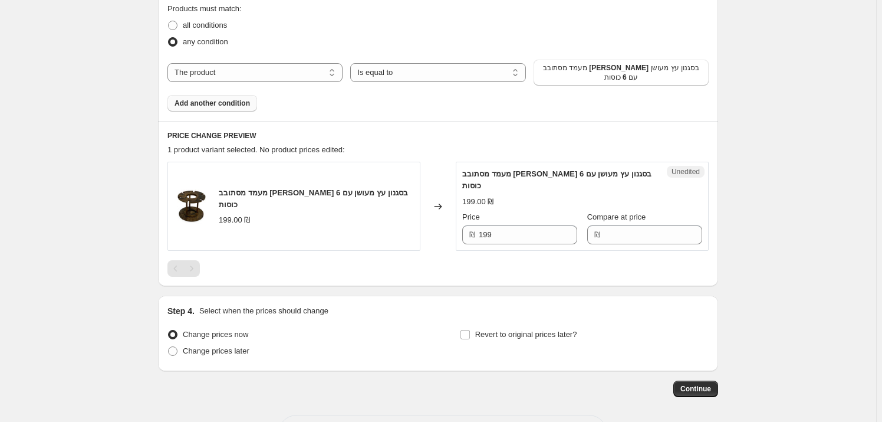
click at [222, 99] on span "Add another condition" at bounding box center [212, 103] width 75 height 9
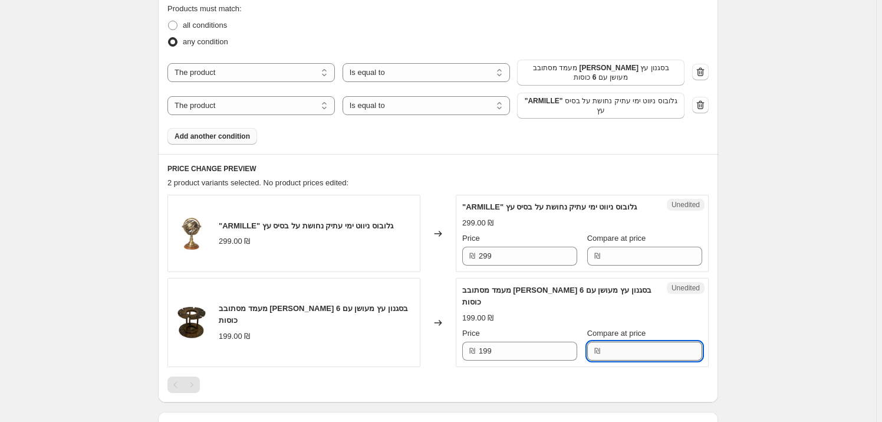
click at [630, 342] on input "Compare at price" at bounding box center [653, 351] width 99 height 19
type input "199"
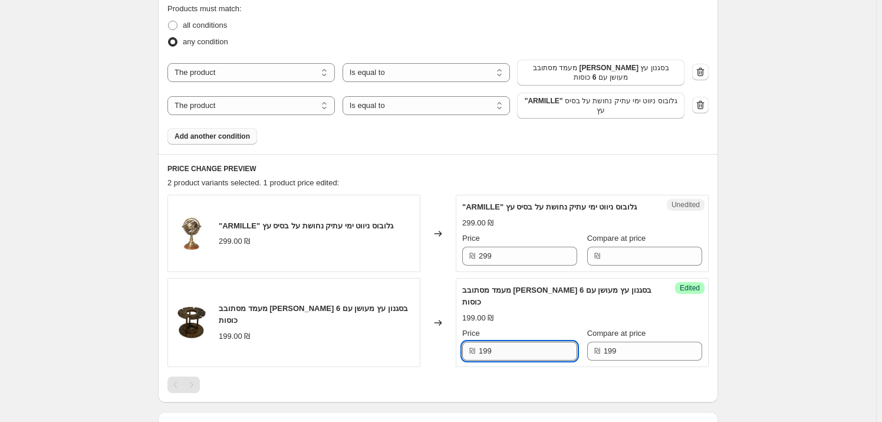
click at [542, 342] on input "199" at bounding box center [528, 351] width 99 height 19
click at [543, 342] on input "199" at bounding box center [528, 351] width 99 height 19
type input "149"
click at [826, 306] on div "Create new price change job. This page is ready Create new price change job Dra…" at bounding box center [438, 105] width 876 height 960
drag, startPoint x: 590, startPoint y: 114, endPoint x: 595, endPoint y: 97, distance: 17.9
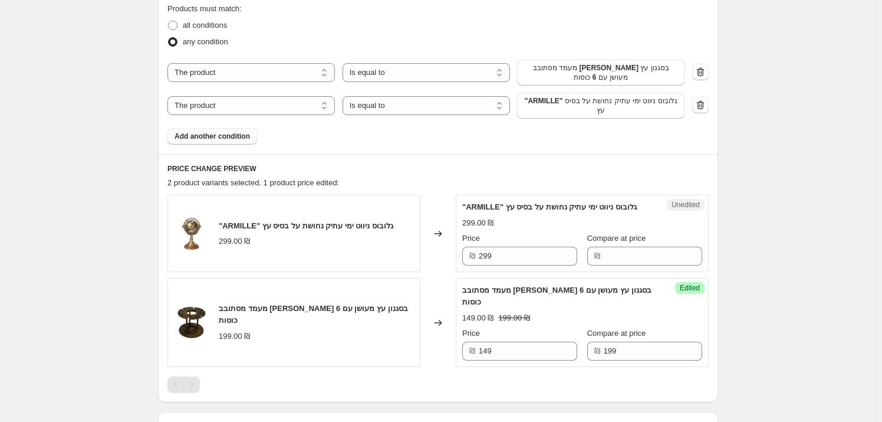
click at [590, 114] on div "Products must match: all conditions any condition The product The product's col…" at bounding box center [438, 74] width 541 height 142
click at [596, 96] on span ""ARMILLE" גלובוס ניווט ימי עתיק נחושת על בסיס עץ" at bounding box center [600, 105] width 153 height 19
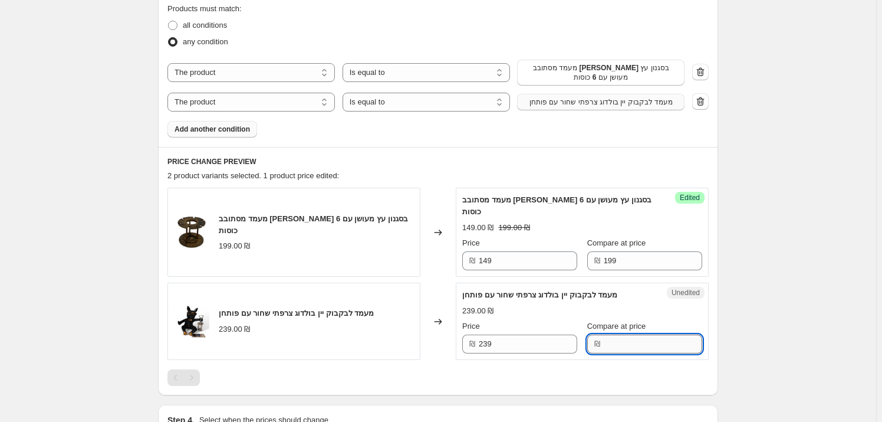
click at [629, 334] on input "Compare at price" at bounding box center [653, 343] width 99 height 19
type input "239"
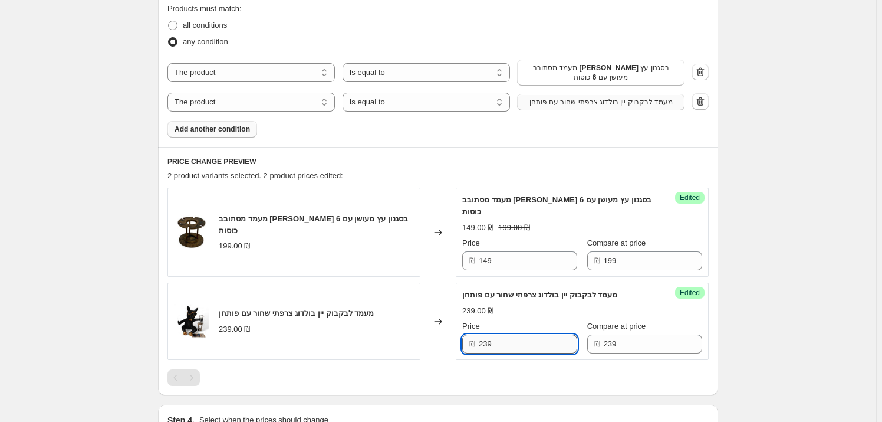
click at [543, 334] on input "239" at bounding box center [528, 343] width 99 height 19
type input "179"
click at [876, 262] on div "Create new price change job. This page is ready Create new price change job Dra…" at bounding box center [438, 101] width 876 height 953
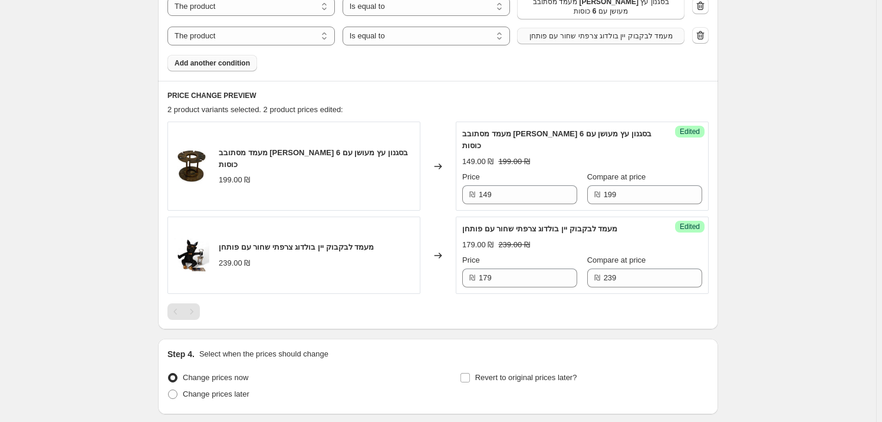
scroll to position [429, 0]
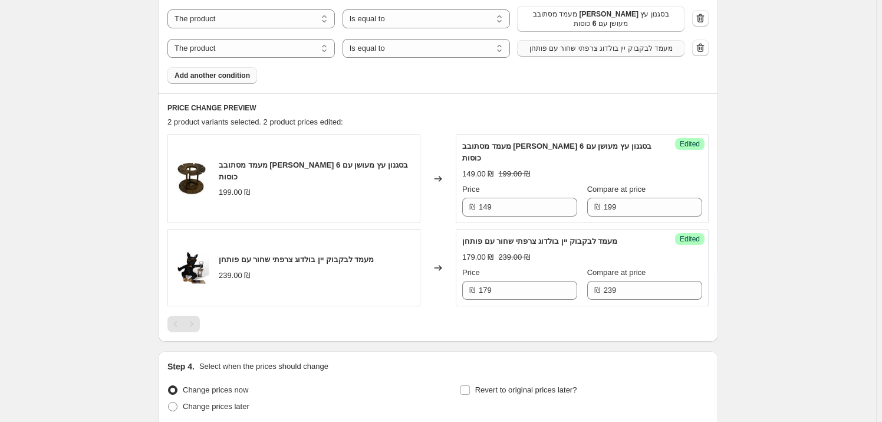
click at [235, 71] on span "Add another condition" at bounding box center [212, 75] width 75 height 9
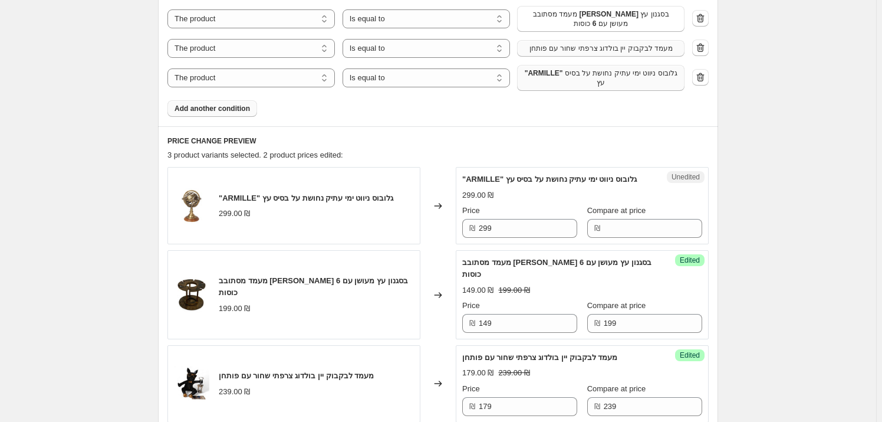
click at [584, 75] on span ""ARMILLE" גלובוס ניווט ימי עתיק נחושת על בסיס עץ" at bounding box center [600, 77] width 153 height 19
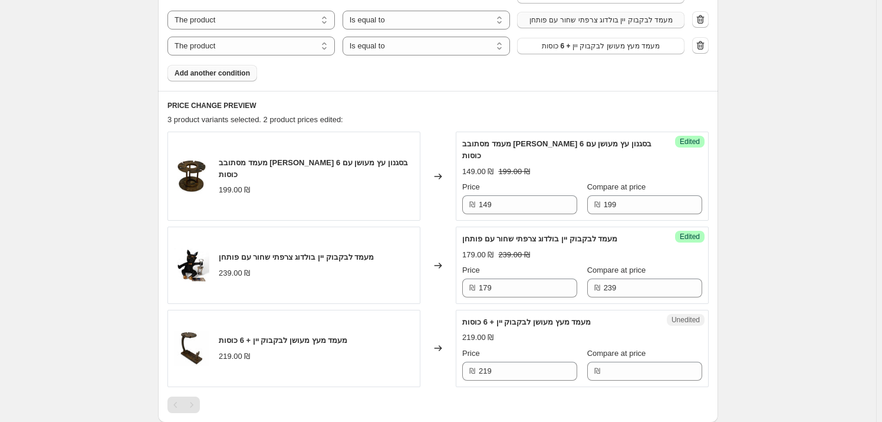
scroll to position [482, 0]
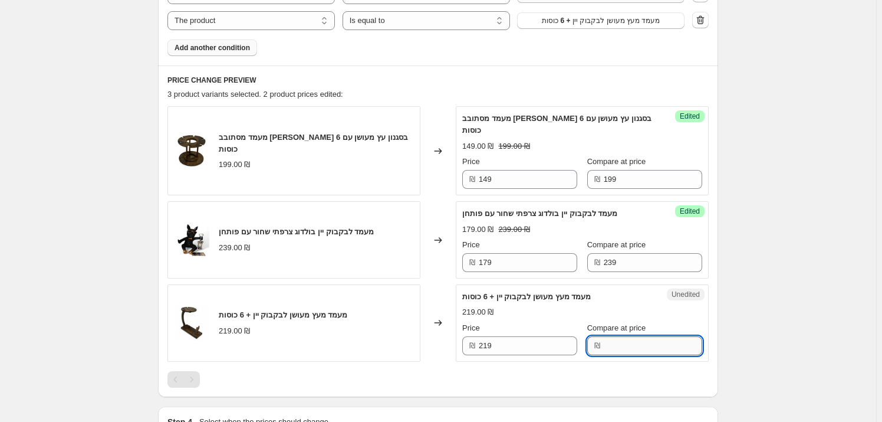
click at [612, 336] on input "Compare at price" at bounding box center [653, 345] width 99 height 19
type input "219"
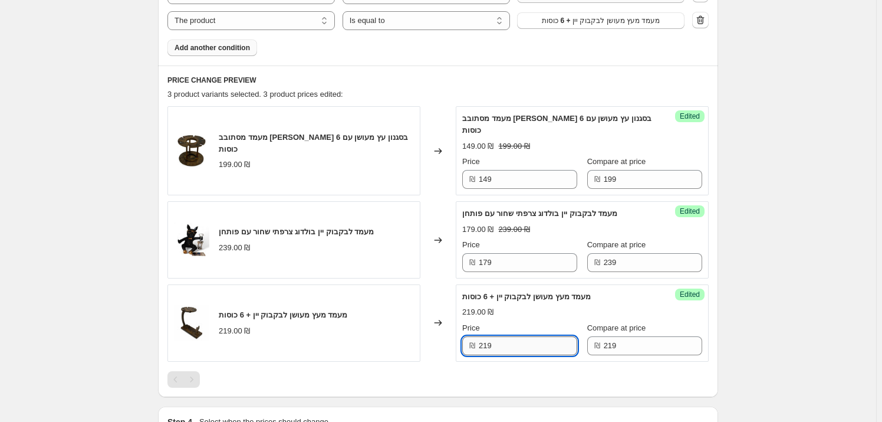
click at [517, 336] on input "219" at bounding box center [528, 345] width 99 height 19
click at [516, 336] on input "219" at bounding box center [528, 345] width 99 height 19
type input "159"
click at [764, 275] on div "Create new price change job. This page is ready Create new price change job Dra…" at bounding box center [438, 49] width 876 height 1062
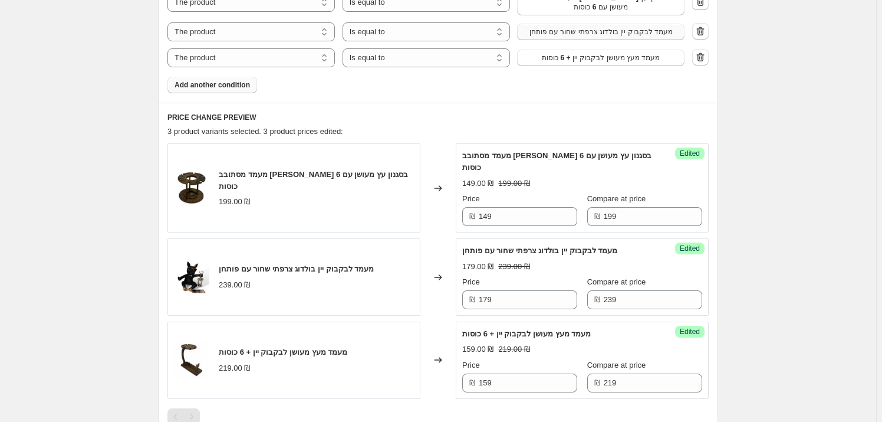
scroll to position [429, 0]
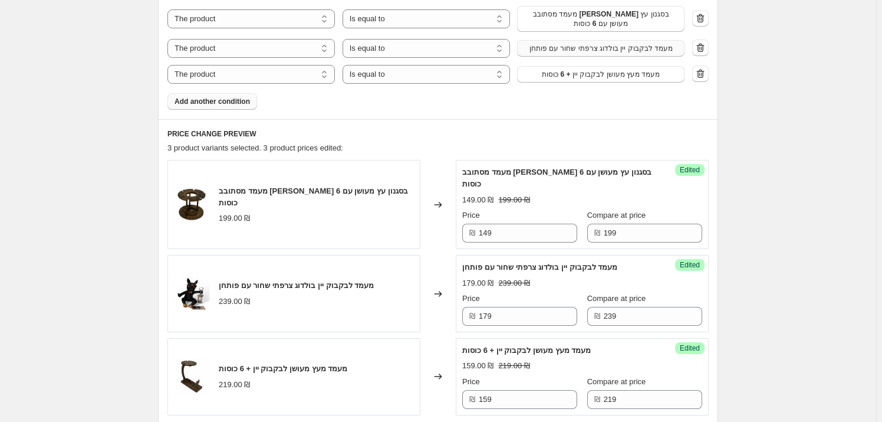
click at [222, 93] on button "Add another condition" at bounding box center [213, 101] width 90 height 17
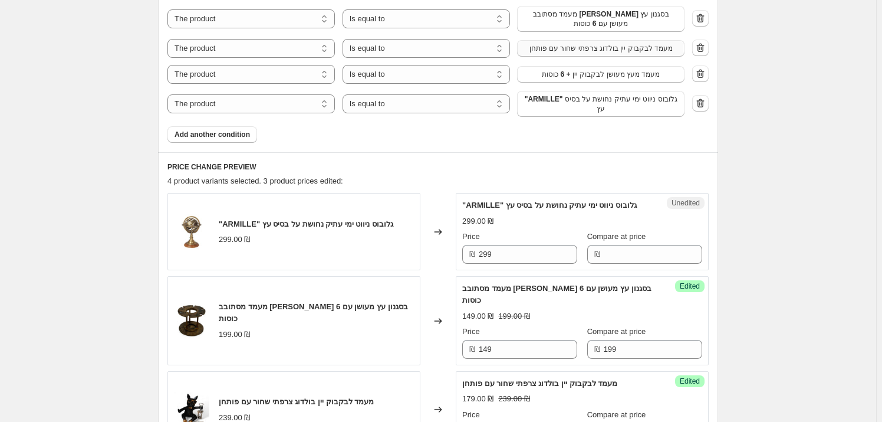
click at [651, 95] on span ""ARMILLE" גלובוס ניווט ימי עתיק נחושת על בסיס עץ" at bounding box center [600, 103] width 153 height 19
click at [612, 94] on span ""ARMILLE" גלובוס ניווט ימי עתיק נחושת על בסיס עץ" at bounding box center [600, 103] width 153 height 19
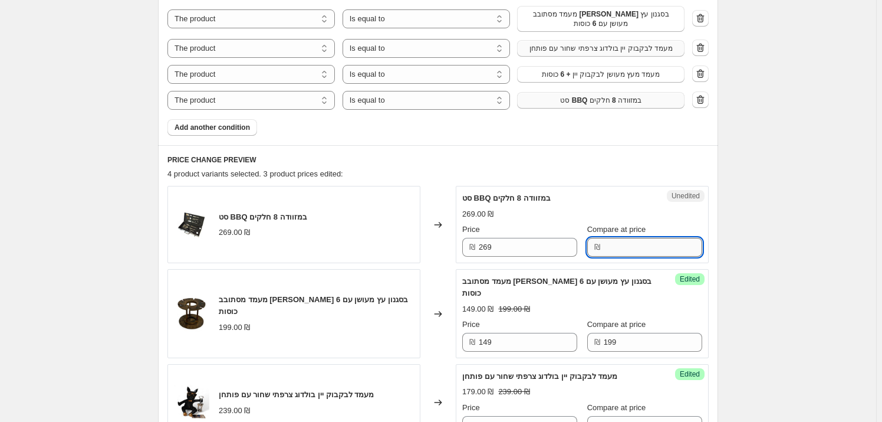
click at [631, 245] on input "Compare at price" at bounding box center [653, 247] width 99 height 19
type input "269"
click at [501, 238] on input "269" at bounding box center [528, 247] width 99 height 19
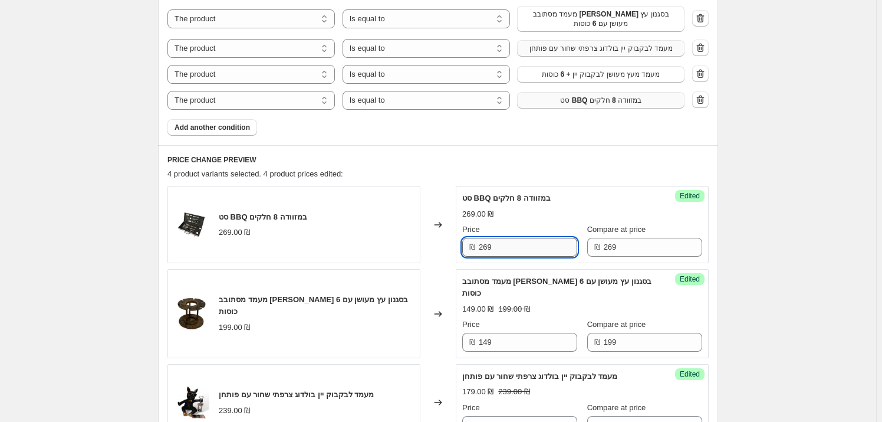
click at [501, 238] on input "269" at bounding box center [528, 247] width 99 height 19
type input "199"
click at [773, 255] on div "Create new price change job. This page is ready Create new price change job Dra…" at bounding box center [438, 156] width 876 height 1171
click at [216, 123] on span "Add another condition" at bounding box center [212, 127] width 75 height 9
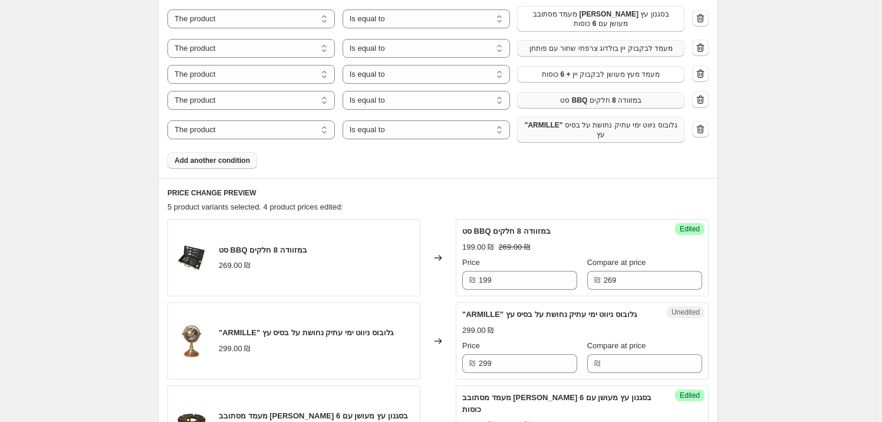
click at [616, 123] on span ""ARMILLE" גלובוס ניווט ימי עתיק נחושת על בסיס עץ" at bounding box center [600, 129] width 153 height 19
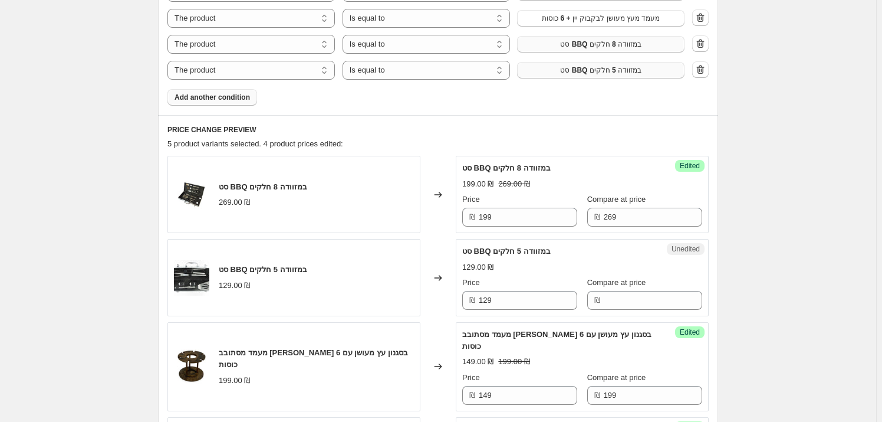
scroll to position [536, 0]
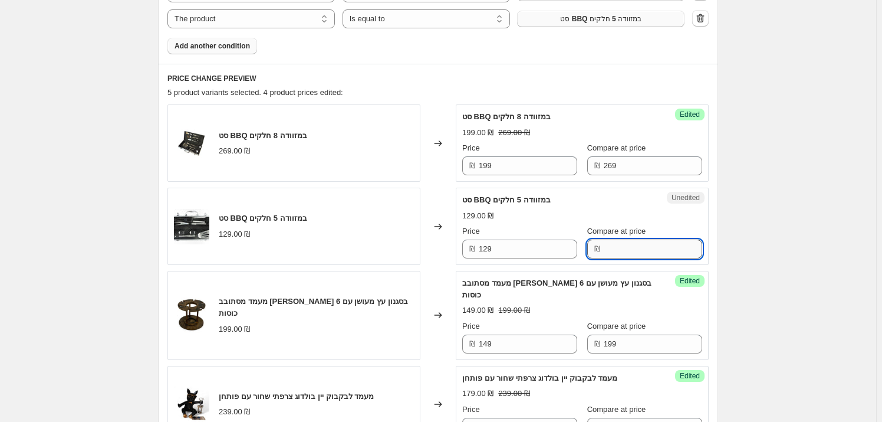
click at [617, 239] on input "Compare at price" at bounding box center [653, 248] width 99 height 19
type input "129"
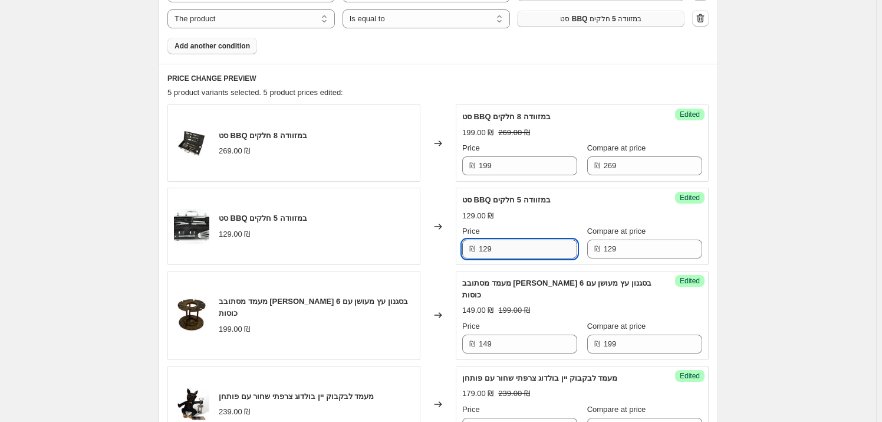
click at [531, 239] on input "129" at bounding box center [528, 248] width 99 height 19
click at [532, 239] on input "129" at bounding box center [528, 248] width 99 height 19
type input "99"
click at [757, 217] on div "Create new price change job. This page is ready Create new price change job Dra…" at bounding box center [438, 104] width 876 height 1280
click at [180, 43] on button "Add another condition" at bounding box center [213, 46] width 90 height 17
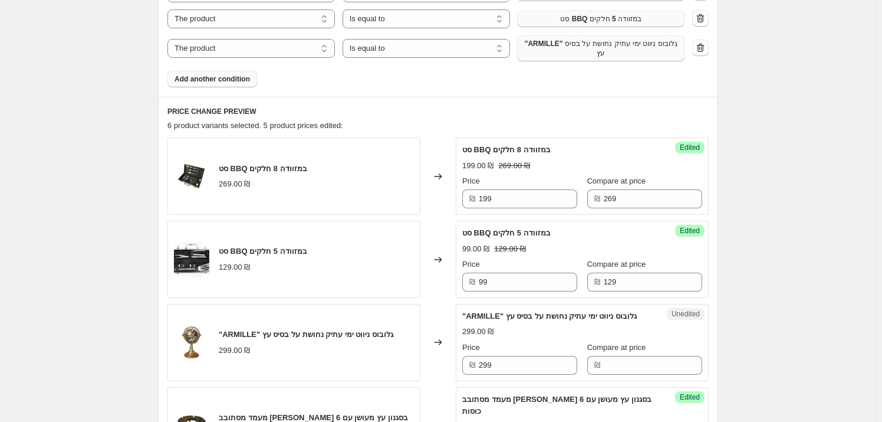
click at [606, 45] on span ""ARMILLE" גלובוס ניווט ימי עתיק נחושת על בסיס עץ" at bounding box center [600, 48] width 153 height 19
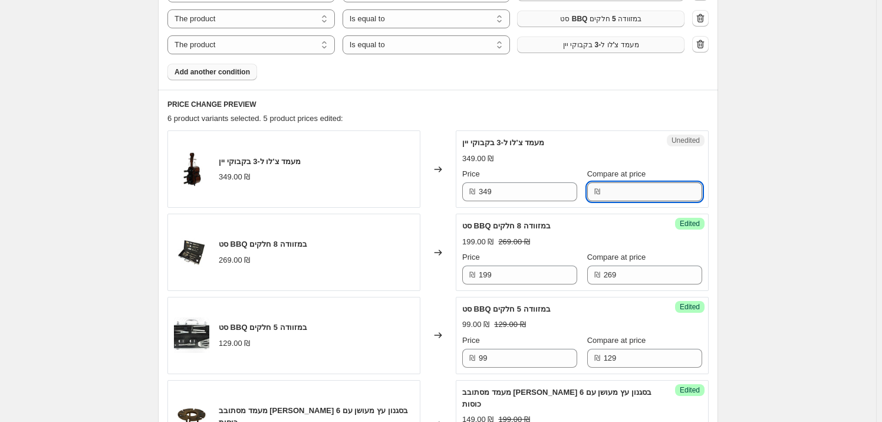
click at [625, 182] on input "Compare at price" at bounding box center [653, 191] width 99 height 19
type input "349"
click at [513, 188] on input "349" at bounding box center [528, 191] width 99 height 19
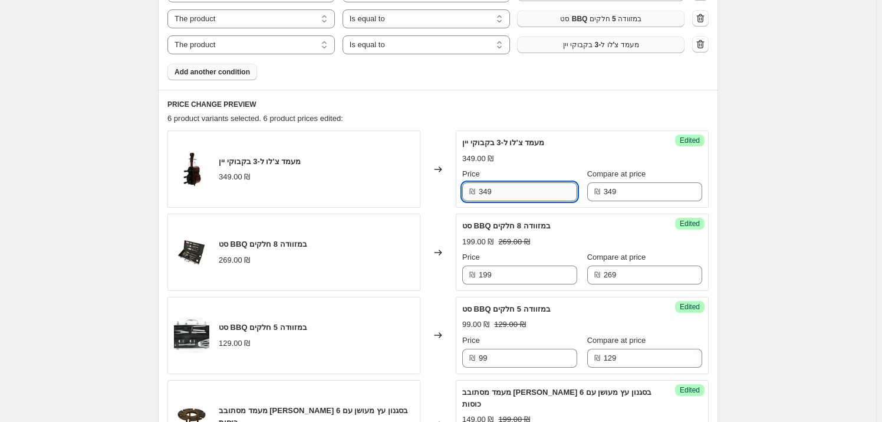
click at [513, 188] on input "349" at bounding box center [528, 191] width 99 height 19
type input "259"
click at [764, 189] on div "Create new price change job. This page is ready Create new price change job Dra…" at bounding box center [438, 158] width 876 height 1389
click at [228, 67] on span "Add another condition" at bounding box center [212, 71] width 75 height 9
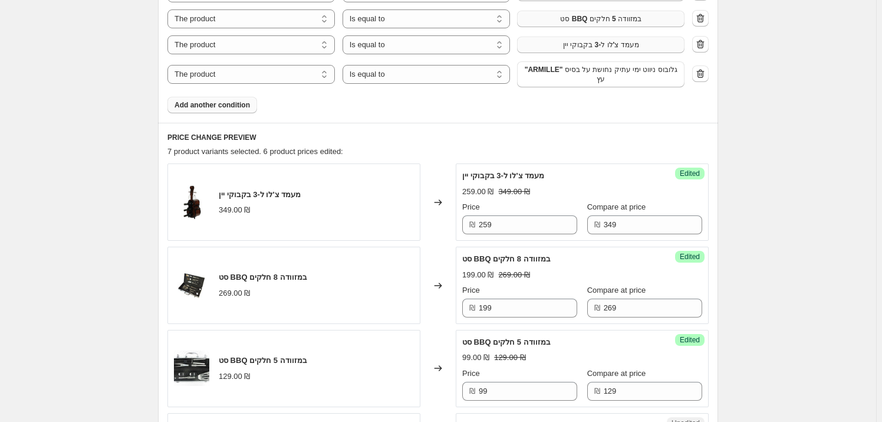
click at [563, 65] on span ""ARMILLE" גלובוס ניווט ימי עתיק נחושת על בסיס עץ" at bounding box center [600, 74] width 153 height 19
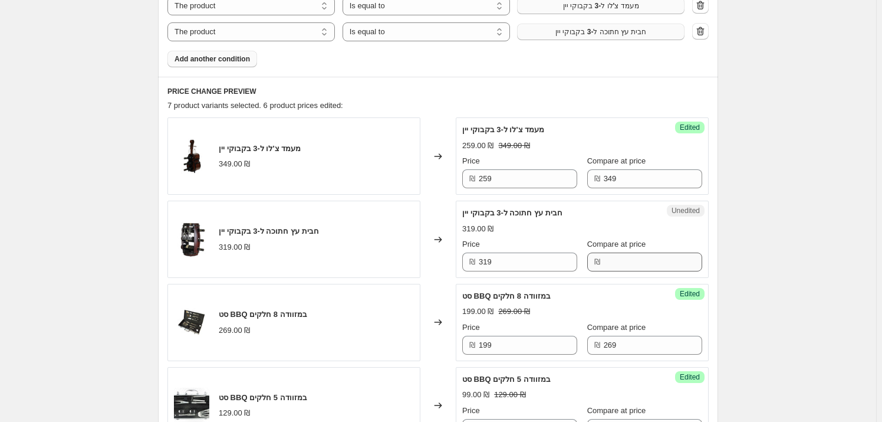
scroll to position [590, 0]
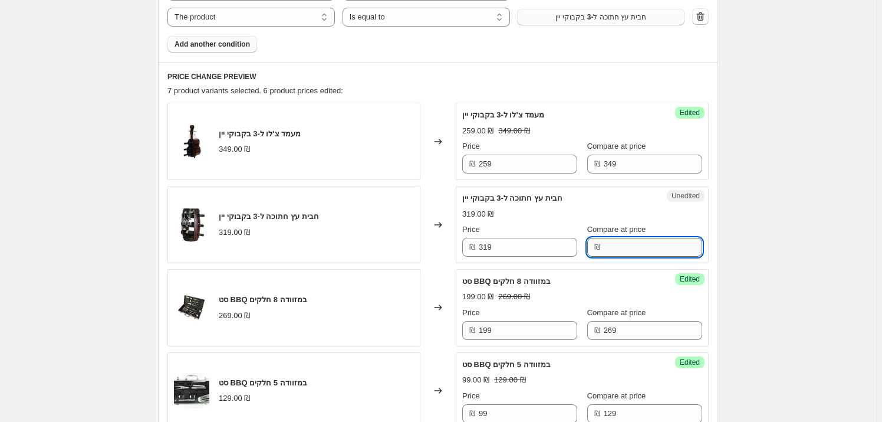
click at [631, 238] on input "Compare at price" at bounding box center [653, 247] width 99 height 19
type input "319"
drag, startPoint x: 530, startPoint y: 251, endPoint x: 530, endPoint y: 243, distance: 7.7
click at [530, 249] on div "Success Edited חבית עץ חתוכה ל-3 בקבוקי יין 319.00 ₪ Price ₪ 319 Compare at pri…" at bounding box center [582, 224] width 253 height 77
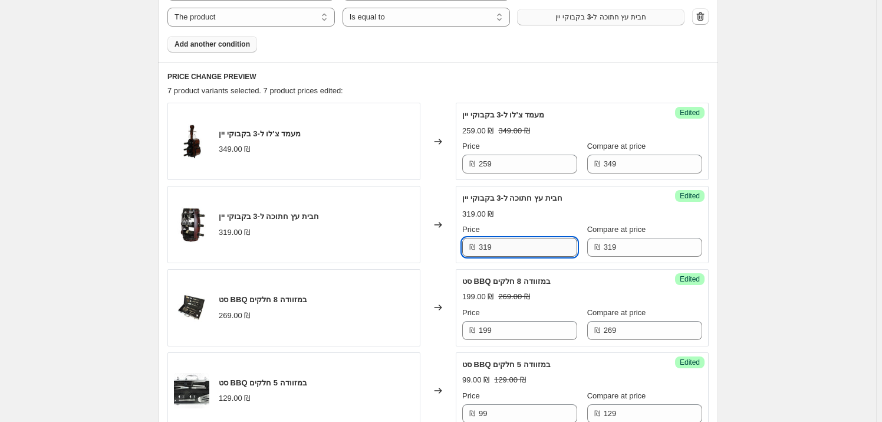
click at [530, 242] on input "319" at bounding box center [528, 247] width 99 height 19
type input "229"
click at [790, 241] on div "Create new price change job. This page is ready Create new price change job Dra…" at bounding box center [438, 159] width 876 height 1498
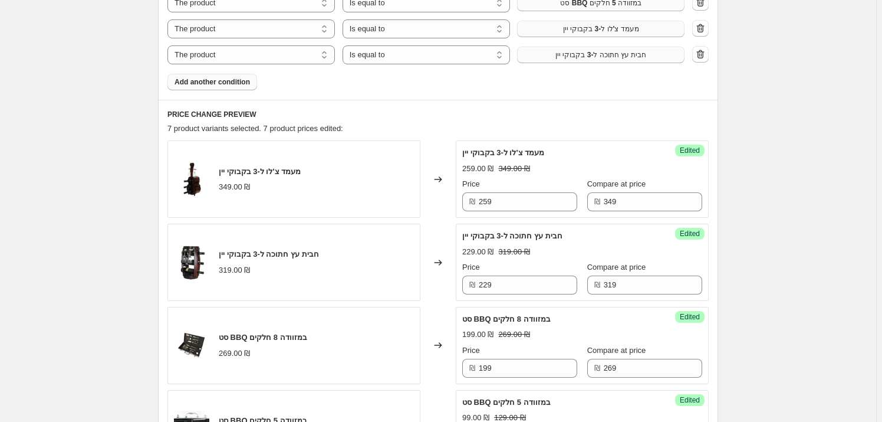
scroll to position [536, 0]
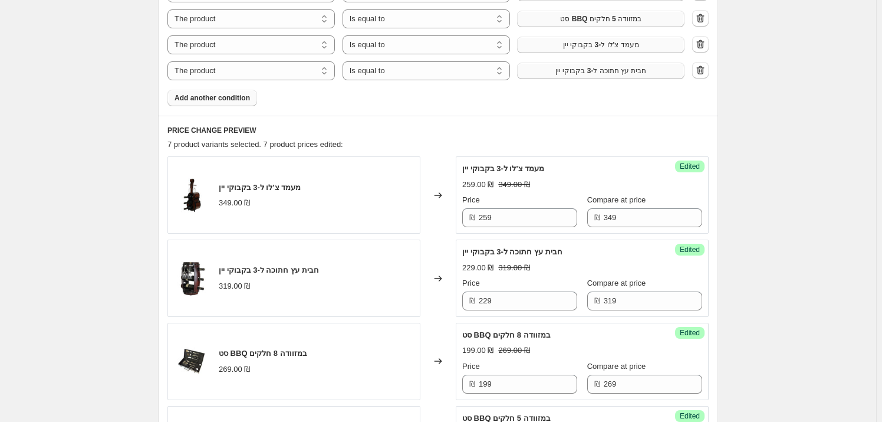
click at [228, 93] on span "Add another condition" at bounding box center [212, 97] width 75 height 9
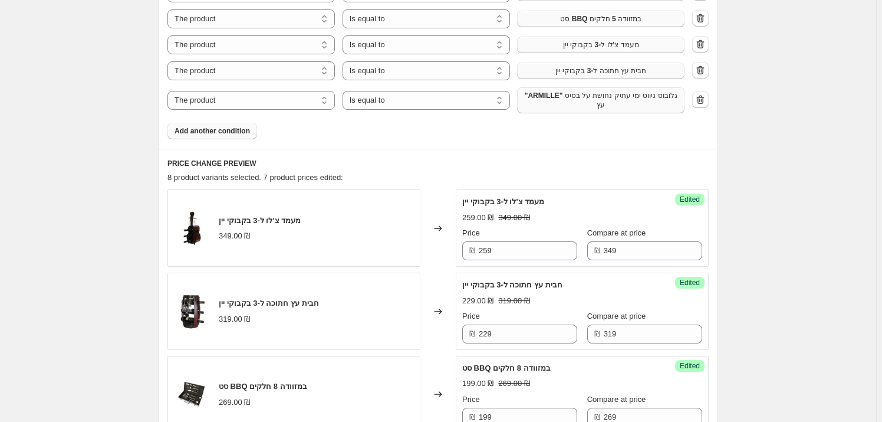
click at [596, 101] on span ""ARMILLE" גלובוס ניווט ימי עתיק נחושת על בסיס עץ" at bounding box center [600, 100] width 153 height 19
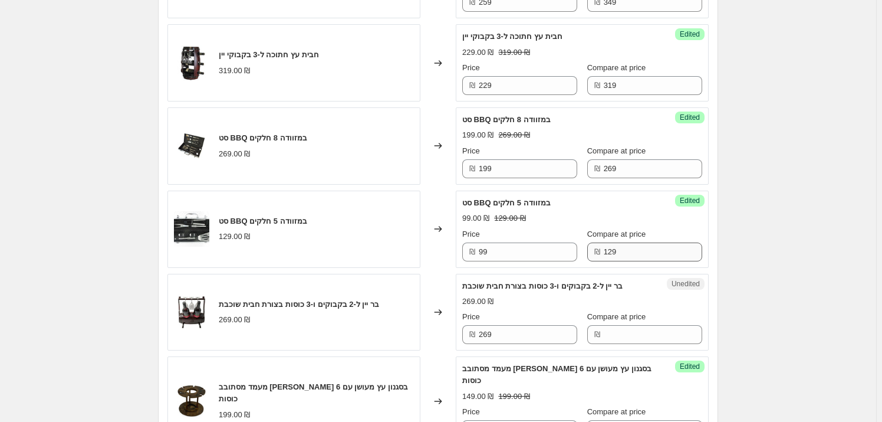
scroll to position [804, 0]
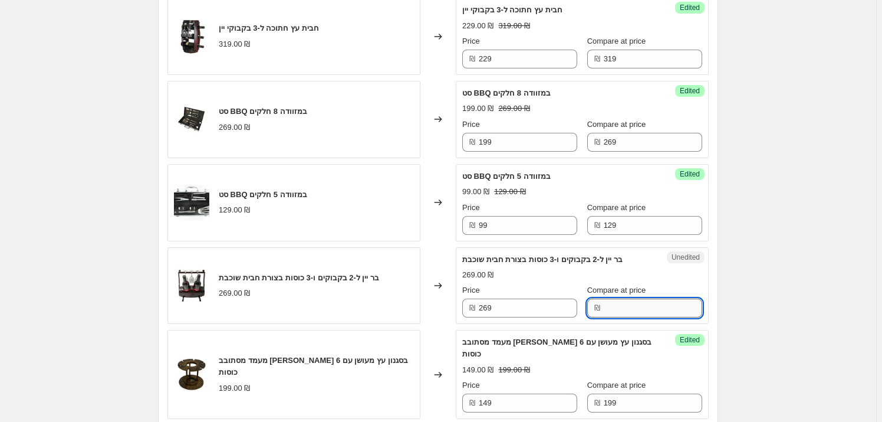
click at [618, 298] on input "Compare at price" at bounding box center [653, 307] width 99 height 19
type input "269"
click at [520, 298] on input "269" at bounding box center [528, 307] width 99 height 19
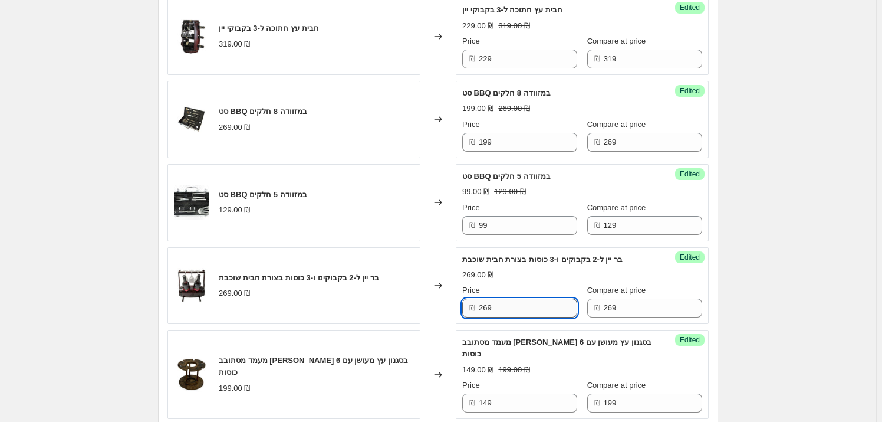
click at [520, 298] on input "269" at bounding box center [528, 307] width 99 height 19
type input "199"
click at [816, 304] on div "Create new price change job. This page is ready Create new price change job Dra…" at bounding box center [438, -1] width 876 height 1607
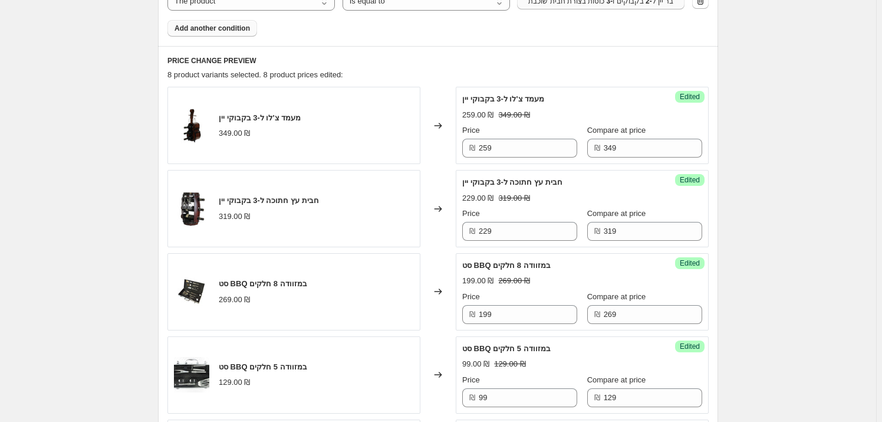
scroll to position [590, 0]
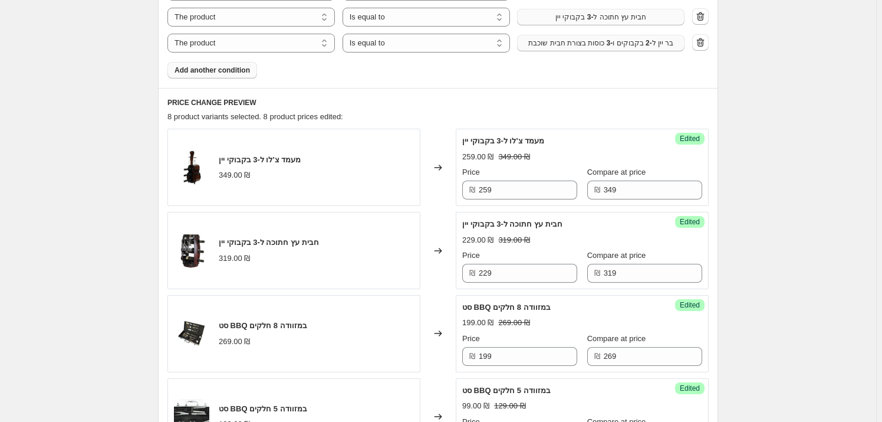
click at [216, 65] on span "Add another condition" at bounding box center [212, 69] width 75 height 9
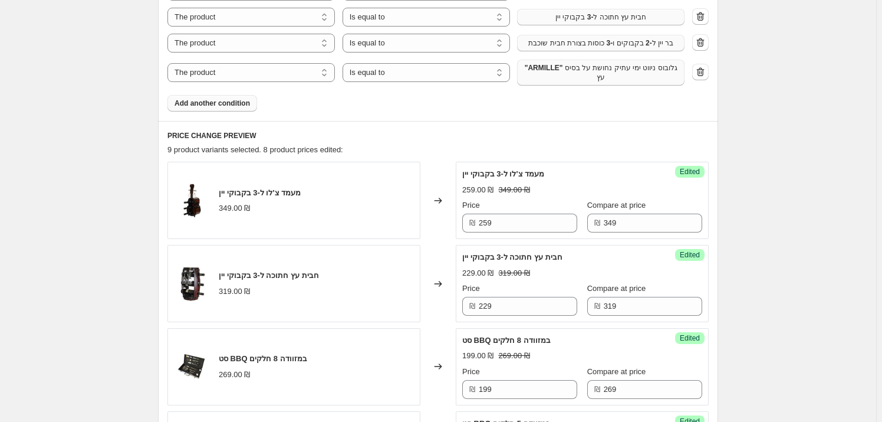
click at [633, 65] on span ""ARMILLE" גלובוס ניווט ימי עתיק נחושת על בסיס עץ" at bounding box center [600, 72] width 153 height 19
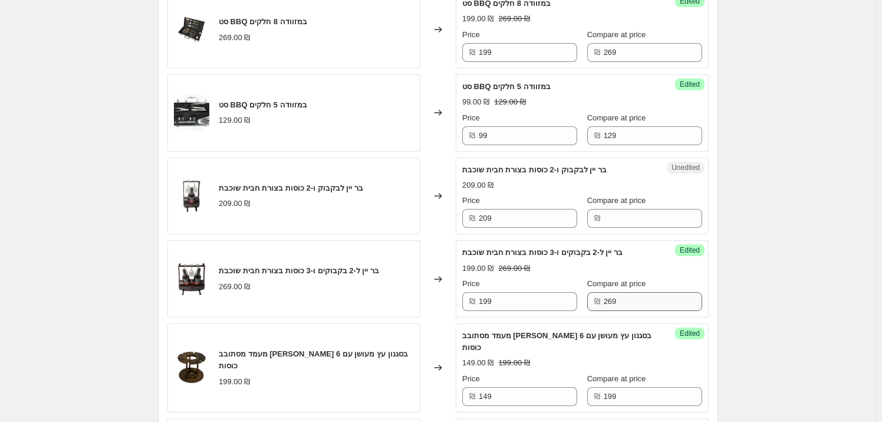
scroll to position [965, 0]
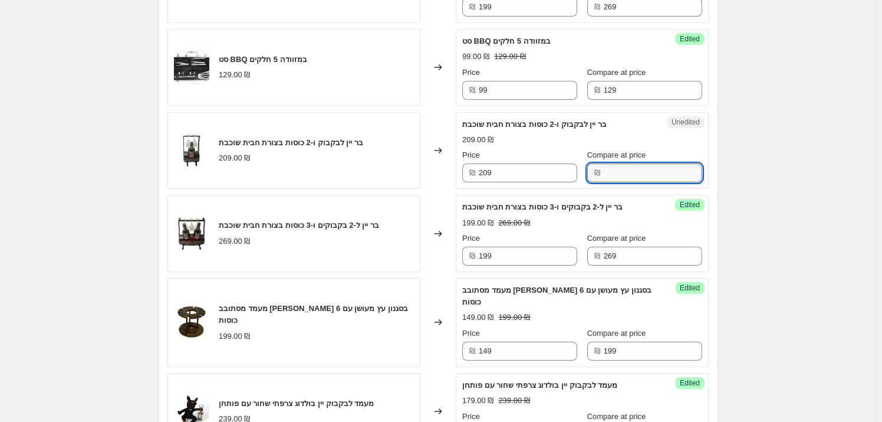
click at [612, 165] on input "Compare at price" at bounding box center [653, 172] width 99 height 19
type input "209"
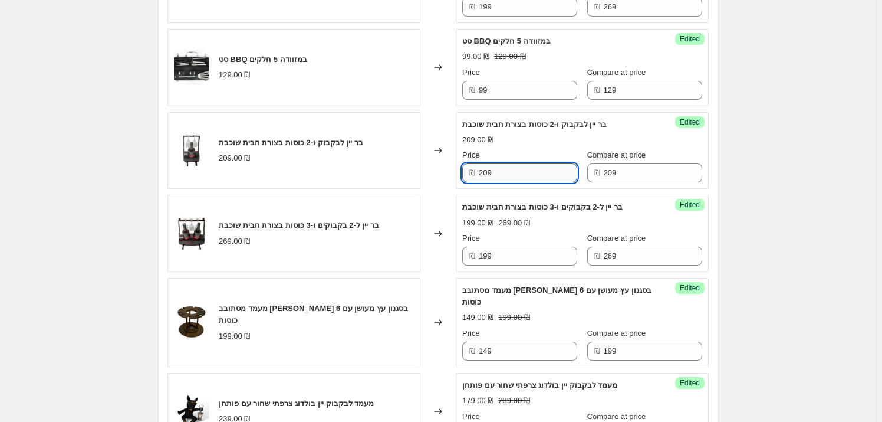
click at [487, 168] on input "209" at bounding box center [528, 172] width 99 height 19
click at [487, 166] on input "209" at bounding box center [528, 172] width 99 height 19
type input "149"
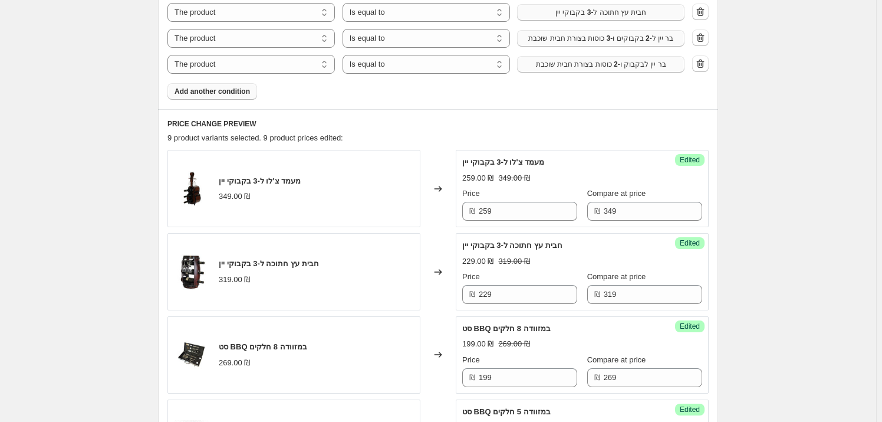
scroll to position [590, 0]
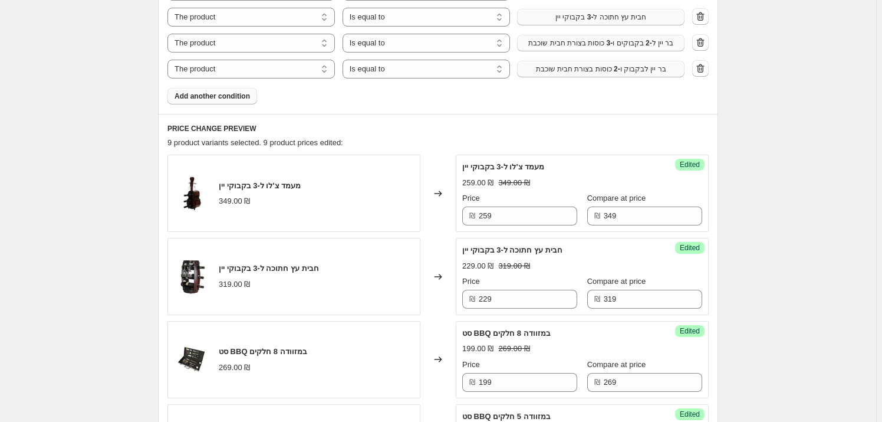
click at [238, 88] on button "Add another condition" at bounding box center [213, 96] width 90 height 17
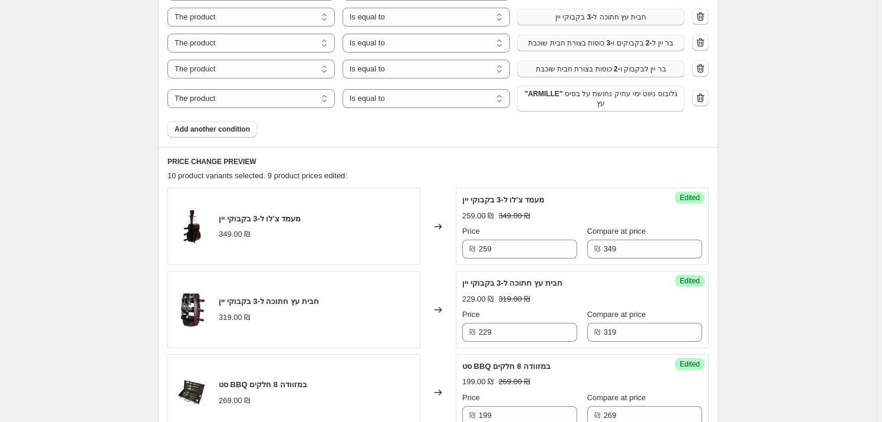
click at [625, 91] on span ""ARMILLE" גלובוס ניווט ימי עתיק נחושת על בסיס עץ" at bounding box center [600, 98] width 153 height 19
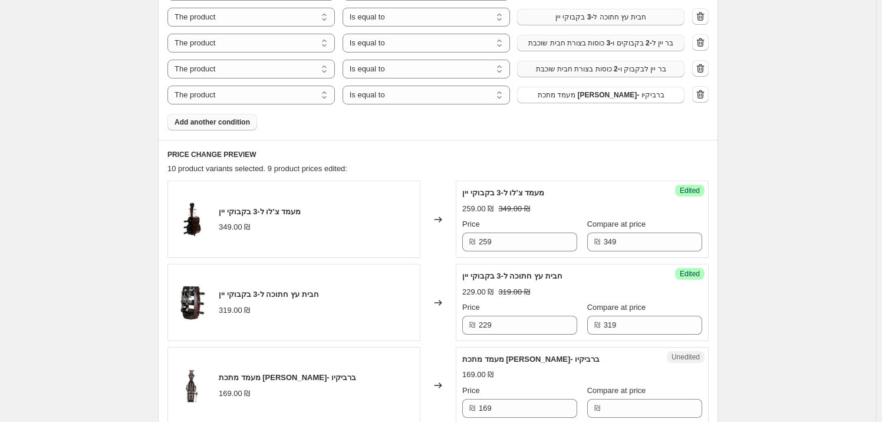
click at [231, 117] on span "Add another condition" at bounding box center [212, 121] width 75 height 9
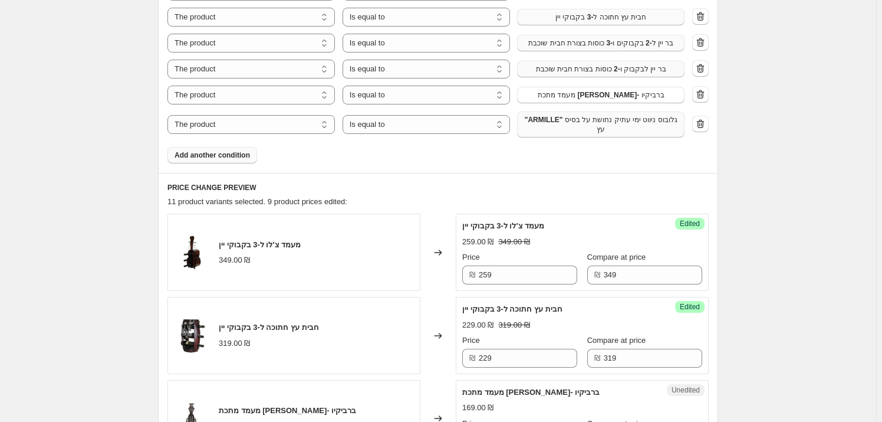
click at [617, 120] on span ""ARMILLE" גלובוס ניווט ימי עתיק נחושת על בסיס עץ" at bounding box center [600, 124] width 153 height 19
click at [224, 150] on span "Add another condition" at bounding box center [212, 154] width 75 height 9
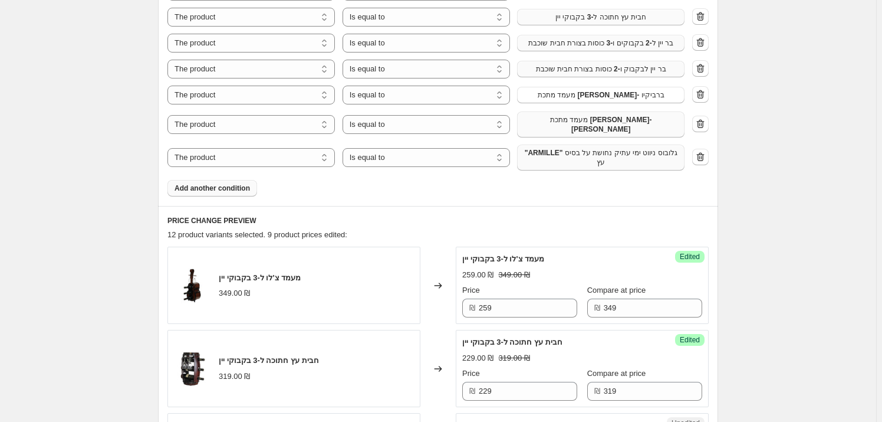
click at [585, 148] on span ""ARMILLE" גלובוס ניווט ימי עתיק נחושת על בסיס עץ" at bounding box center [600, 157] width 153 height 19
click at [220, 183] on span "Add another condition" at bounding box center [212, 187] width 75 height 9
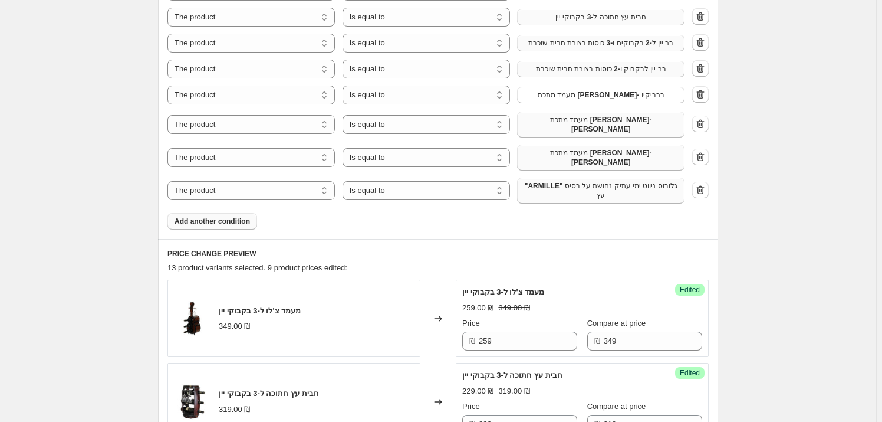
click at [581, 179] on button ""ARMILLE" גלובוס ניווט ימי עתיק נחושת על בסיס עץ" at bounding box center [601, 191] width 168 height 26
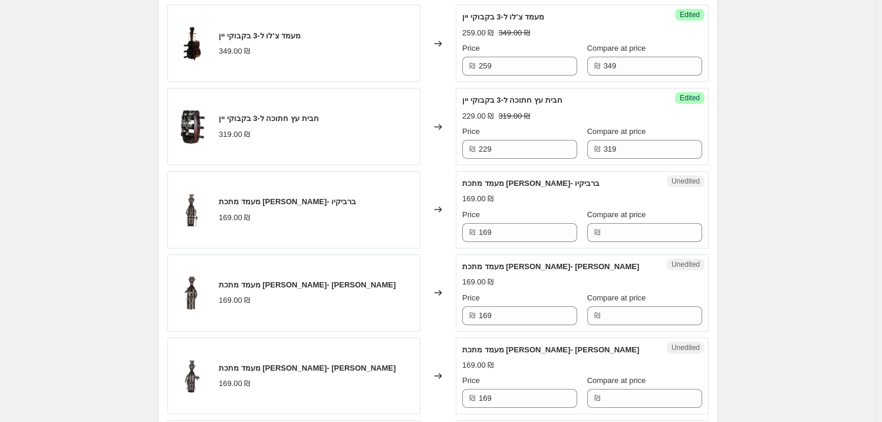
scroll to position [911, 0]
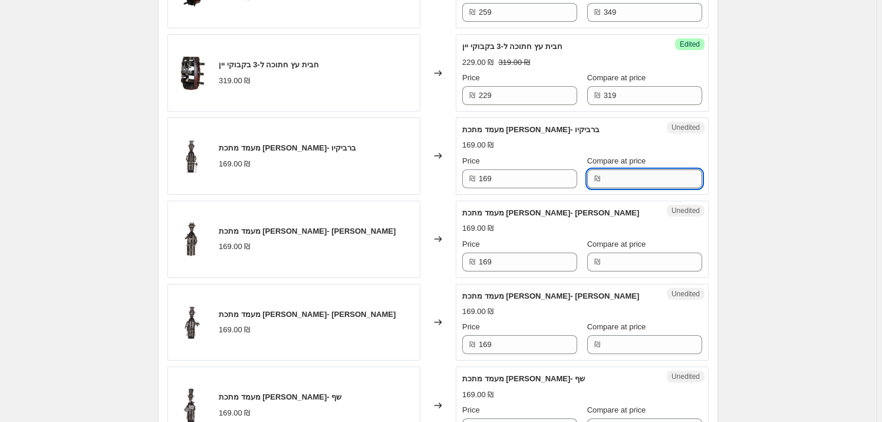
click at [607, 169] on input "Compare at price" at bounding box center [653, 178] width 99 height 19
type input "169"
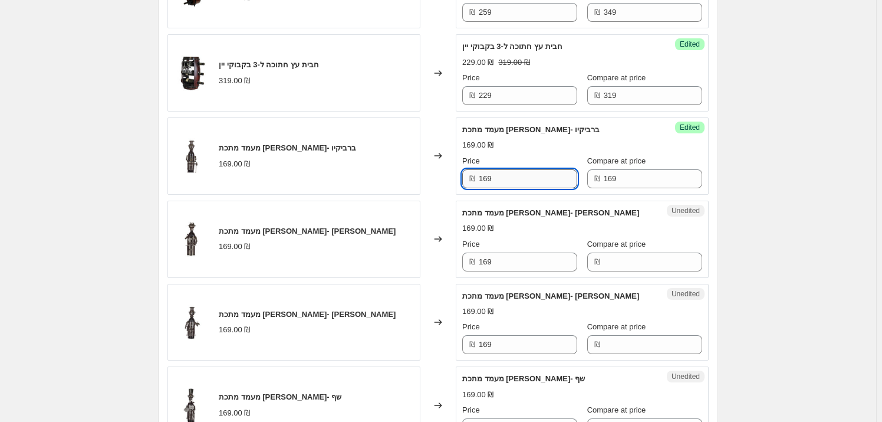
click at [531, 169] on input "169" at bounding box center [528, 178] width 99 height 19
click at [530, 169] on input "169" at bounding box center [528, 178] width 99 height 19
type input "129"
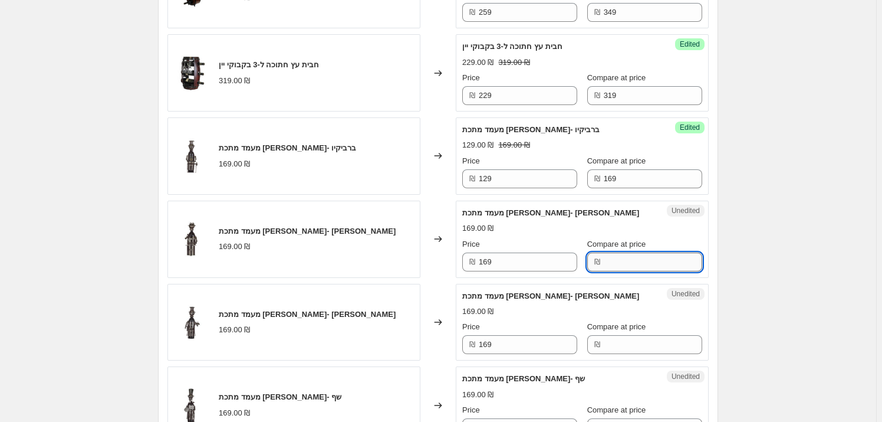
click at [613, 252] on input "Compare at price" at bounding box center [653, 261] width 99 height 19
type input "169"
click at [519, 252] on input "169" at bounding box center [528, 261] width 99 height 19
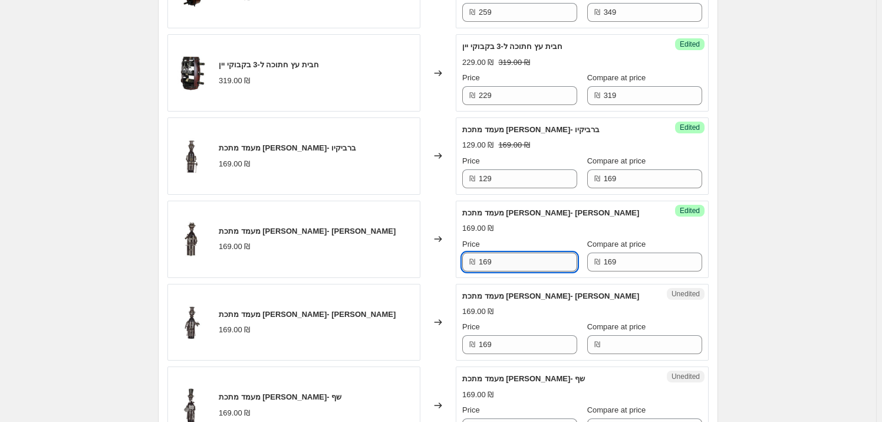
click at [518, 252] on input "169" at bounding box center [528, 261] width 99 height 19
type input "129"
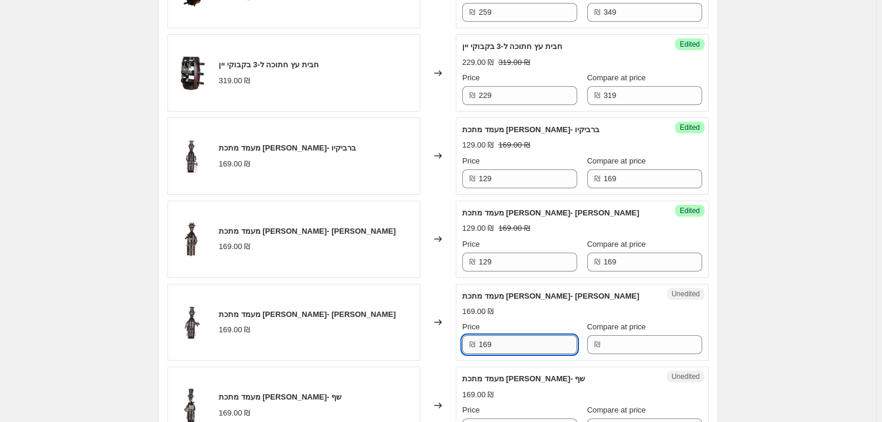
click at [508, 335] on input "169" at bounding box center [528, 344] width 99 height 19
drag, startPoint x: 675, startPoint y: 313, endPoint x: 633, endPoint y: 325, distance: 43.7
click at [675, 335] on input "Compare at price" at bounding box center [653, 344] width 99 height 19
type input "169"
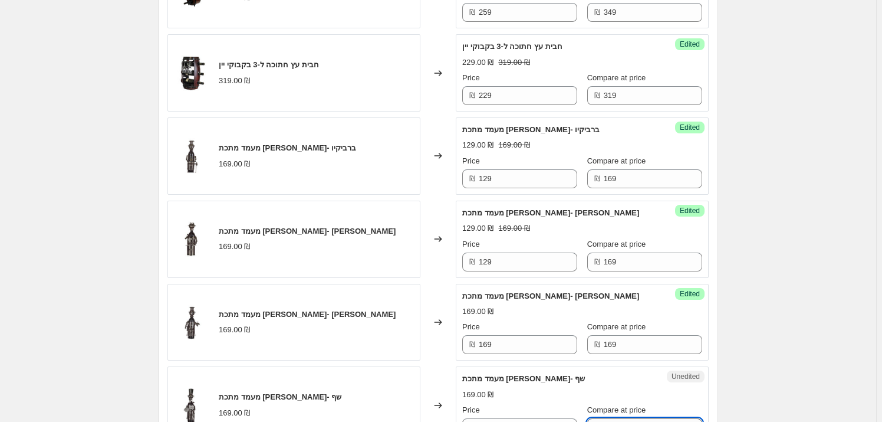
click at [604, 418] on input "Compare at price" at bounding box center [653, 427] width 99 height 19
type input "169"
click at [511, 335] on input "169" at bounding box center [528, 344] width 99 height 19
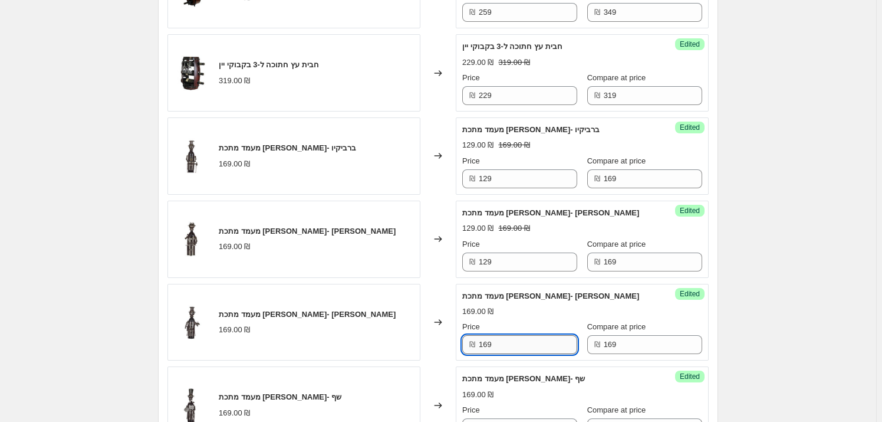
click at [511, 335] on input "169" at bounding box center [528, 344] width 99 height 19
click at [510, 335] on input "169" at bounding box center [528, 344] width 99 height 19
type input "129"
click at [491, 418] on input "169" at bounding box center [528, 427] width 99 height 19
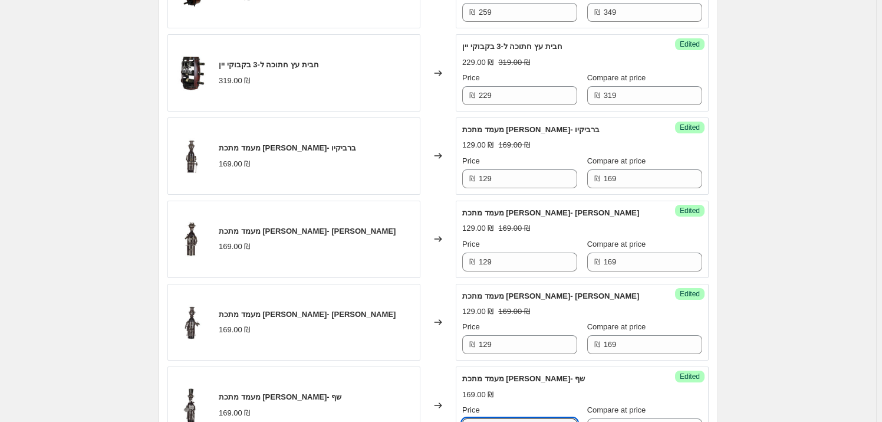
type input "129"
click at [820, 262] on div "Create new price change job. This page is ready Create new price change job Dra…" at bounding box center [438, 172] width 876 height 2166
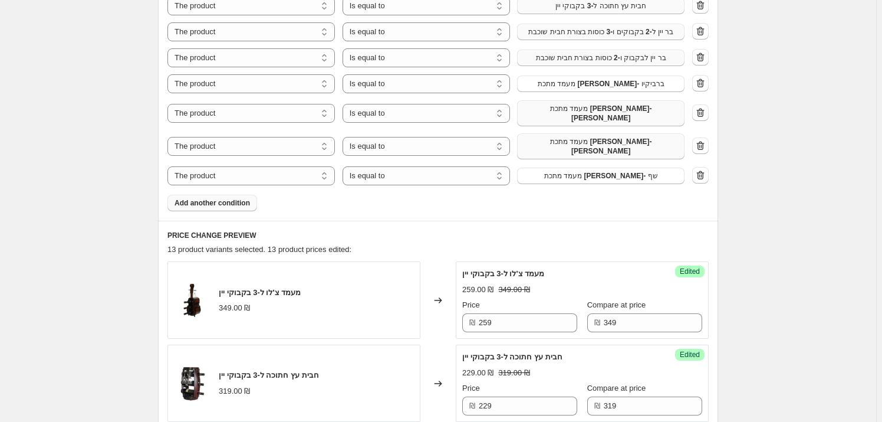
scroll to position [482, 0]
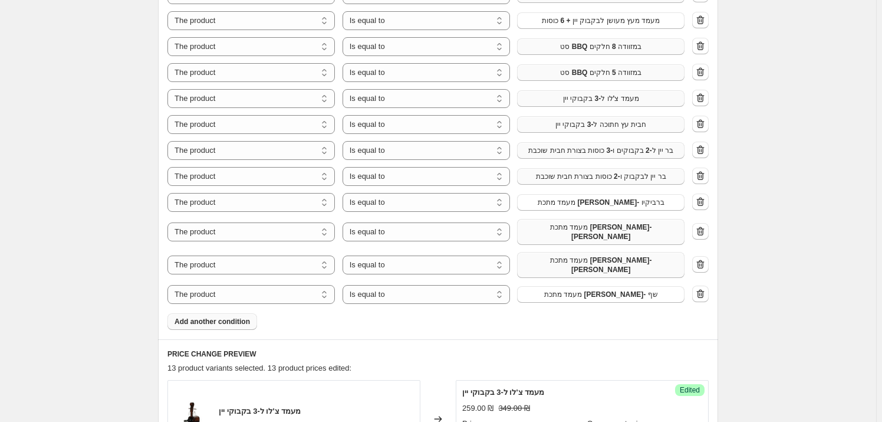
click at [235, 317] on span "Add another condition" at bounding box center [212, 321] width 75 height 9
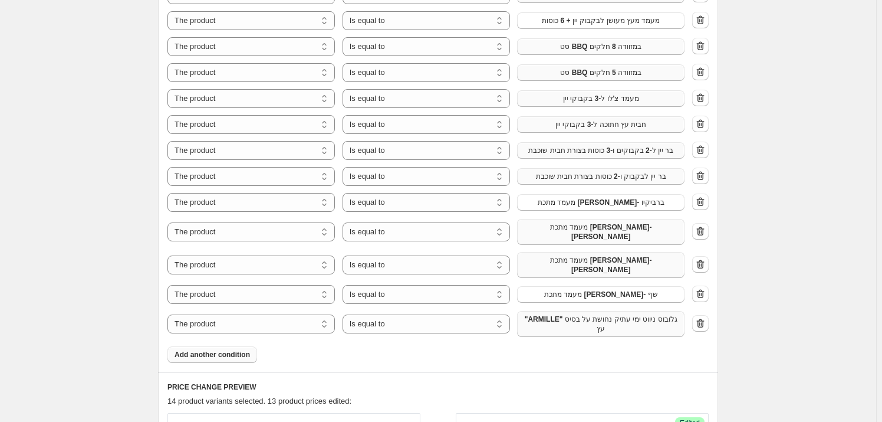
click at [576, 314] on span ""ARMILLE" גלובוס ניווט ימי עתיק נחושת על בסיס עץ" at bounding box center [600, 323] width 153 height 19
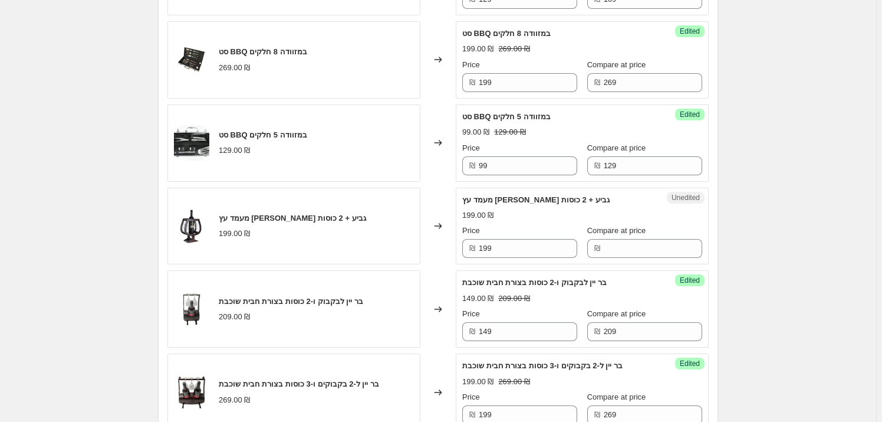
scroll to position [1394, 0]
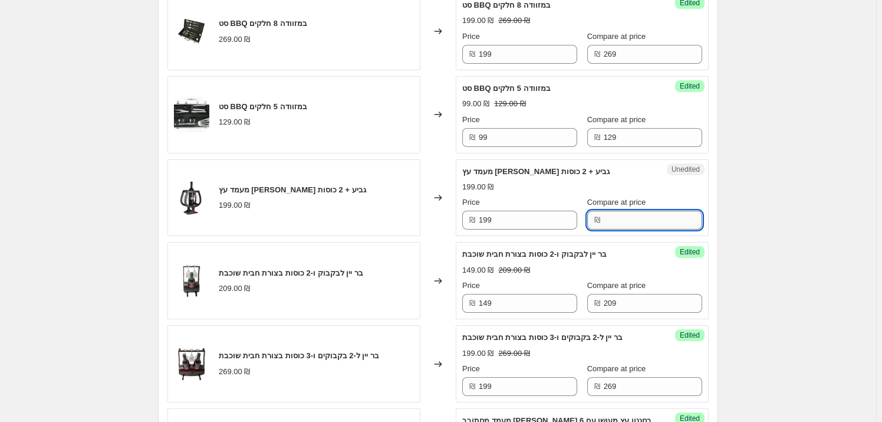
click at [621, 211] on input "Compare at price" at bounding box center [653, 220] width 99 height 19
type input "199"
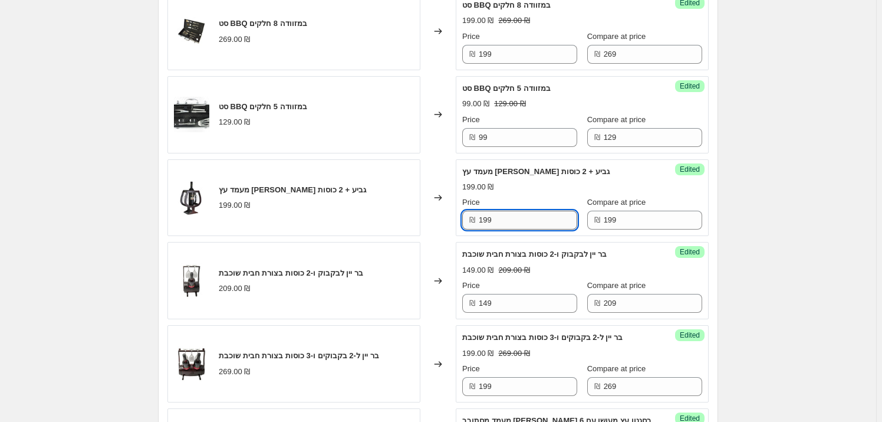
click at [518, 211] on input "199" at bounding box center [528, 220] width 99 height 19
type input "149"
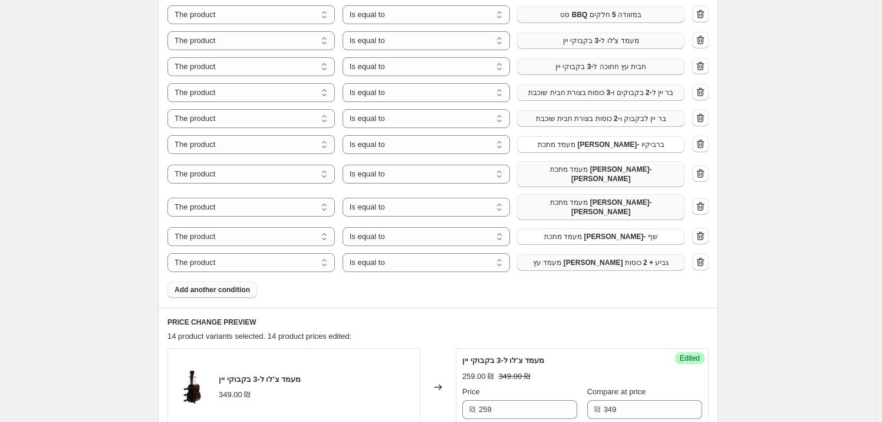
scroll to position [536, 0]
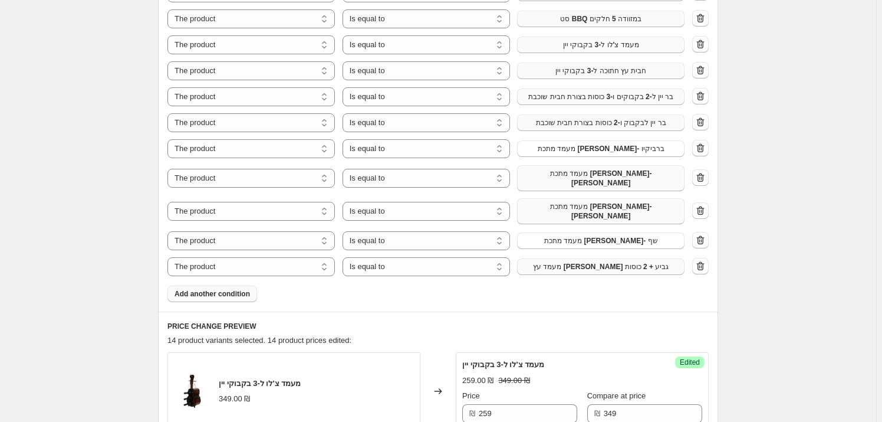
click at [224, 289] on span "Add another condition" at bounding box center [212, 293] width 75 height 9
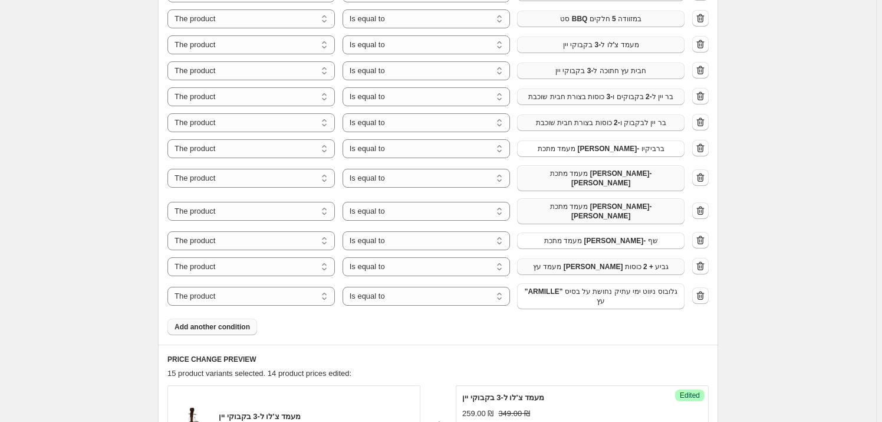
click at [595, 287] on span ""ARMILLE" גלובוס ניווט ימי עתיק נחושת על בסיס עץ" at bounding box center [600, 296] width 153 height 19
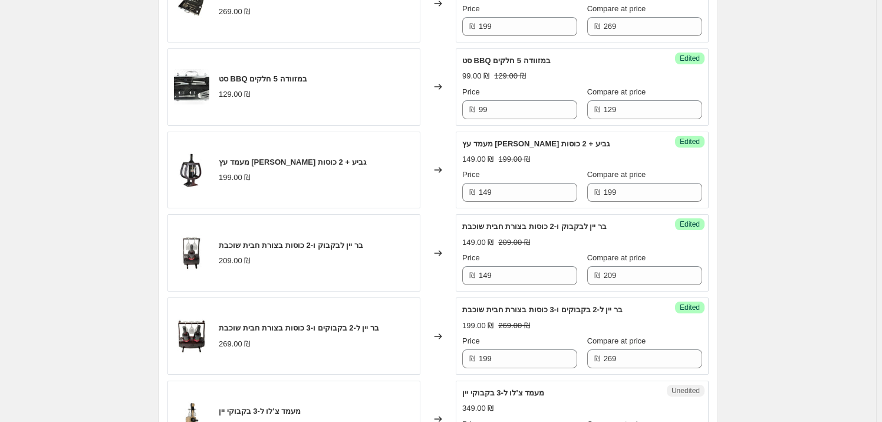
scroll to position [1608, 0]
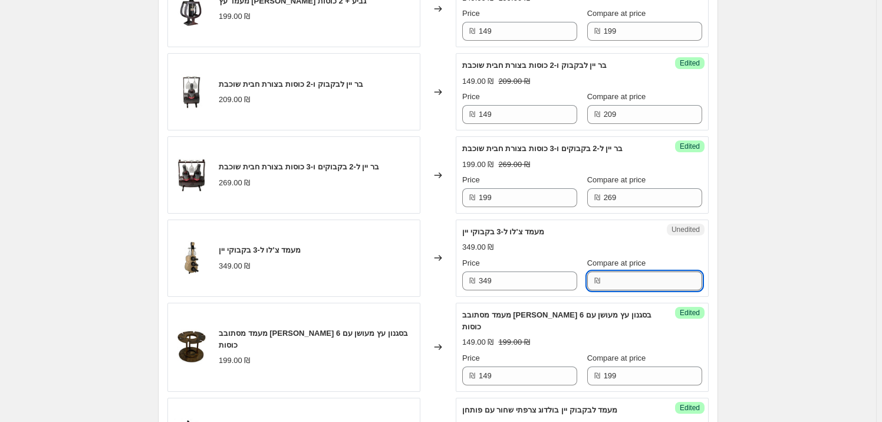
click at [636, 271] on input "Compare at price" at bounding box center [653, 280] width 99 height 19
type input "349"
click at [524, 271] on input "349" at bounding box center [528, 280] width 99 height 19
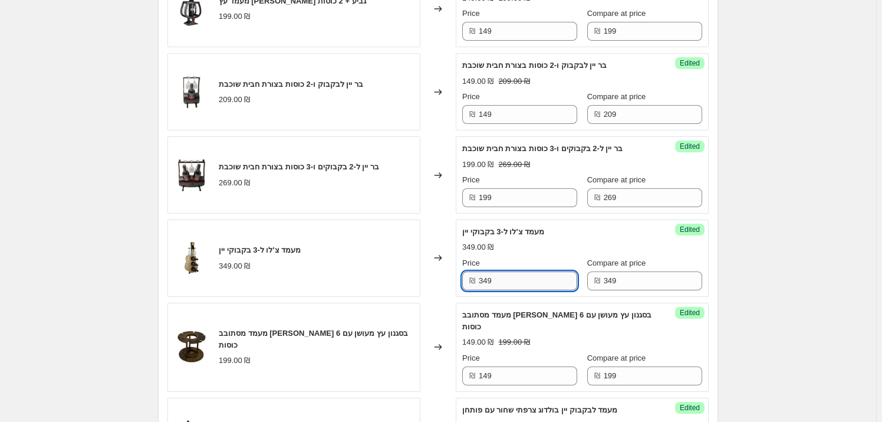
click at [524, 271] on input "349" at bounding box center [528, 280] width 99 height 19
type input "259"
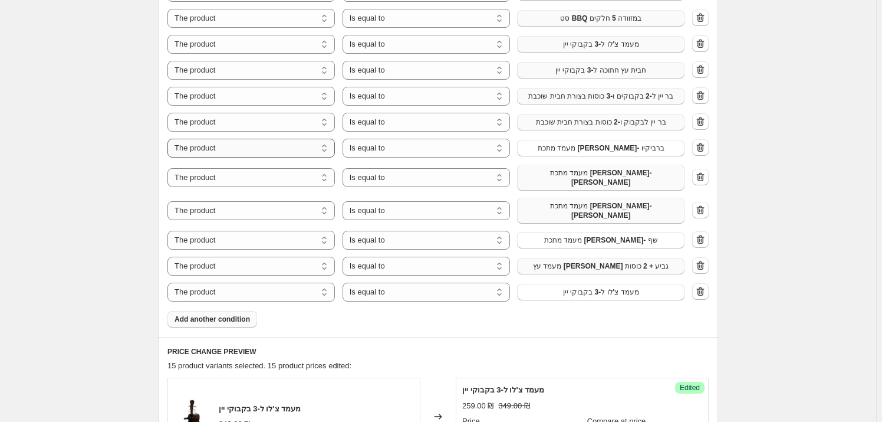
scroll to position [536, 0]
click at [231, 311] on button "Add another condition" at bounding box center [213, 319] width 90 height 17
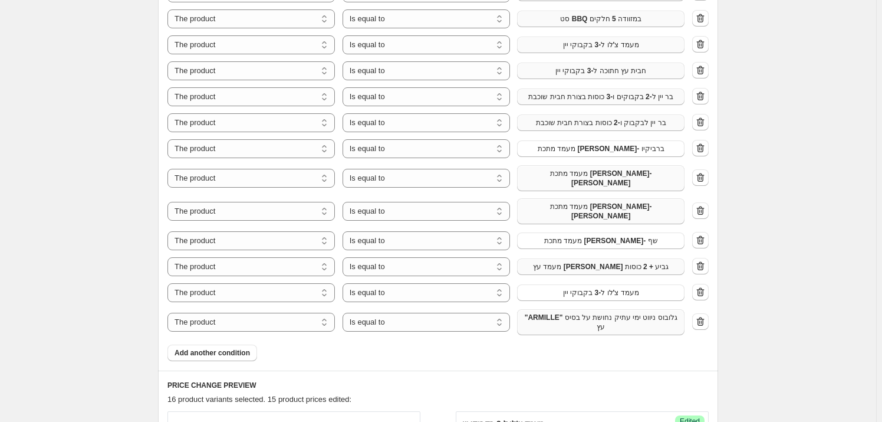
click at [638, 313] on span ""ARMILLE" גלובוס ניווט ימי עתיק נחושת על בסיס עץ" at bounding box center [600, 322] width 153 height 19
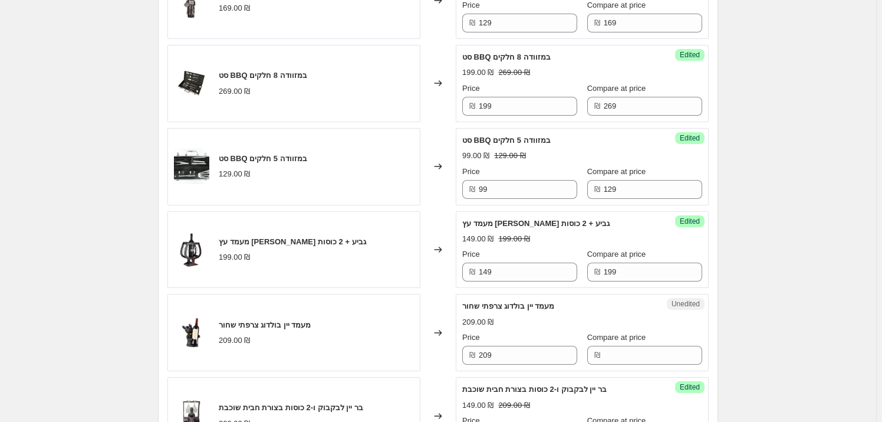
scroll to position [1555, 0]
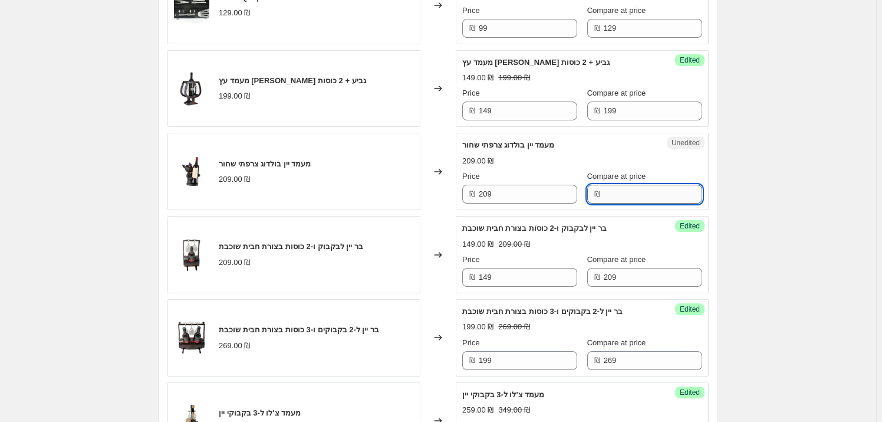
click at [610, 185] on input "Compare at price" at bounding box center [653, 194] width 99 height 19
type input "209"
click at [544, 185] on input "209" at bounding box center [528, 194] width 99 height 19
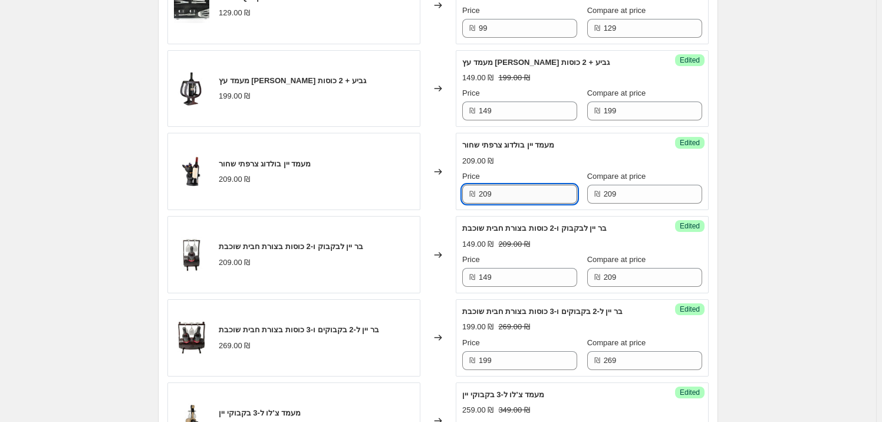
click at [544, 185] on input "209" at bounding box center [528, 194] width 99 height 19
type input "149"
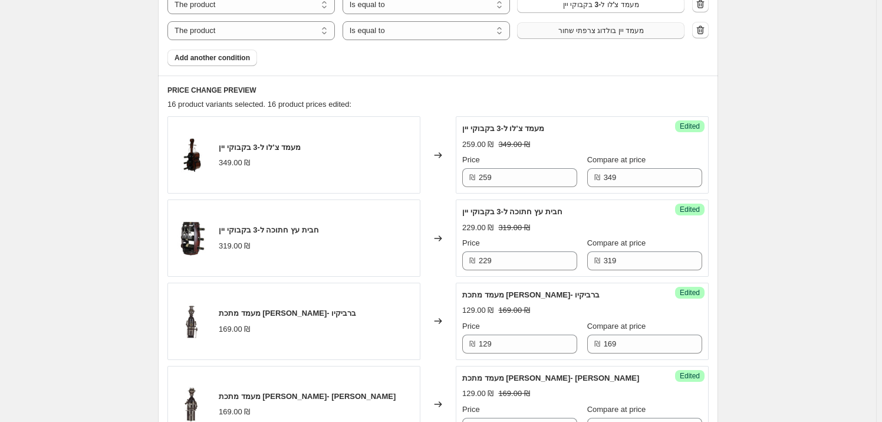
scroll to position [804, 0]
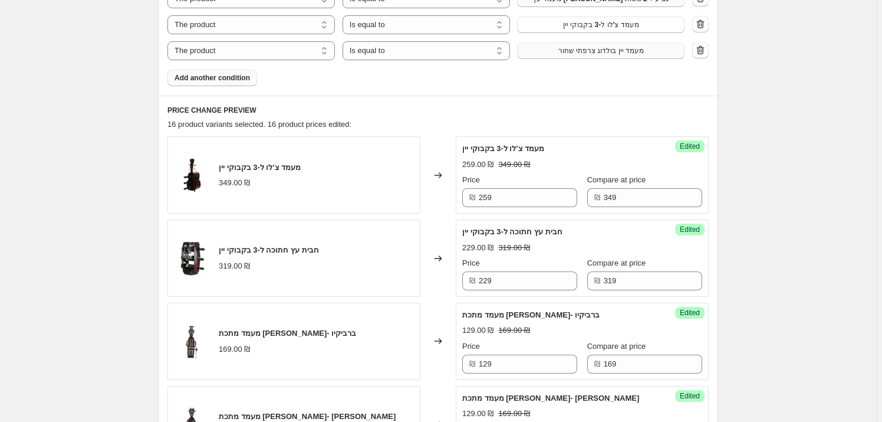
click at [210, 70] on button "Add another condition" at bounding box center [213, 78] width 90 height 17
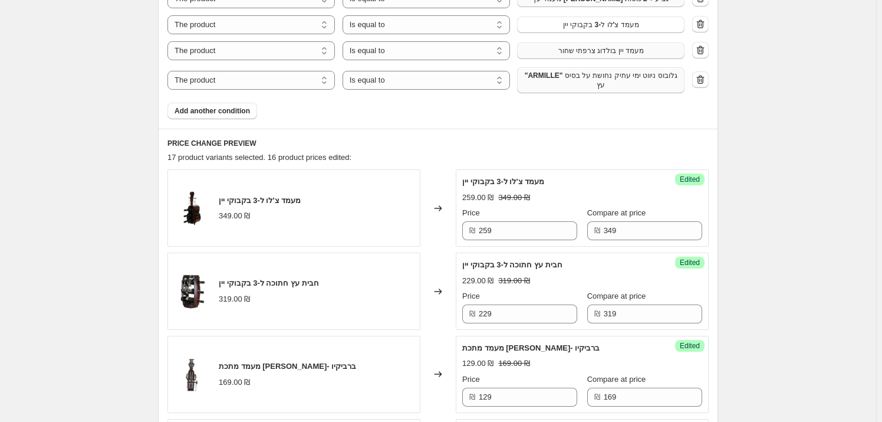
click at [622, 71] on span ""ARMILLE" גלובוס ניווט ימי עתיק נחושת על בסיס עץ" at bounding box center [600, 80] width 153 height 19
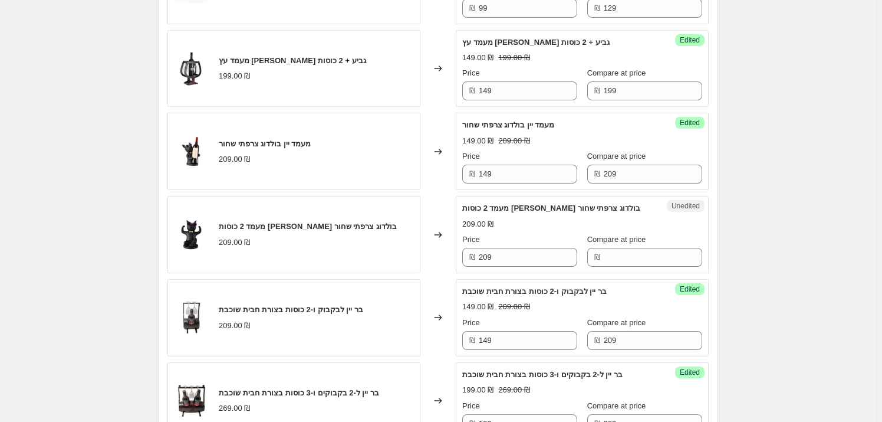
scroll to position [1608, 0]
click at [634, 247] on input "Compare at price" at bounding box center [653, 256] width 99 height 19
type input "209"
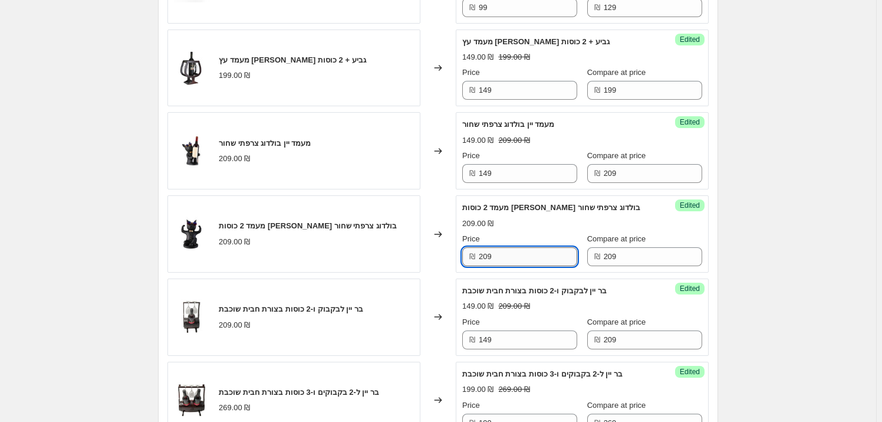
click at [535, 247] on input "209" at bounding box center [528, 256] width 99 height 19
type input "149"
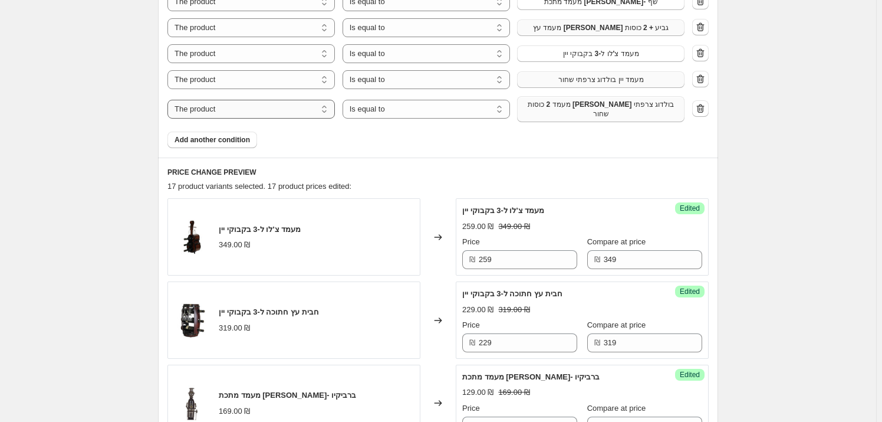
scroll to position [697, 0]
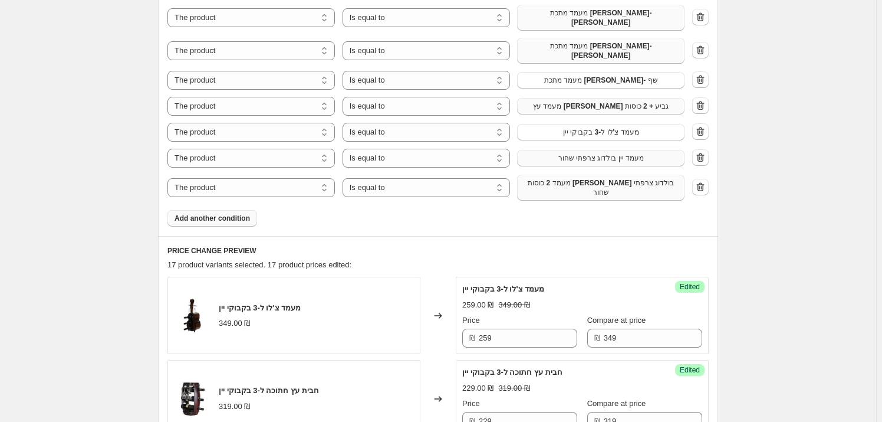
click at [224, 210] on button "Add another condition" at bounding box center [213, 218] width 90 height 17
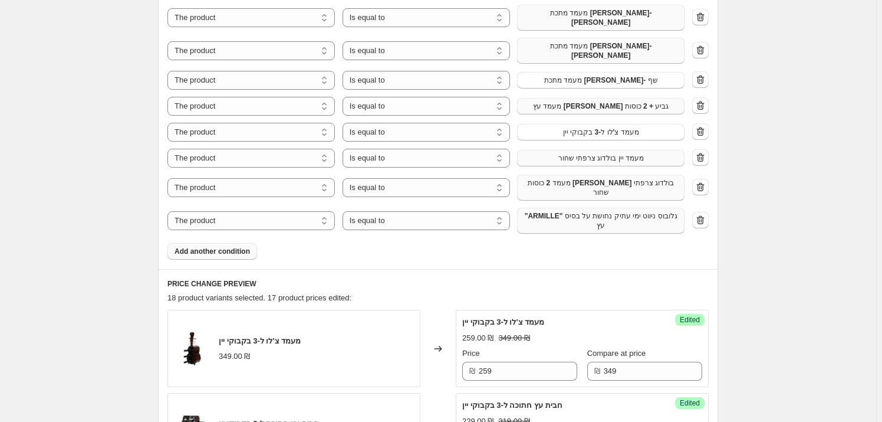
click at [612, 211] on span ""ARMILLE" גלובוס ניווט ימי עתיק נחושת על בסיס עץ" at bounding box center [600, 220] width 153 height 19
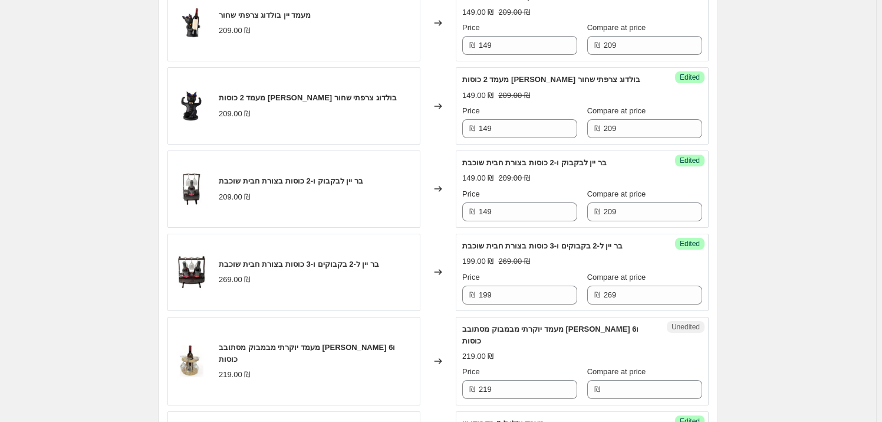
scroll to position [1823, 0]
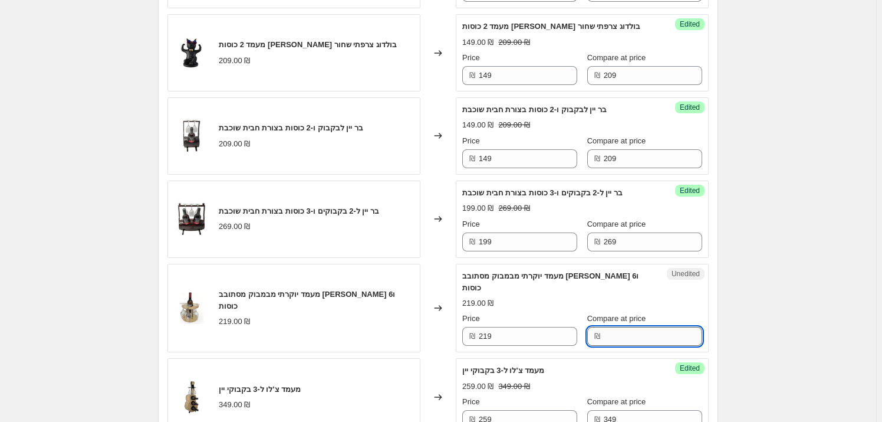
click at [628, 327] on input "Compare at price" at bounding box center [653, 336] width 99 height 19
type input "219"
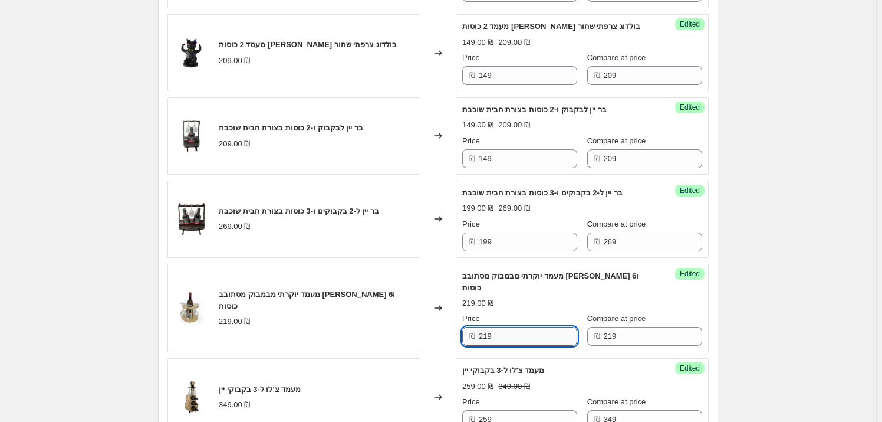
click at [532, 327] on input "219" at bounding box center [528, 336] width 99 height 19
type input "159"
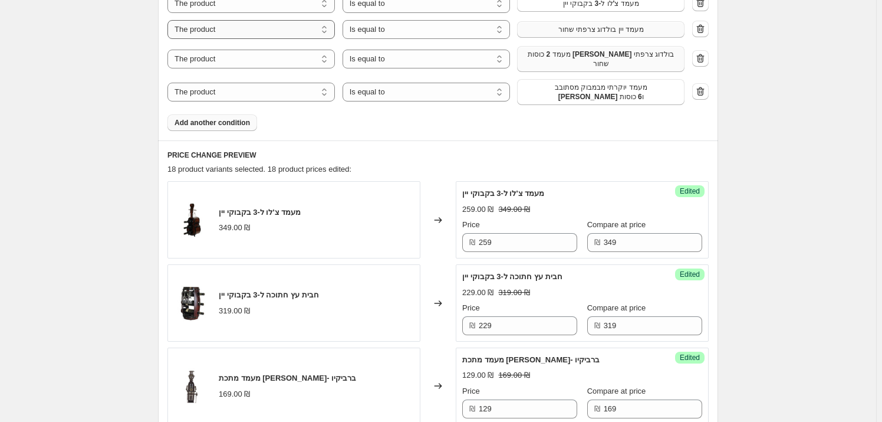
scroll to position [697, 0]
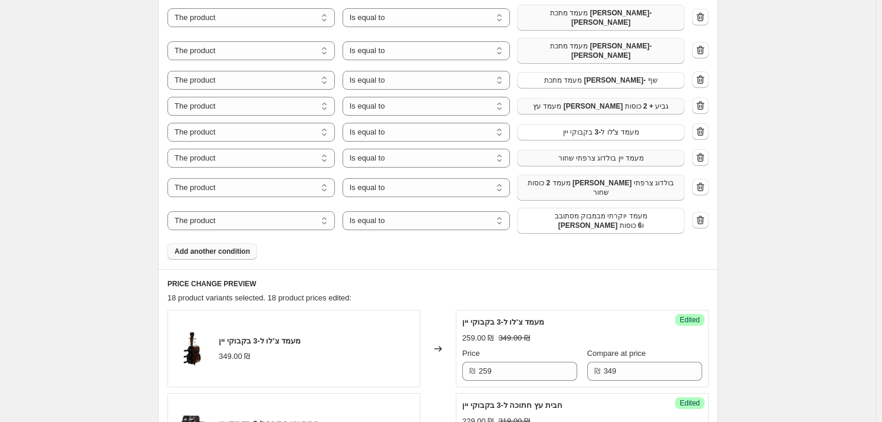
click at [219, 247] on span "Add another condition" at bounding box center [212, 251] width 75 height 9
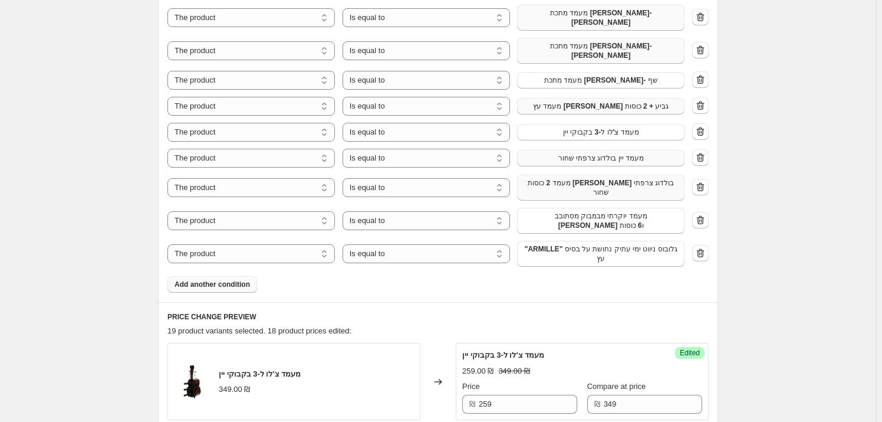
click at [626, 244] on span ""ARMILLE" גלובוס ניווט ימי עתיק נחושת על בסיס עץ" at bounding box center [600, 253] width 153 height 19
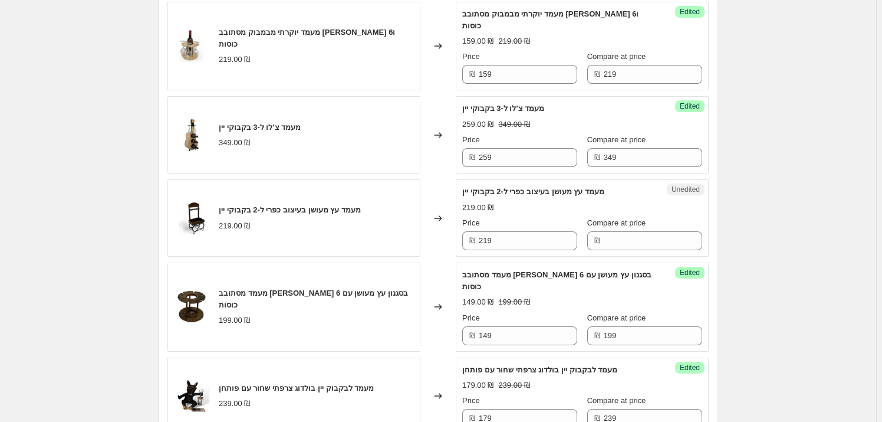
scroll to position [2145, 0]
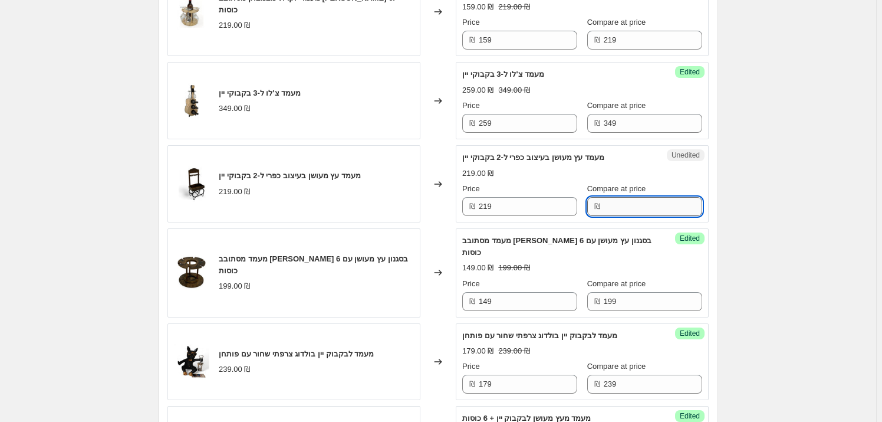
click at [622, 197] on input "Compare at price" at bounding box center [653, 206] width 99 height 19
type input "219"
click at [536, 197] on input "219" at bounding box center [528, 206] width 99 height 19
type input "169"
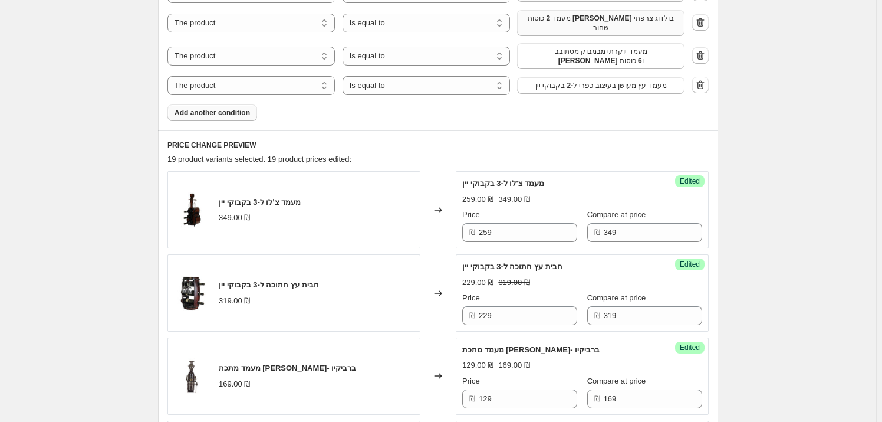
scroll to position [697, 0]
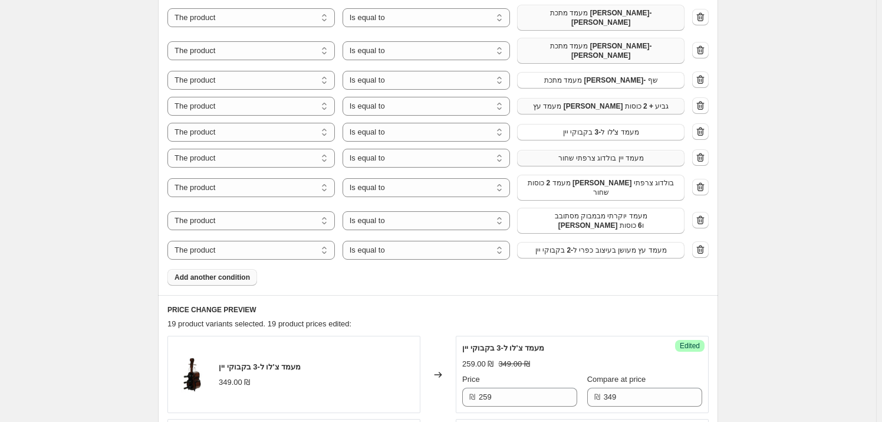
click at [205, 273] on span "Add another condition" at bounding box center [212, 277] width 75 height 9
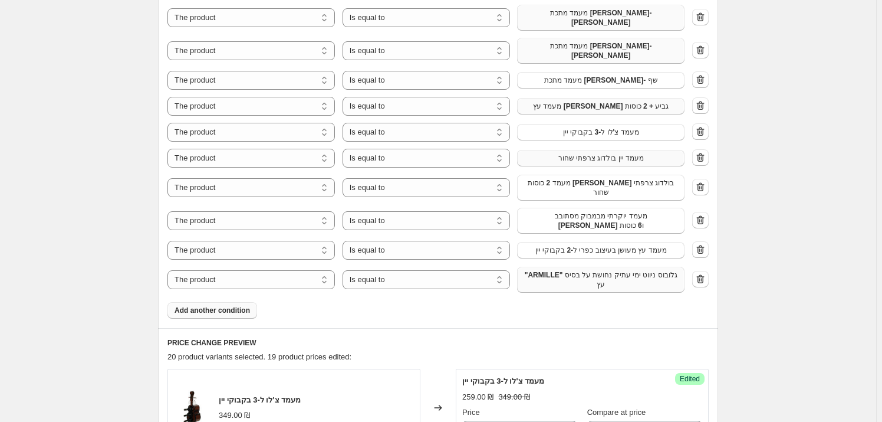
click at [589, 270] on span ""ARMILLE" גלובוס ניווט ימי עתיק נחושת על בסיס עץ" at bounding box center [600, 279] width 153 height 19
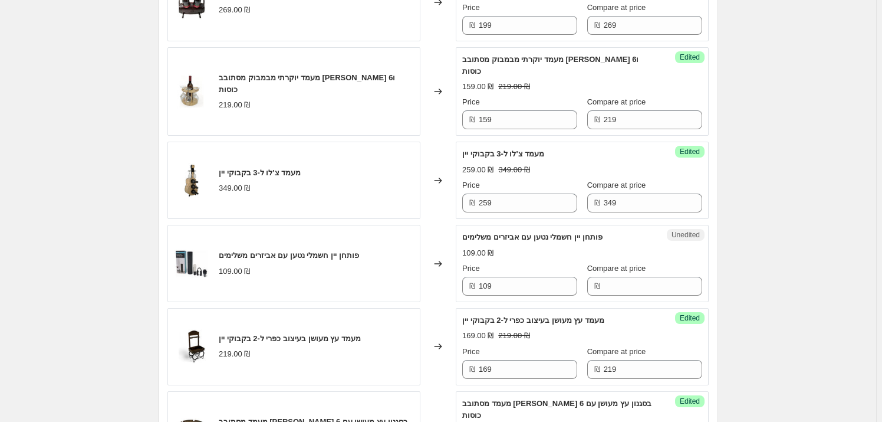
scroll to position [2145, 0]
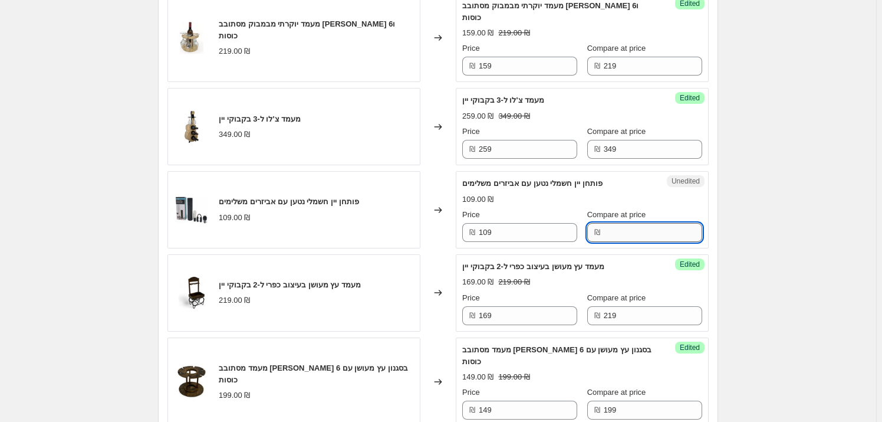
click at [622, 223] on input "Compare at price" at bounding box center [653, 232] width 99 height 19
type input "109"
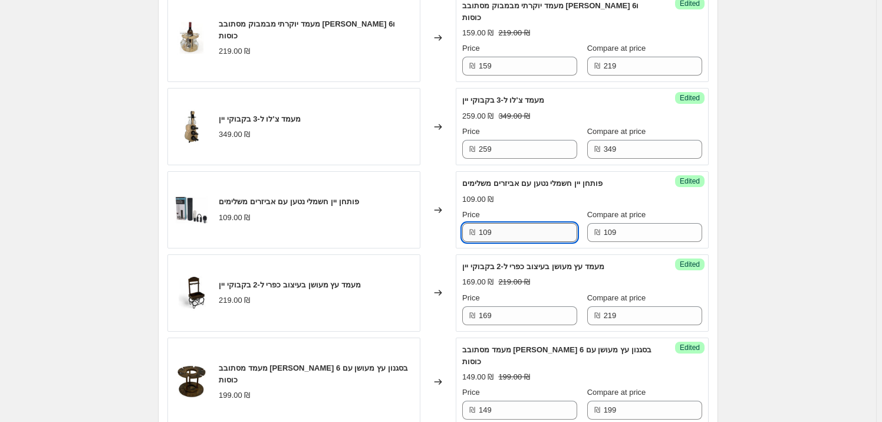
click at [528, 223] on input "109" at bounding box center [528, 232] width 99 height 19
type input "79"
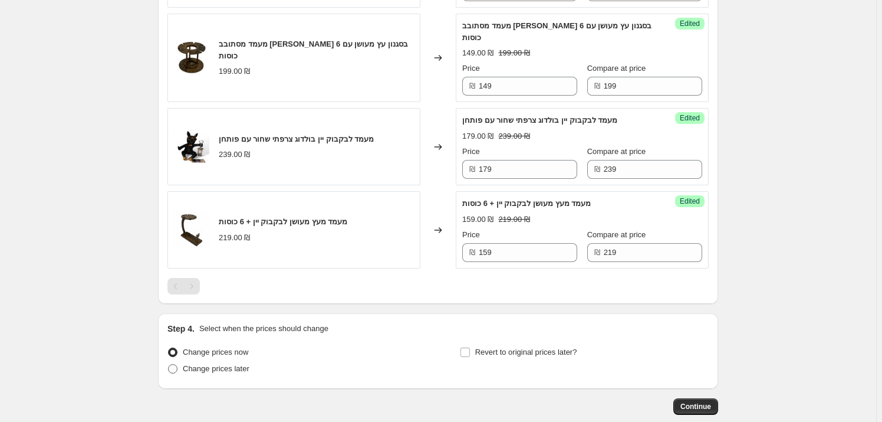
scroll to position [2471, 0]
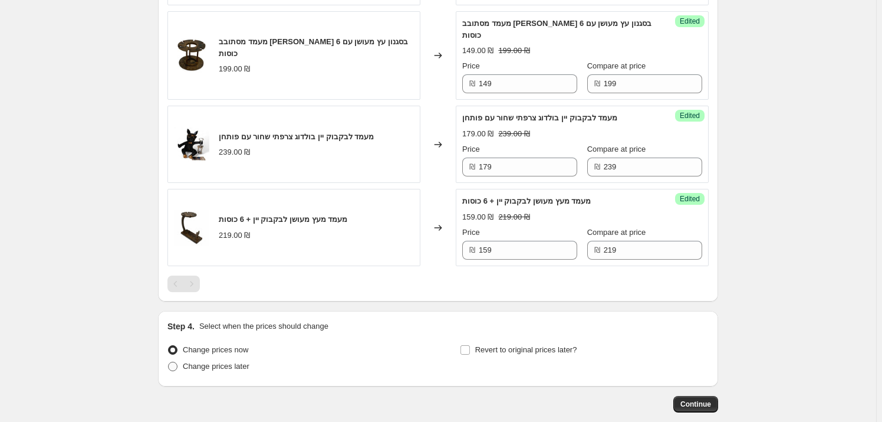
click at [219, 362] on span "Change prices later" at bounding box center [216, 366] width 67 height 9
click at [169, 362] on input "Change prices later" at bounding box center [168, 362] width 1 height 1
radio input "true"
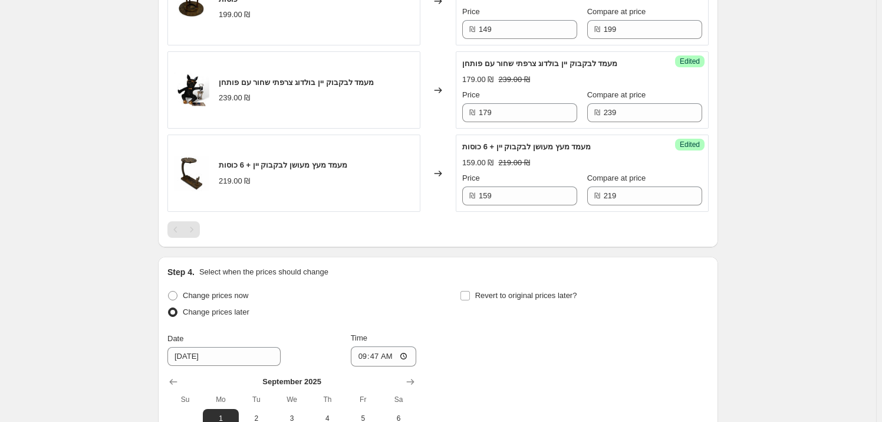
scroll to position [2578, 0]
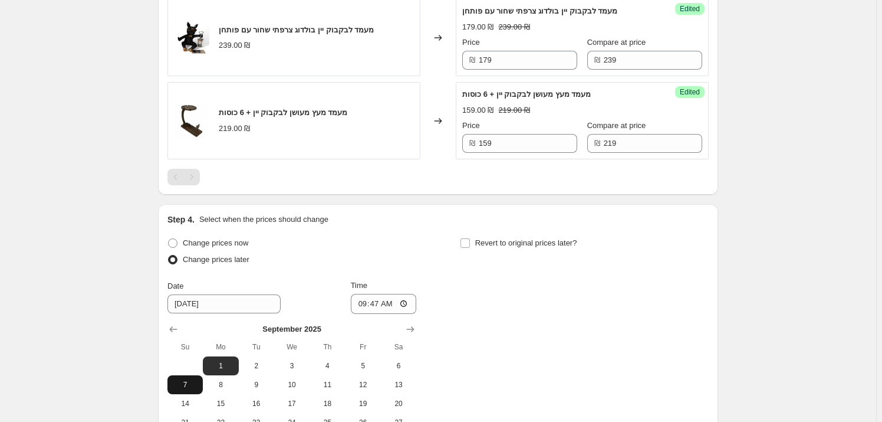
click at [193, 380] on span "7" at bounding box center [185, 384] width 26 height 9
type input "[DATE]"
click at [401, 294] on input "09:47" at bounding box center [384, 304] width 66 height 20
type input "06:00"
drag, startPoint x: 439, startPoint y: 168, endPoint x: 474, endPoint y: 181, distance: 37.1
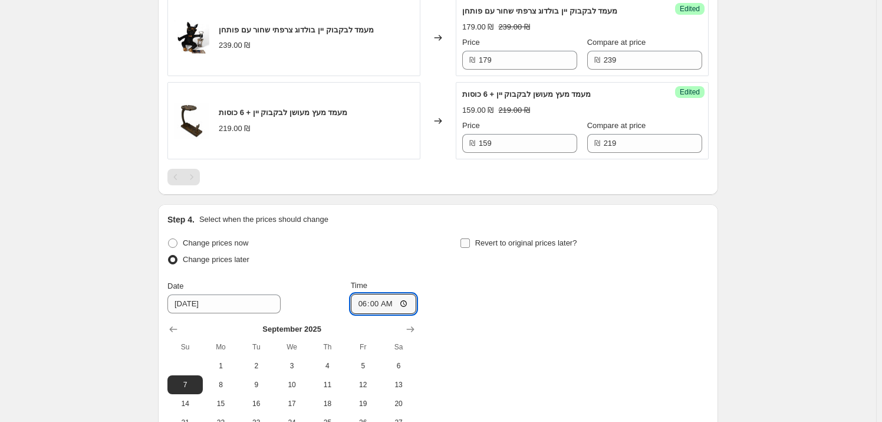
click at [439, 214] on div "Step 4. Select when the prices should change Change prices now Change prices la…" at bounding box center [438, 343] width 541 height 258
click at [475, 235] on label "Revert to original prices later?" at bounding box center [518, 243] width 117 height 17
click at [470, 238] on input "Revert to original prices later?" at bounding box center [465, 242] width 9 height 9
checkbox input "true"
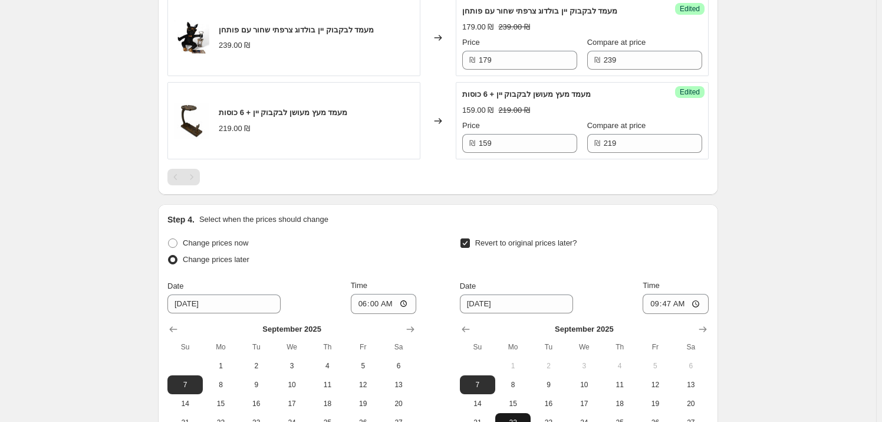
click at [506, 418] on span "22" at bounding box center [513, 422] width 26 height 9
type input "9/22/2025"
click at [682, 294] on input "09:47" at bounding box center [676, 304] width 66 height 20
type input "23:59"
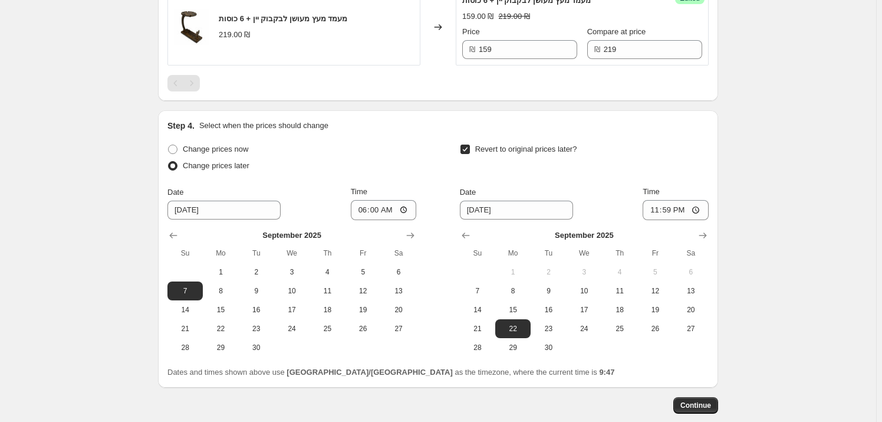
scroll to position [2672, 0]
click at [711, 400] on span "Continue" at bounding box center [696, 404] width 31 height 9
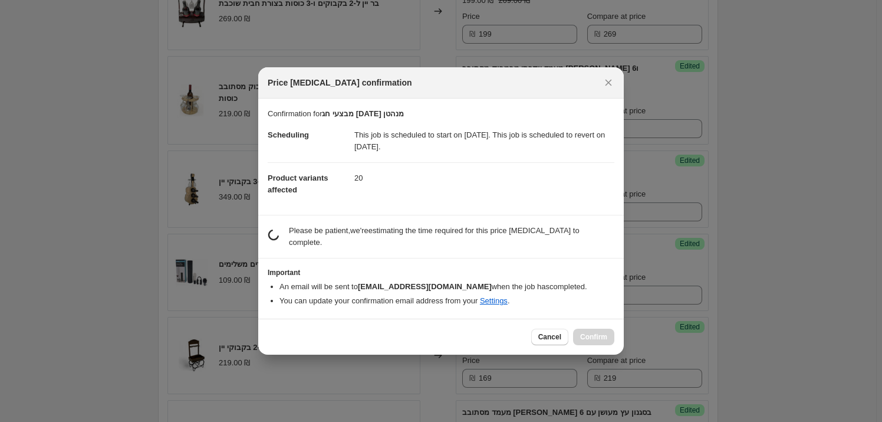
scroll to position [0, 0]
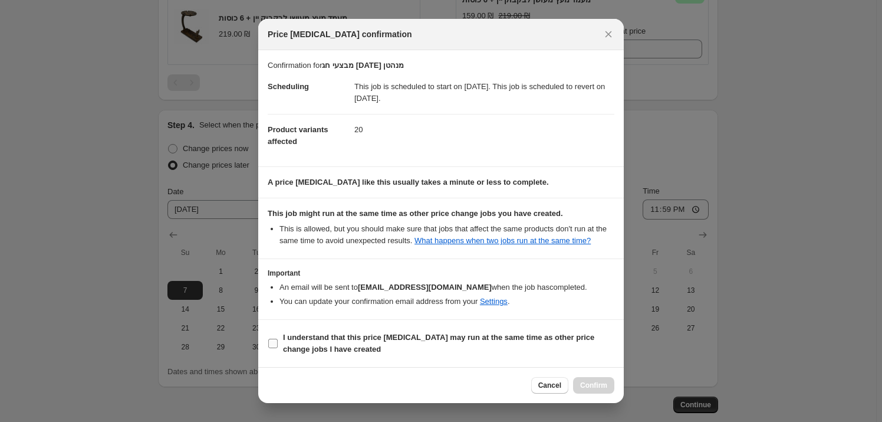
click at [353, 329] on label "I understand that this price [MEDICAL_DATA] may run at the same time as other p…" at bounding box center [441, 343] width 347 height 28
click at [278, 339] on input "I understand that this price [MEDICAL_DATA] may run at the same time as other p…" at bounding box center [272, 343] width 9 height 9
checkbox input "true"
click at [592, 385] on span "Confirm" at bounding box center [593, 384] width 27 height 9
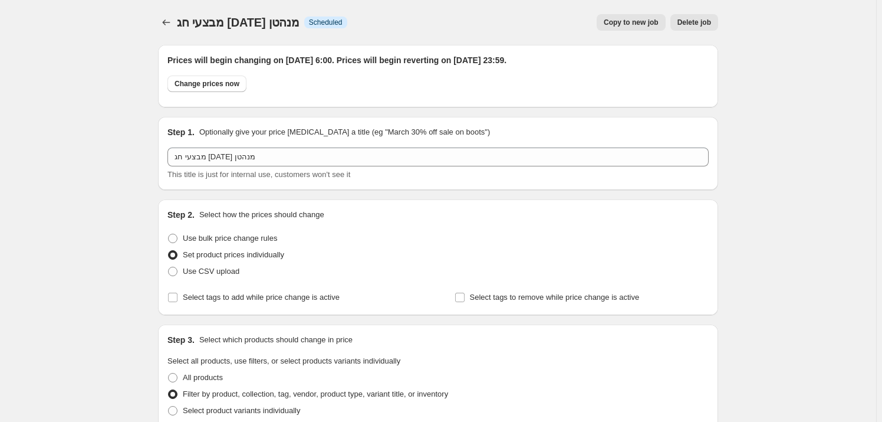
click at [177, 22] on div at bounding box center [167, 22] width 19 height 17
click at [172, 23] on icon "Price change jobs" at bounding box center [166, 23] width 12 height 12
